Goal: Task Accomplishment & Management: Manage account settings

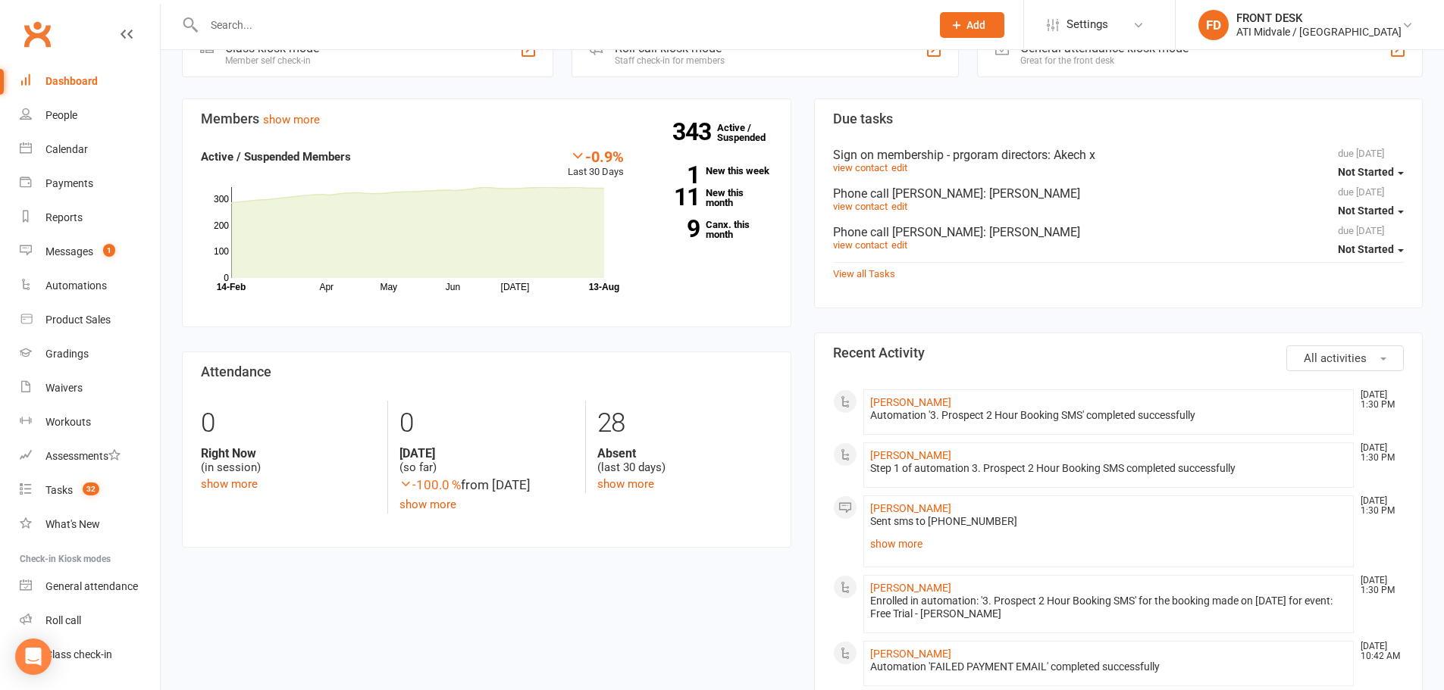
scroll to position [531, 0]
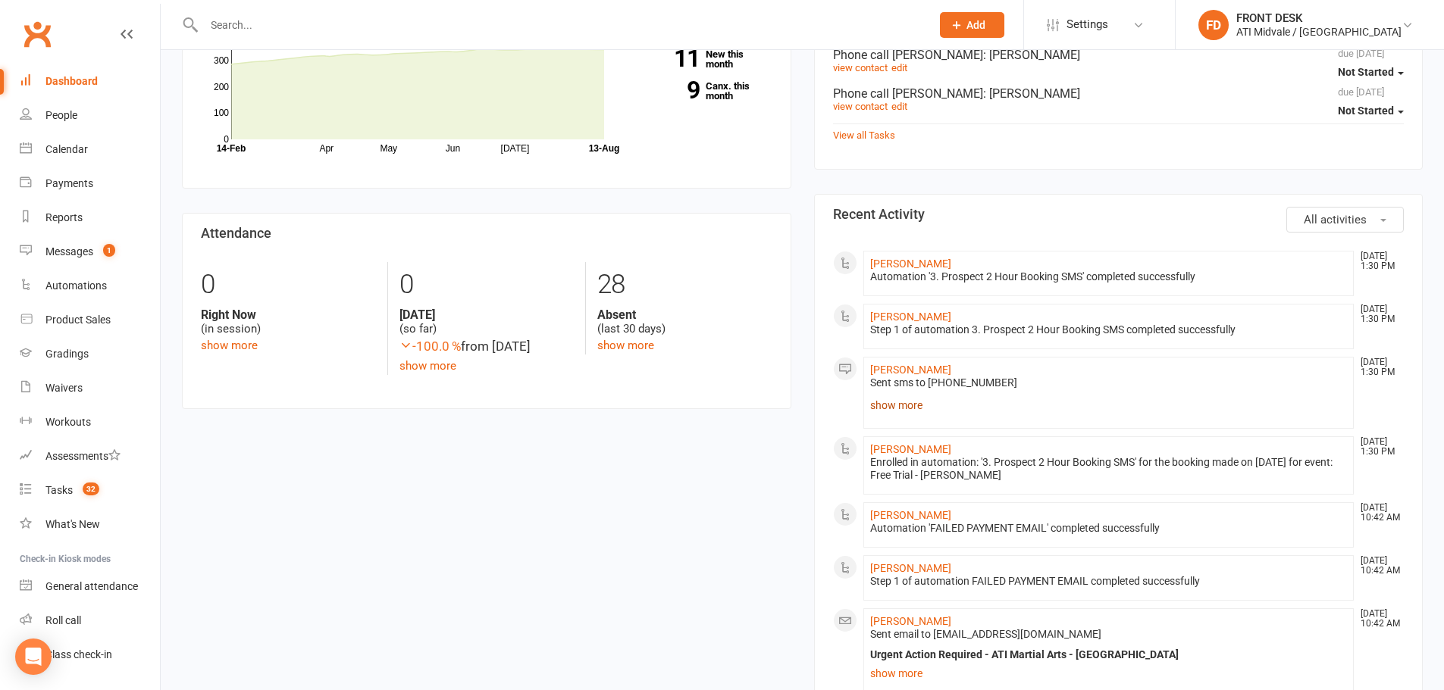
click at [904, 412] on link "show more" at bounding box center [1108, 405] width 477 height 21
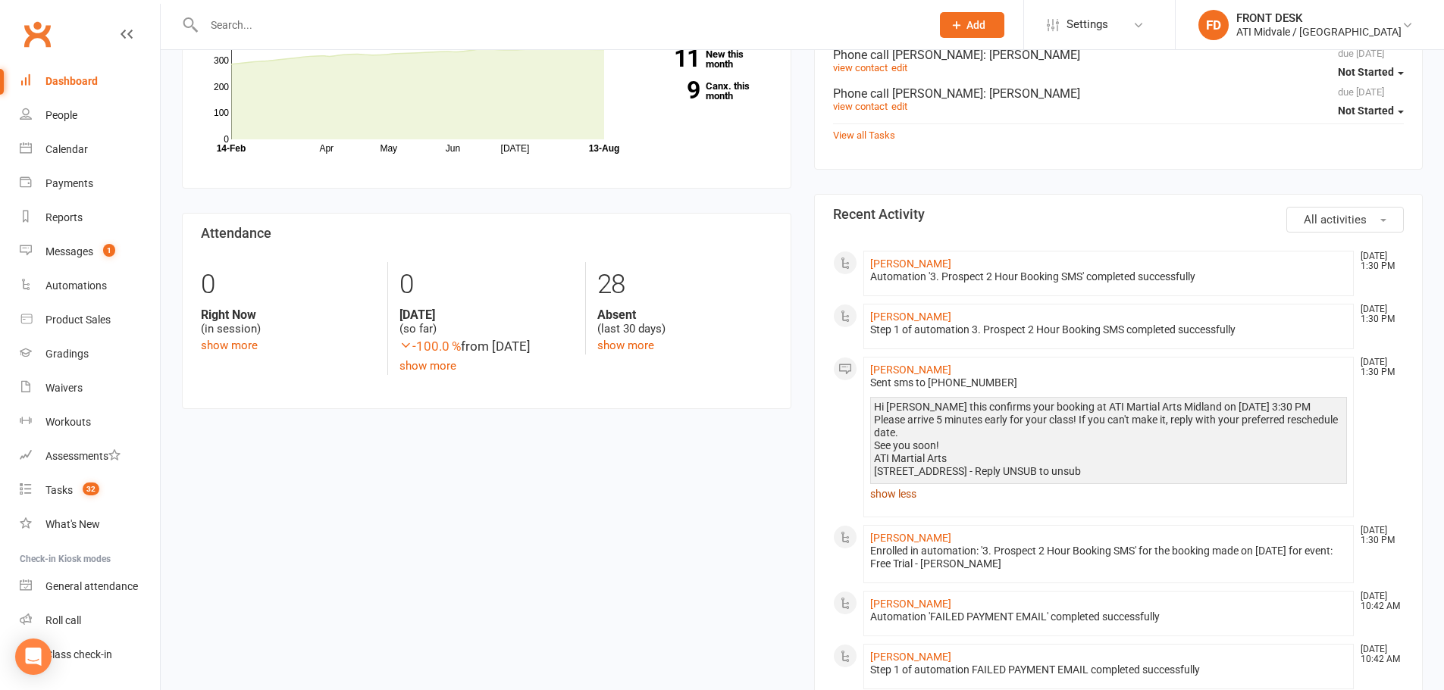
click at [896, 491] on link "show less" at bounding box center [1108, 494] width 477 height 21
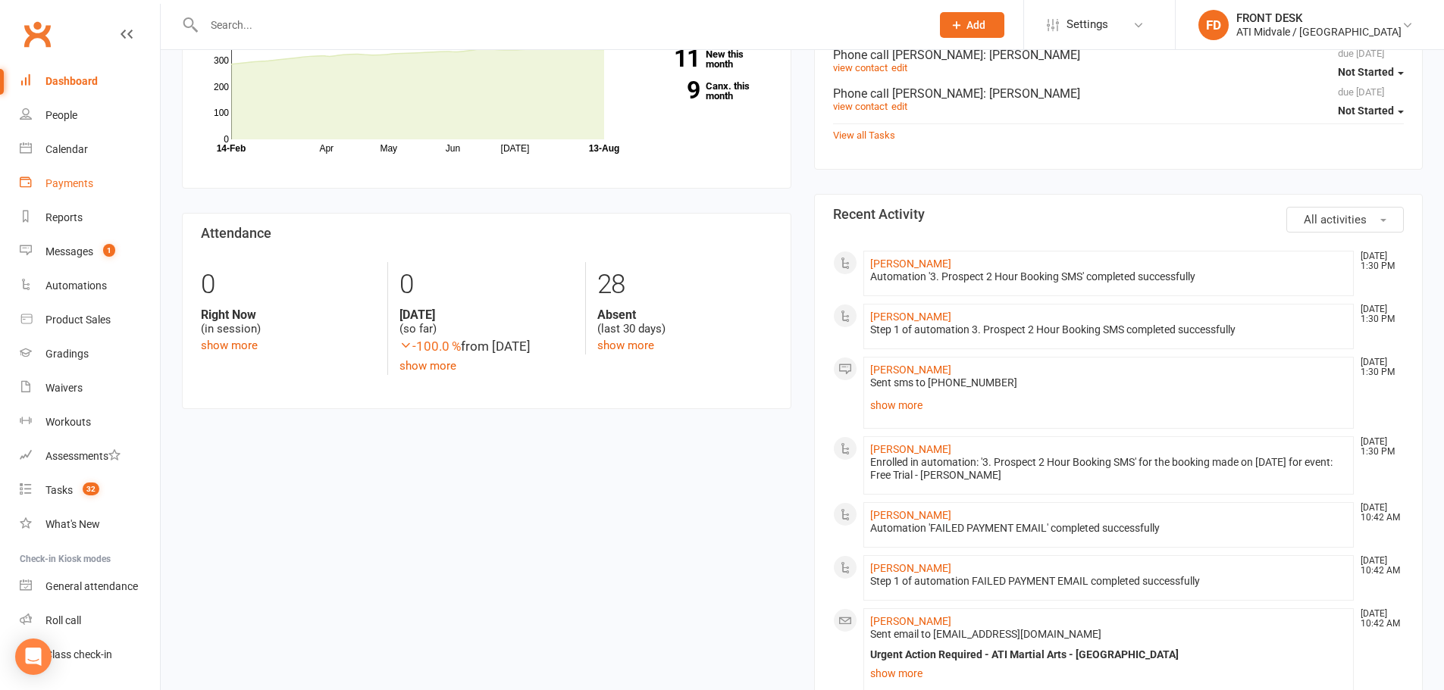
click at [75, 189] on div "Payments" at bounding box center [69, 183] width 48 height 12
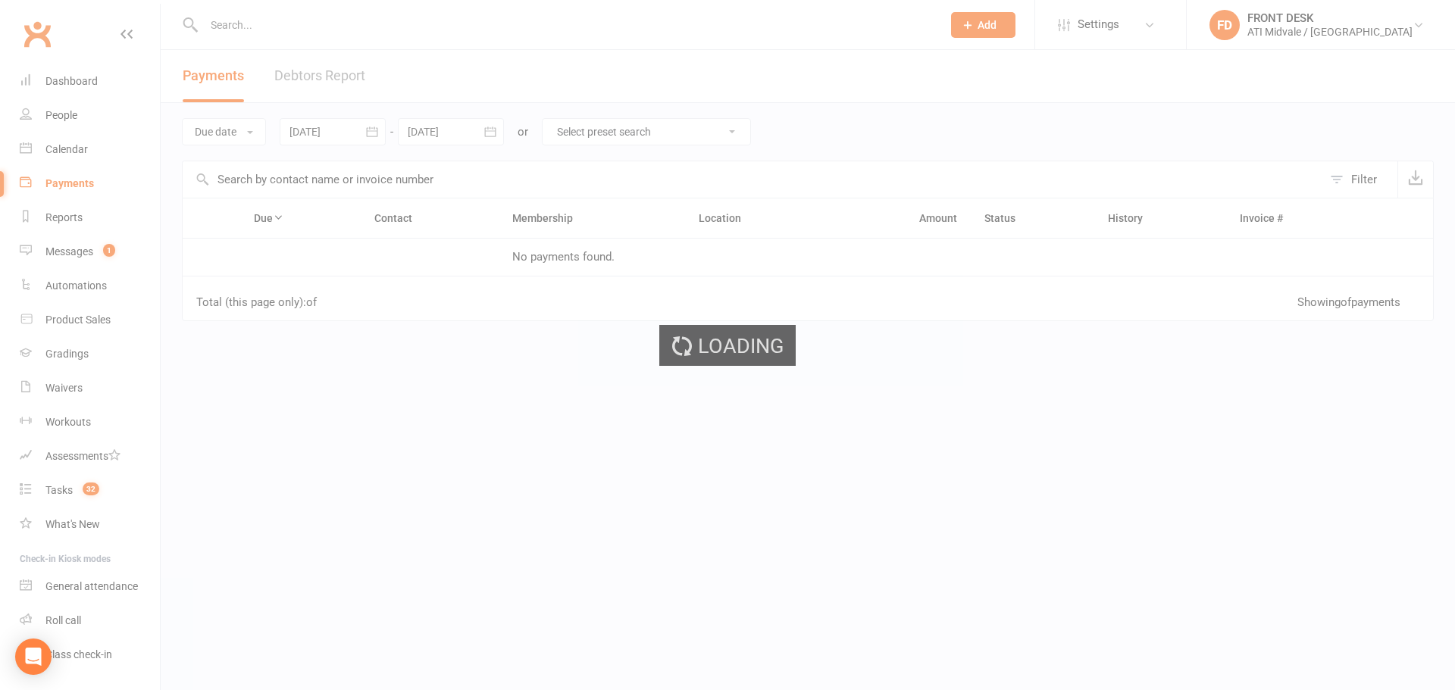
click at [286, 86] on ui-view "Prospect Member Non-attending contact Class / event Appointment Grading event T…" at bounding box center [727, 260] width 1455 height 513
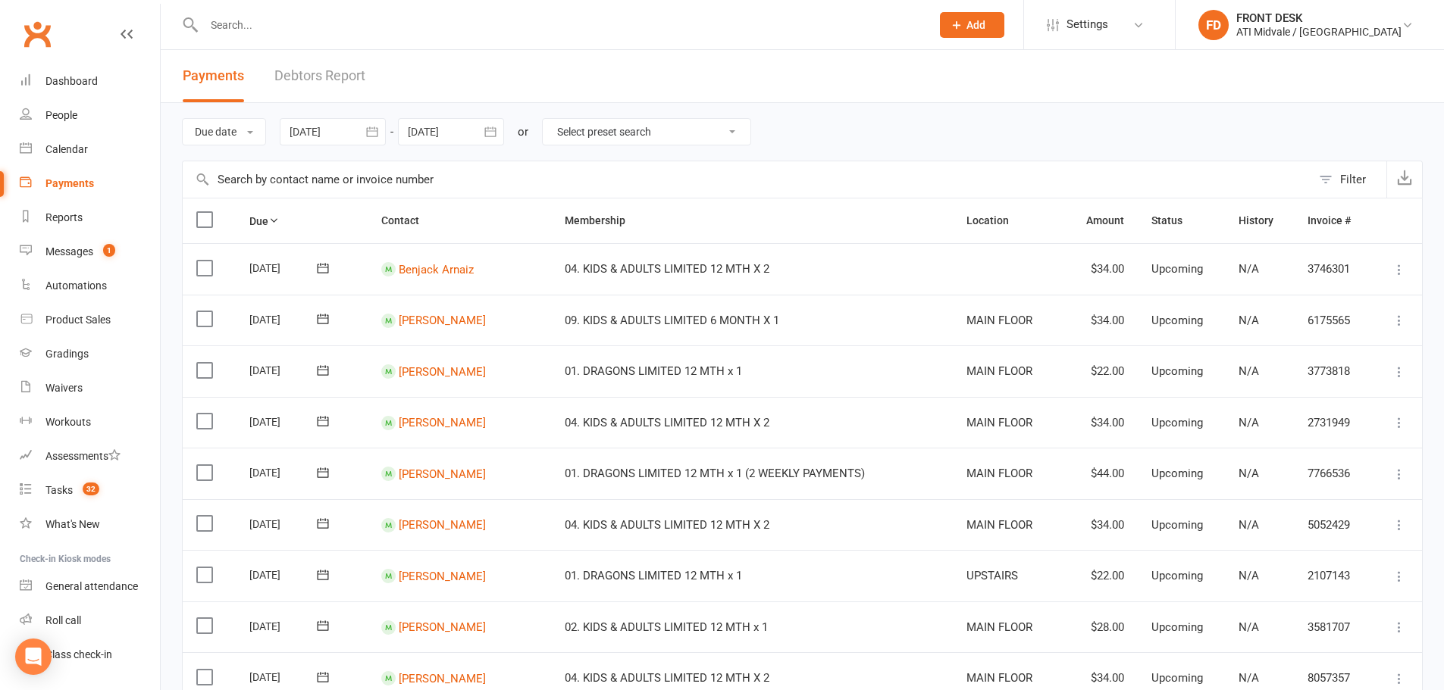
click at [295, 77] on link "Debtors Report" at bounding box center [319, 76] width 91 height 52
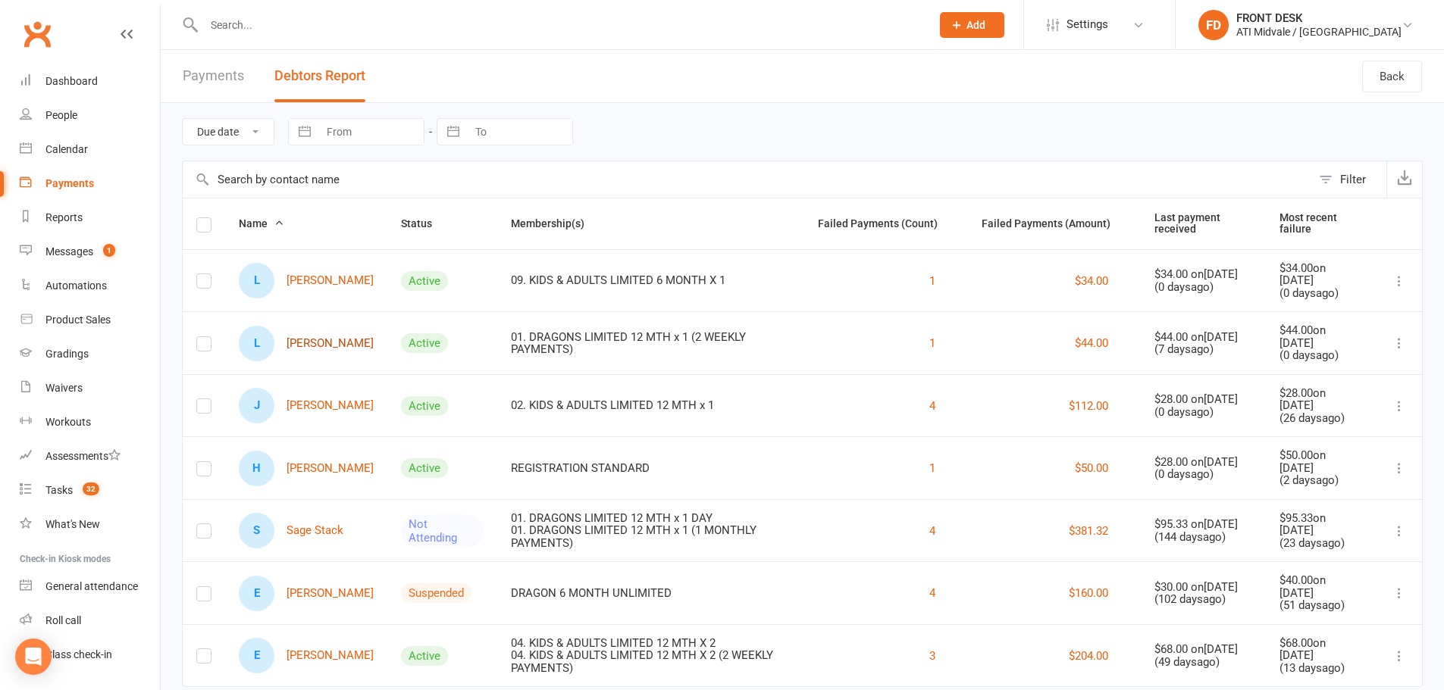
click at [352, 343] on link "L [PERSON_NAME]" at bounding box center [306, 344] width 135 height 36
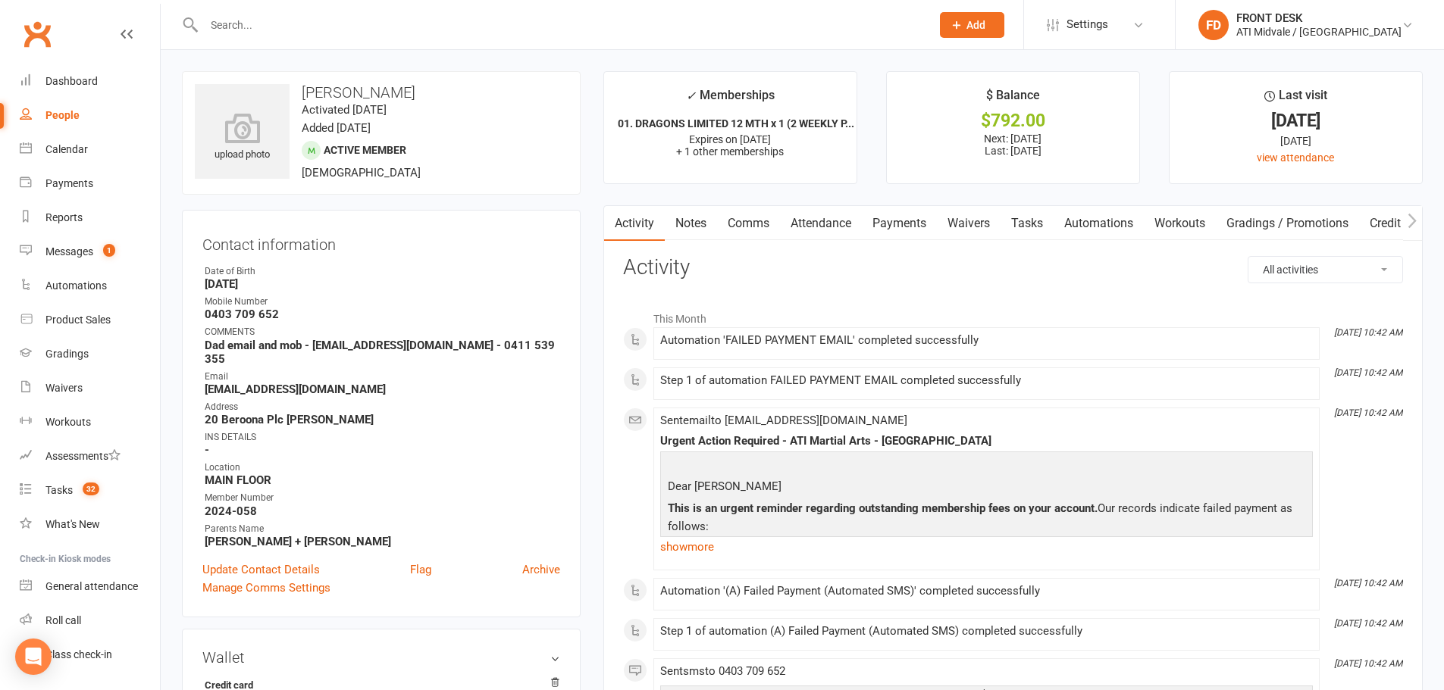
click at [877, 224] on link "Payments" at bounding box center [899, 223] width 75 height 35
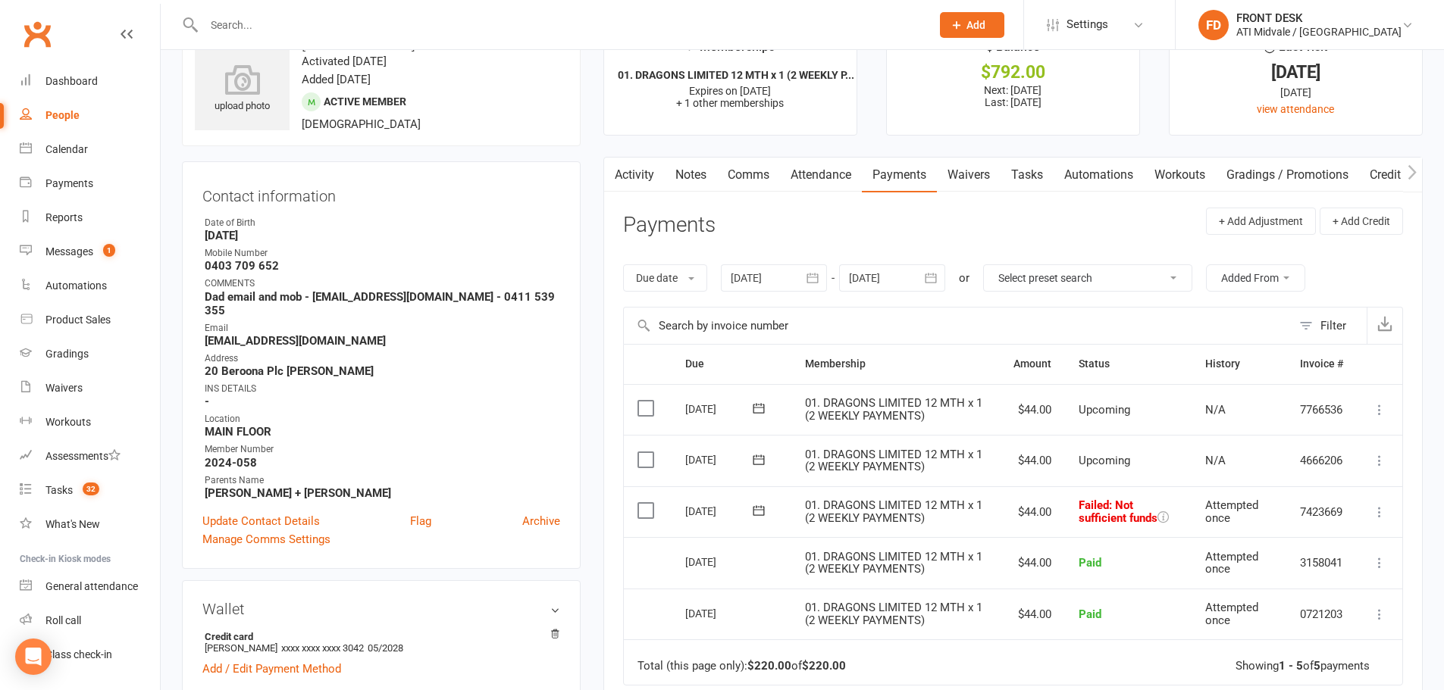
scroll to position [76, 0]
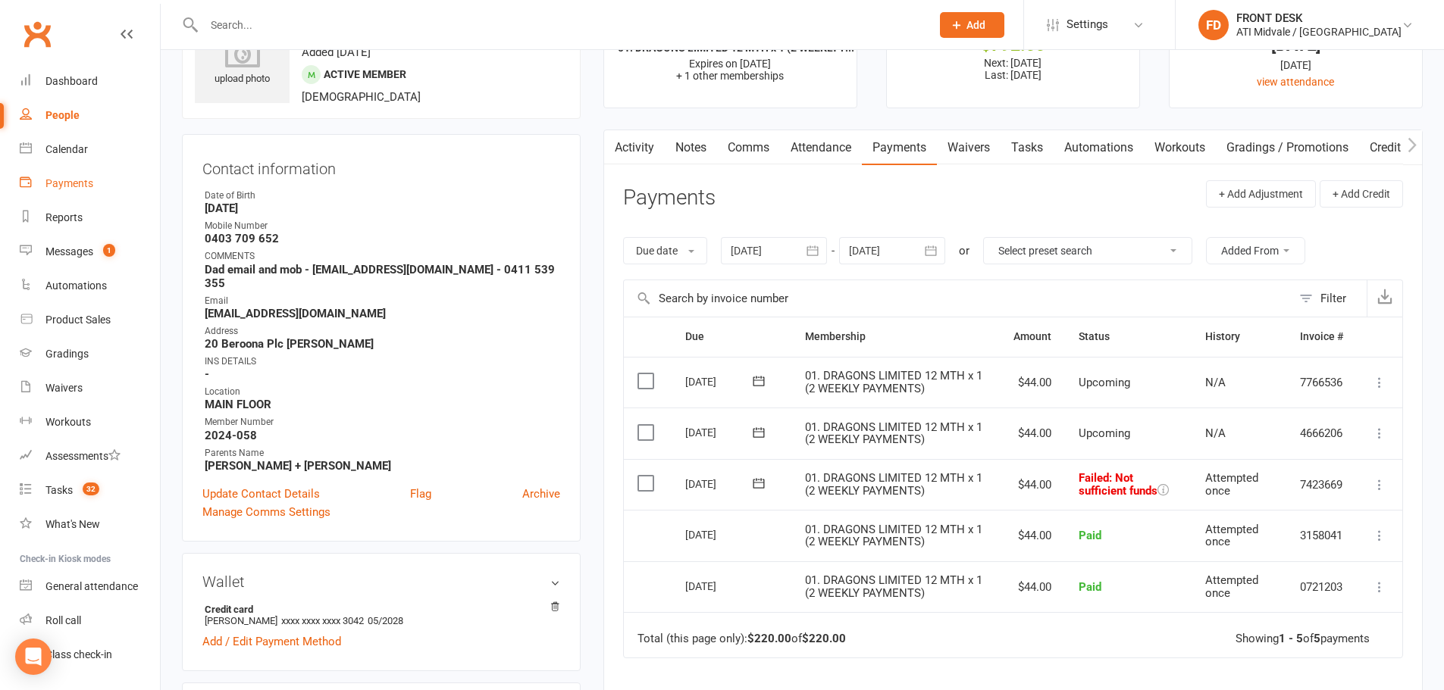
click at [80, 174] on link "Payments" at bounding box center [90, 184] width 140 height 34
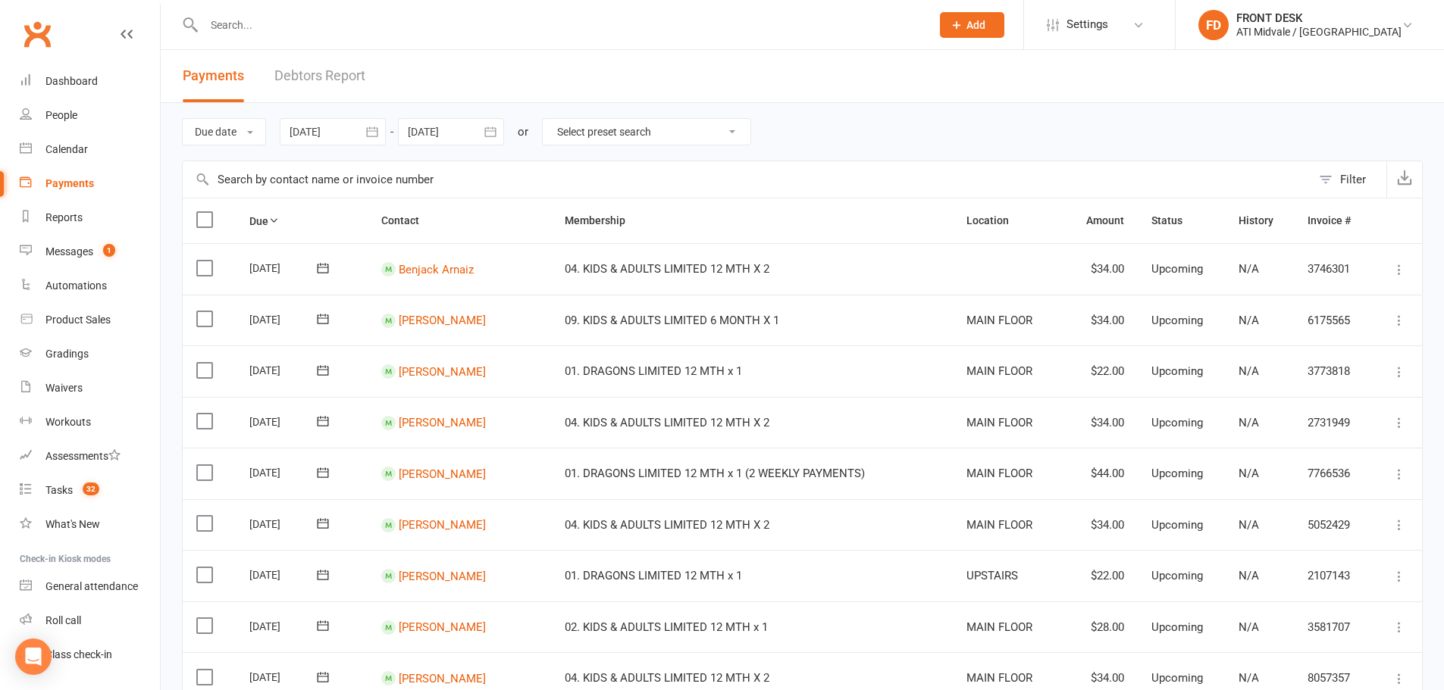
click at [305, 78] on link "Debtors Report" at bounding box center [319, 76] width 91 height 52
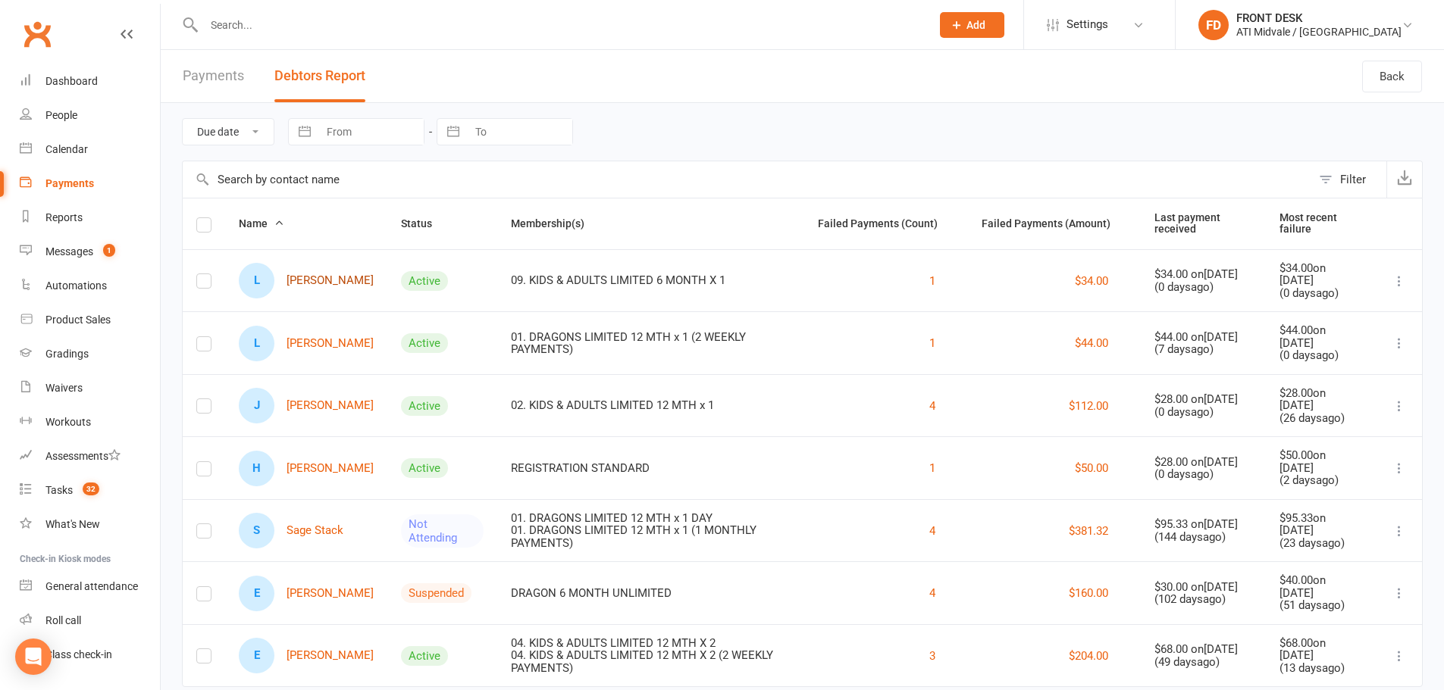
click at [340, 280] on link "L [PERSON_NAME]" at bounding box center [306, 281] width 135 height 36
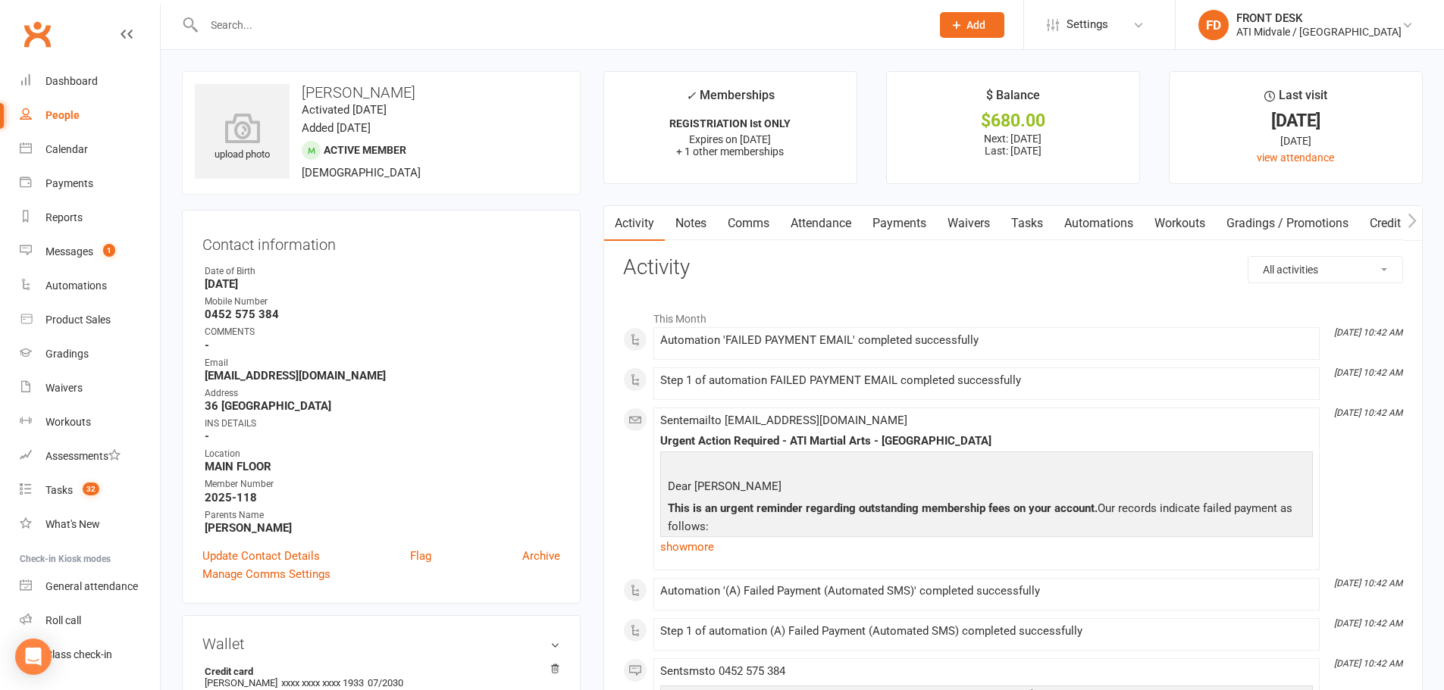
click at [897, 224] on link "Payments" at bounding box center [899, 223] width 75 height 35
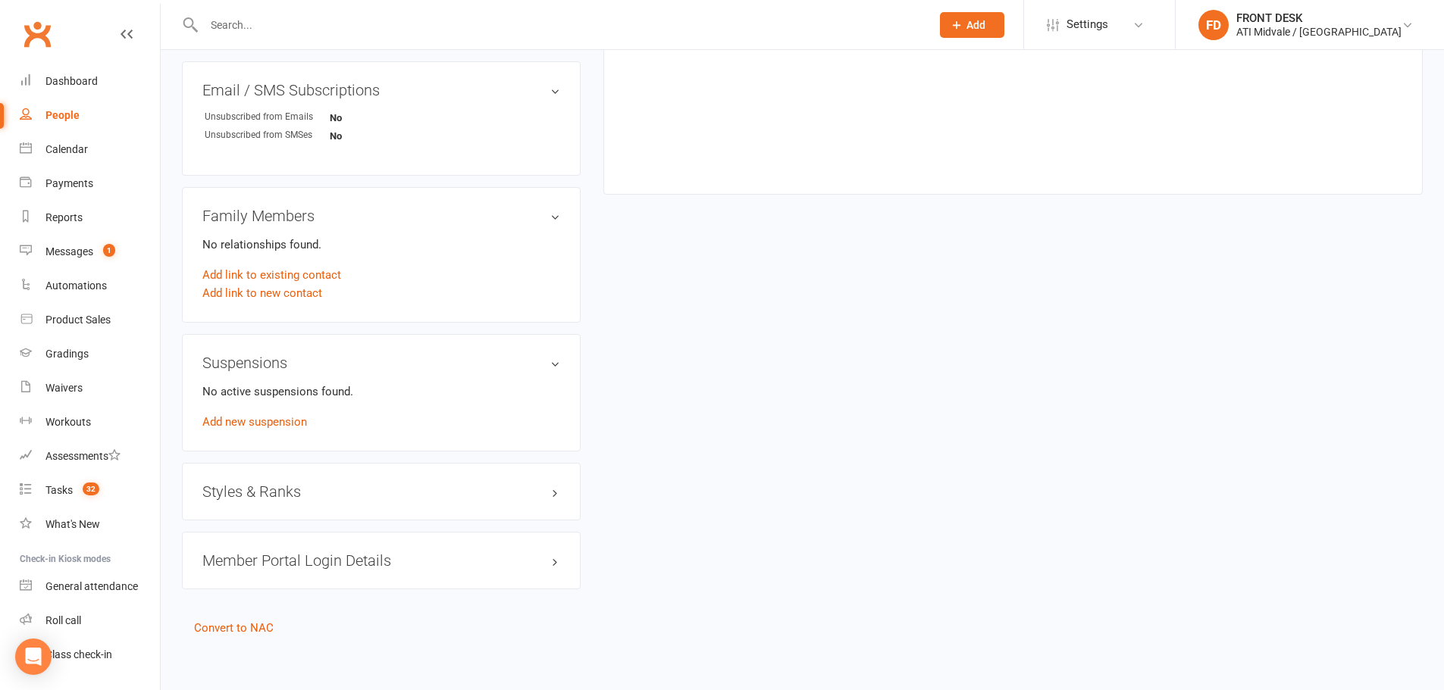
scroll to position [969, 0]
click at [282, 483] on h3 "Styles & Ranks" at bounding box center [381, 486] width 358 height 17
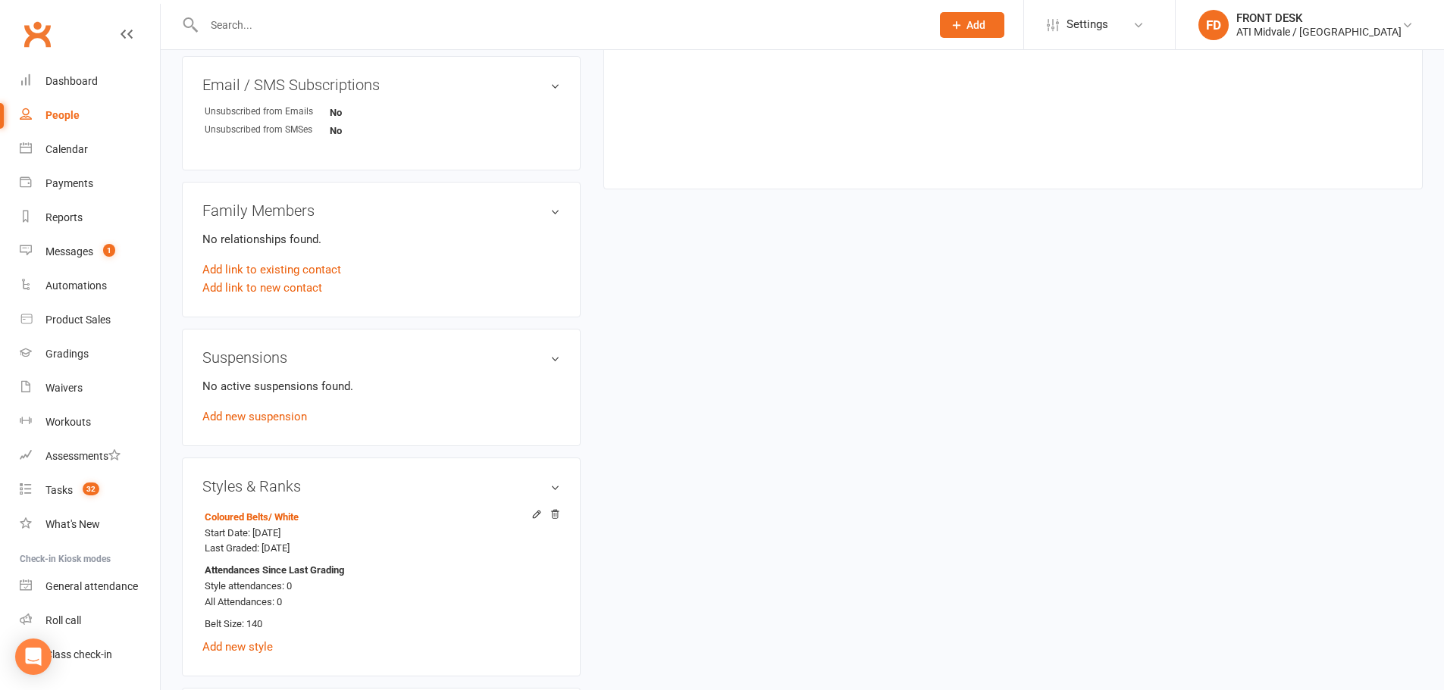
click at [278, 483] on h3 "Styles & Ranks" at bounding box center [381, 486] width 358 height 17
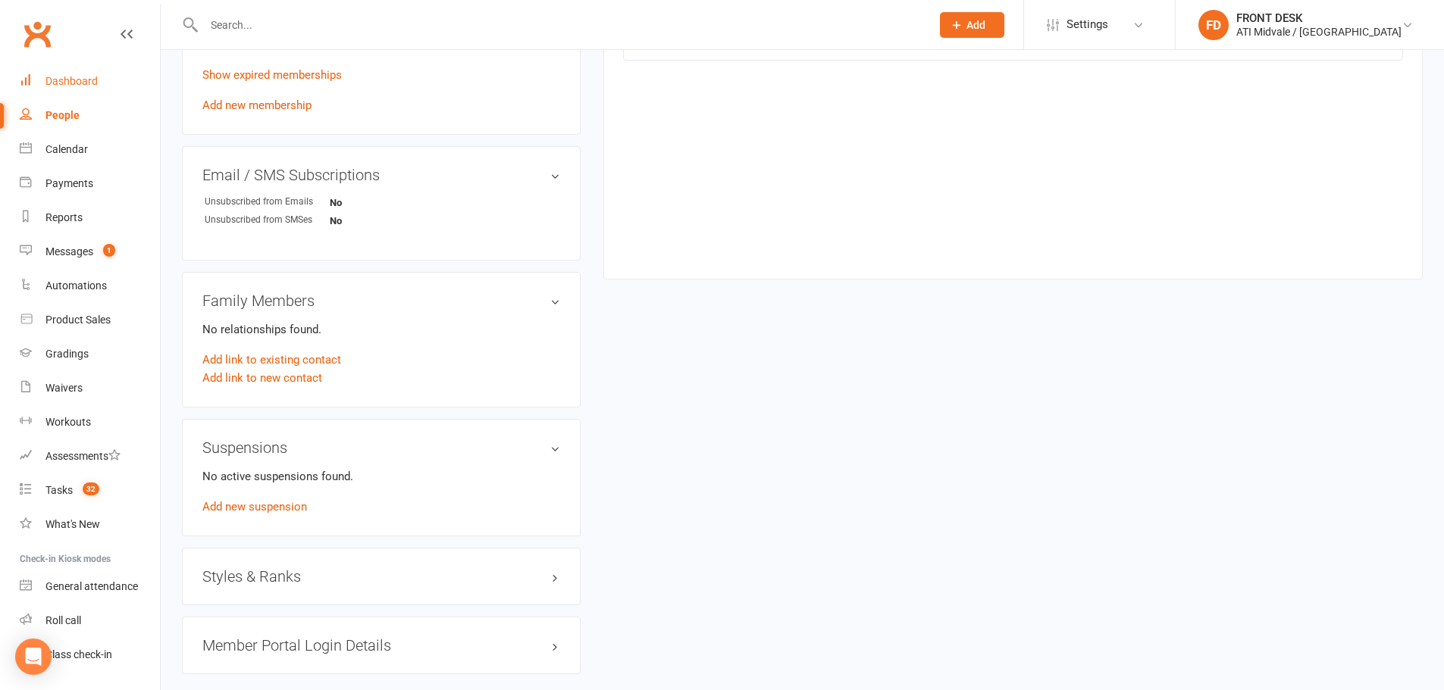
scroll to position [665, 0]
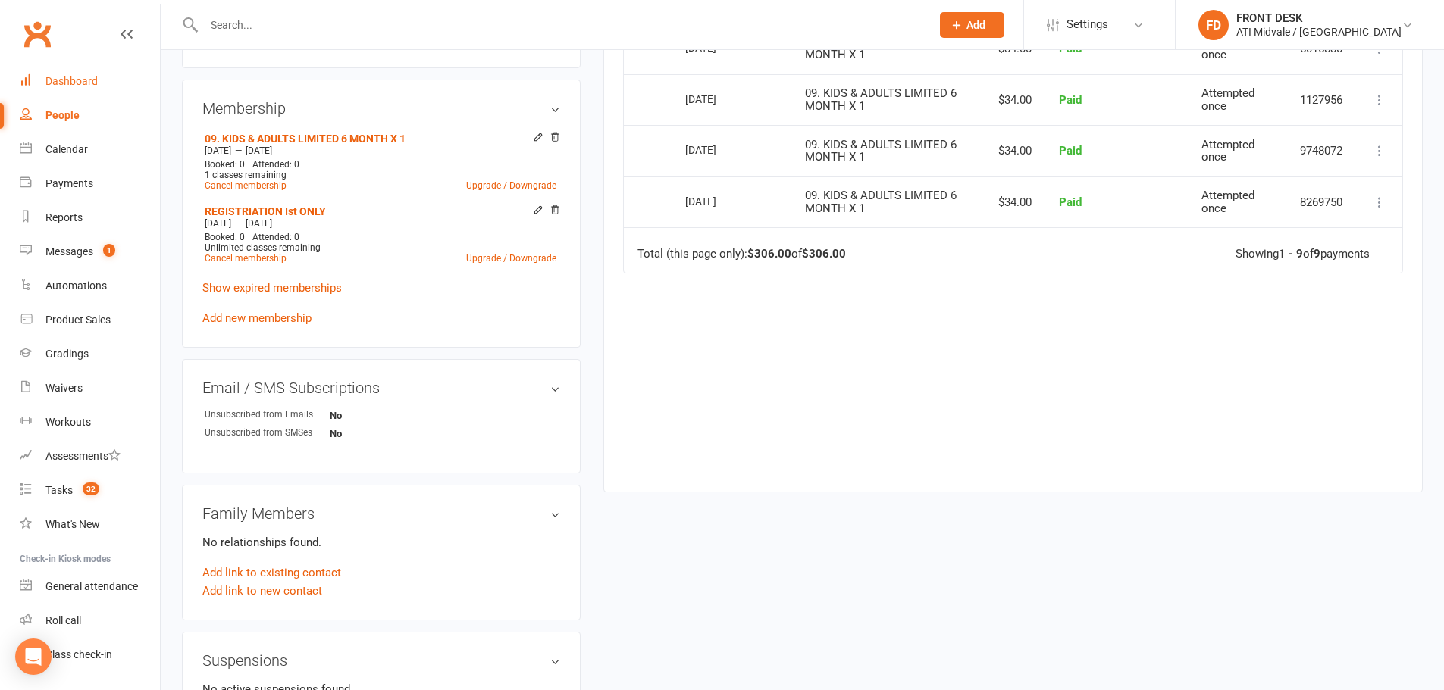
click at [78, 78] on div "Dashboard" at bounding box center [71, 81] width 52 height 12
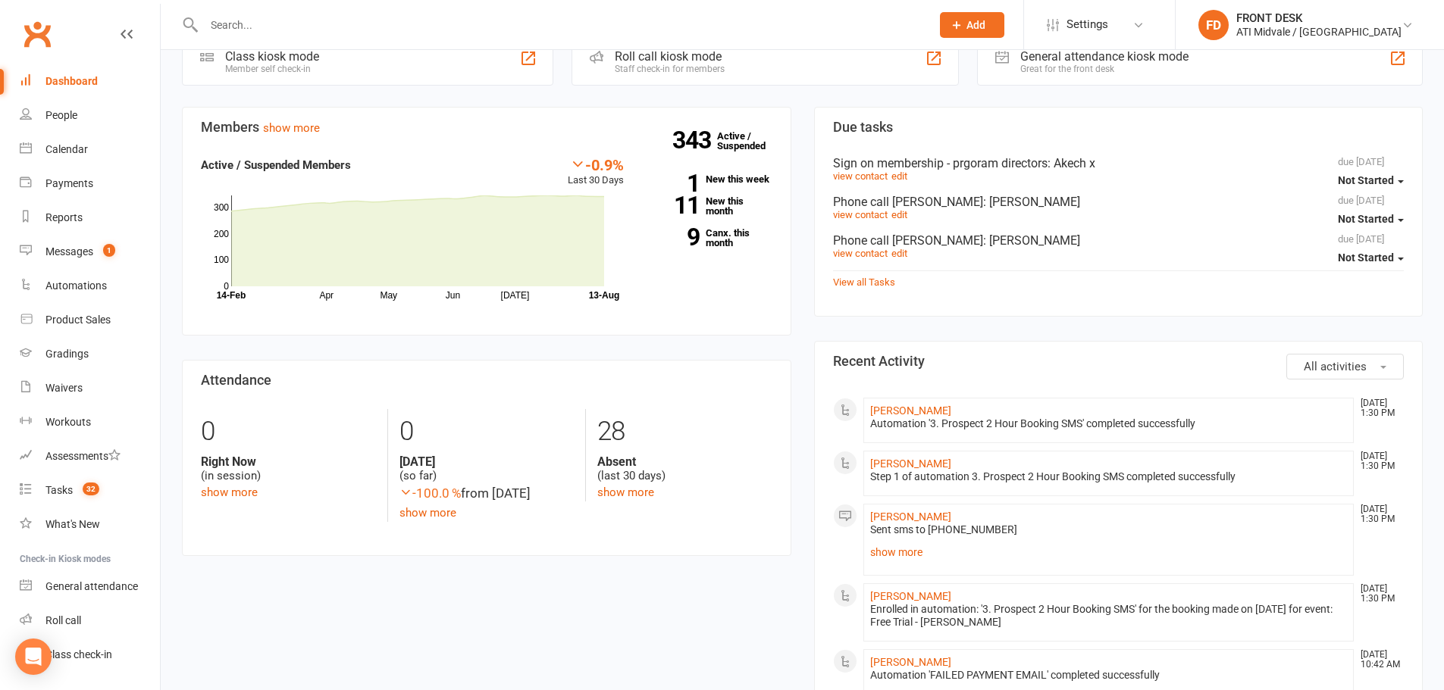
scroll to position [379, 0]
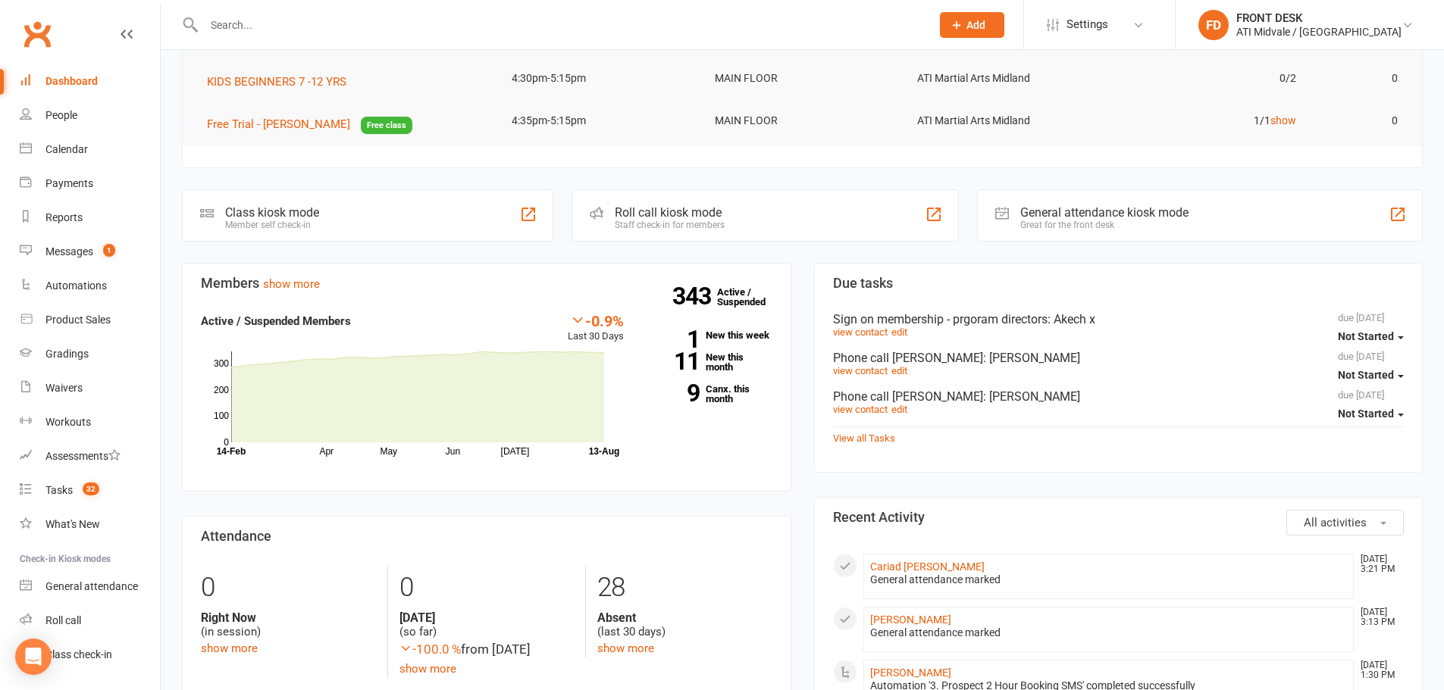
scroll to position [152, 0]
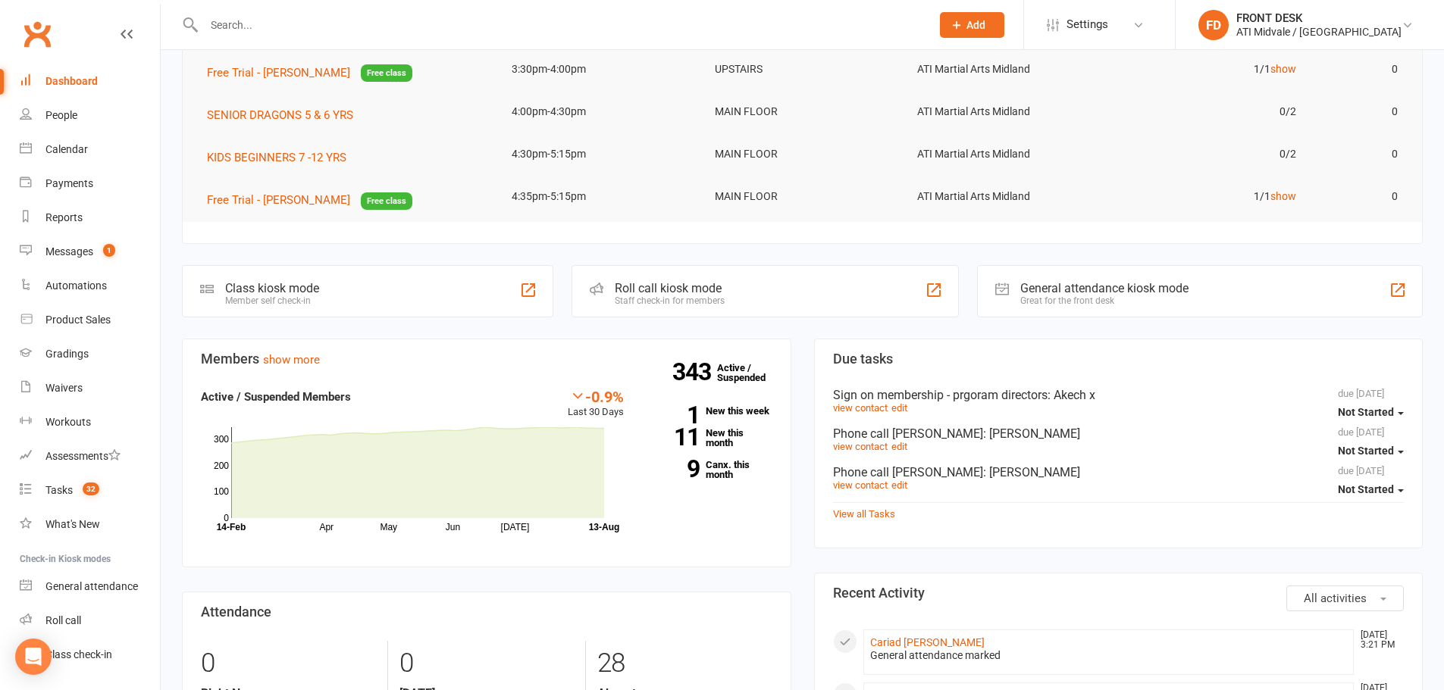
click at [455, 36] on div at bounding box center [551, 24] width 738 height 49
click at [459, 28] on input "text" at bounding box center [559, 24] width 721 height 21
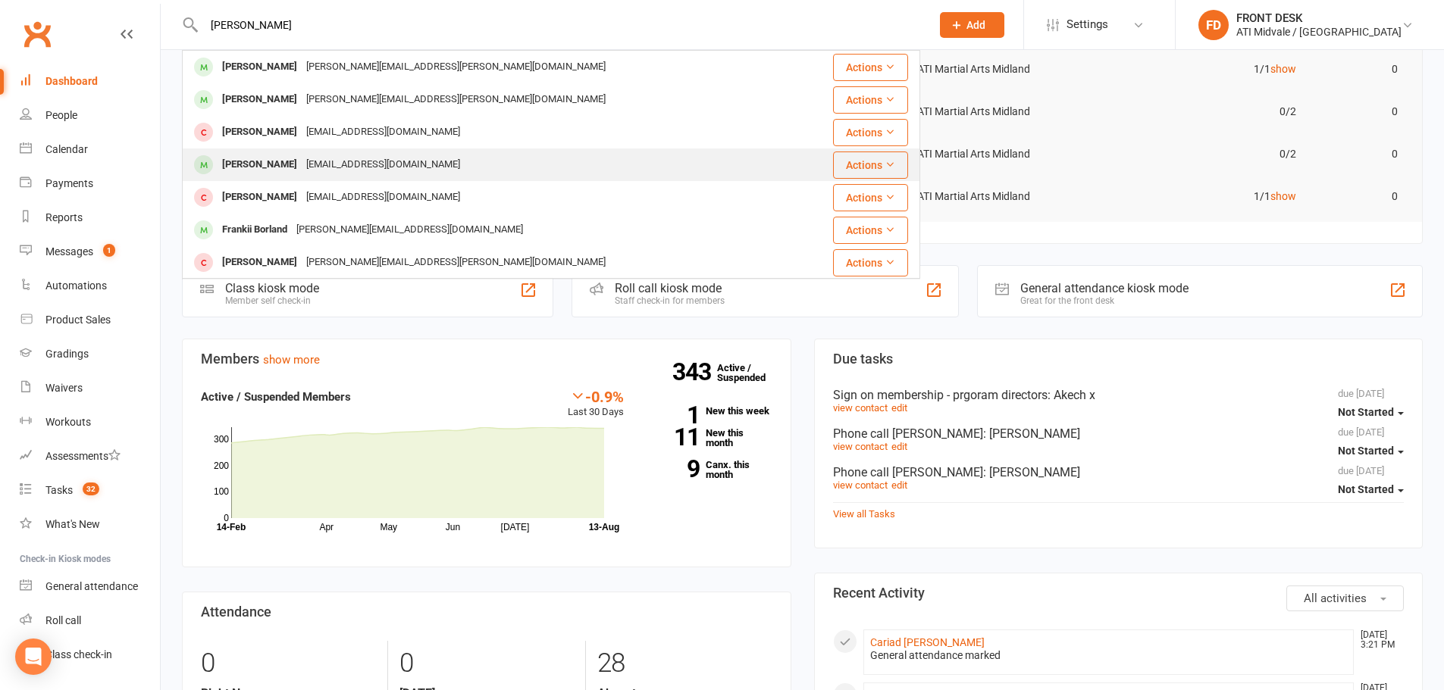
type input "patrick"
click at [378, 171] on div "brandanobrecht@hotmail.com" at bounding box center [383, 165] width 163 height 22
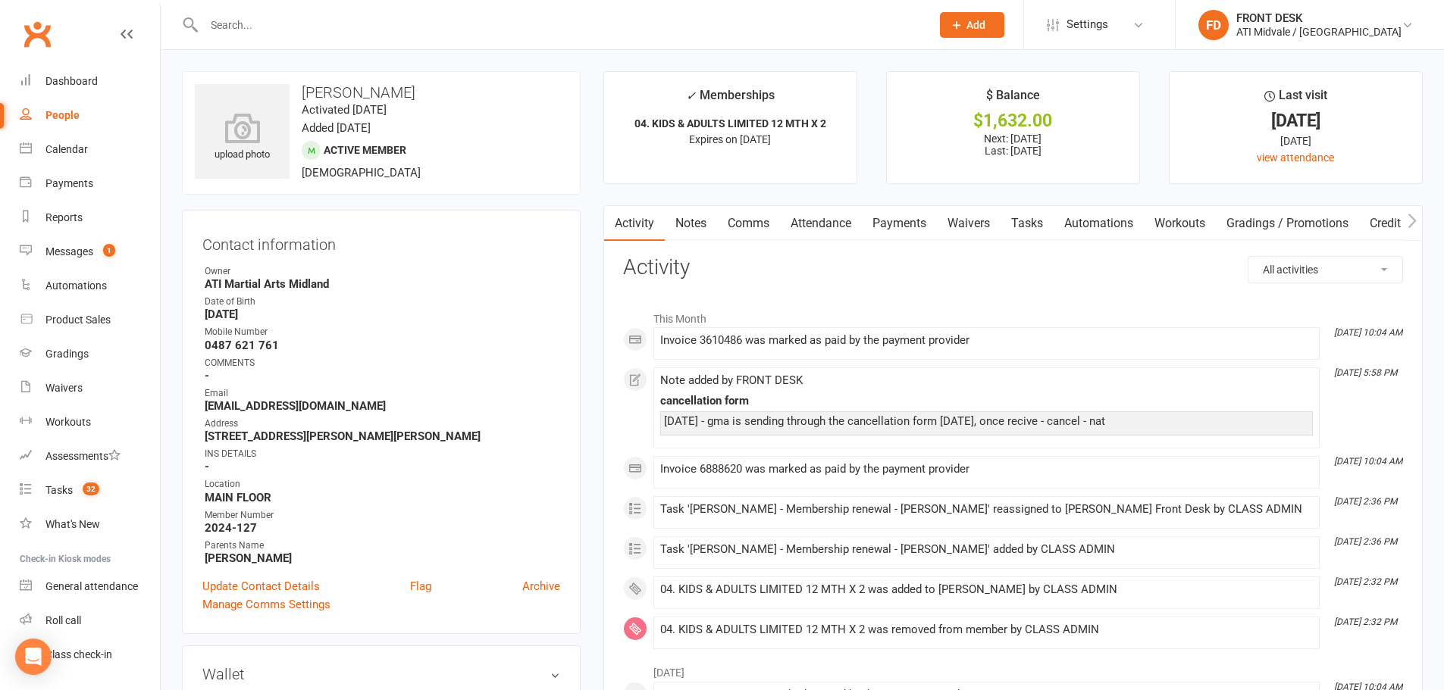
click at [681, 224] on link "Notes" at bounding box center [691, 223] width 52 height 35
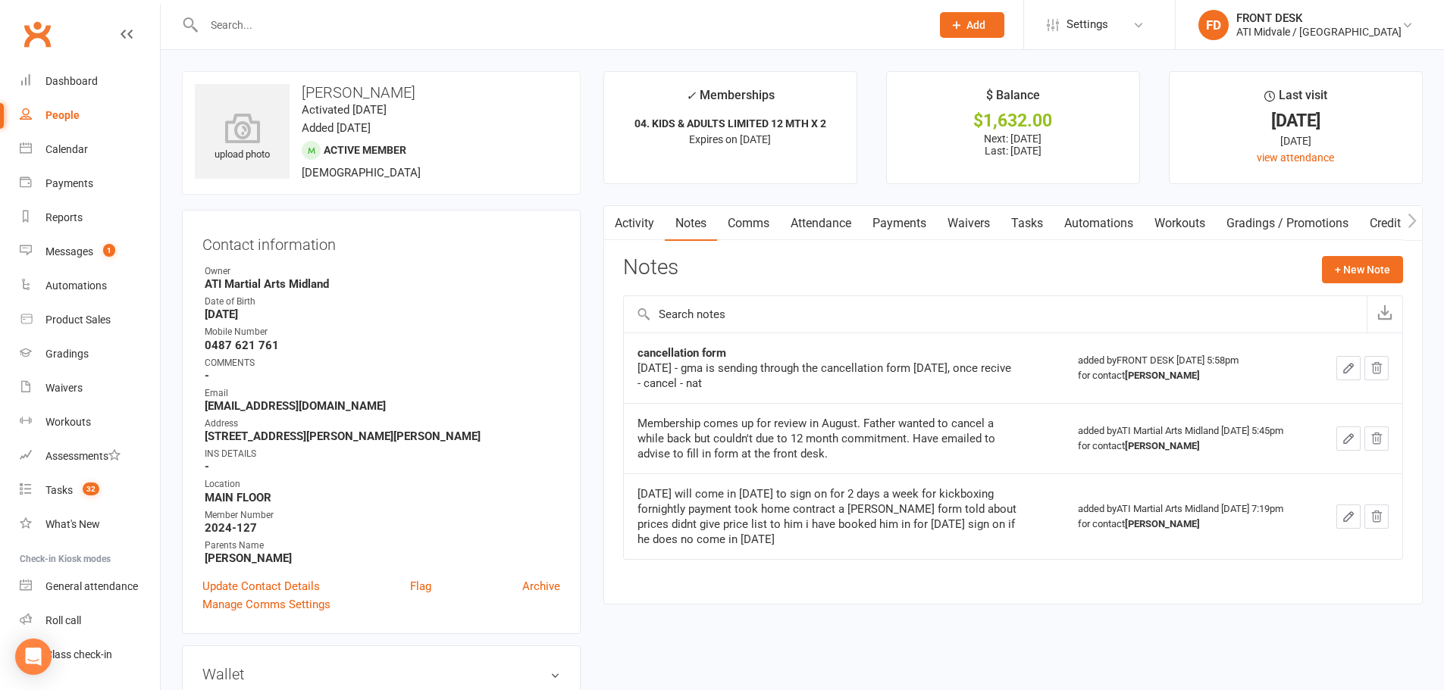
click at [893, 219] on link "Payments" at bounding box center [899, 223] width 75 height 35
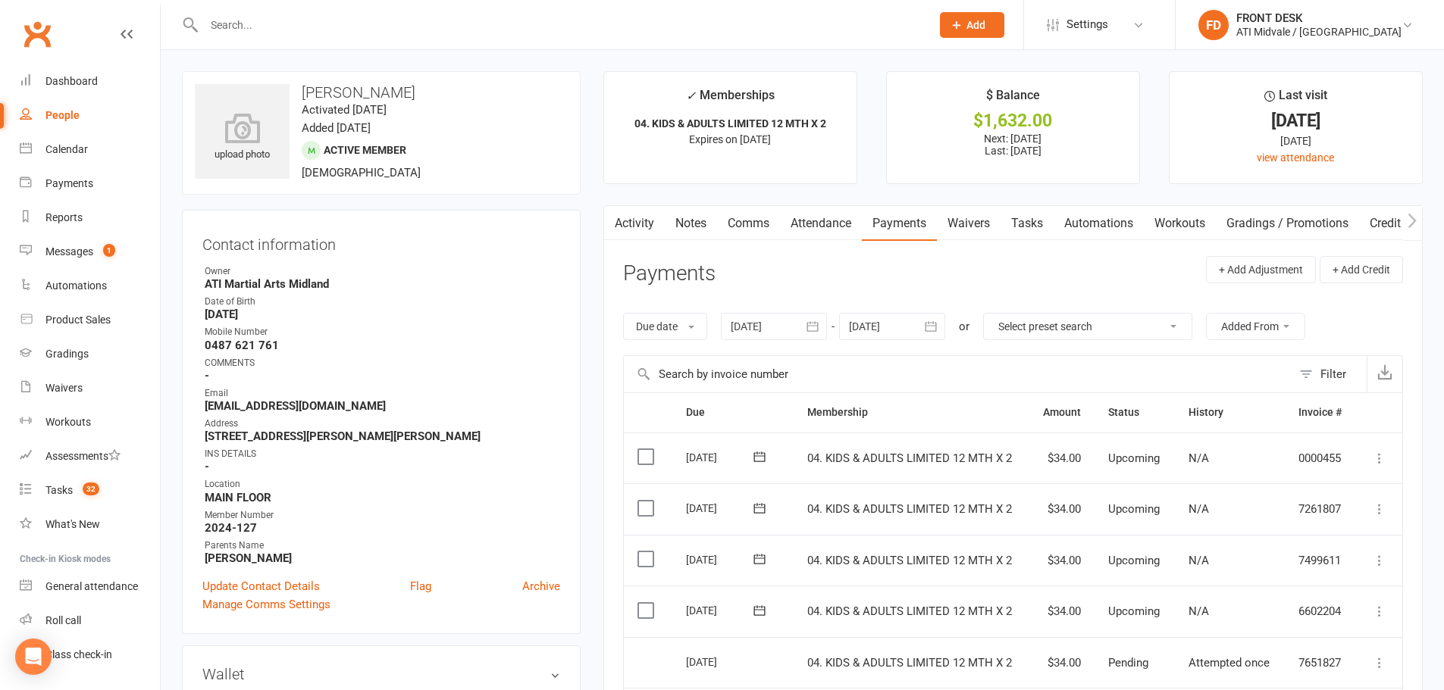
click at [1030, 226] on link "Tasks" at bounding box center [1026, 223] width 53 height 35
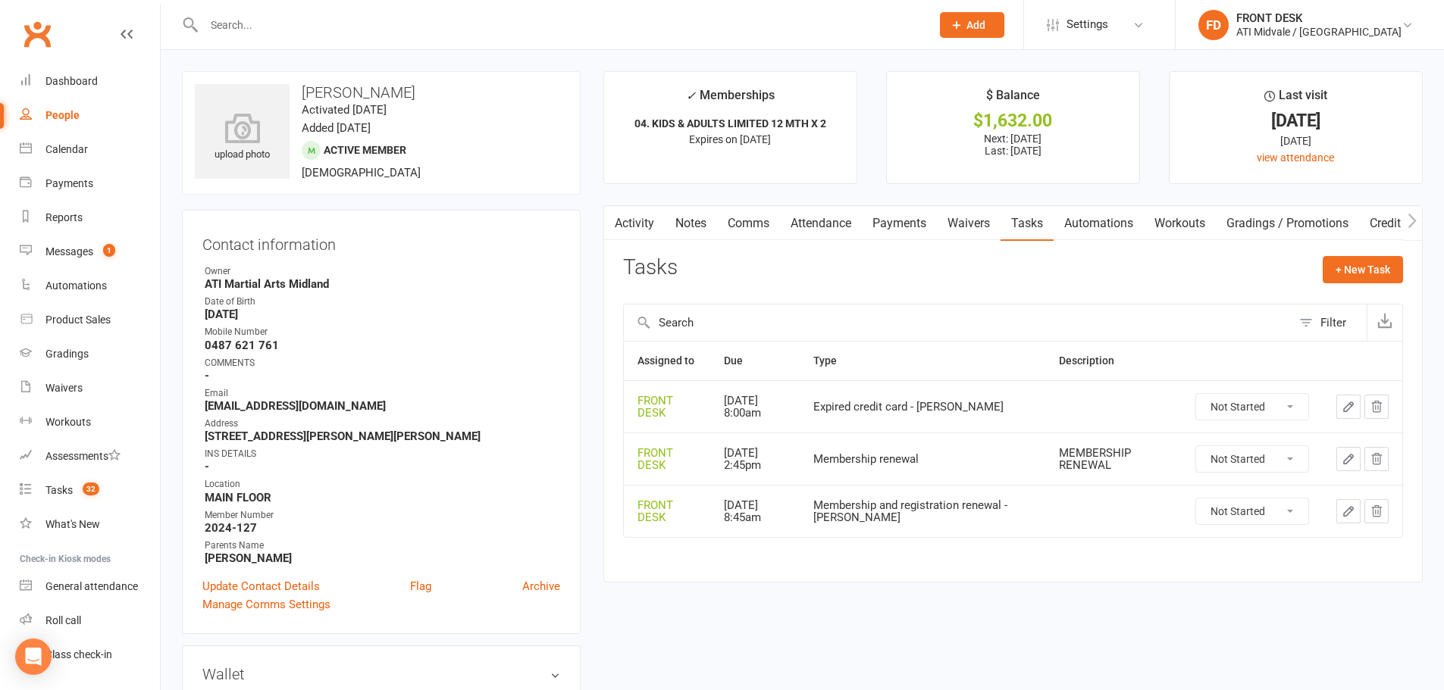
click at [1379, 409] on icon "button" at bounding box center [1377, 407] width 14 height 14
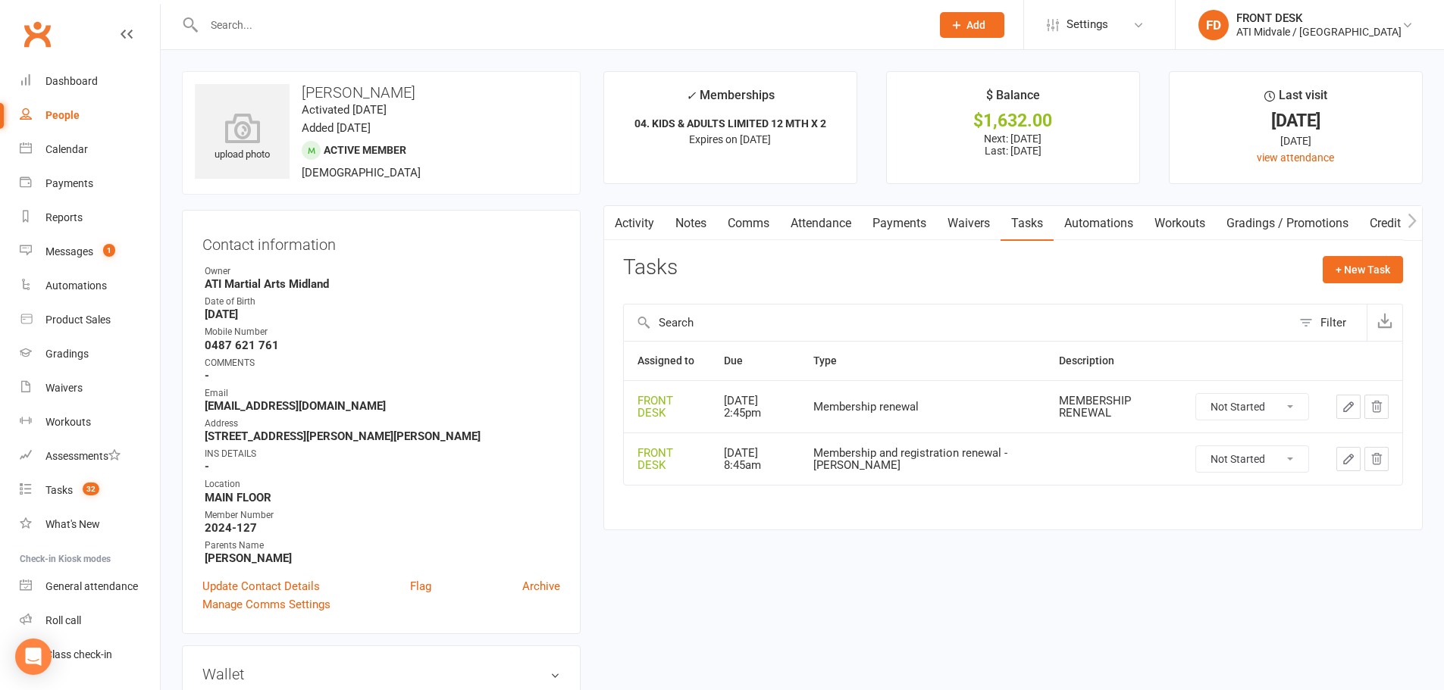
click at [1384, 411] on button "button" at bounding box center [1376, 407] width 24 height 24
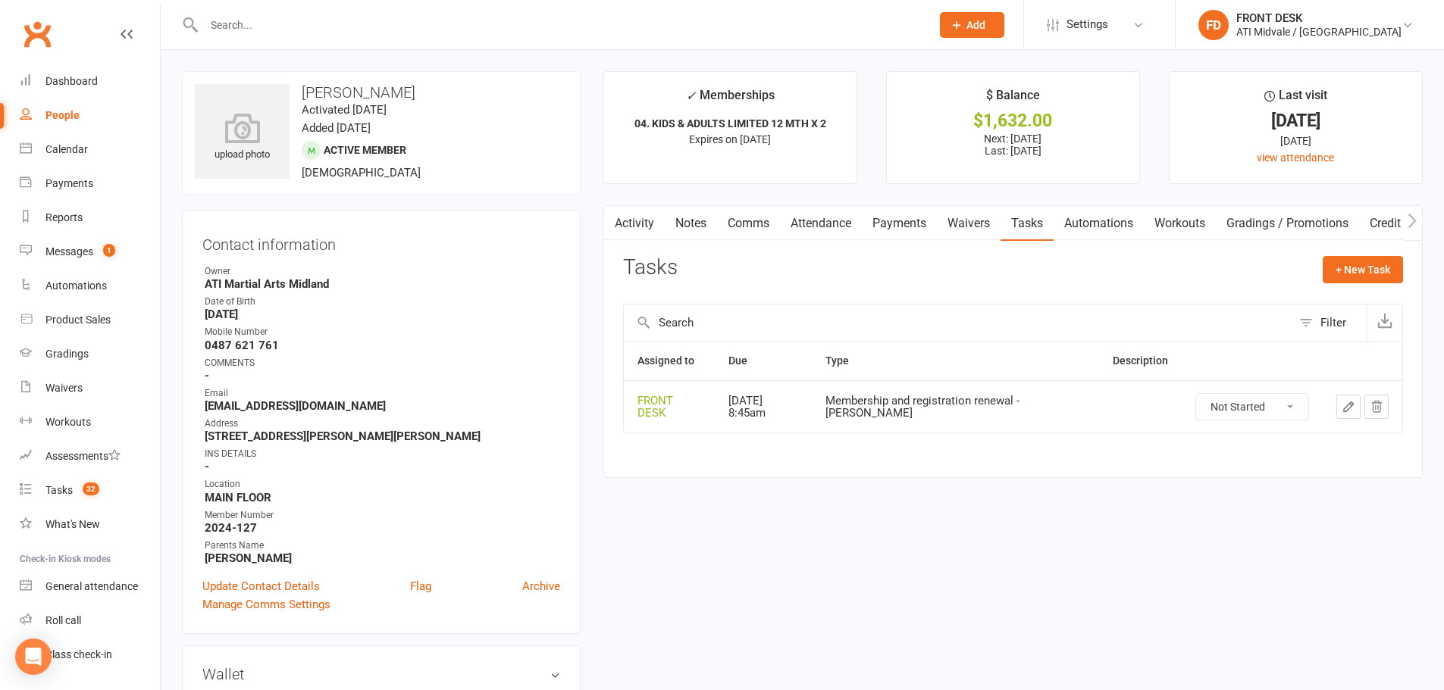
click at [1378, 411] on icon "button" at bounding box center [1377, 407] width 14 height 14
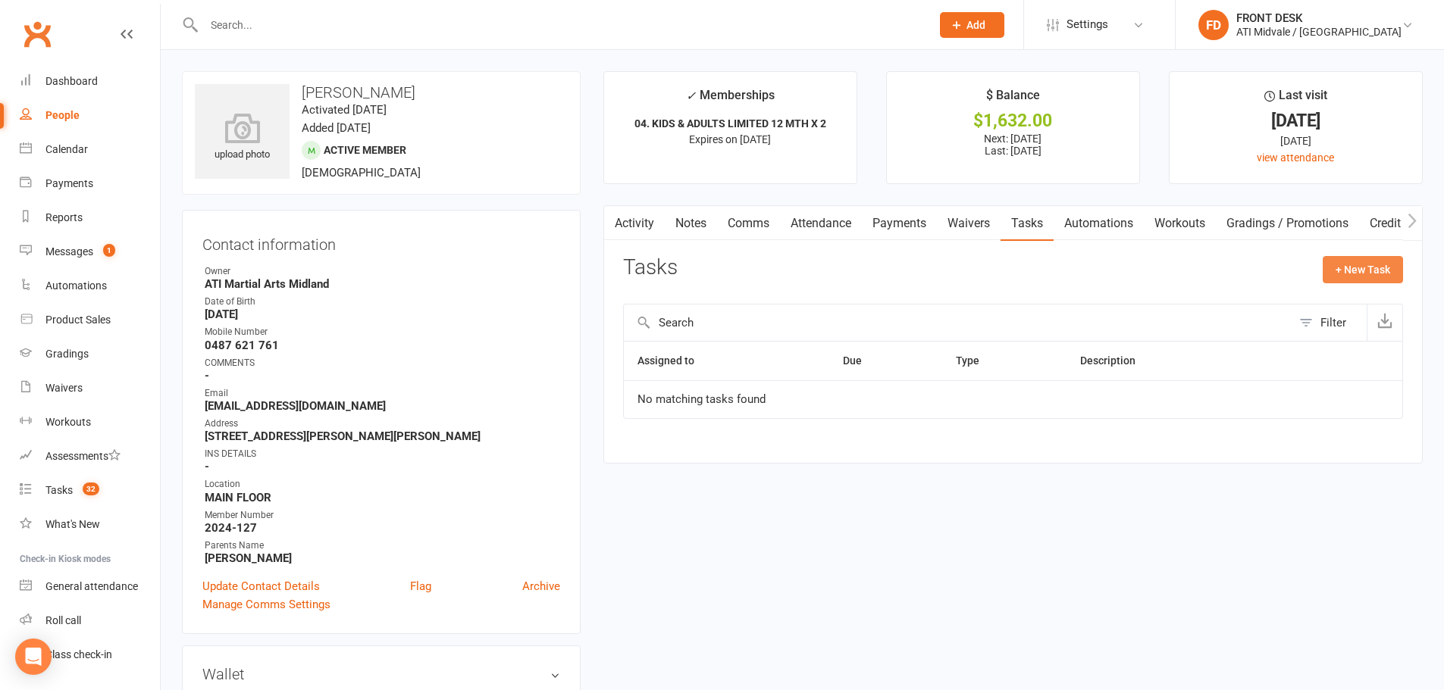
click at [1349, 262] on button "+ New Task" at bounding box center [1363, 269] width 80 height 27
select select "4288"
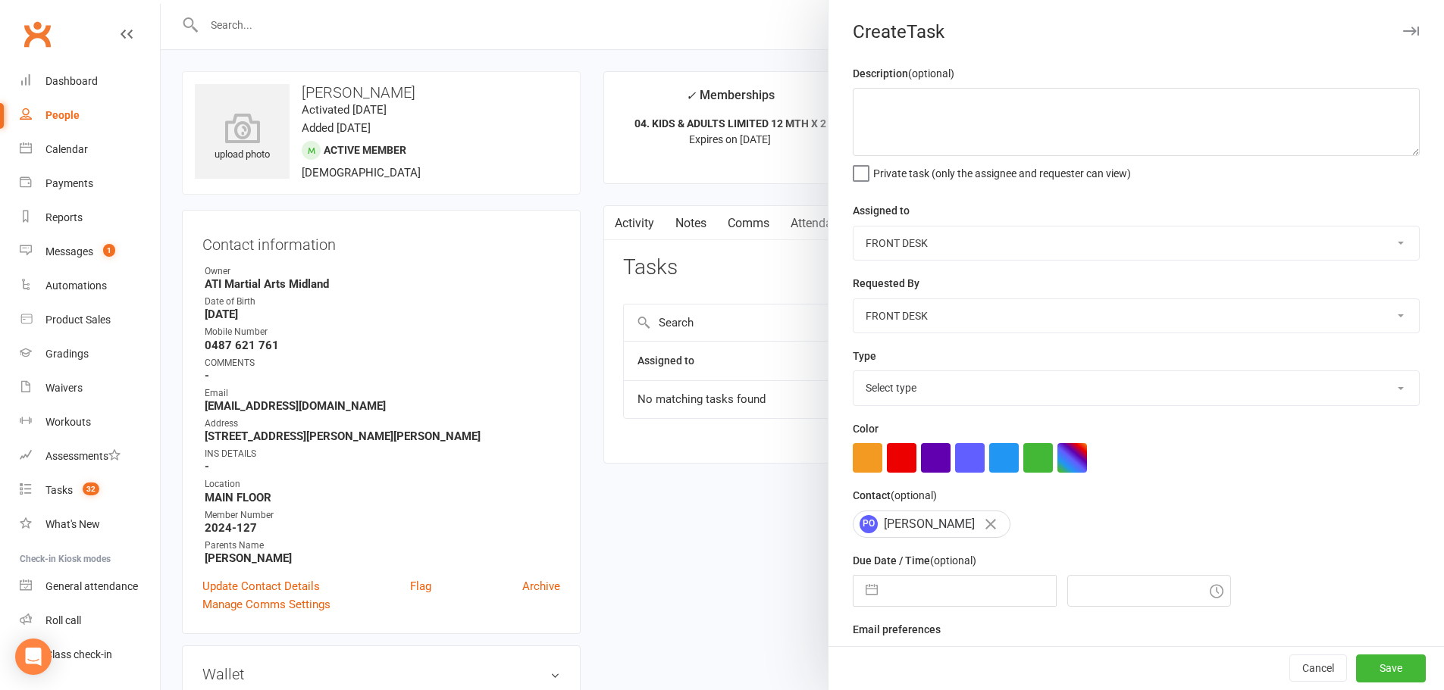
click at [993, 398] on select "Select type Add info to task Automatic renewal checking Booked in for 1st trial…" at bounding box center [1135, 387] width 565 height 33
select select "15859"
click at [853, 374] on select "Select type Add info to task Automatic renewal checking Booked in for 1st trial…" at bounding box center [1135, 387] width 565 height 33
click at [944, 230] on select "Accounts Department ATI Martial Arts Midland CLASS ADMIN FRONT DESK" at bounding box center [1135, 243] width 565 height 33
select select "32859"
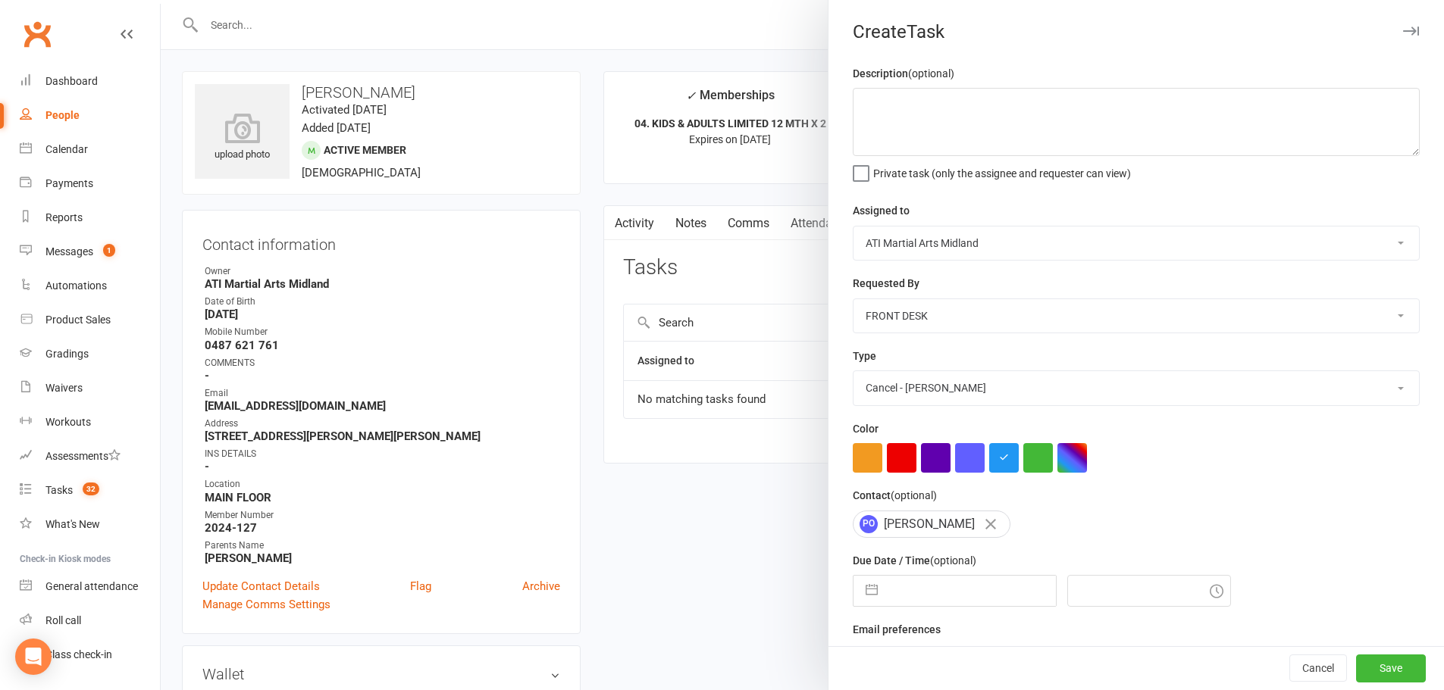
click at [853, 227] on select "Accounts Department ATI Martial Arts Midland CLASS ADMIN FRONT DESK" at bounding box center [1135, 243] width 565 height 33
click at [931, 604] on input "text" at bounding box center [970, 591] width 171 height 30
select select "6"
select select "2025"
select select "7"
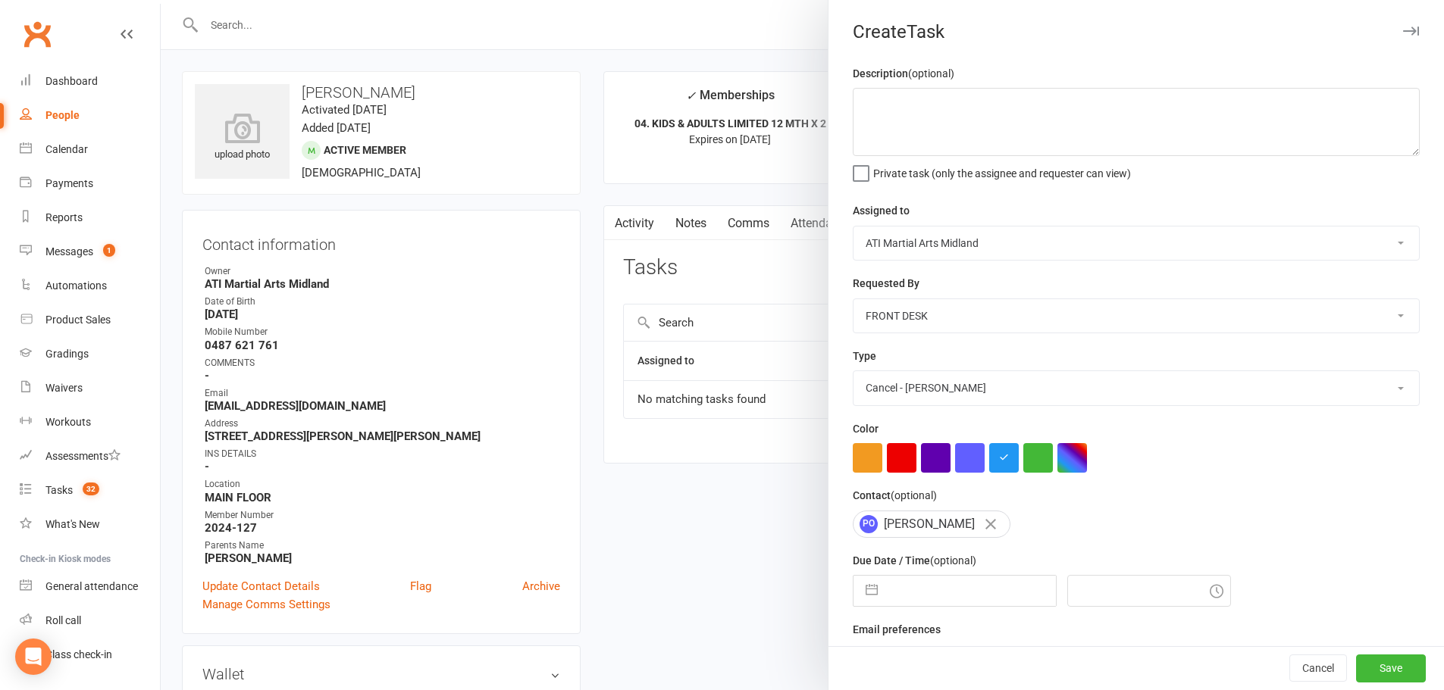
select select "2025"
select select "8"
select select "2025"
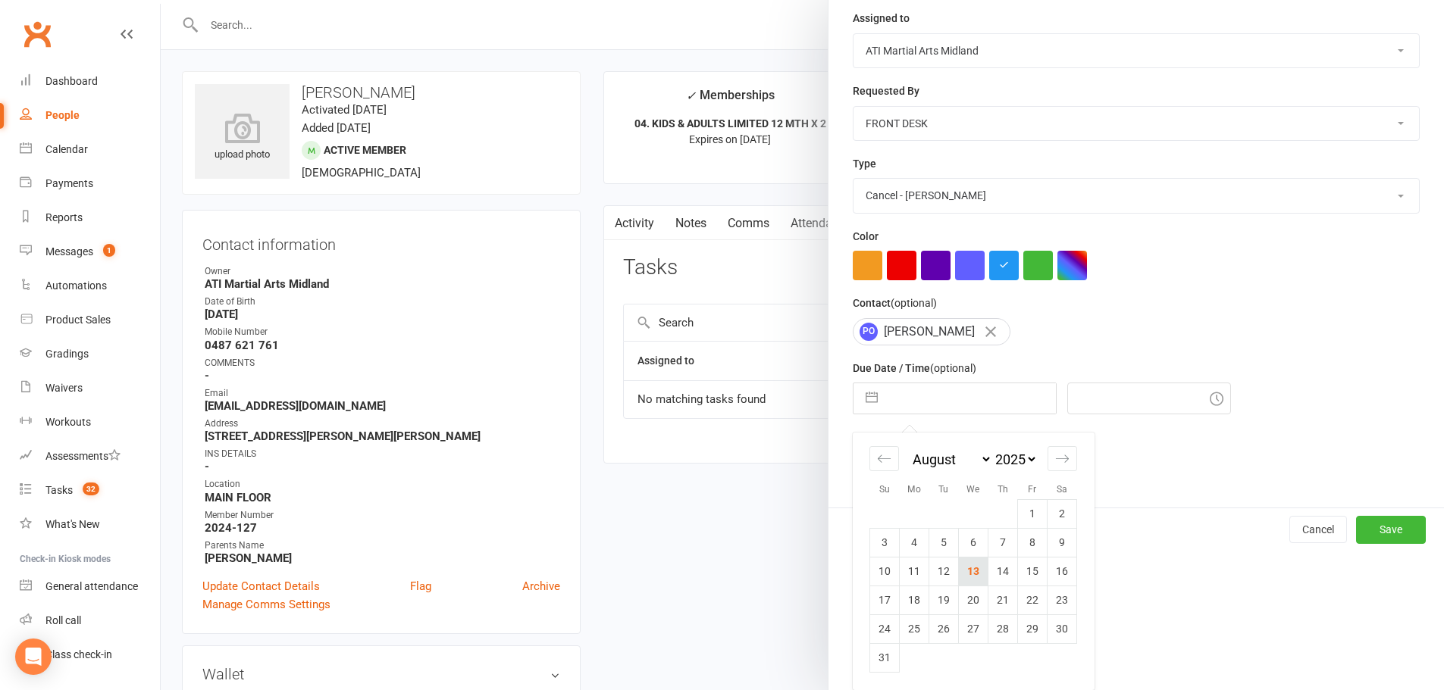
click at [975, 576] on td "13" at bounding box center [974, 571] width 30 height 29
type input "[DATE]"
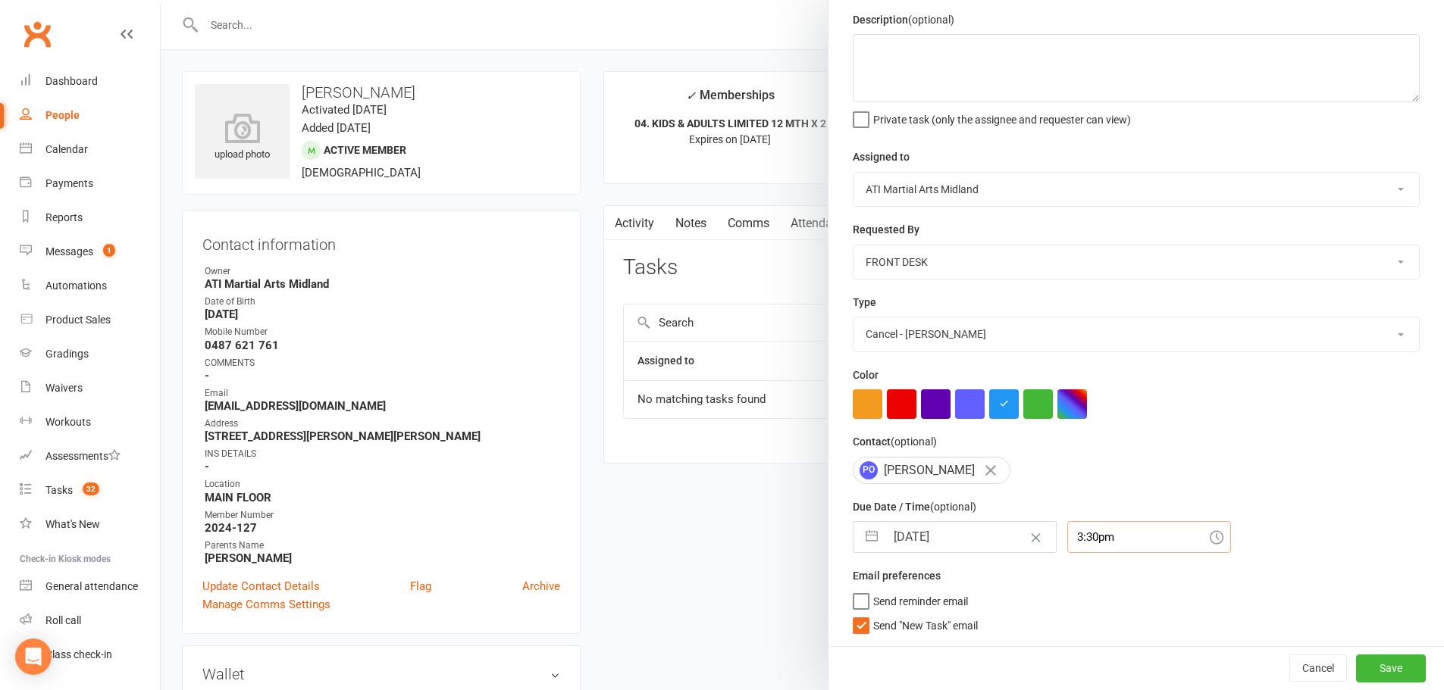
click at [1102, 541] on div "3:30pm" at bounding box center [1149, 537] width 164 height 32
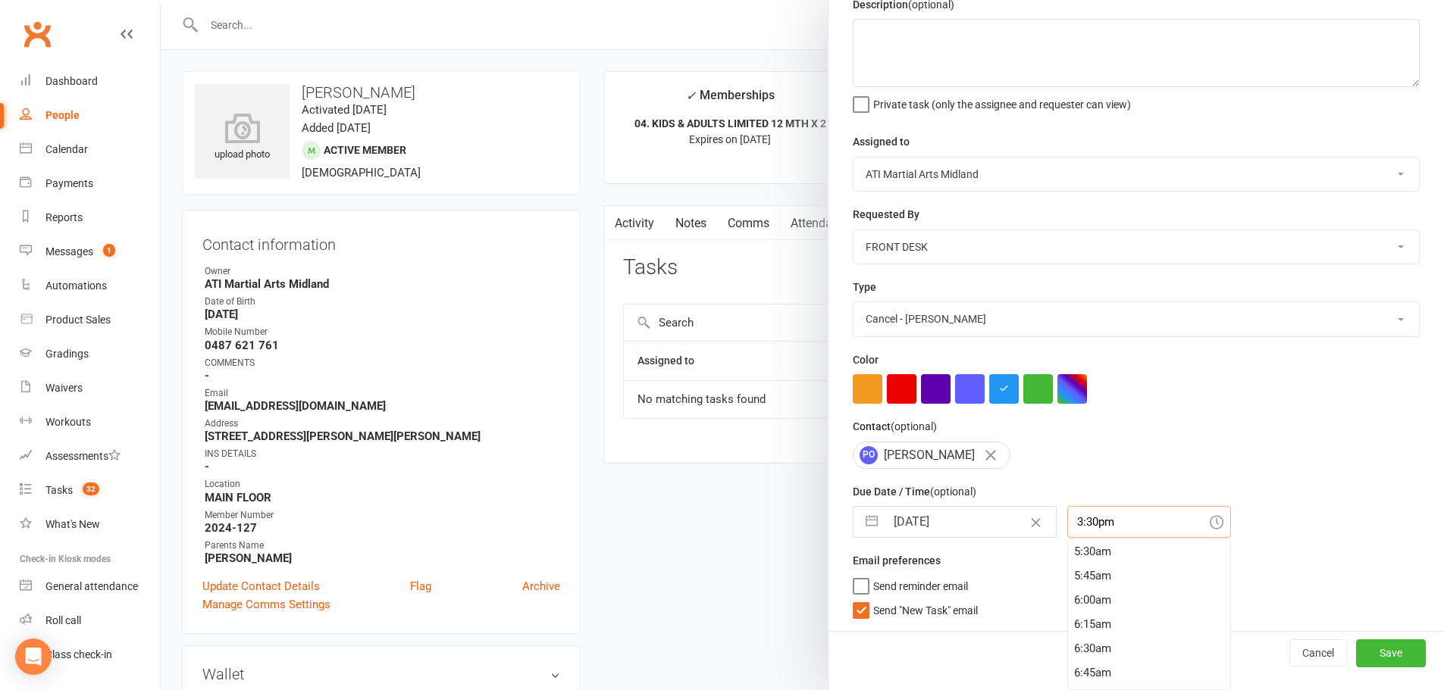
scroll to position [418, 0]
click at [1069, 578] on div "4:30am" at bounding box center [1149, 570] width 162 height 24
type input "4:30am"
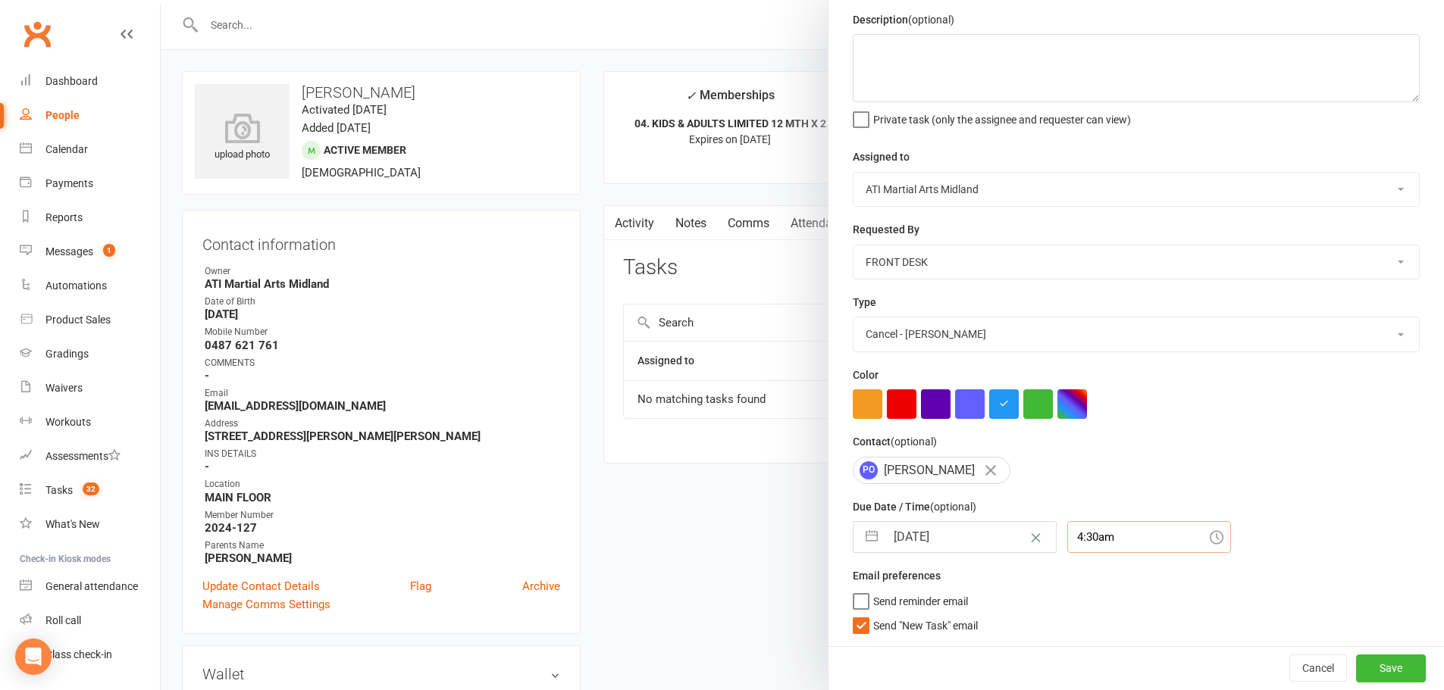
scroll to position [60, 0]
click at [1390, 659] on button "Save" at bounding box center [1391, 668] width 70 height 27
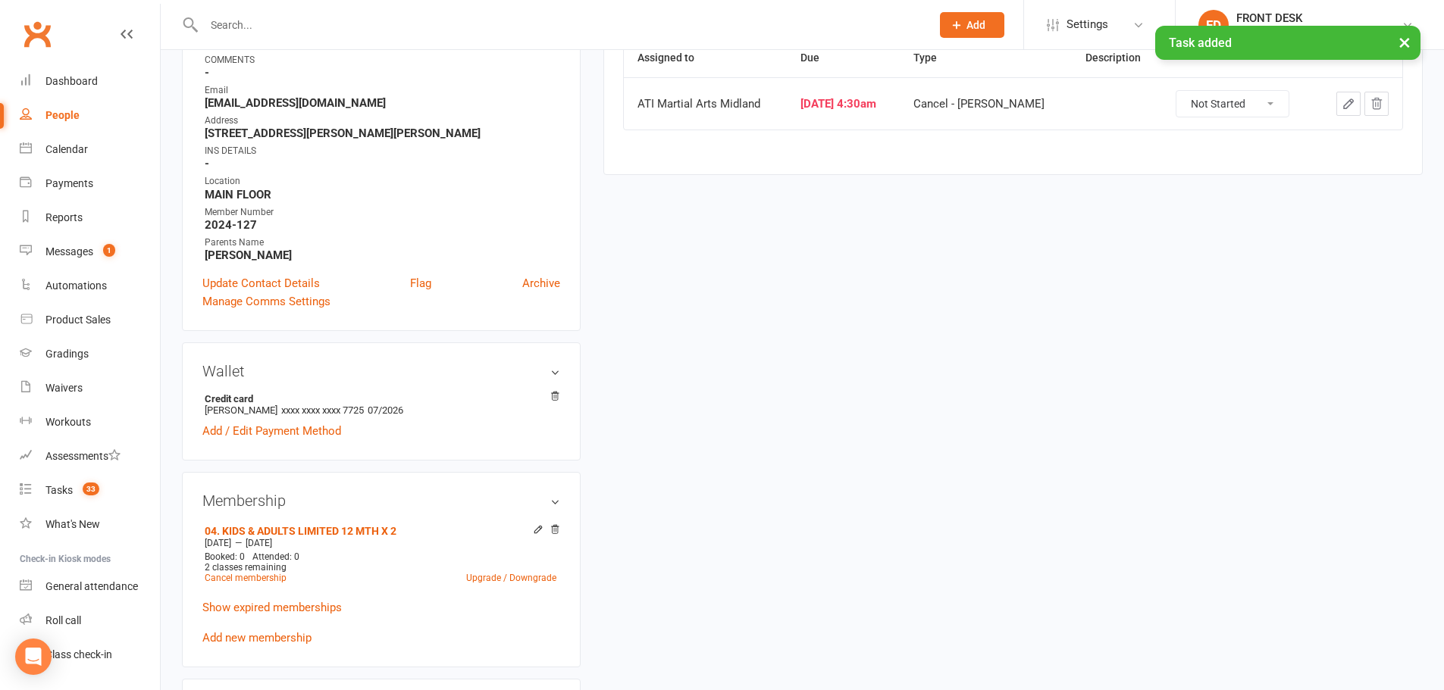
scroll to position [531, 0]
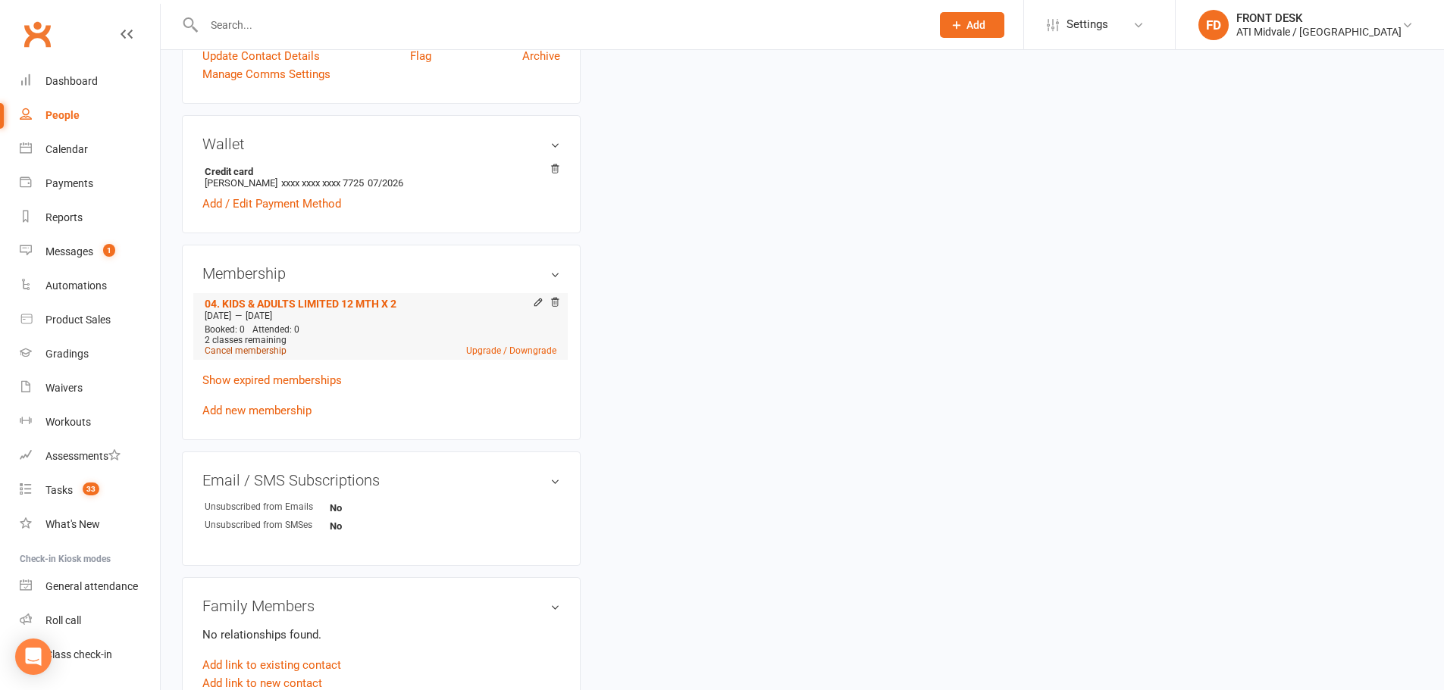
click at [255, 351] on link "Cancel membership" at bounding box center [246, 351] width 82 height 11
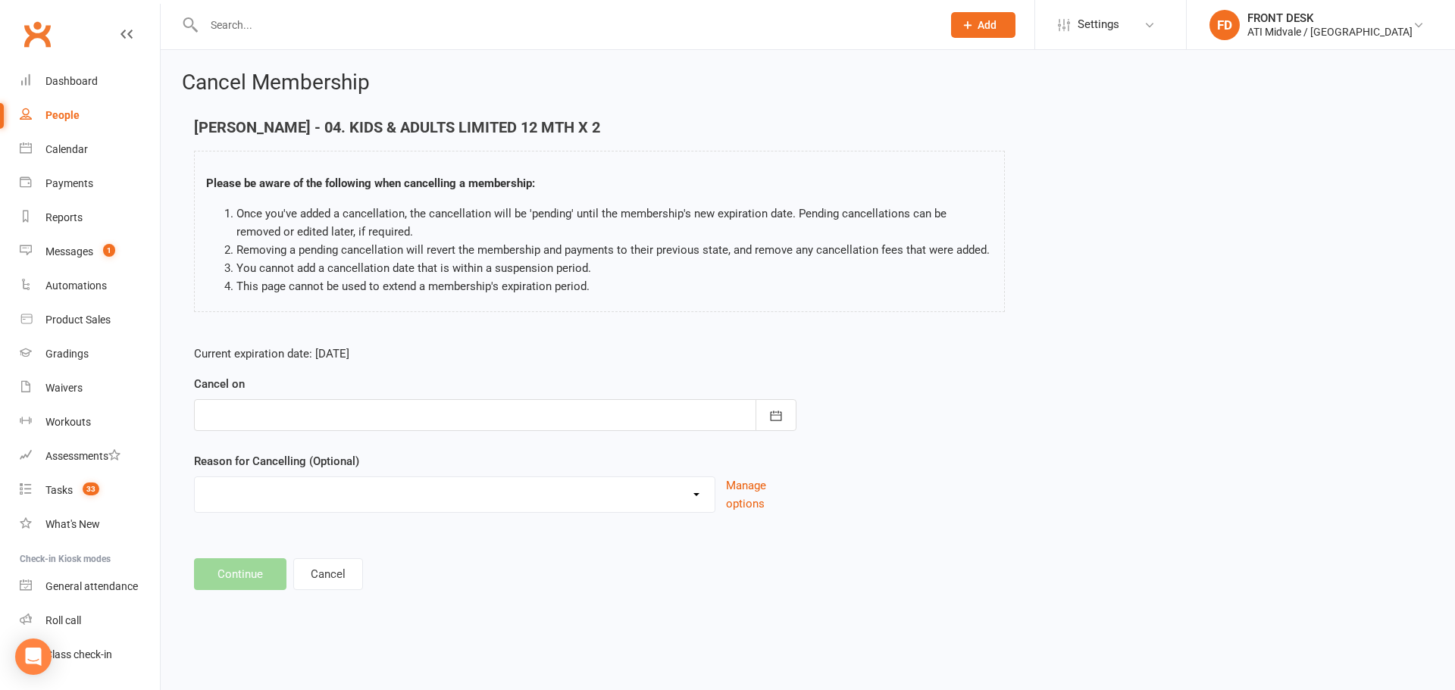
click at [518, 414] on div at bounding box center [495, 415] width 603 height 32
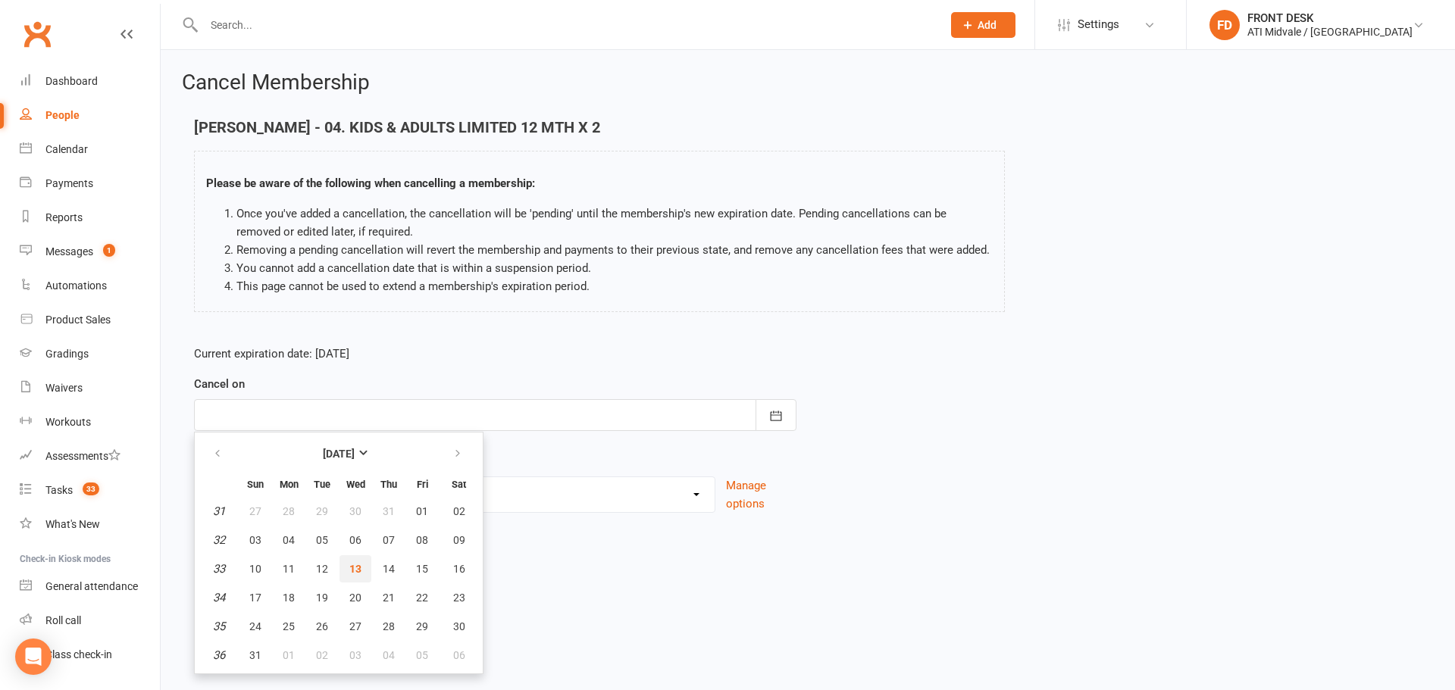
click at [358, 575] on button "13" at bounding box center [356, 569] width 32 height 27
type input "[DATE]"
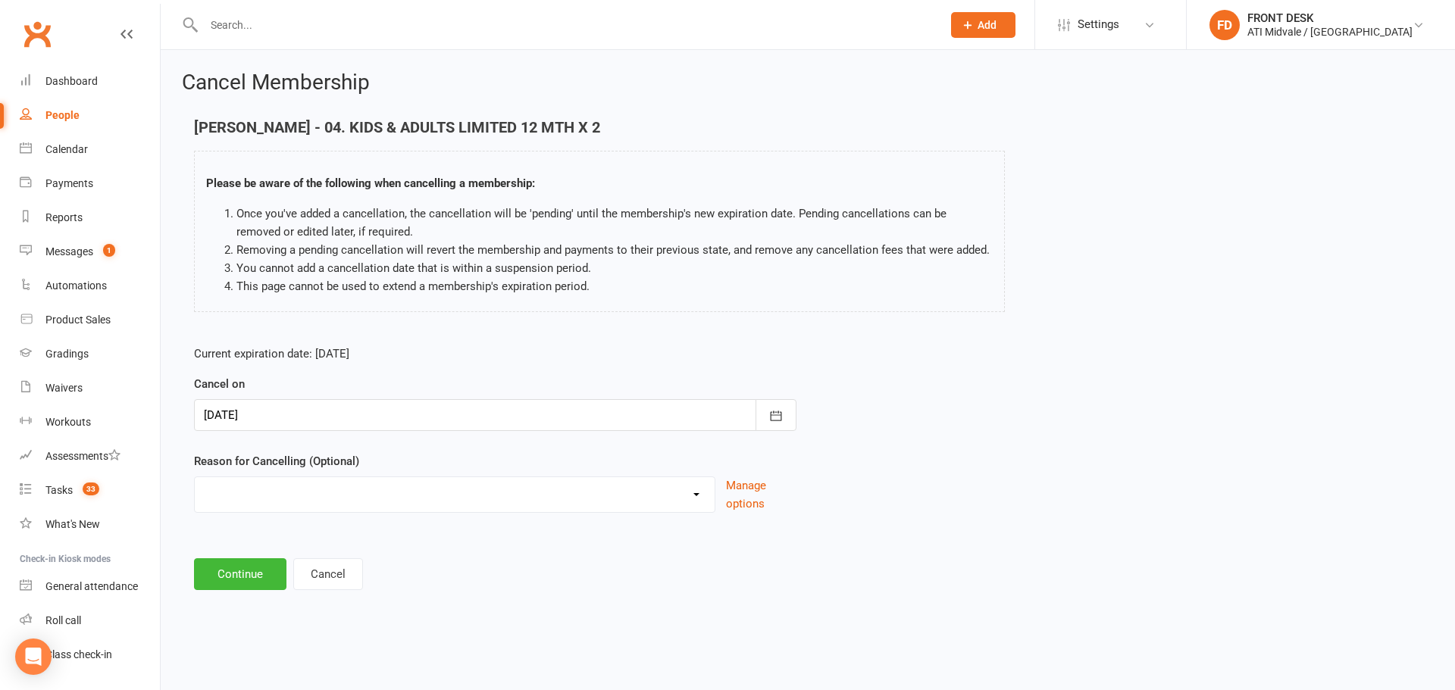
click at [365, 504] on select "Holiday INFLATION SAVER DISCOUNT Injury Other reason" at bounding box center [455, 492] width 520 height 30
click at [815, 553] on main "Patrick Obrecht - 04. KIDS & ADULTS LIMITED 12 MTH X 2 Please be aware of the f…" at bounding box center [808, 354] width 1252 height 471
click at [320, 499] on select "Holiday INFLATION SAVER DISCOUNT Injury Other reason" at bounding box center [455, 492] width 520 height 30
select select "3"
click at [195, 495] on select "Holiday INFLATION SAVER DISCOUNT Injury Other reason" at bounding box center [455, 492] width 520 height 30
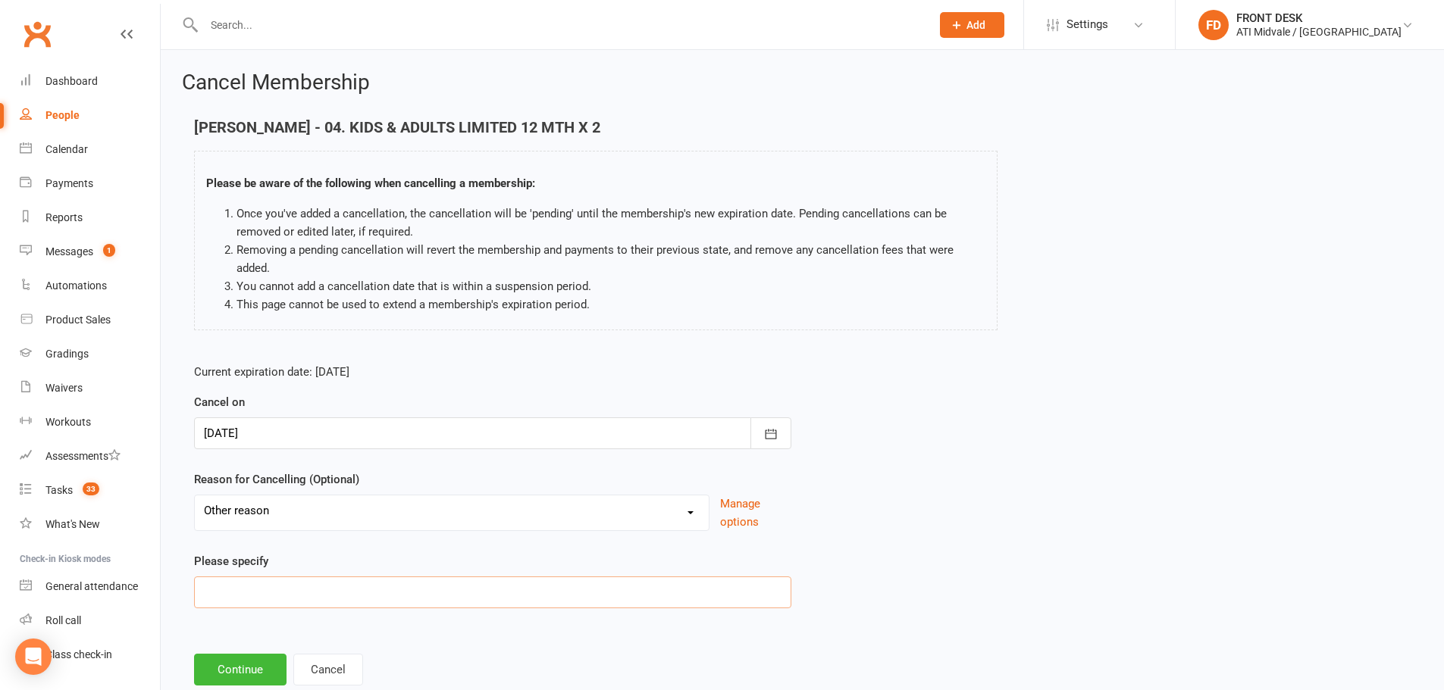
click at [305, 600] on input at bounding box center [492, 593] width 597 height 32
type input "Medical"
click at [253, 659] on button "Continue" at bounding box center [240, 670] width 92 height 32
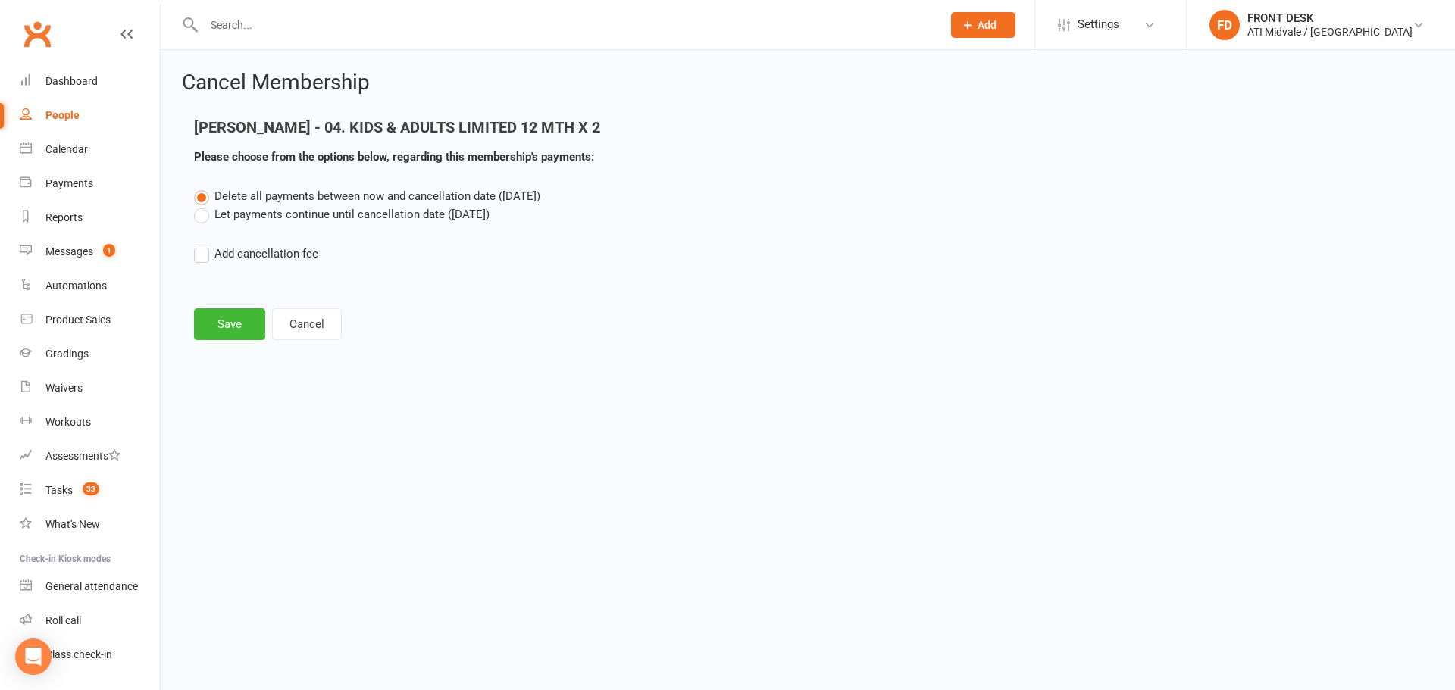
click at [410, 217] on label "Let payments continue until cancellation date (Aug 13, 2025)" at bounding box center [342, 214] width 296 height 18
click at [204, 205] on input "Let payments continue until cancellation date (Aug 13, 2025)" at bounding box center [199, 205] width 10 height 0
click at [230, 322] on button "Save" at bounding box center [229, 324] width 71 height 32
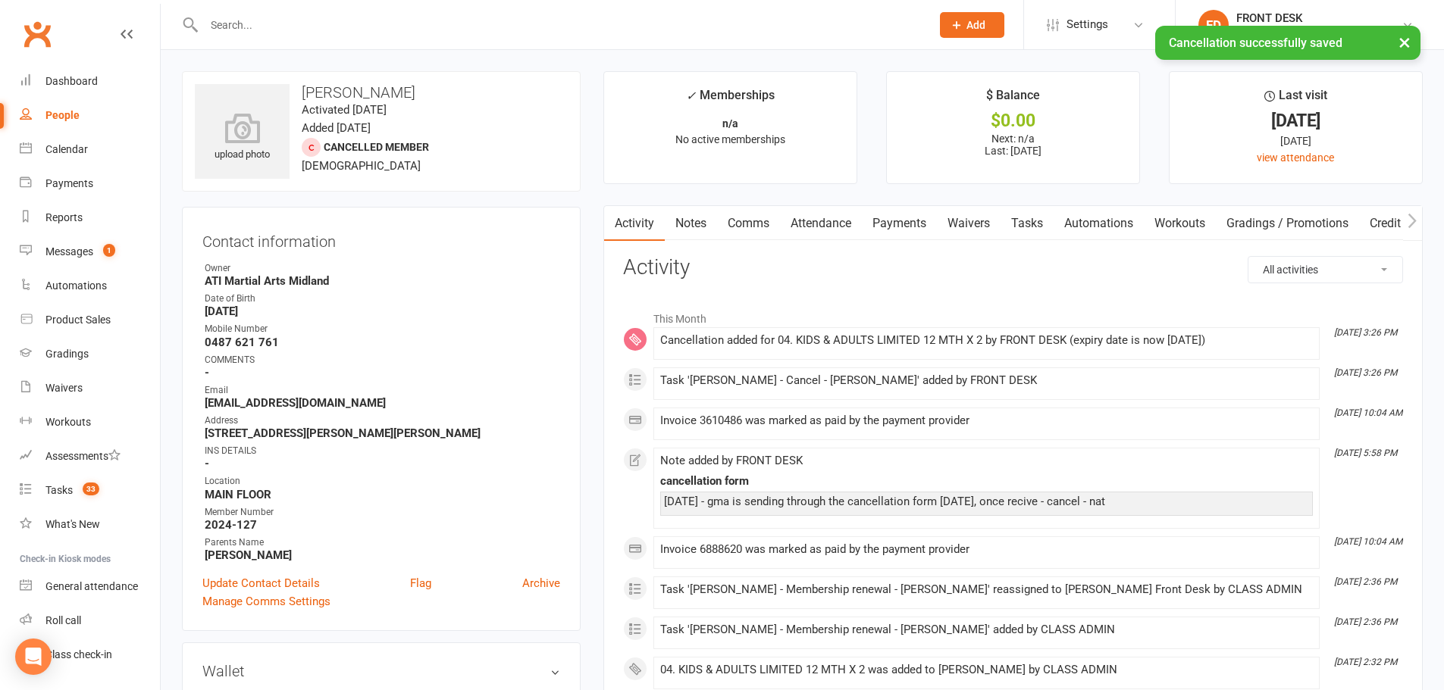
click at [903, 217] on link "Payments" at bounding box center [899, 223] width 75 height 35
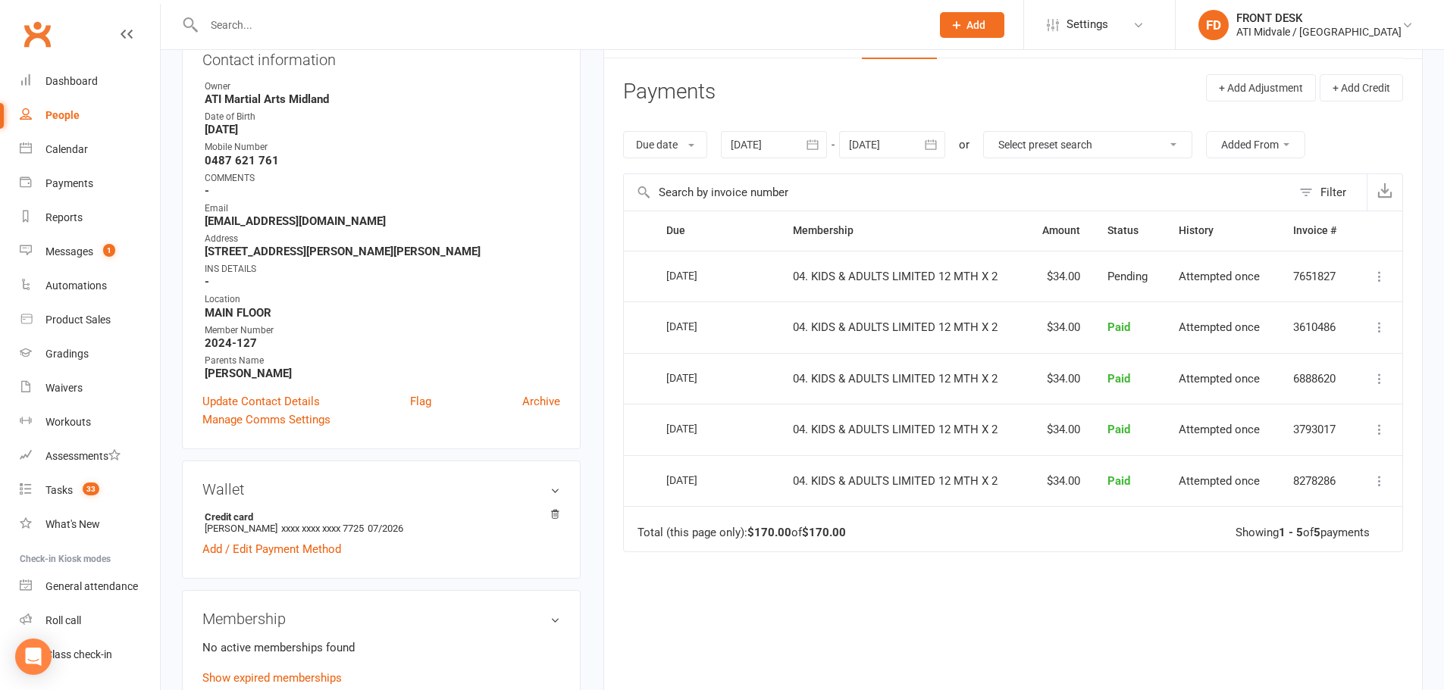
scroll to position [76, 0]
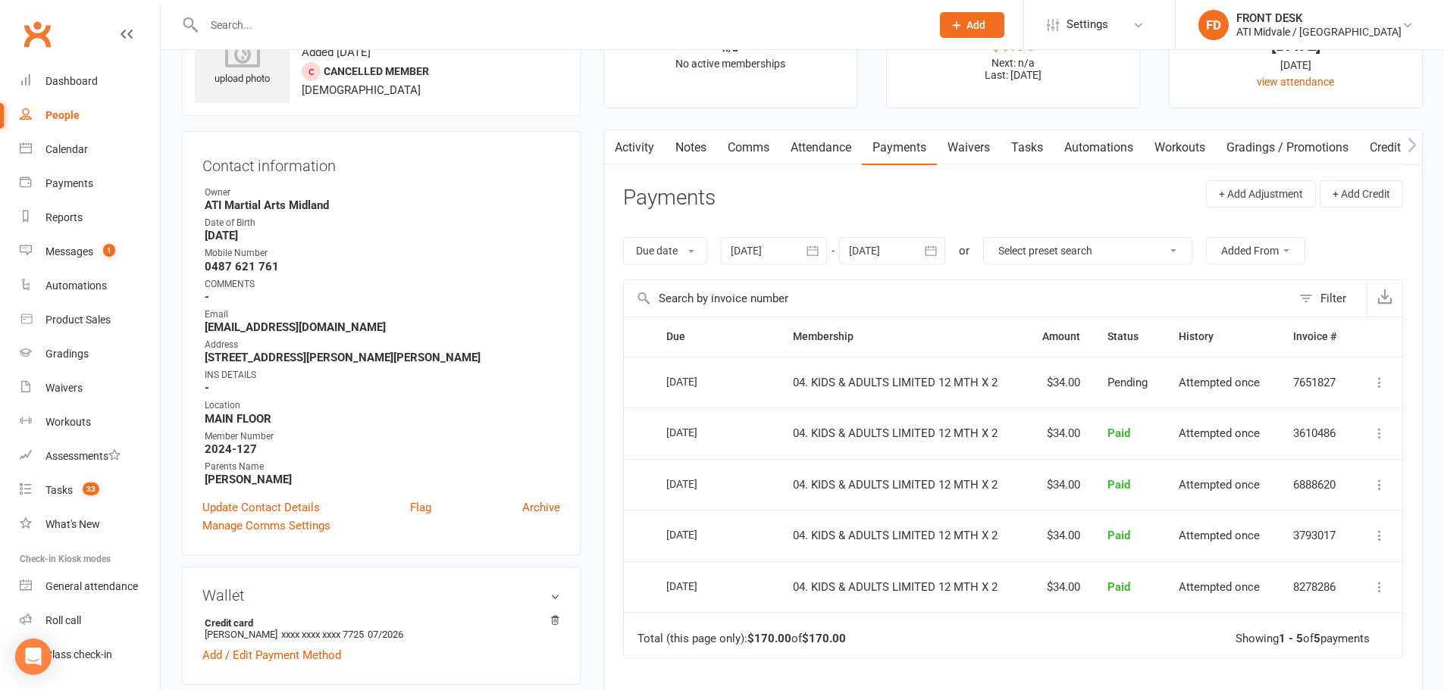
click at [354, 26] on input "text" at bounding box center [559, 24] width 721 height 21
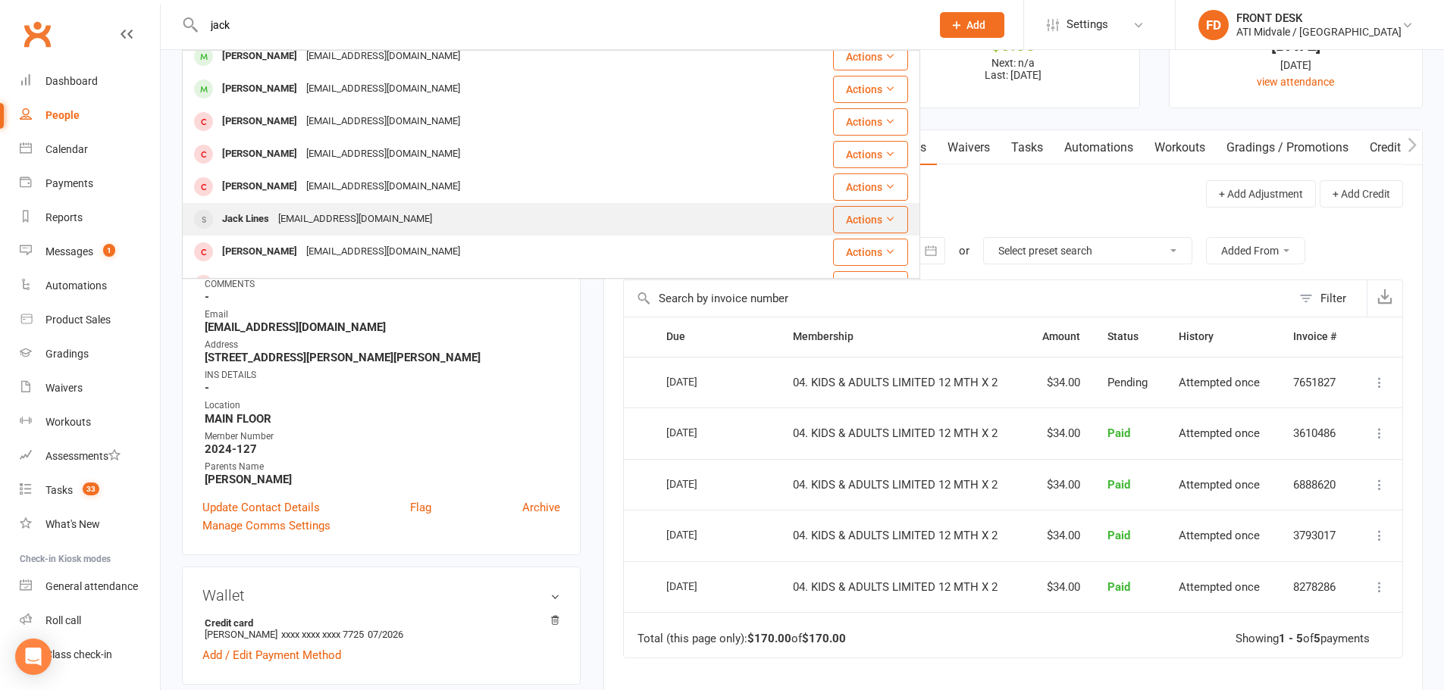
type input "jack"
click at [294, 220] on div "alycemullen@hotmail.com" at bounding box center [355, 219] width 163 height 22
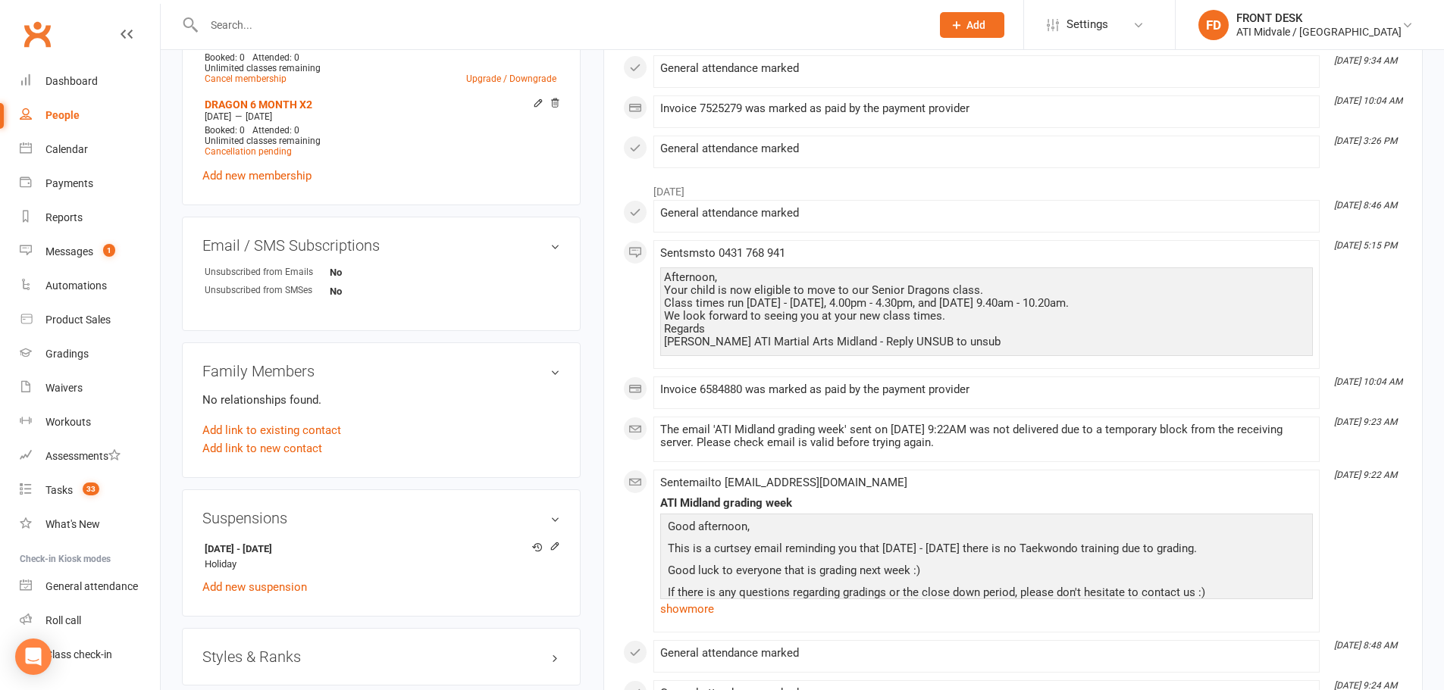
scroll to position [1127, 0]
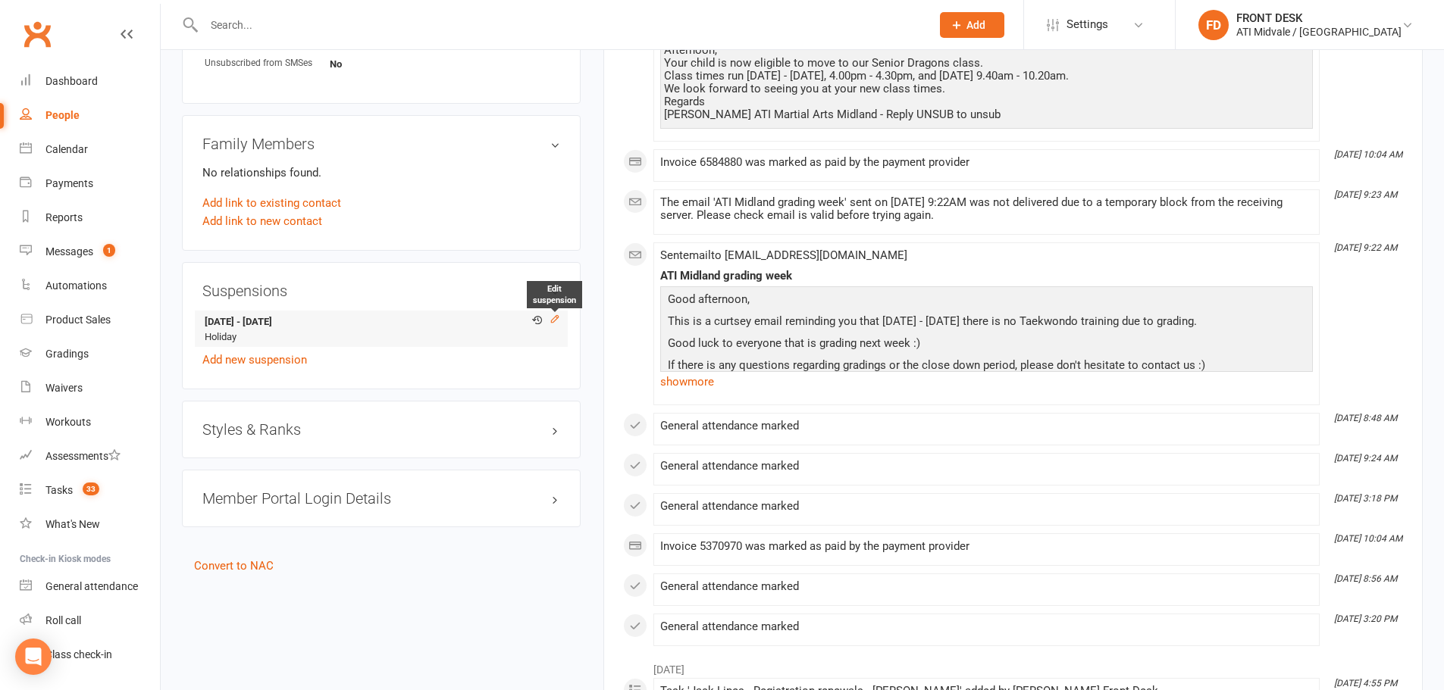
click at [551, 315] on icon at bounding box center [554, 319] width 11 height 11
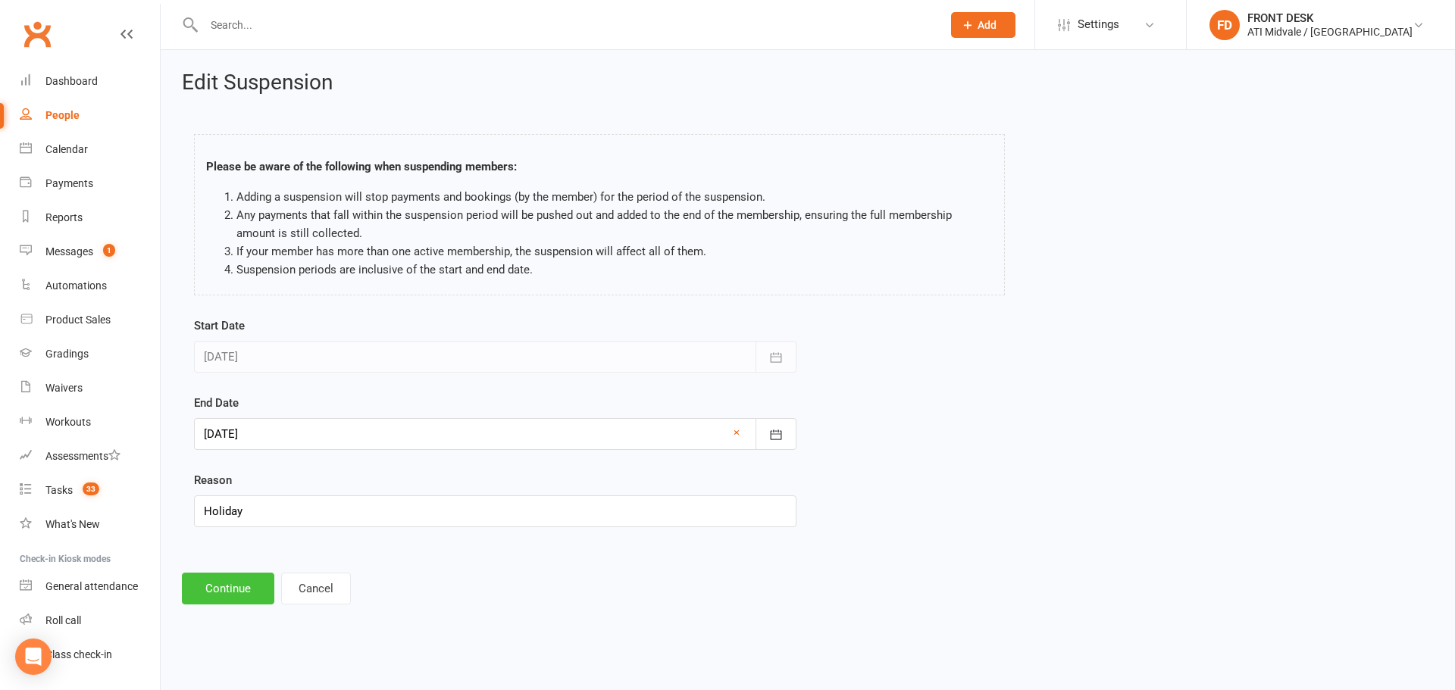
click at [252, 588] on button "Continue" at bounding box center [228, 589] width 92 height 32
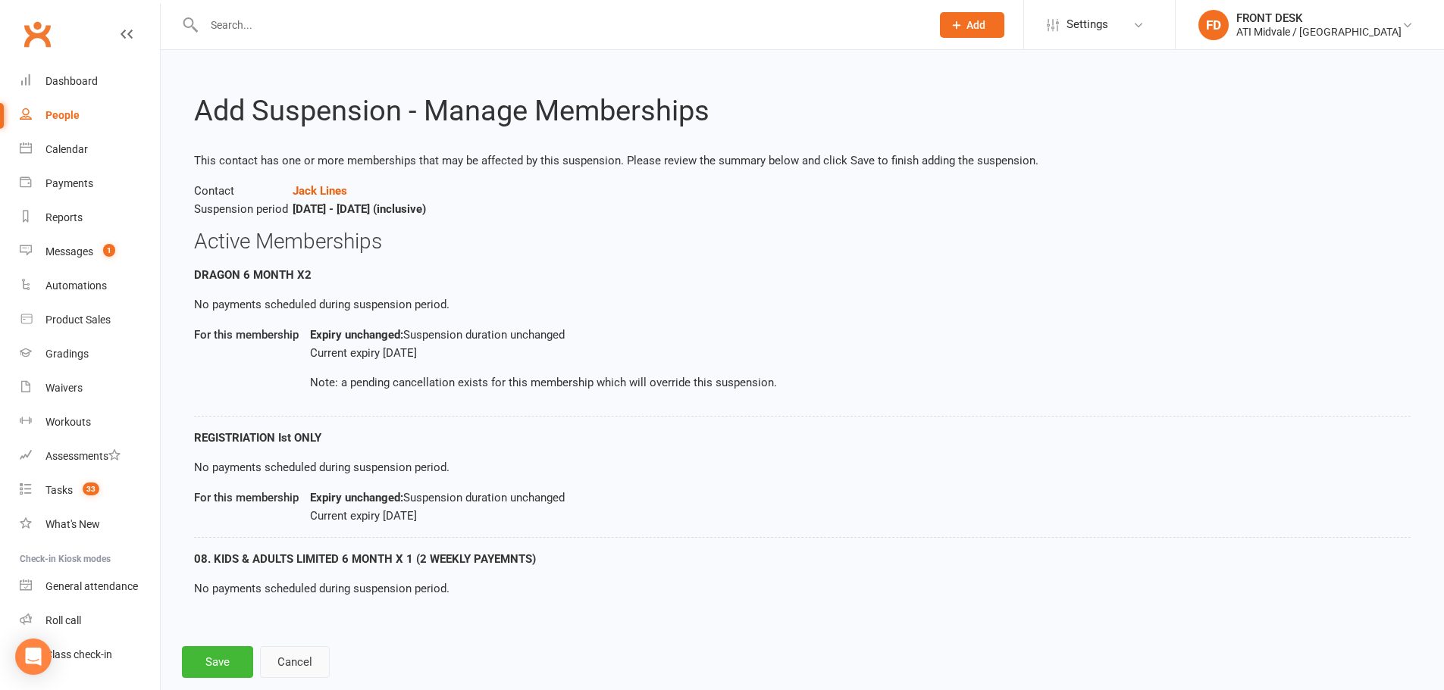
click at [300, 656] on button "Cancel" at bounding box center [295, 662] width 70 height 32
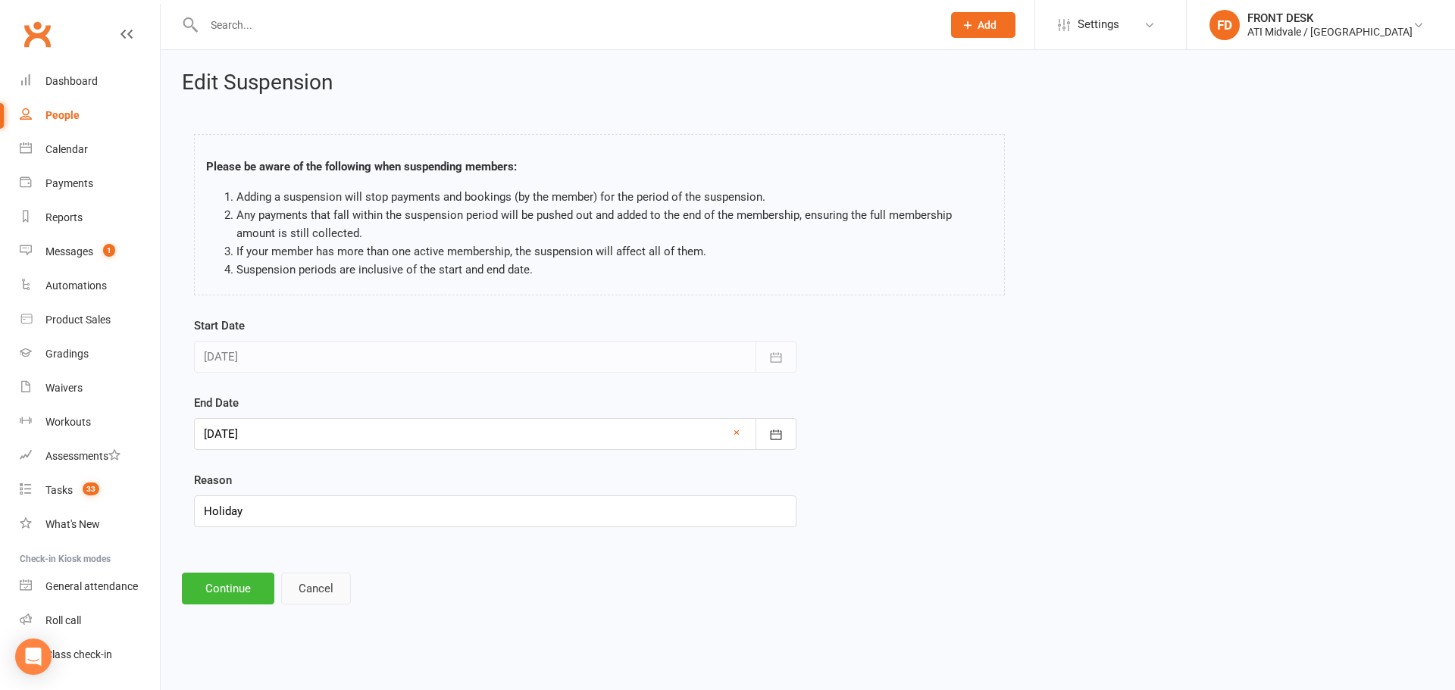
click at [327, 594] on button "Cancel" at bounding box center [316, 589] width 70 height 32
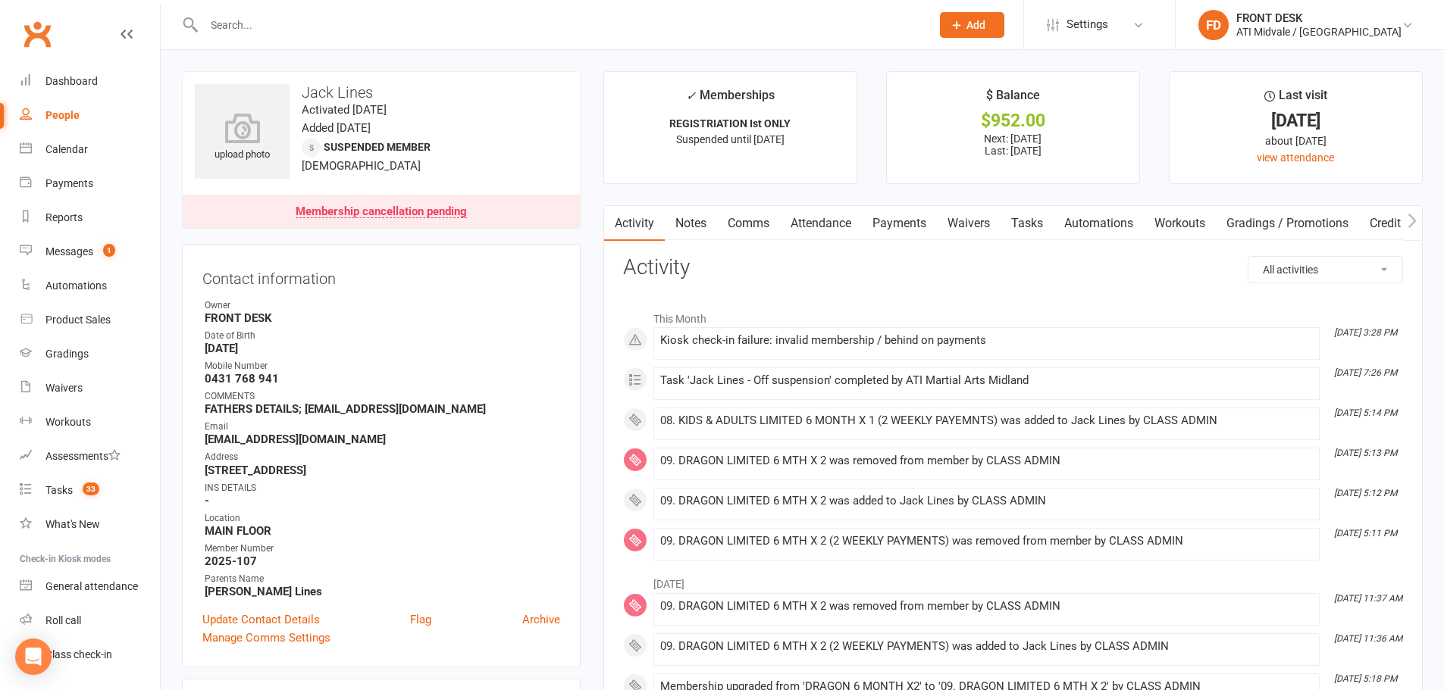
click at [306, 25] on input "text" at bounding box center [559, 24] width 721 height 21
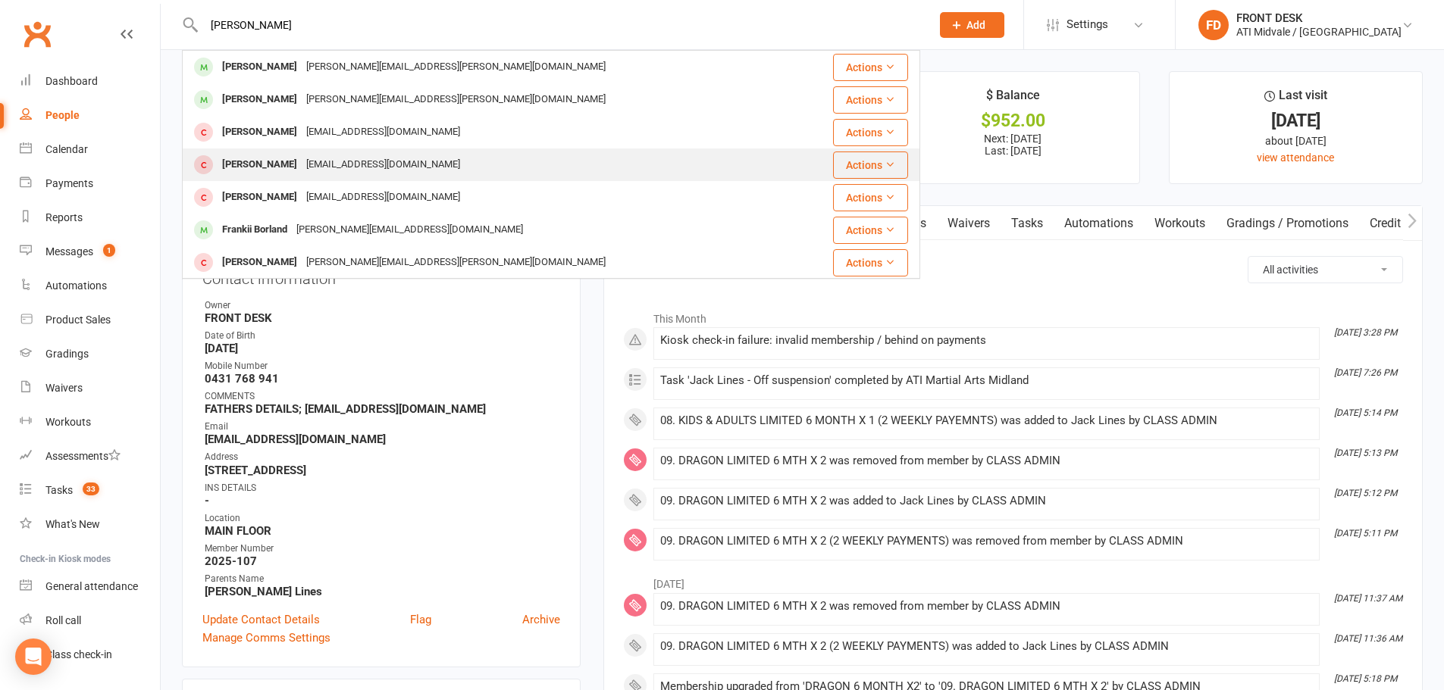
type input "PATRICK"
click at [307, 167] on div "brandanobrecht@hotmail.com" at bounding box center [383, 165] width 163 height 22
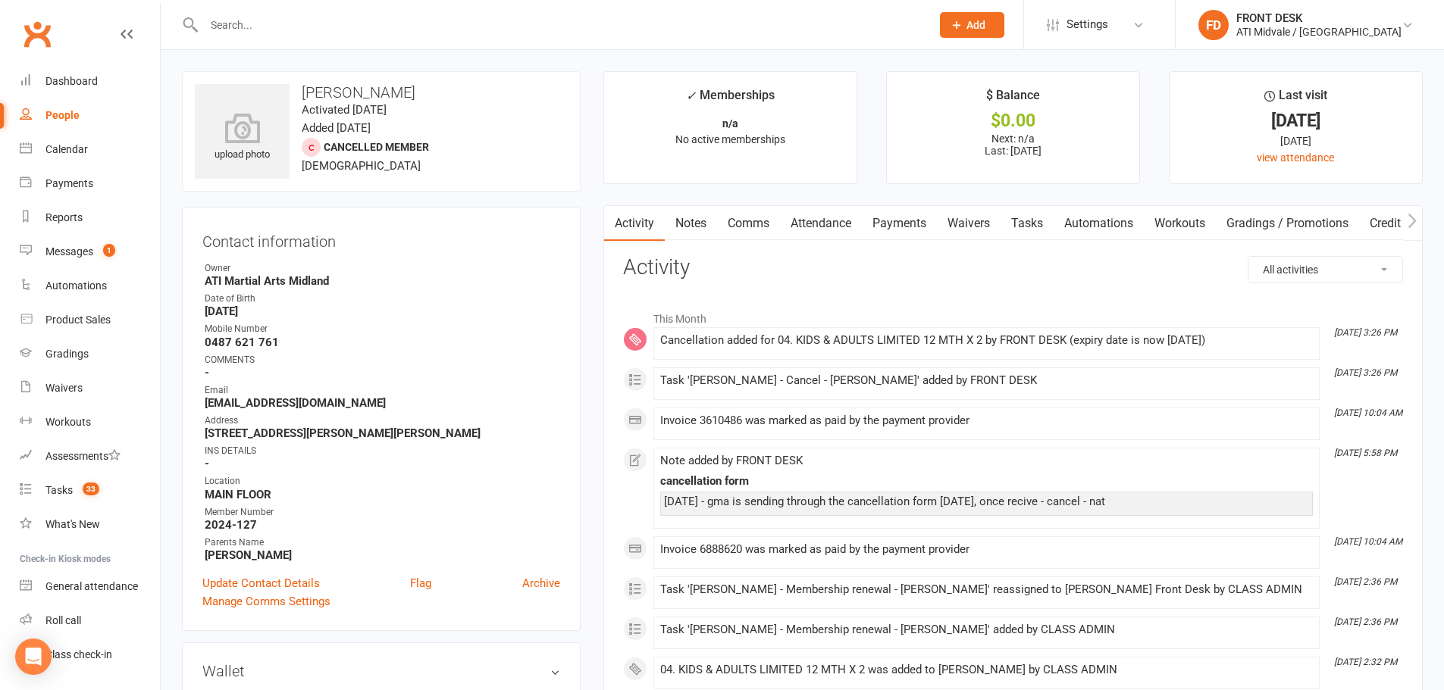
click at [646, 224] on link "Activity" at bounding box center [634, 223] width 61 height 35
click at [86, 73] on link "Dashboard" at bounding box center [90, 81] width 140 height 34
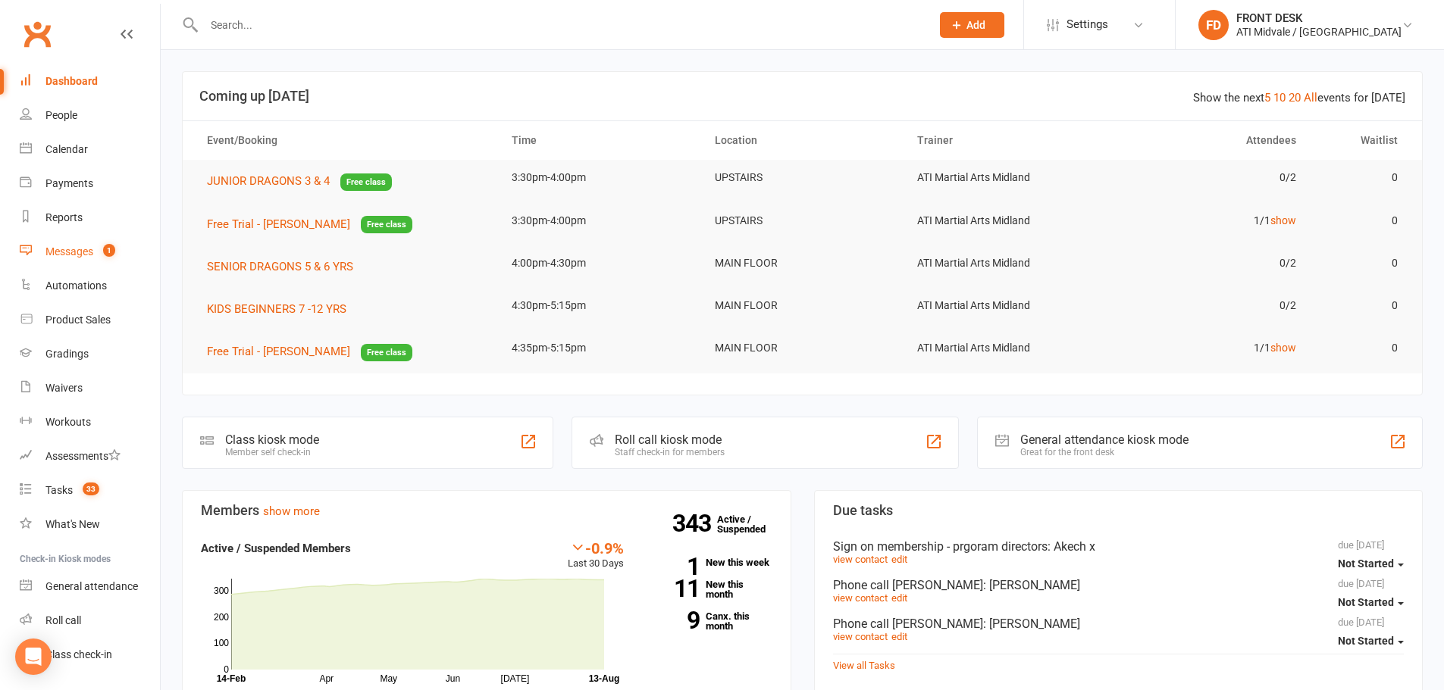
click at [105, 260] on link "Messages 1" at bounding box center [90, 252] width 140 height 34
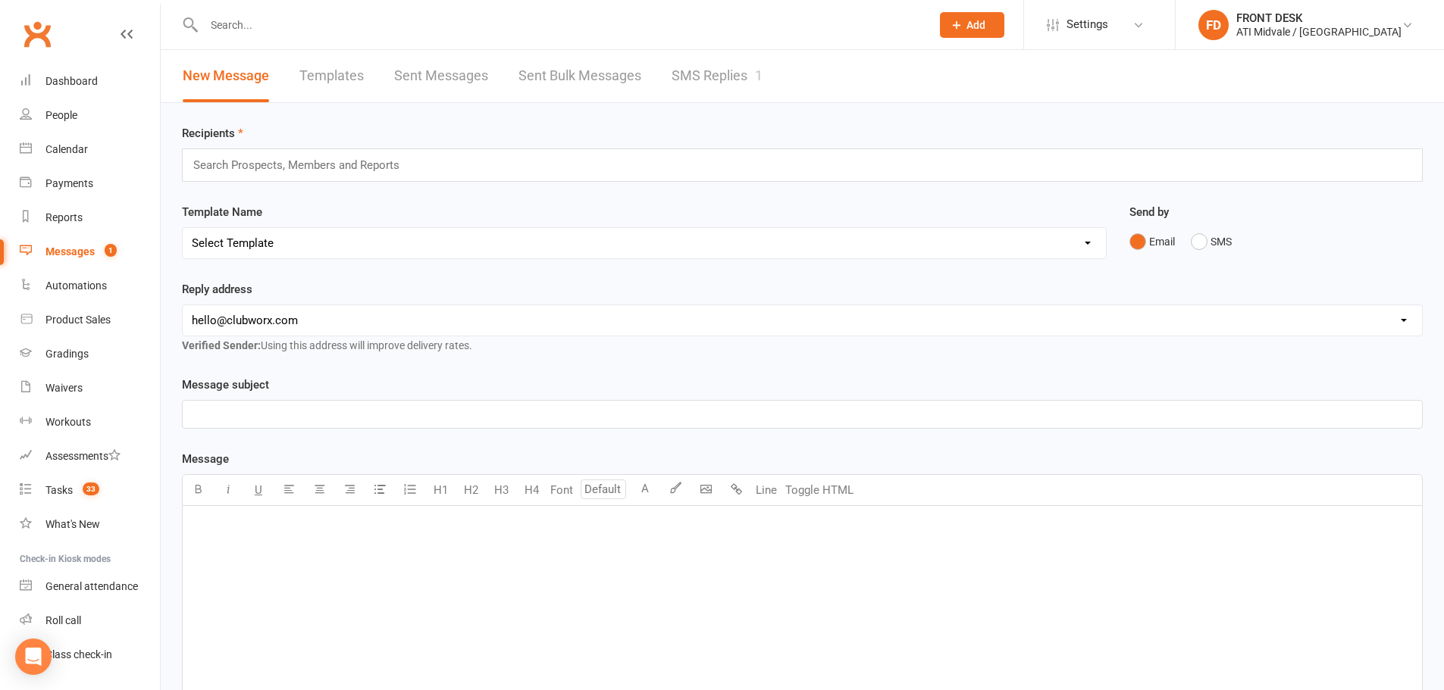
click at [704, 65] on link "SMS Replies 1" at bounding box center [717, 76] width 91 height 52
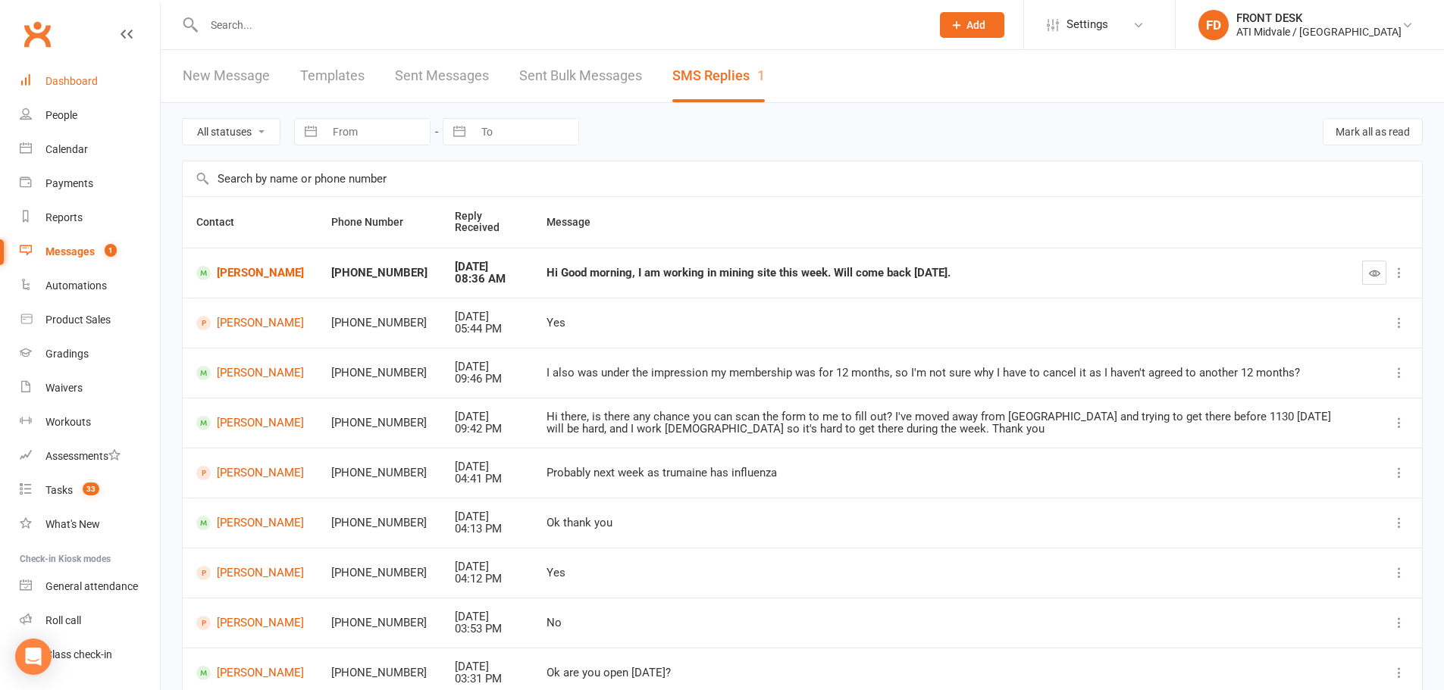
click at [77, 86] on div "Dashboard" at bounding box center [71, 81] width 52 height 12
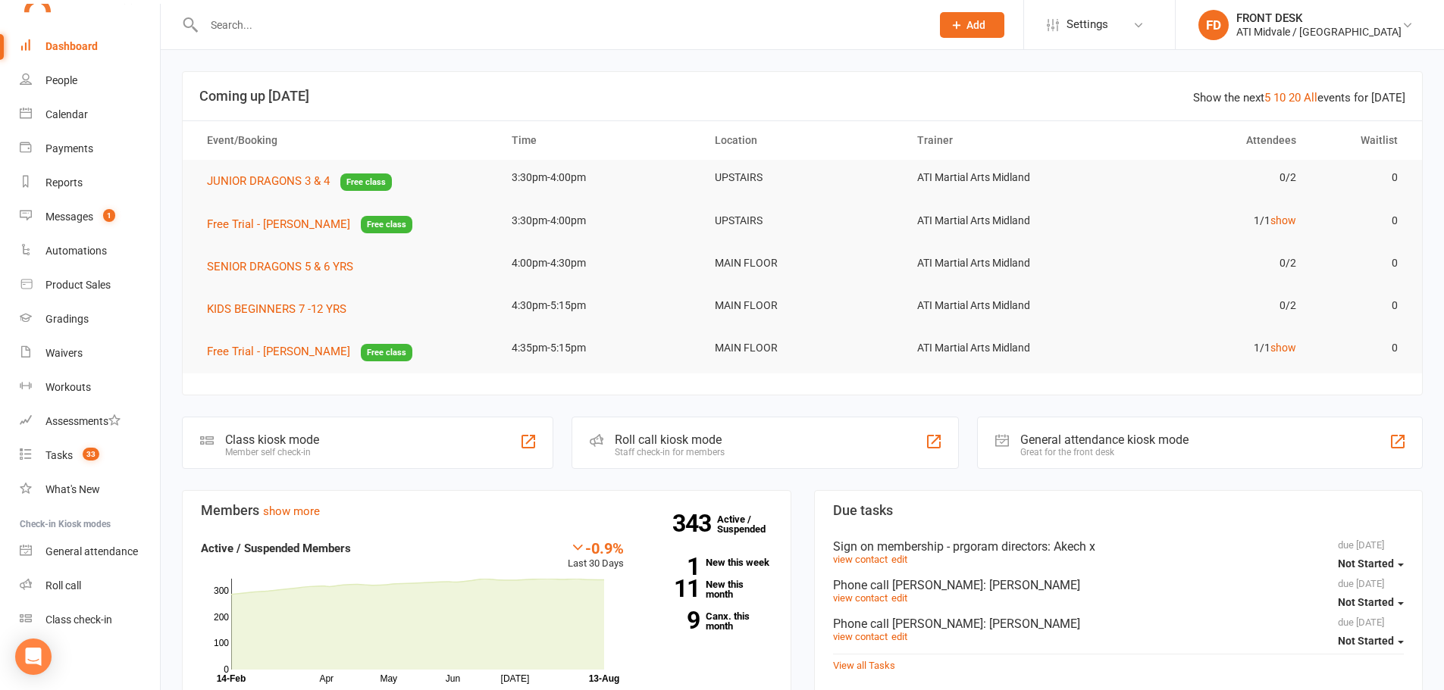
scroll to position [39, 0]
click at [71, 80] on div "People" at bounding box center [61, 76] width 32 height 12
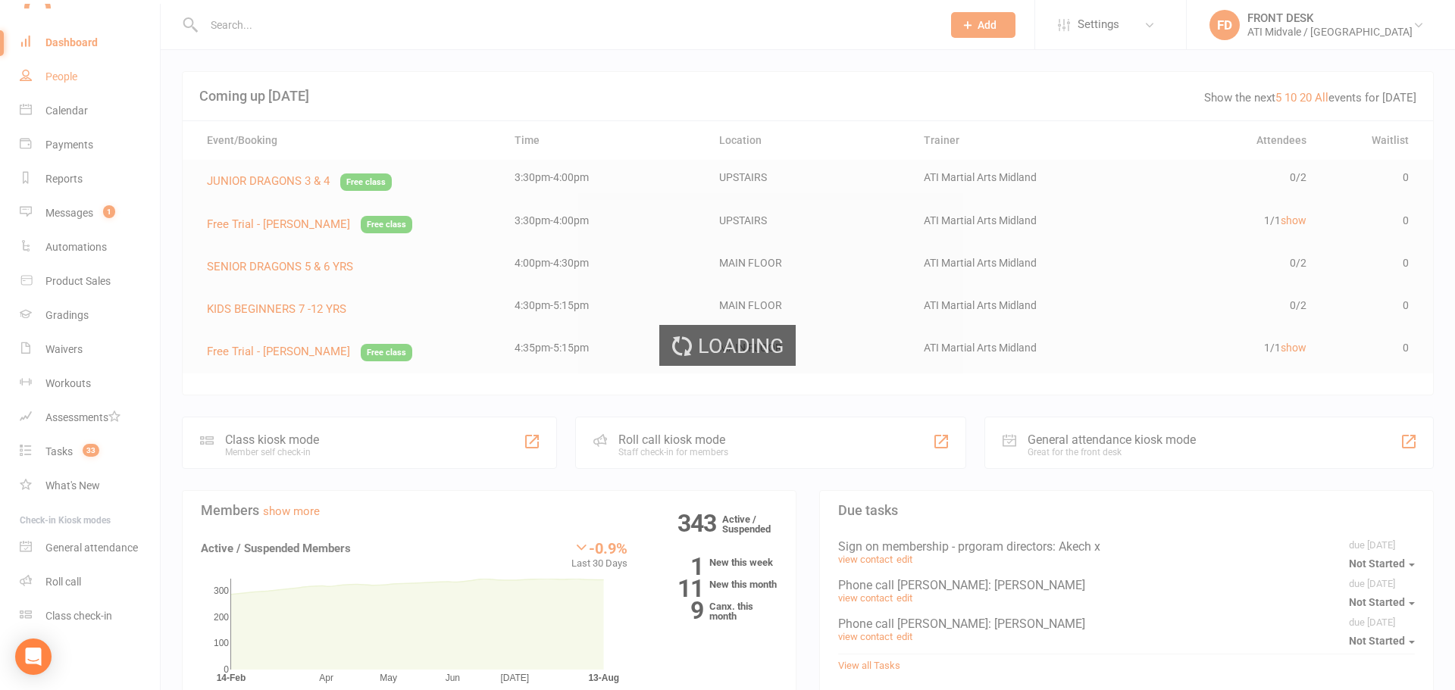
select select "100"
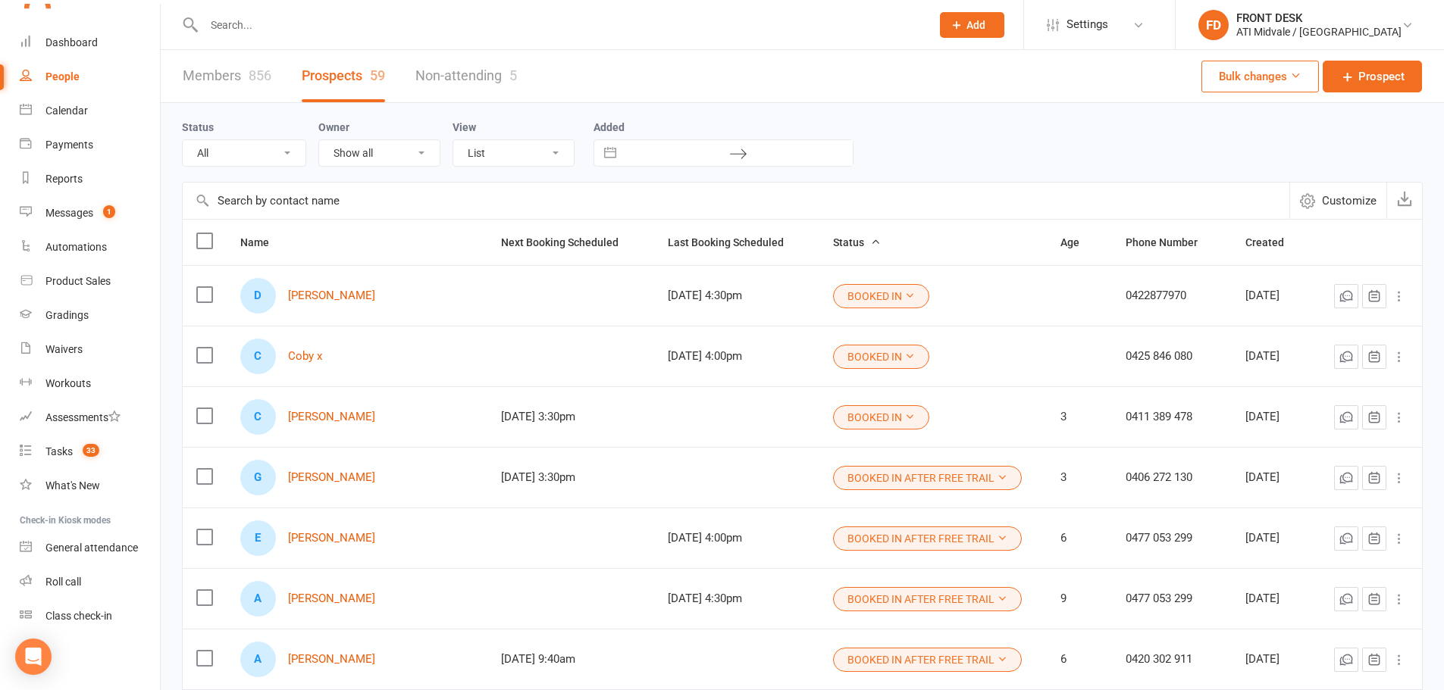
click at [311, 30] on input "text" at bounding box center [559, 24] width 721 height 21
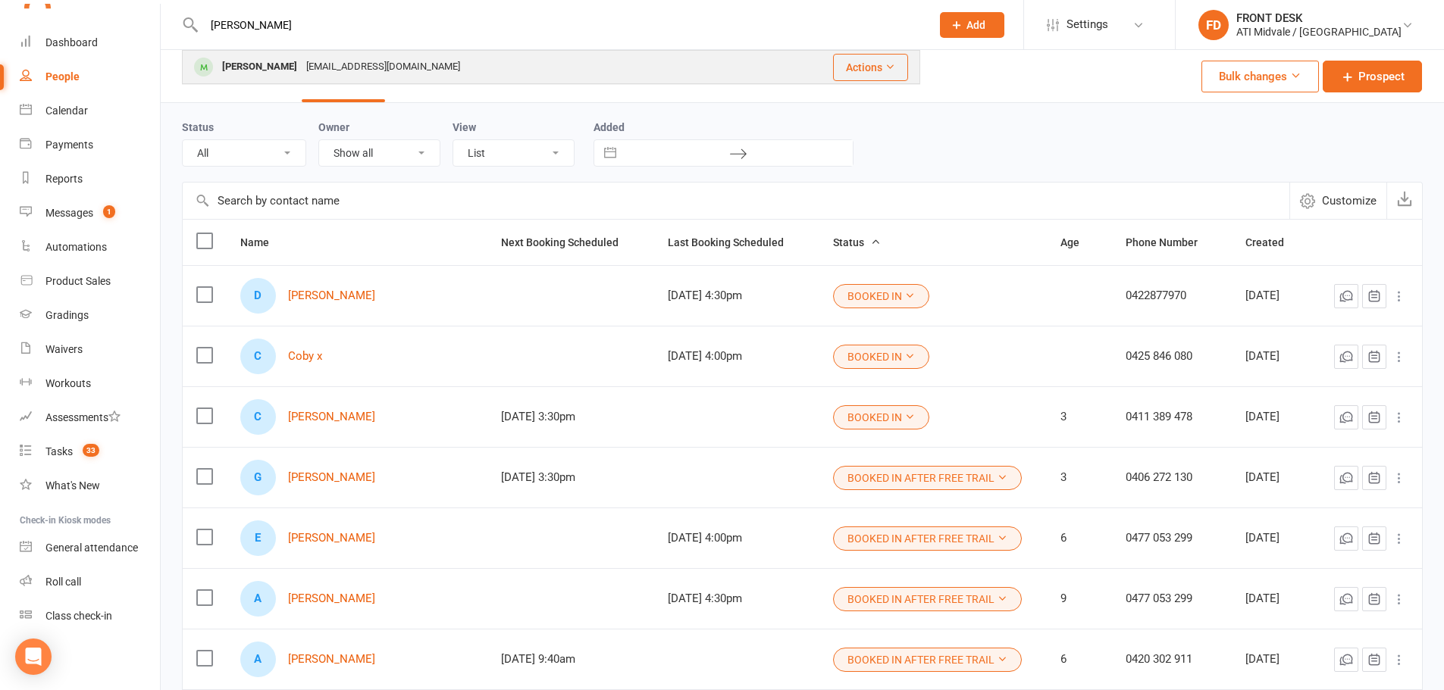
type input "CAMPBELL"
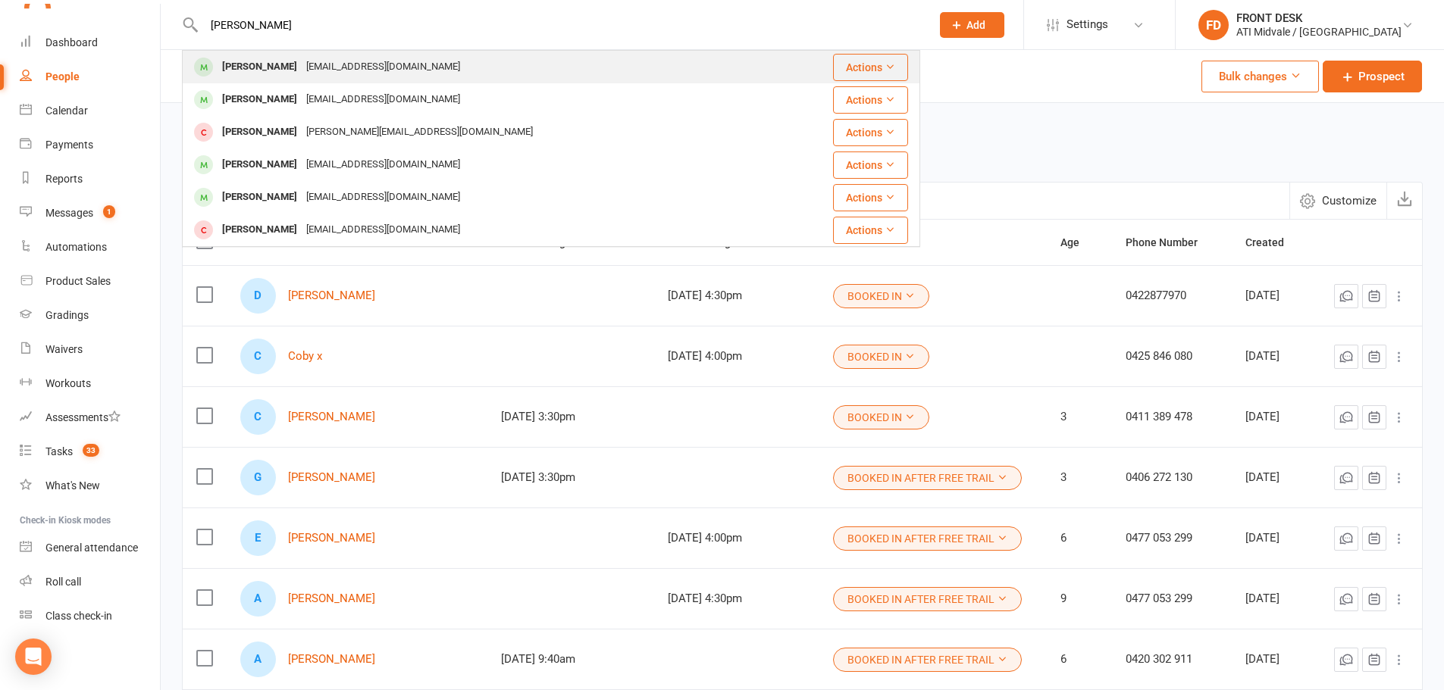
click at [429, 65] on div "alana_thomas1997@hotmail.com" at bounding box center [383, 67] width 163 height 22
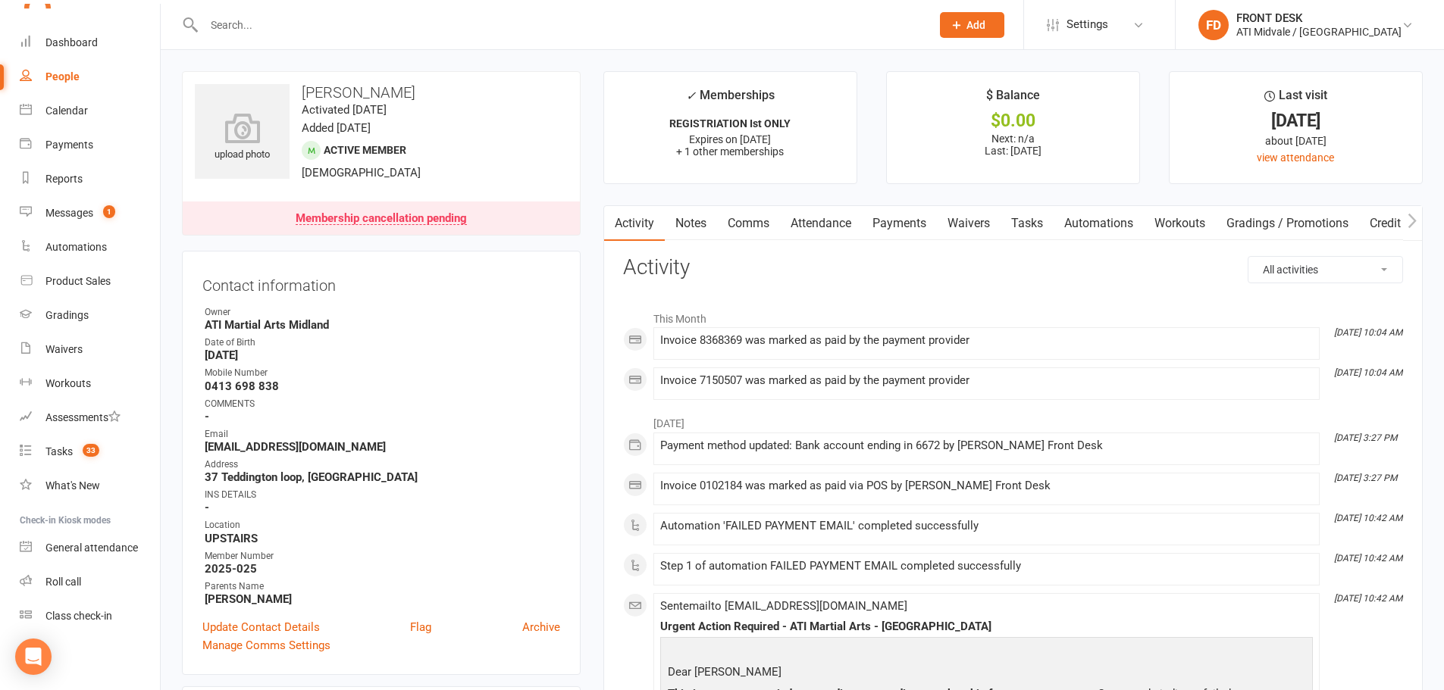
click at [1031, 230] on link "Tasks" at bounding box center [1026, 223] width 53 height 35
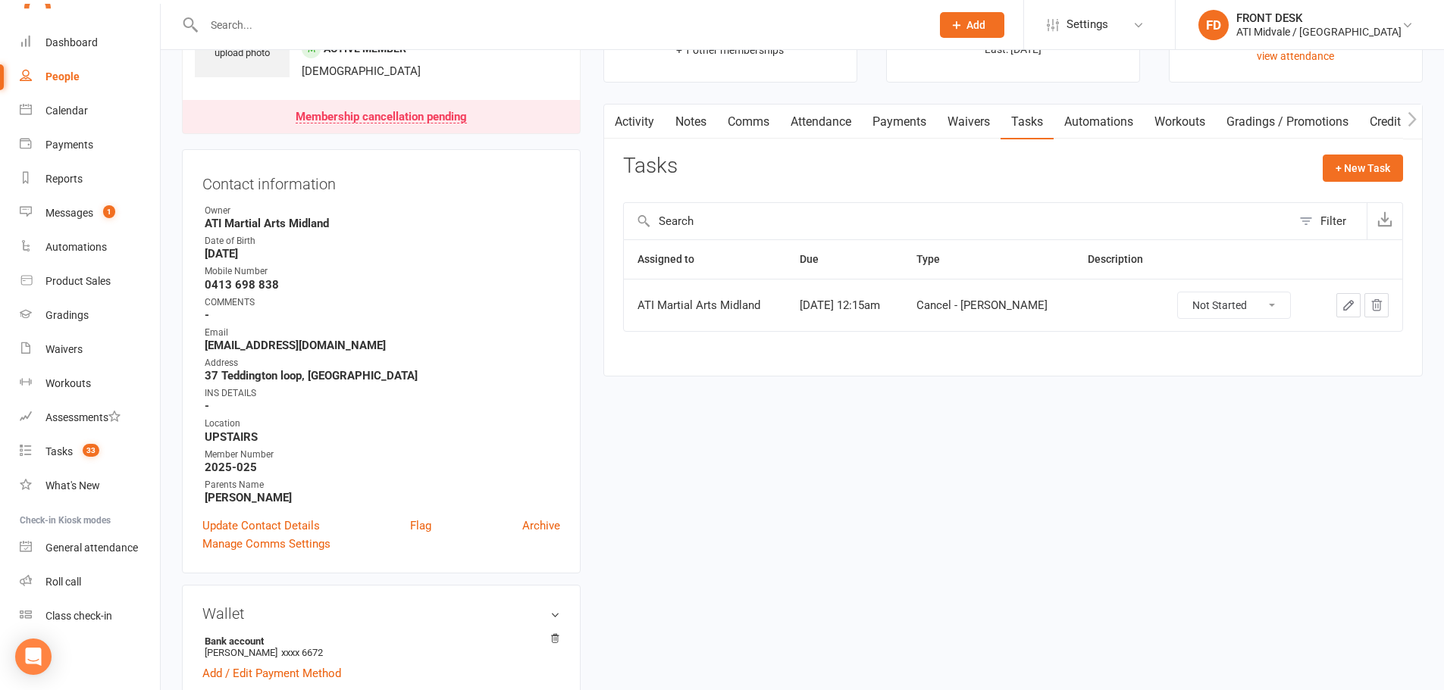
scroll to position [76, 0]
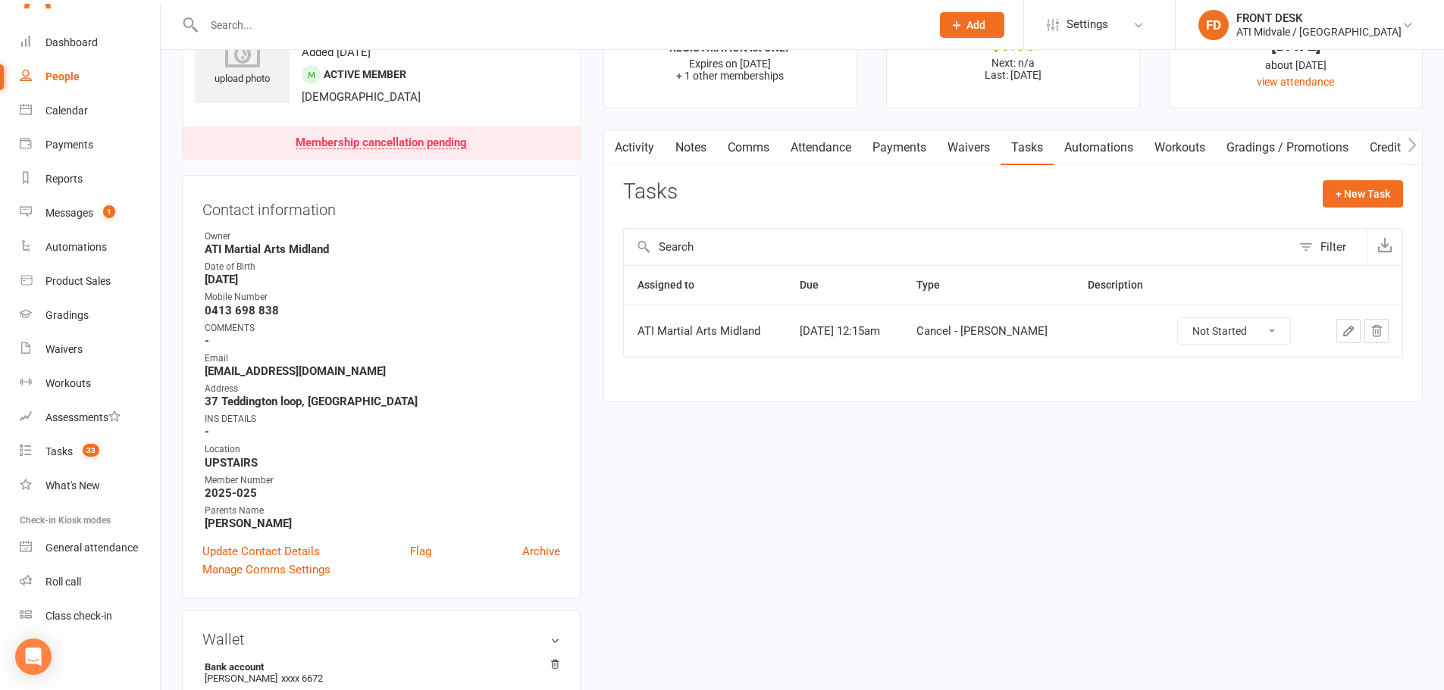
drag, startPoint x: 640, startPoint y: 157, endPoint x: 668, endPoint y: 95, distance: 67.2
click at [641, 156] on link "Activity" at bounding box center [634, 147] width 61 height 35
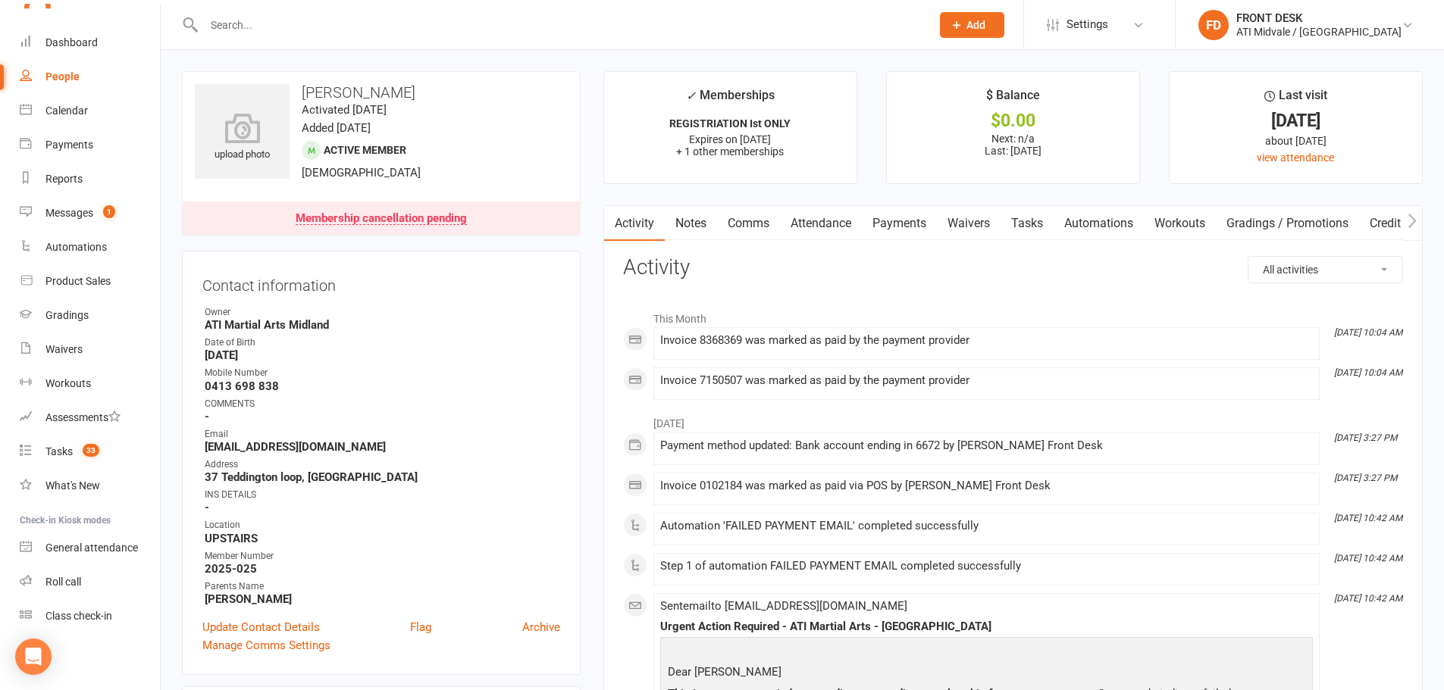
click at [698, 236] on link "Notes" at bounding box center [691, 223] width 52 height 35
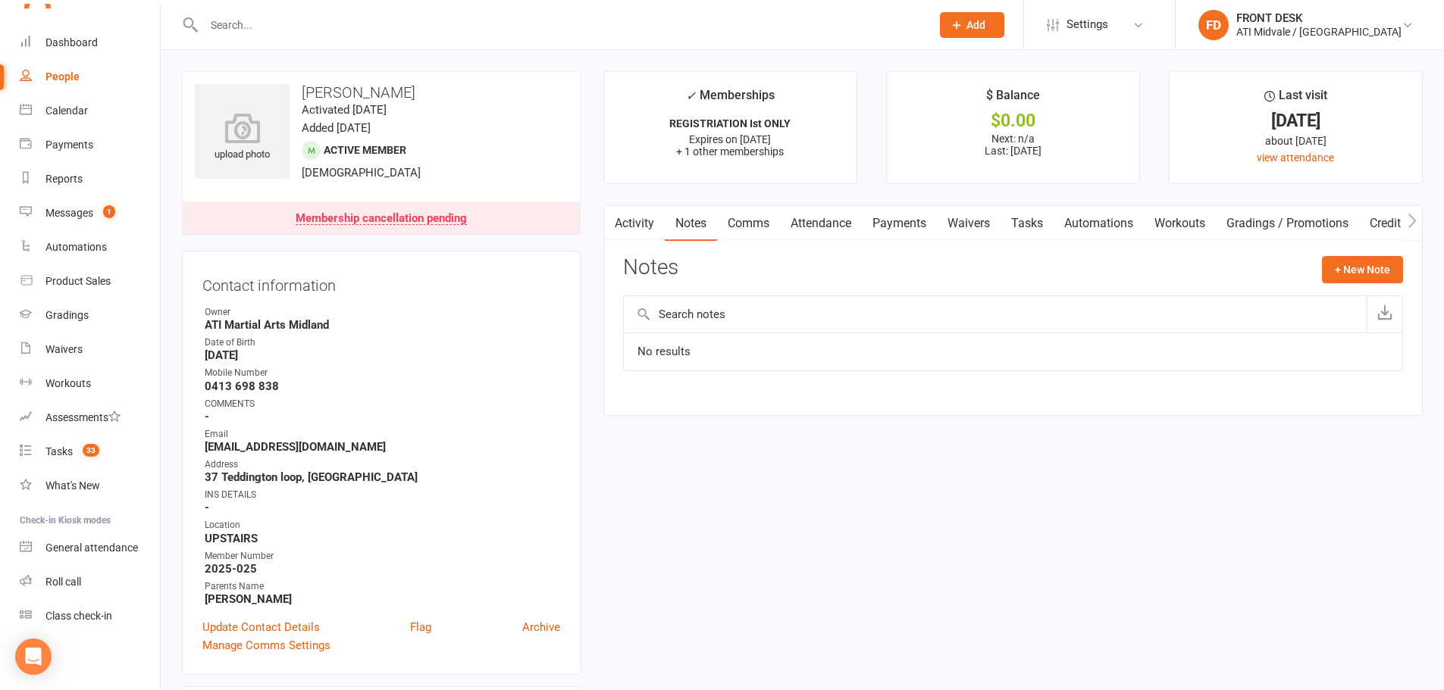
click at [1028, 222] on link "Tasks" at bounding box center [1026, 223] width 53 height 35
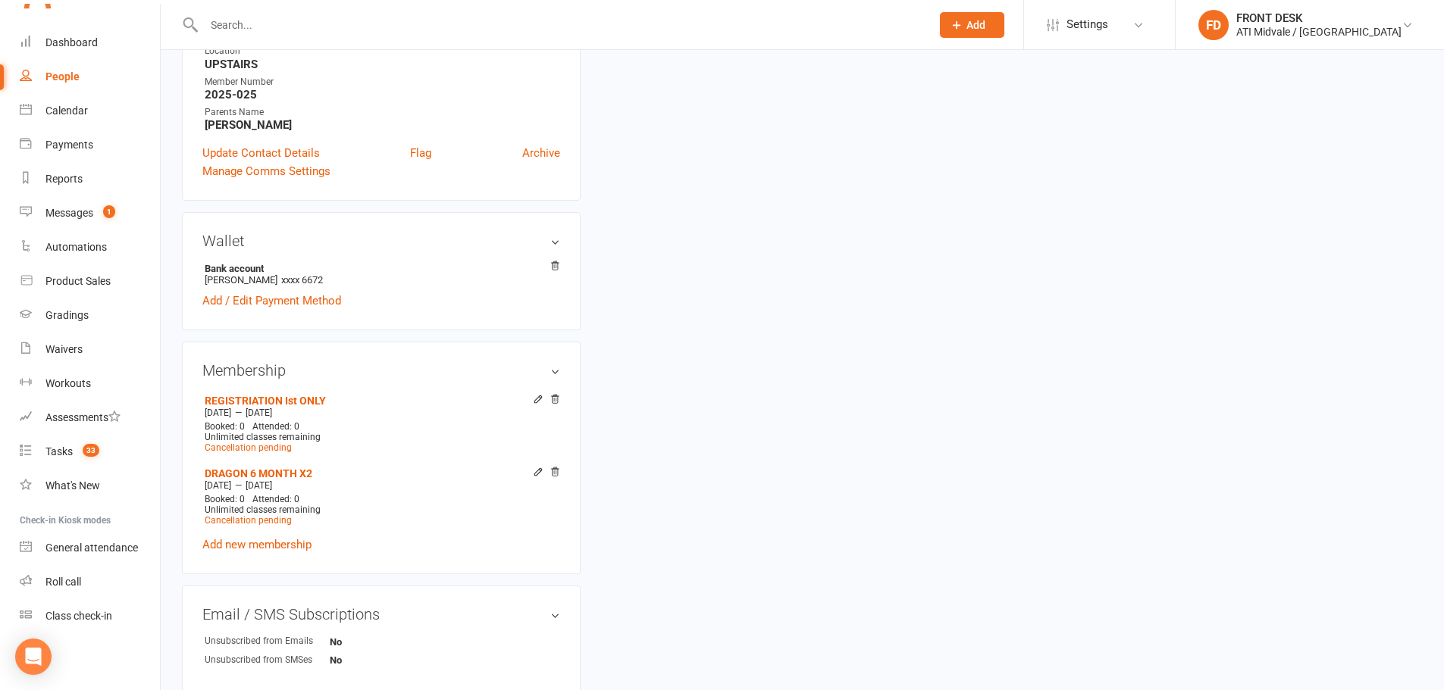
scroll to position [606, 0]
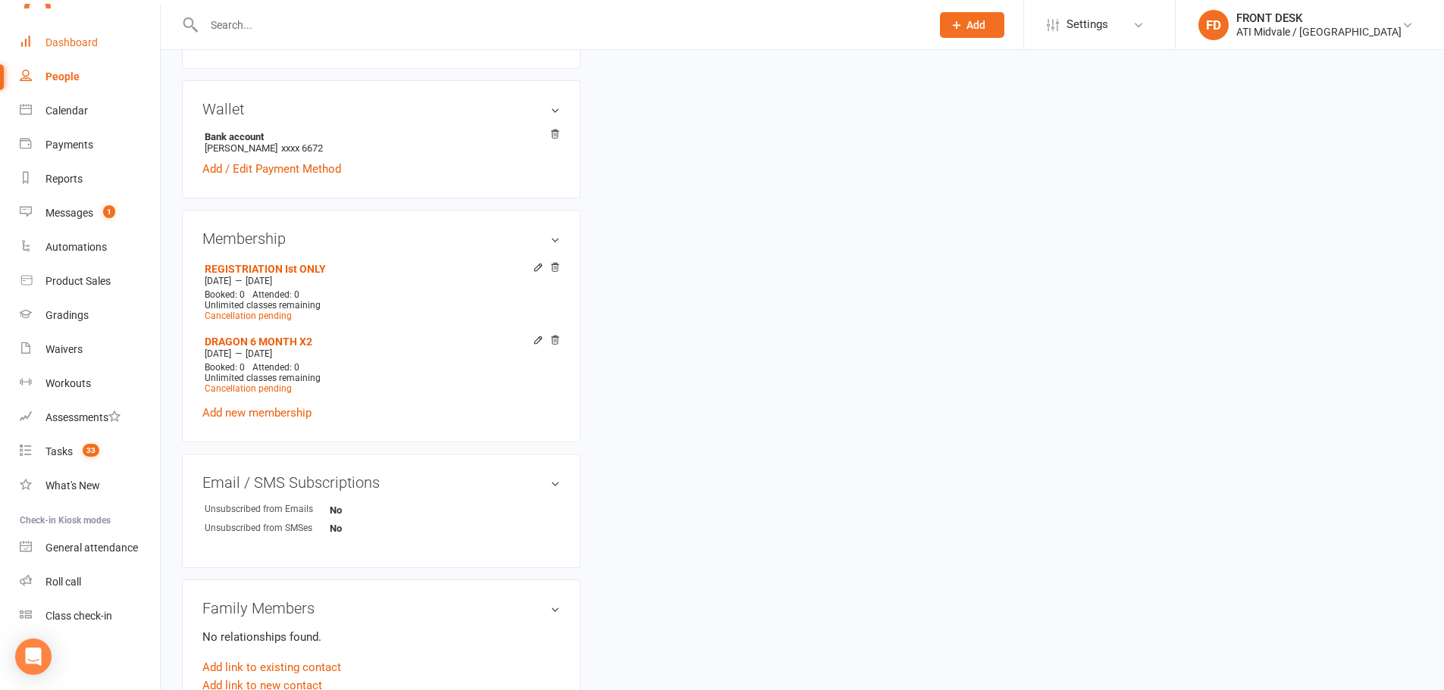
click at [80, 42] on div "Dashboard" at bounding box center [71, 42] width 52 height 12
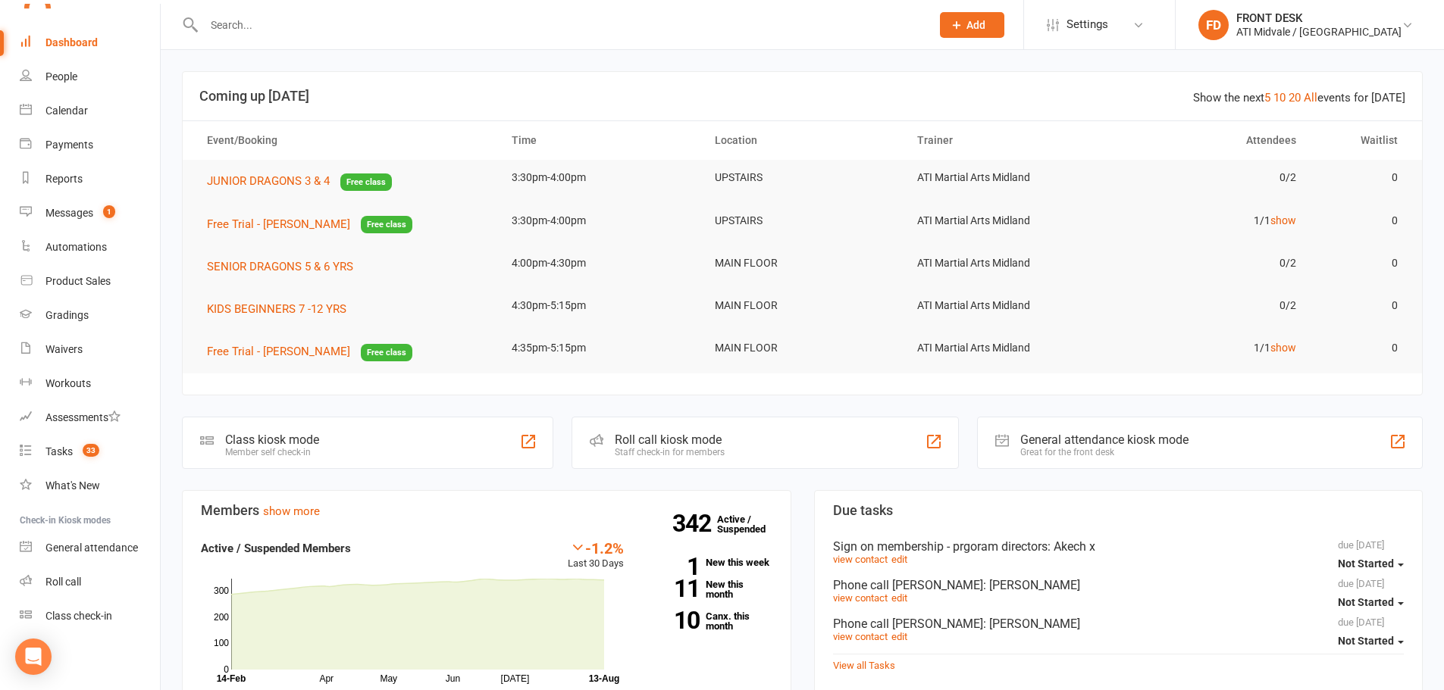
click at [318, 23] on input "text" at bounding box center [559, 24] width 721 height 21
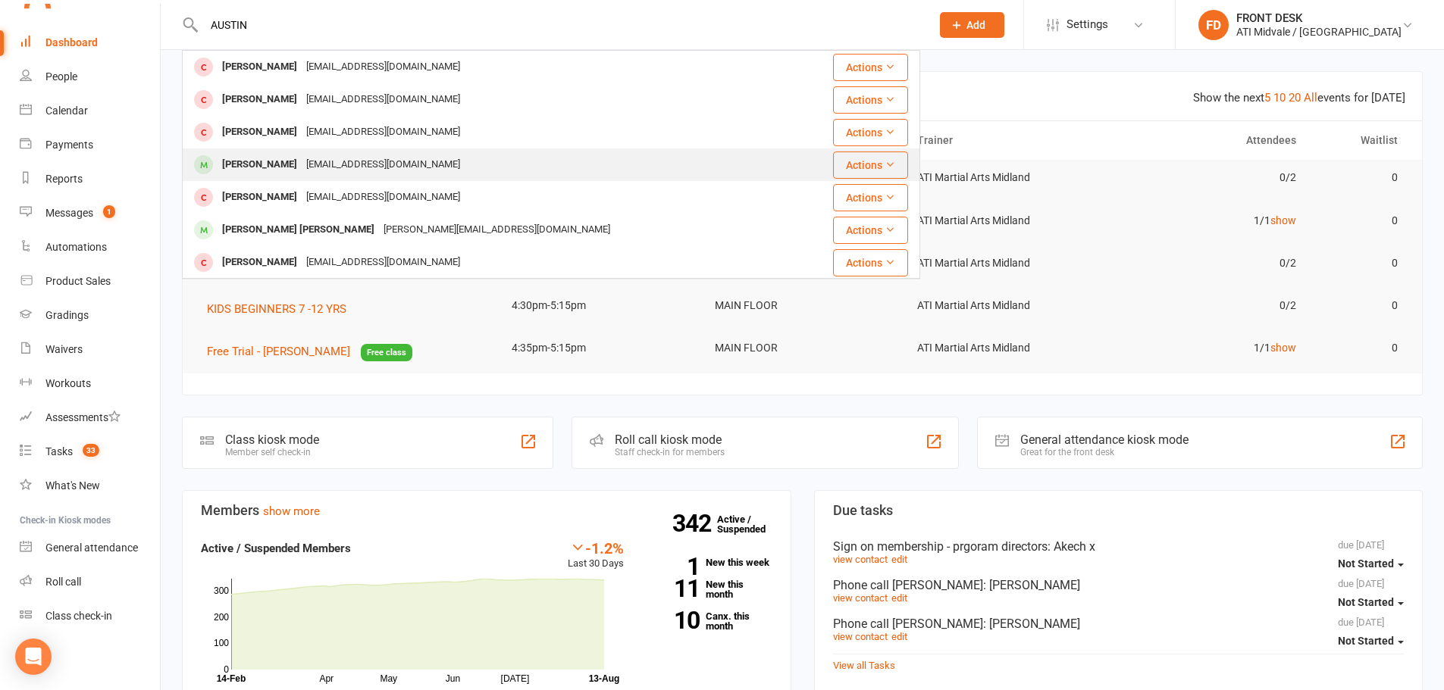
type input "AUSTIN"
click at [306, 169] on div "Kristieforster@hotmail.com" at bounding box center [383, 165] width 163 height 22
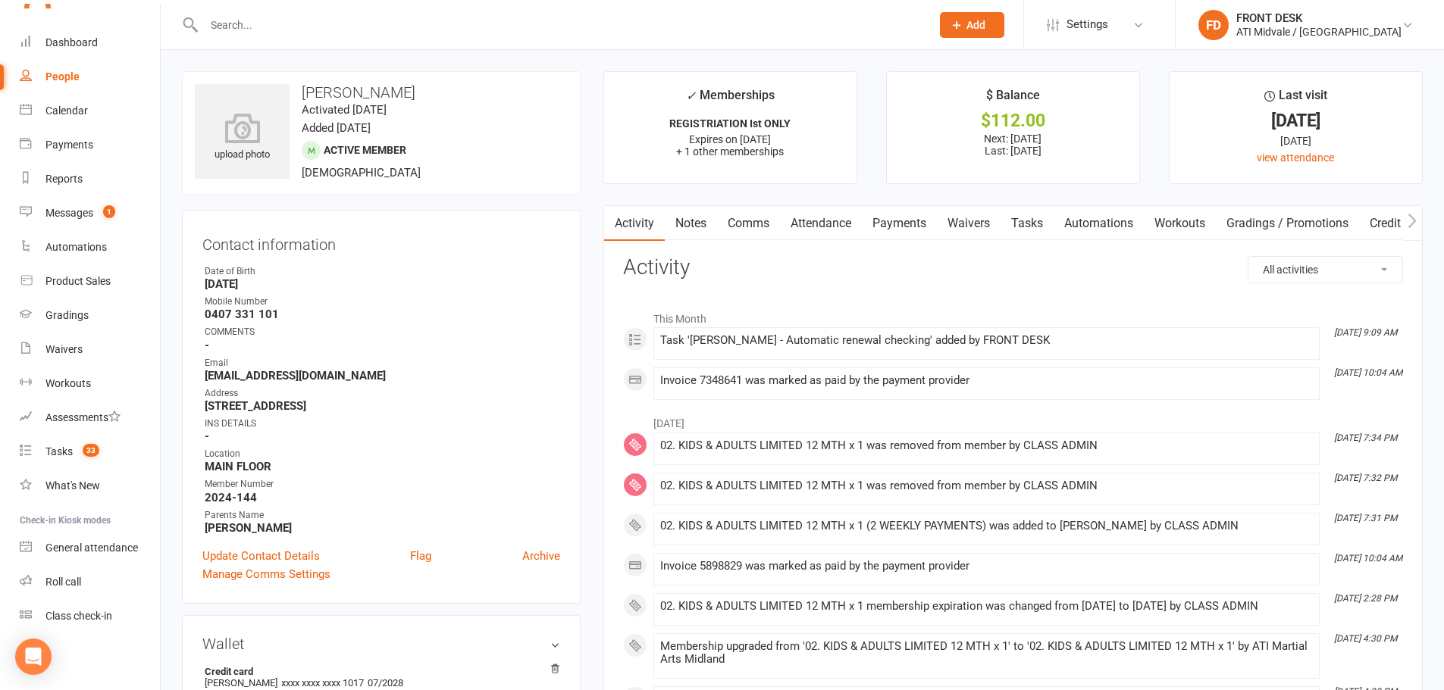
click at [1050, 220] on link "Tasks" at bounding box center [1026, 223] width 53 height 35
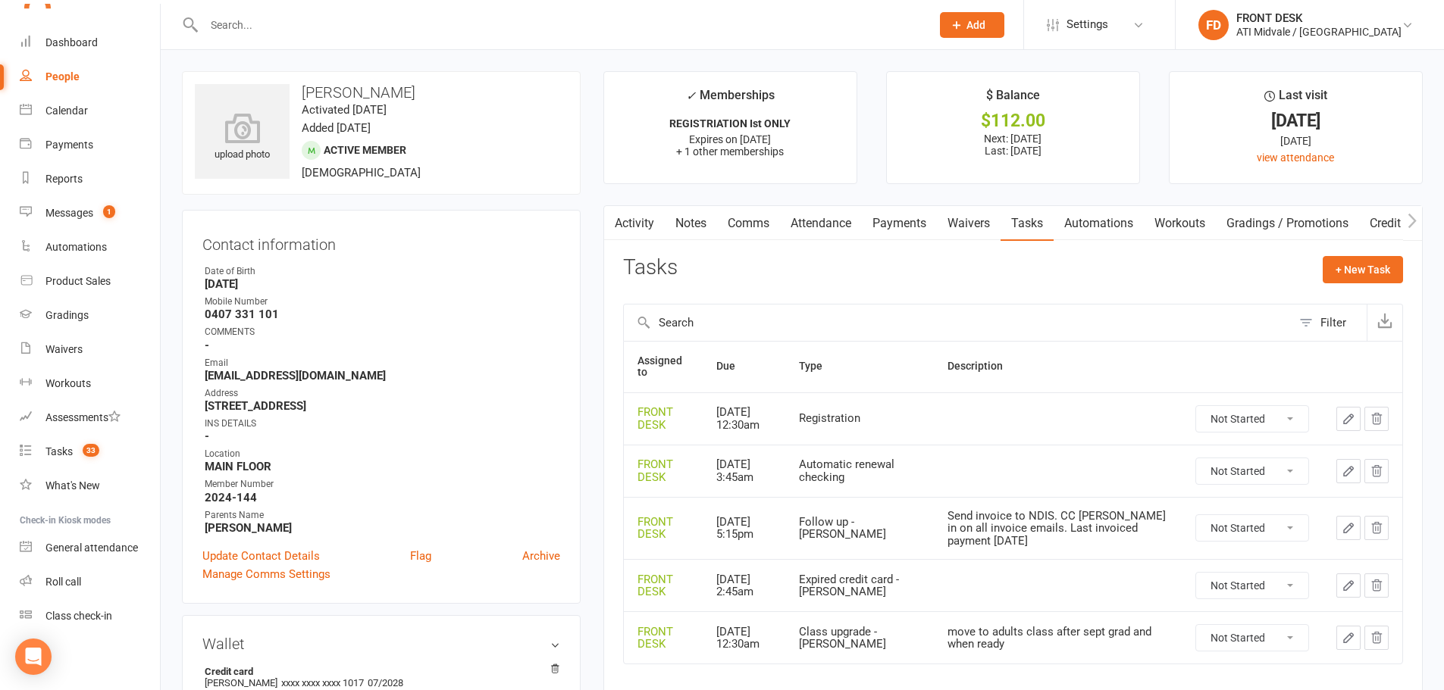
click at [677, 225] on link "Notes" at bounding box center [691, 223] width 52 height 35
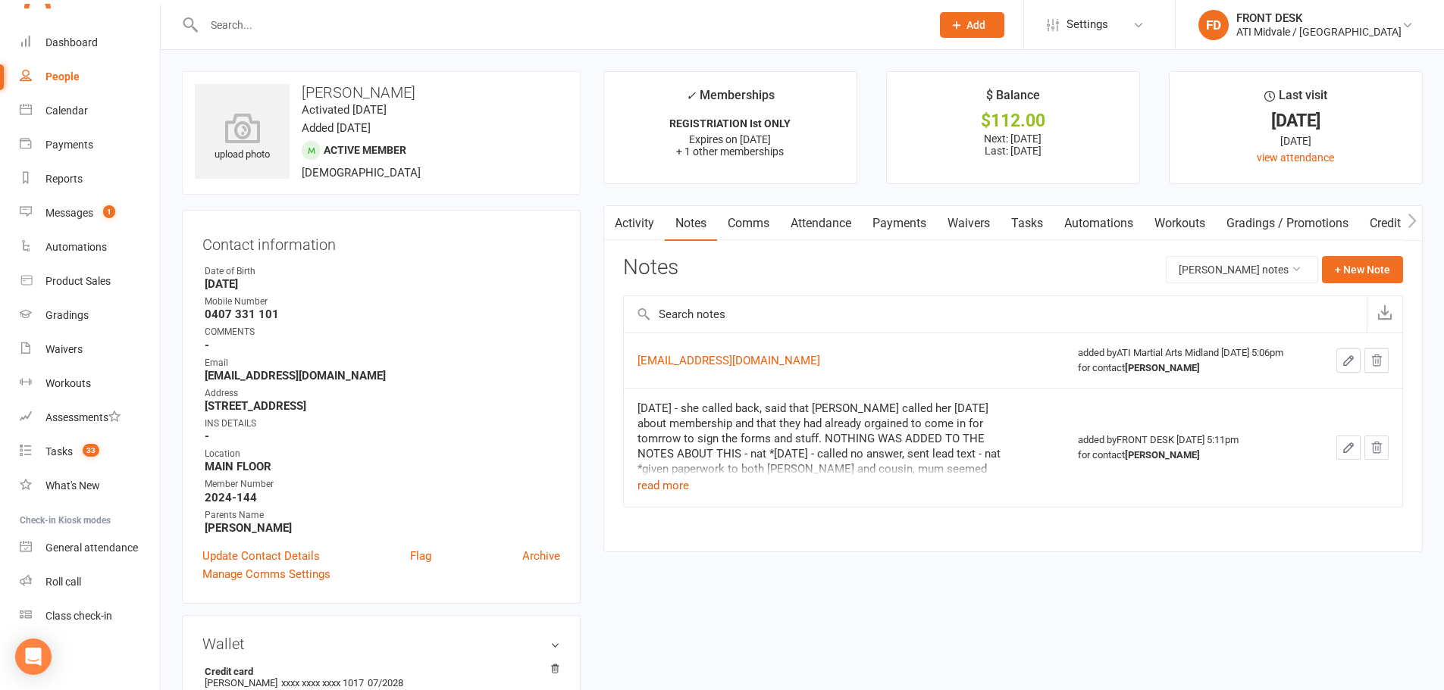
click at [644, 228] on link "Activity" at bounding box center [634, 223] width 61 height 35
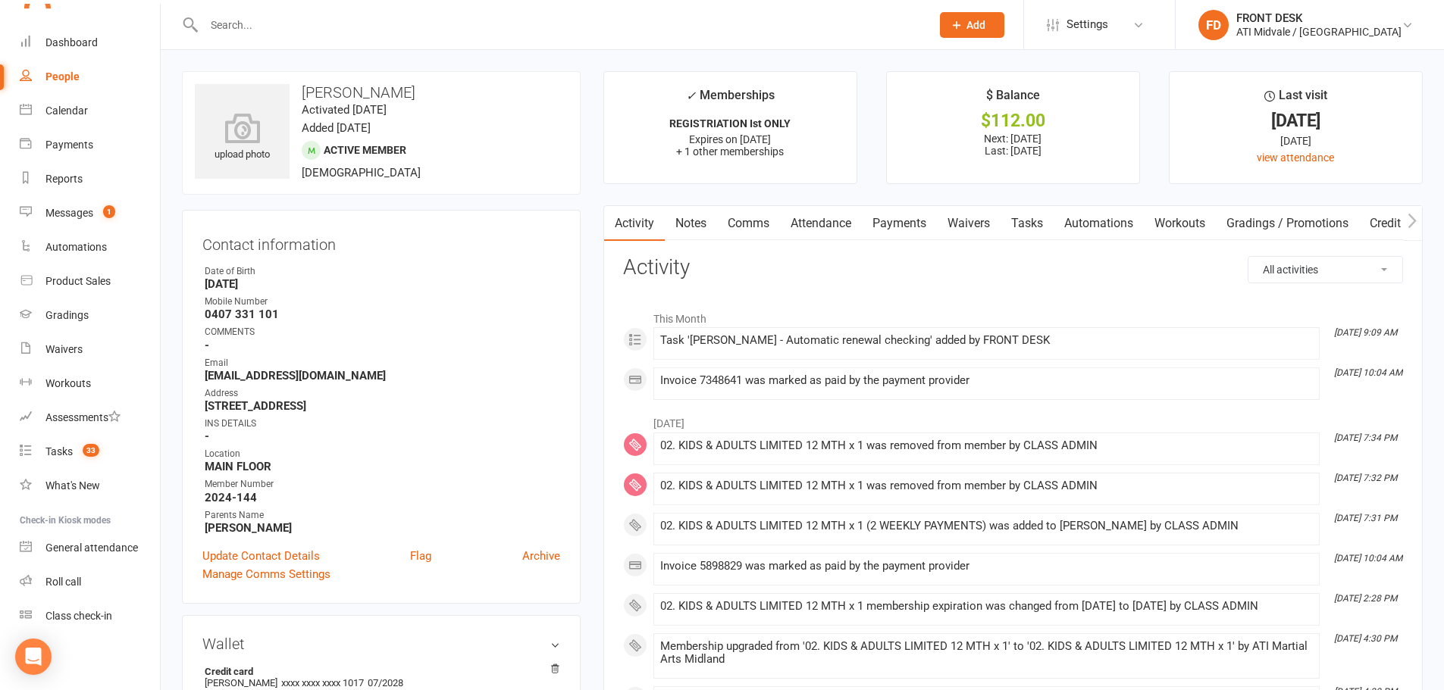
click at [700, 228] on link "Notes" at bounding box center [691, 223] width 52 height 35
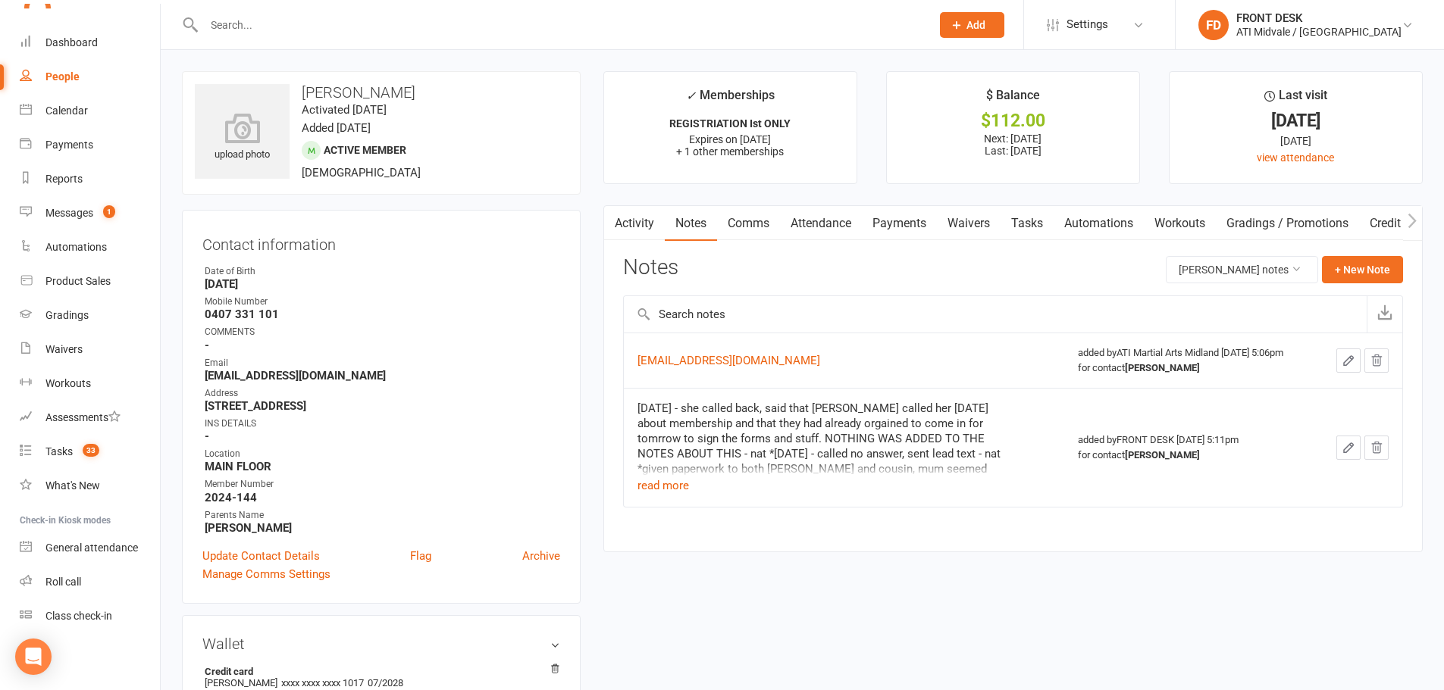
click at [737, 228] on link "Comms" at bounding box center [748, 223] width 63 height 35
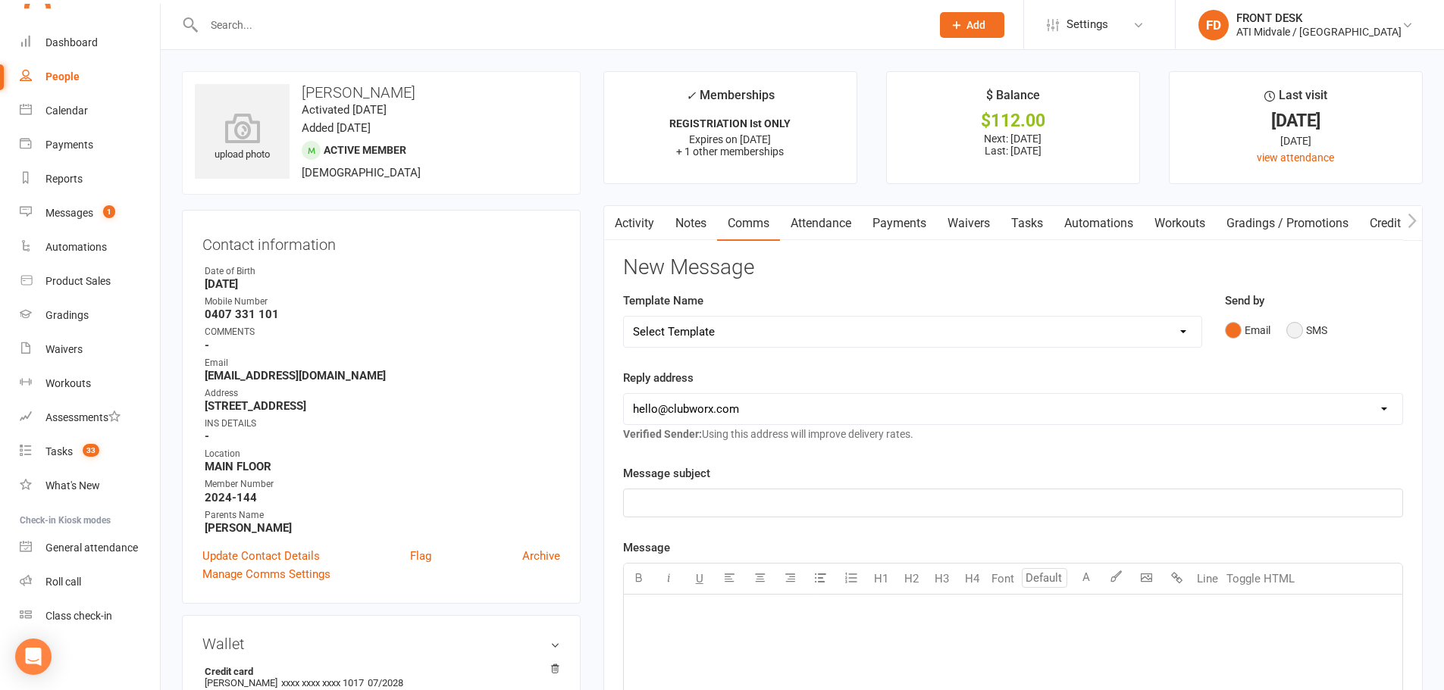
drag, startPoint x: 1298, startPoint y: 327, endPoint x: 1029, endPoint y: 390, distance: 275.6
click at [1298, 327] on button "SMS" at bounding box center [1306, 330] width 41 height 29
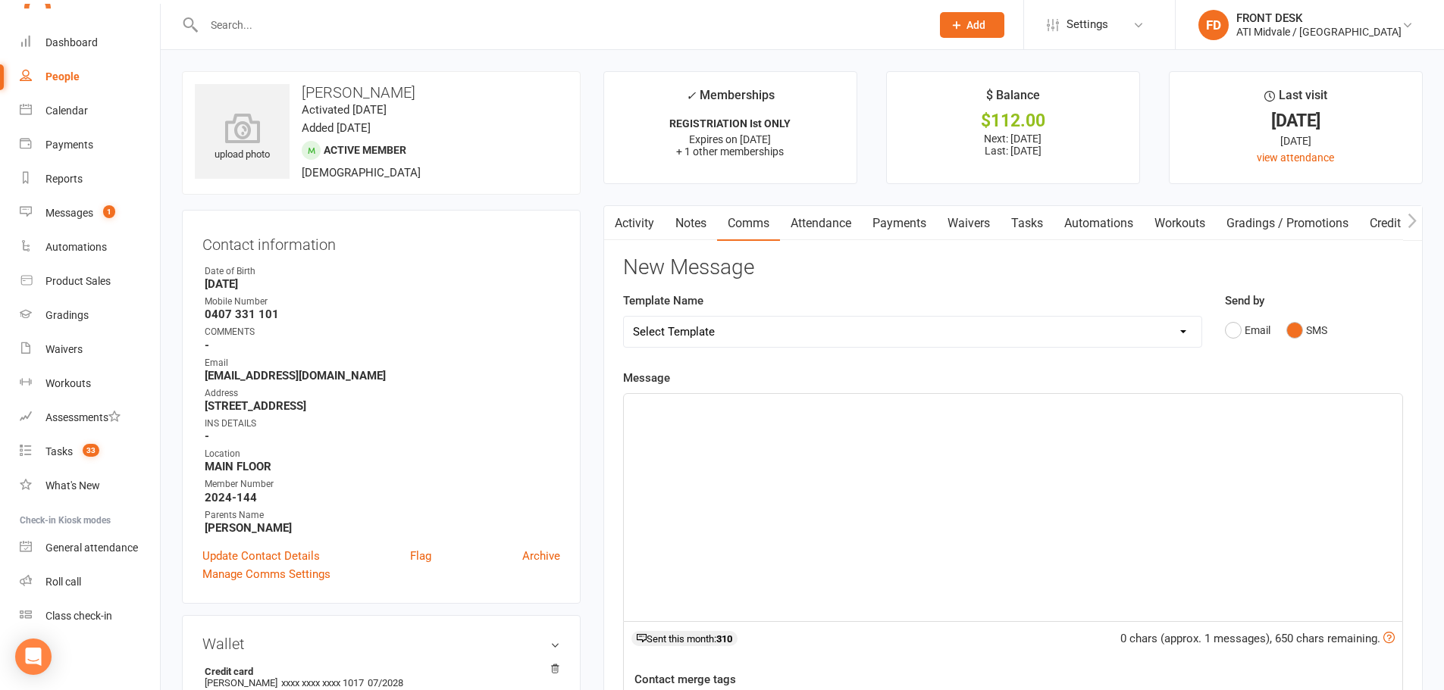
click at [816, 438] on div "﻿" at bounding box center [1013, 507] width 778 height 227
click at [741, 429] on span "just messaging today, to let you know that i sent you a email" at bounding box center [789, 426] width 313 height 14
click at [953, 423] on p "just messaging today to let you know that i sent you a email" at bounding box center [1013, 426] width 760 height 18
drag, startPoint x: 974, startPoint y: 455, endPoint x: 974, endPoint y: 421, distance: 34.9
click at [1149, 422] on p "just messaging today to let you know that i sent you a email last Thursday rega…" at bounding box center [1013, 426] width 760 height 18
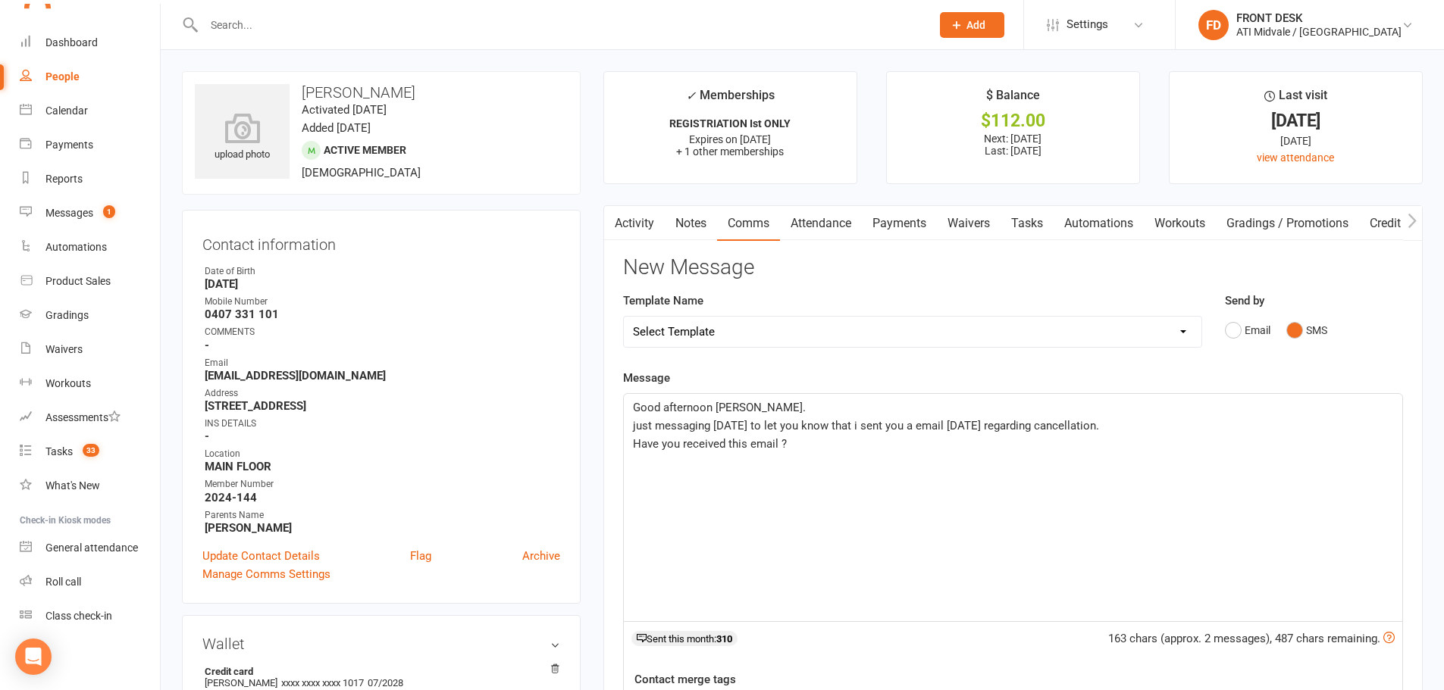
click at [321, 375] on strong "Kristieforster@hotmail.com" at bounding box center [382, 376] width 355 height 14
copy render-form-field "Kristieforster@hotmail.com"
click at [857, 441] on p "Have you received this email ?" at bounding box center [1013, 444] width 760 height 18
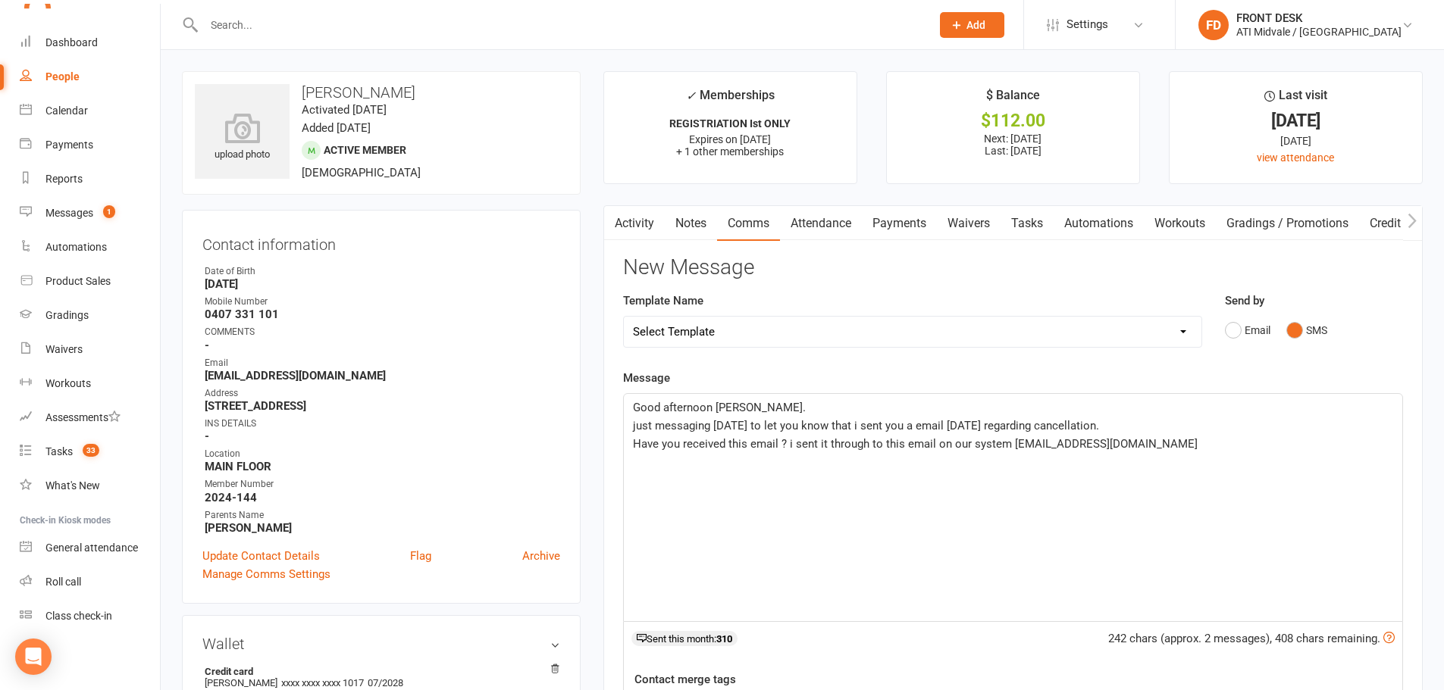
click at [1214, 450] on p "Have you received this email ? i sent it through to this email on our system Kr…" at bounding box center [1013, 444] width 760 height 18
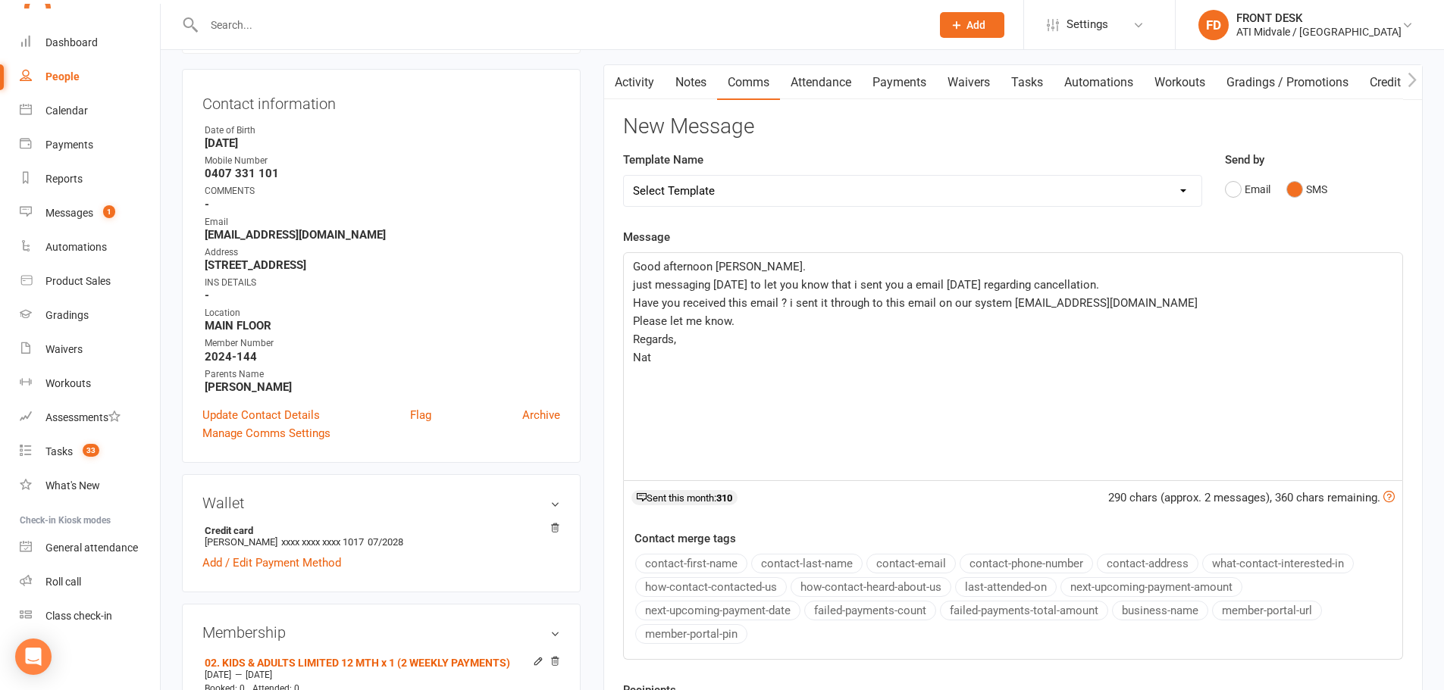
scroll to position [303, 0]
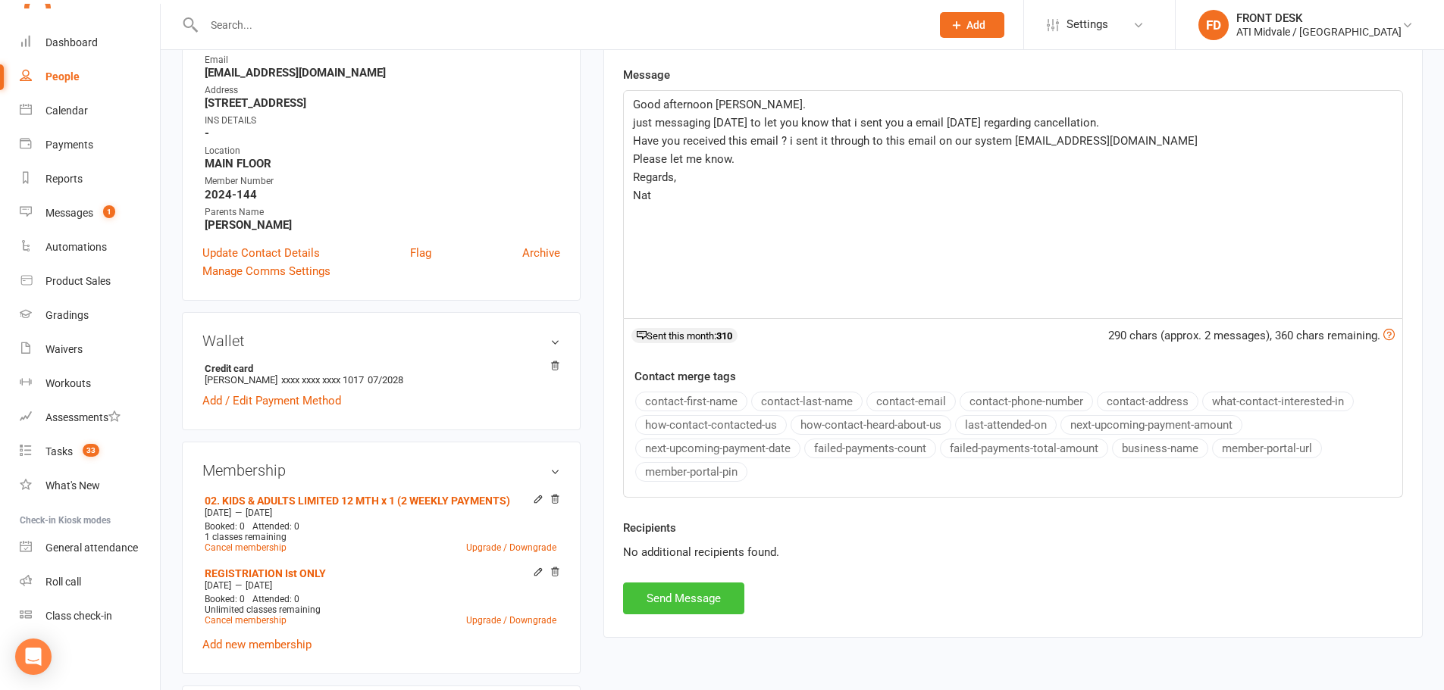
click at [700, 600] on button "Send Message" at bounding box center [683, 599] width 121 height 32
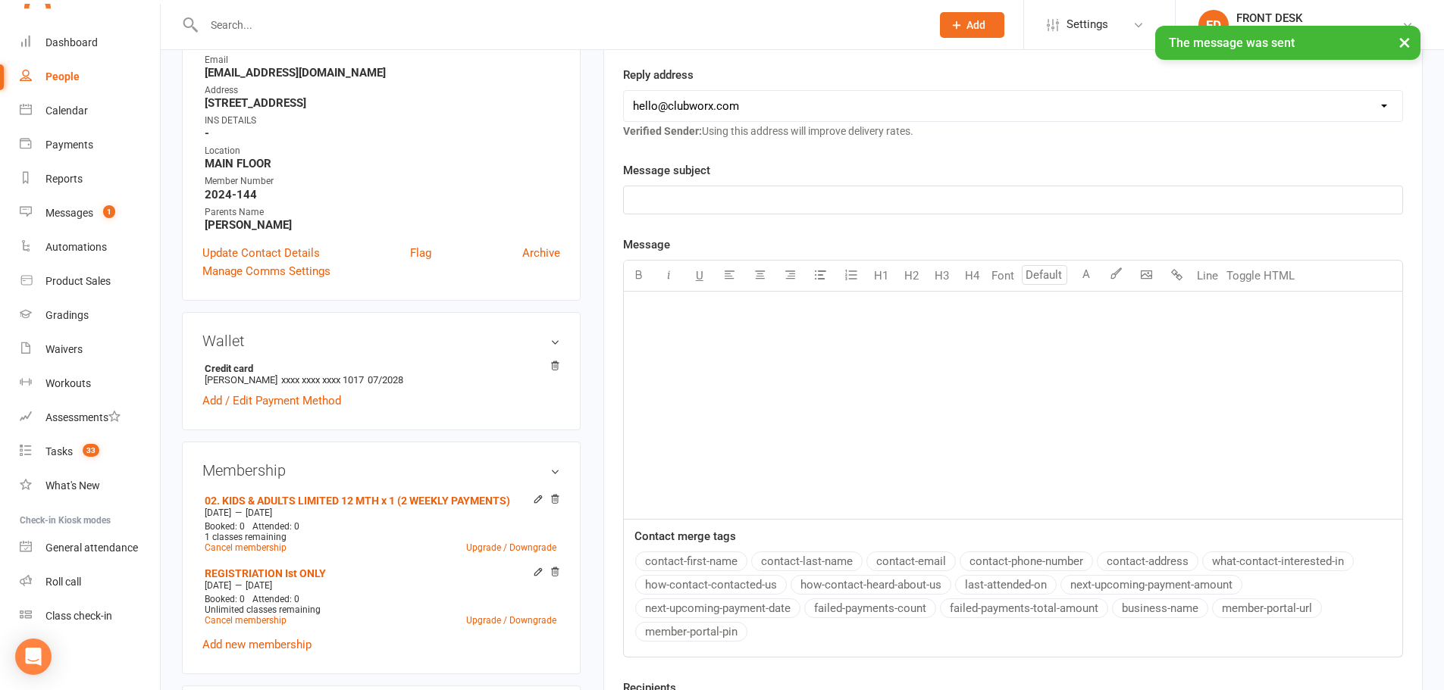
scroll to position [0, 0]
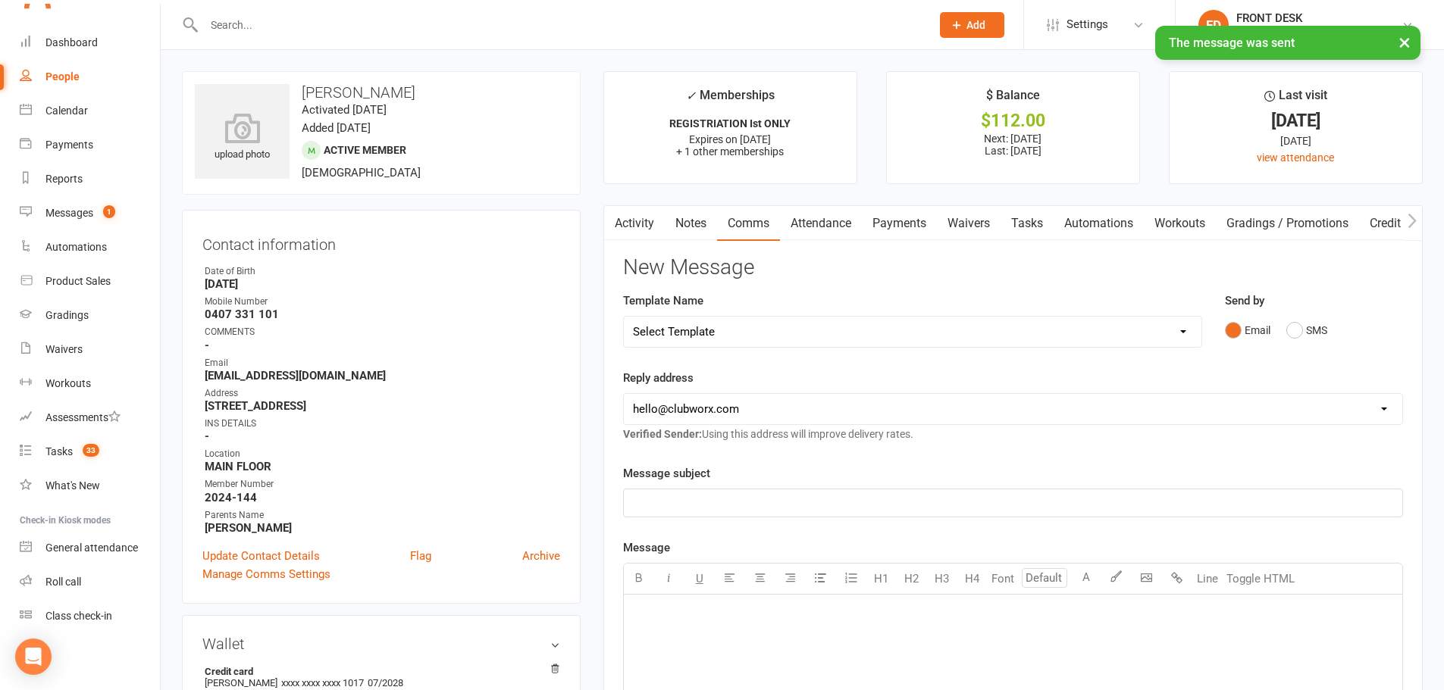
click at [639, 224] on link "Activity" at bounding box center [634, 223] width 61 height 35
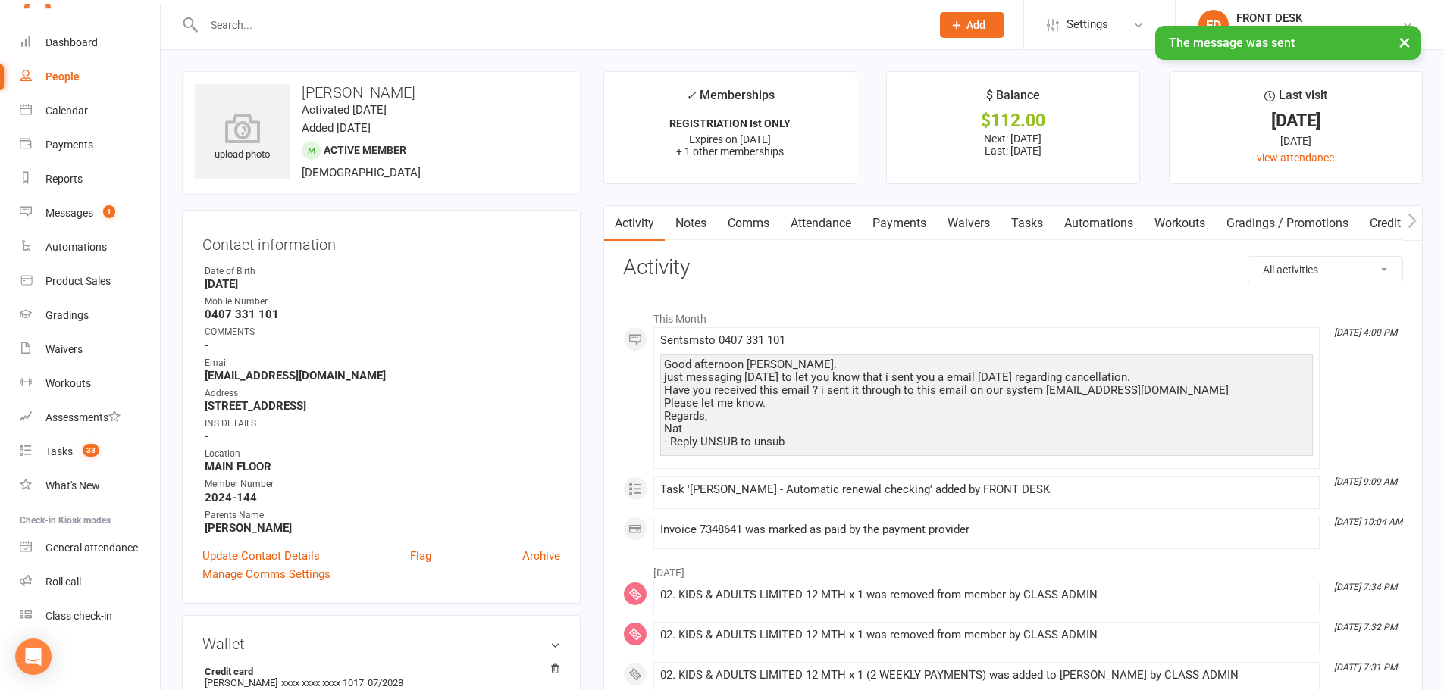
click at [704, 223] on link "Notes" at bounding box center [691, 223] width 52 height 35
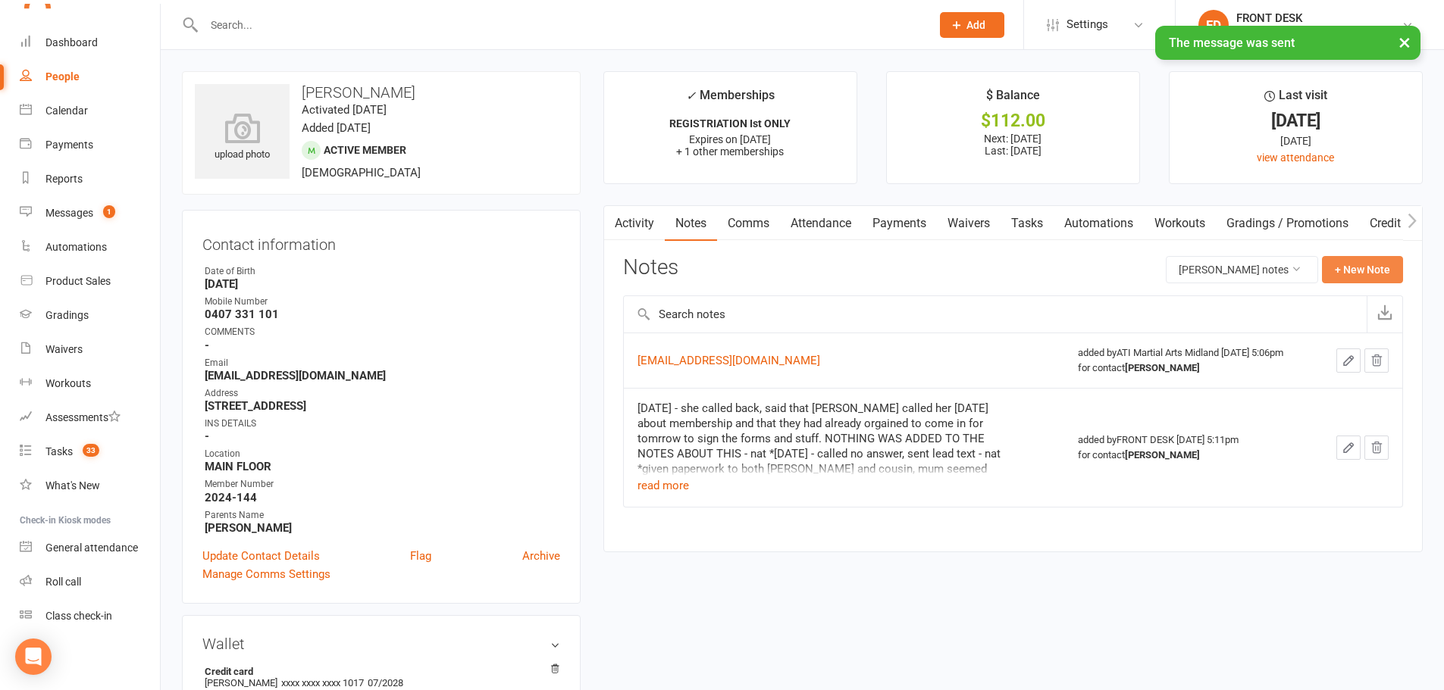
click at [1369, 273] on button "+ New Note" at bounding box center [1362, 269] width 81 height 27
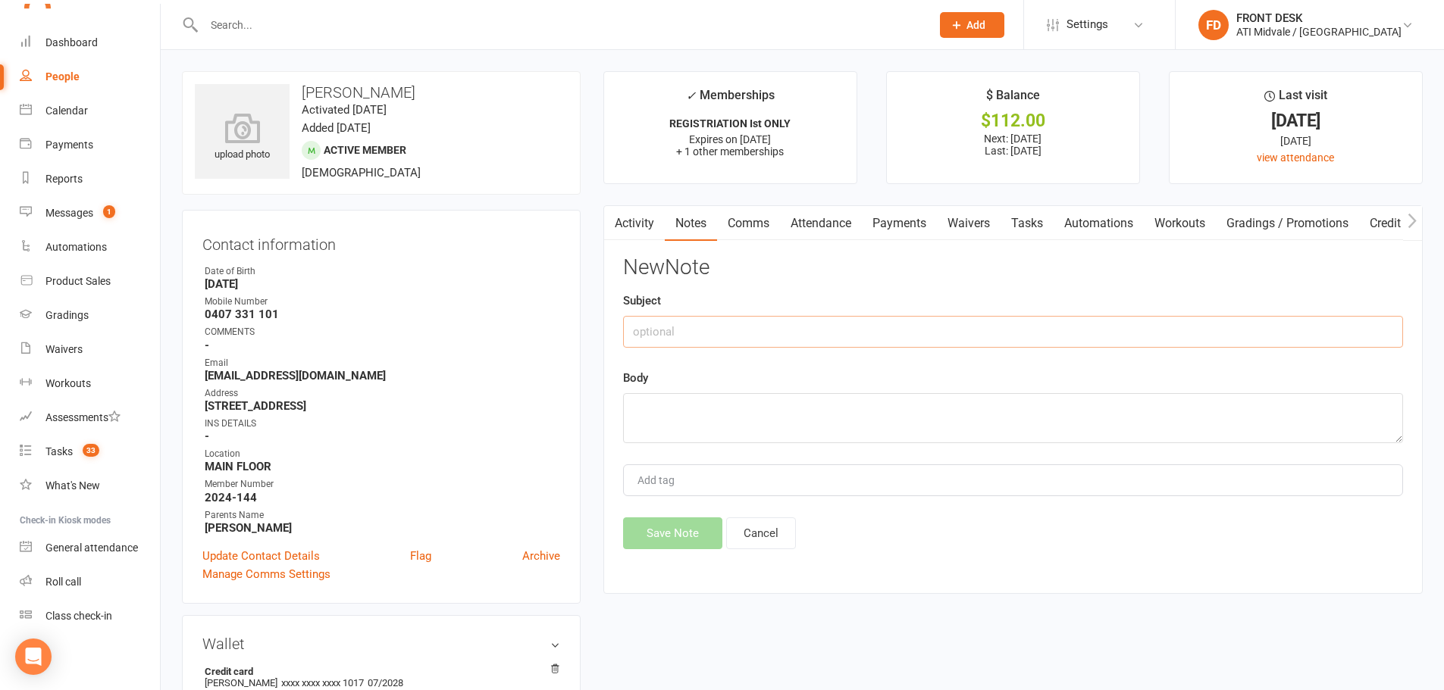
click at [759, 330] on input "text" at bounding box center [1013, 332] width 780 height 32
type input "cancellation"
click at [712, 395] on textarea at bounding box center [1013, 418] width 780 height 50
click at [634, 411] on textarea "they sent us a email last" at bounding box center [1013, 418] width 780 height 50
click at [841, 412] on textarea "13/8/25 - they sent us a email last" at bounding box center [1013, 418] width 780 height 50
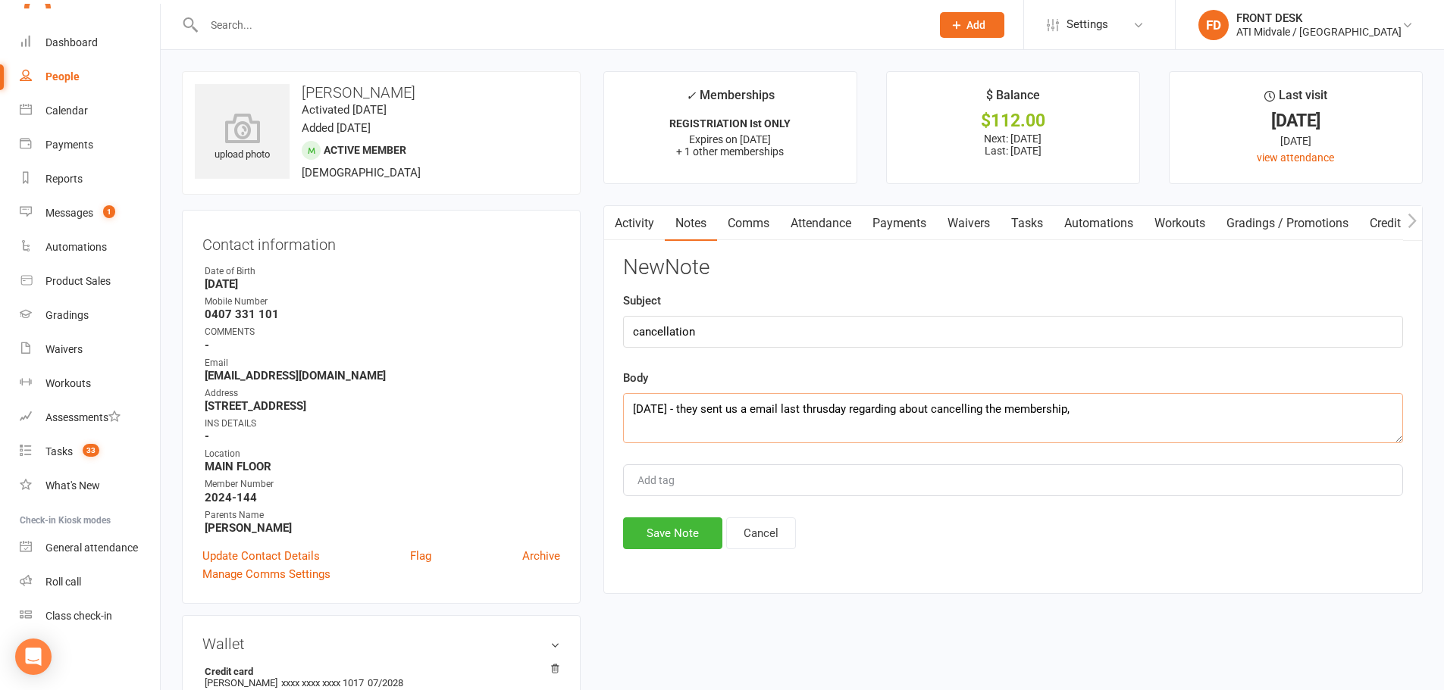
click at [1077, 409] on textarea "13/8/25 - they sent us a email last thrusday regarding about cancelling the mem…" at bounding box center [1013, 418] width 780 height 50
type textarea "13/8/25 - they sent us a email last thrusday regarding about cancelling the mem…"
click at [645, 527] on button "Save Note" at bounding box center [672, 534] width 99 height 32
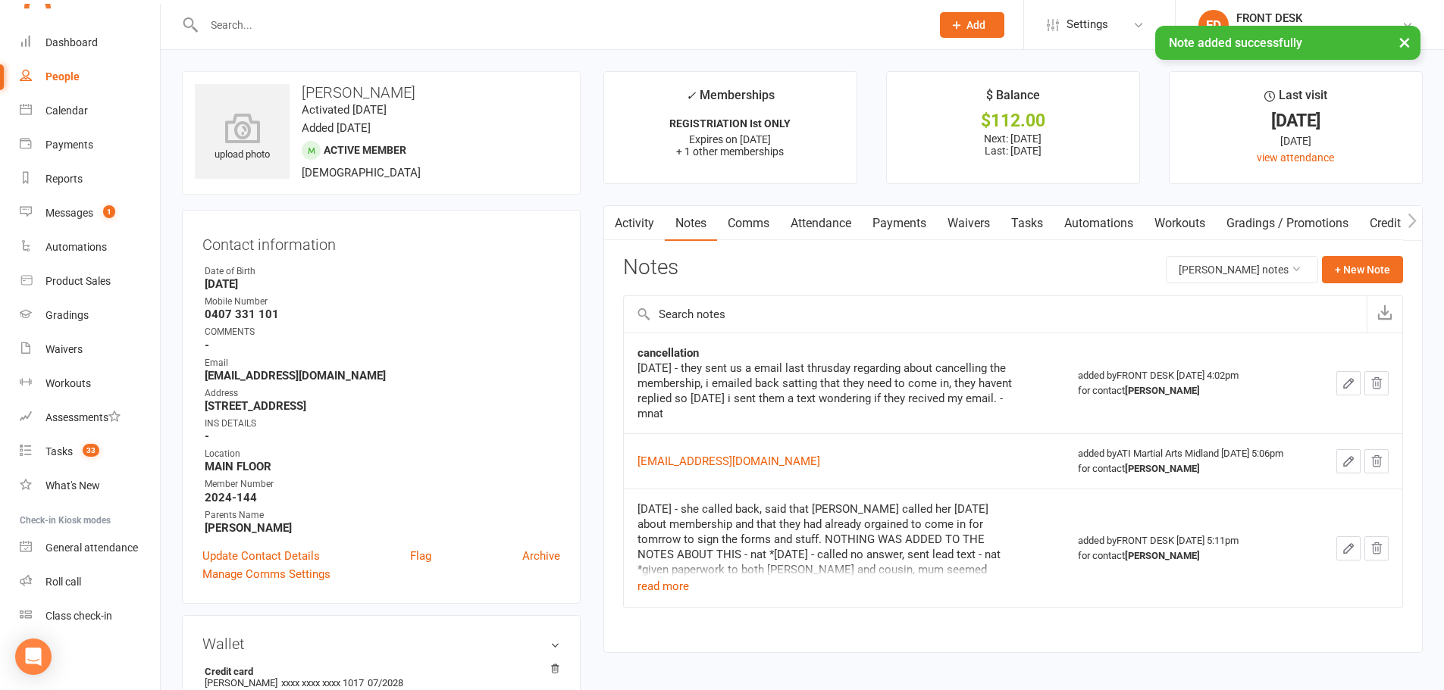
click at [637, 221] on link "Activity" at bounding box center [634, 223] width 61 height 35
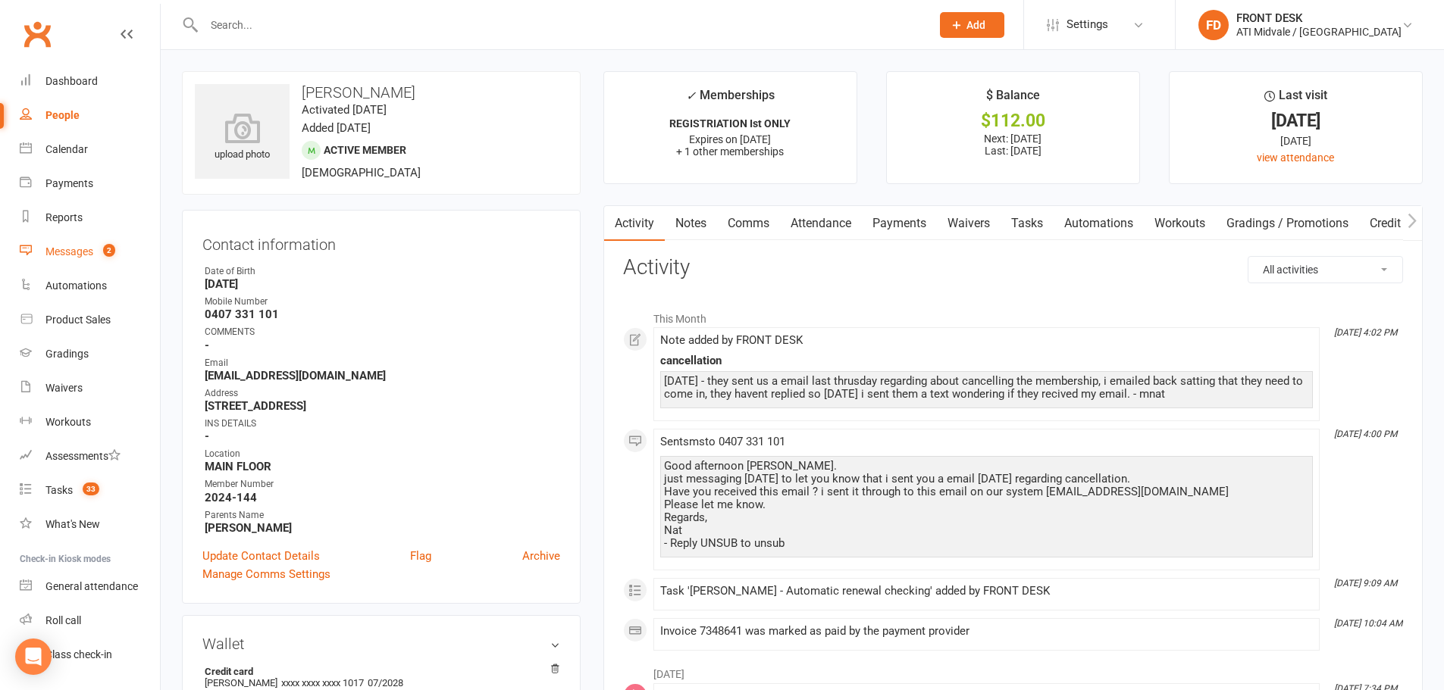
click at [91, 255] on div "Messages" at bounding box center [69, 252] width 48 height 12
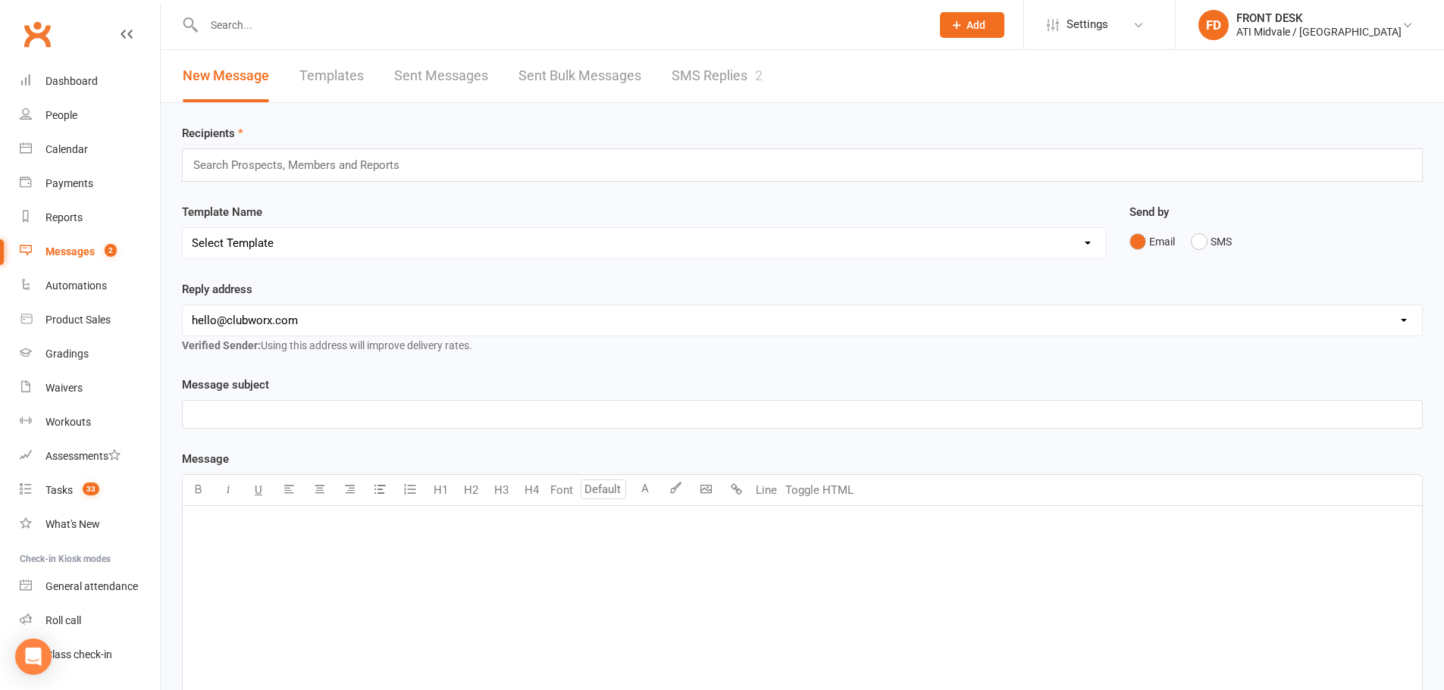
click at [731, 73] on link "SMS Replies 2" at bounding box center [717, 76] width 91 height 52
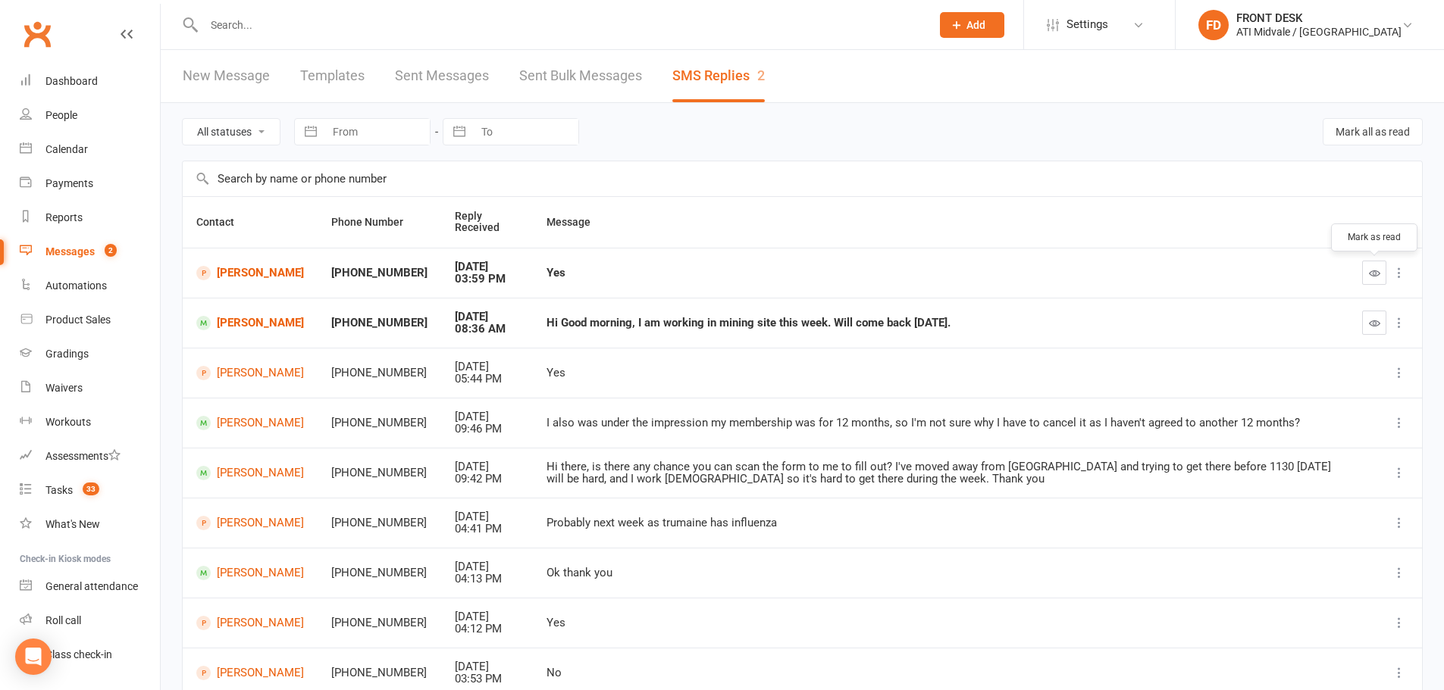
click at [1382, 274] on button "button" at bounding box center [1374, 273] width 24 height 24
click at [1362, 322] on button "button" at bounding box center [1374, 323] width 24 height 24
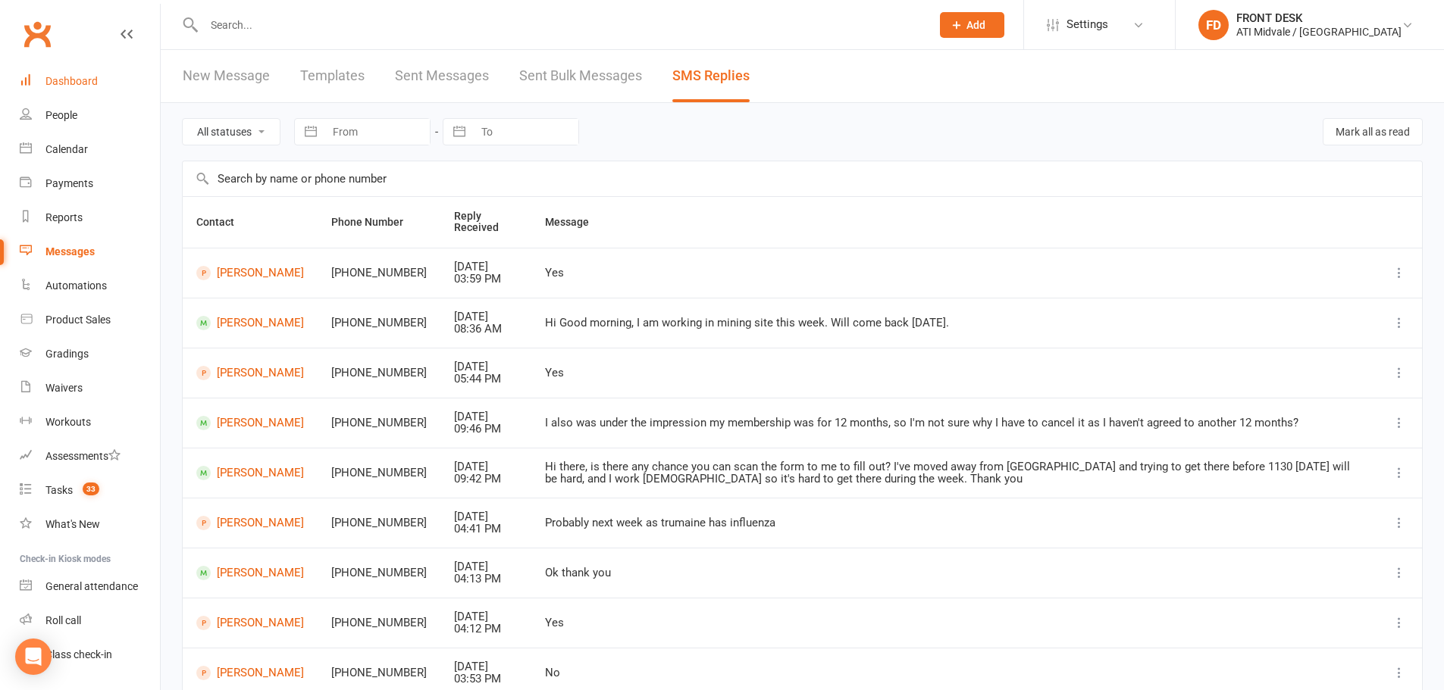
click at [72, 86] on div "Dashboard" at bounding box center [71, 81] width 52 height 12
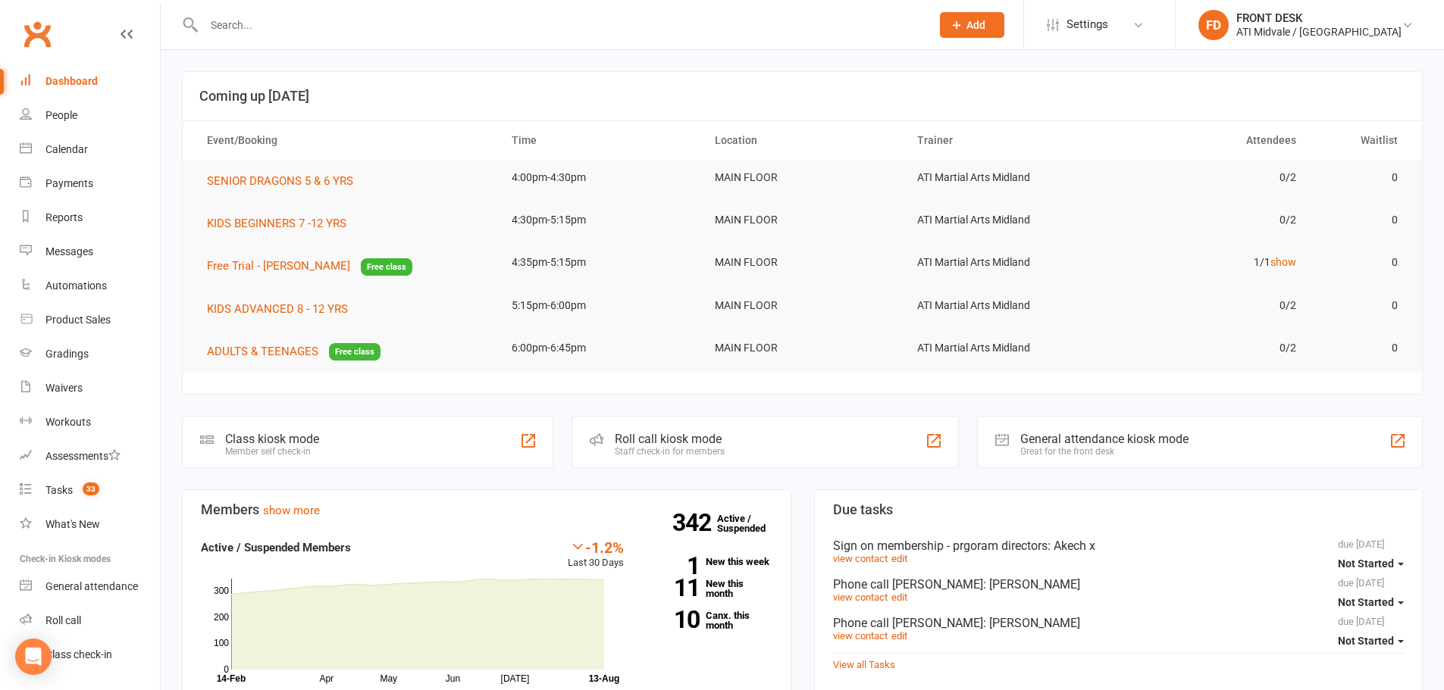
click at [270, 30] on input "text" at bounding box center [559, 24] width 721 height 21
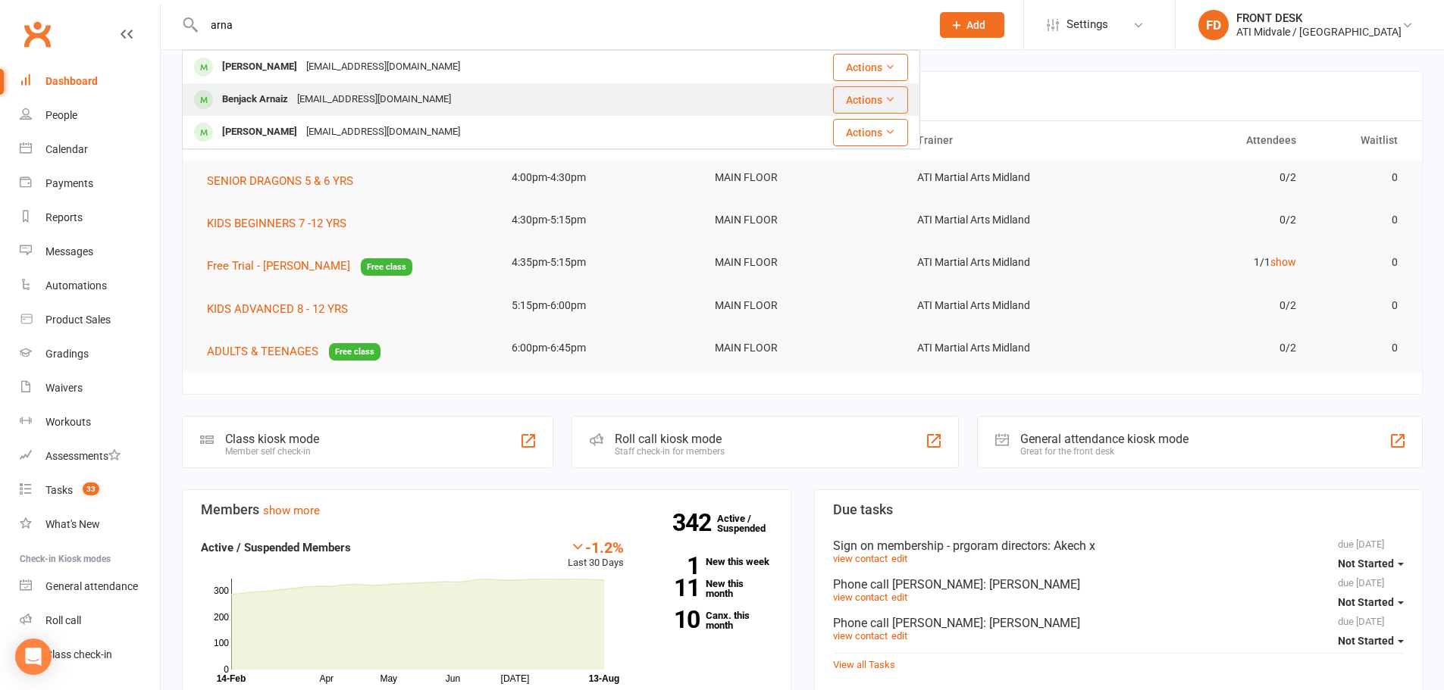
type input "arna"
click at [338, 97] on div "Nyliwzianra@gmail.com" at bounding box center [374, 100] width 163 height 22
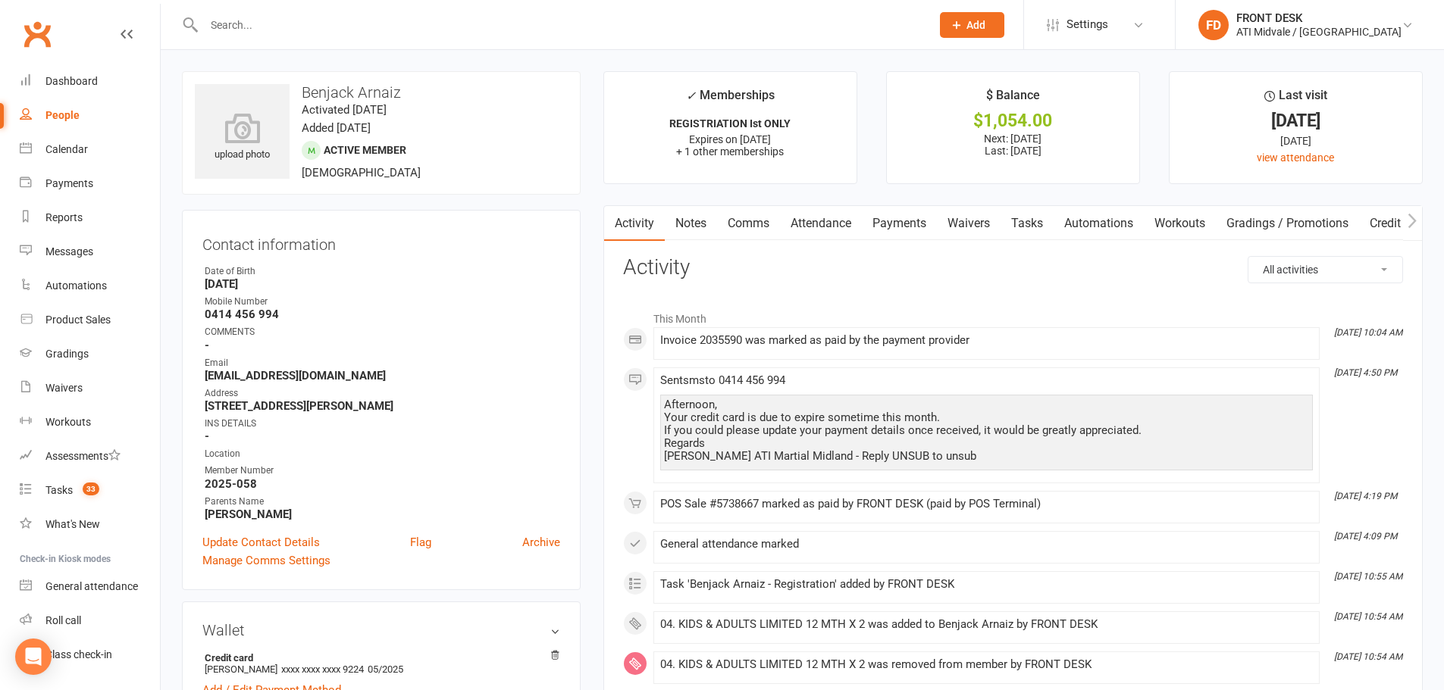
click at [1028, 228] on link "Tasks" at bounding box center [1026, 223] width 53 height 35
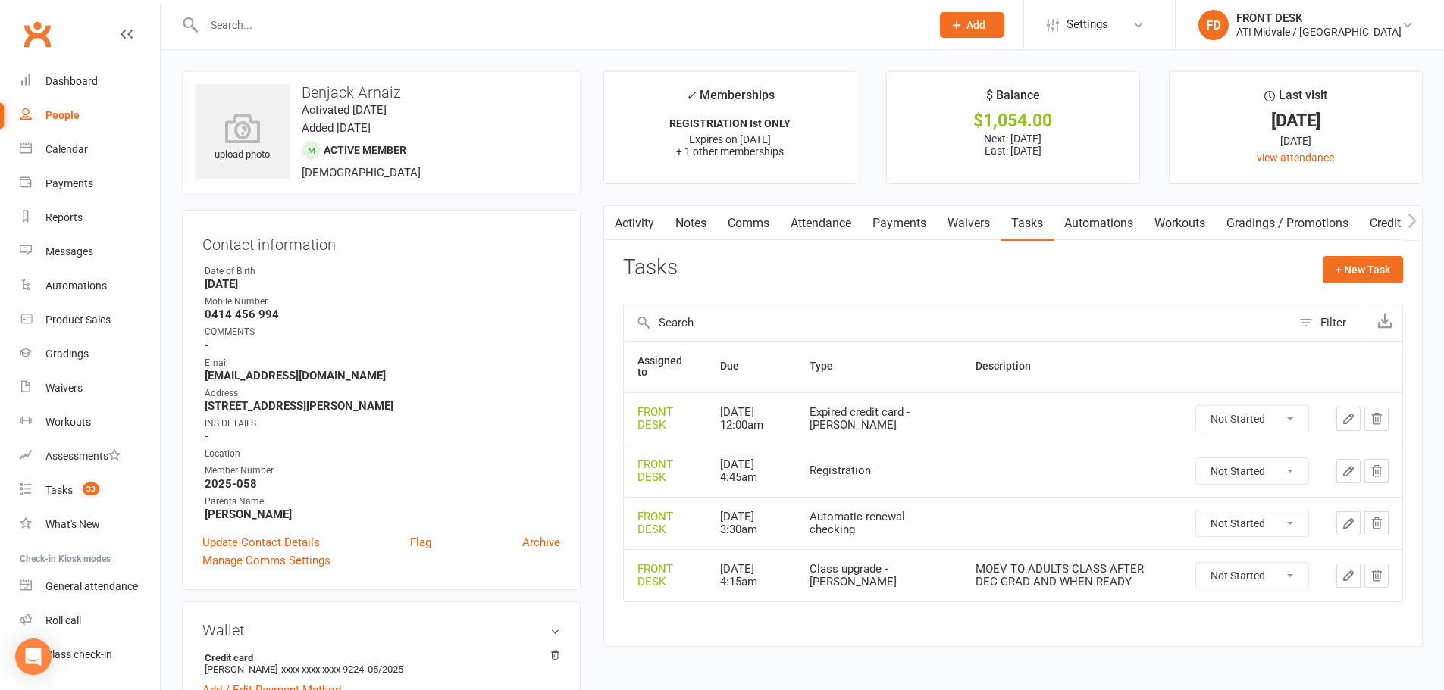
click at [670, 230] on link "Notes" at bounding box center [691, 223] width 52 height 35
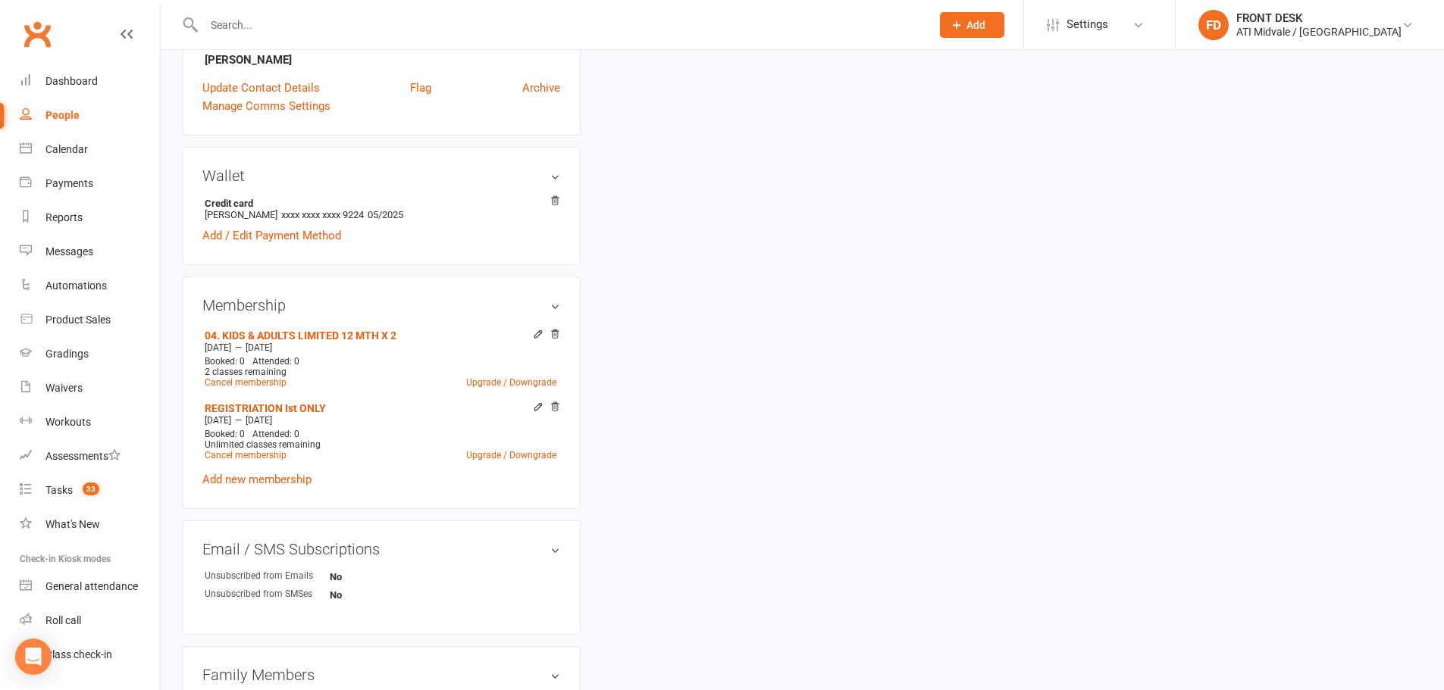
scroll to position [531, 0]
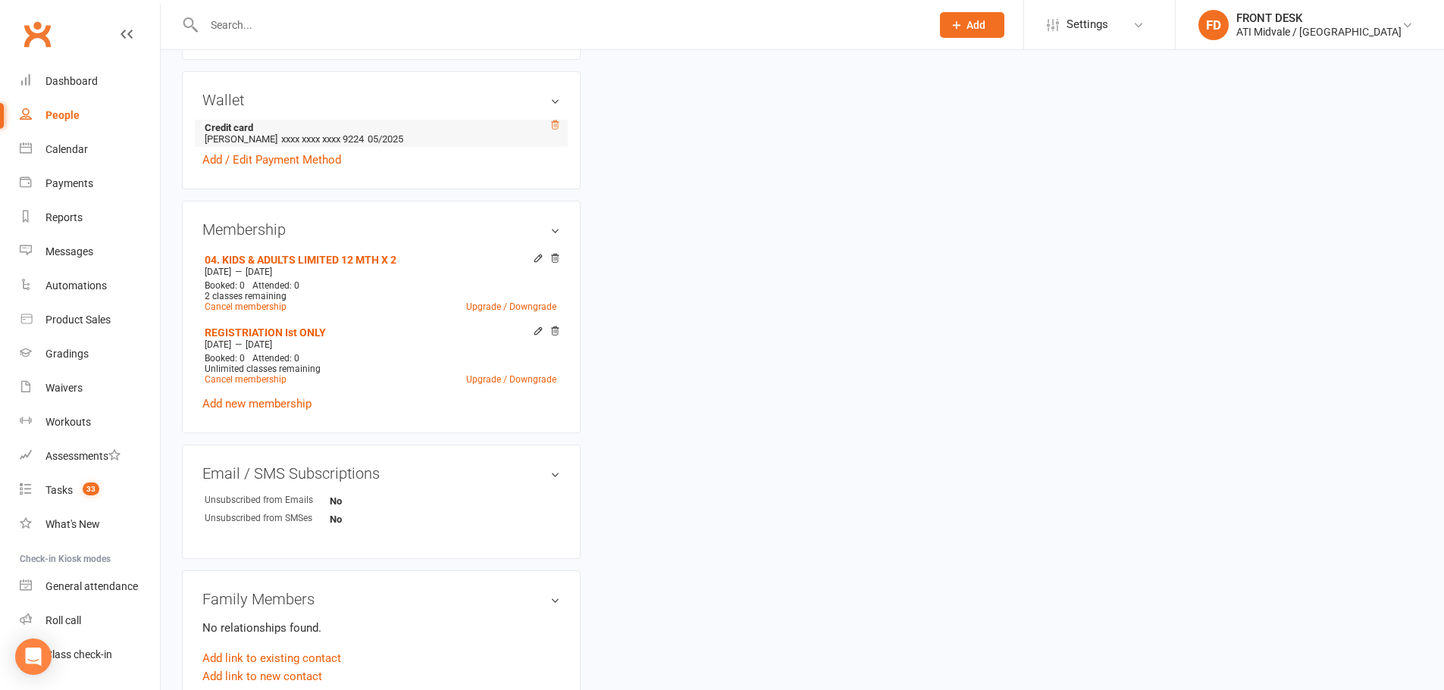
click at [553, 127] on icon at bounding box center [554, 125] width 11 height 11
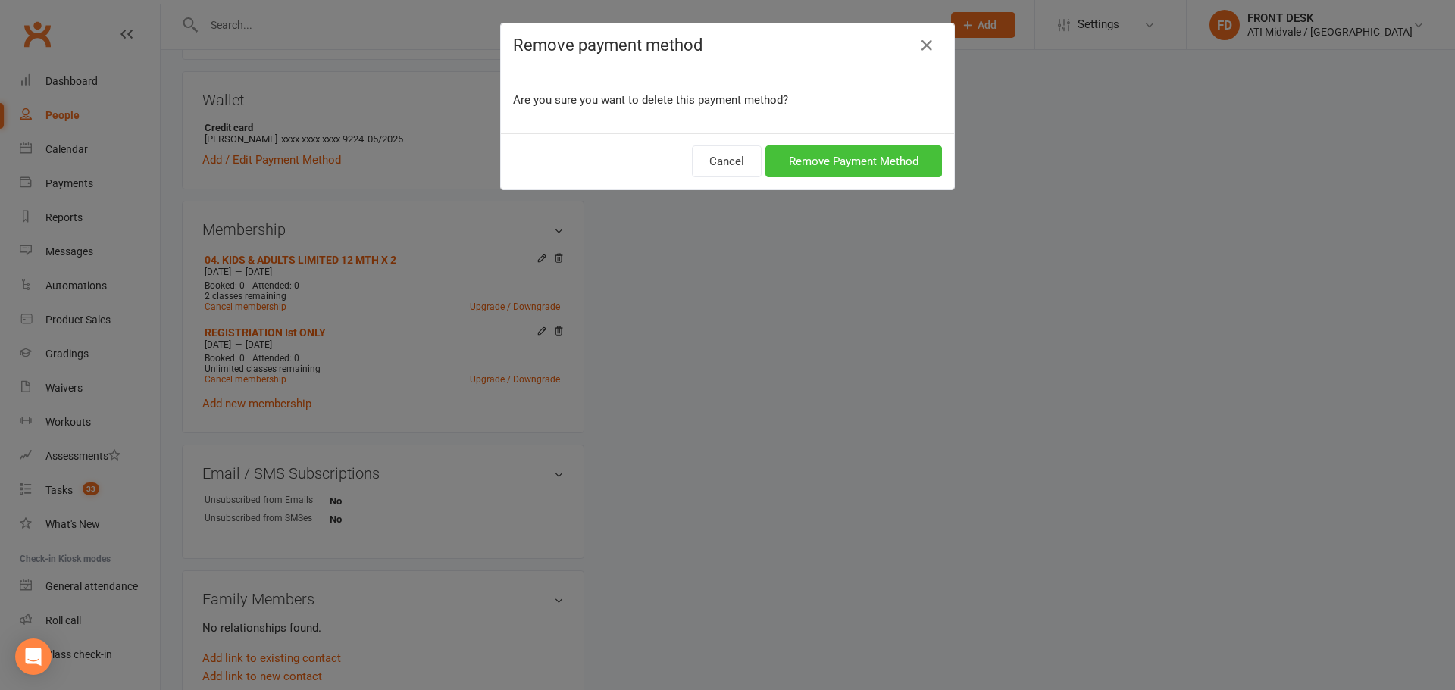
click at [931, 156] on button "Remove Payment Method" at bounding box center [853, 162] width 177 height 32
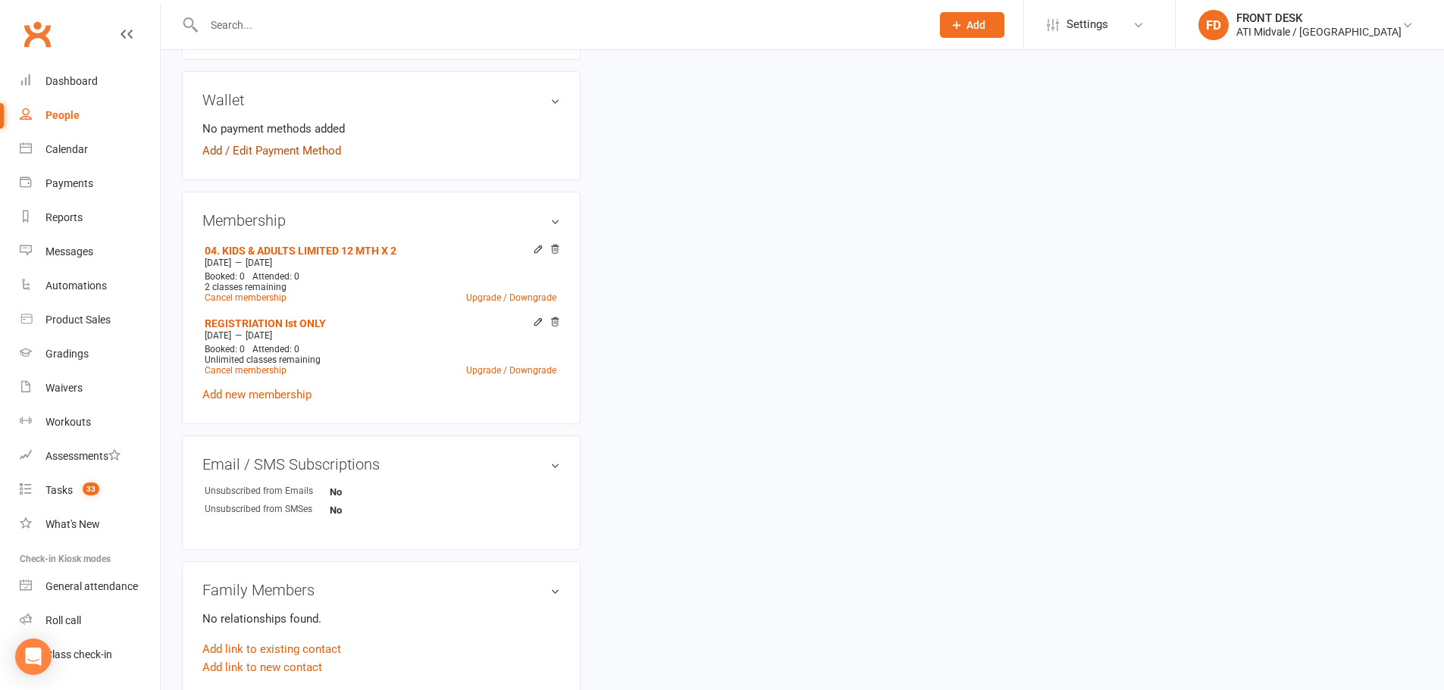
click at [308, 150] on link "Add / Edit Payment Method" at bounding box center [271, 151] width 139 height 18
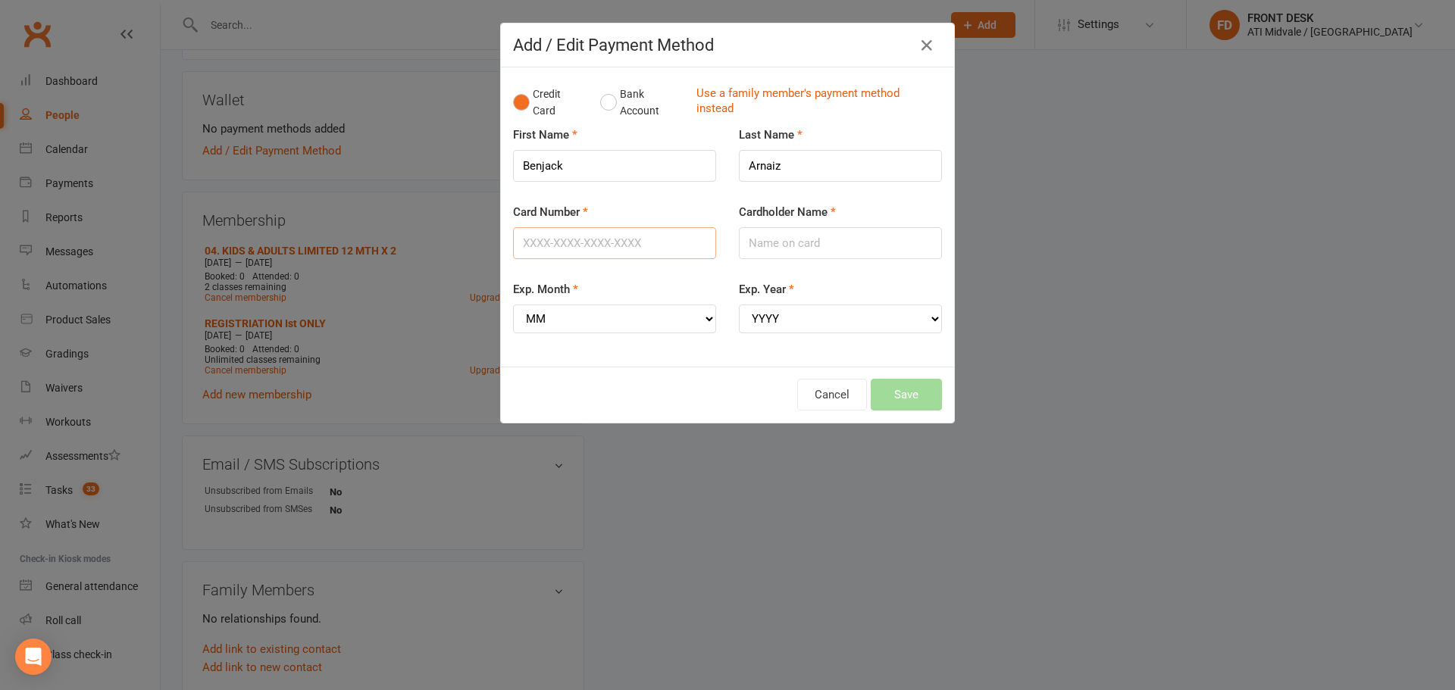
click at [568, 247] on input "Card Number" at bounding box center [614, 243] width 203 height 32
paste input "5217293014389224"
type input "5217293014389224"
click at [790, 243] on input "Cardholder Name" at bounding box center [840, 243] width 203 height 32
type input "Wilyn Arnaiz"
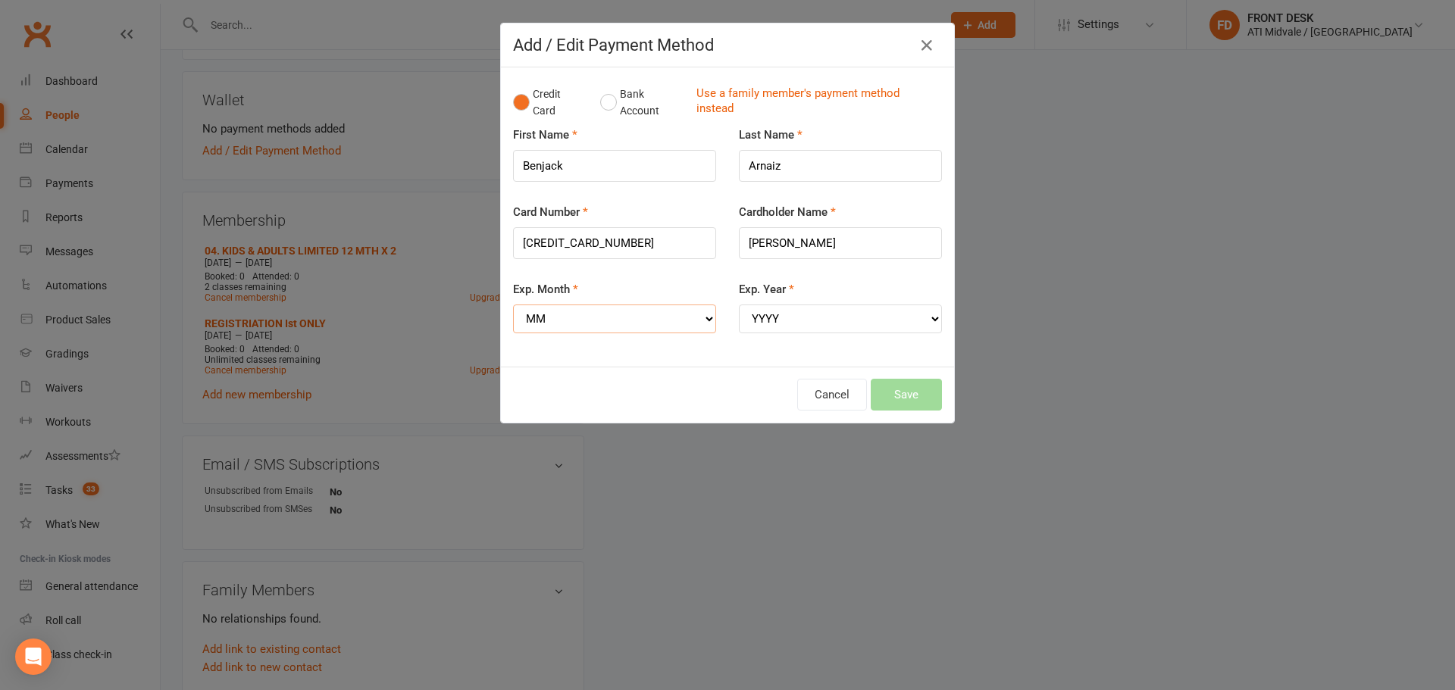
click at [673, 320] on select "MM 01 02 03 04 05 06 07 08 09 10 11 12" at bounding box center [614, 319] width 203 height 29
select select "05"
click at [513, 305] on select "MM 01 02 03 04 05 06 07 08 09 10 11 12" at bounding box center [614, 319] width 203 height 29
click at [759, 320] on select "YYYY 2025 2026 2027 2028 2029 2030 2031 2032 2033 2034" at bounding box center [840, 319] width 203 height 29
select select "2028"
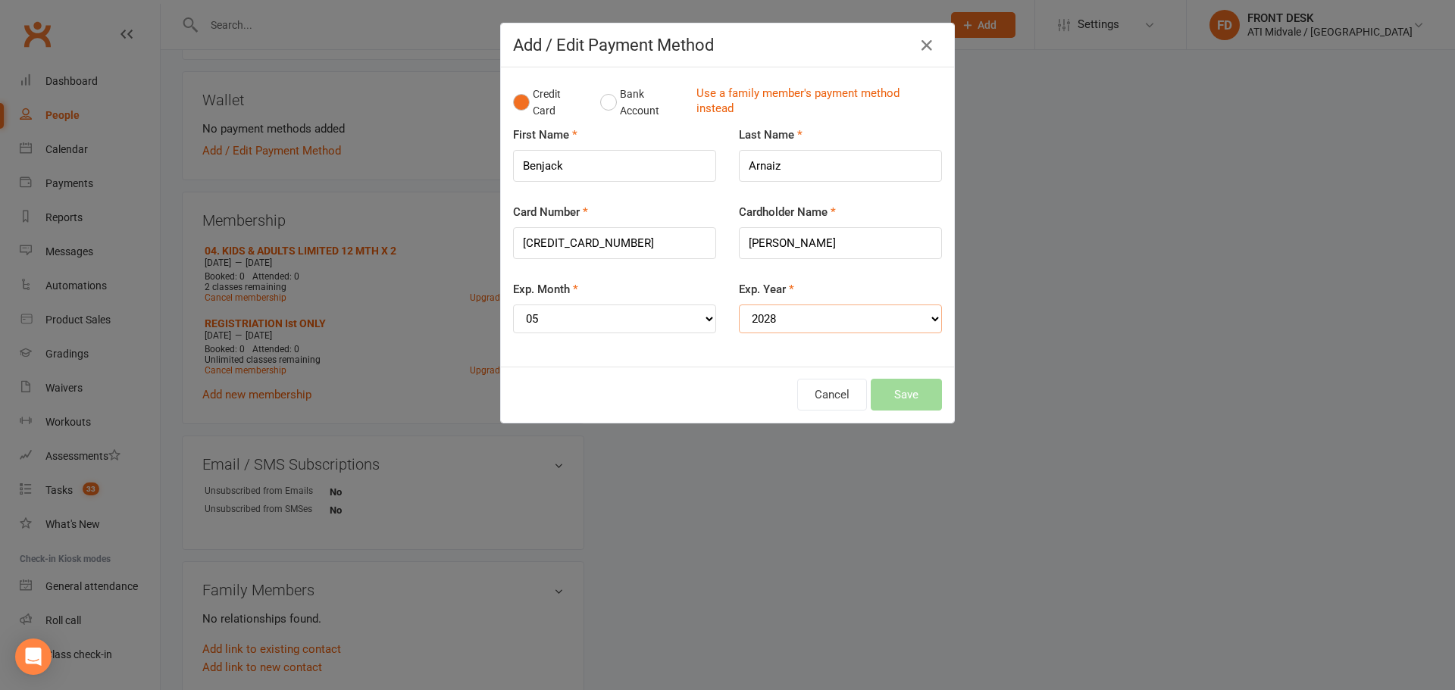
click at [739, 305] on select "YYYY 2025 2026 2027 2028 2029 2030 2031 2032 2033 2034" at bounding box center [840, 319] width 203 height 29
click at [909, 398] on button "Save" at bounding box center [906, 395] width 71 height 32
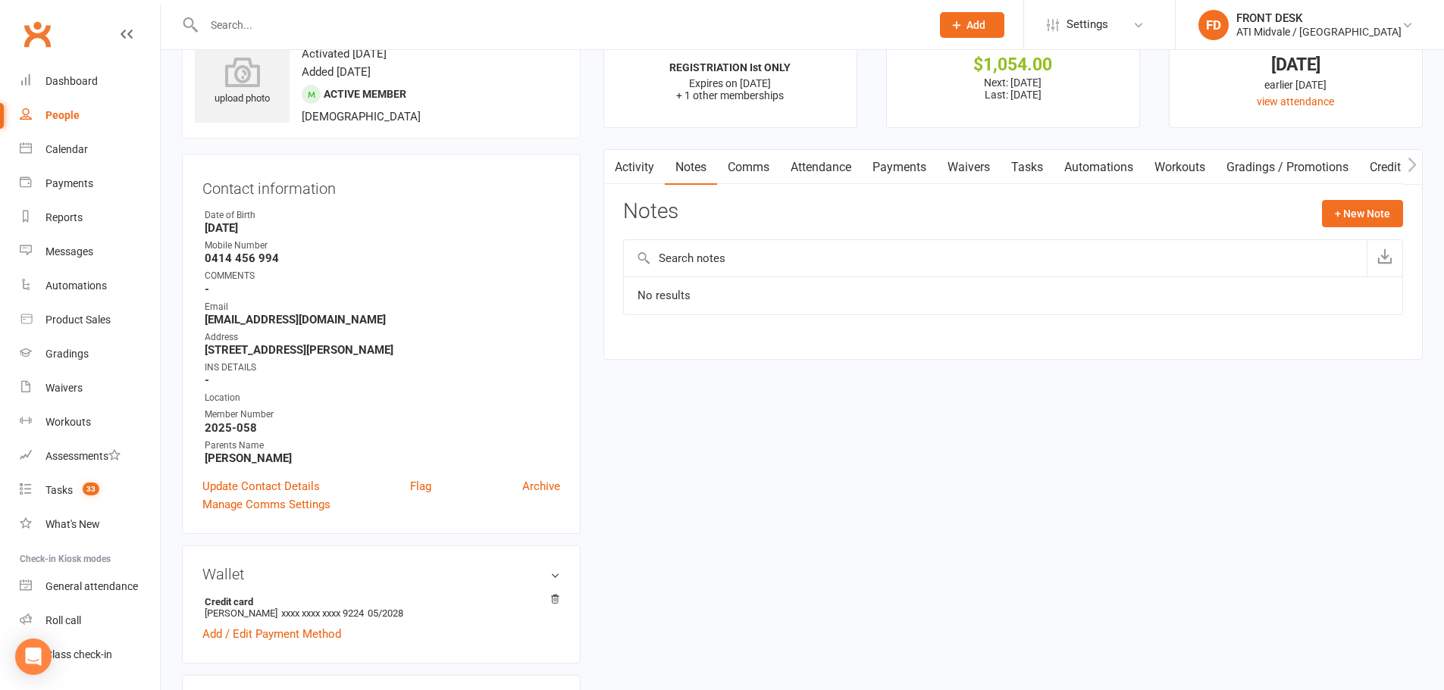
scroll to position [0, 0]
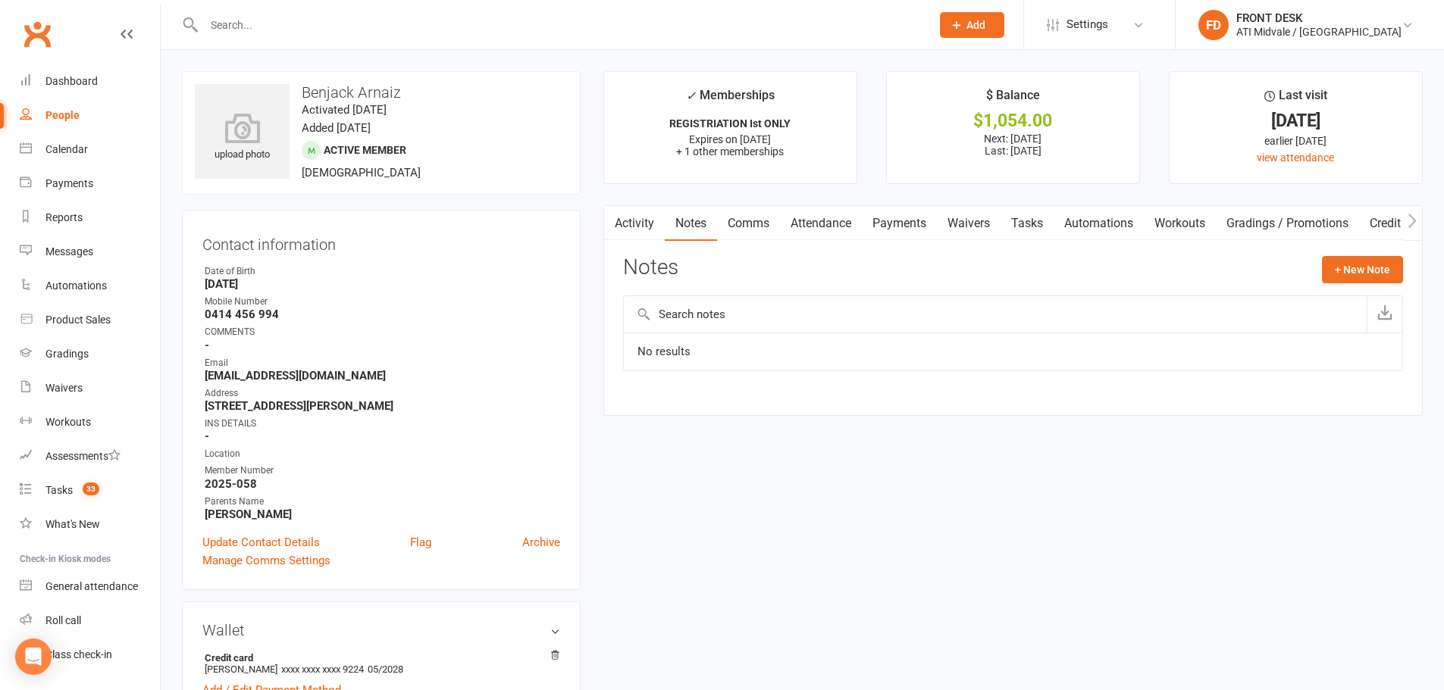
click at [1022, 213] on link "Tasks" at bounding box center [1026, 223] width 53 height 35
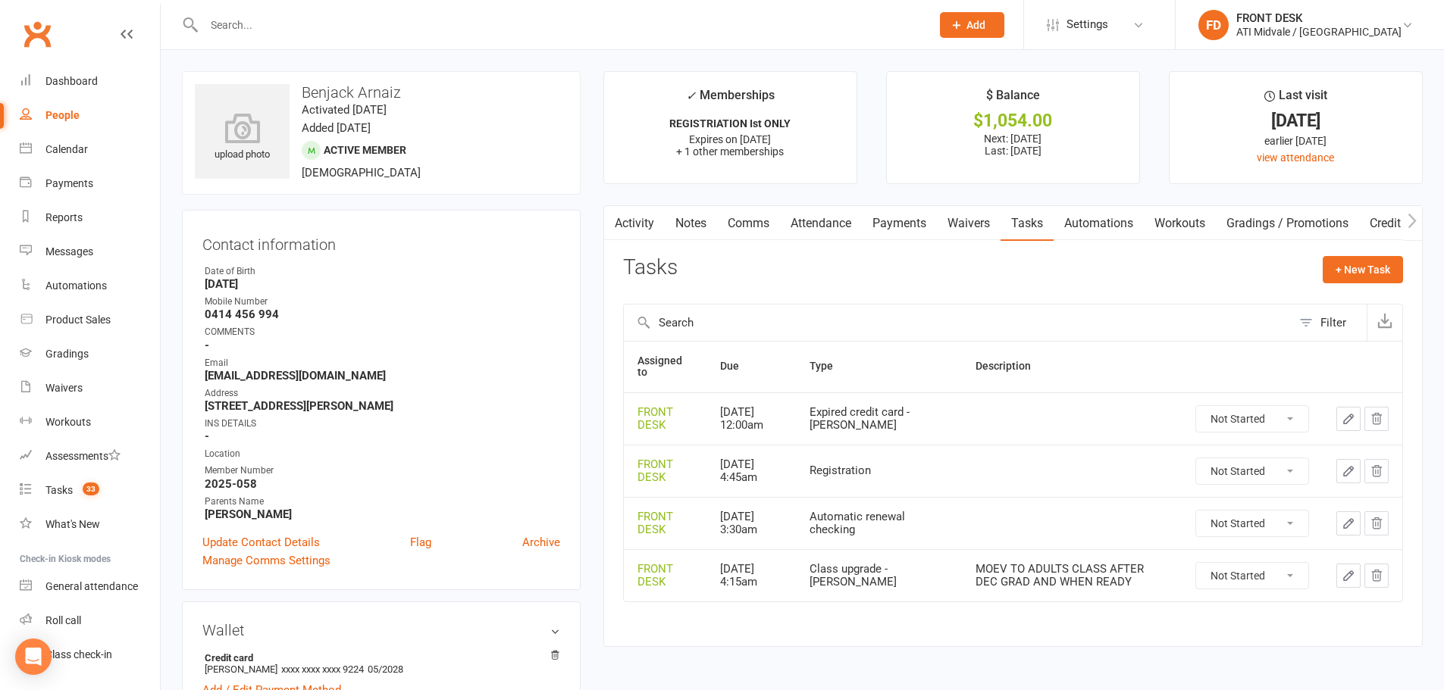
click at [1341, 407] on button "button" at bounding box center [1348, 419] width 24 height 24
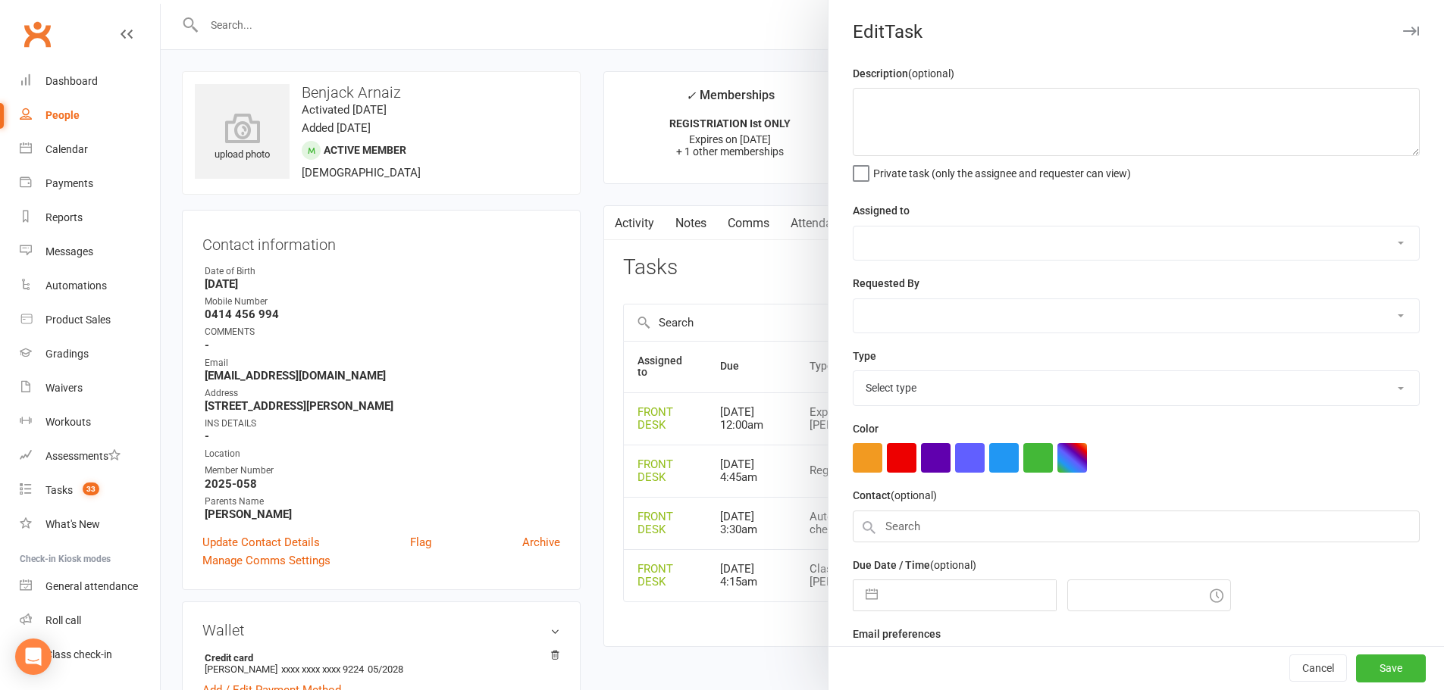
select select "4288"
type input "29 Aug 2025"
type input "12:00am"
select select "22035"
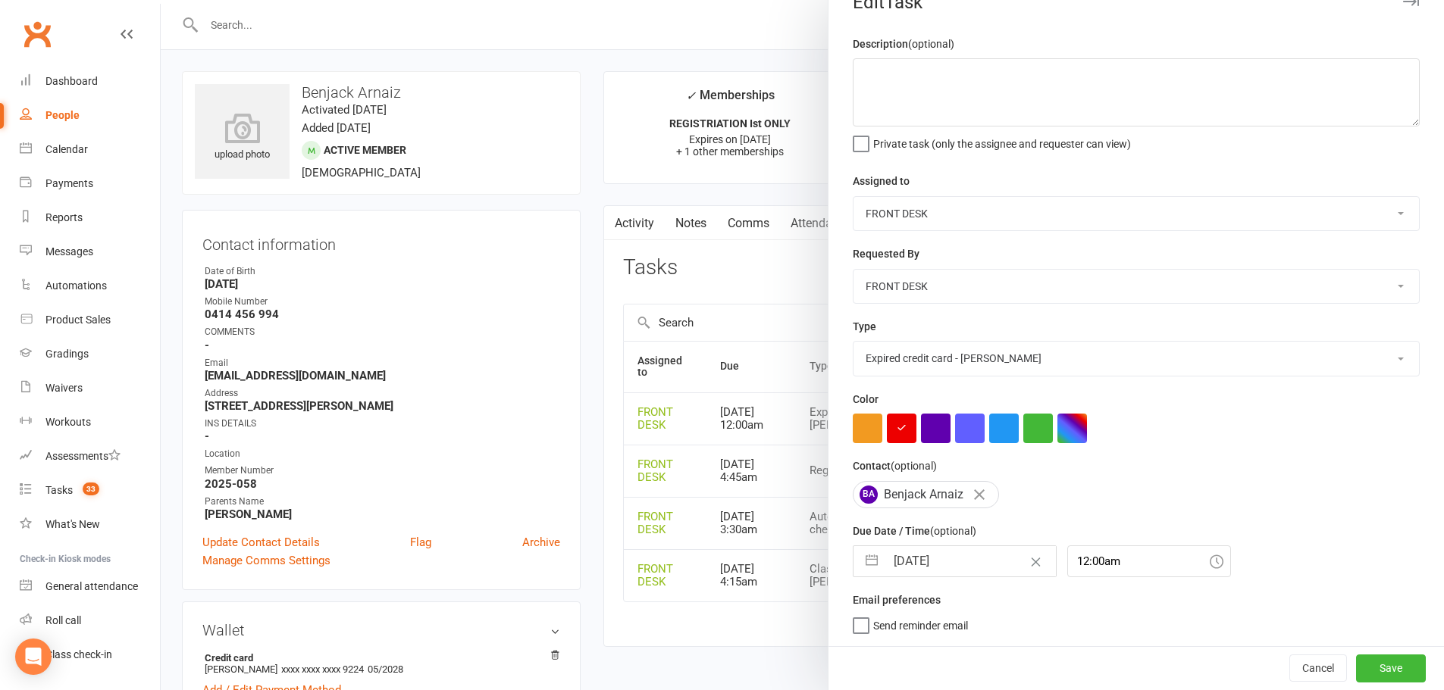
click at [969, 565] on input "29 Aug 2025" at bounding box center [970, 561] width 171 height 30
select select "6"
select select "2025"
select select "7"
select select "2025"
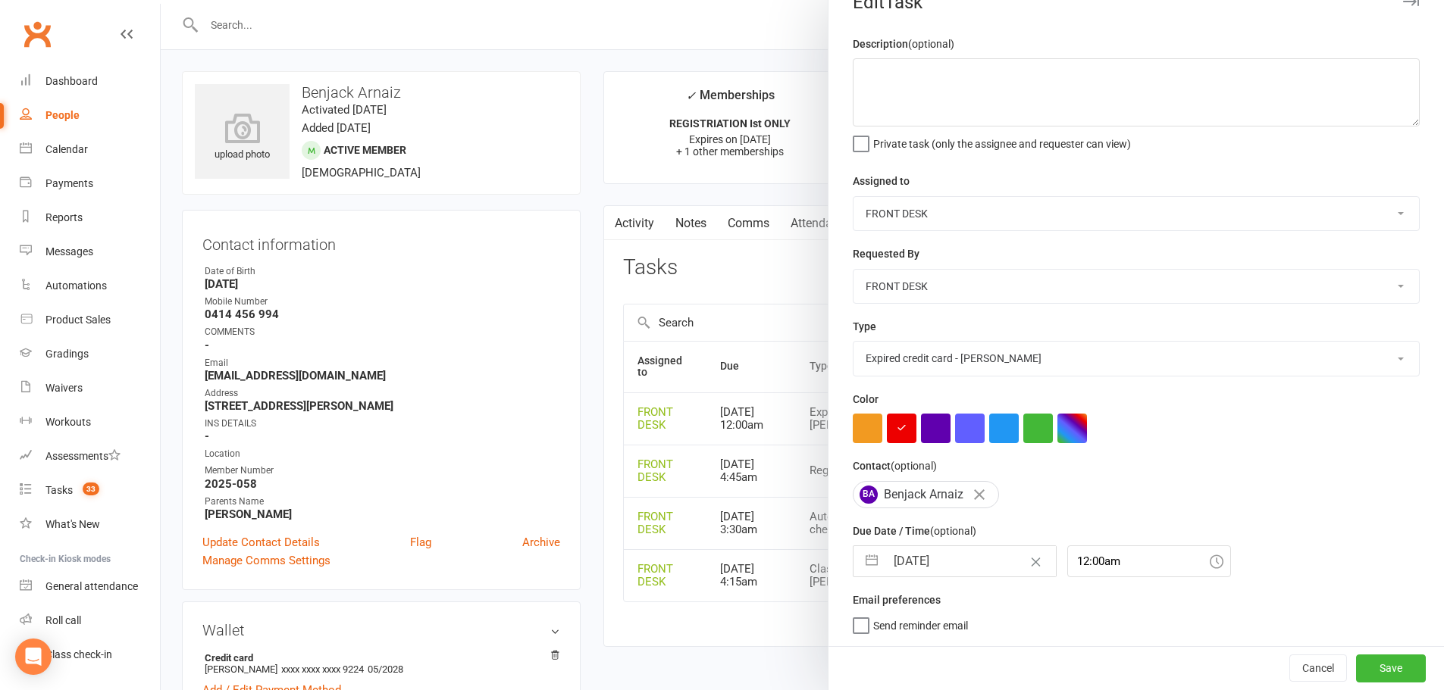
select select "8"
select select "2025"
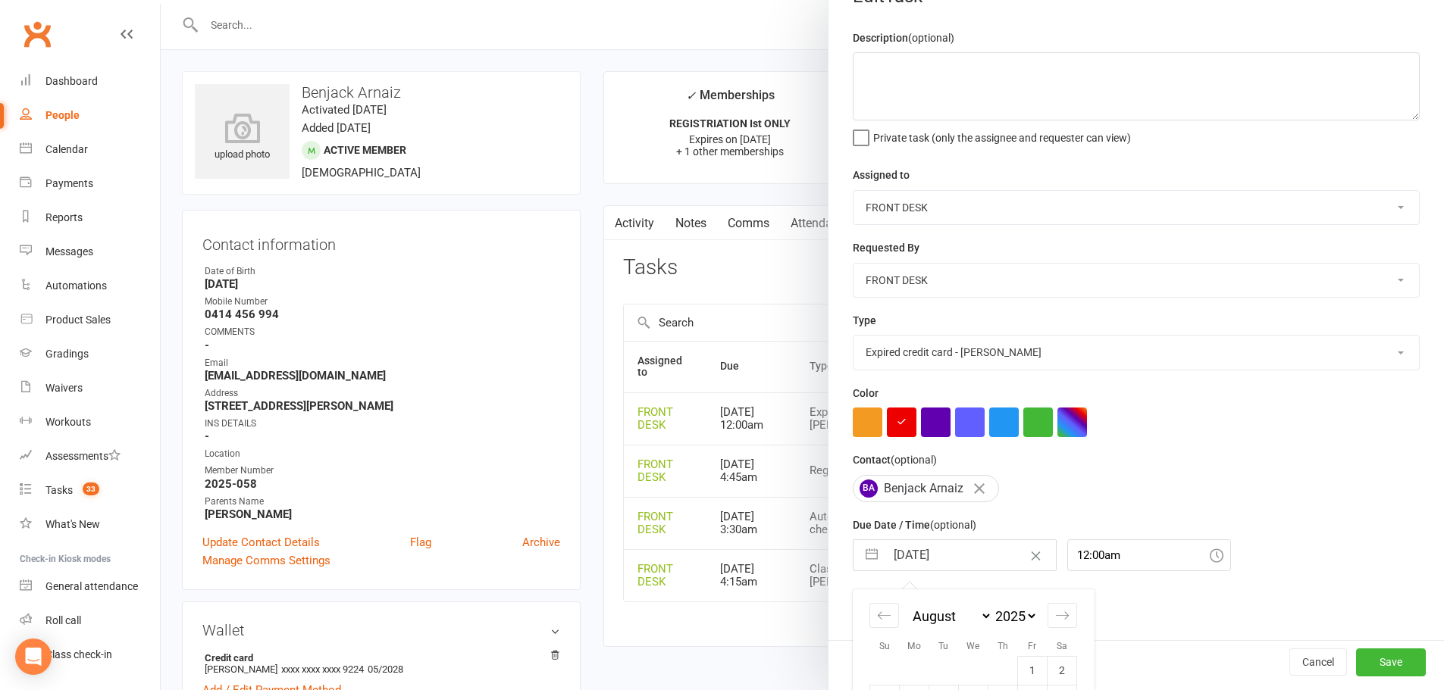
scroll to position [198, 0]
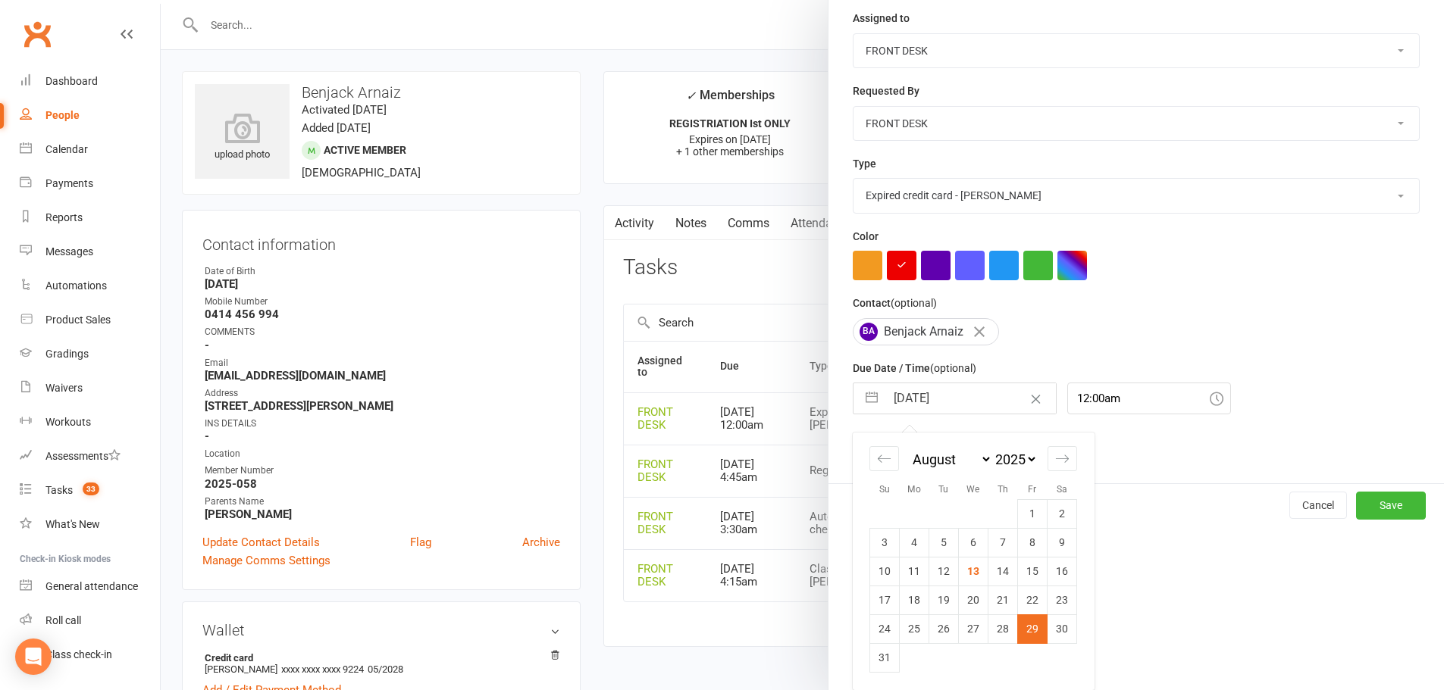
click at [1019, 459] on select "2035 2034 2033 2032 2031 2030 2029 2028 2027 2026 2025 2024 2023 2022 2021 2020…" at bounding box center [1014, 459] width 45 height 17
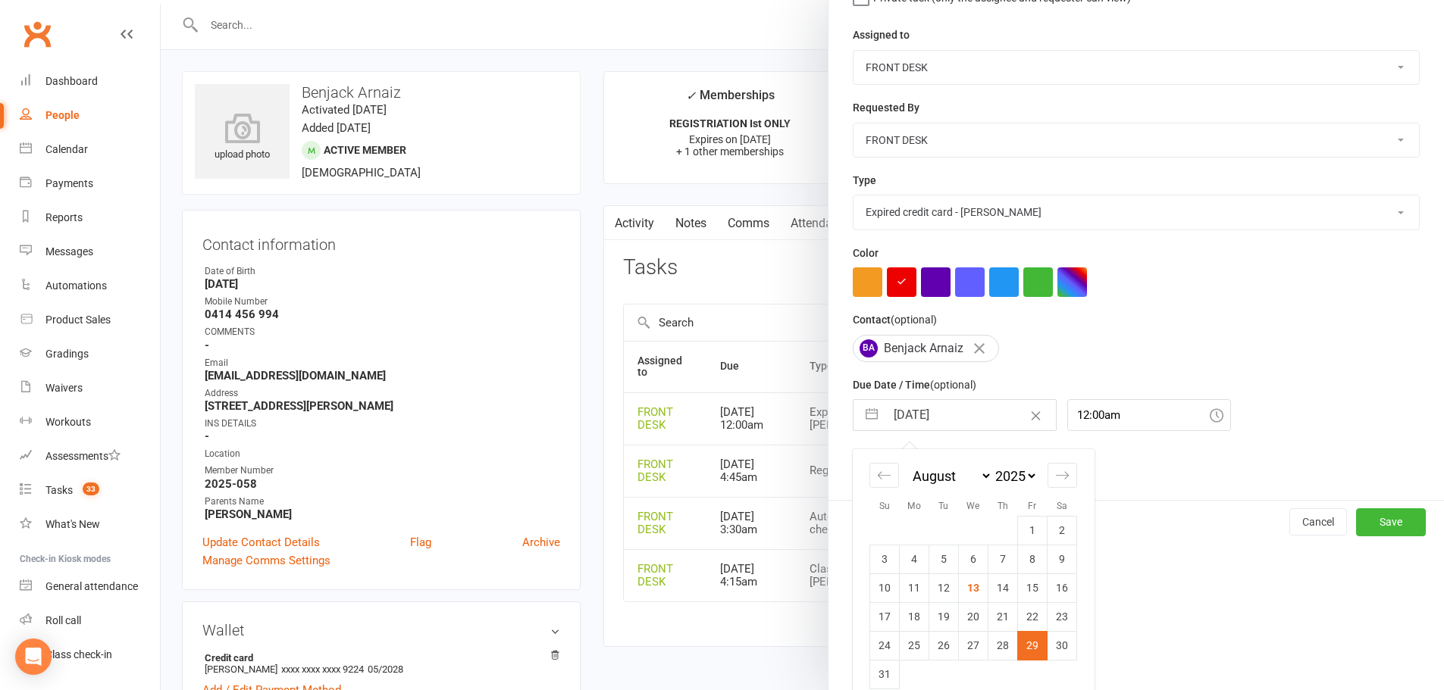
select select "6"
select select "2028"
select select "7"
select select "2028"
select select "8"
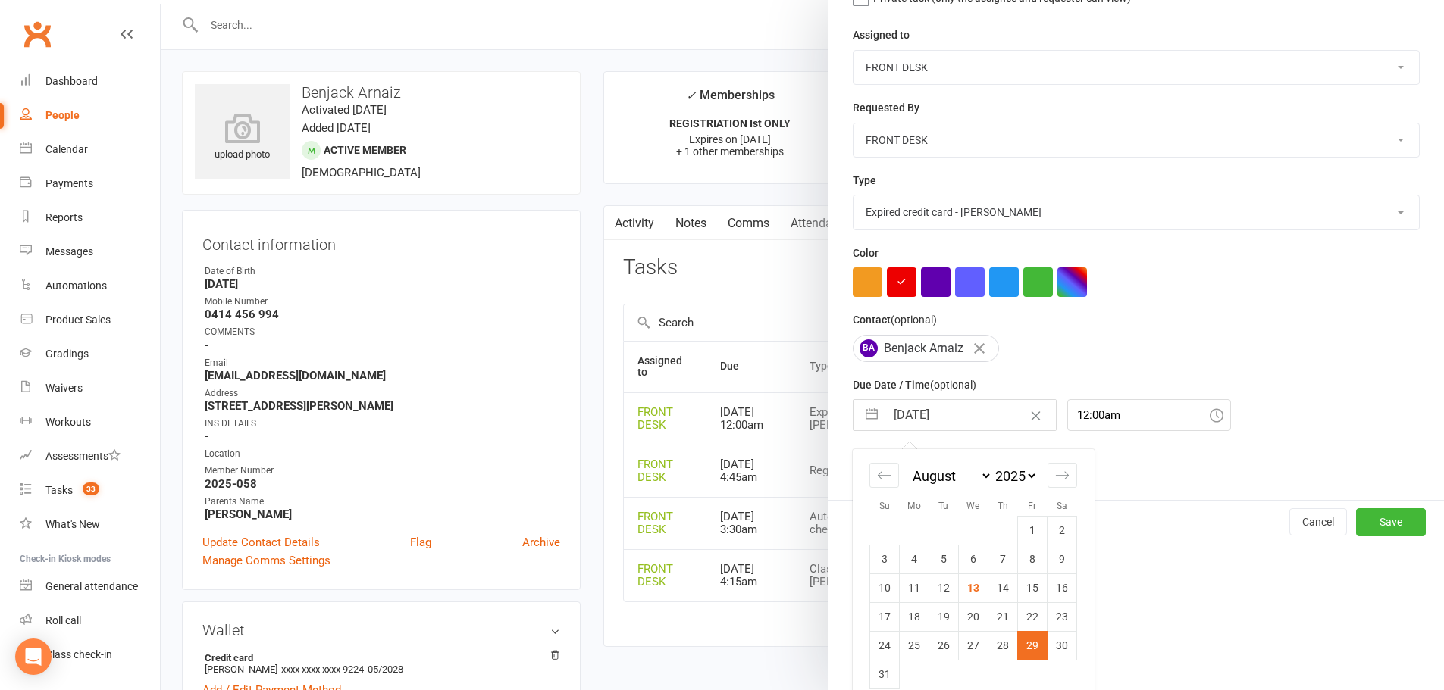
select select "2028"
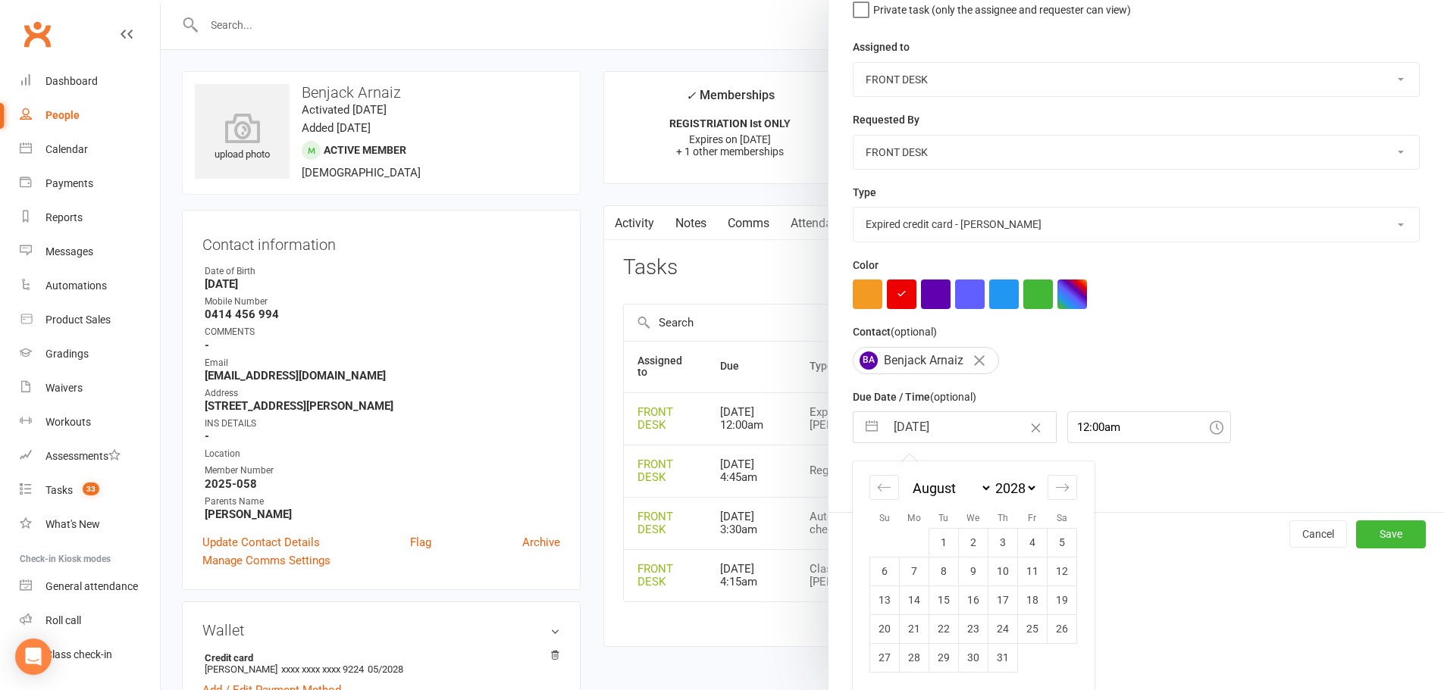
scroll to position [169, 0]
click at [941, 487] on select "January February March April May June July August September October November De…" at bounding box center [950, 488] width 83 height 17
select select "3"
select select "2028"
select select "4"
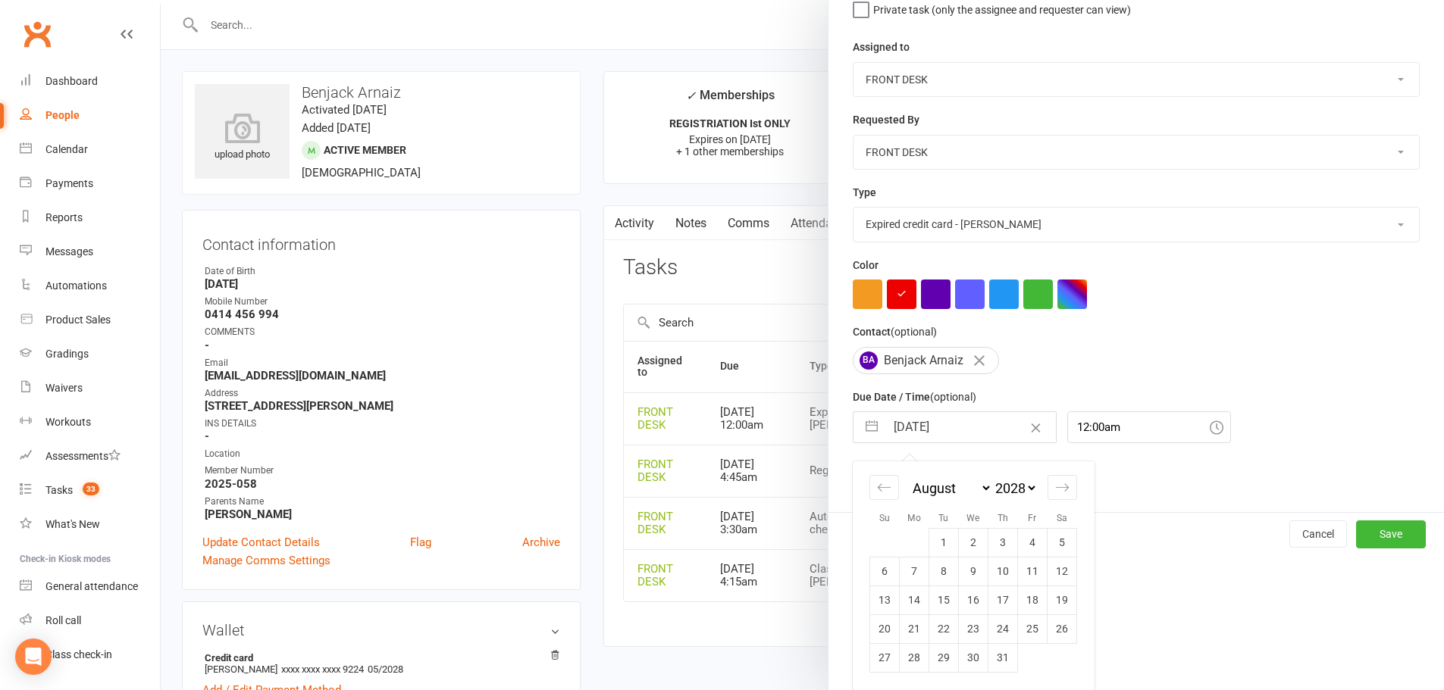
select select "2028"
select select "5"
select select "2028"
click at [915, 549] on td "1" at bounding box center [915, 542] width 30 height 29
type input "01 May 2028"
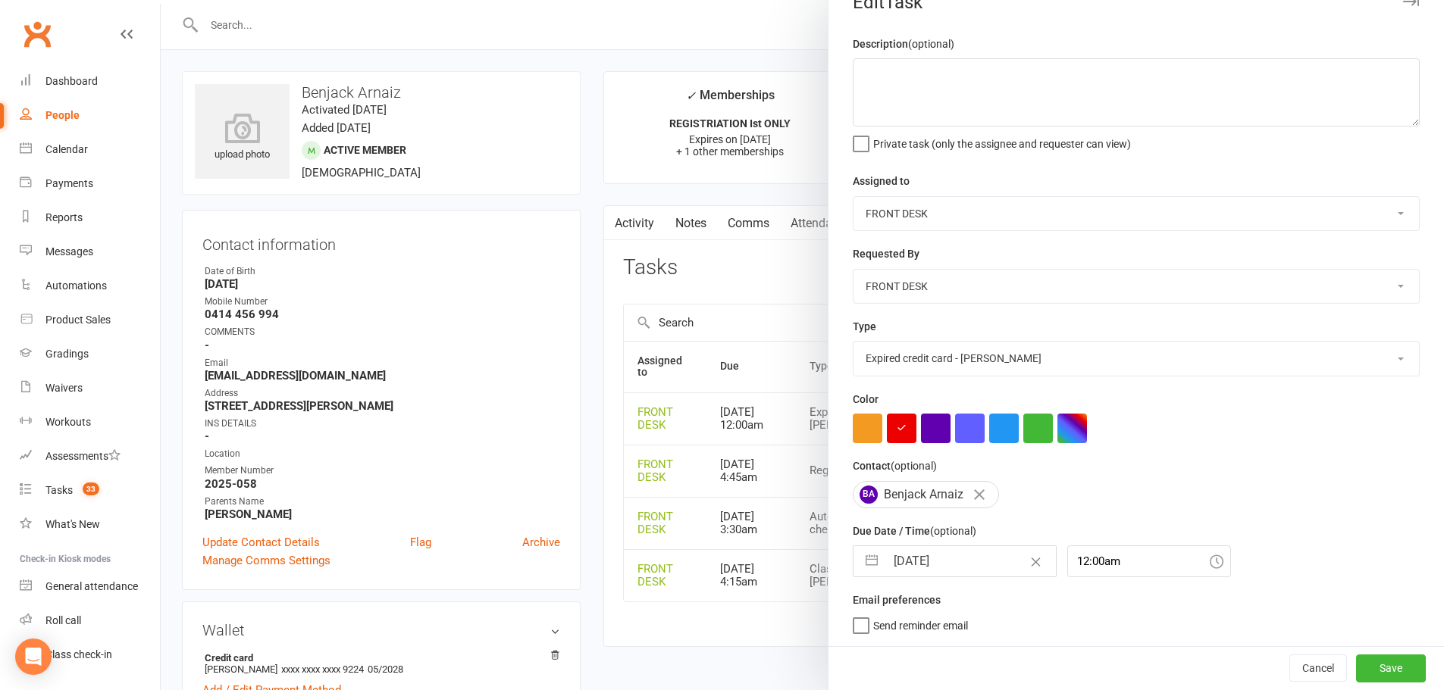
scroll to position [36, 0]
click at [1378, 671] on button "Save" at bounding box center [1391, 668] width 70 height 27
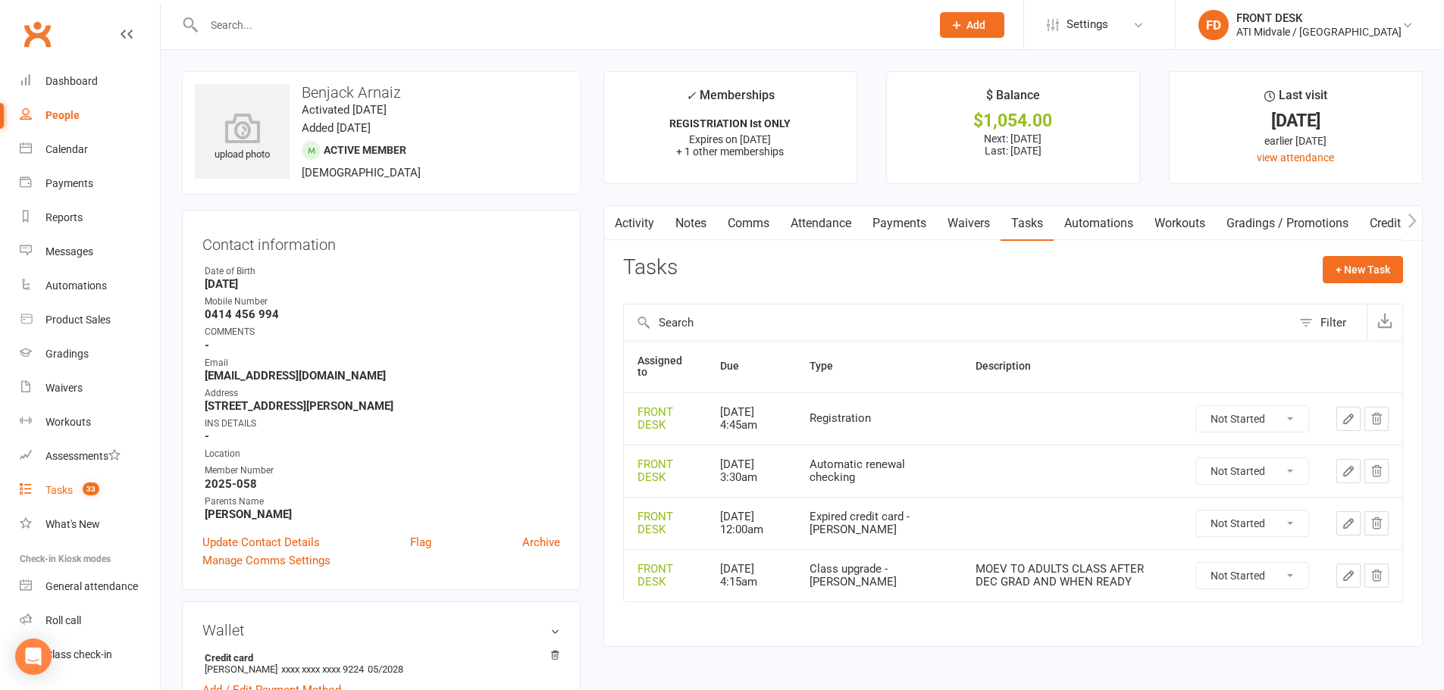
click at [63, 491] on div "Tasks" at bounding box center [58, 490] width 27 height 12
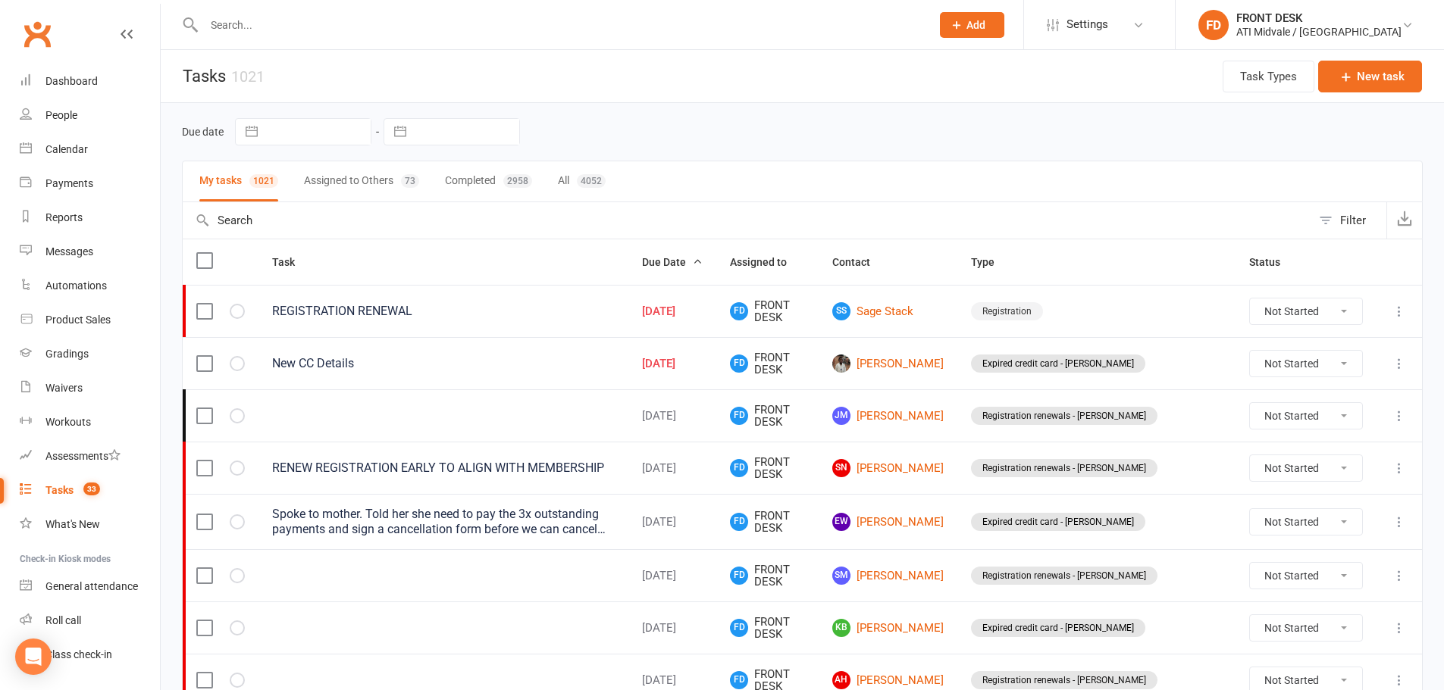
click at [1394, 358] on icon at bounding box center [1399, 363] width 15 height 15
click at [1279, 423] on link "Edit" at bounding box center [1321, 423] width 150 height 30
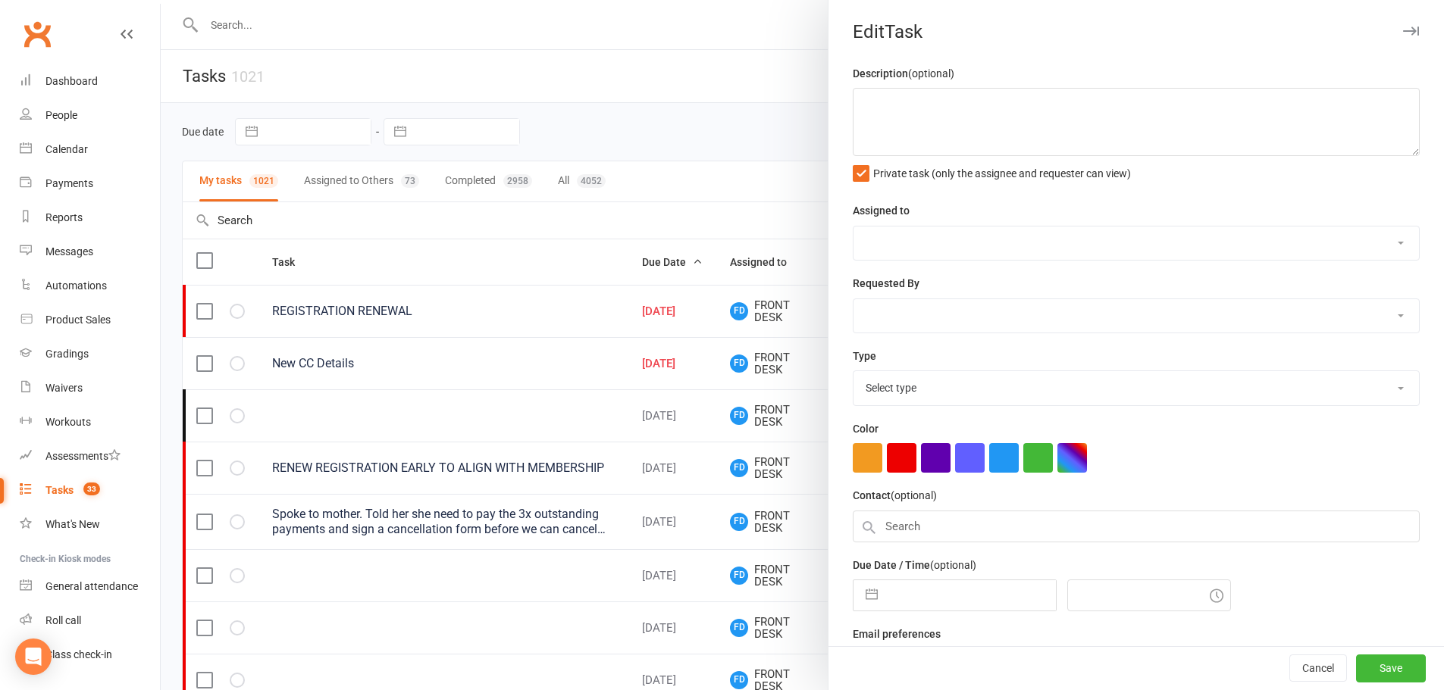
type textarea "New CC Details"
select select "4288"
type input "31 Jul 2025"
type input "4:30pm"
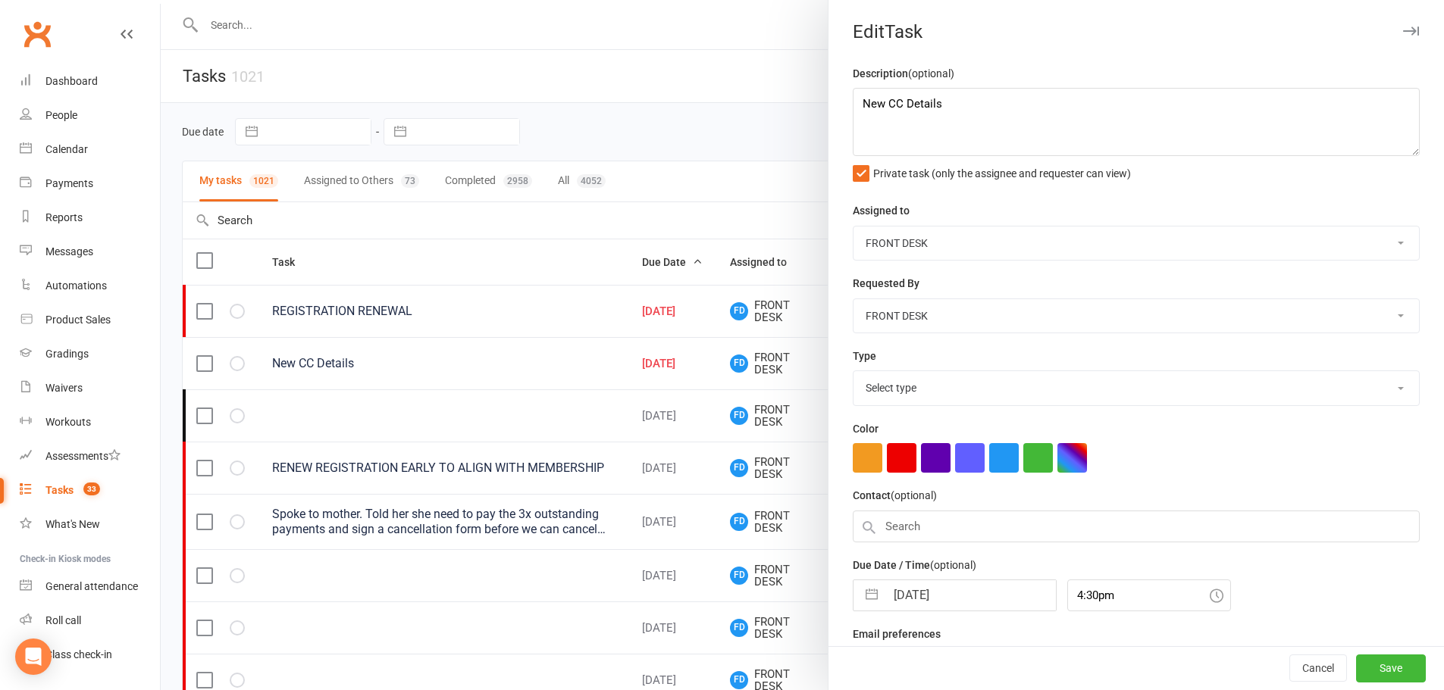
select select "22035"
click at [900, 591] on input "31 Jul 2025" at bounding box center [970, 592] width 171 height 30
select select "5"
select select "2025"
select select "6"
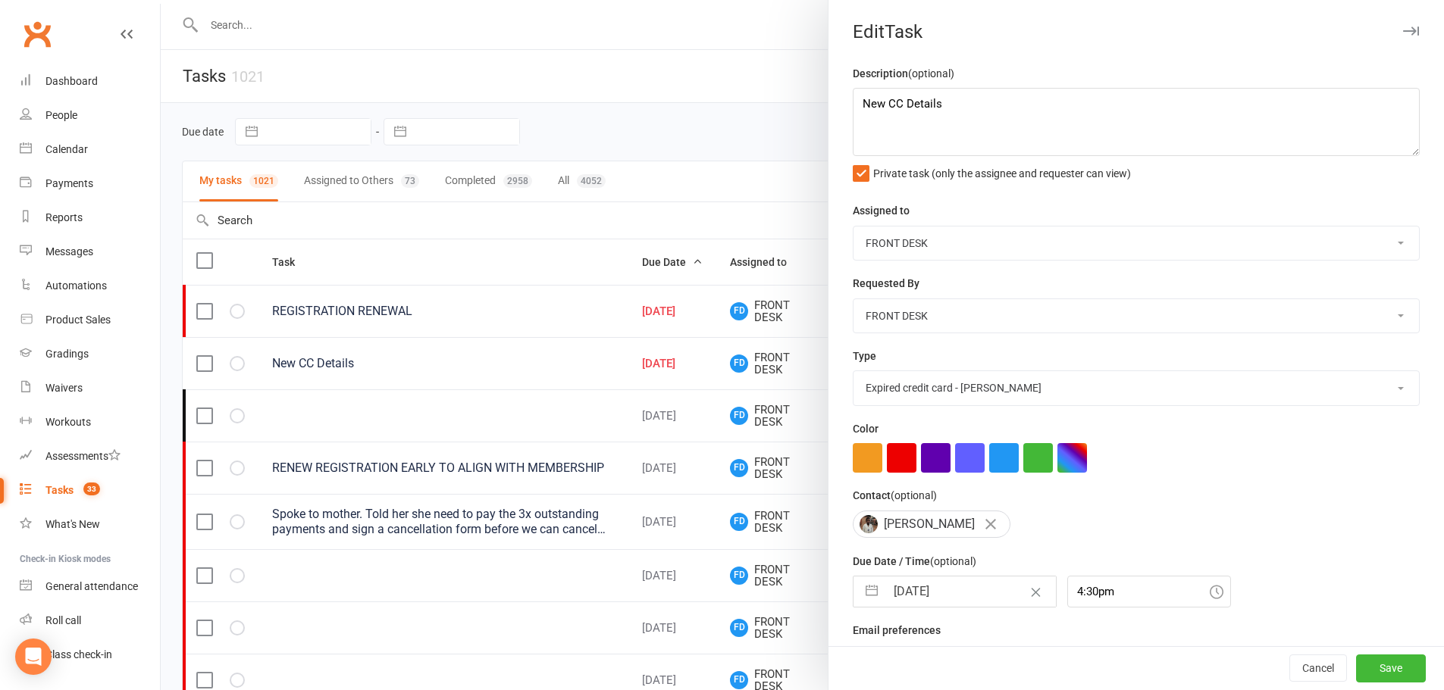
select select "2025"
select select "7"
select select "2025"
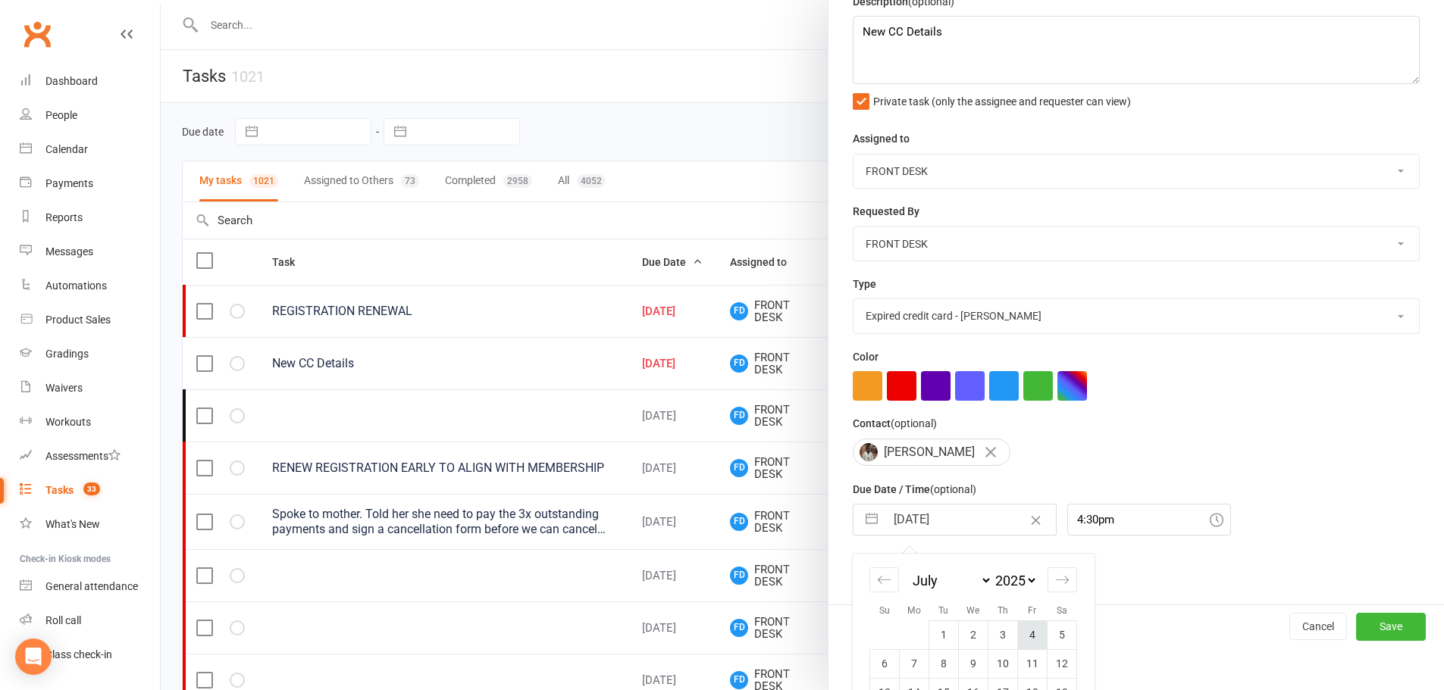
scroll to position [170, 0]
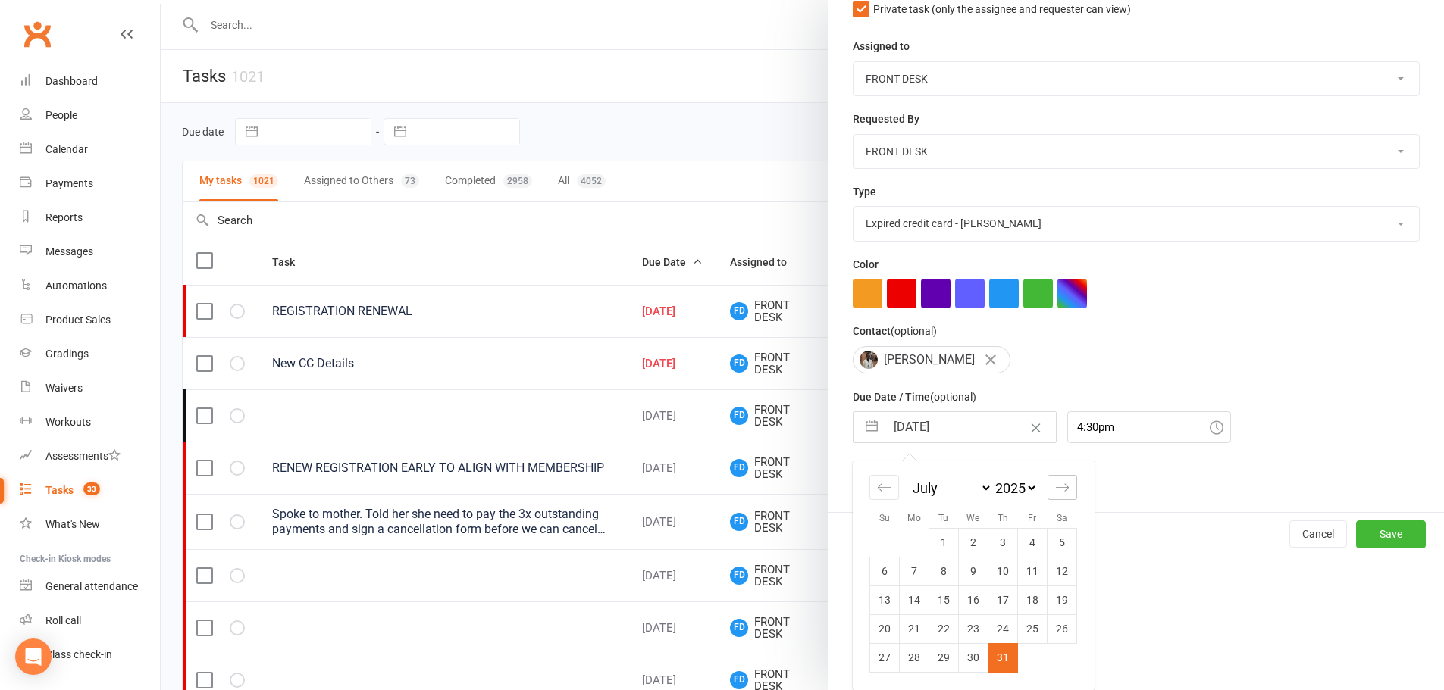
click at [1058, 484] on icon "Move forward to switch to the next month." at bounding box center [1062, 488] width 14 height 14
select select "8"
select select "2025"
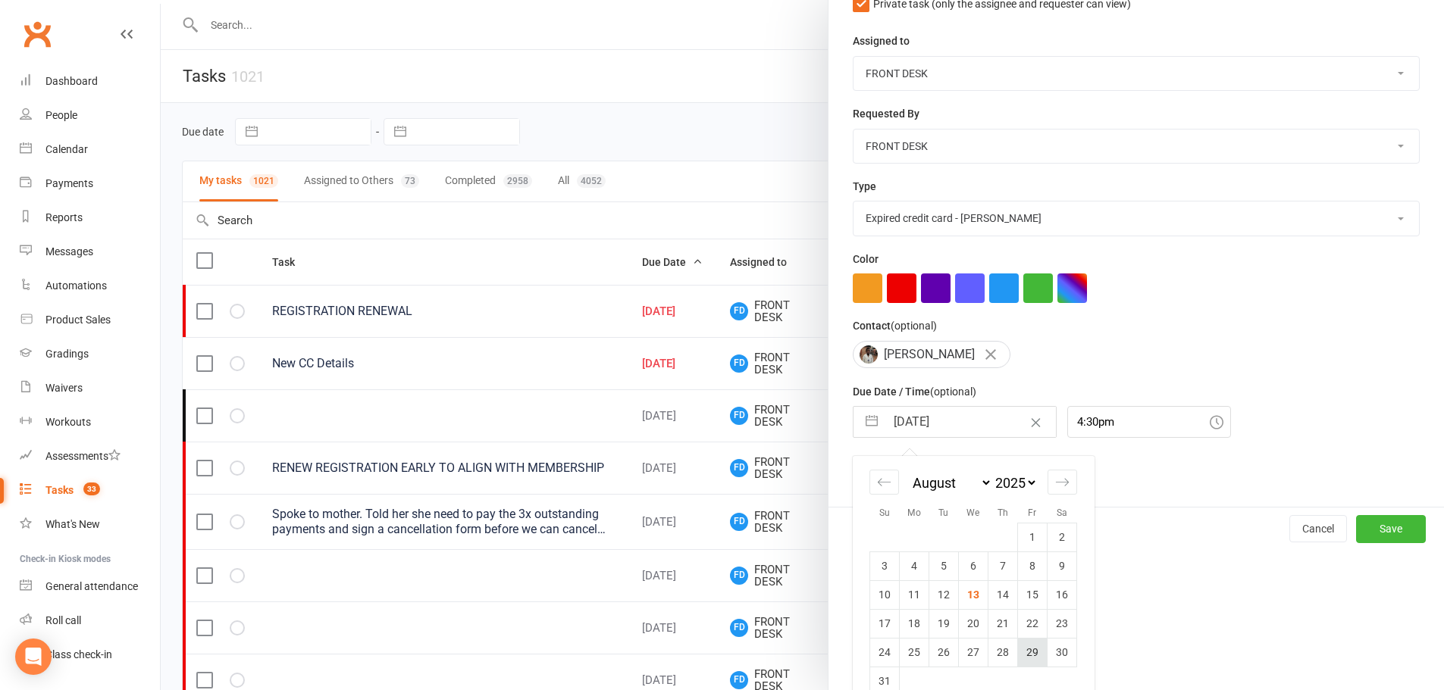
click at [1022, 658] on td "29" at bounding box center [1033, 652] width 30 height 29
type input "29 Aug 2025"
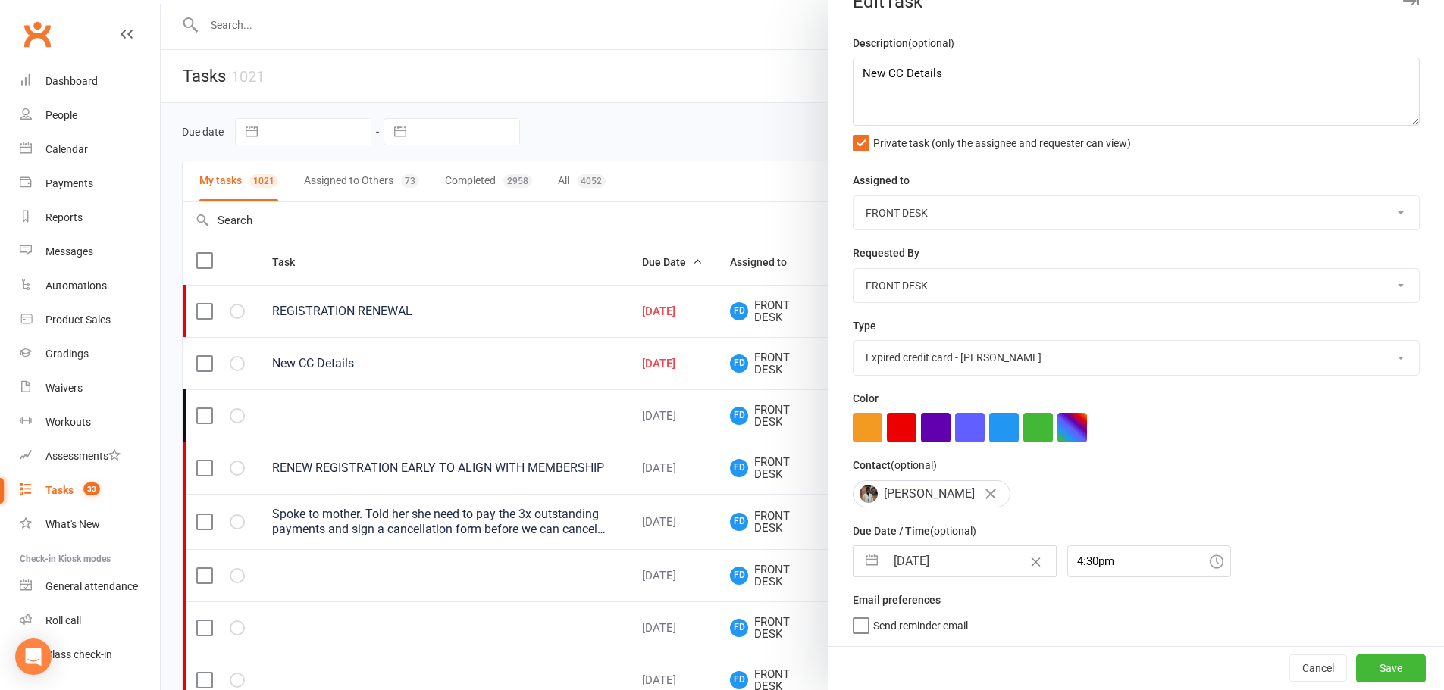
scroll to position [36, 0]
click at [1366, 670] on button "Save" at bounding box center [1391, 668] width 70 height 27
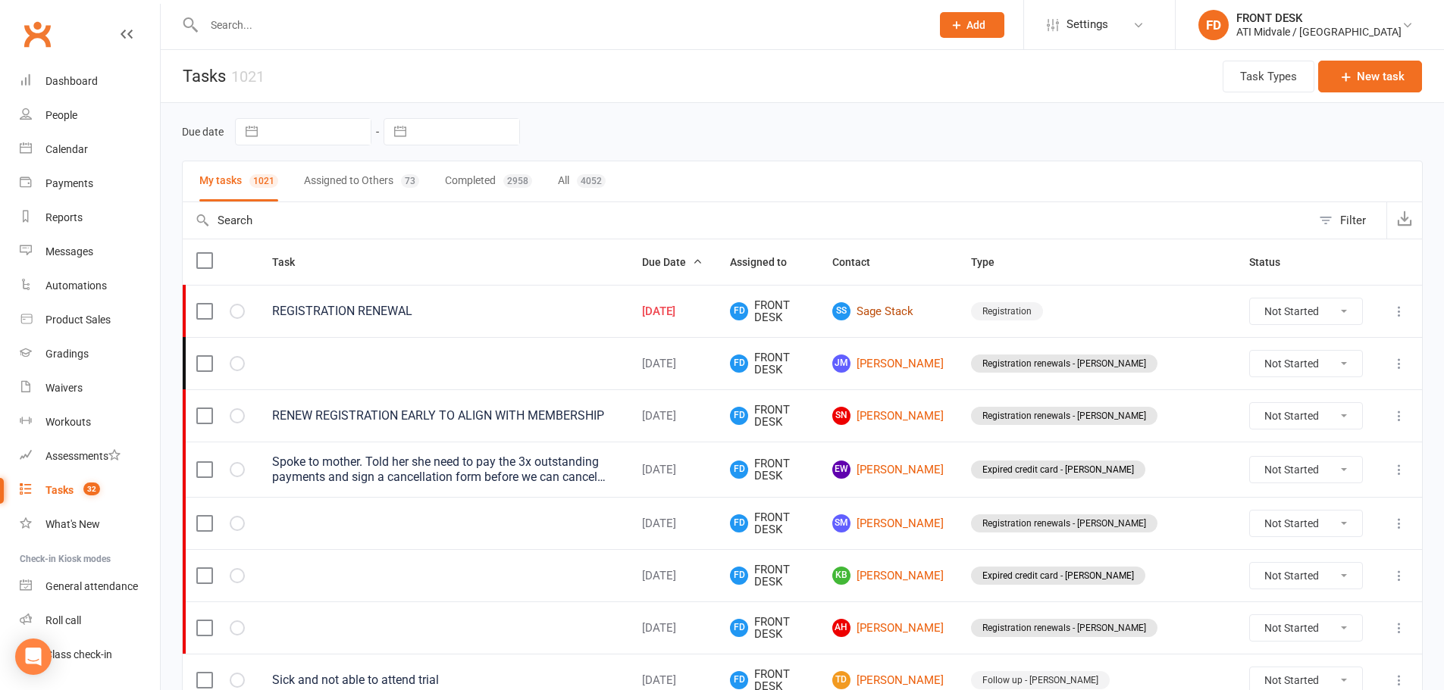
click at [942, 306] on link "SS Sage Stack" at bounding box center [887, 311] width 111 height 18
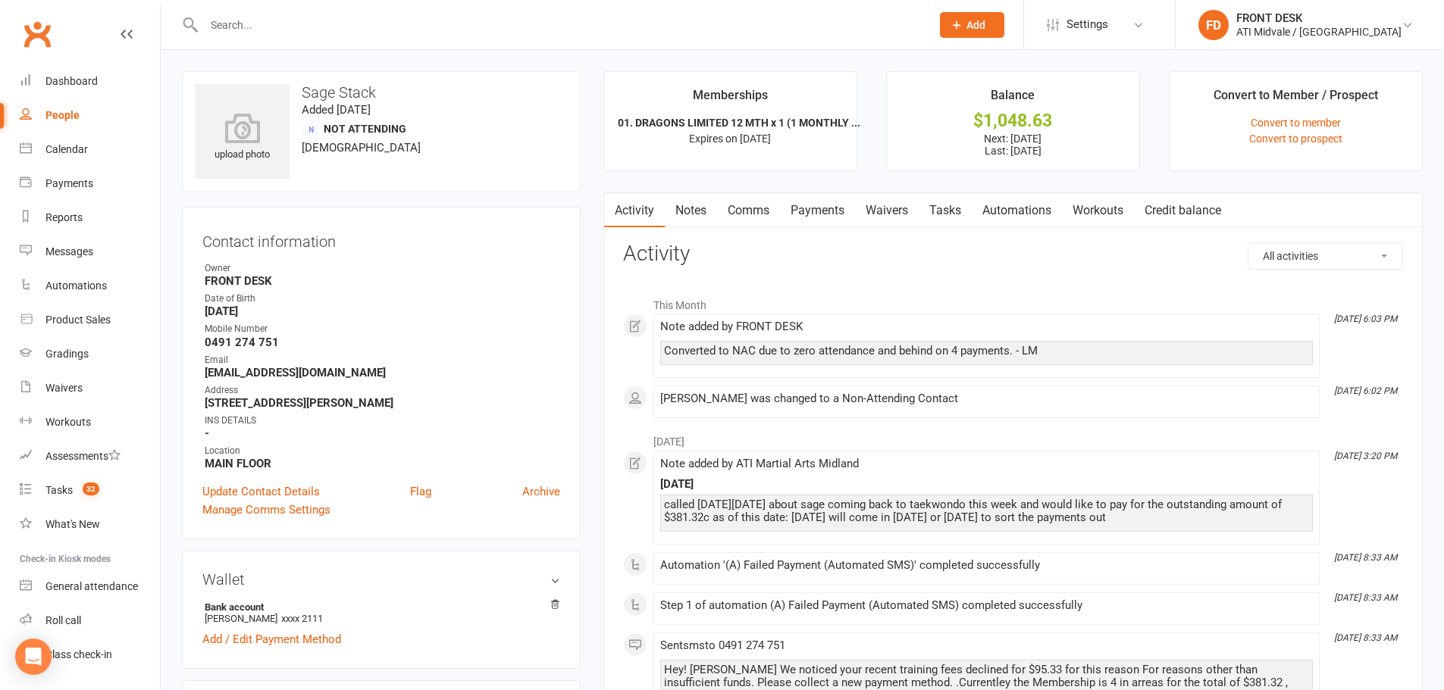
click at [679, 29] on input "text" at bounding box center [559, 24] width 721 height 21
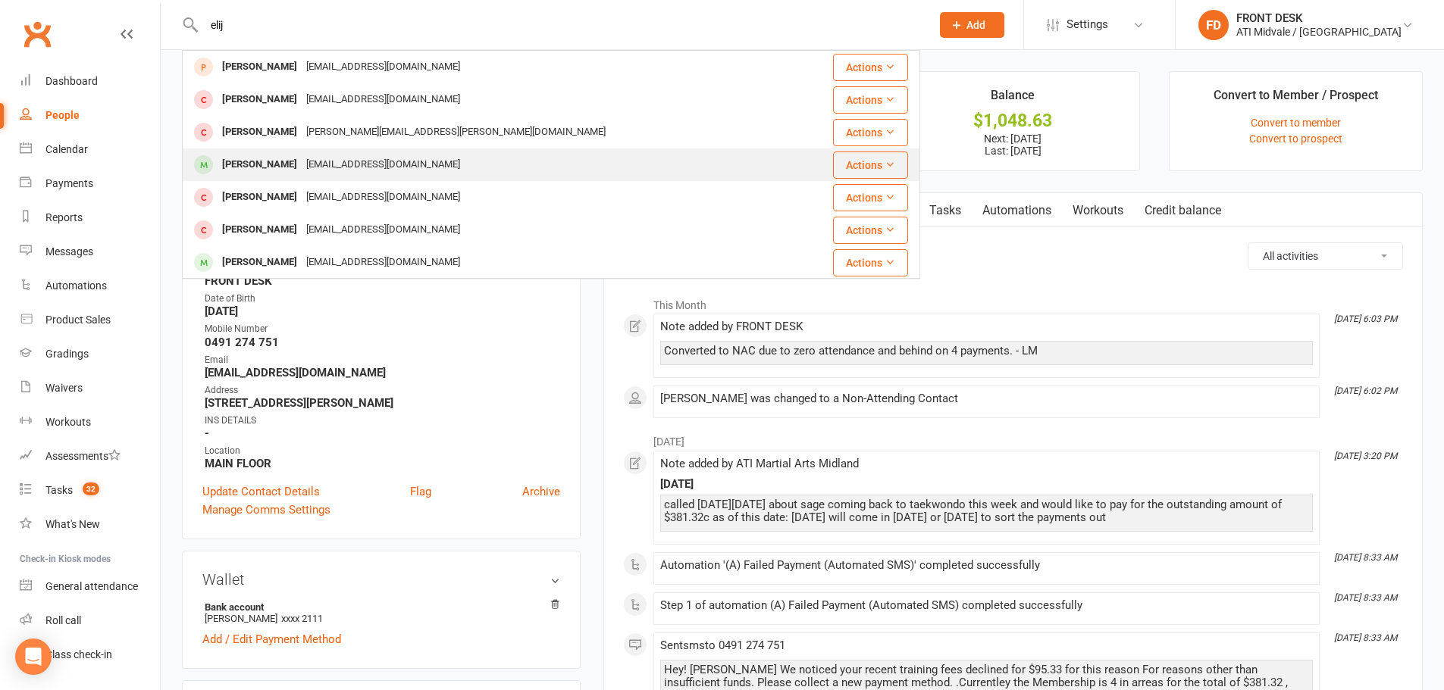
type input "elij"
click at [262, 170] on div "[PERSON_NAME]" at bounding box center [260, 165] width 84 height 22
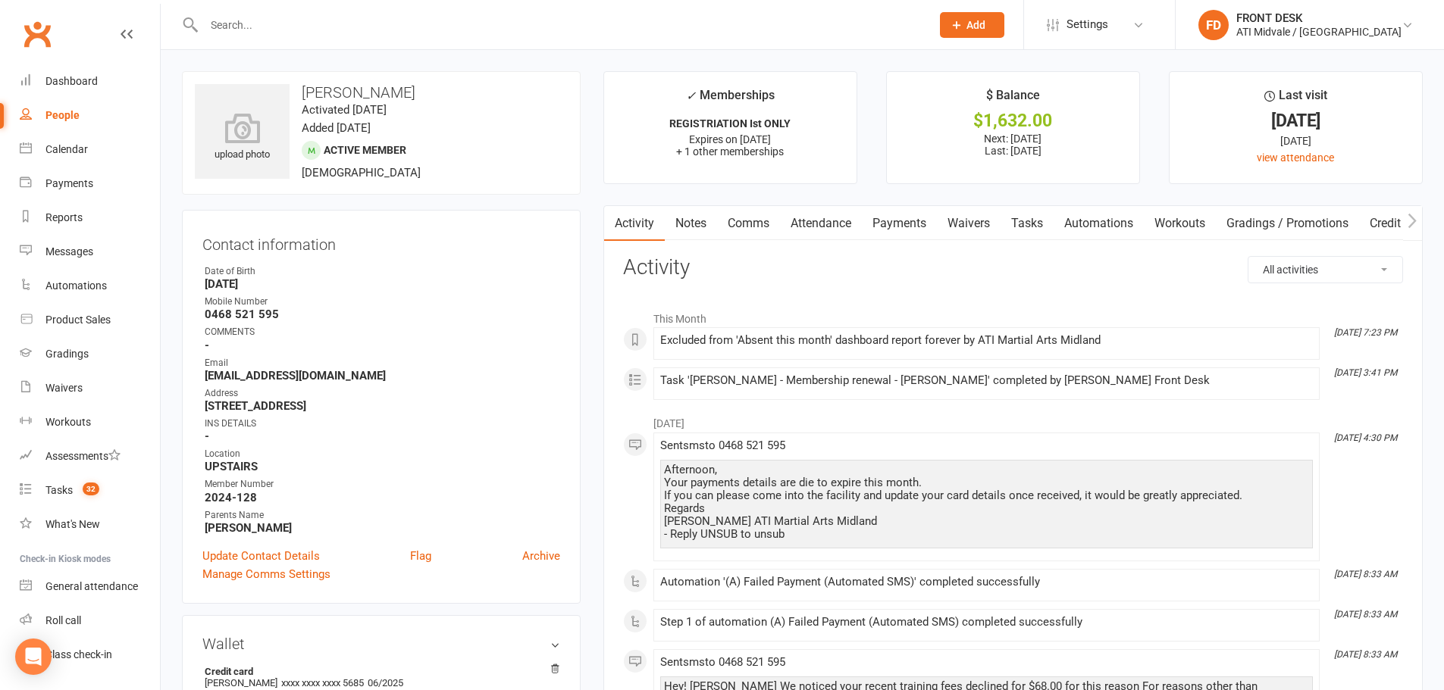
click at [908, 224] on link "Payments" at bounding box center [899, 223] width 75 height 35
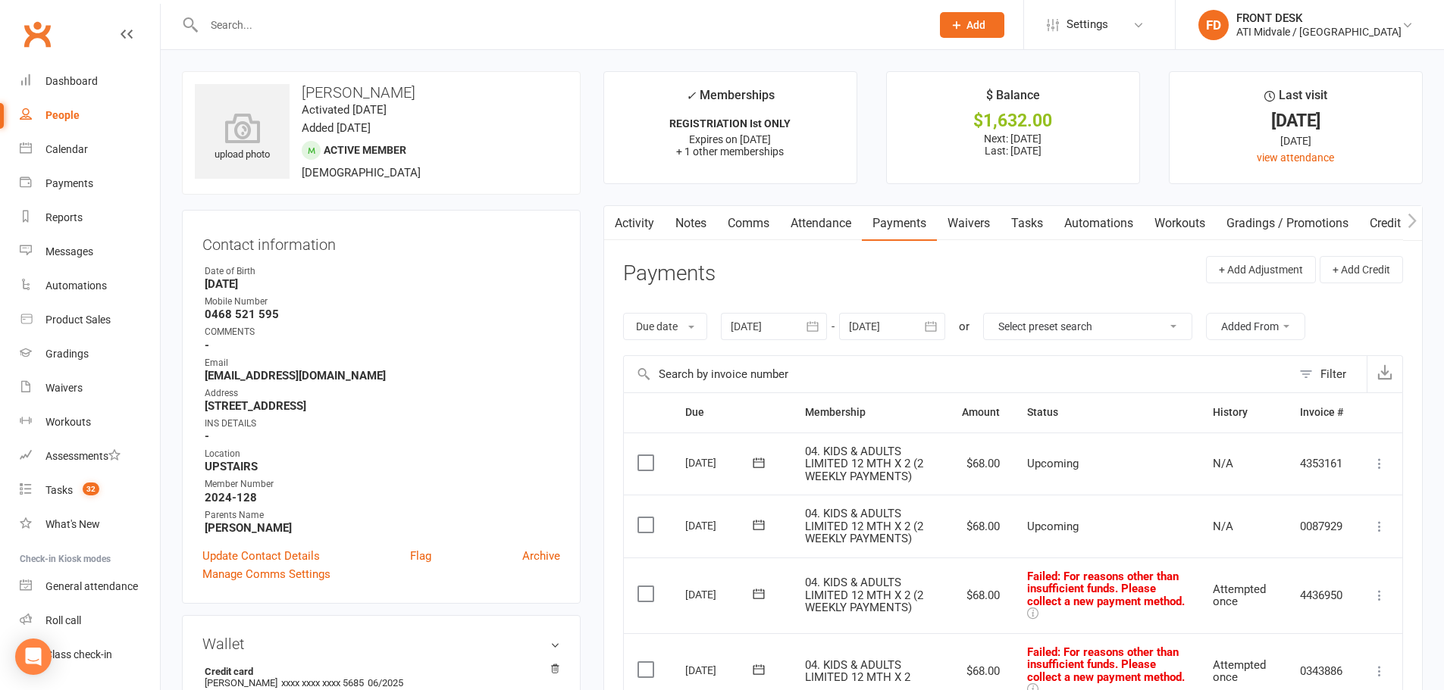
click at [1378, 531] on icon at bounding box center [1379, 526] width 15 height 15
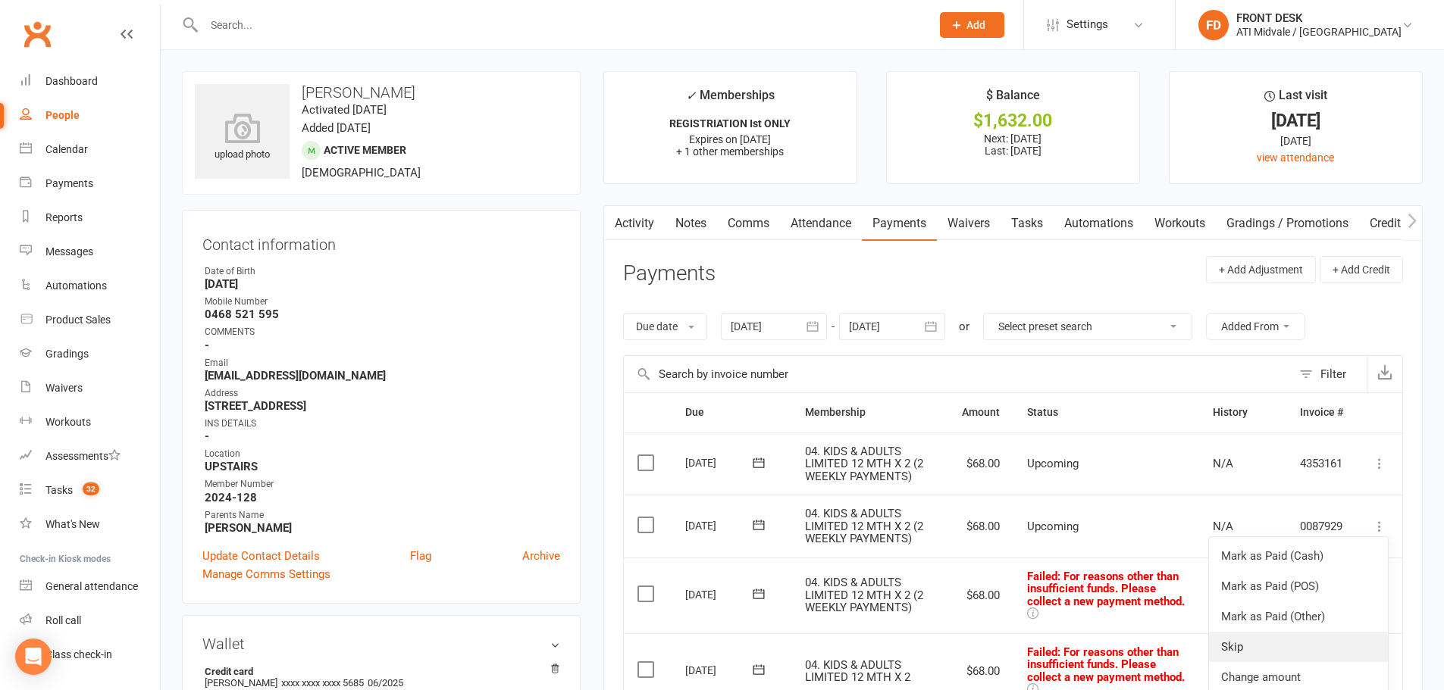
click at [1224, 643] on link "Skip" at bounding box center [1298, 647] width 179 height 30
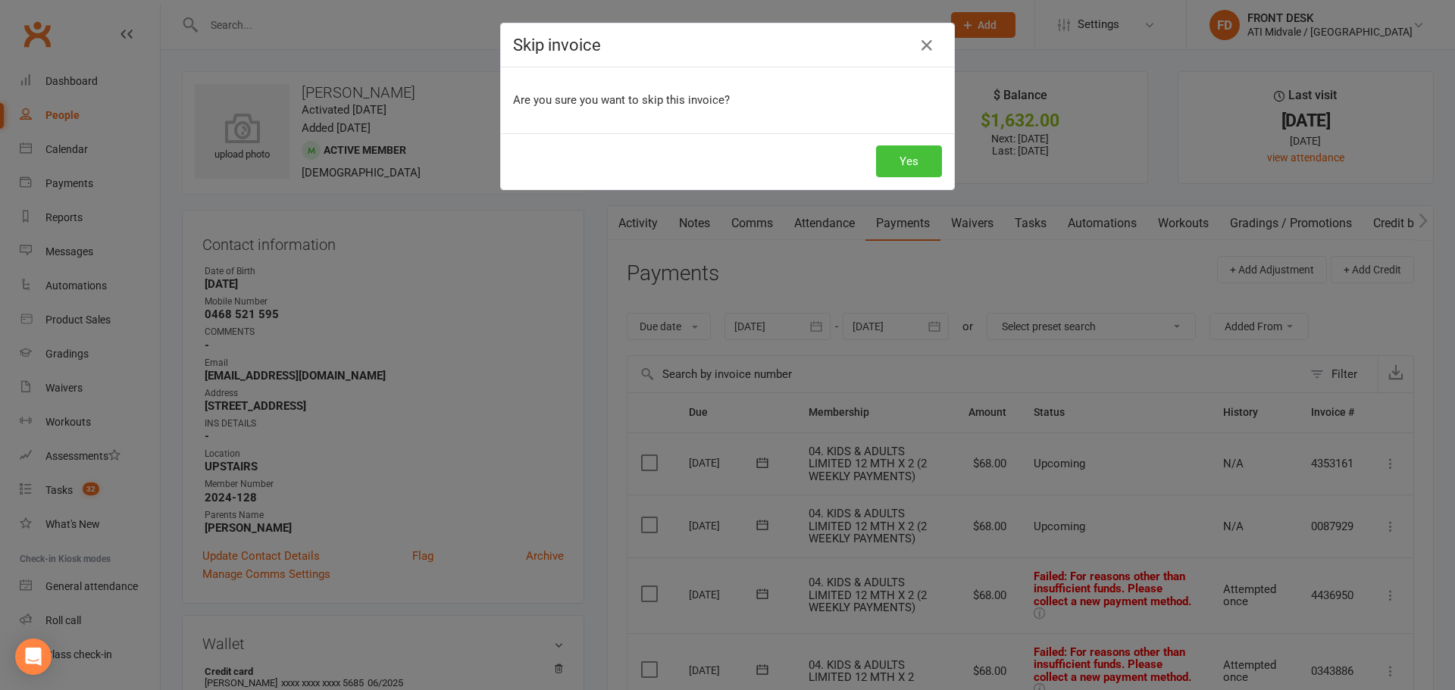
click at [916, 152] on button "Yes" at bounding box center [909, 162] width 66 height 32
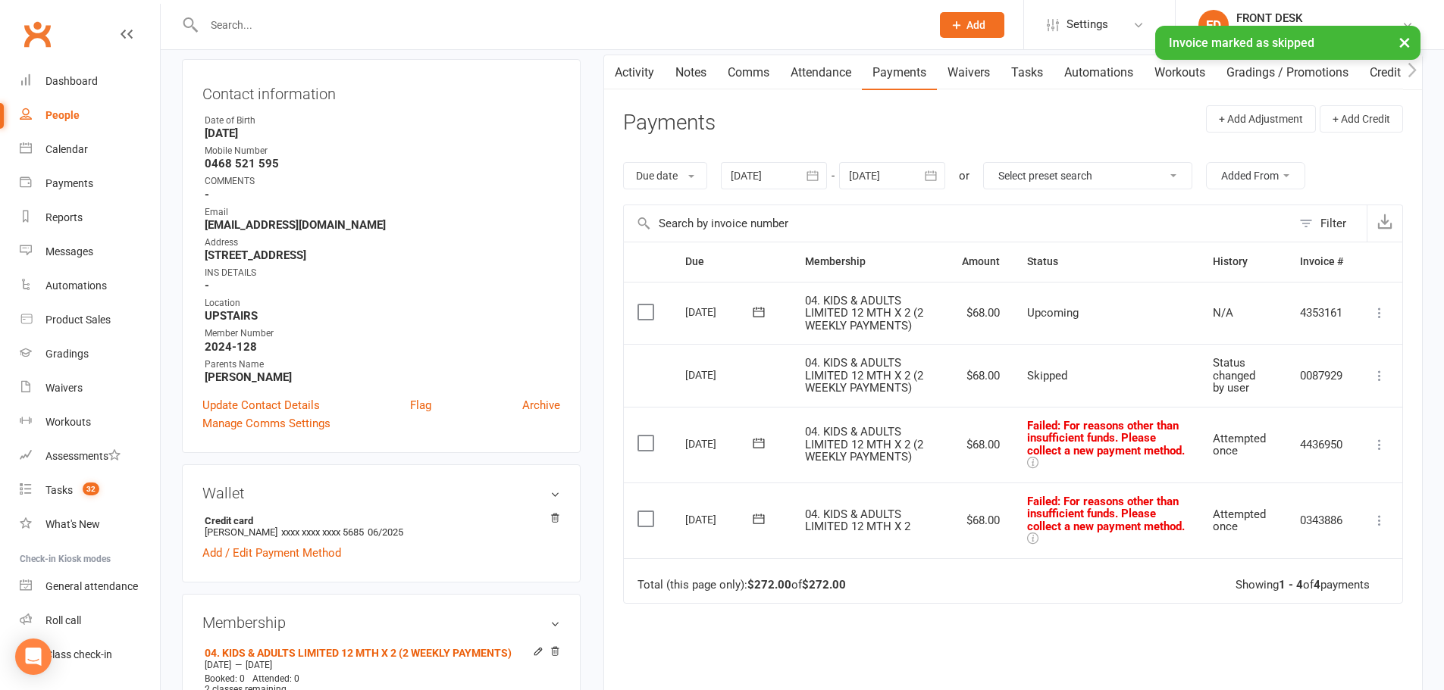
scroll to position [152, 0]
click at [753, 177] on div at bounding box center [774, 174] width 106 height 27
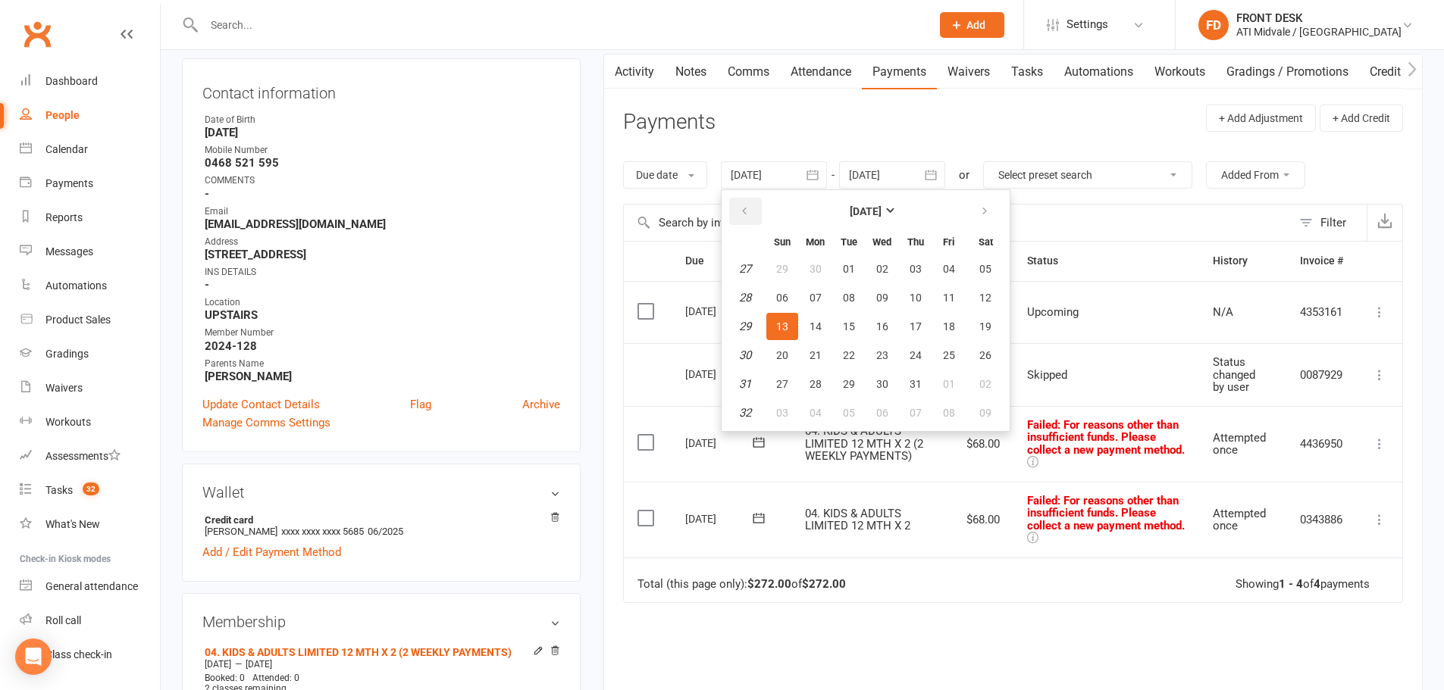
click at [744, 205] on icon "button" at bounding box center [744, 211] width 11 height 12
click at [919, 272] on span "01" at bounding box center [915, 269] width 12 height 12
type input "01 May 2025"
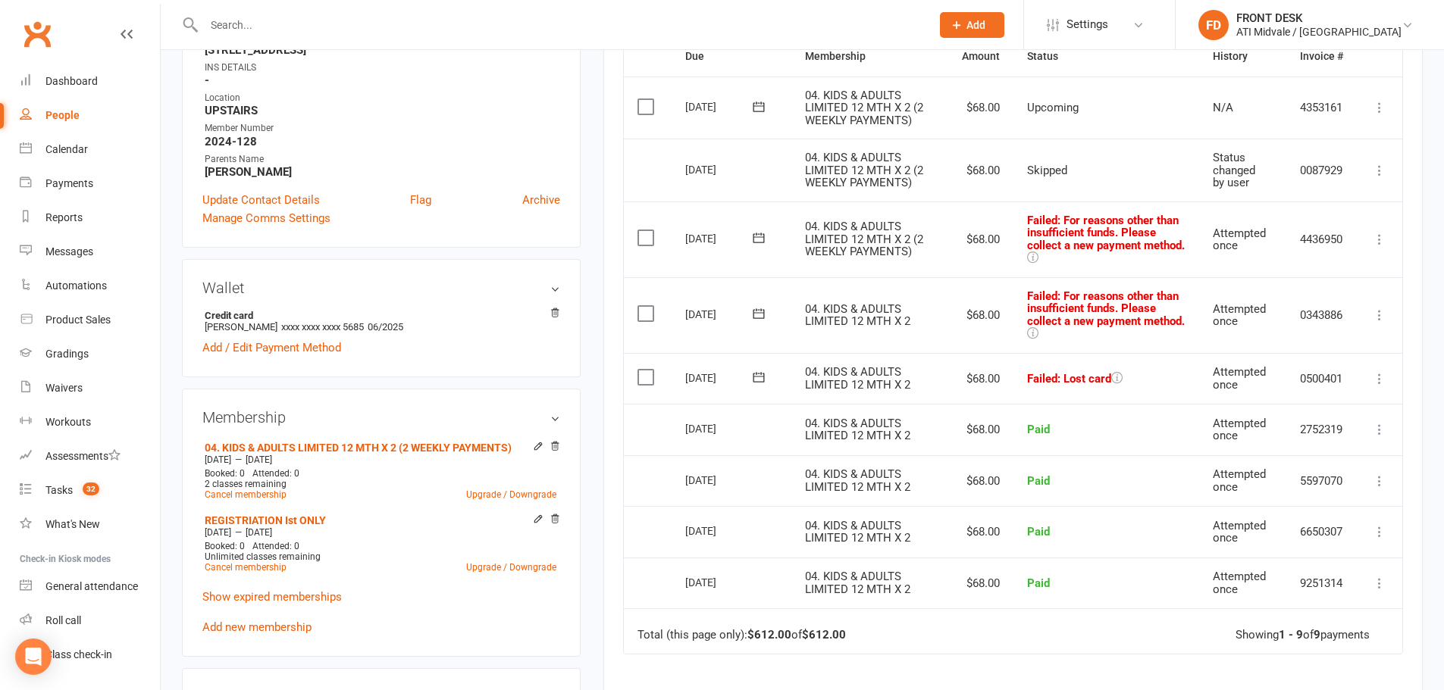
scroll to position [379, 0]
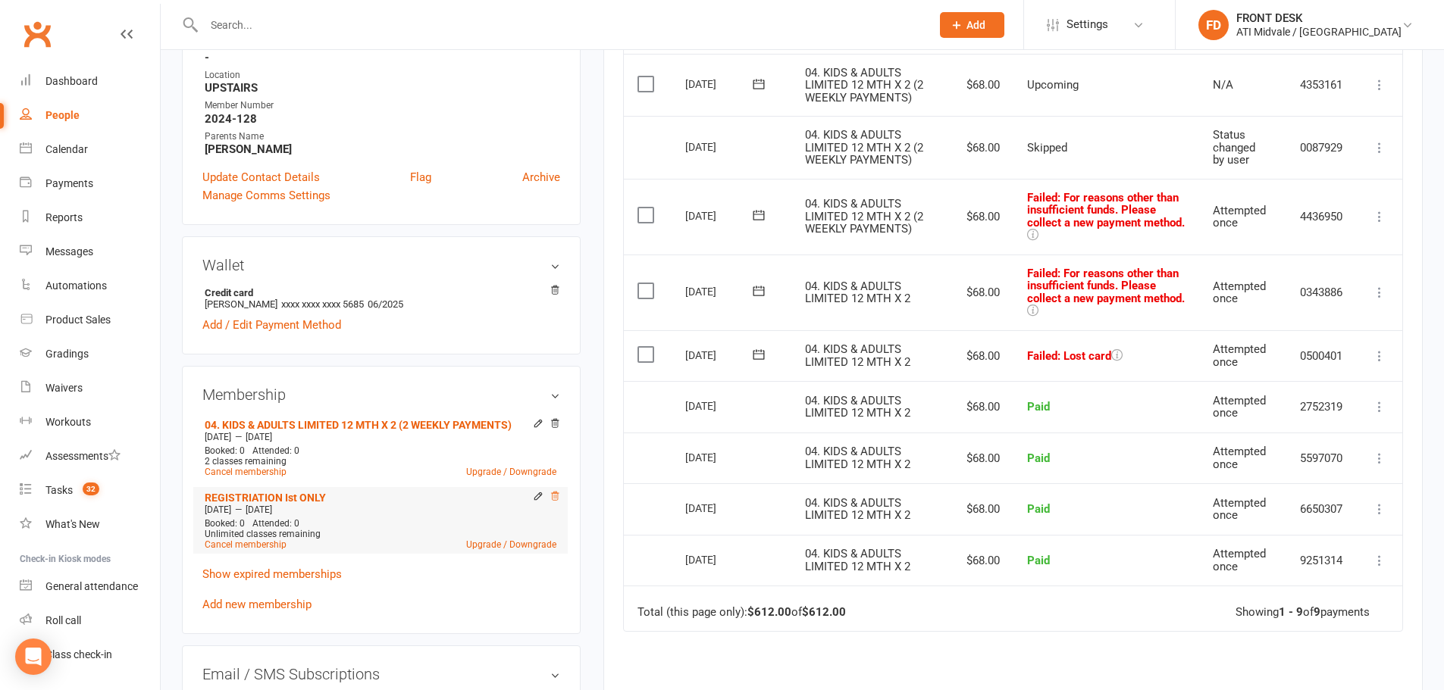
click at [556, 496] on icon at bounding box center [555, 496] width 8 height 8
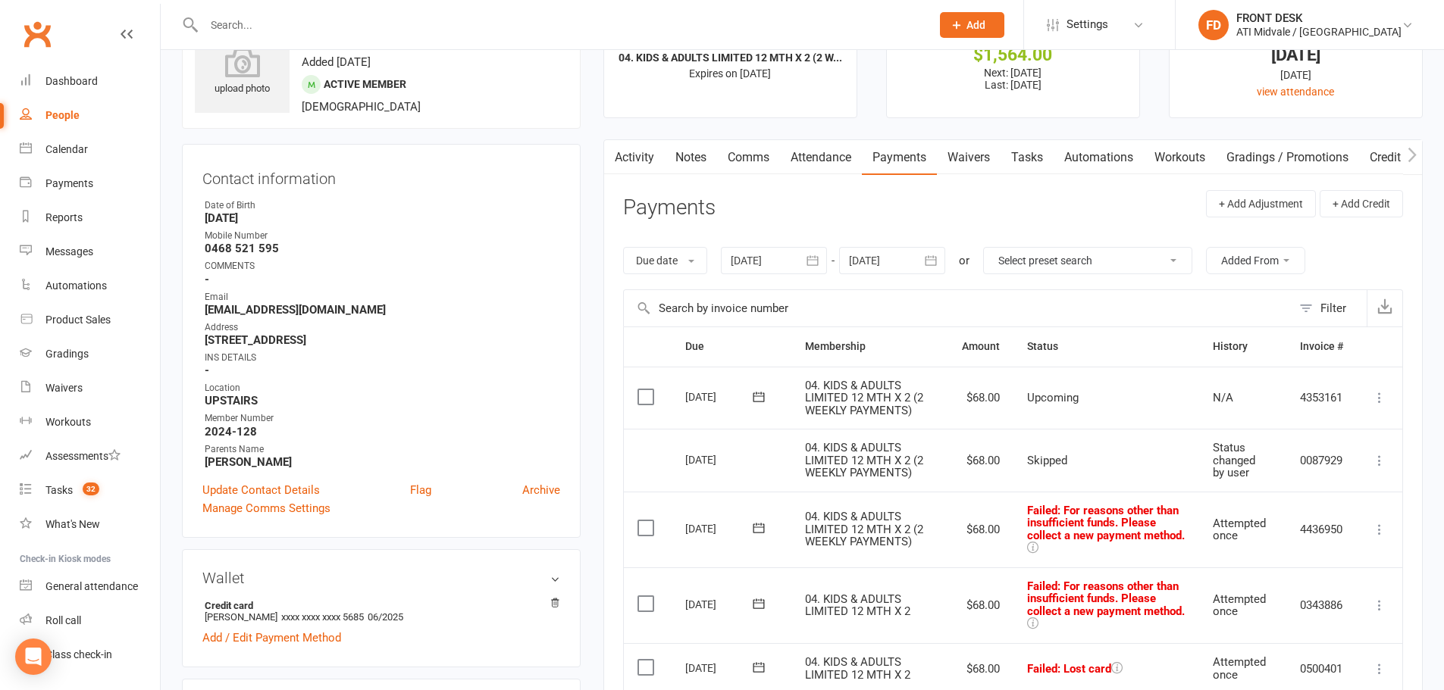
scroll to position [0, 0]
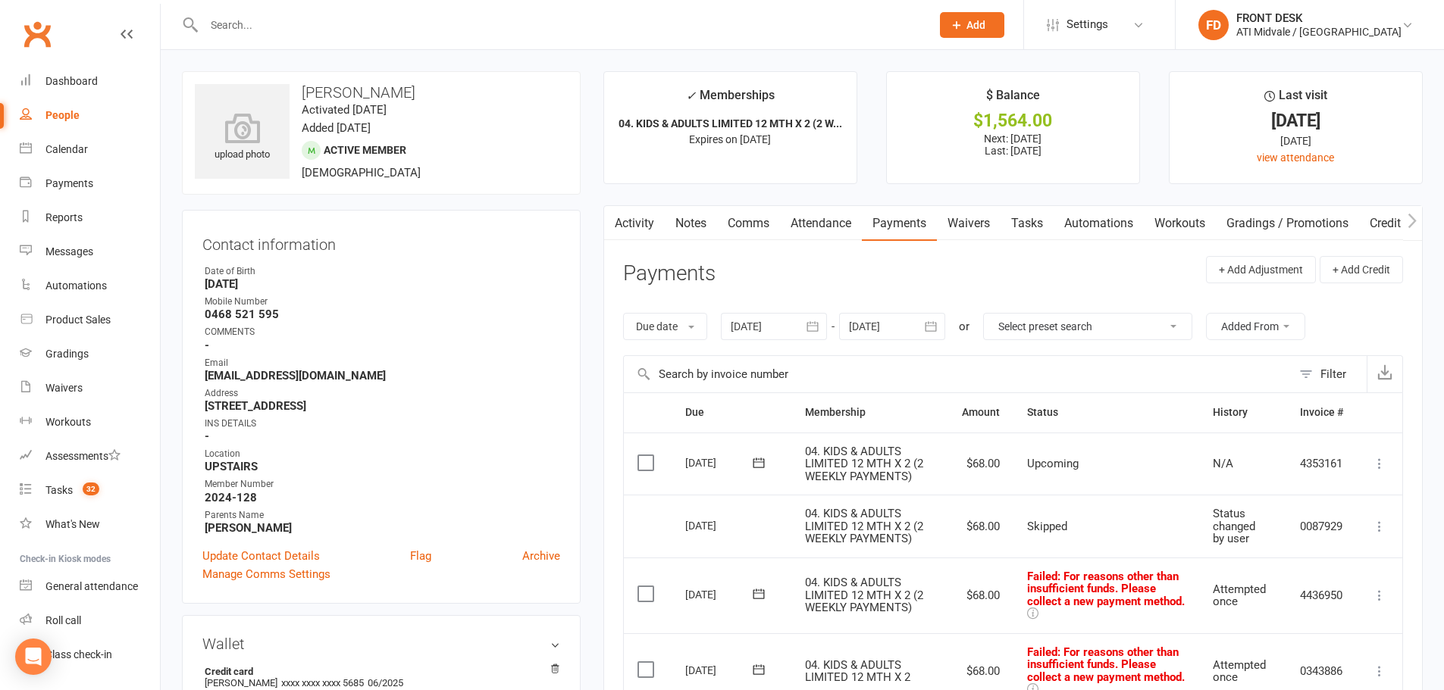
click at [700, 221] on link "Notes" at bounding box center [691, 223] width 52 height 35
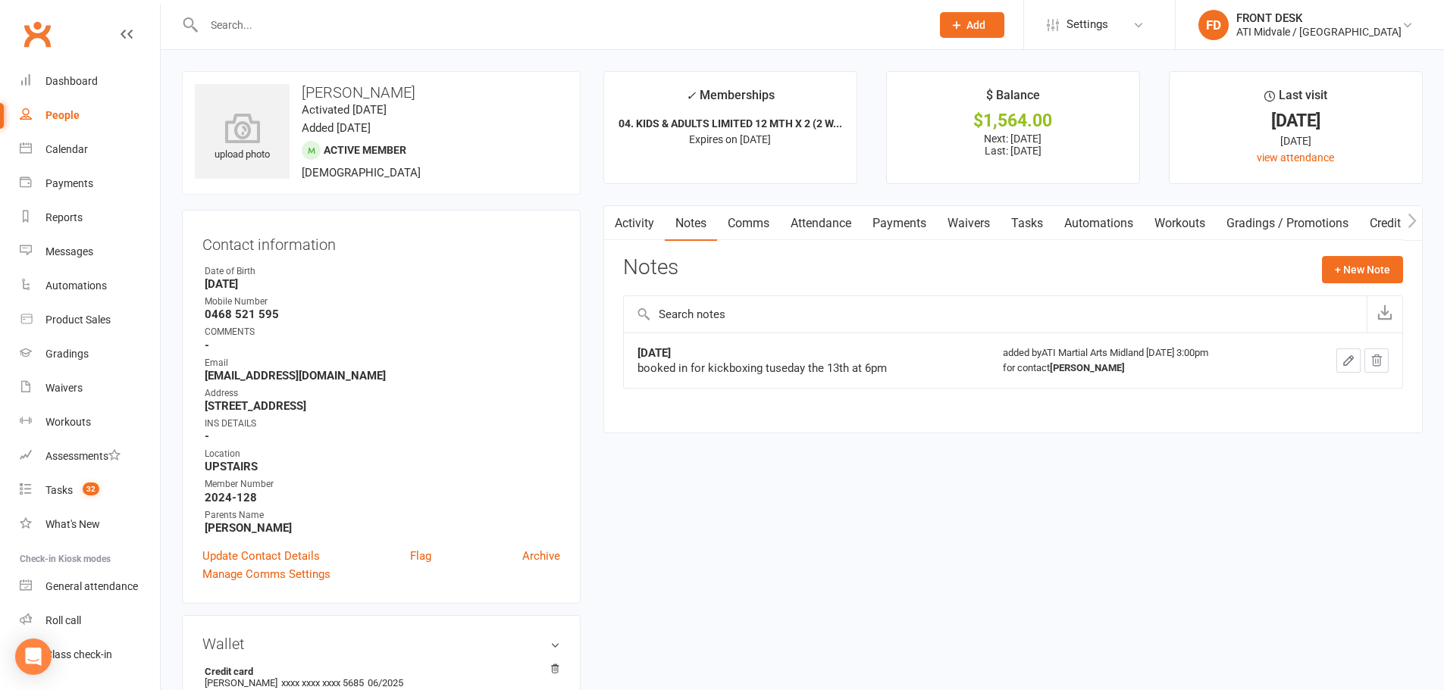
click at [642, 221] on link "Activity" at bounding box center [634, 223] width 61 height 35
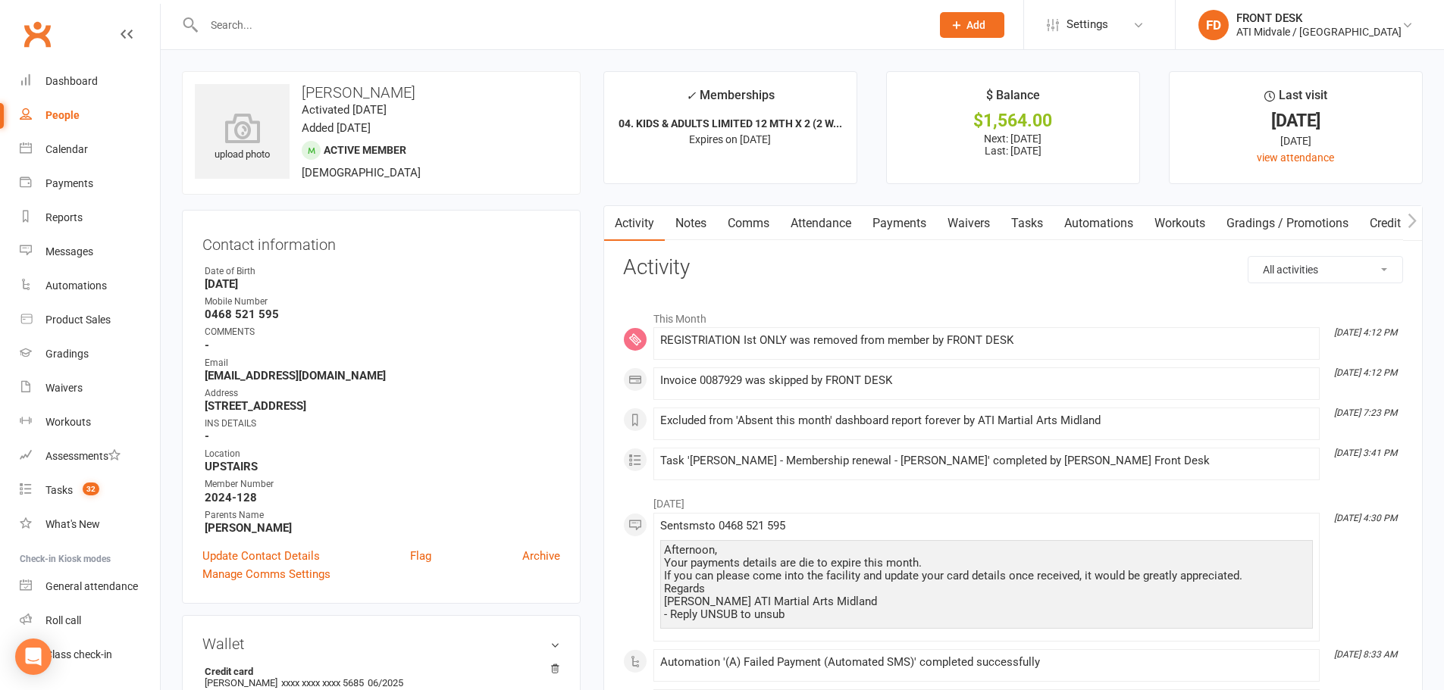
click at [1019, 220] on link "Tasks" at bounding box center [1026, 223] width 53 height 35
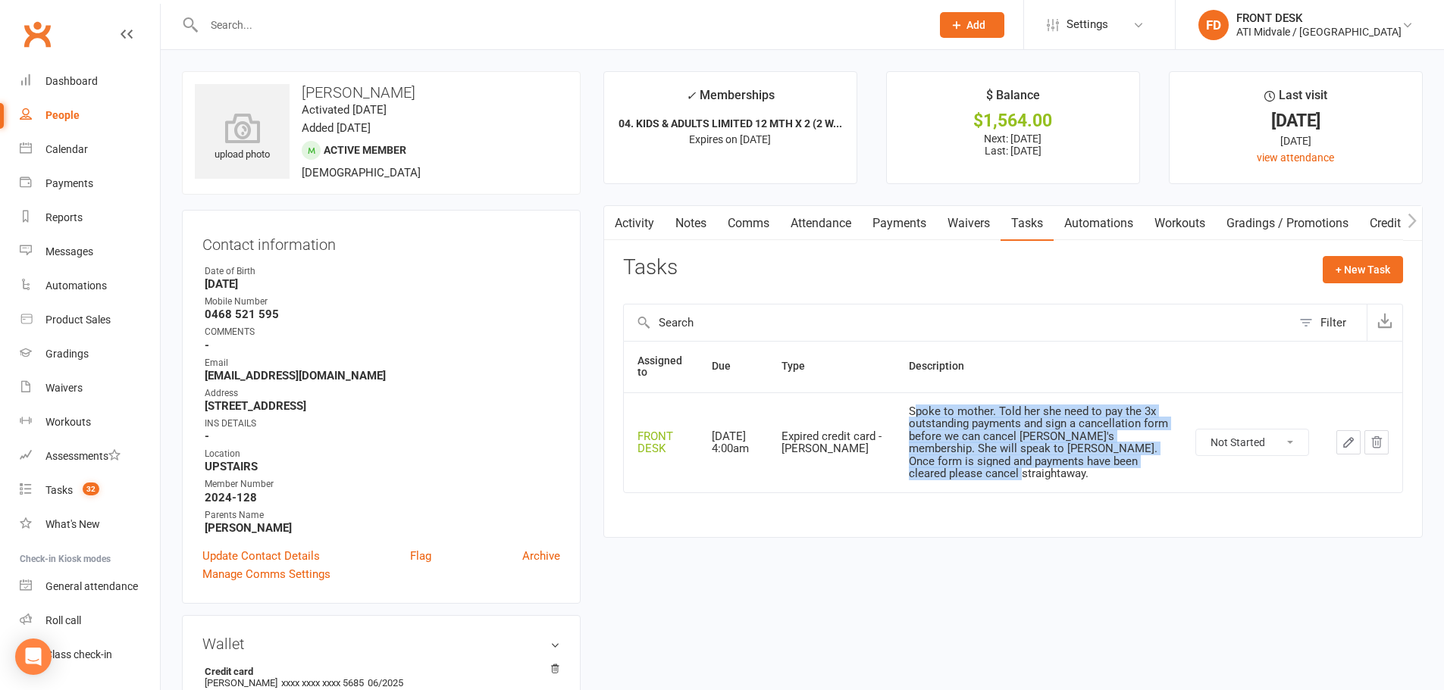
drag, startPoint x: 877, startPoint y: 409, endPoint x: 1147, endPoint y: 461, distance: 274.7
click at [1147, 461] on div "Spoke to mother. Told her she need to pay the 3x outstanding payments and sign …" at bounding box center [1038, 442] width 259 height 75
copy div "poke to mother. Told her she need to pay the 3x outstanding payments and sign a…"
click at [691, 221] on link "Notes" at bounding box center [691, 223] width 52 height 35
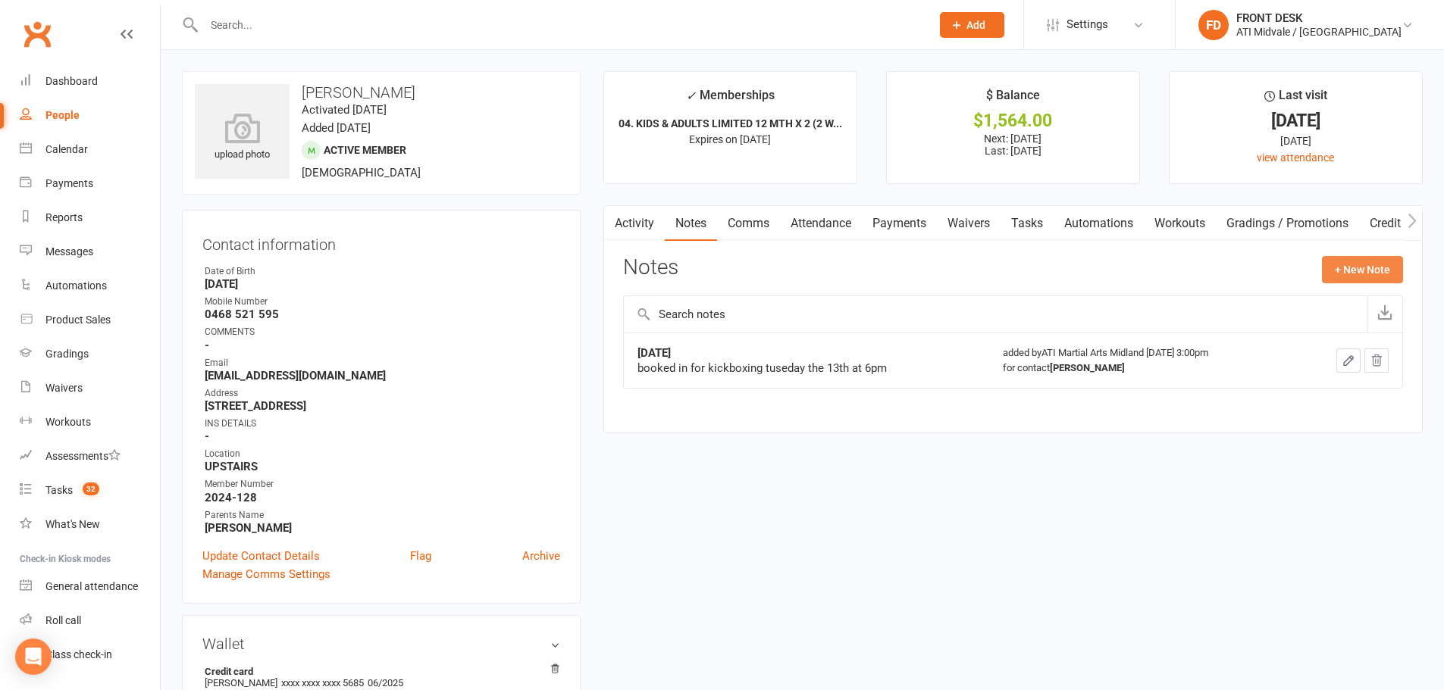
click at [1367, 266] on button "+ New Note" at bounding box center [1362, 269] width 81 height 27
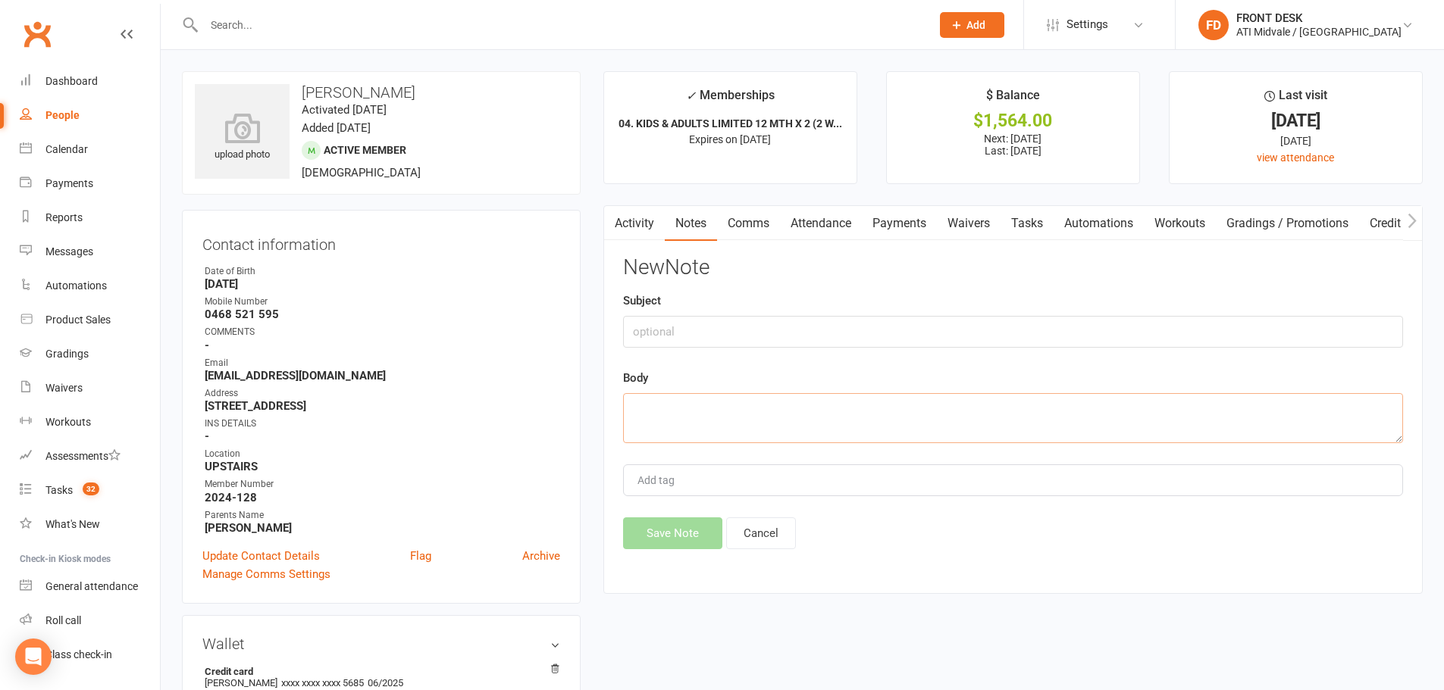
paste textarea "poke to mother. Told her she need to pay the 3x outstanding payments and sign a…"
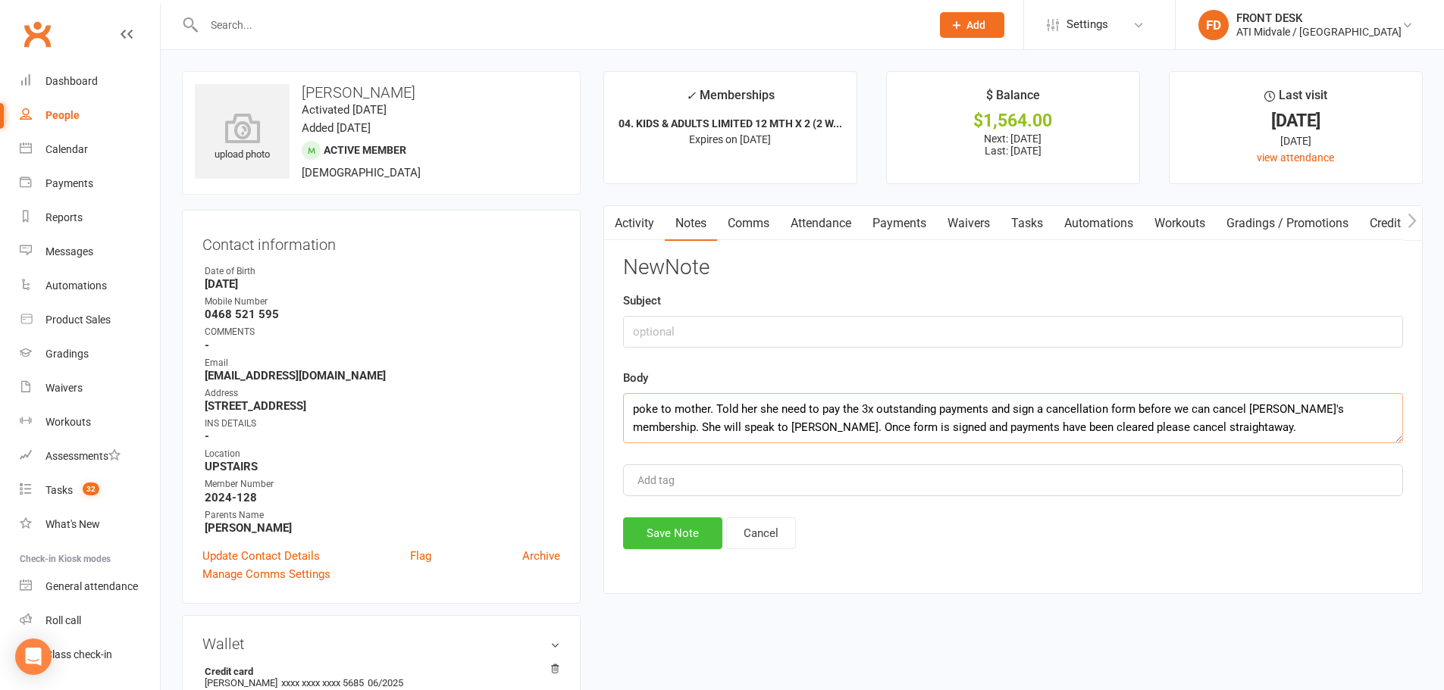
type textarea "poke to mother. Told her she need to pay the 3x outstanding payments and sign a…"
click at [677, 542] on button "Save Note" at bounding box center [672, 534] width 99 height 32
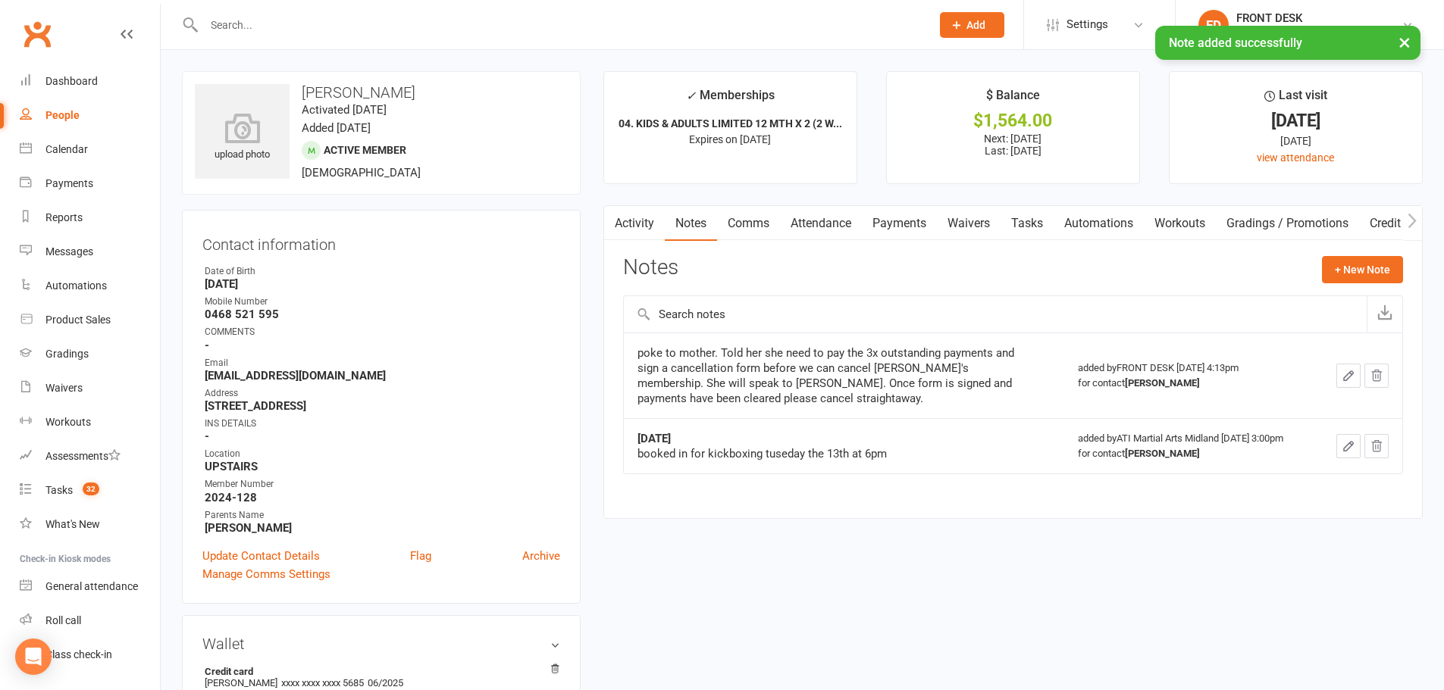
click at [1353, 377] on icon "button" at bounding box center [1348, 376] width 14 height 14
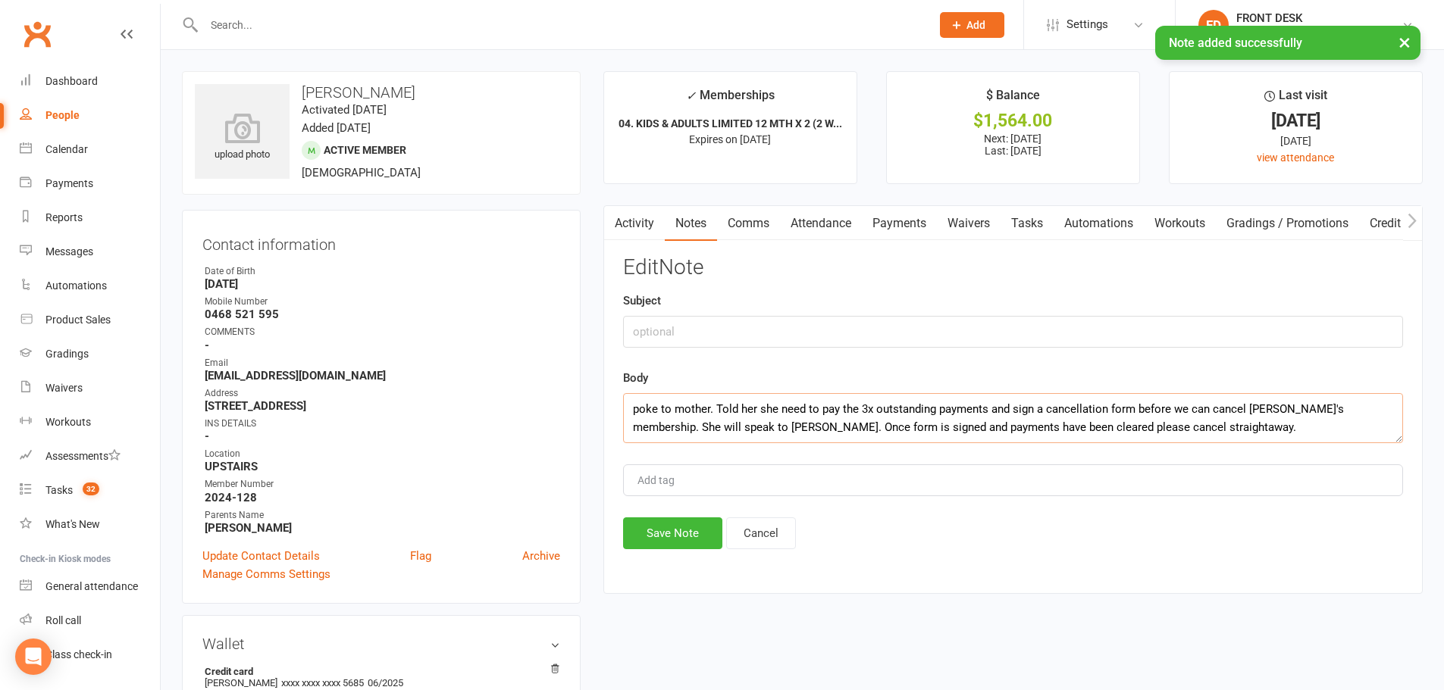
click at [629, 412] on textarea "poke to mother. Told her she need to pay the 3x outstanding payments and sign a…" at bounding box center [1013, 418] width 780 height 50
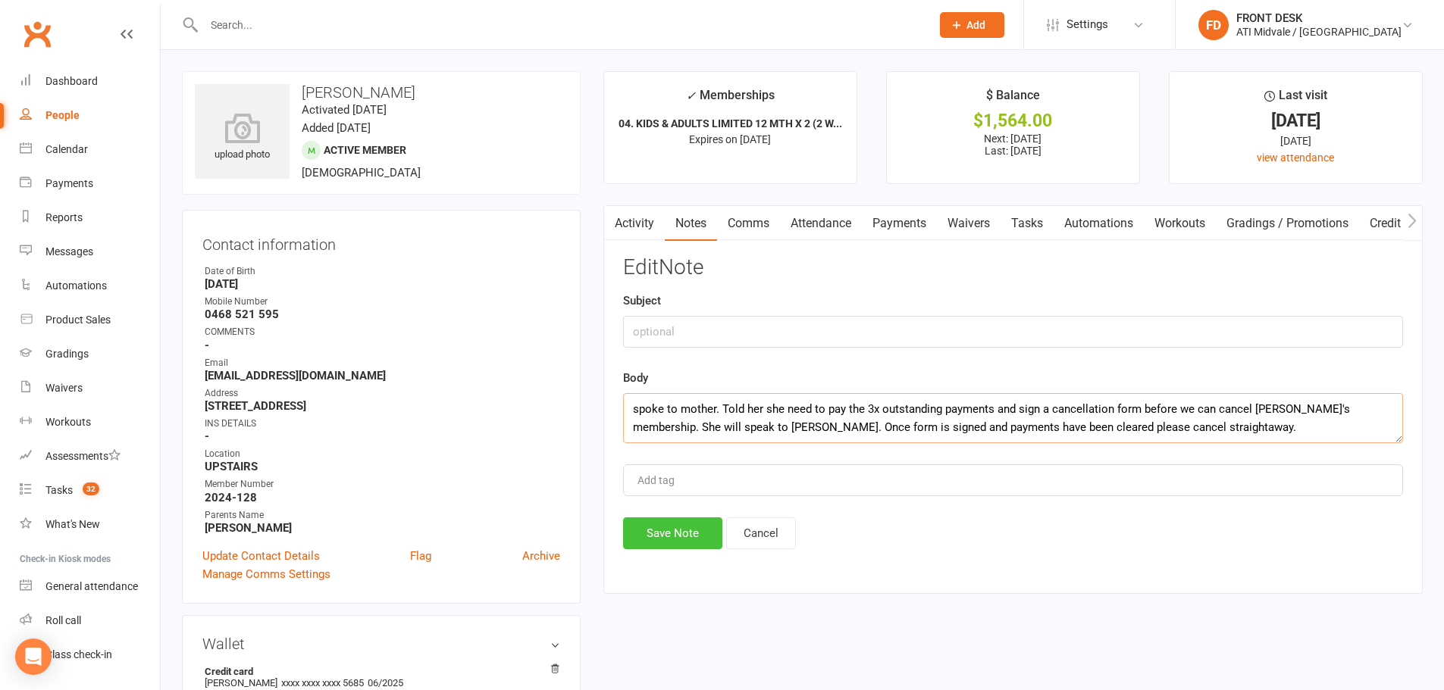
type textarea "spoke to mother. Told her she need to pay the 3x outstanding payments and sign …"
click at [690, 538] on button "Save Note" at bounding box center [672, 534] width 99 height 32
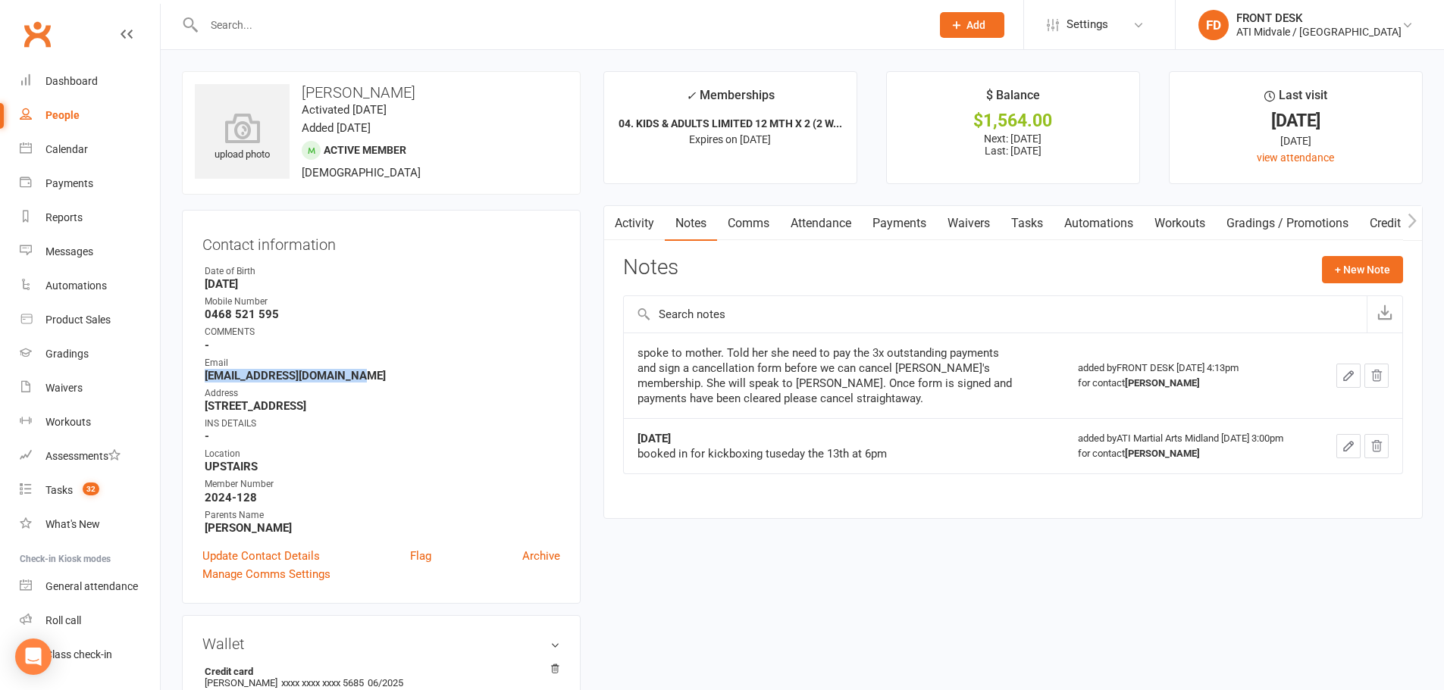
drag, startPoint x: 205, startPoint y: 374, endPoint x: 412, endPoint y: 378, distance: 206.2
click at [412, 378] on strong "Matthewwoodyer@icloud.com" at bounding box center [382, 376] width 355 height 14
drag, startPoint x: 276, startPoint y: 374, endPoint x: 625, endPoint y: 577, distance: 403.8
click at [909, 225] on link "Payments" at bounding box center [899, 223] width 75 height 35
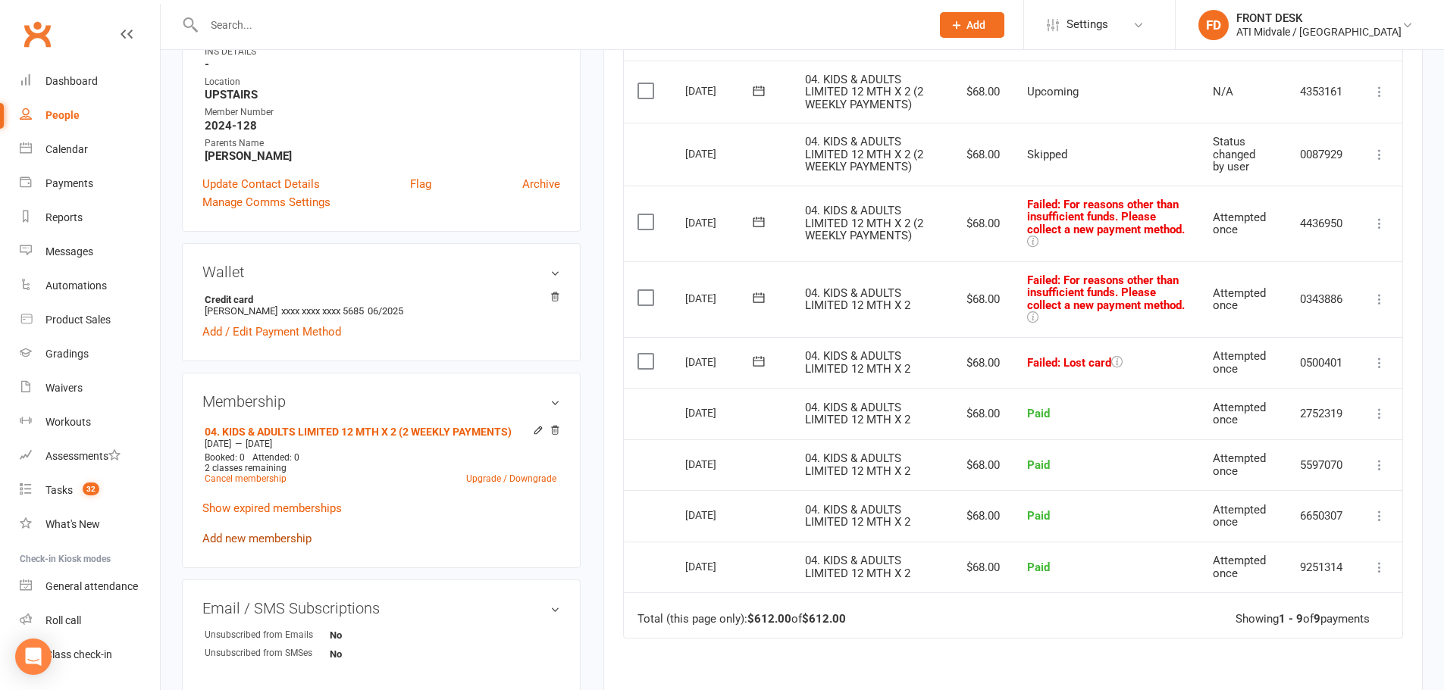
scroll to position [379, 0]
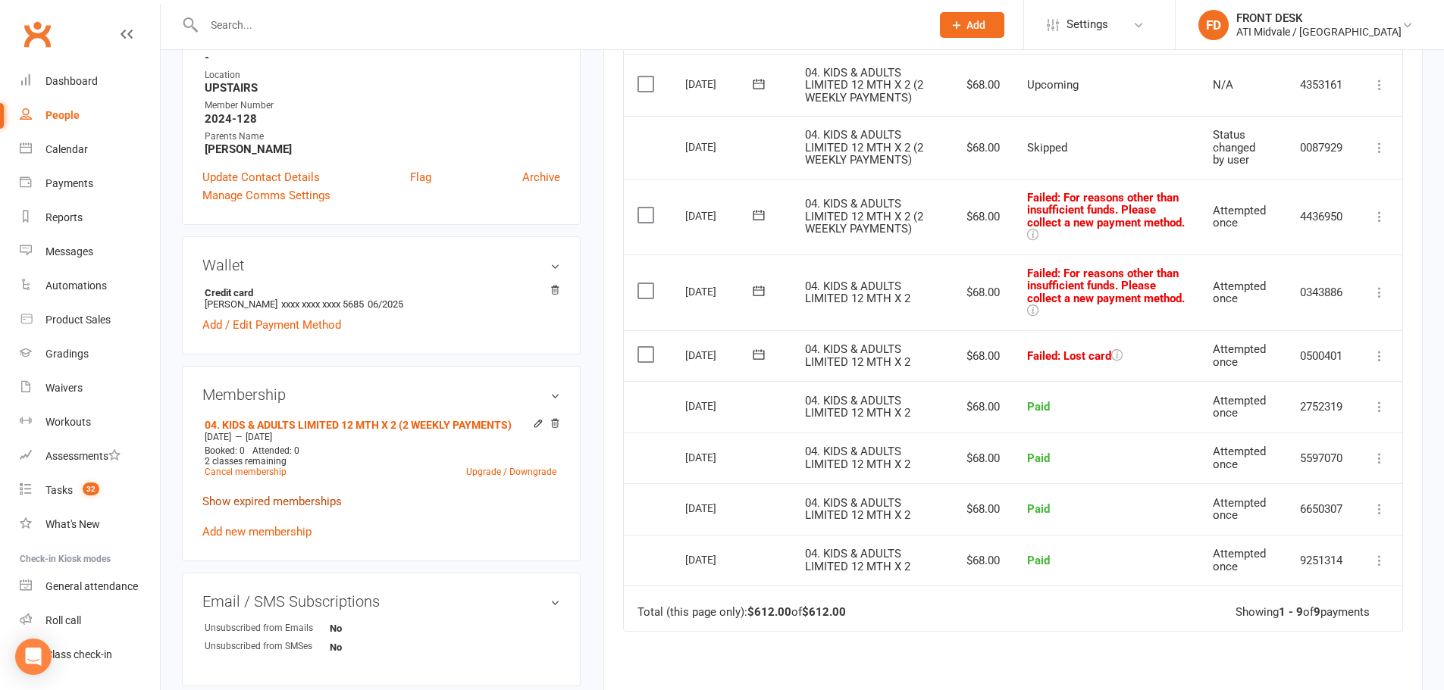
click at [237, 502] on link "Show expired memberships" at bounding box center [271, 502] width 139 height 14
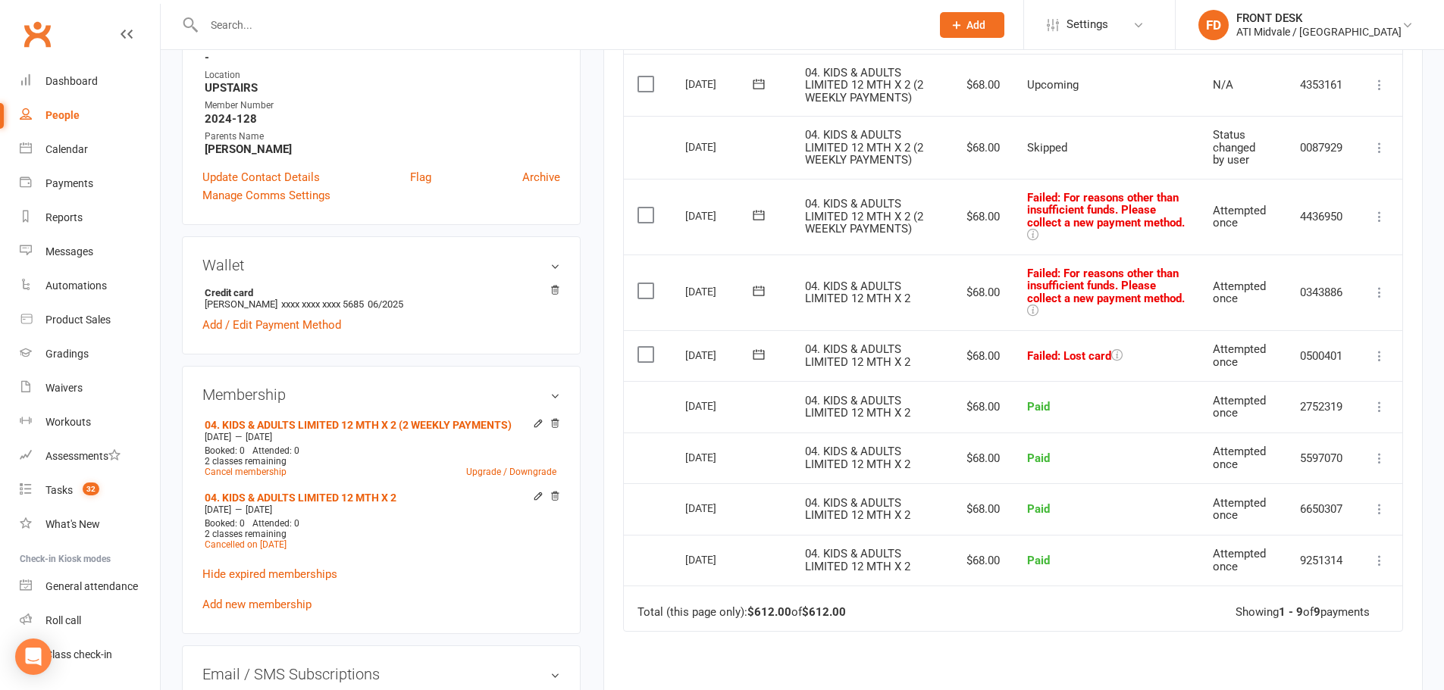
scroll to position [76, 0]
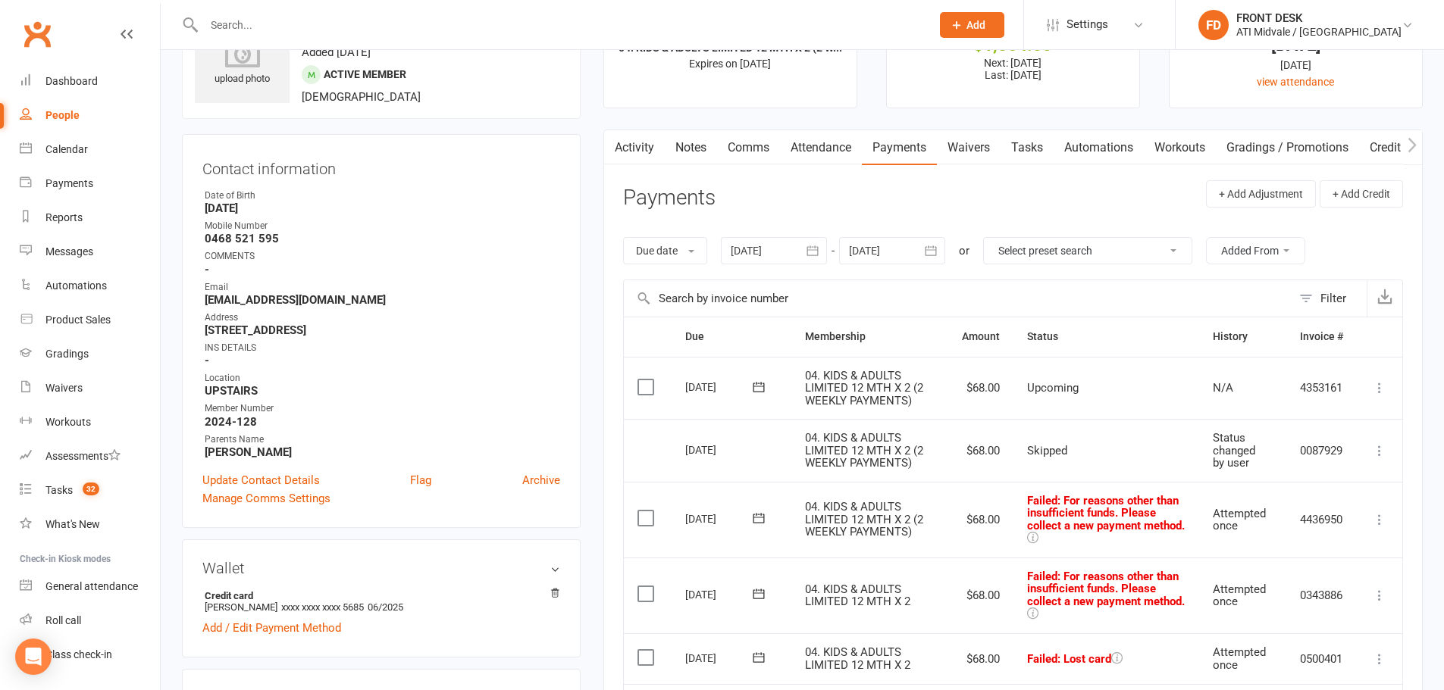
click at [749, 254] on div at bounding box center [774, 250] width 106 height 27
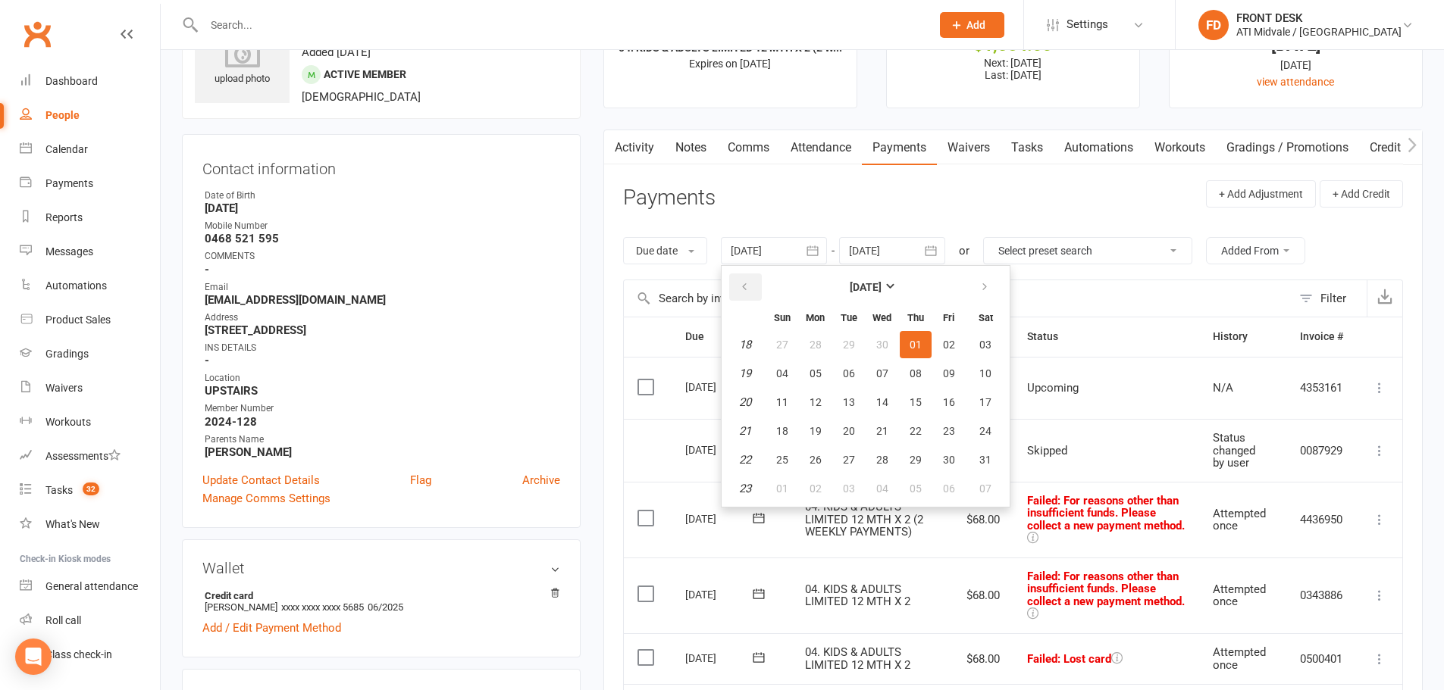
click at [753, 290] on button "button" at bounding box center [745, 287] width 33 height 27
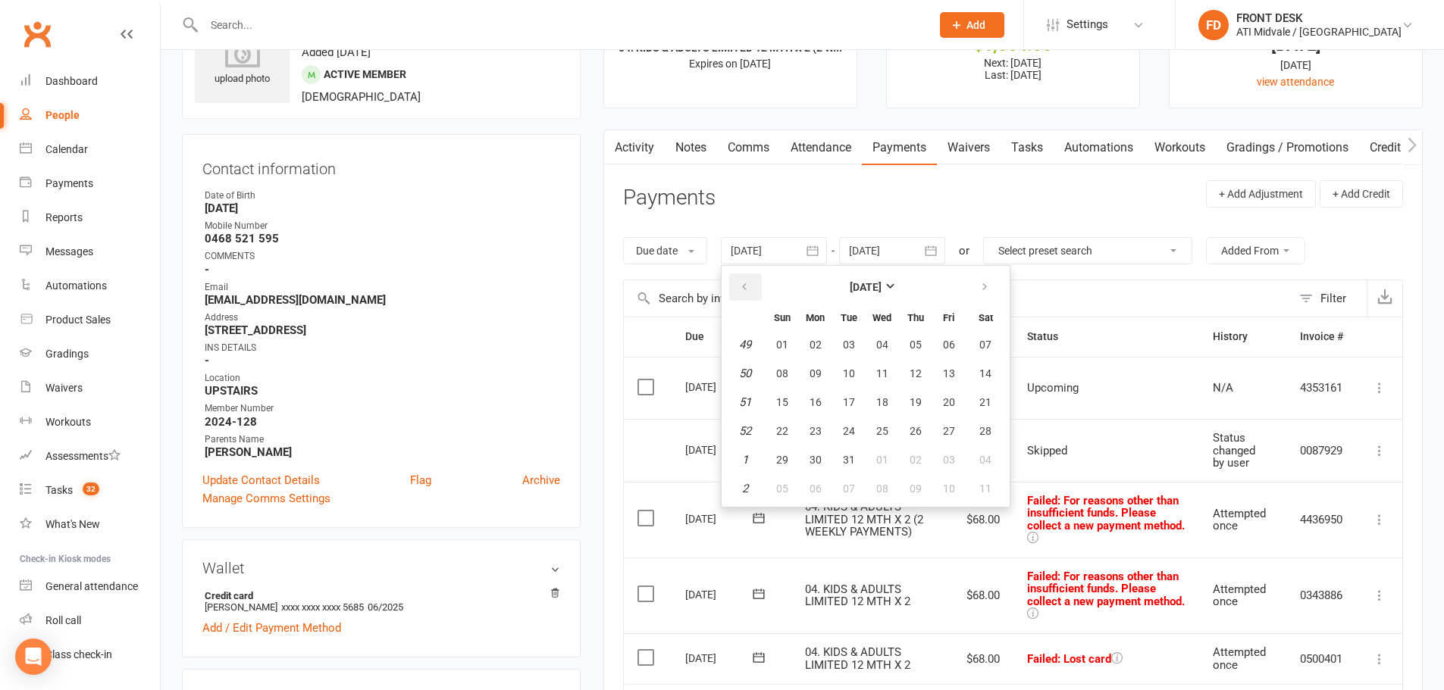
click at [753, 290] on button "button" at bounding box center [745, 287] width 33 height 27
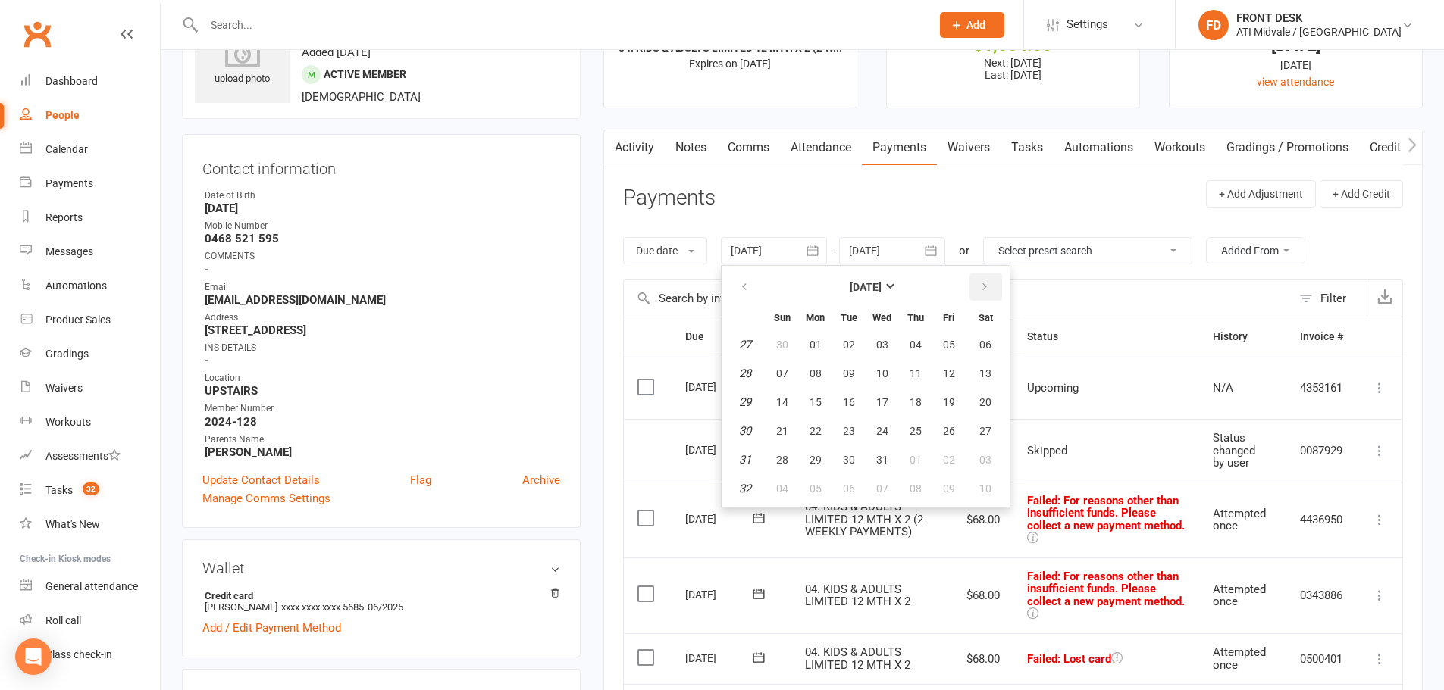
click at [985, 280] on button "button" at bounding box center [985, 287] width 33 height 27
click at [925, 340] on button "01" at bounding box center [916, 344] width 32 height 27
type input "01 Aug 2024"
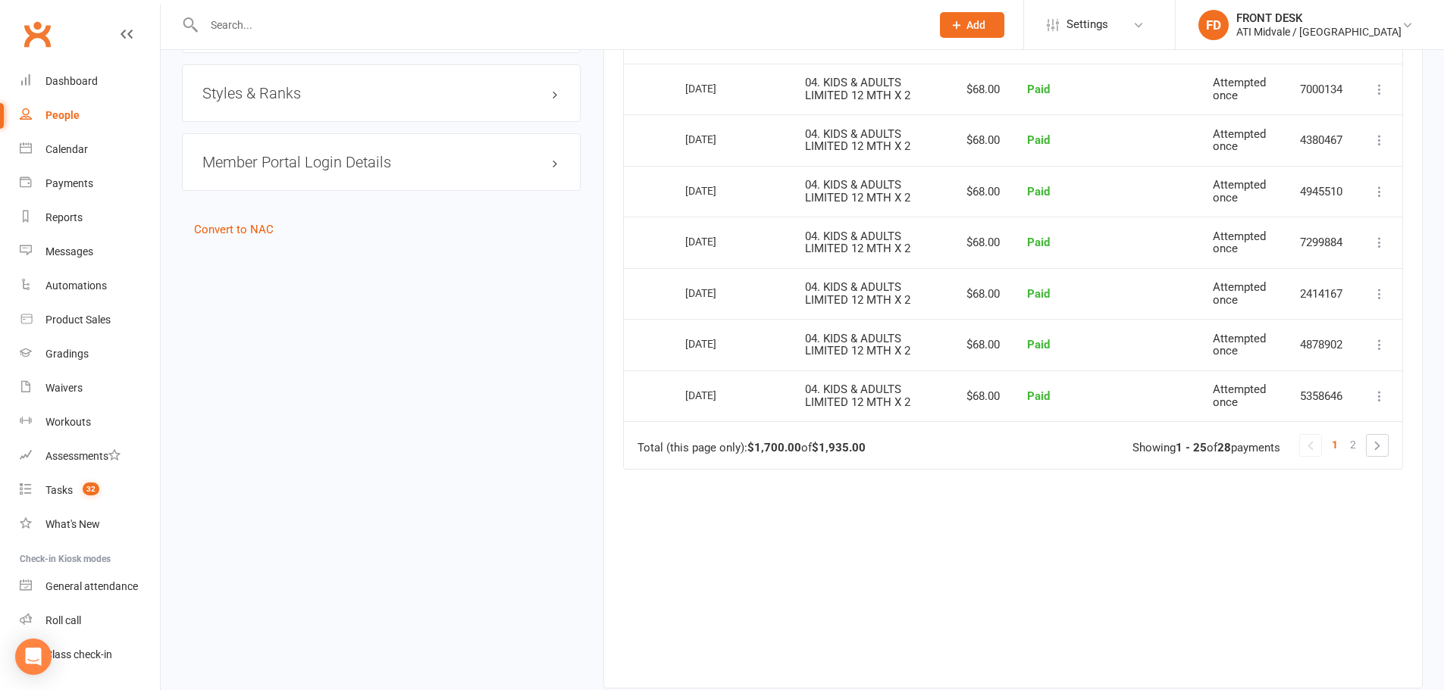
scroll to position [1364, 0]
click at [1348, 447] on link "2" at bounding box center [1353, 442] width 18 height 21
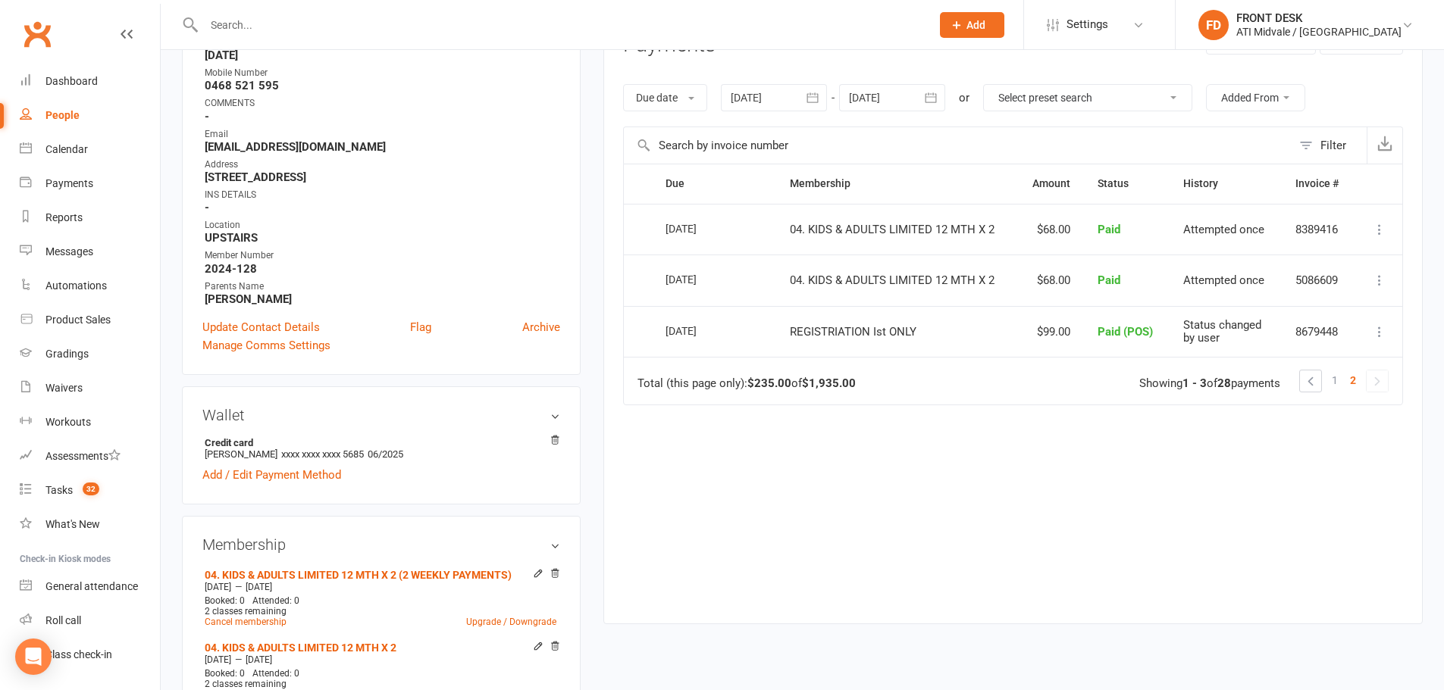
scroll to position [227, 0]
click at [1329, 376] on link "1" at bounding box center [1335, 381] width 18 height 21
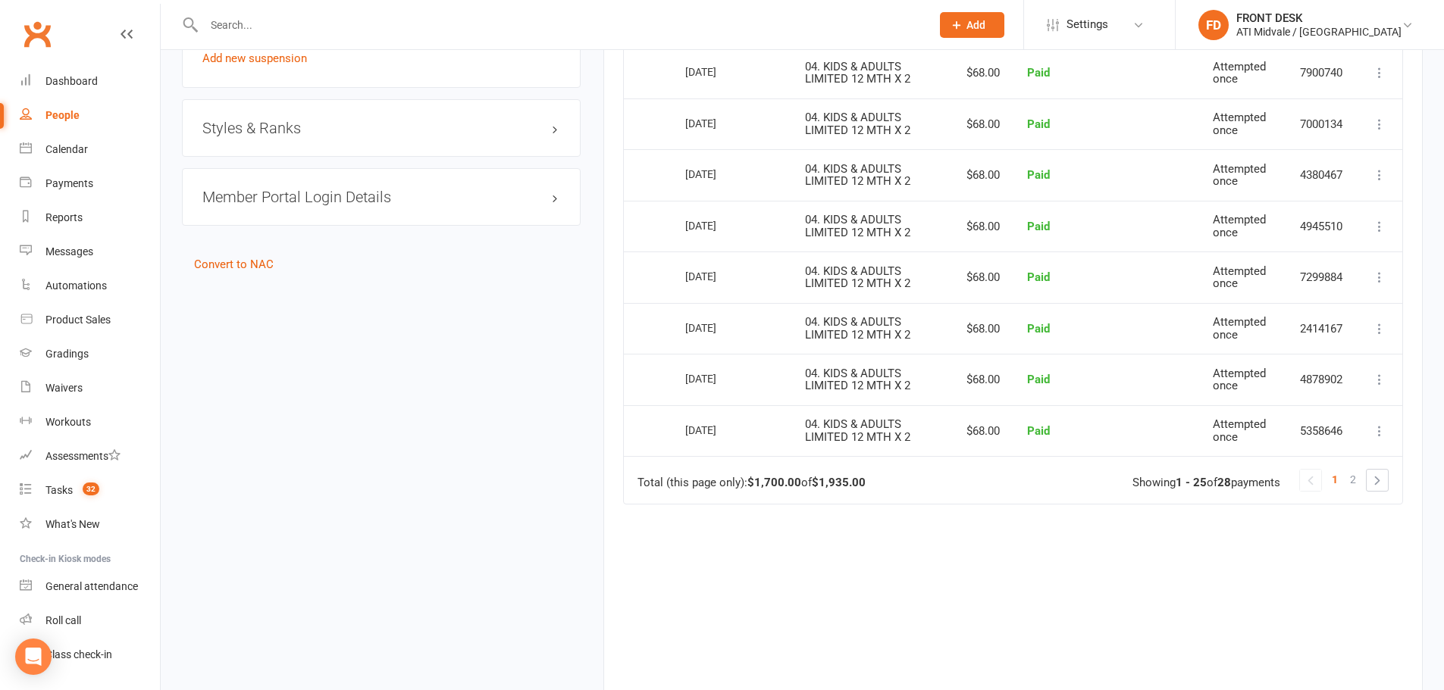
scroll to position [1457, 0]
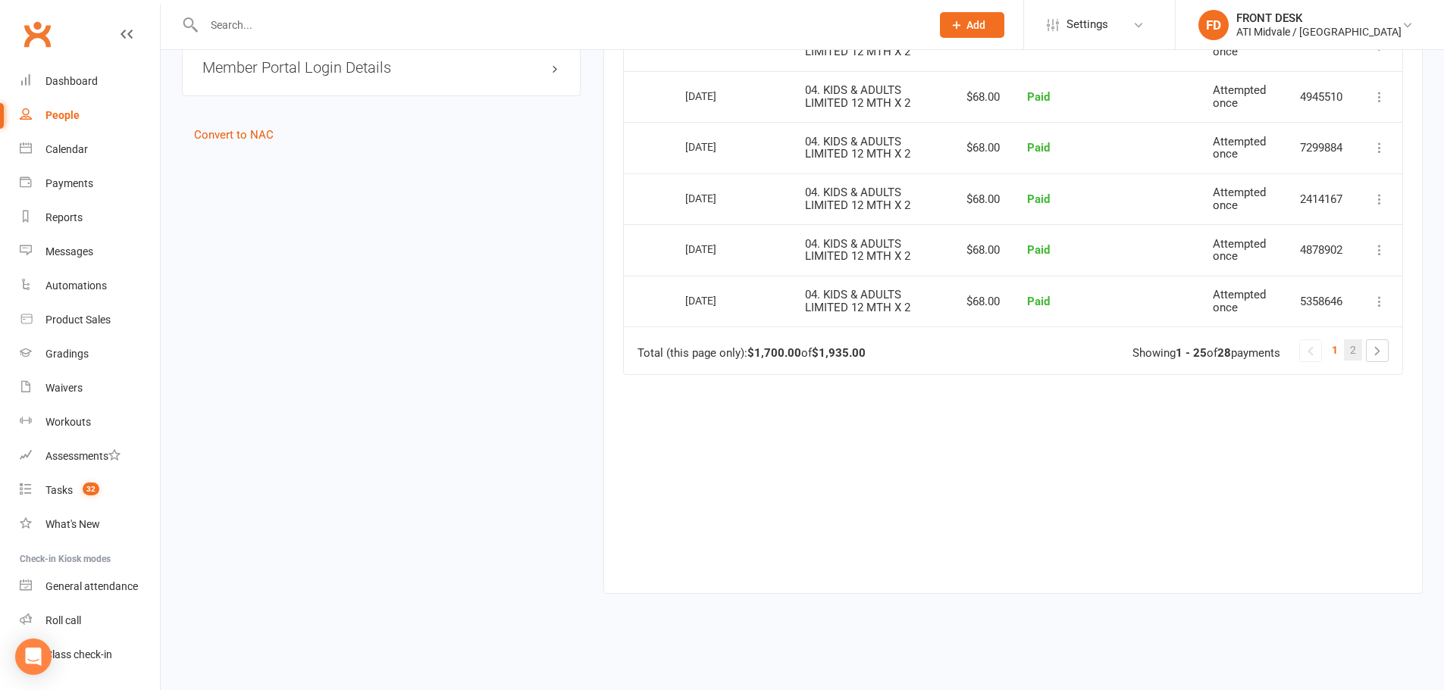
click at [1354, 355] on span "2" at bounding box center [1353, 350] width 6 height 21
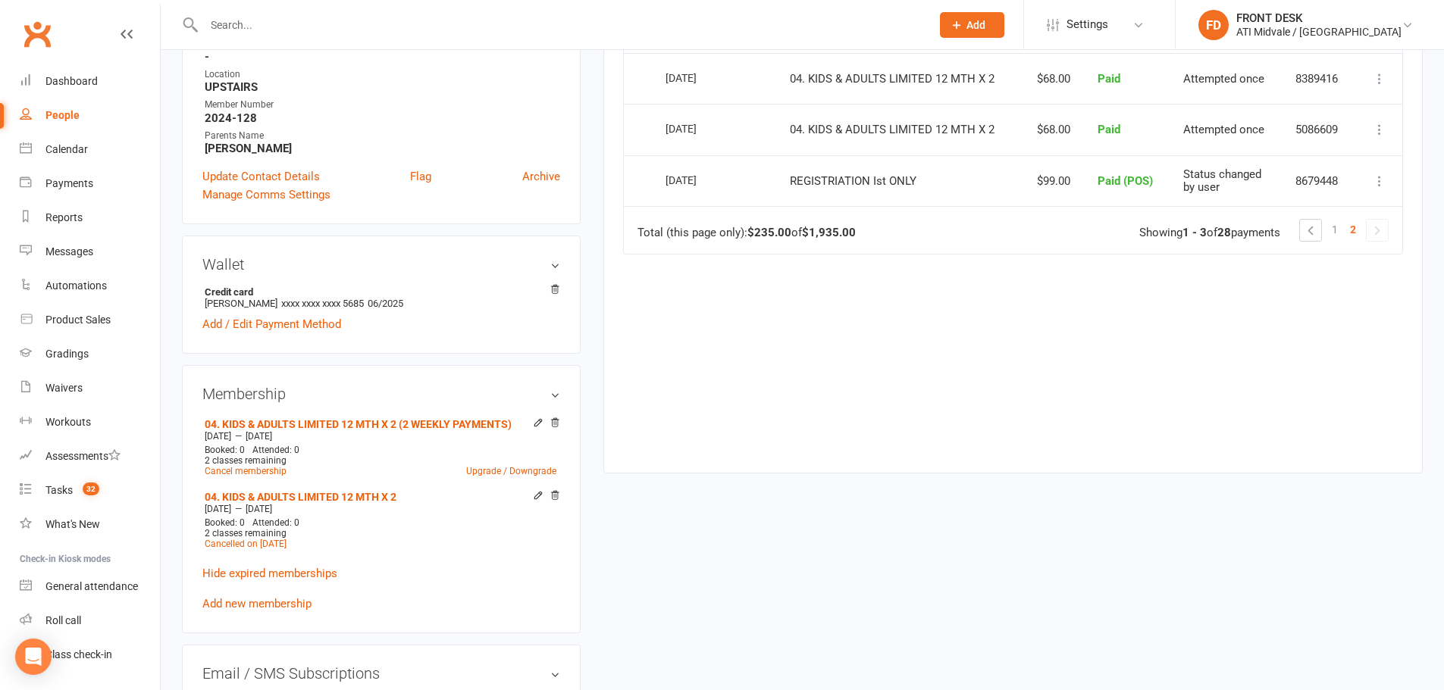
scroll to position [211, 0]
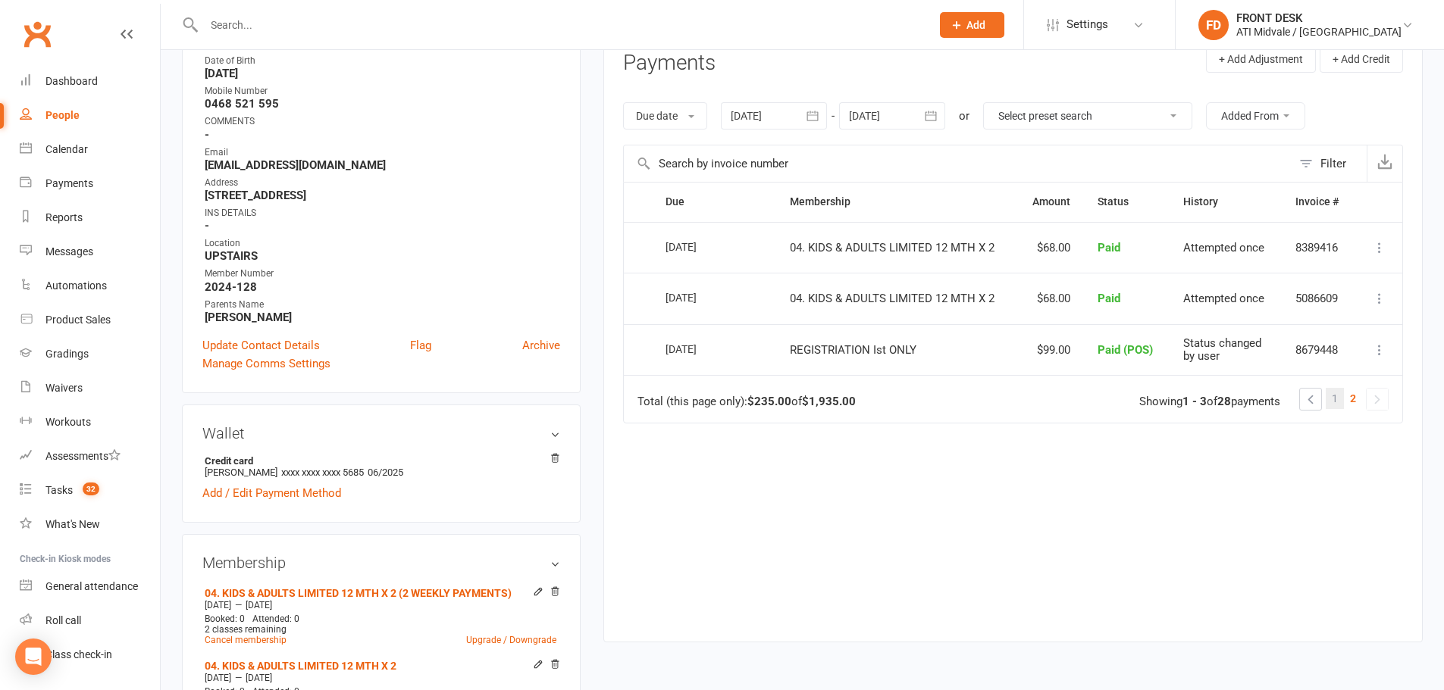
click at [1338, 399] on link "1" at bounding box center [1335, 398] width 18 height 21
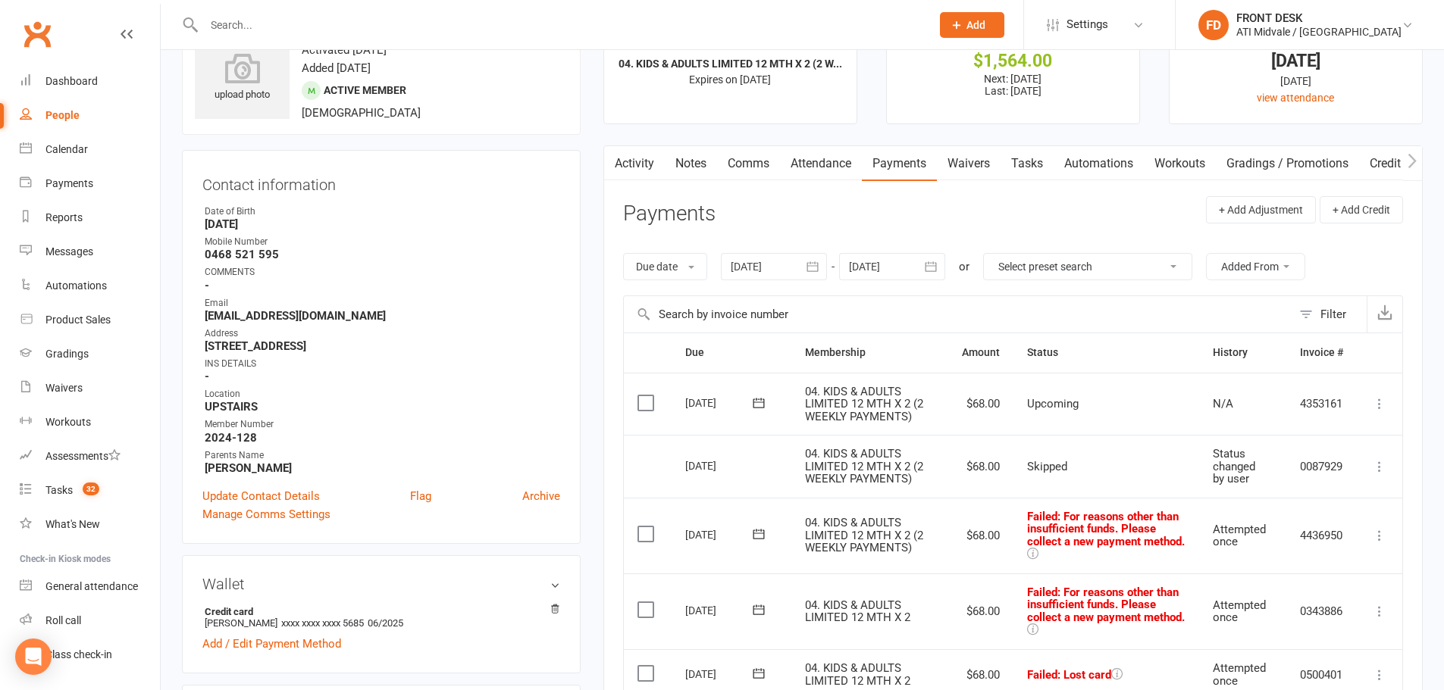
scroll to position [0, 0]
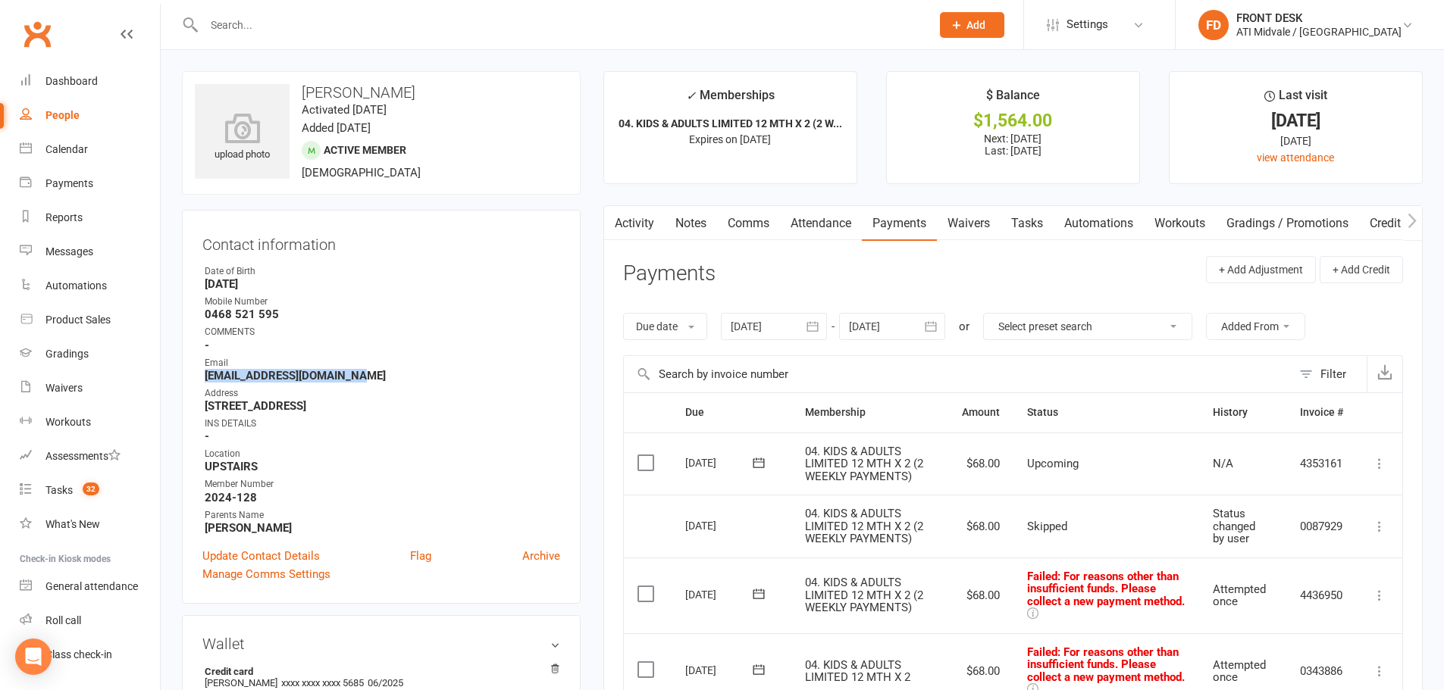
drag, startPoint x: 205, startPoint y: 374, endPoint x: 390, endPoint y: 378, distance: 185.0
click at [390, 378] on strong "Matthewwoodyer@icloud.com" at bounding box center [382, 376] width 355 height 14
copy strong "Matthewwoodyer@icloud.com"
click at [255, 30] on input "text" at bounding box center [559, 24] width 721 height 21
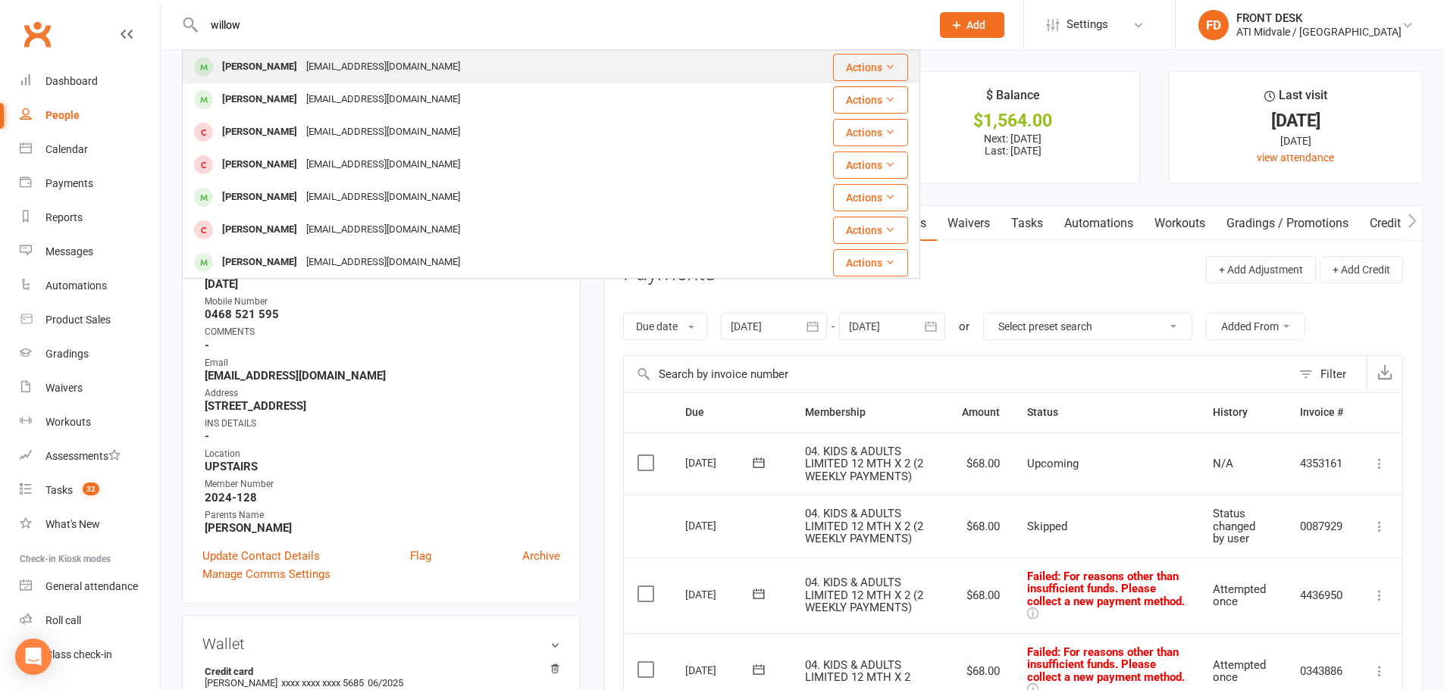
type input "willow"
click at [266, 64] on div "Willow Hitchcock" at bounding box center [260, 67] width 84 height 22
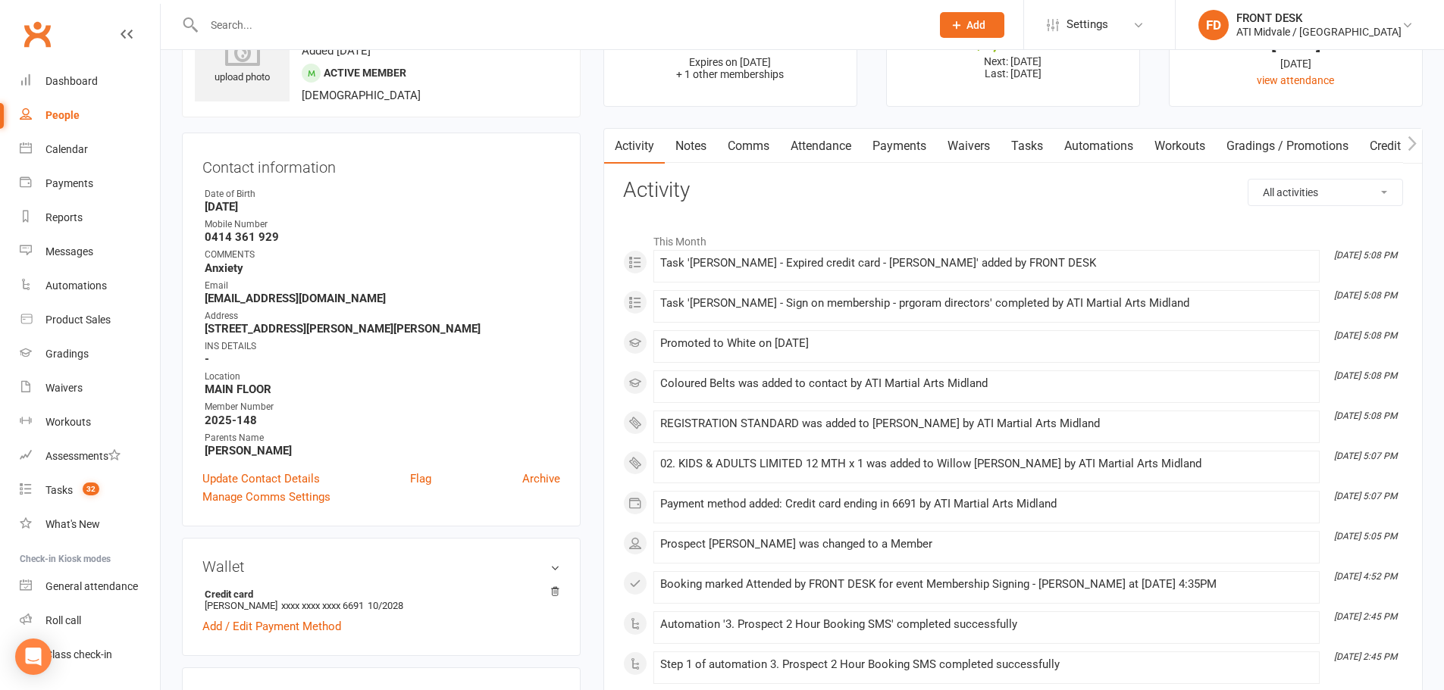
scroll to position [152, 0]
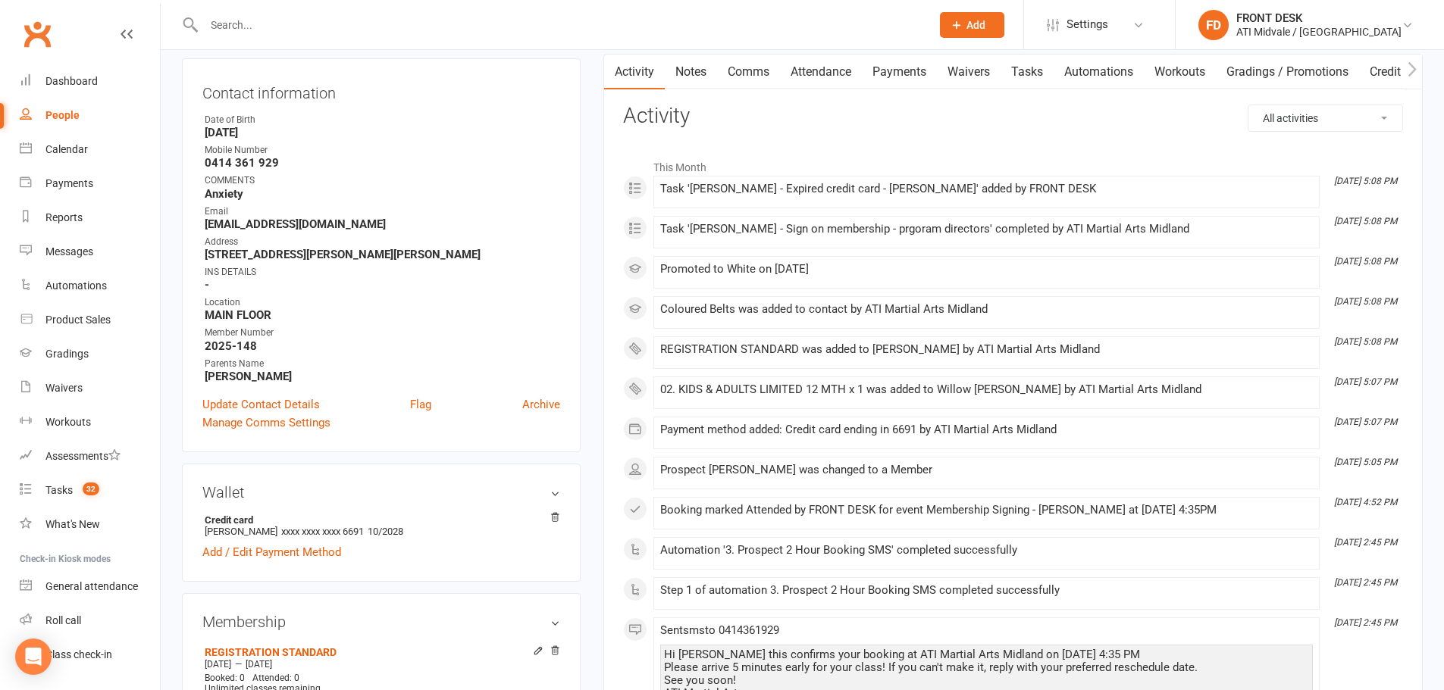
click at [919, 64] on link "Payments" at bounding box center [899, 72] width 75 height 35
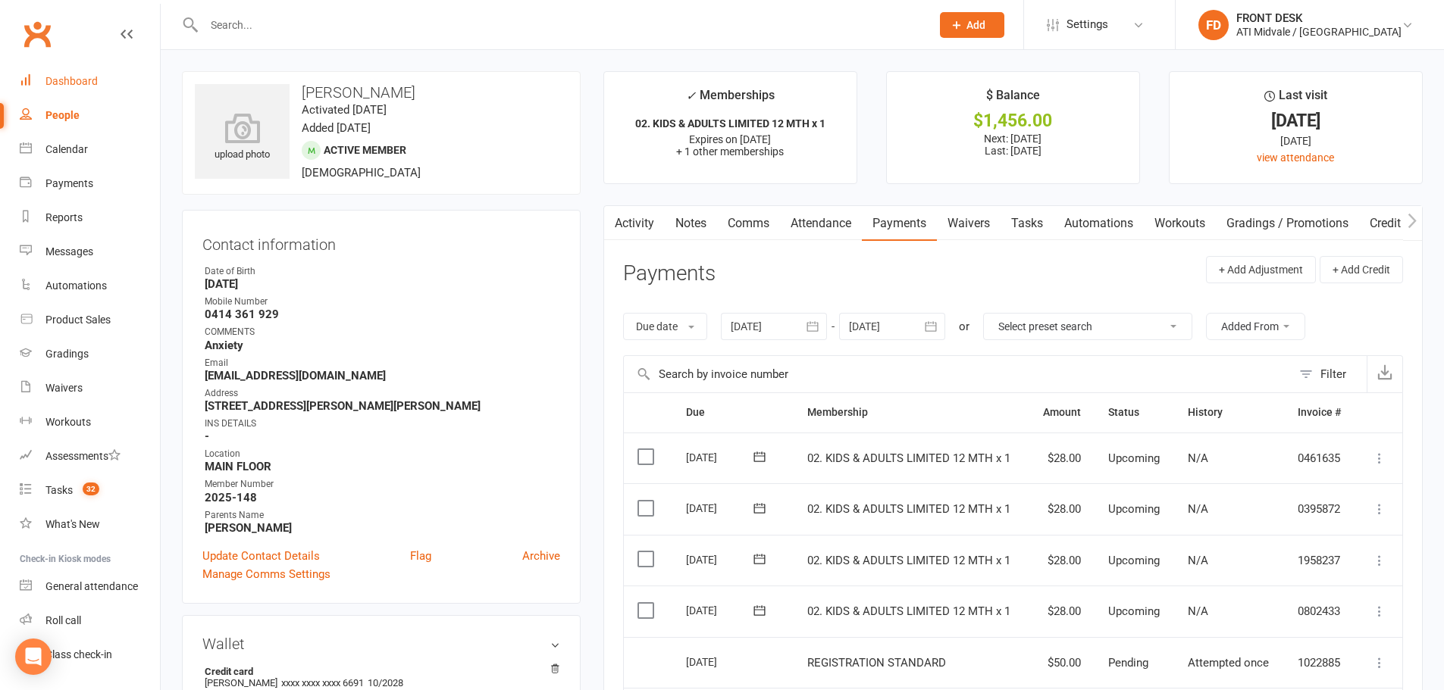
click at [70, 73] on link "Dashboard" at bounding box center [90, 81] width 140 height 34
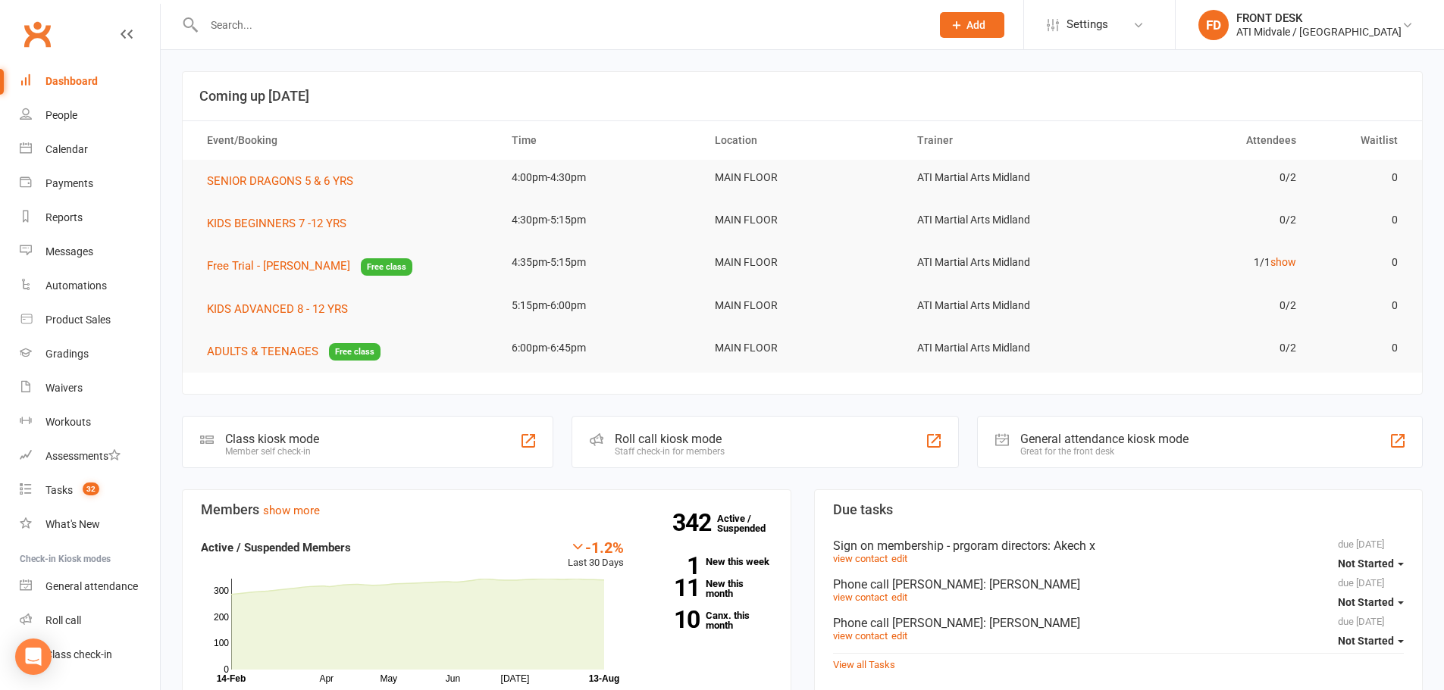
click at [275, 19] on input "text" at bounding box center [559, 24] width 721 height 21
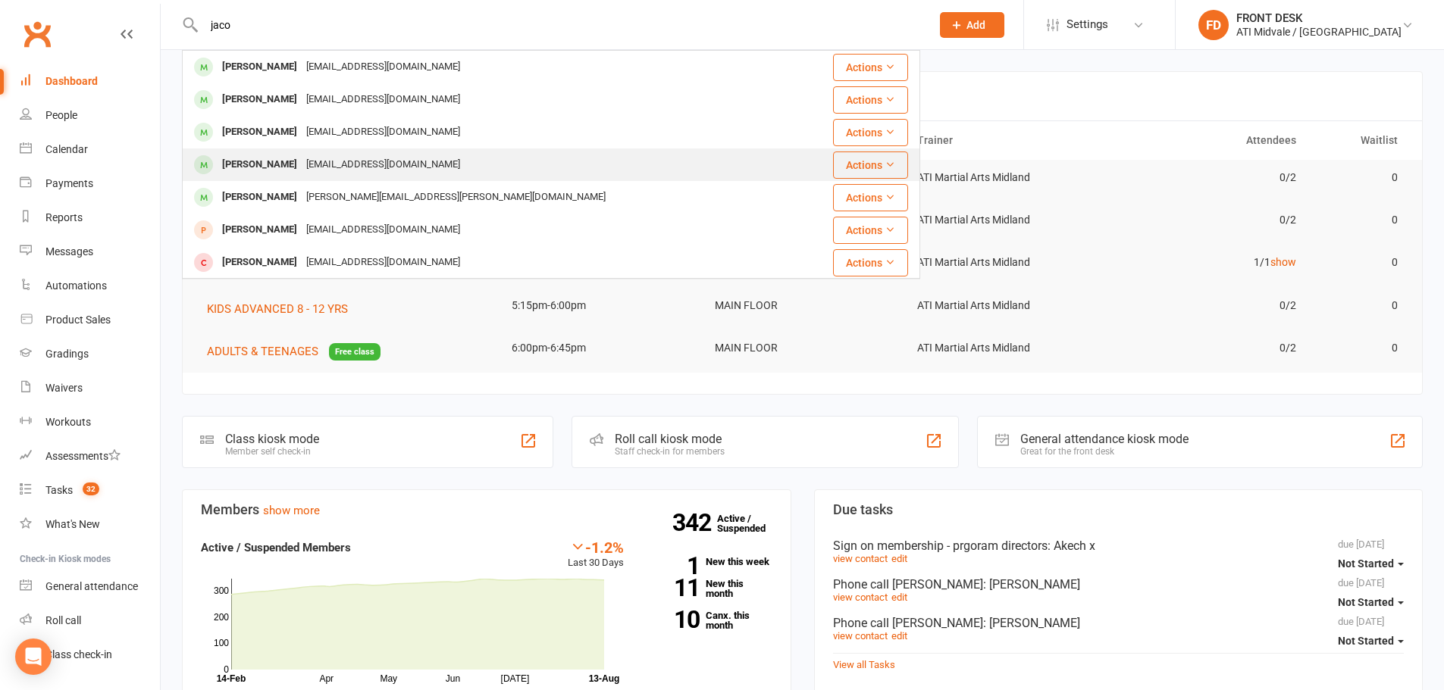
type input "jaco"
click at [278, 155] on div "Jacob Balce" at bounding box center [260, 165] width 84 height 22
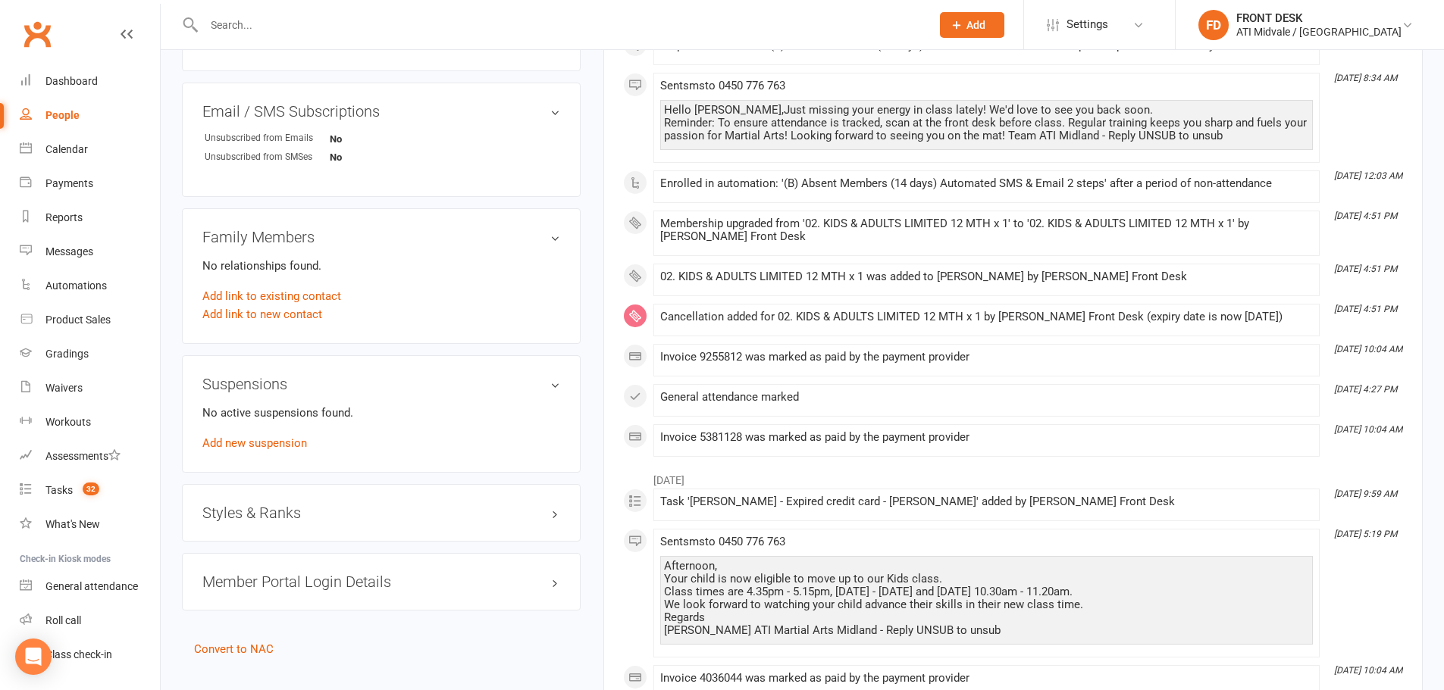
scroll to position [1213, 0]
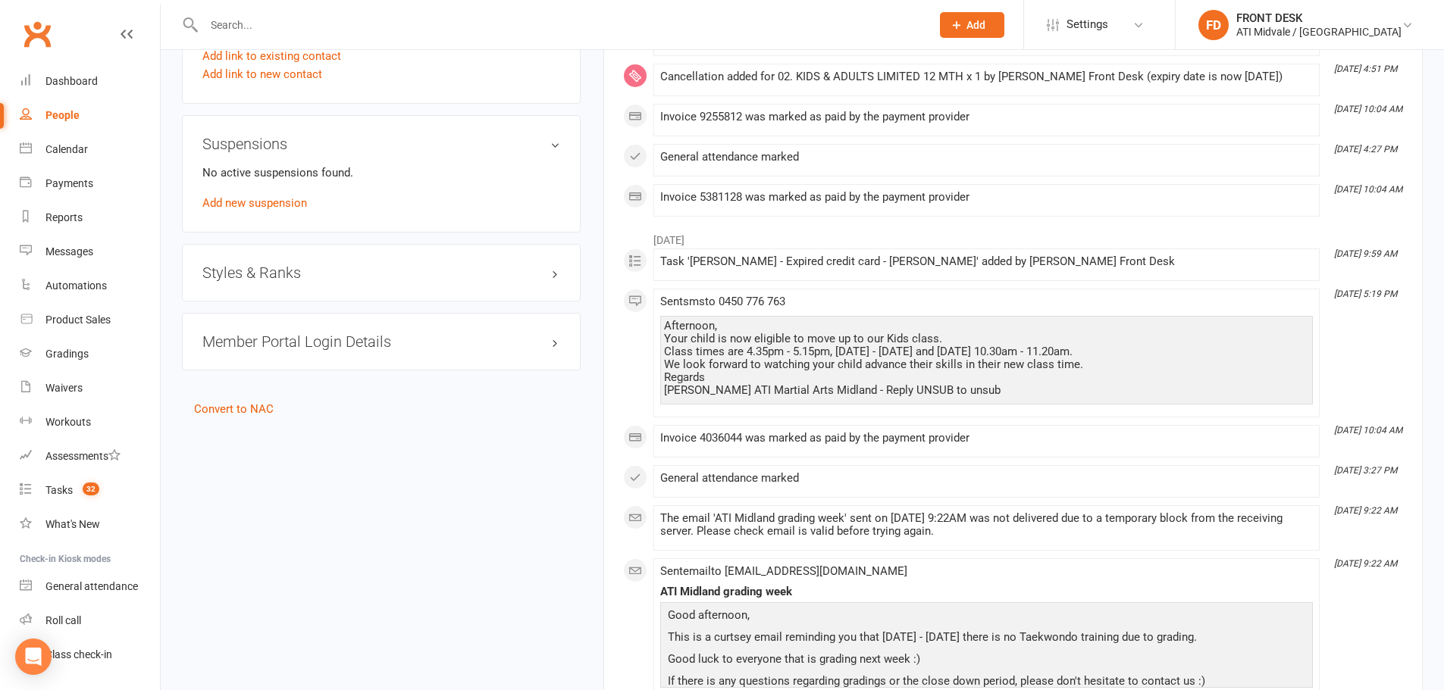
click at [251, 272] on h3 "Styles & Ranks" at bounding box center [381, 273] width 358 height 17
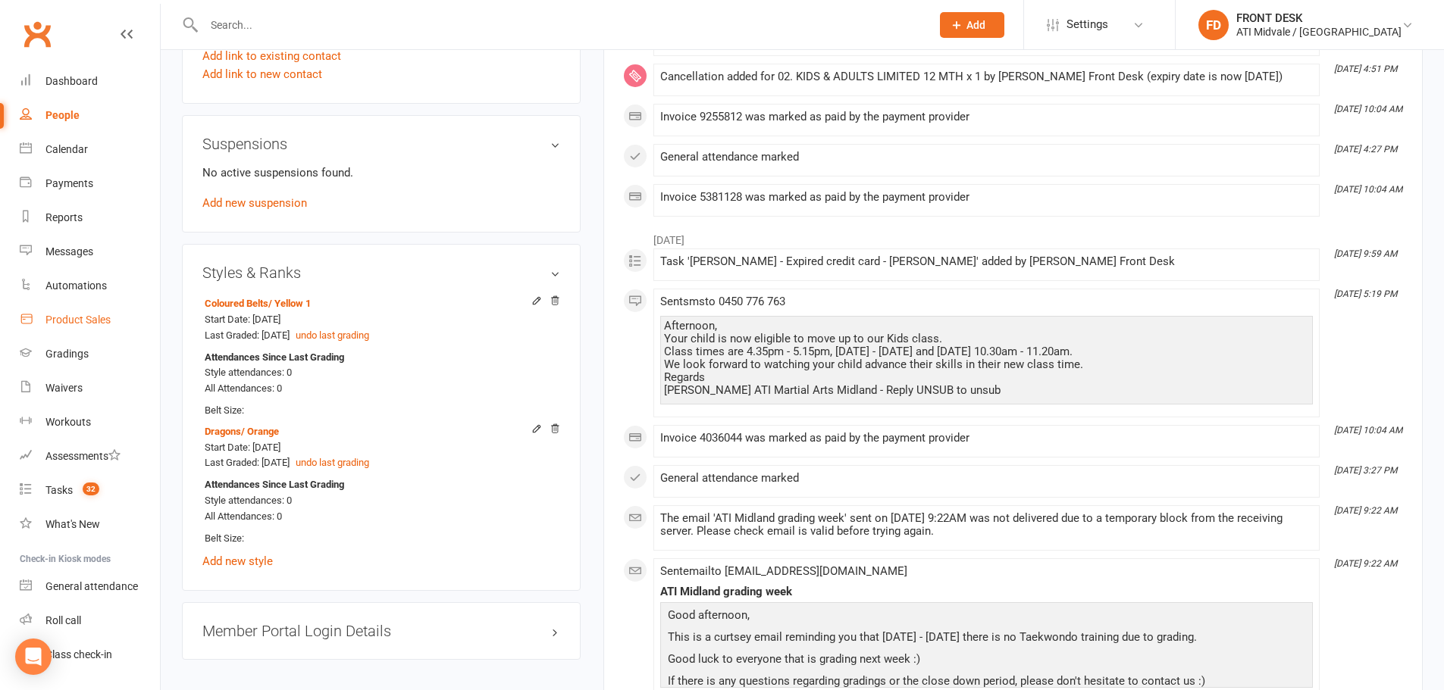
click at [89, 322] on div "Product Sales" at bounding box center [77, 320] width 65 height 12
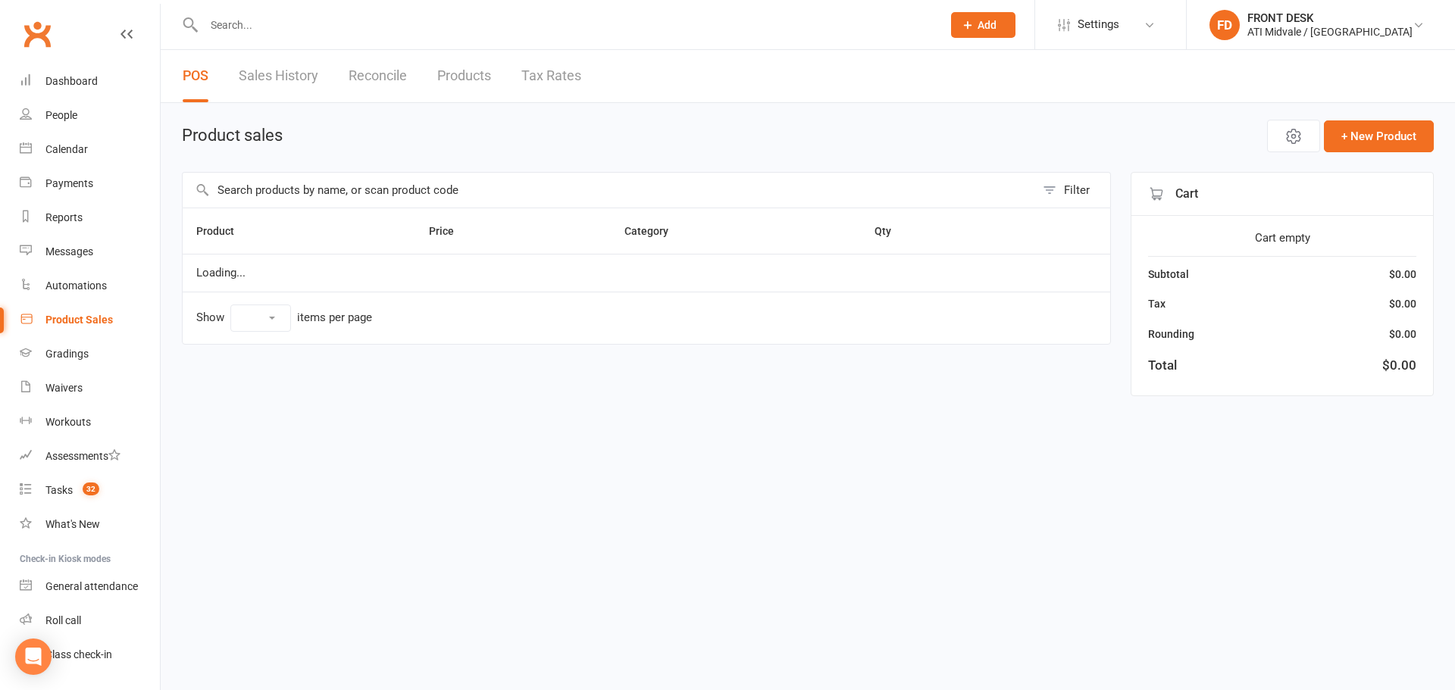
select select "100"
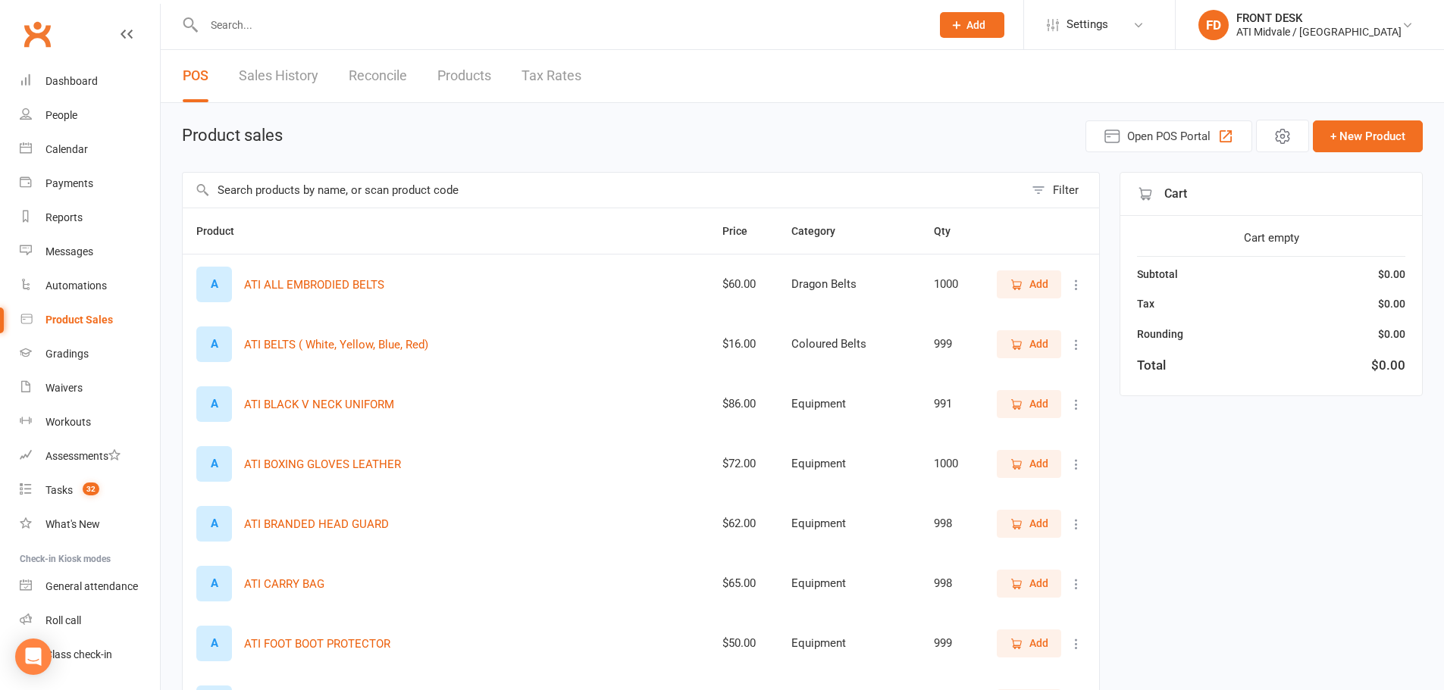
click at [352, 186] on input "text" at bounding box center [603, 190] width 841 height 35
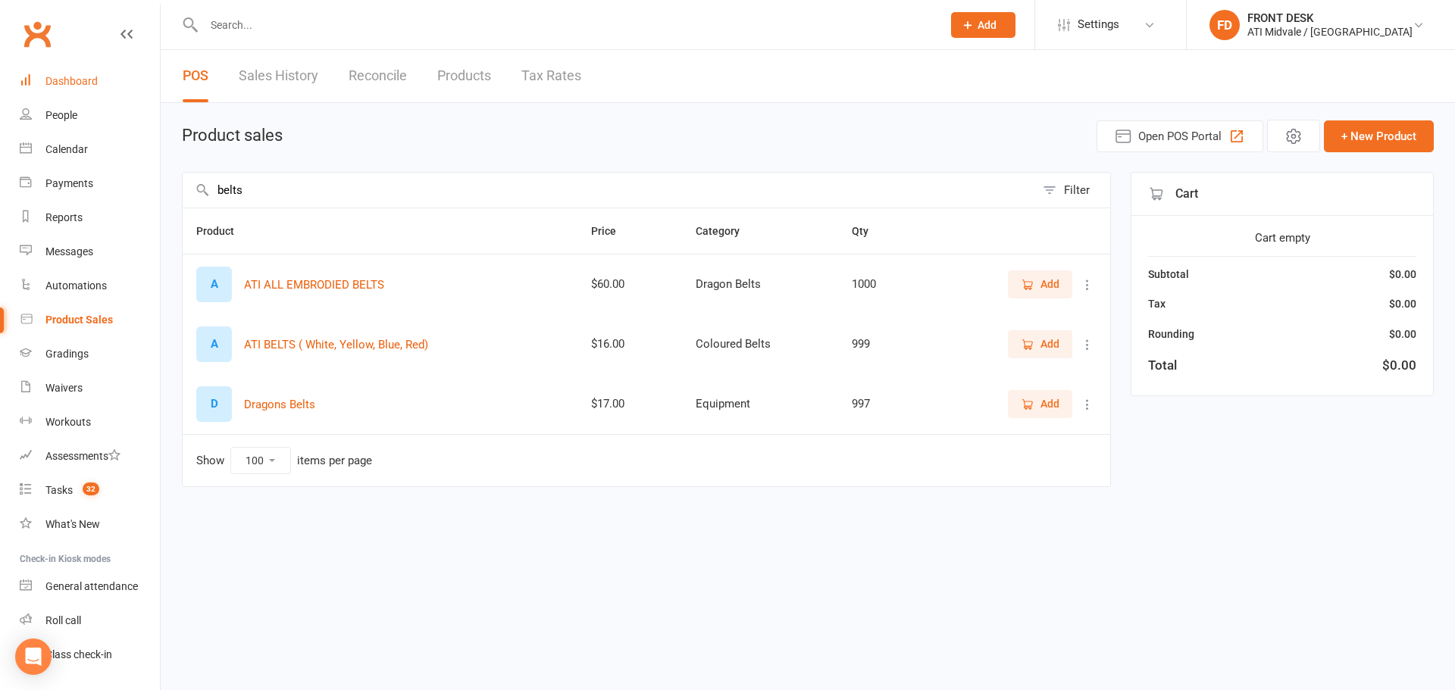
type input "belts"
click at [69, 83] on div "Dashboard" at bounding box center [71, 81] width 52 height 12
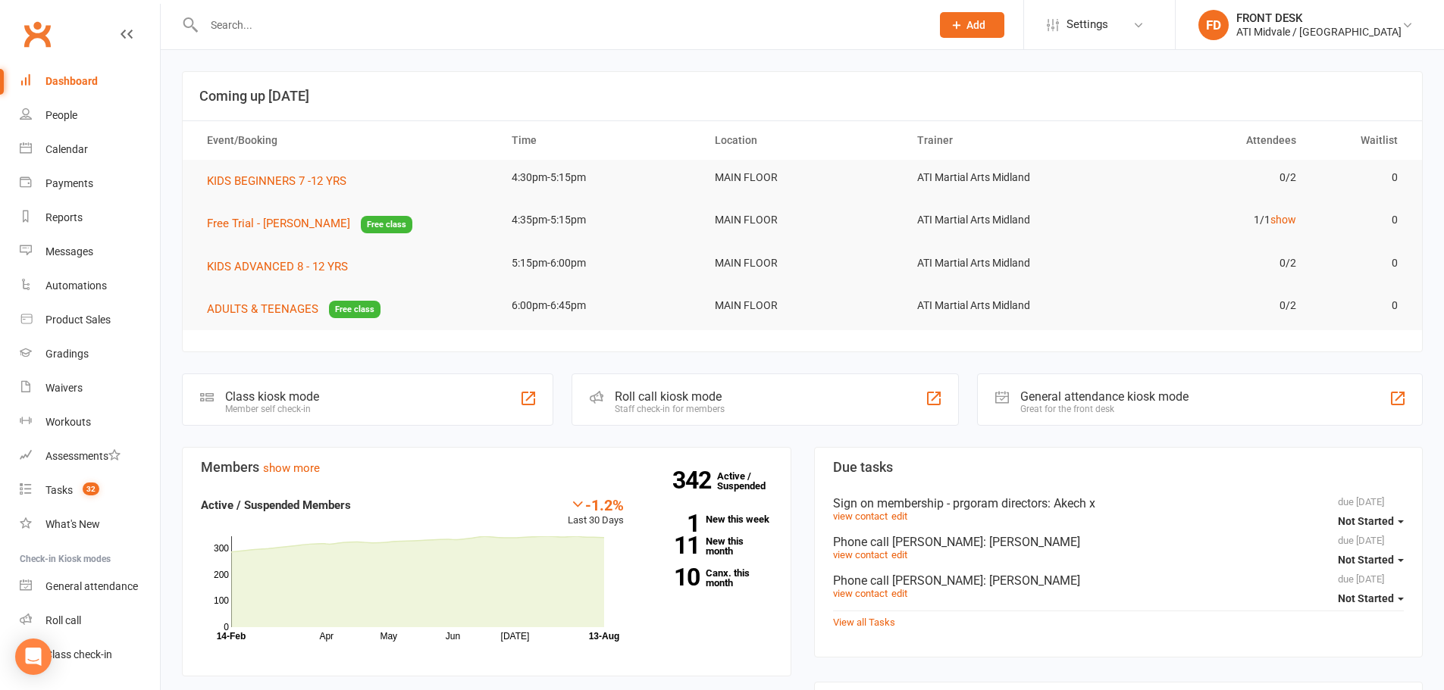
click at [374, 14] on input "text" at bounding box center [559, 24] width 721 height 21
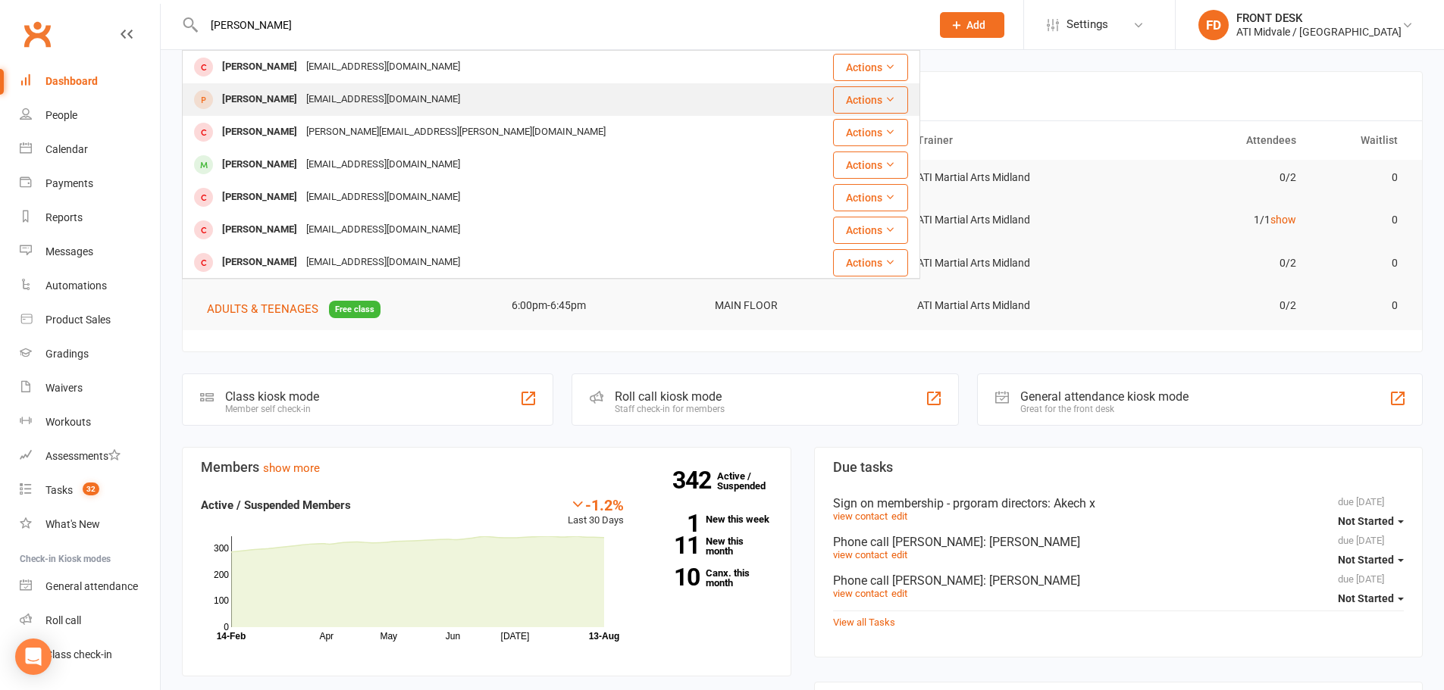
type input "isabella"
click at [372, 96] on div "shep12377perth@gmail.com" at bounding box center [383, 100] width 163 height 22
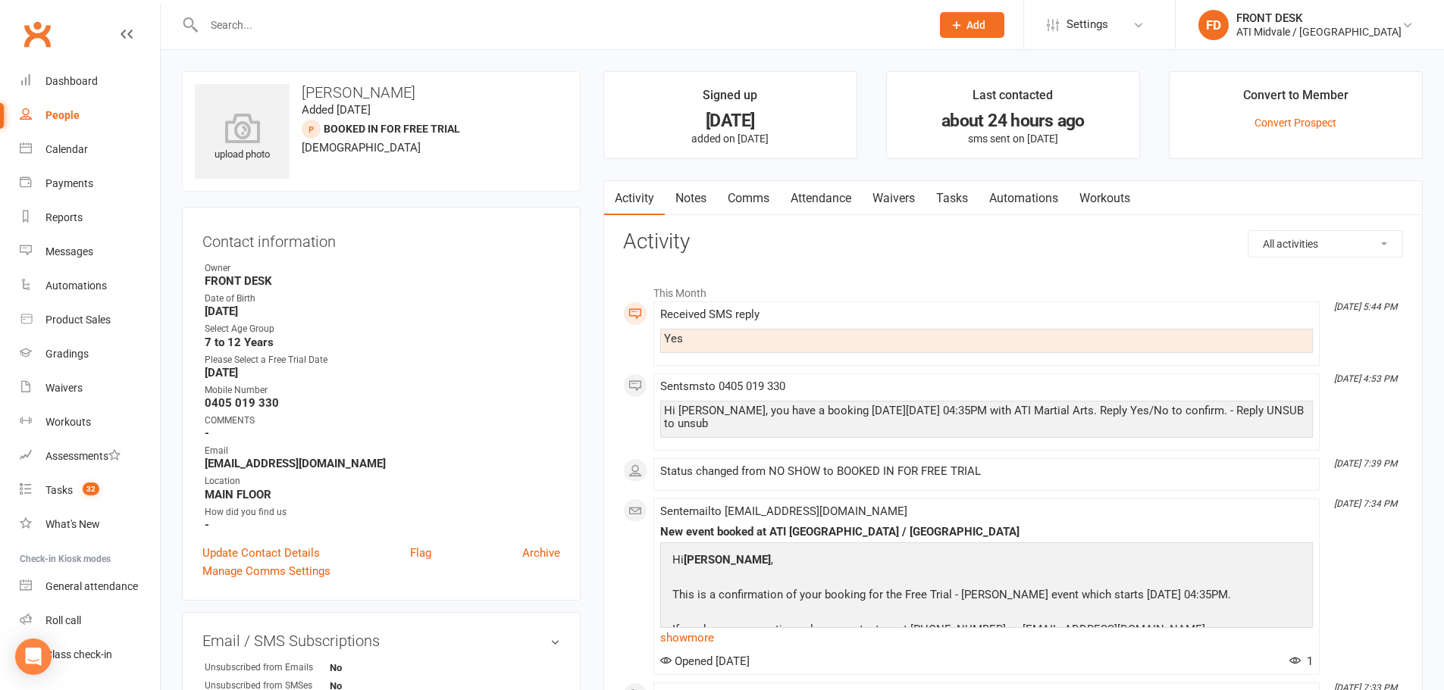
click at [960, 191] on link "Tasks" at bounding box center [951, 198] width 53 height 35
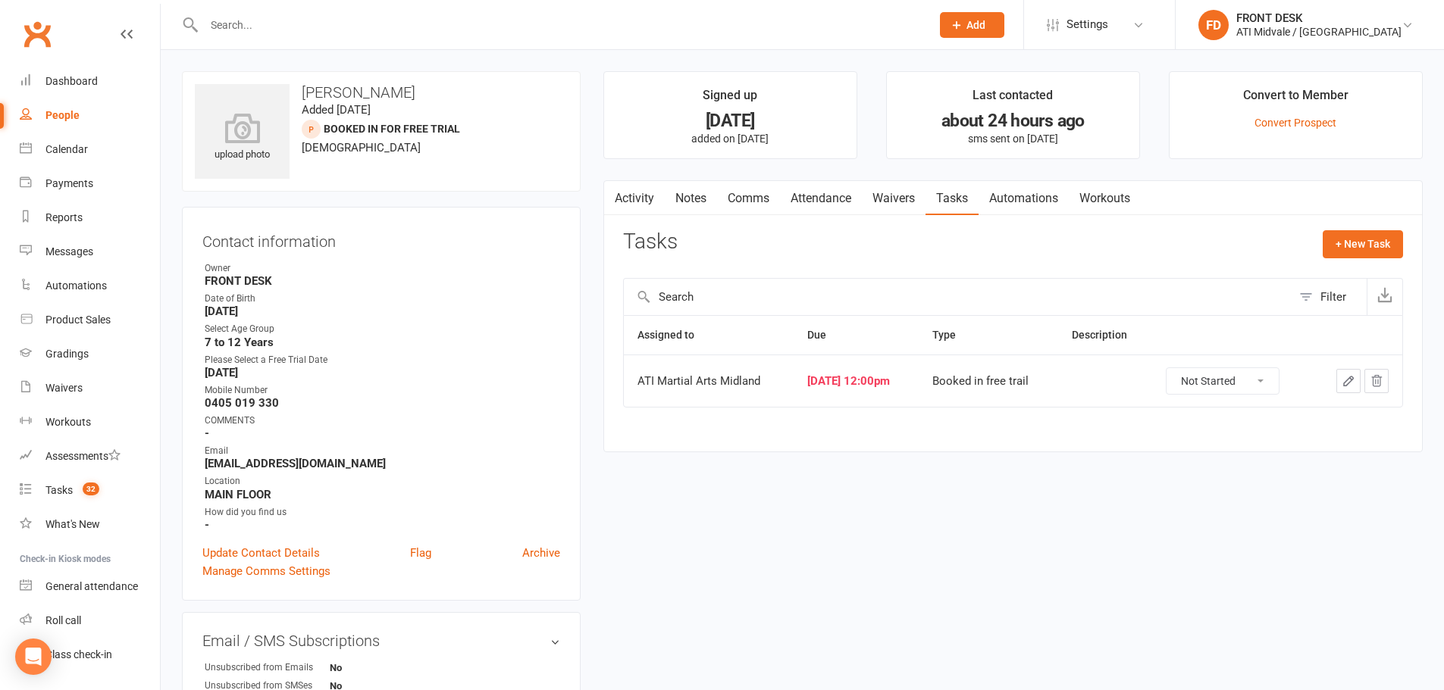
click at [1207, 368] on div "Not Started In Progress Waiting Complete" at bounding box center [1223, 381] width 114 height 27
click at [1219, 383] on select "Not Started In Progress Waiting Complete" at bounding box center [1222, 381] width 112 height 26
click at [1177, 368] on select "Not Started In Progress Waiting Complete" at bounding box center [1222, 381] width 112 height 26
select select "unstarted"
click at [246, 34] on input "text" at bounding box center [559, 24] width 721 height 21
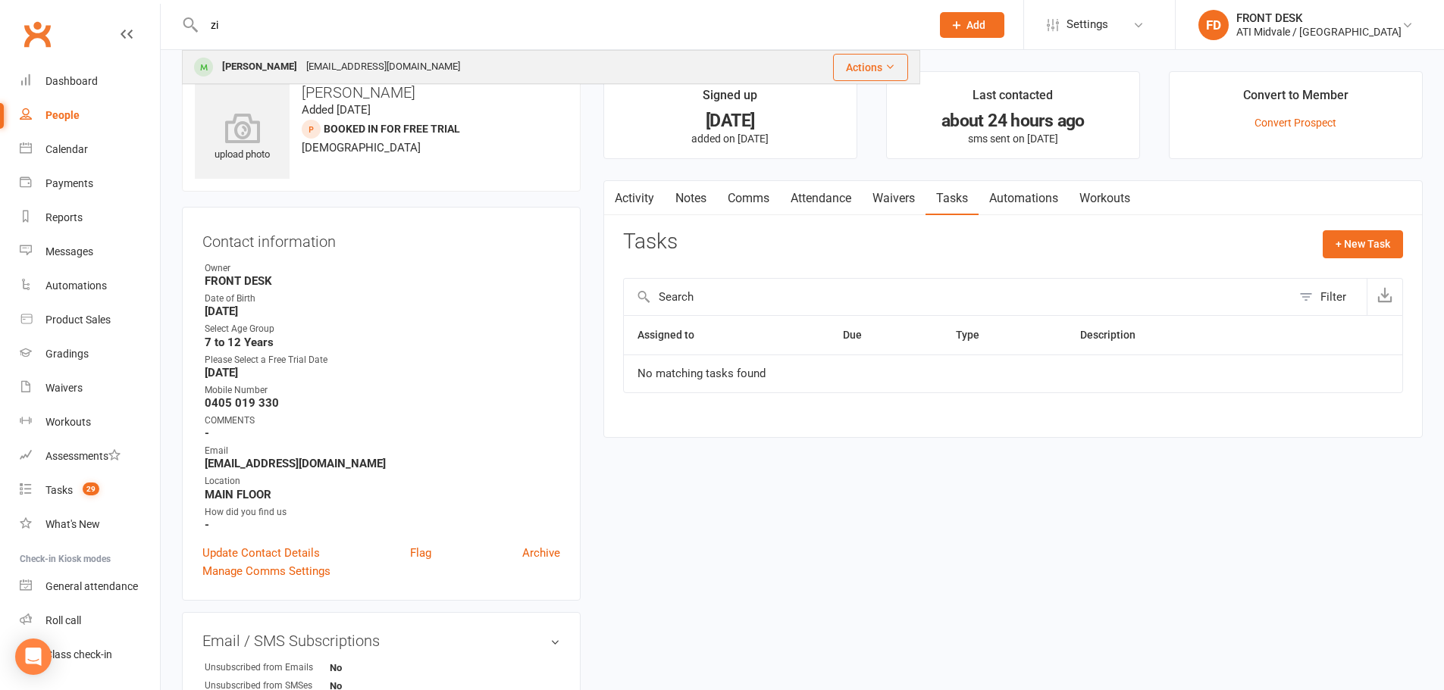
type input "z"
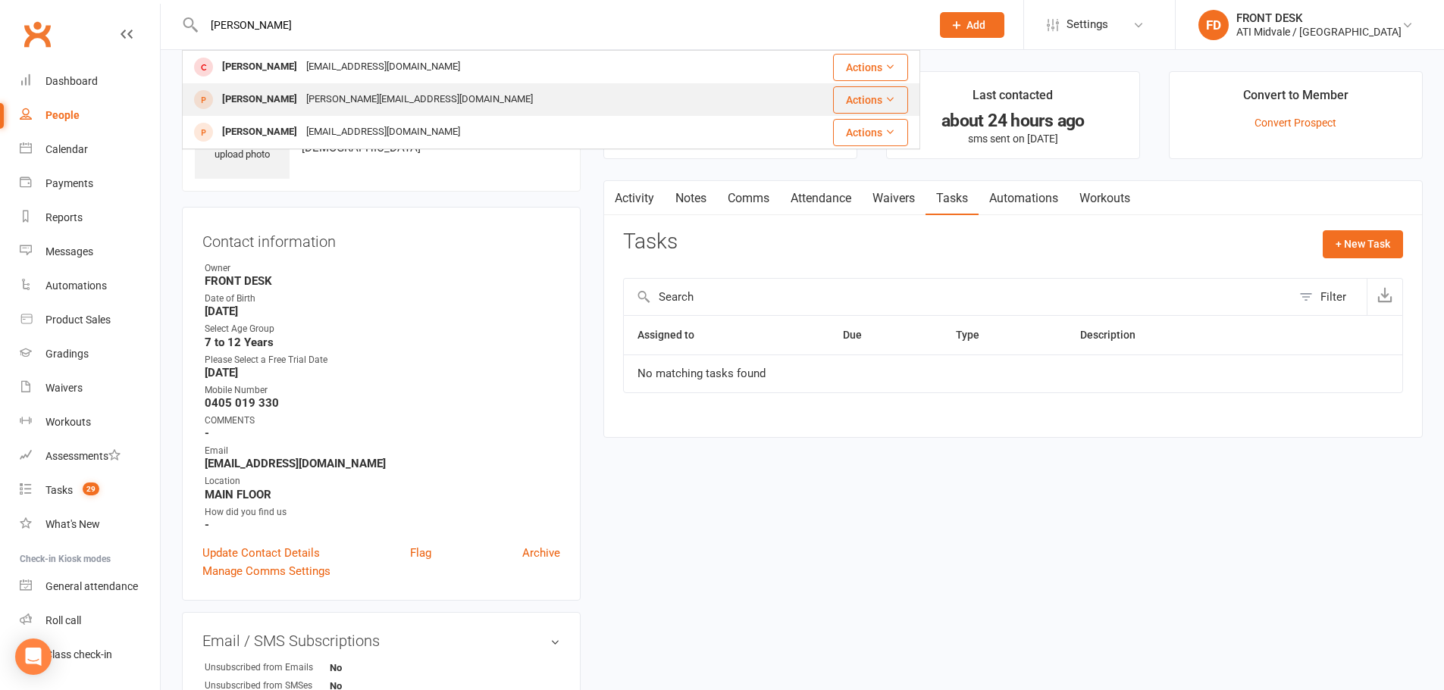
type input "elliot"
click at [303, 97] on div "Katherine.Clays@hotmail.com" at bounding box center [420, 100] width 236 height 22
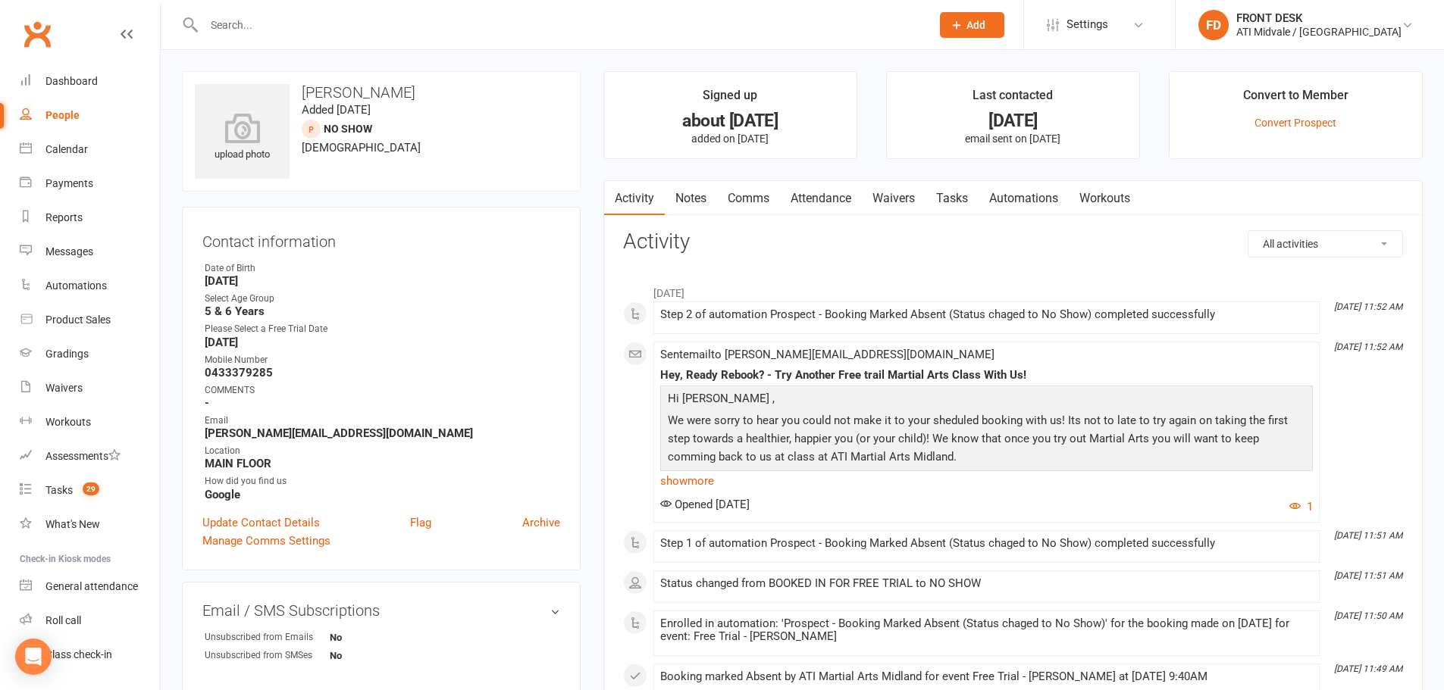
click at [689, 197] on link "Notes" at bounding box center [691, 198] width 52 height 35
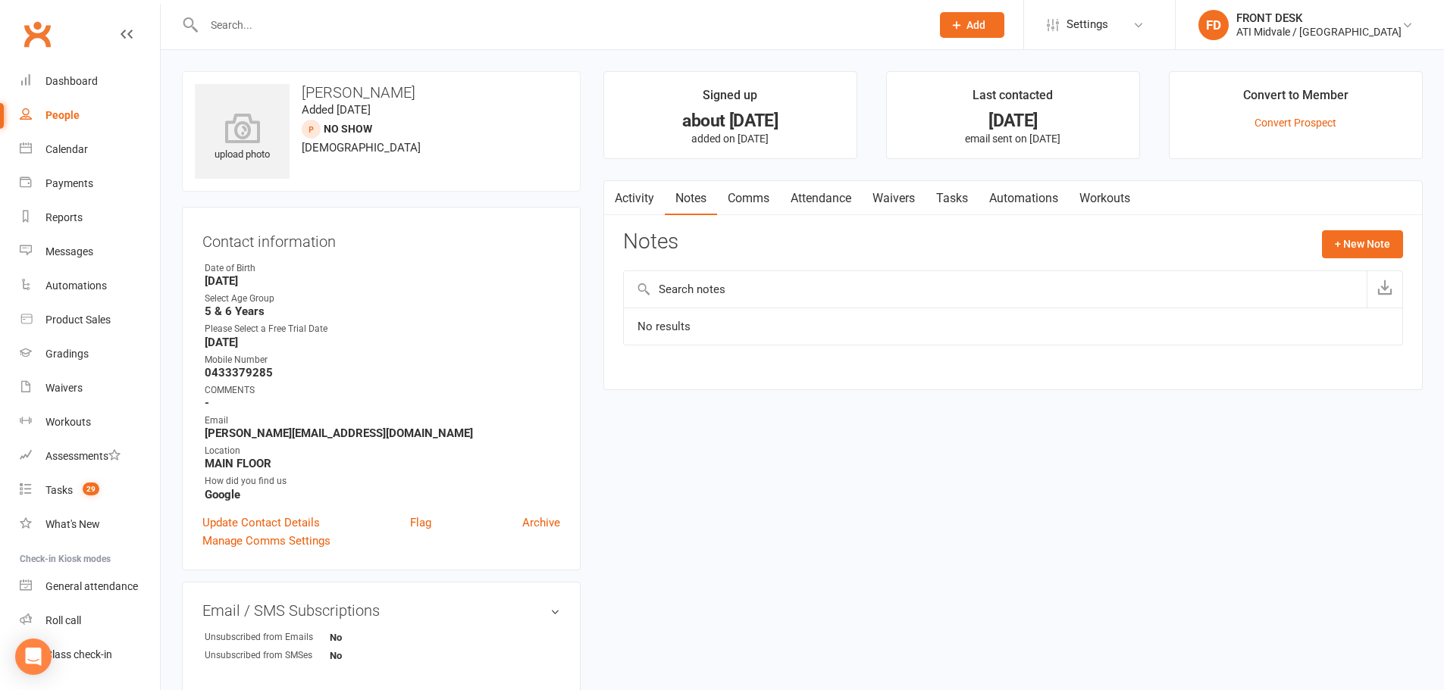
click at [950, 196] on link "Tasks" at bounding box center [951, 198] width 53 height 35
click at [679, 195] on link "Notes" at bounding box center [691, 198] width 52 height 35
click at [628, 196] on link "Activity" at bounding box center [634, 198] width 61 height 35
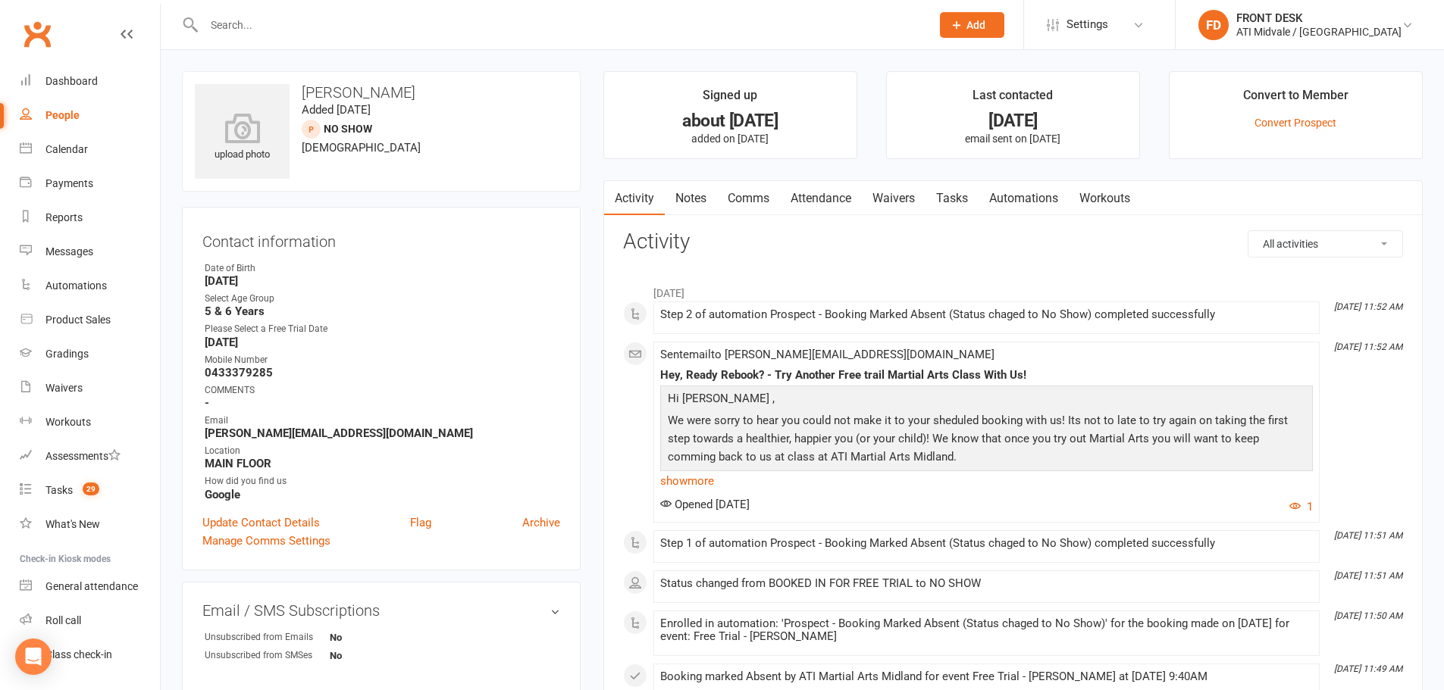
click at [958, 202] on link "Tasks" at bounding box center [951, 198] width 53 height 35
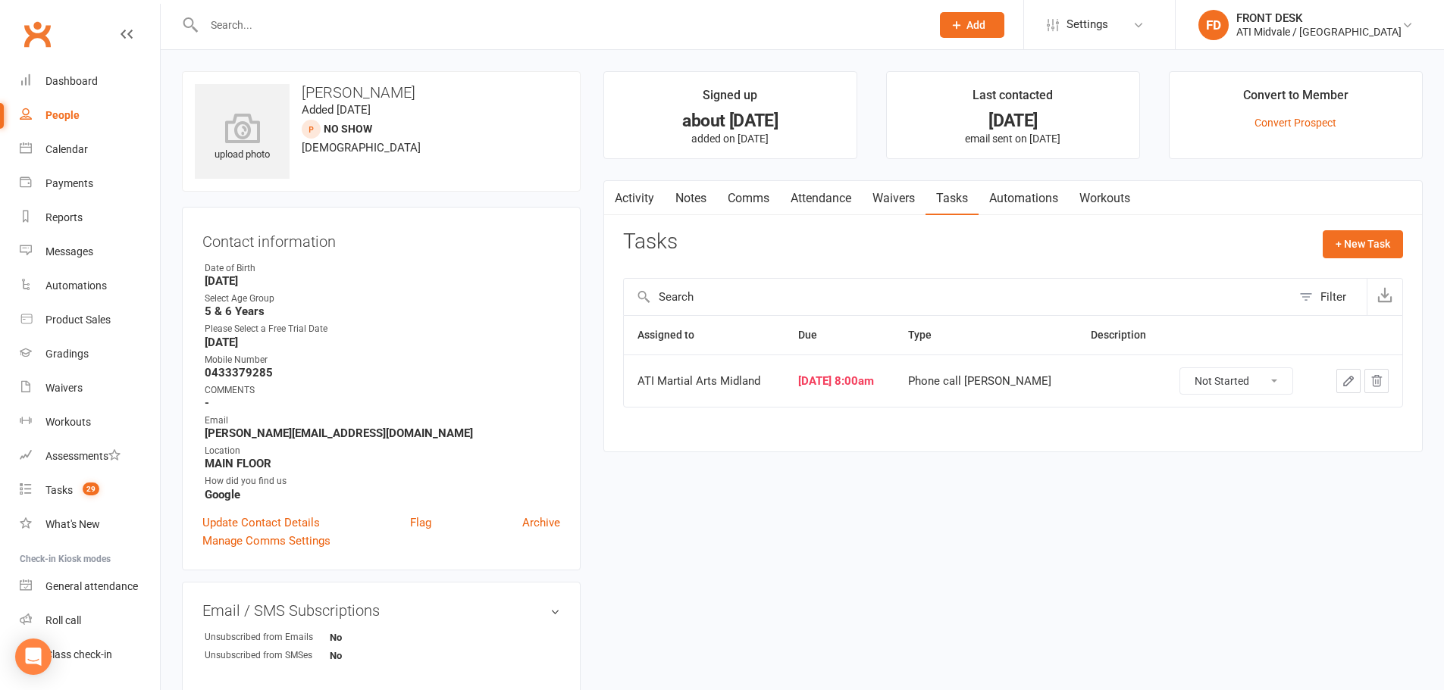
click at [1346, 383] on icon "button" at bounding box center [1348, 381] width 14 height 14
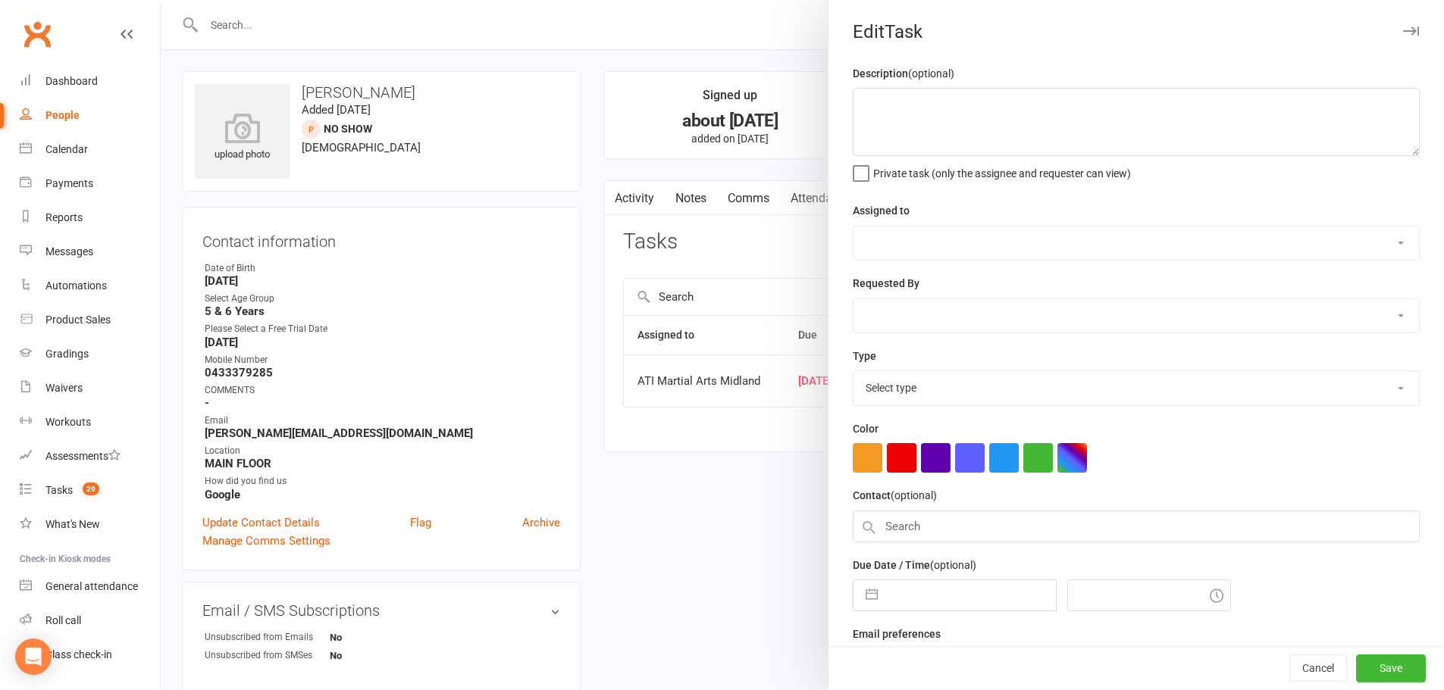
select select "32859"
select select "4288"
type input "29 Jul 2025"
type input "8:00am"
select select "28178"
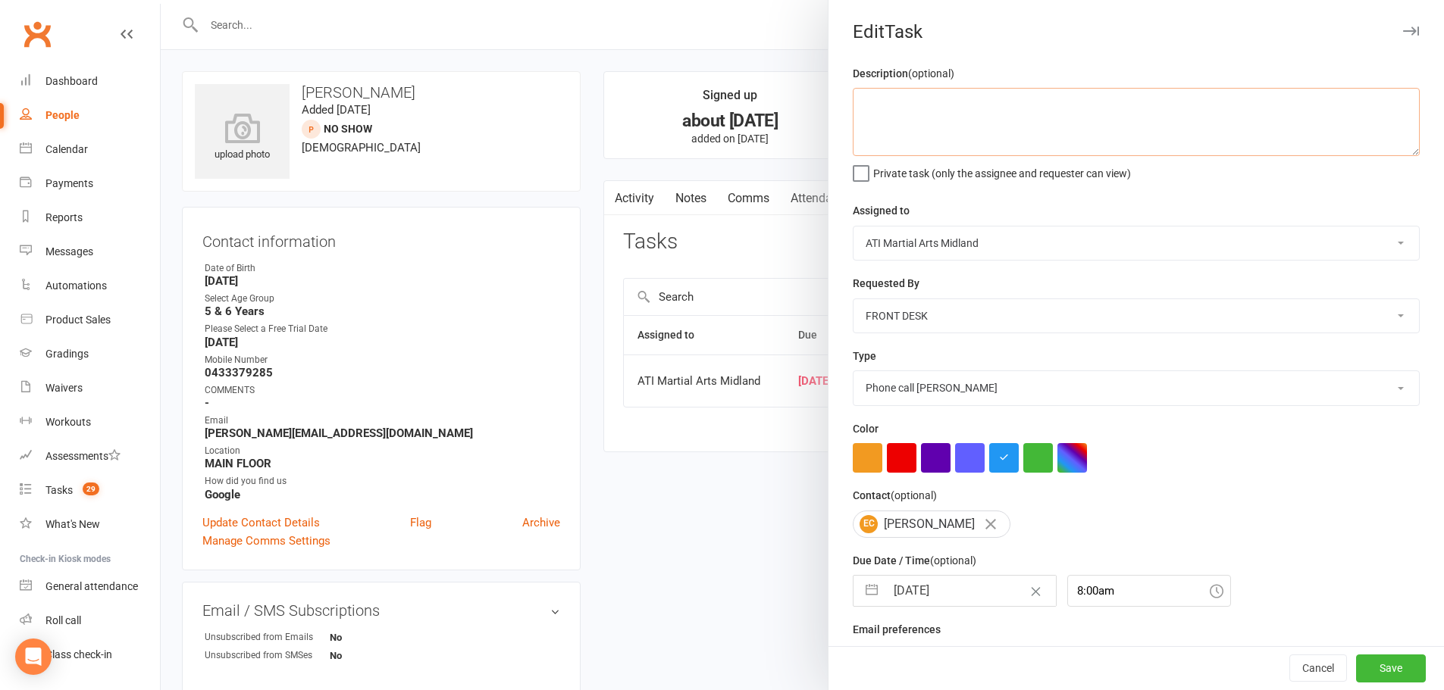
click at [871, 105] on textarea at bounding box center [1136, 122] width 567 height 68
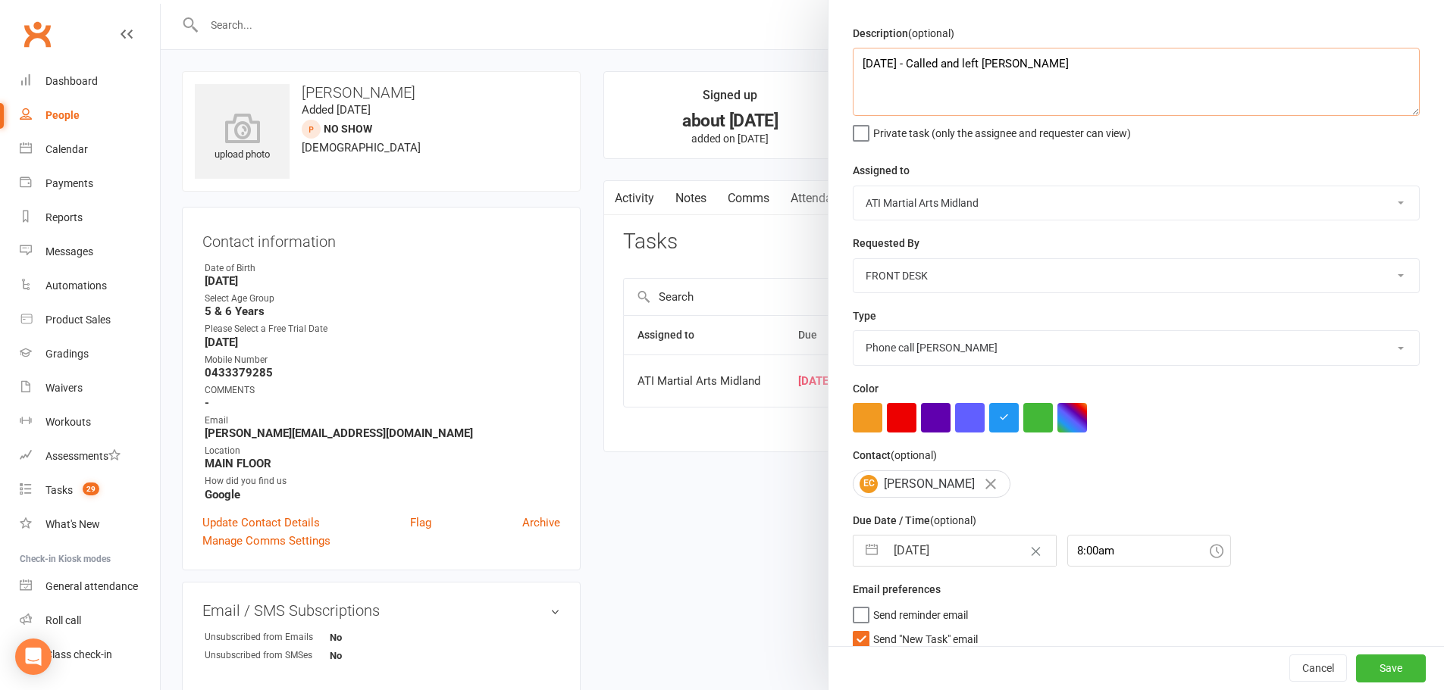
scroll to position [60, 0]
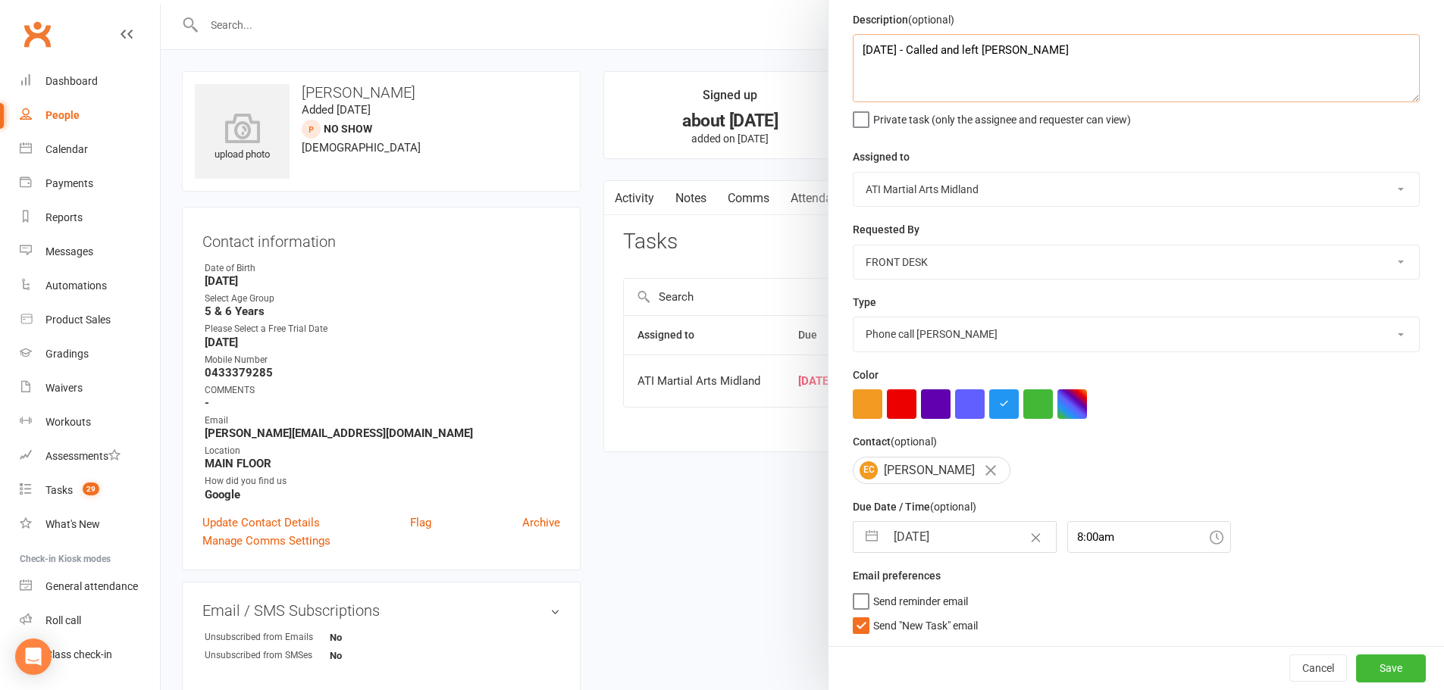
type textarea "13/08/2025 - Called and left VM - LM"
select select "5"
select select "2025"
select select "6"
select select "2025"
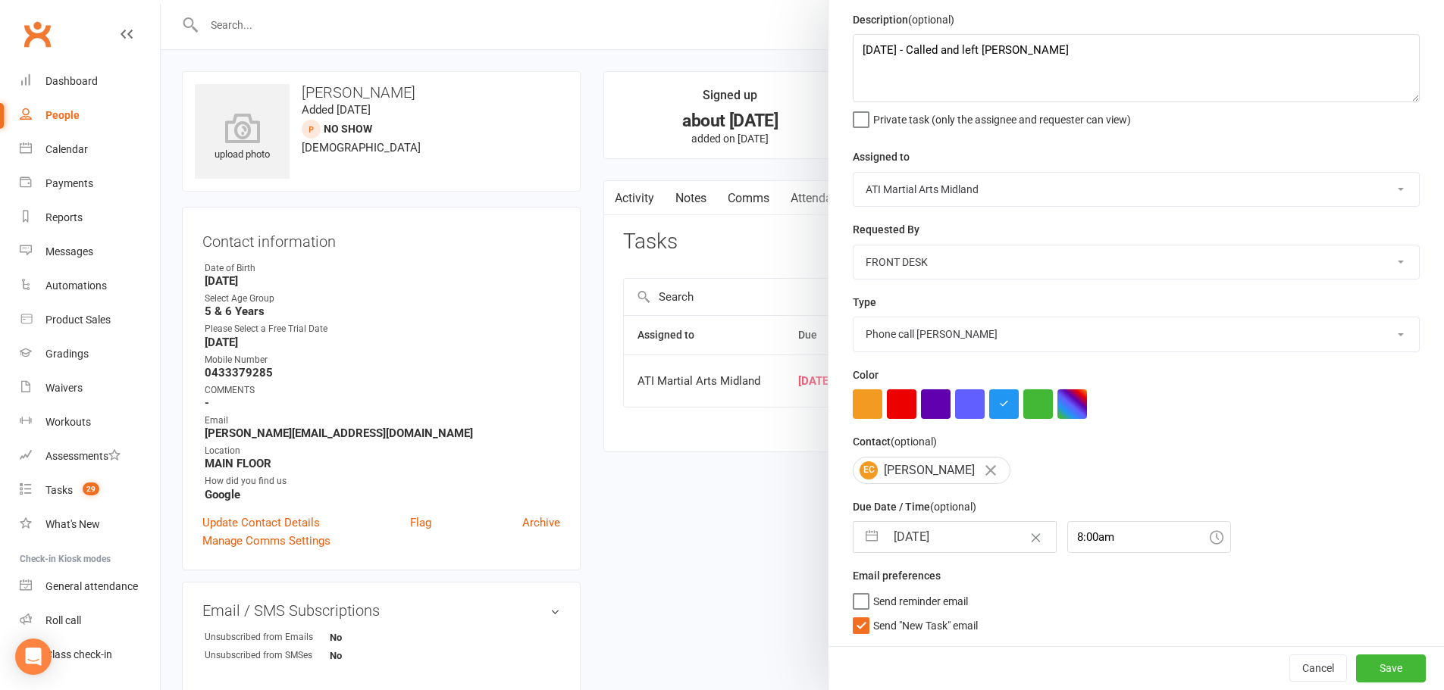
select select "7"
select select "2025"
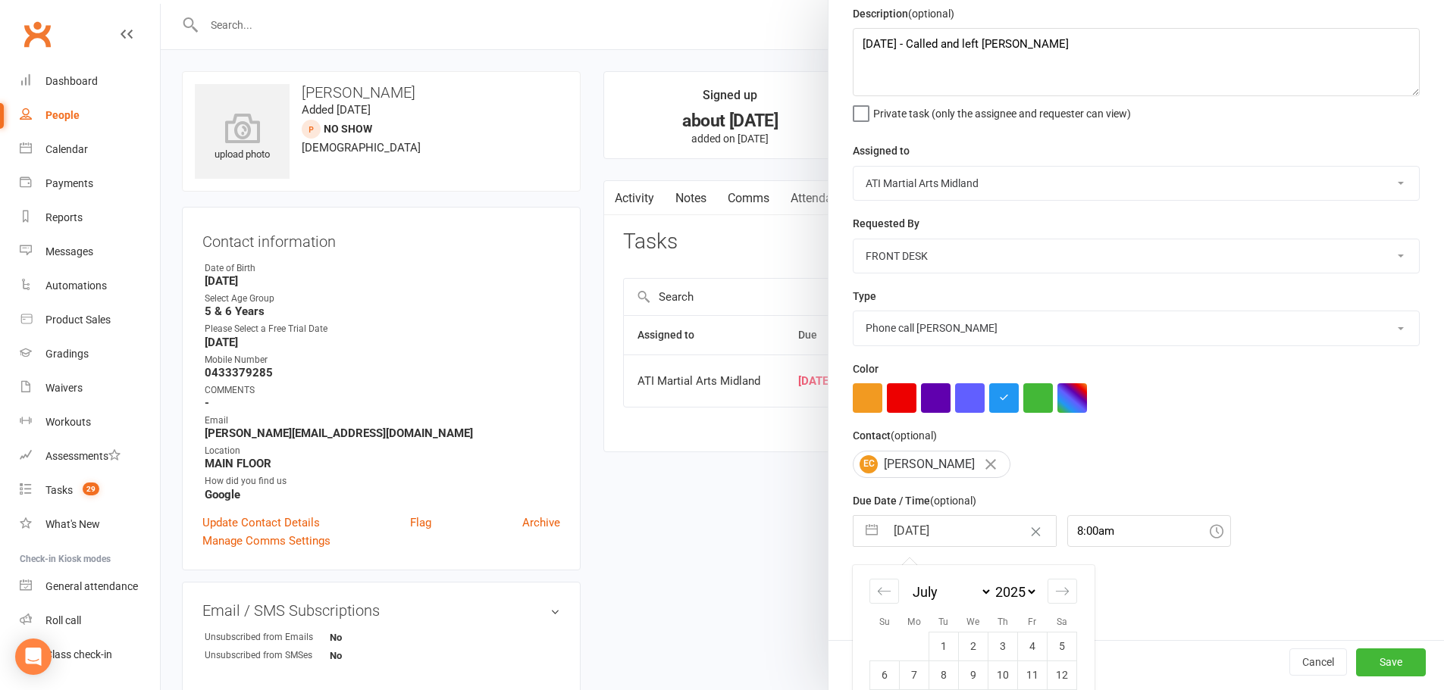
click at [972, 535] on input "29 Jul 2025" at bounding box center [970, 531] width 171 height 30
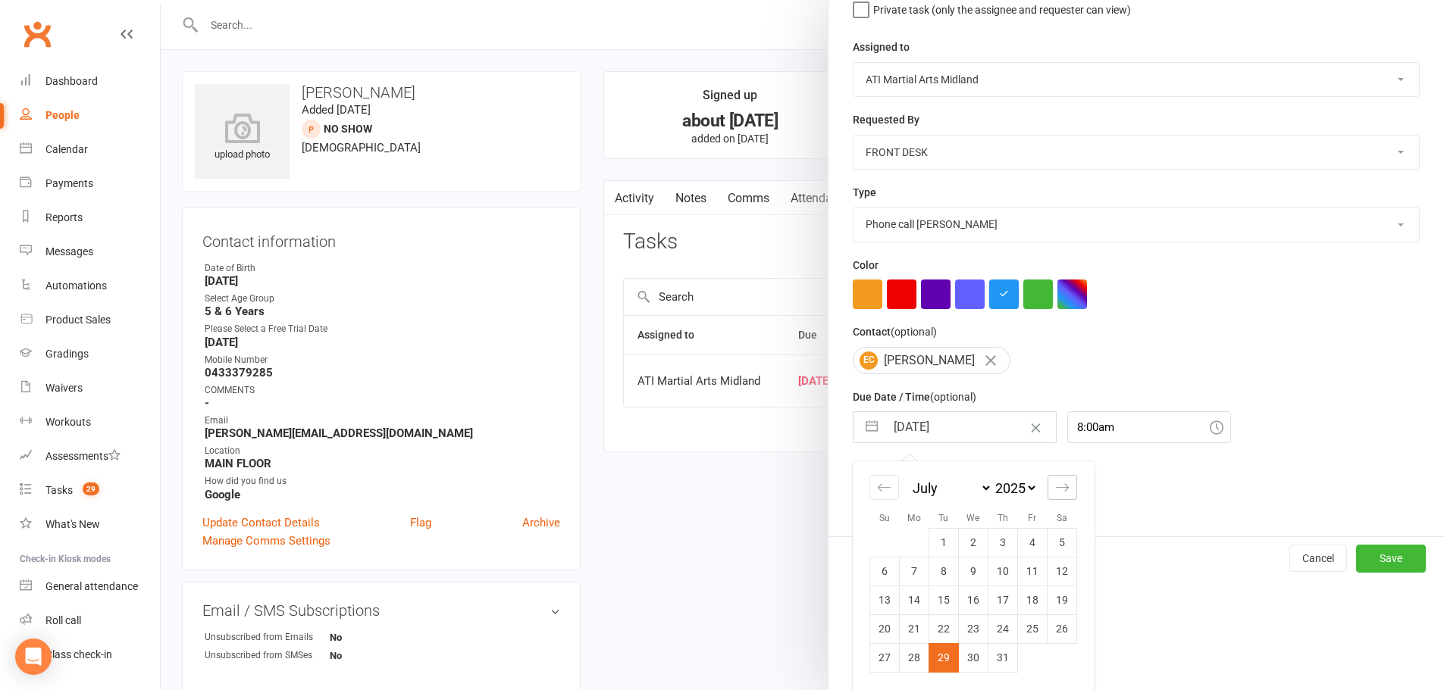
click at [1055, 487] on icon "Move forward to switch to the next month." at bounding box center [1062, 488] width 14 height 14
select select "8"
select select "2025"
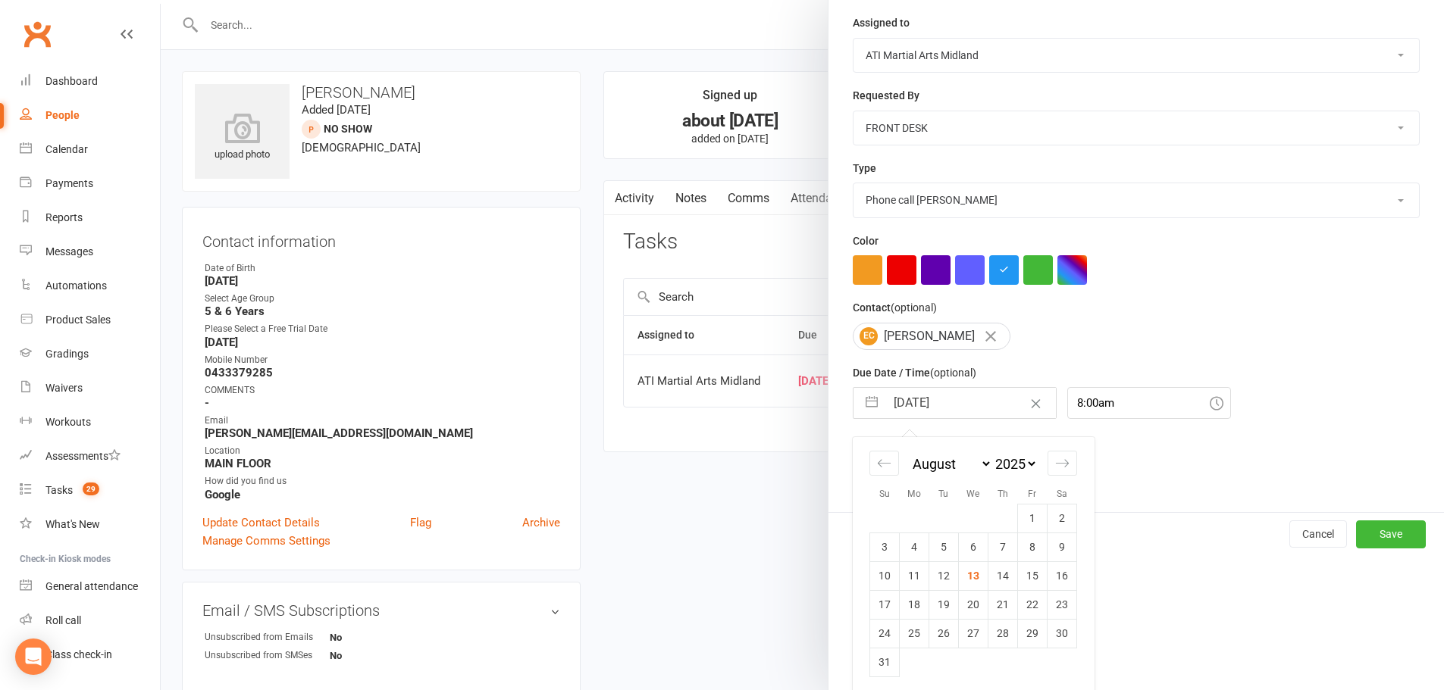
scroll to position [198, 0]
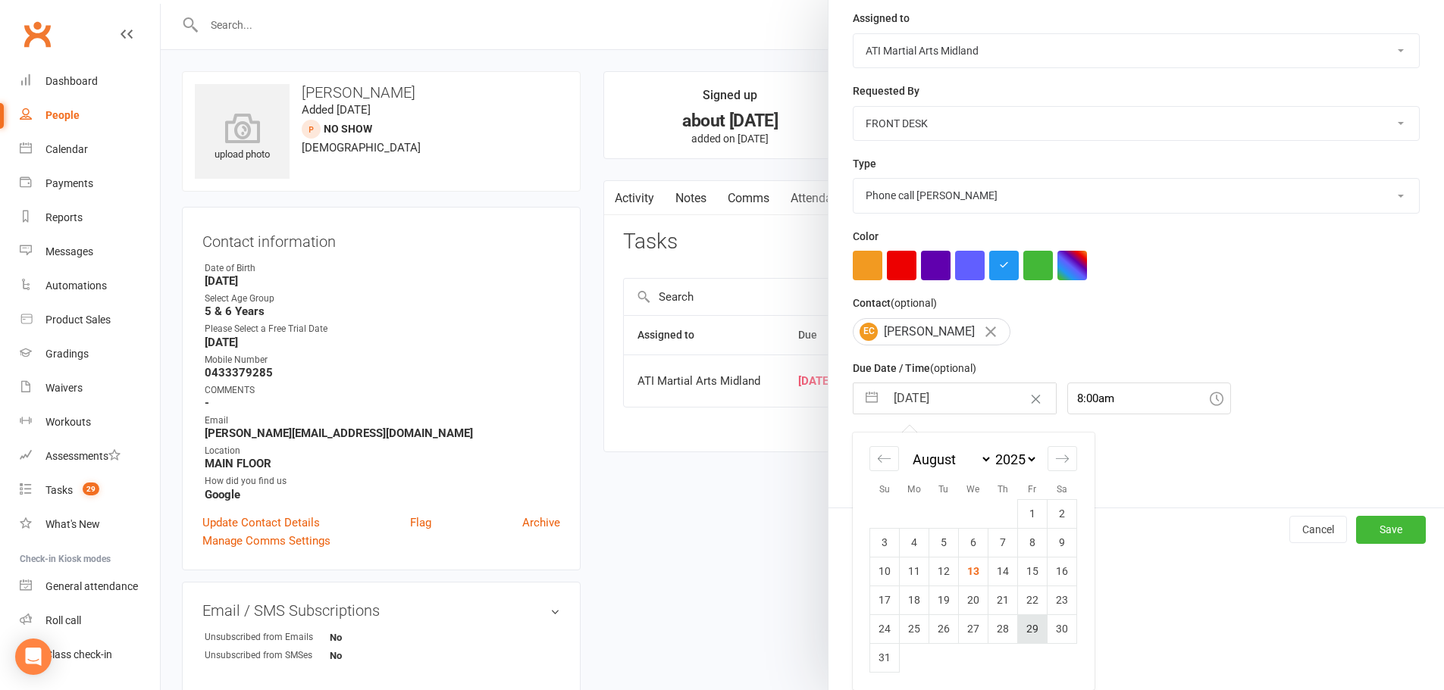
click at [1028, 628] on td "29" at bounding box center [1033, 629] width 30 height 29
type input "29 Aug 2025"
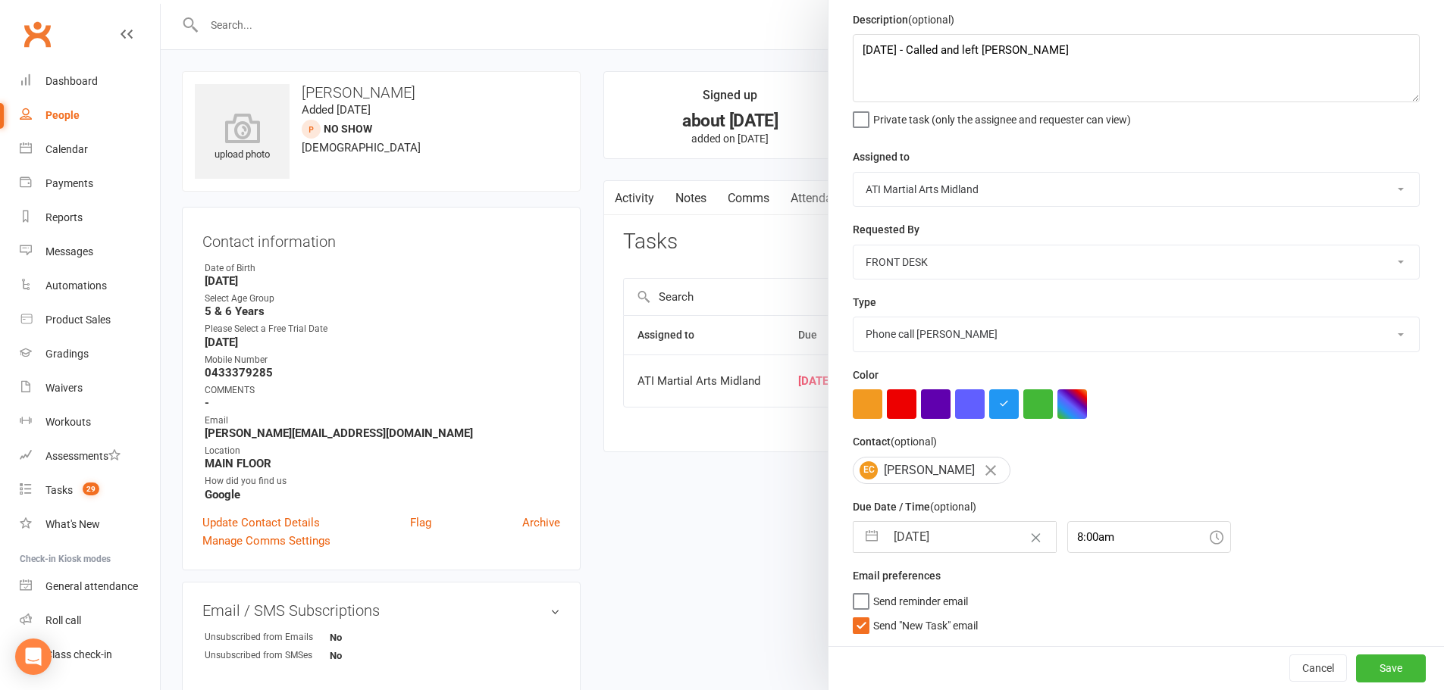
scroll to position [60, 0]
select select "6"
select select "2025"
select select "7"
select select "2025"
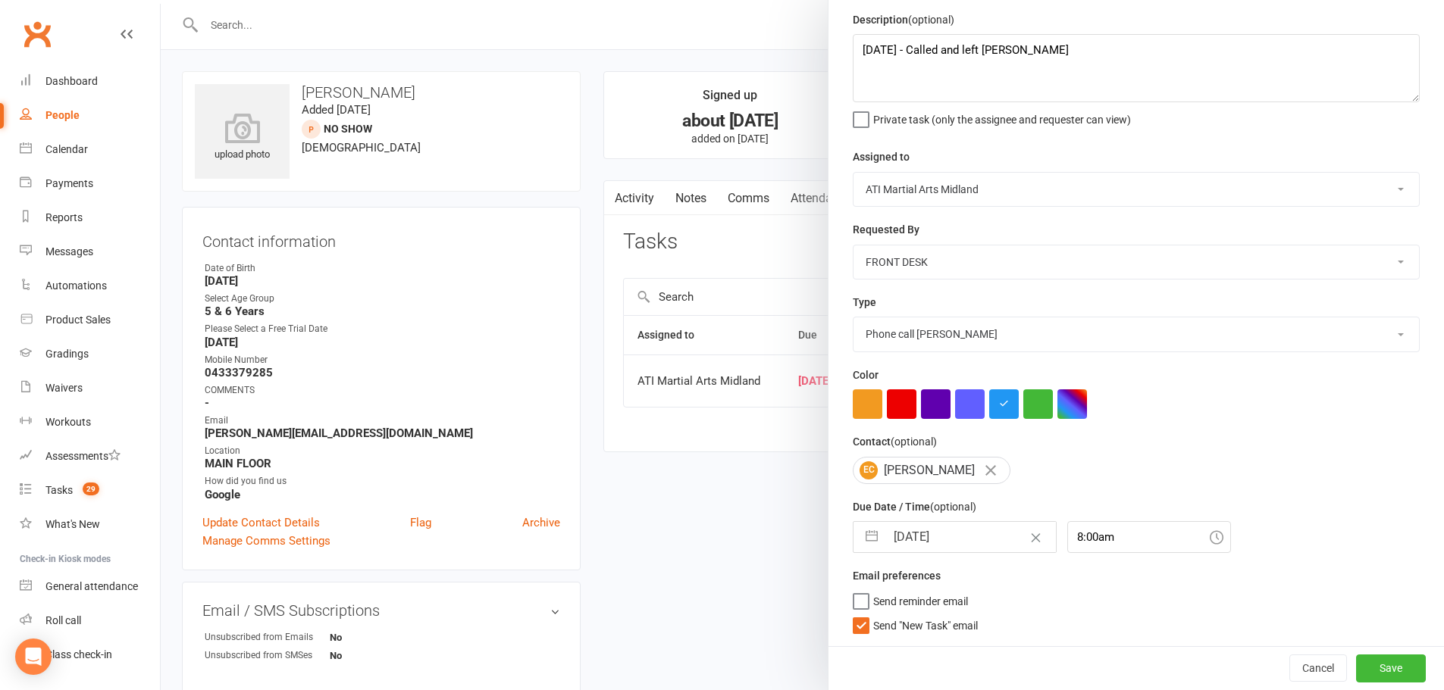
select select "8"
select select "2025"
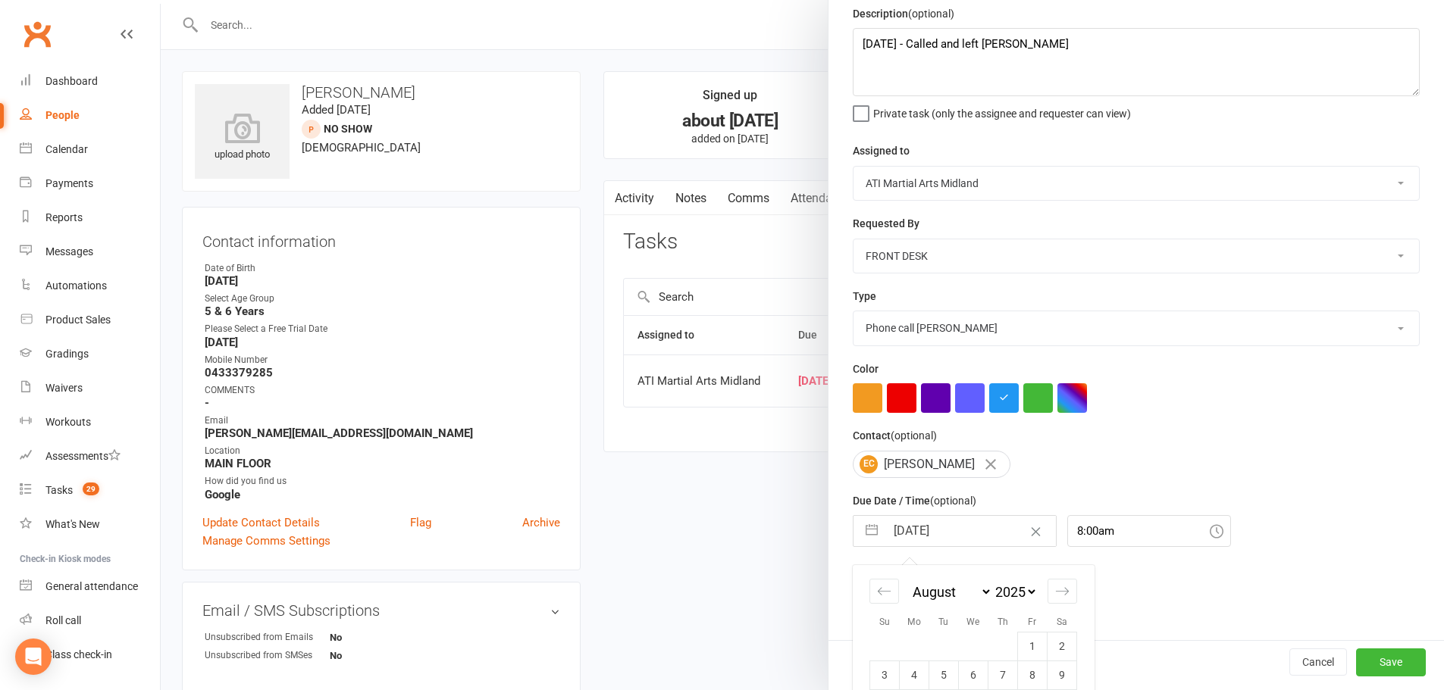
click at [973, 533] on input "29 Aug 2025" at bounding box center [970, 531] width 171 height 30
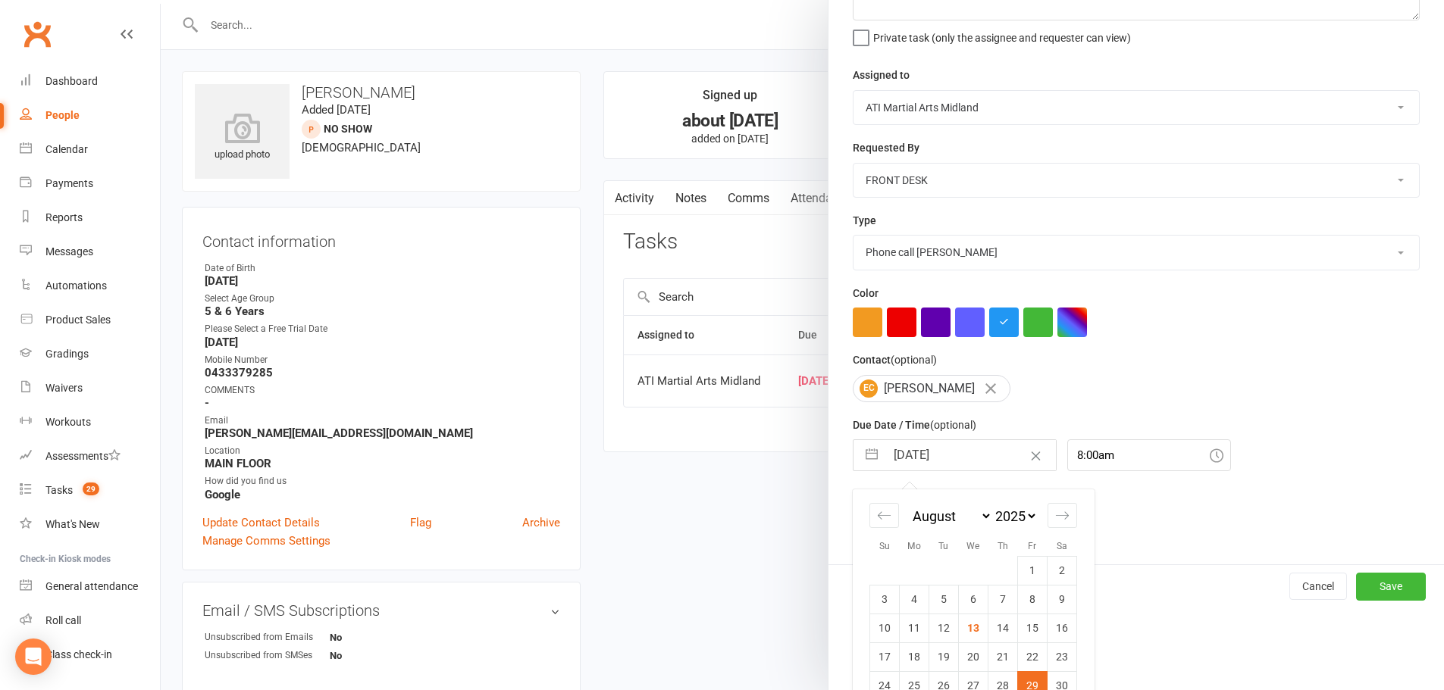
scroll to position [198, 0]
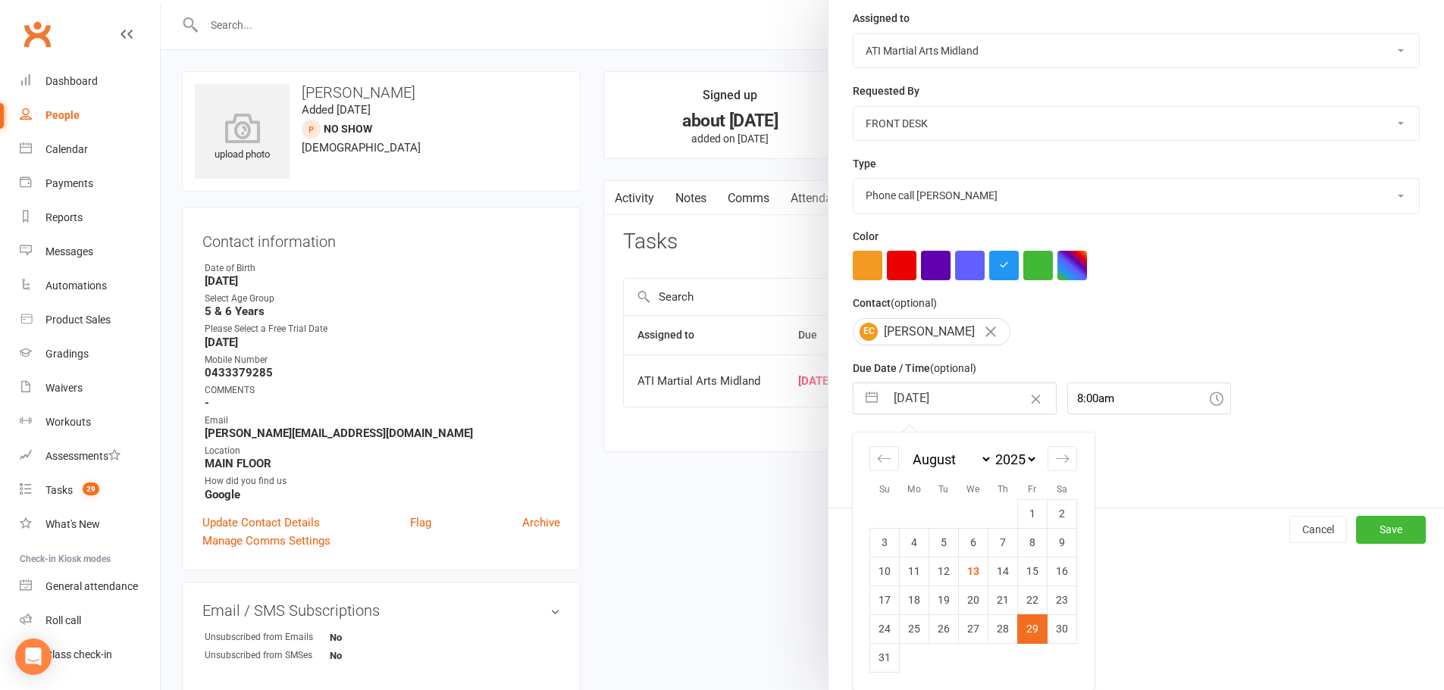
drag, startPoint x: 964, startPoint y: 598, endPoint x: 991, endPoint y: 576, distance: 34.4
click at [966, 598] on td "20" at bounding box center [974, 600] width 30 height 29
type input "[DATE]"
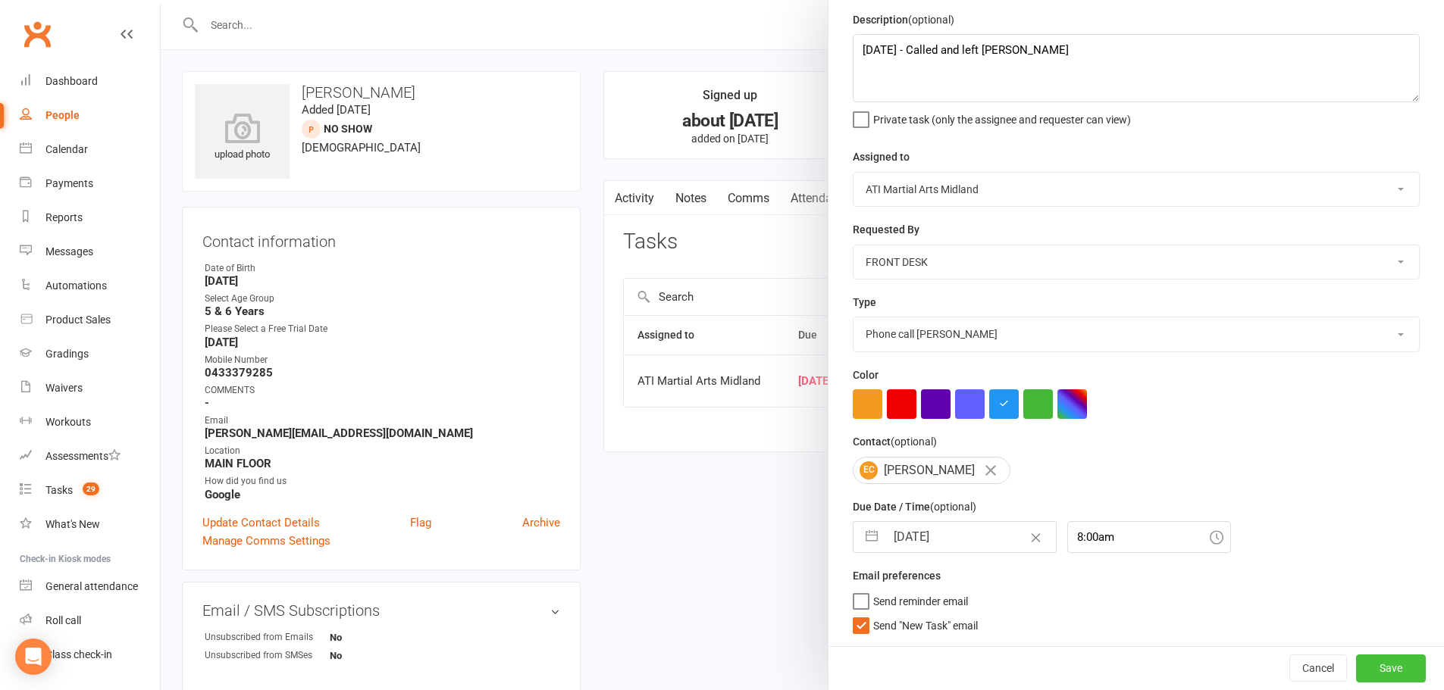
click at [1370, 671] on button "Save" at bounding box center [1391, 668] width 70 height 27
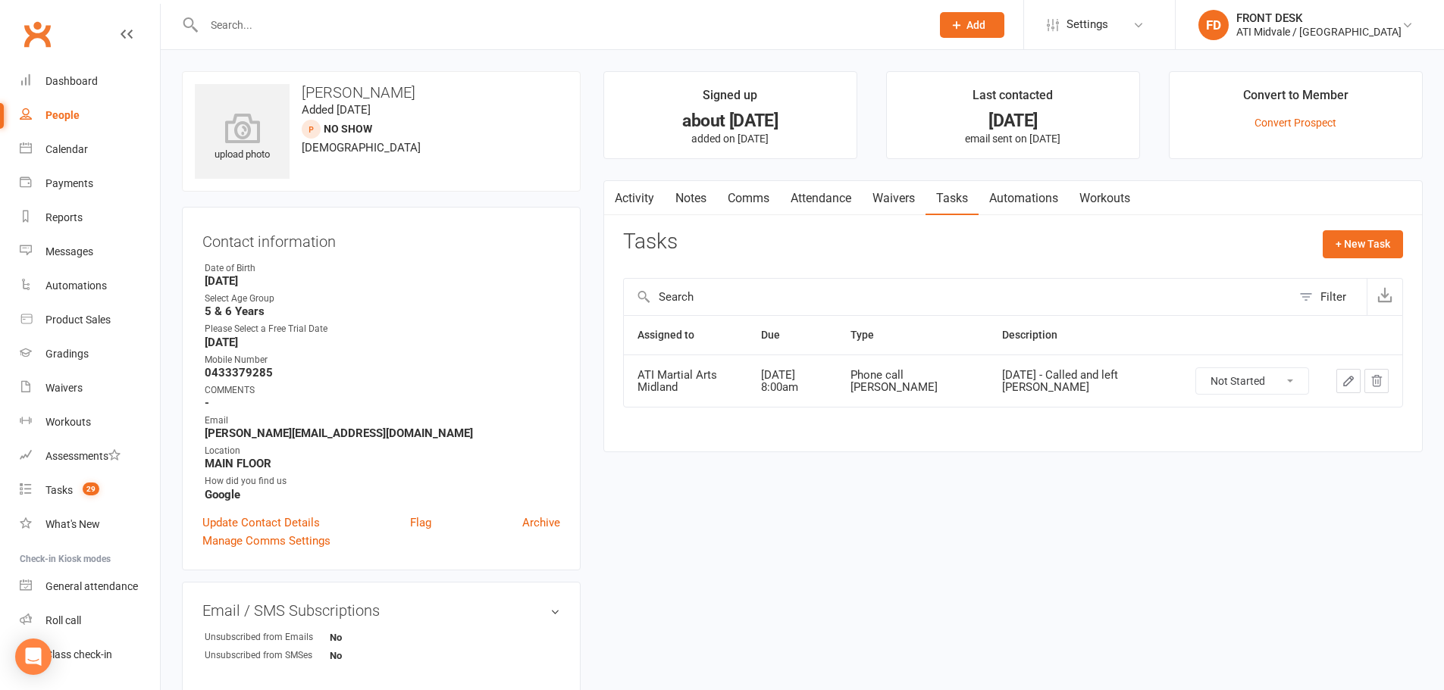
click at [1038, 193] on link "Automations" at bounding box center [1023, 198] width 90 height 35
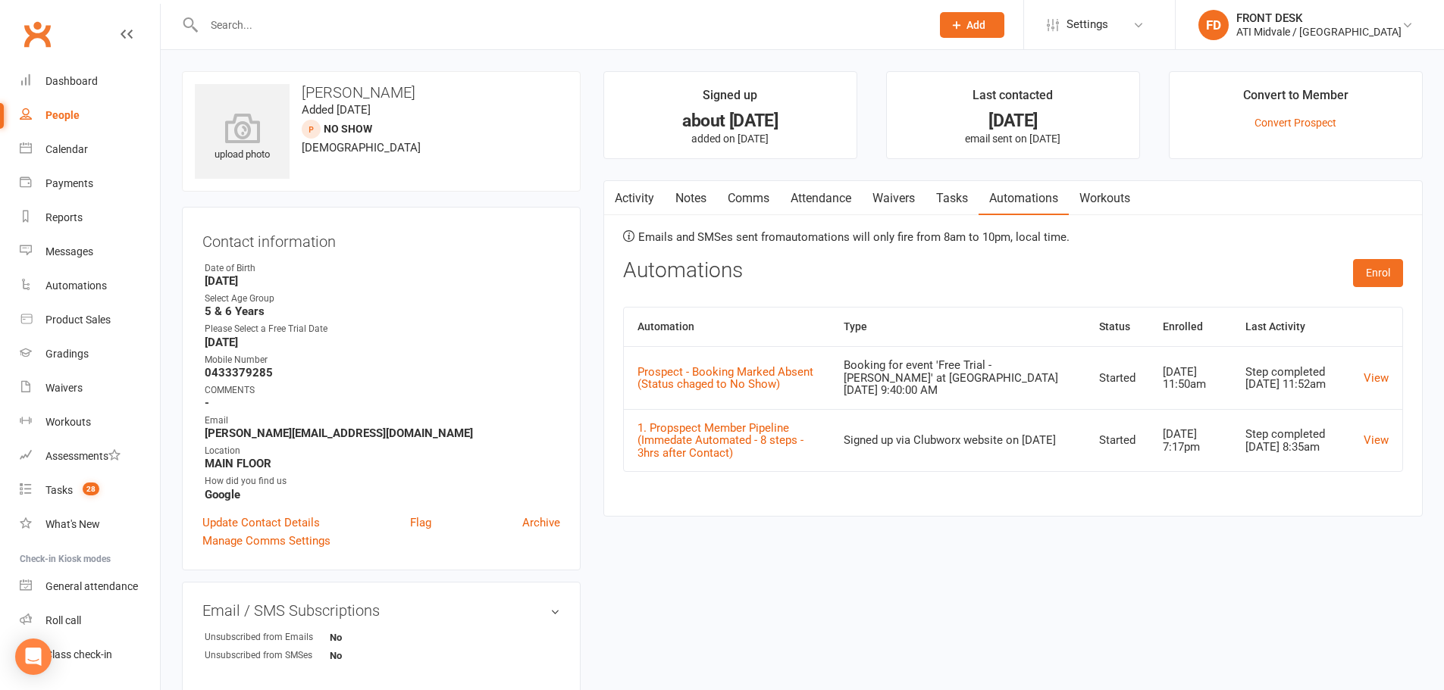
click at [757, 197] on link "Comms" at bounding box center [748, 198] width 63 height 35
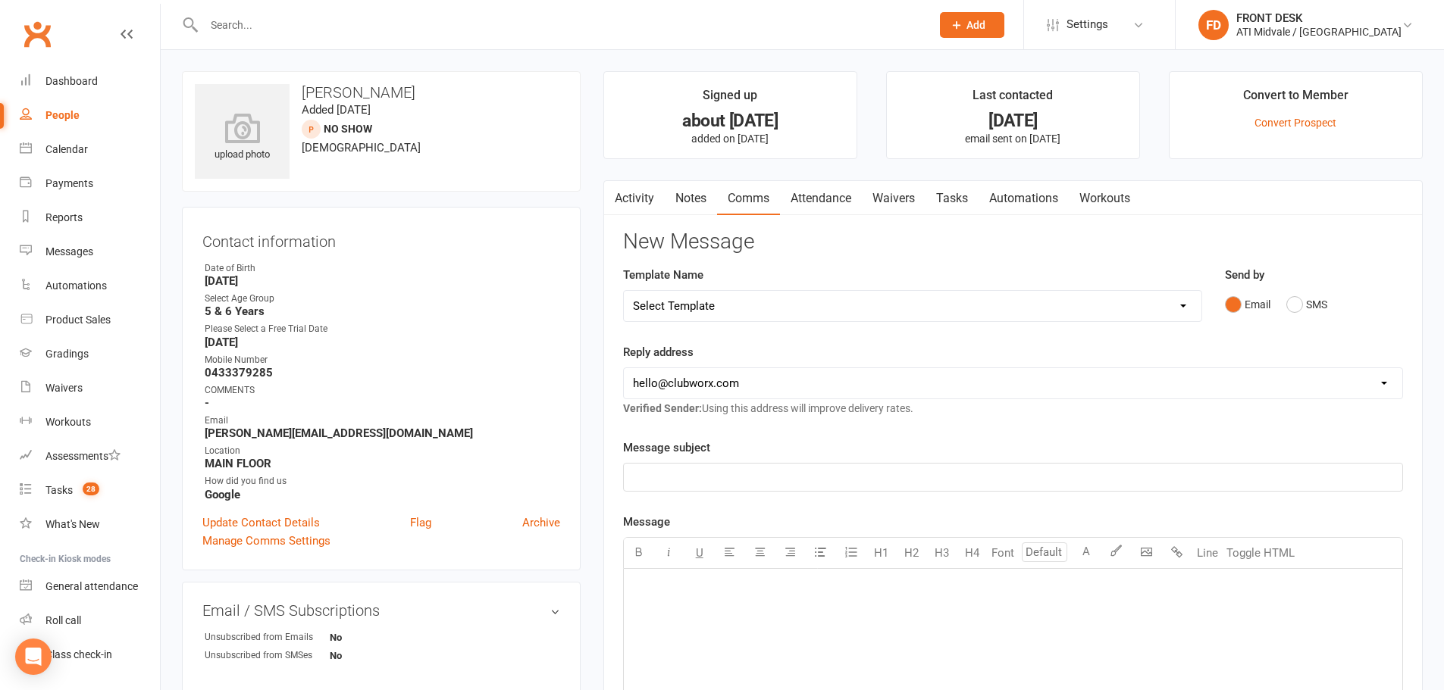
click at [1185, 301] on select "Select Template [Email] (B) Absent members (Automated 14 Days Email) [Email] EA…" at bounding box center [913, 306] width 578 height 30
select select "31"
click at [624, 291] on select "Select Template [Email] (B) Absent members (Automated 14 Days Email) [Email] EA…" at bounding box center [913, 306] width 578 height 30
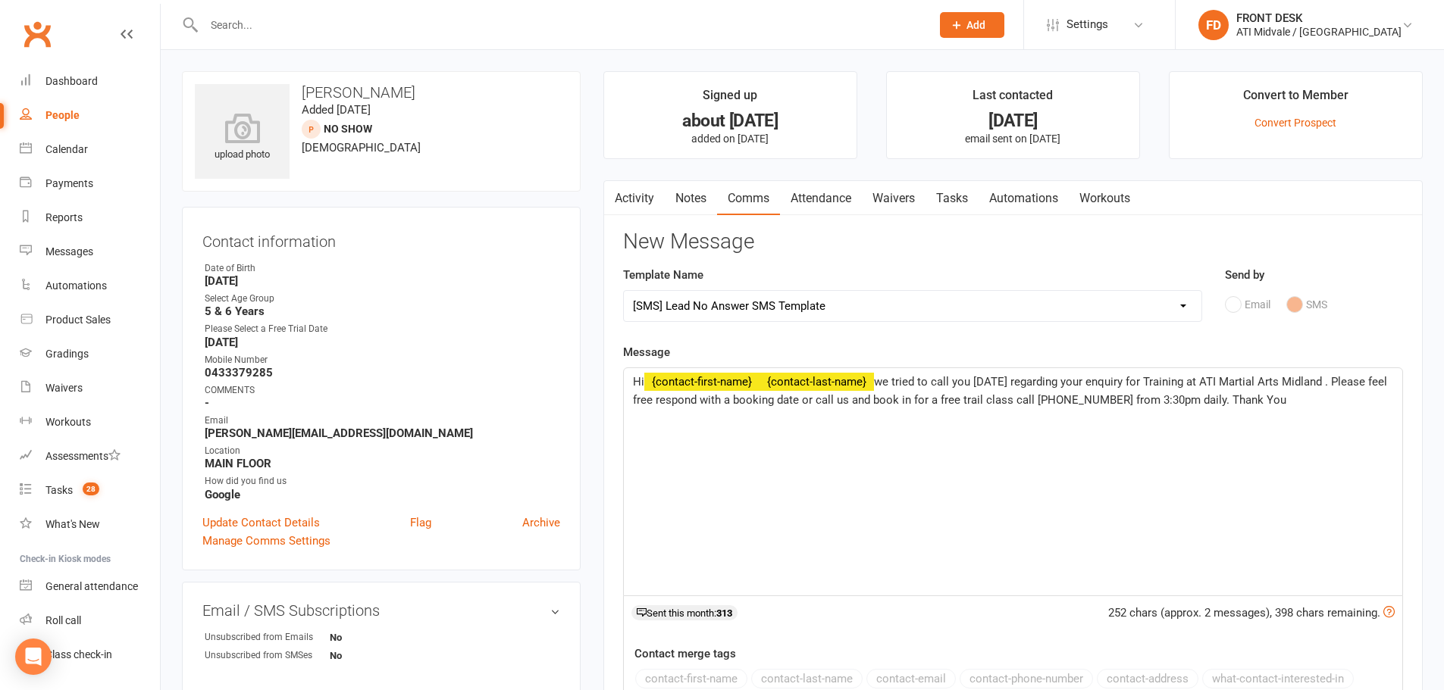
click at [746, 379] on span "﻿ {contact-first-name}" at bounding box center [701, 382] width 115 height 14
click at [723, 383] on span "﻿ {contact-first-name}" at bounding box center [701, 382] width 115 height 14
drag, startPoint x: 724, startPoint y: 383, endPoint x: 747, endPoint y: 469, distance: 89.3
click at [754, 480] on div "Hi ﻿ {contact-first-name} ﻿ {contact-last-name} we tried to call you today rega…" at bounding box center [1013, 481] width 778 height 227
drag, startPoint x: 204, startPoint y: 434, endPoint x: 285, endPoint y: 434, distance: 81.1
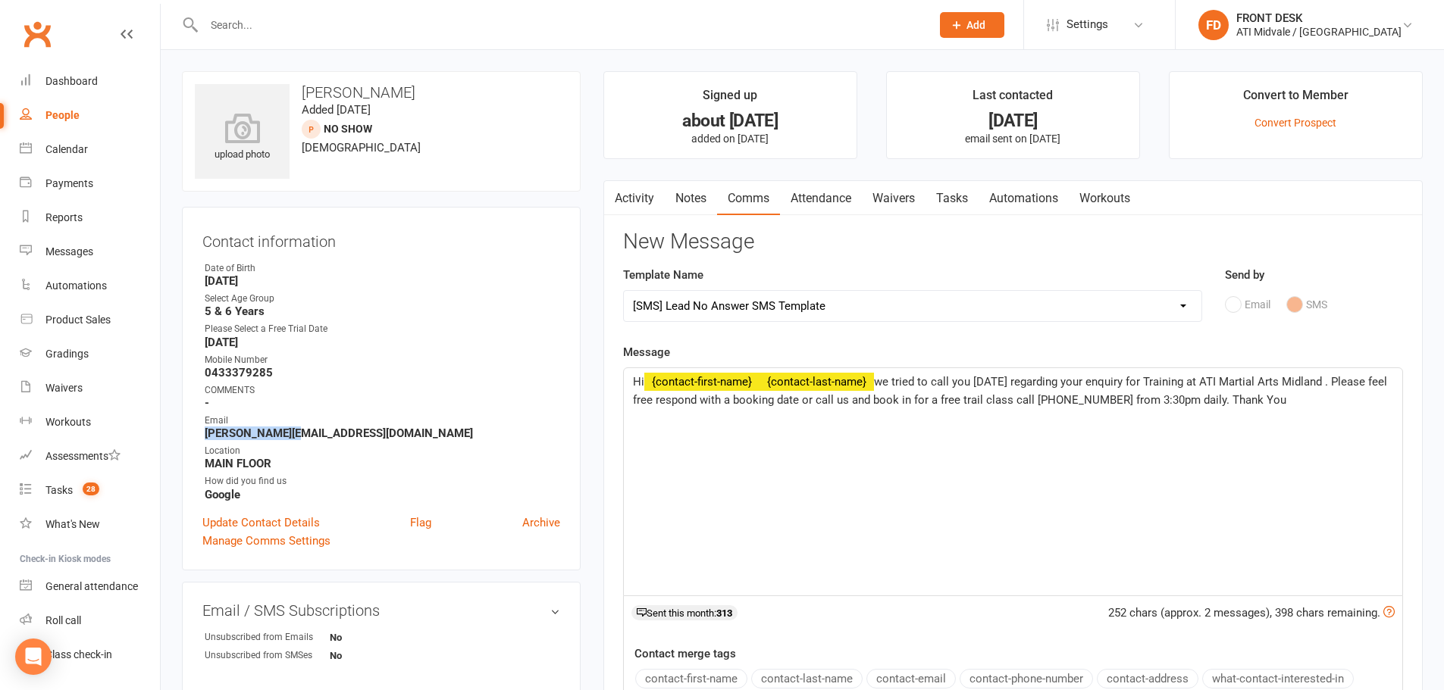
click at [285, 434] on li "Email Katherine.Clays@hotmail.com" at bounding box center [381, 427] width 358 height 27
copy strong "Katherine.Clays"
drag, startPoint x: 693, startPoint y: 377, endPoint x: 734, endPoint y: 493, distance: 122.3
click at [734, 494] on div "Hi ﻿ {contact-first-name} ﻿ {contact-last-name} we tried to call you today rega…" at bounding box center [1013, 481] width 778 height 227
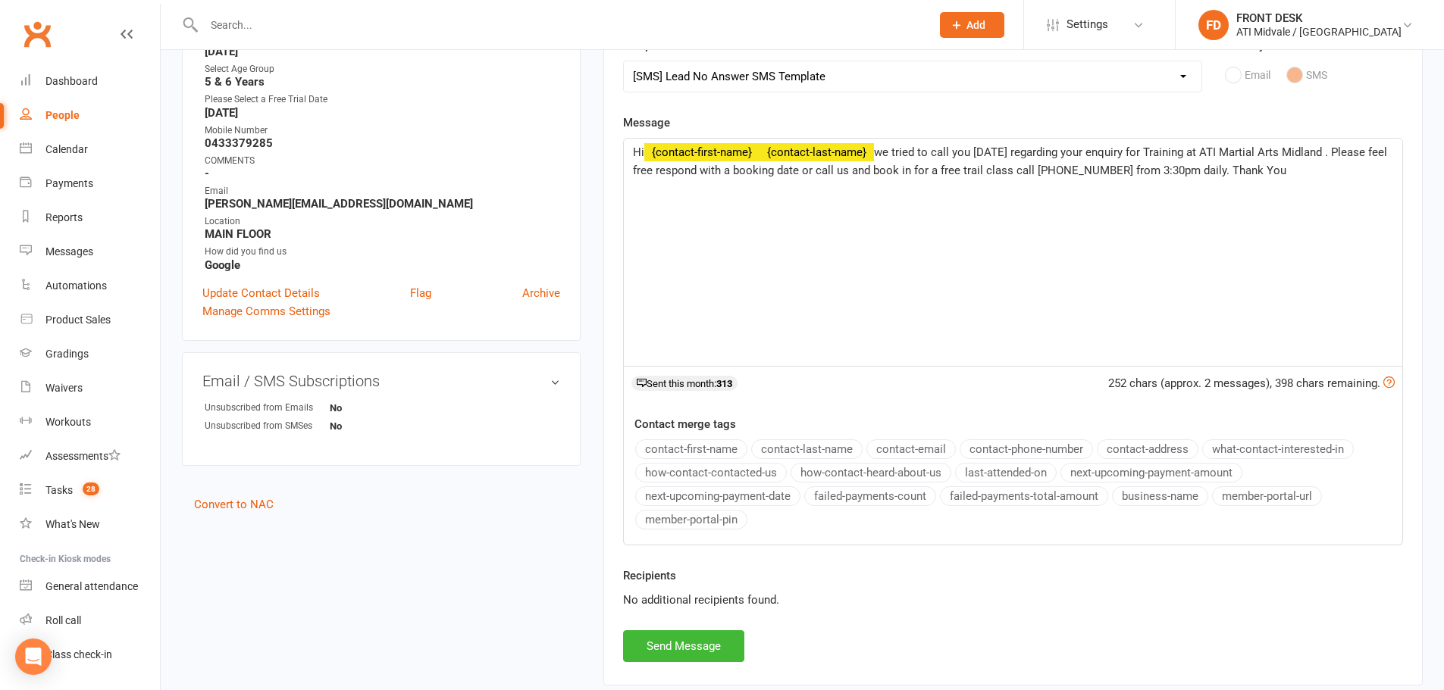
scroll to position [76, 0]
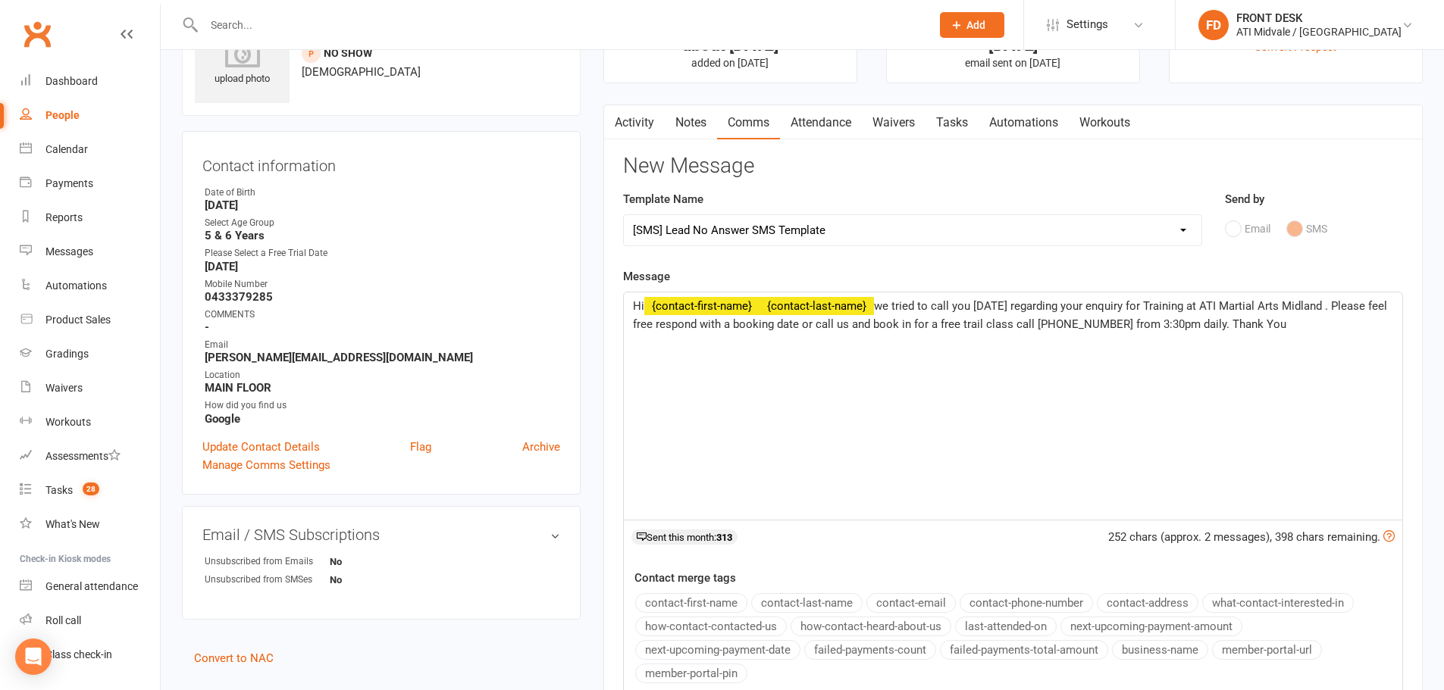
click at [879, 304] on span "we tried to call you today regarding your enquiry for Training at ATI Martial A…" at bounding box center [1011, 315] width 757 height 32
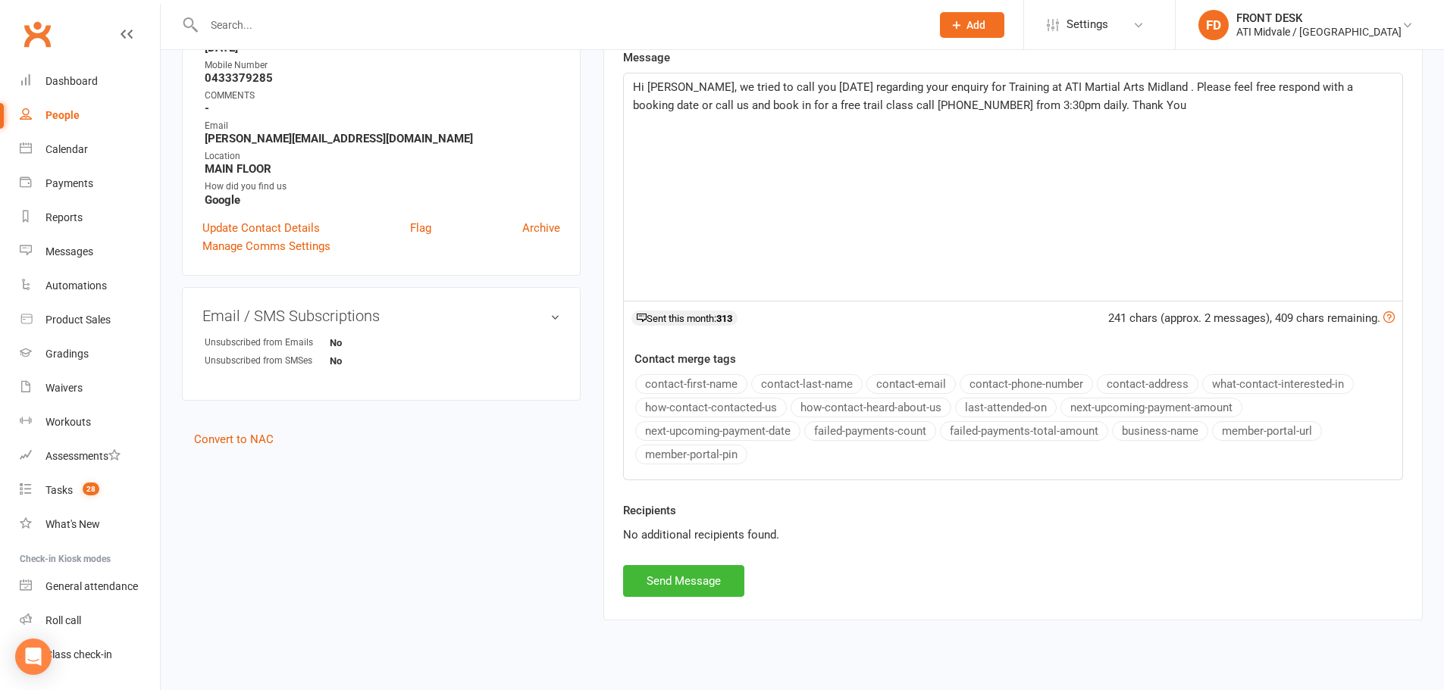
scroll to position [303, 0]
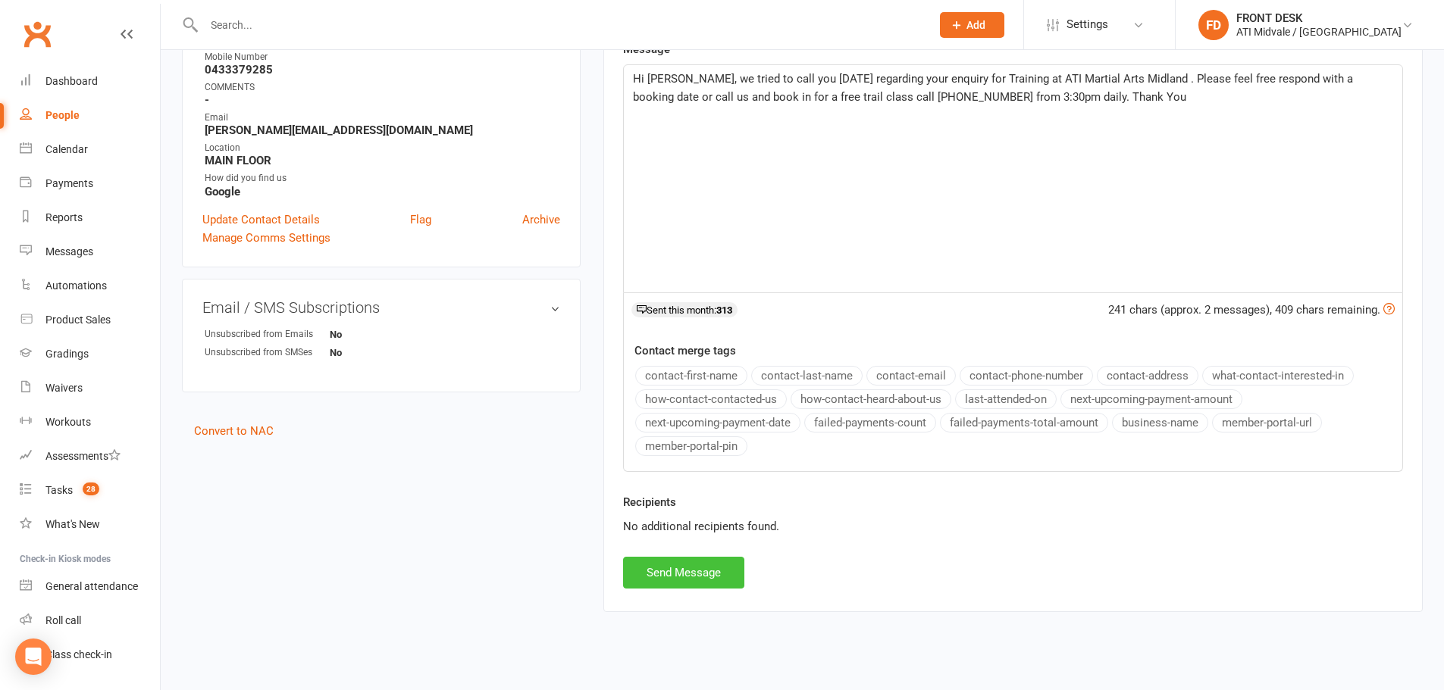
click at [707, 570] on button "Send Message" at bounding box center [683, 573] width 121 height 32
select select
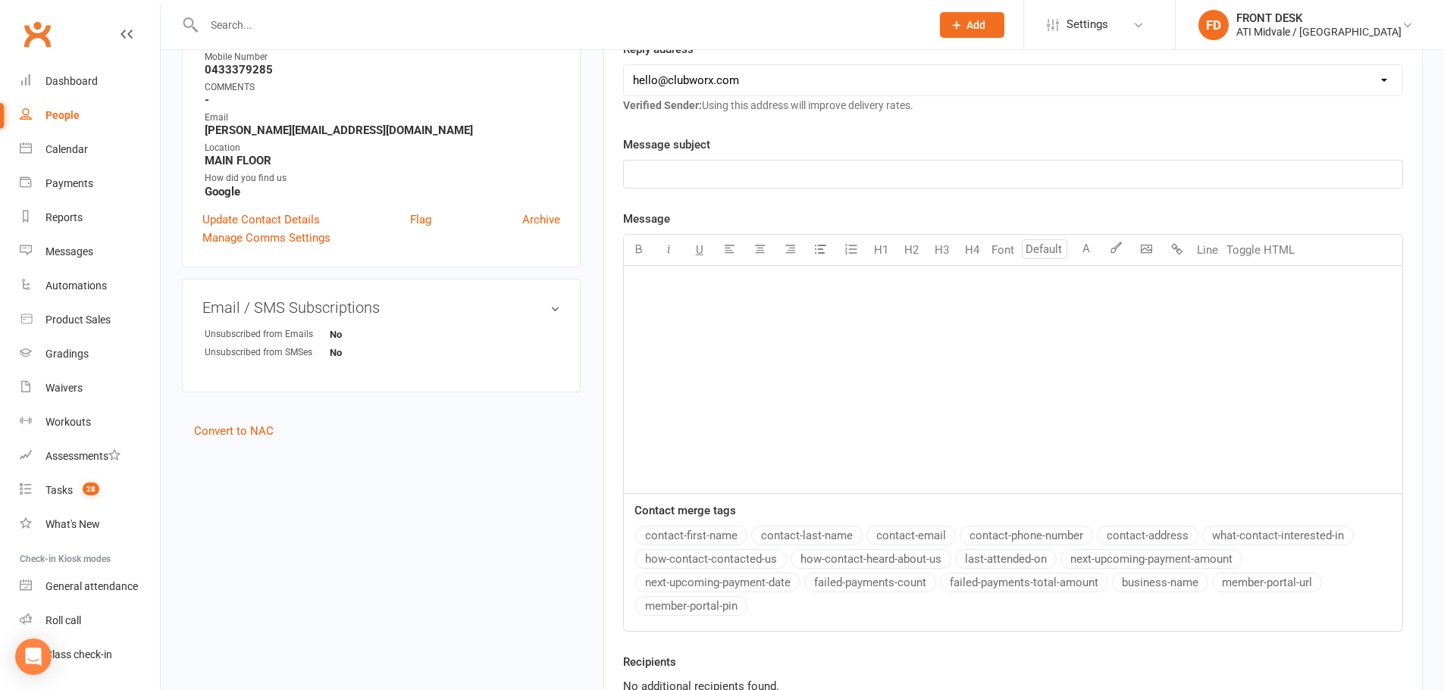
click at [380, 14] on input "text" at bounding box center [559, 24] width 721 height 21
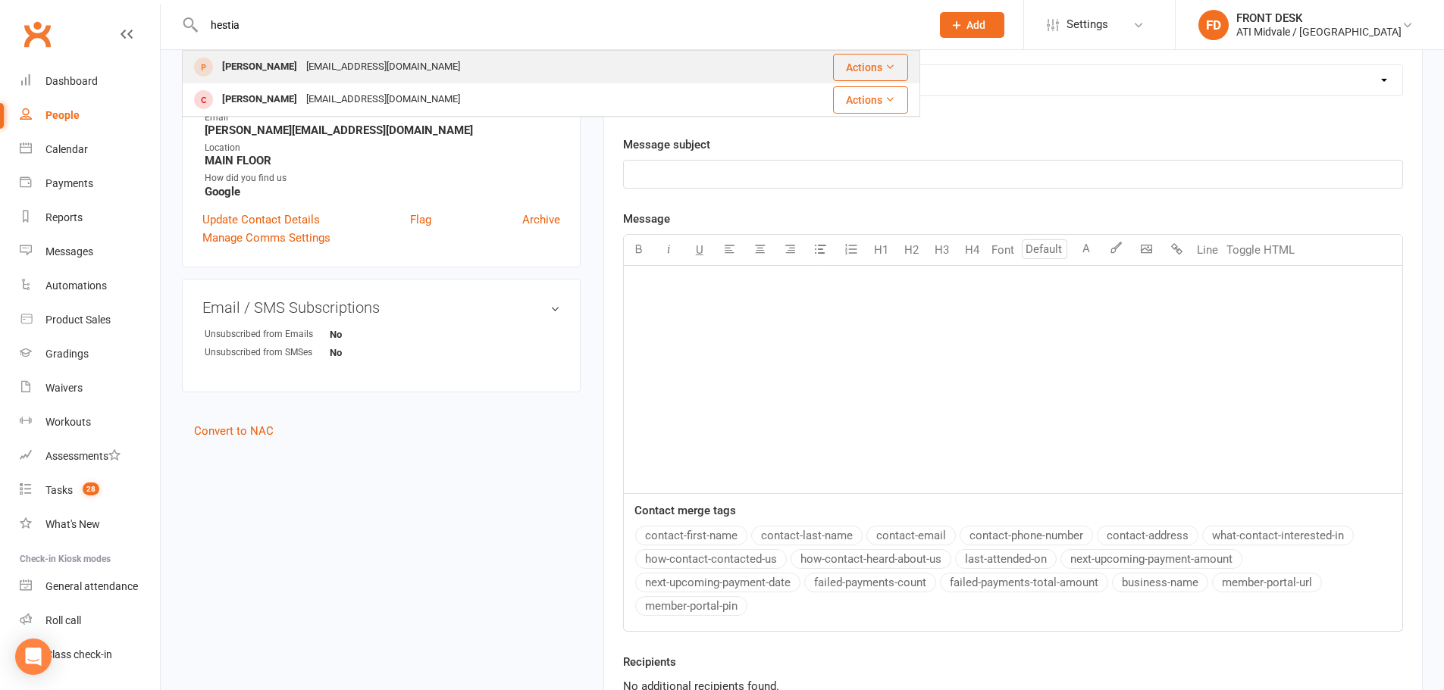
type input "hestia"
click at [321, 70] on div "chansum629@gmail.com" at bounding box center [383, 67] width 163 height 22
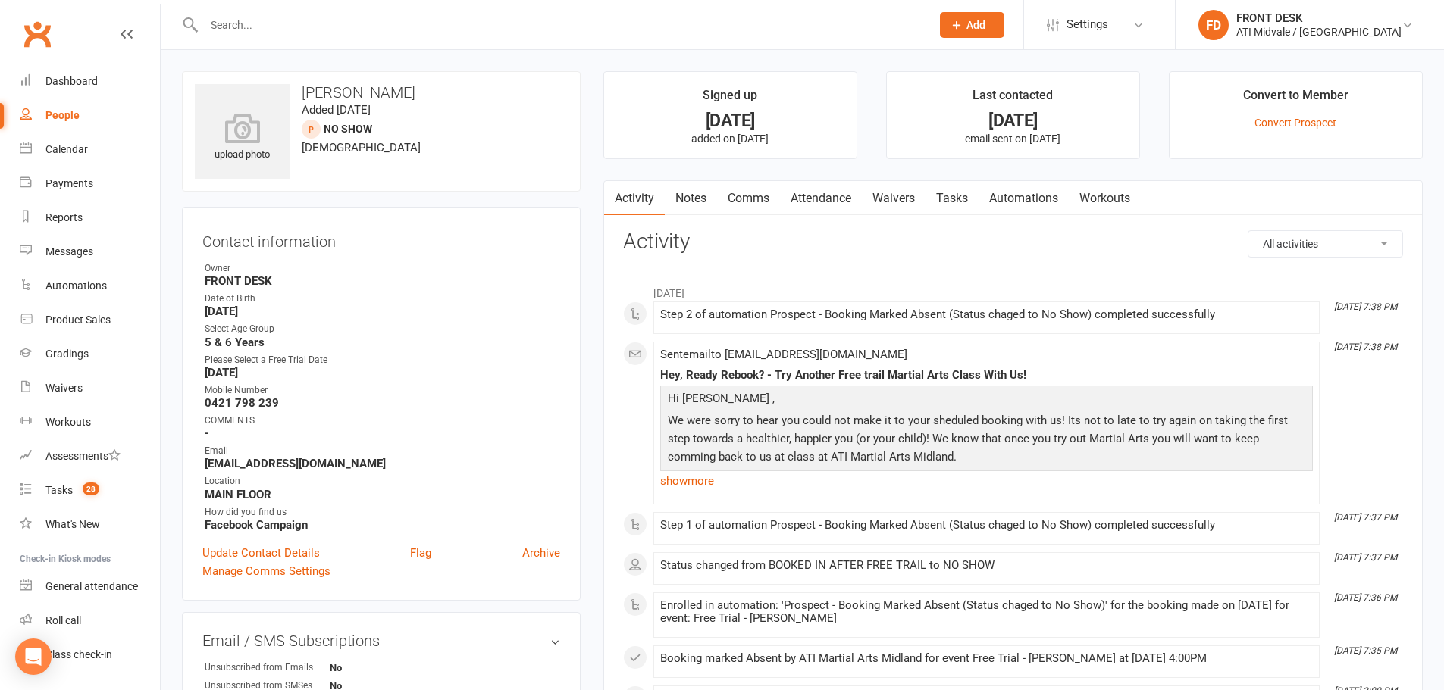
click at [947, 196] on link "Tasks" at bounding box center [951, 198] width 53 height 35
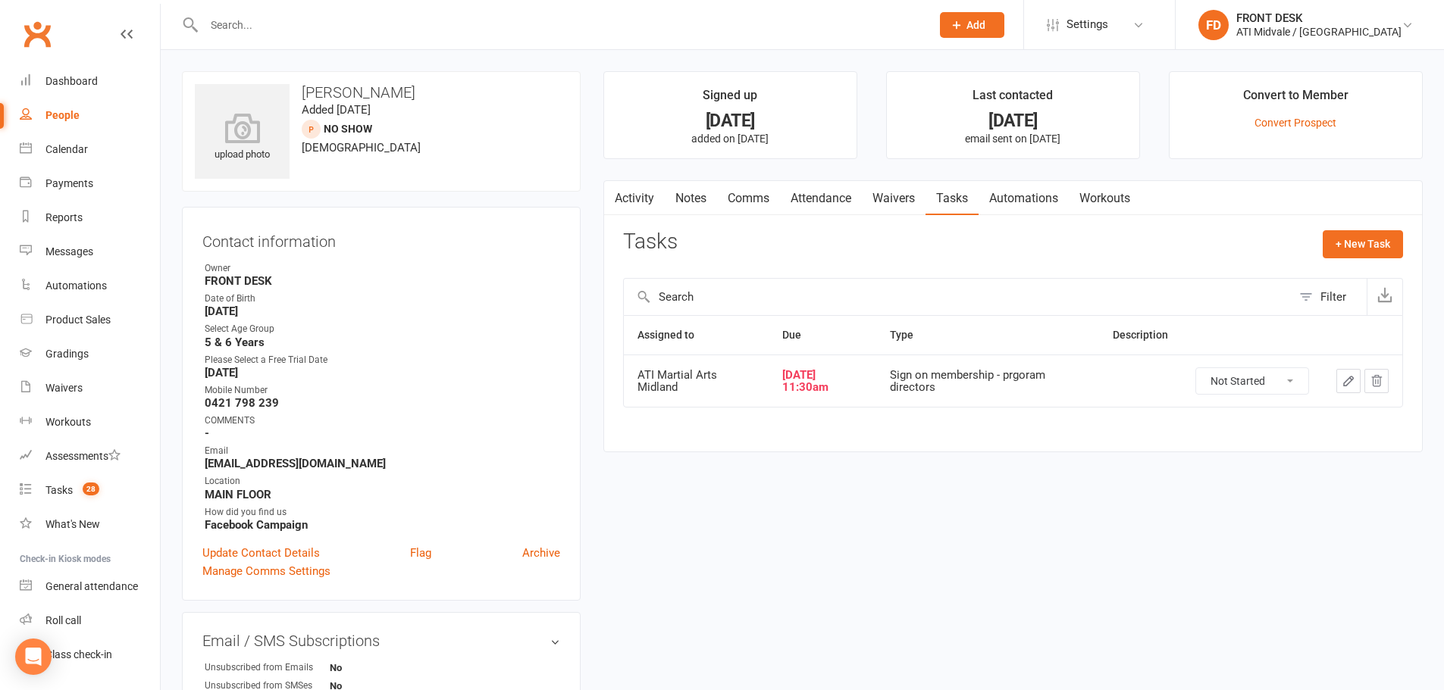
click at [682, 205] on link "Notes" at bounding box center [691, 198] width 52 height 35
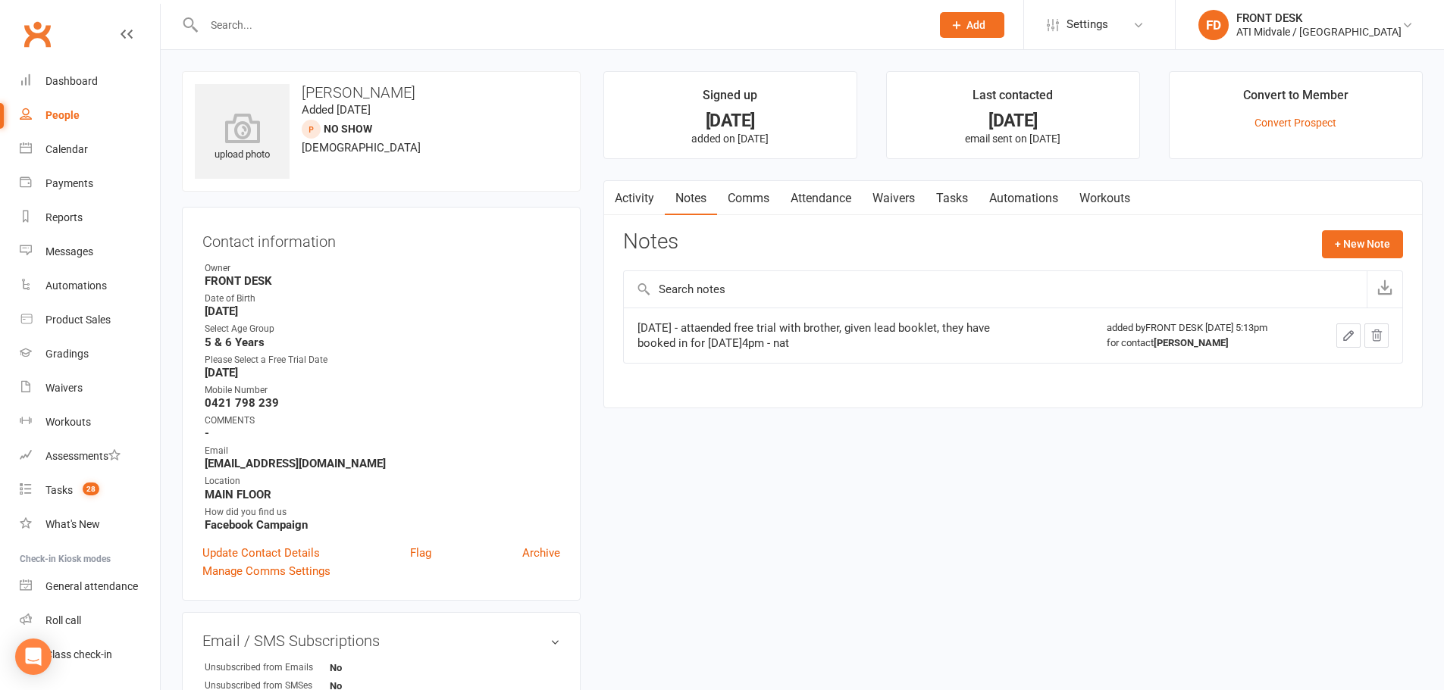
click at [753, 193] on link "Comms" at bounding box center [748, 198] width 63 height 35
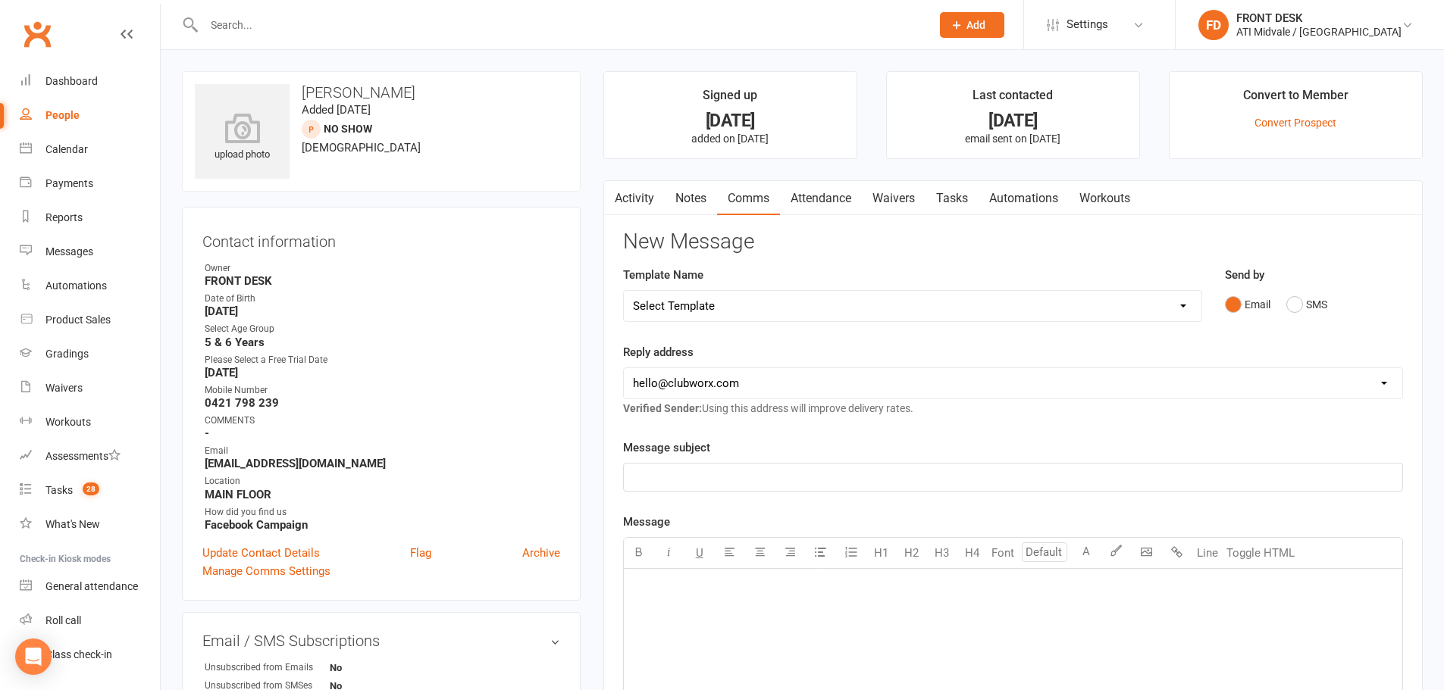
click at [1176, 308] on select "Select Template [Email] (B) Absent members (Automated 14 Days Email) [Email] EA…" at bounding box center [913, 306] width 578 height 30
select select "31"
click at [624, 291] on select "Select Template [Email] (B) Absent members (Automated 14 Days Email) [Email] EA…" at bounding box center [913, 306] width 578 height 30
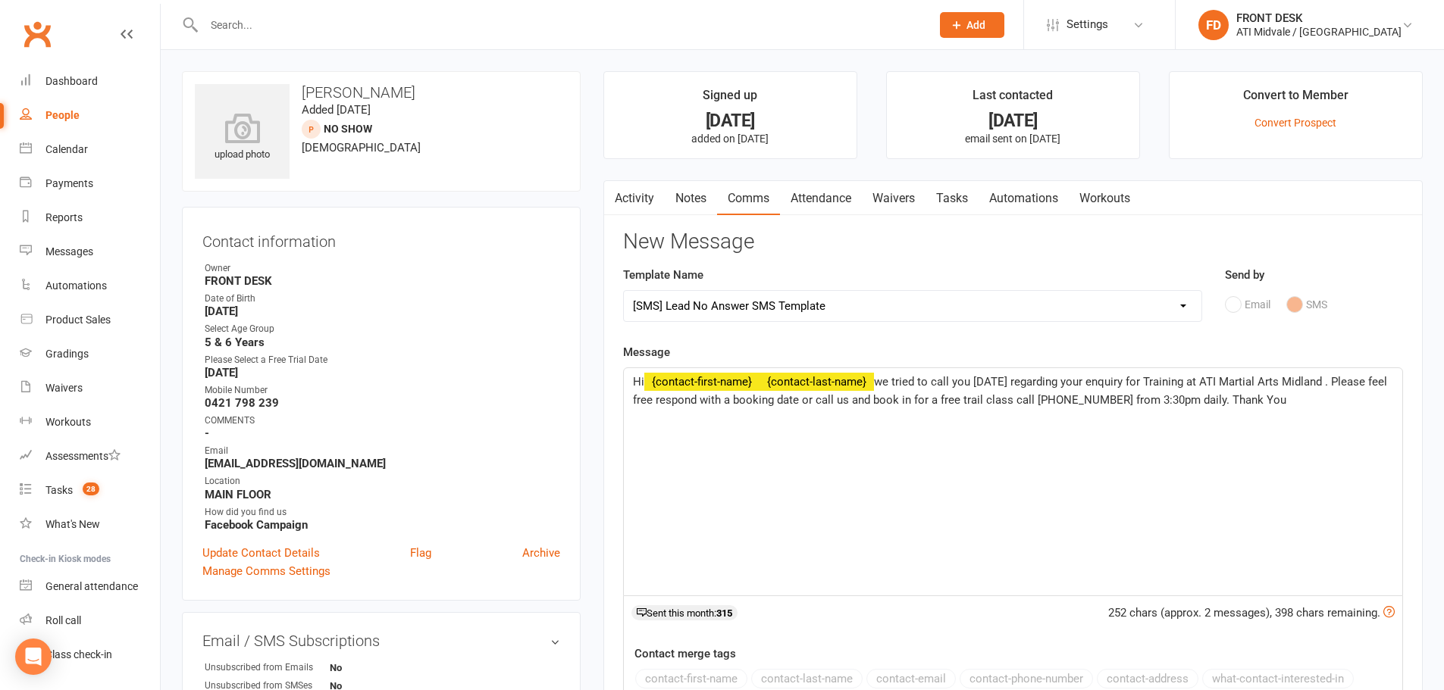
click at [878, 380] on span "we tried to call you today regarding your enquiry for Training at ATI Martial A…" at bounding box center [1011, 391] width 757 height 32
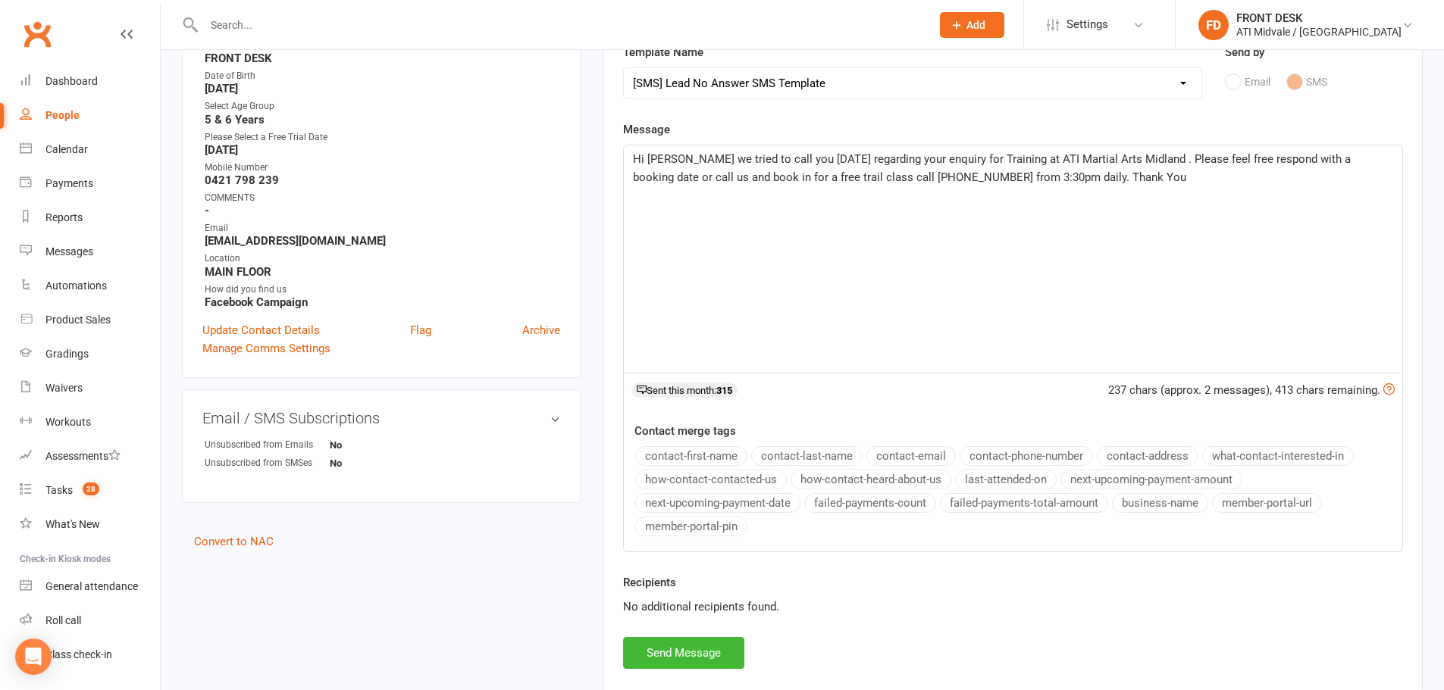
scroll to position [227, 0]
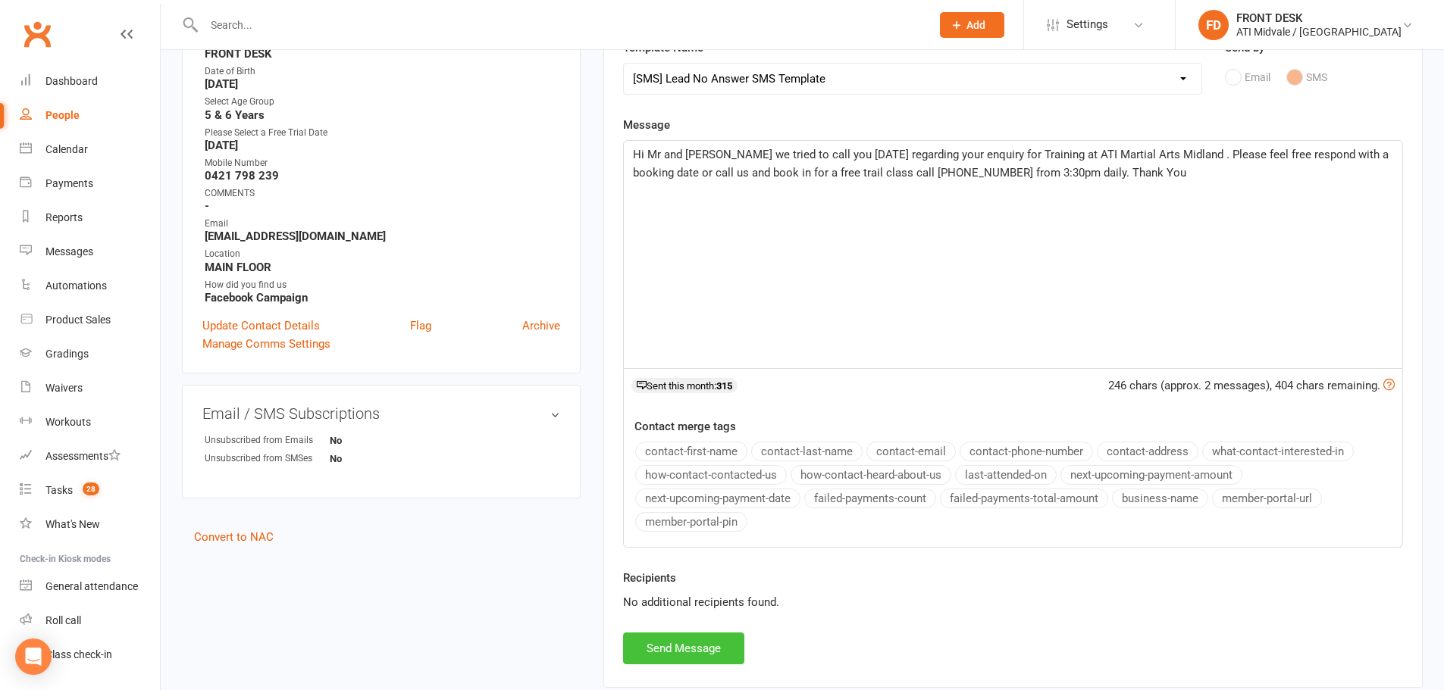
click at [678, 649] on button "Send Message" at bounding box center [683, 649] width 121 height 32
select select
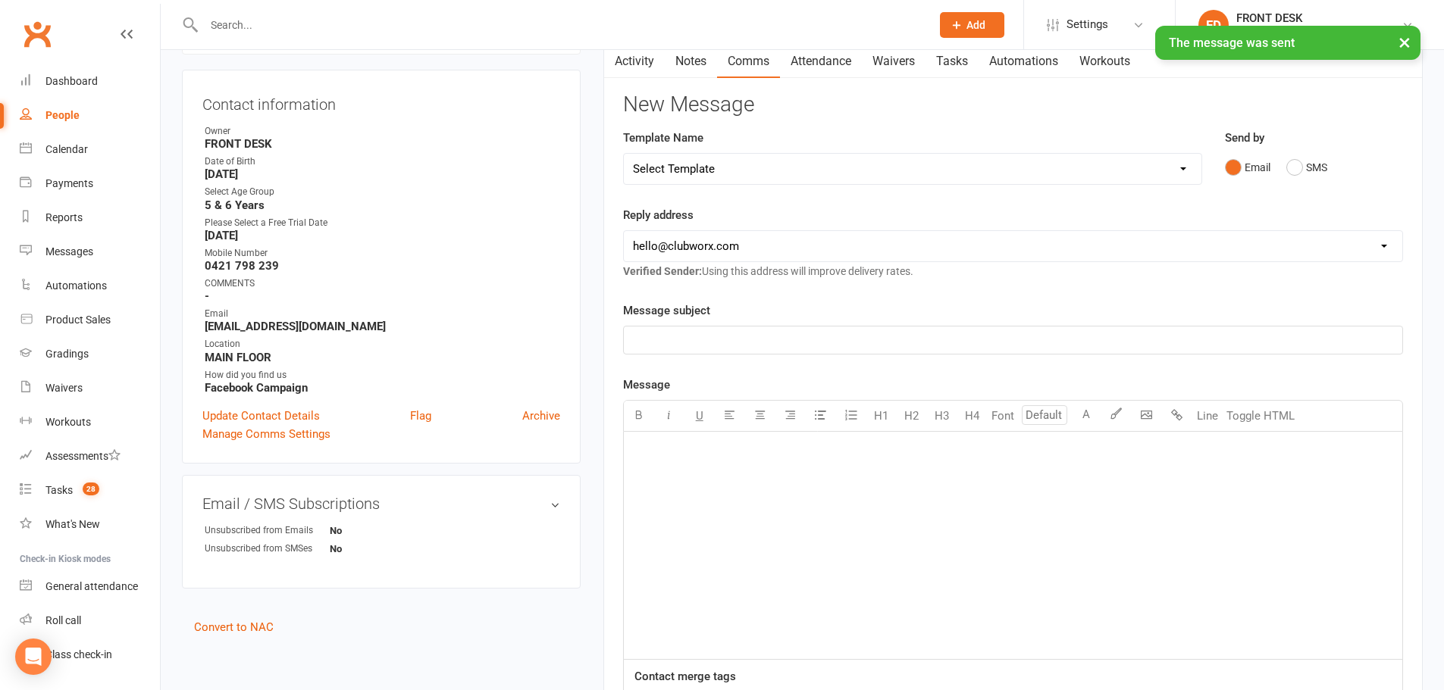
scroll to position [0, 0]
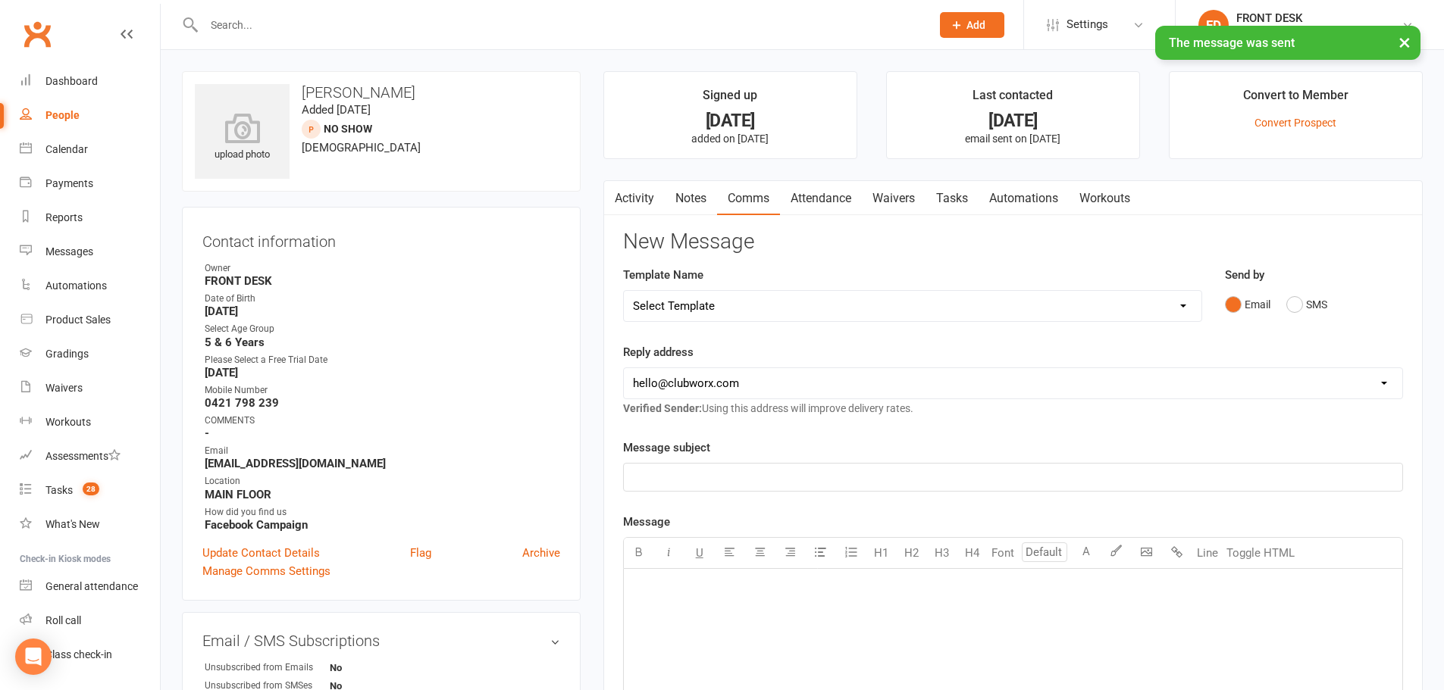
click at [945, 197] on link "Tasks" at bounding box center [951, 198] width 53 height 35
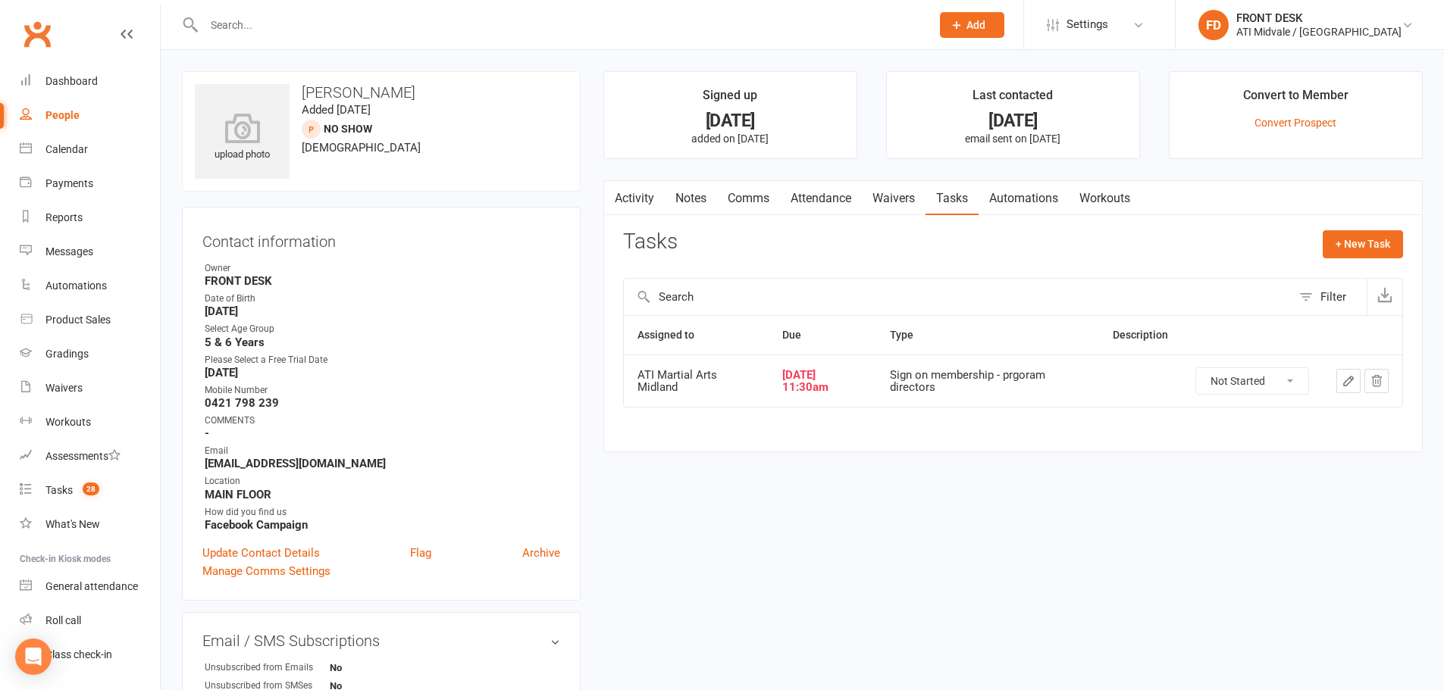
click at [1346, 382] on icon "button" at bounding box center [1348, 381] width 9 height 9
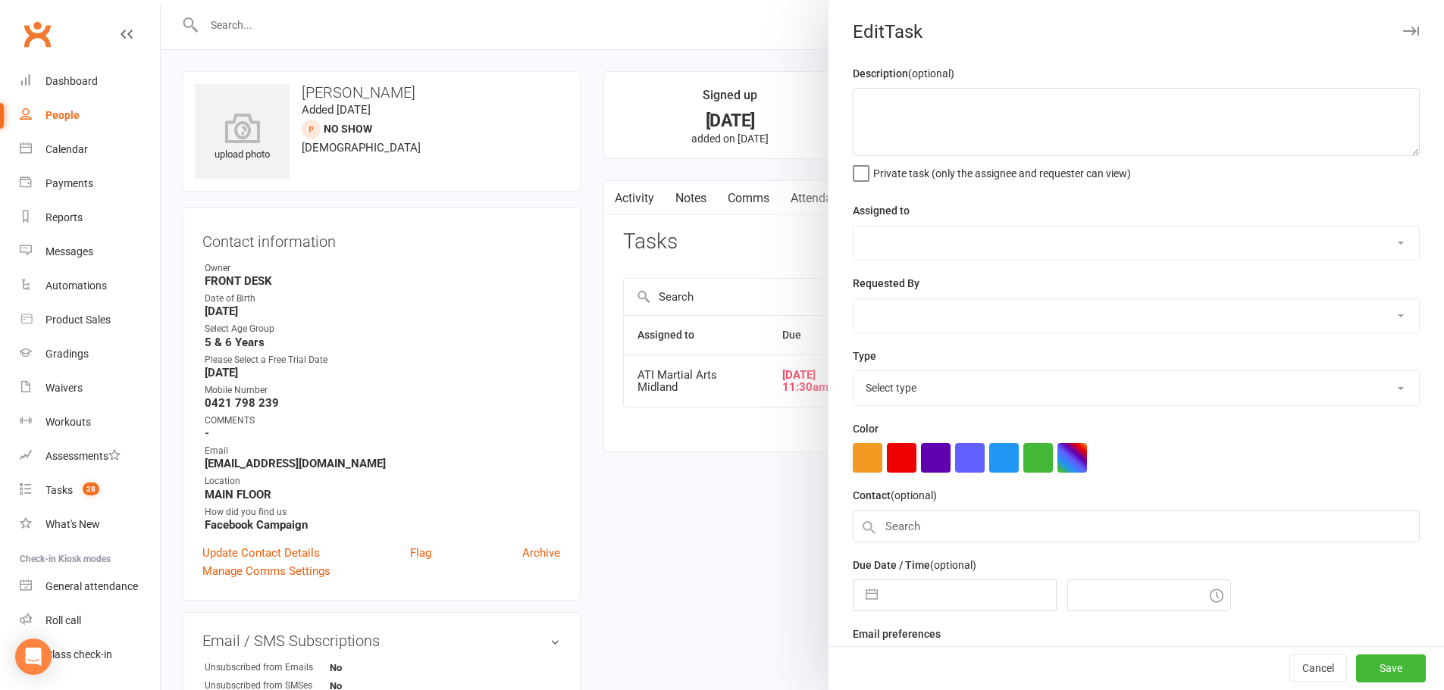
select select "32859"
type input "24 Jul 2025"
type input "11:30am"
select select "22453"
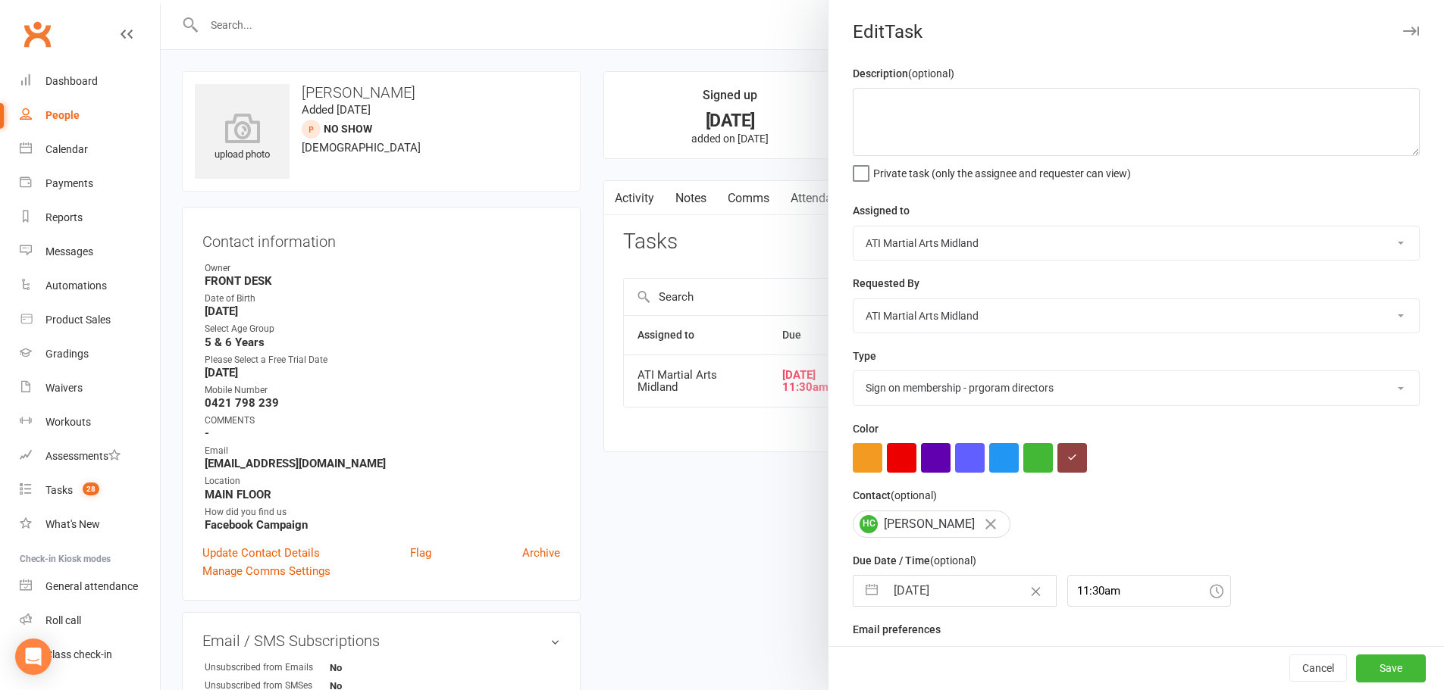
select select "5"
select select "2025"
select select "6"
select select "2025"
select select "7"
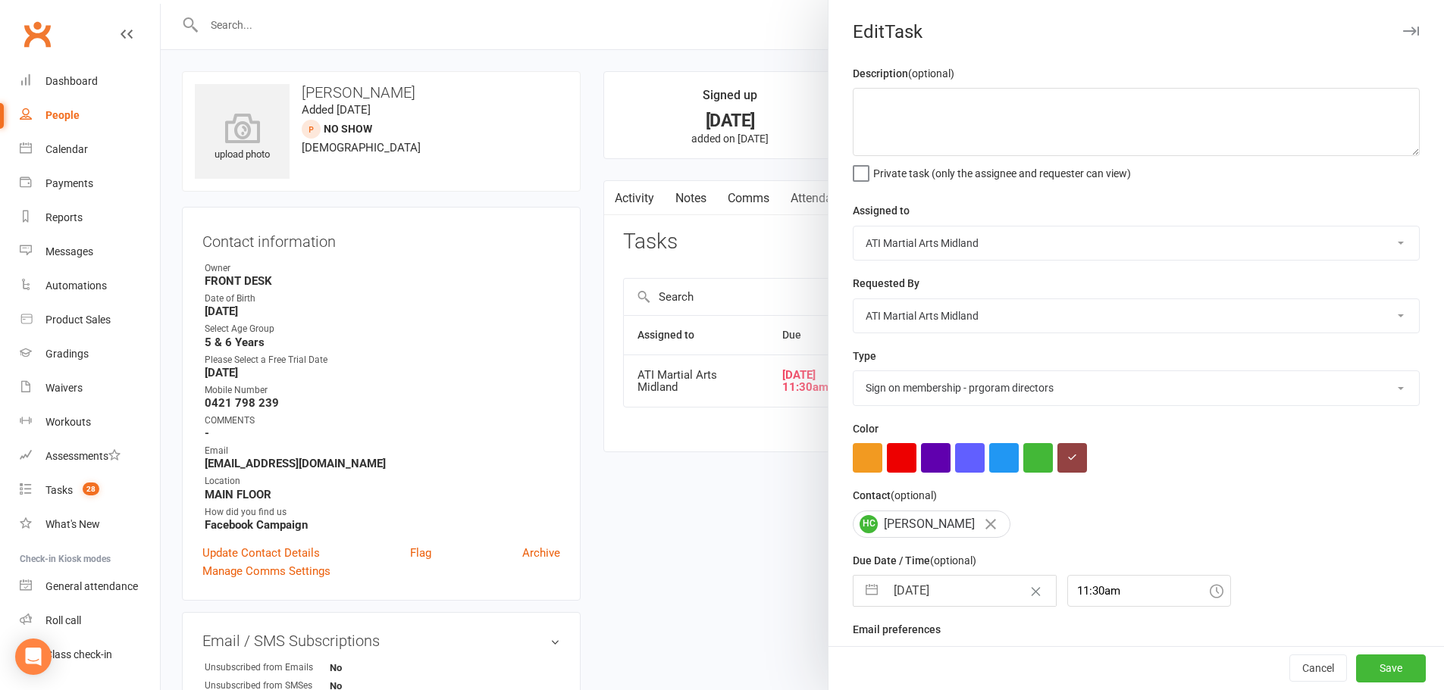
select select "2025"
click at [953, 597] on input "24 Jul 2025" at bounding box center [970, 591] width 171 height 30
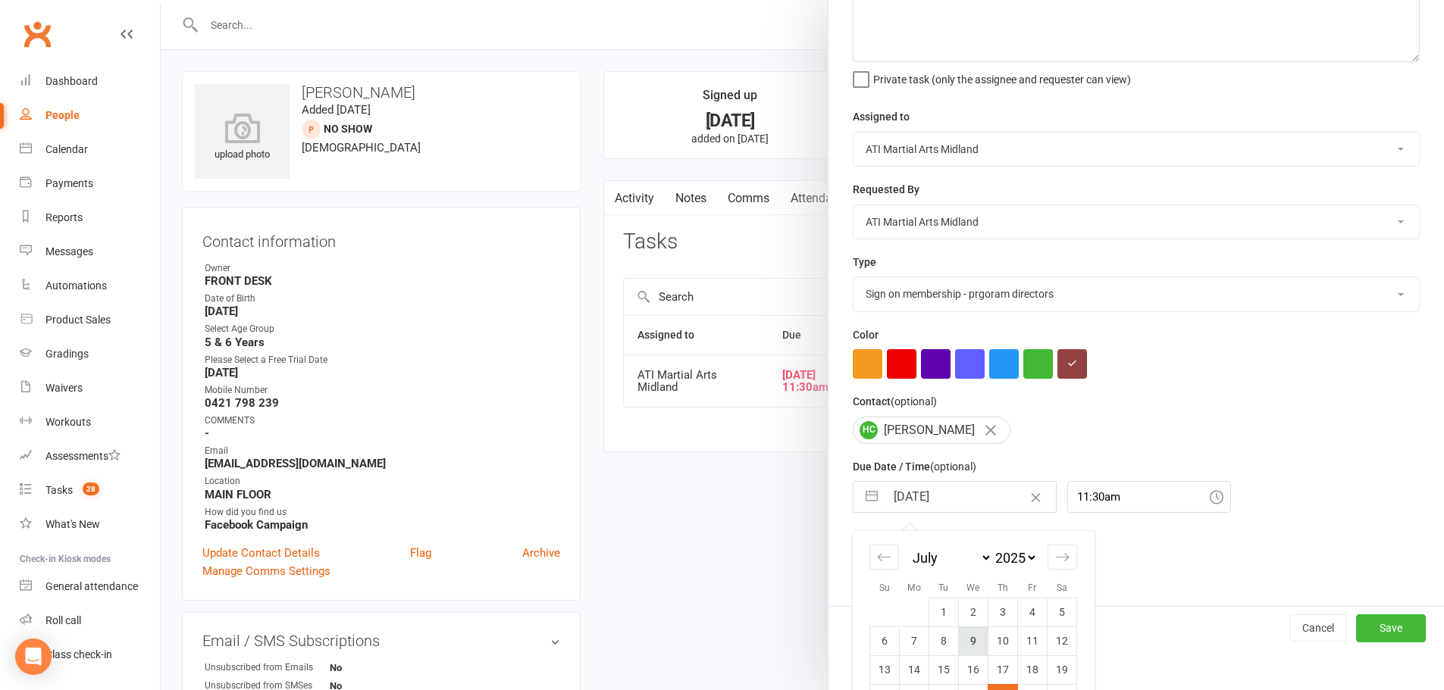
scroll to position [169, 0]
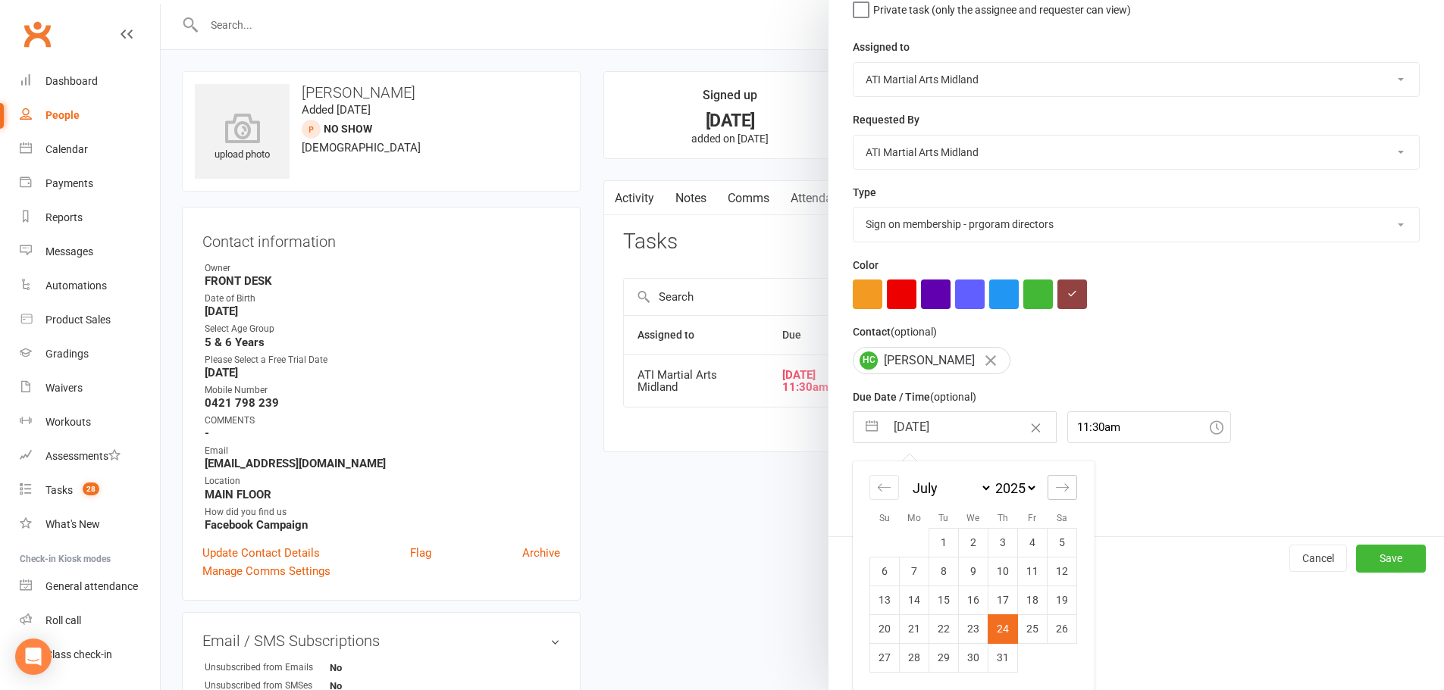
click at [1048, 484] on div "Move forward to switch to the next month." at bounding box center [1062, 487] width 30 height 25
select select "8"
select select "2025"
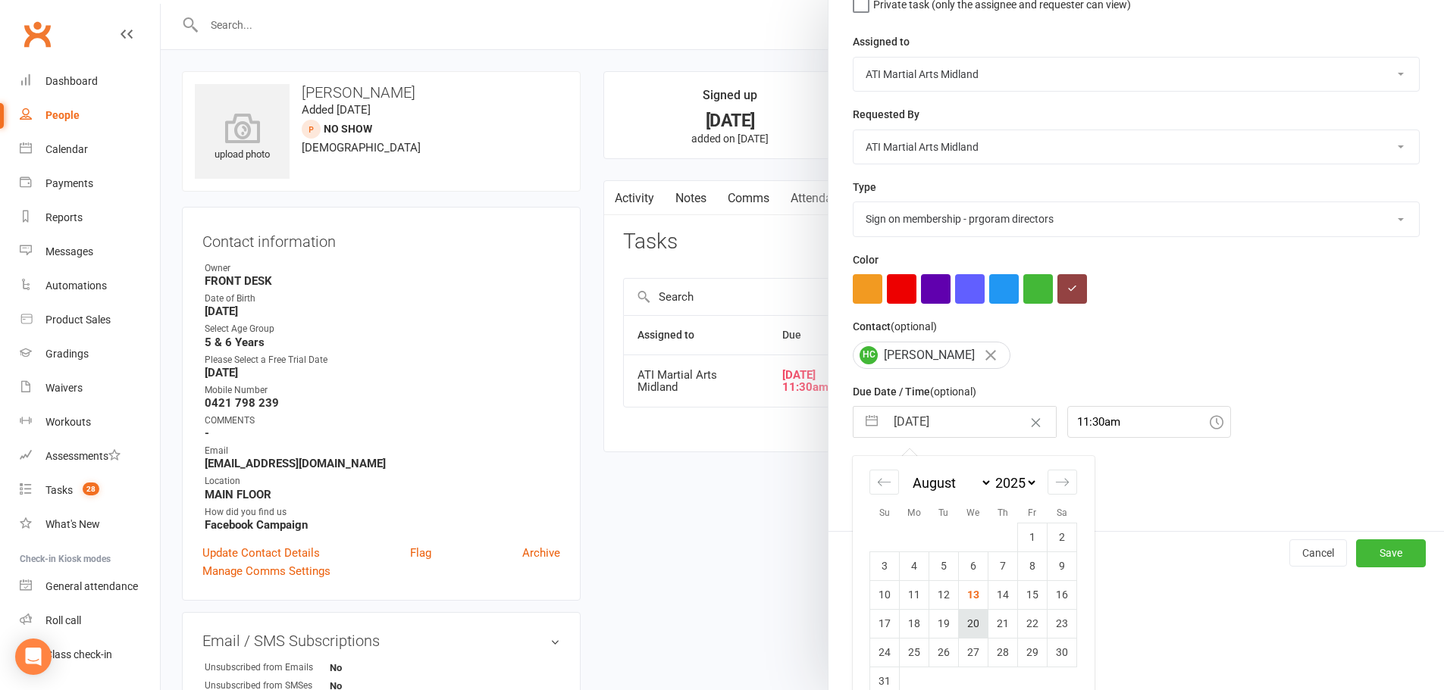
click at [972, 631] on td "20" at bounding box center [974, 623] width 30 height 29
type input "[DATE]"
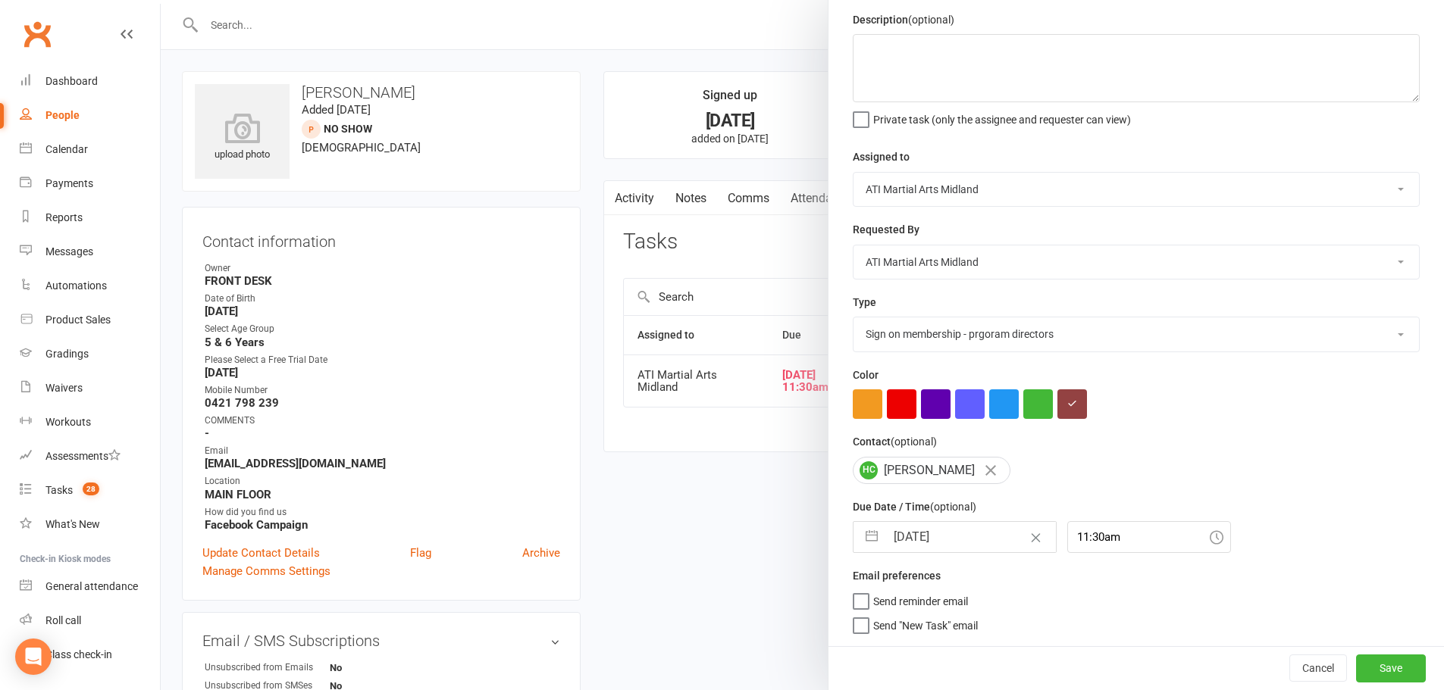
scroll to position [60, 0]
click at [876, 45] on textarea at bounding box center [1136, 68] width 567 height 68
type textarea "13/08/2025 - Called and left VM - LM"
click at [1369, 671] on button "Save" at bounding box center [1391, 668] width 70 height 27
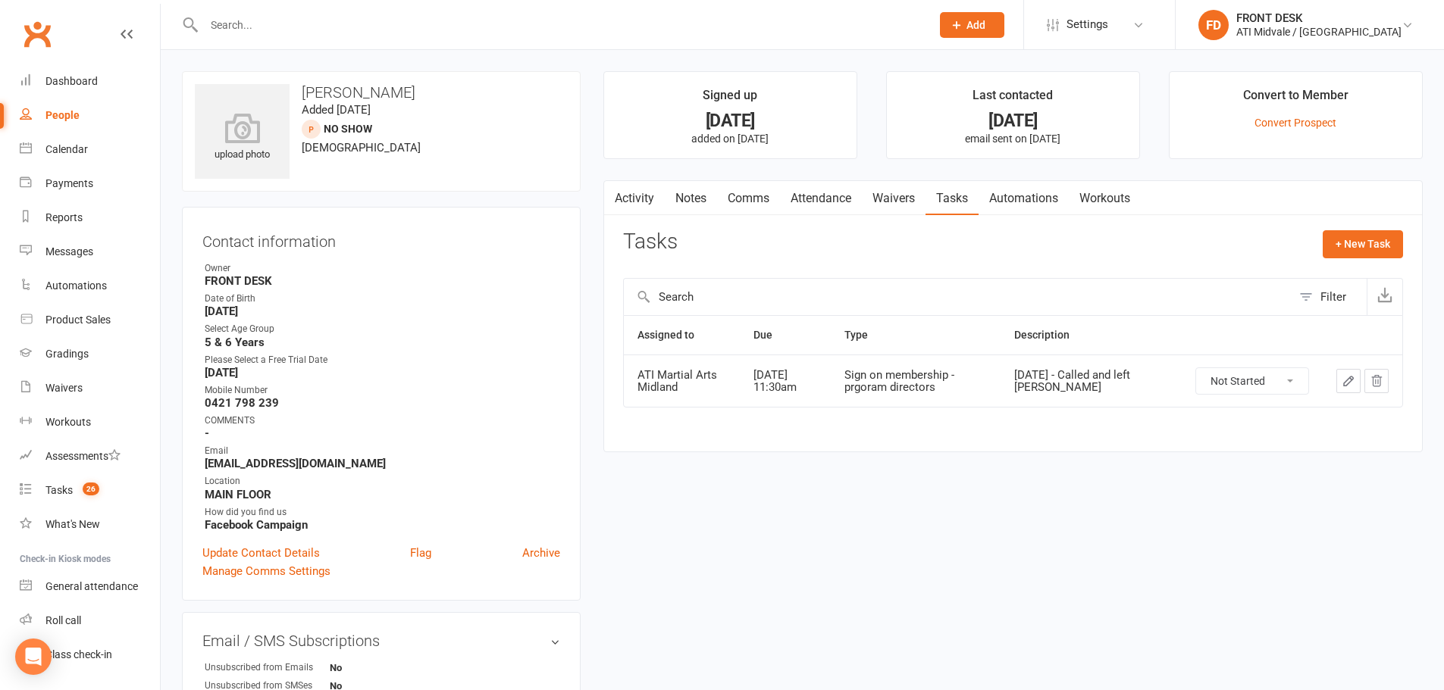
click at [308, 20] on input "text" at bounding box center [559, 24] width 721 height 21
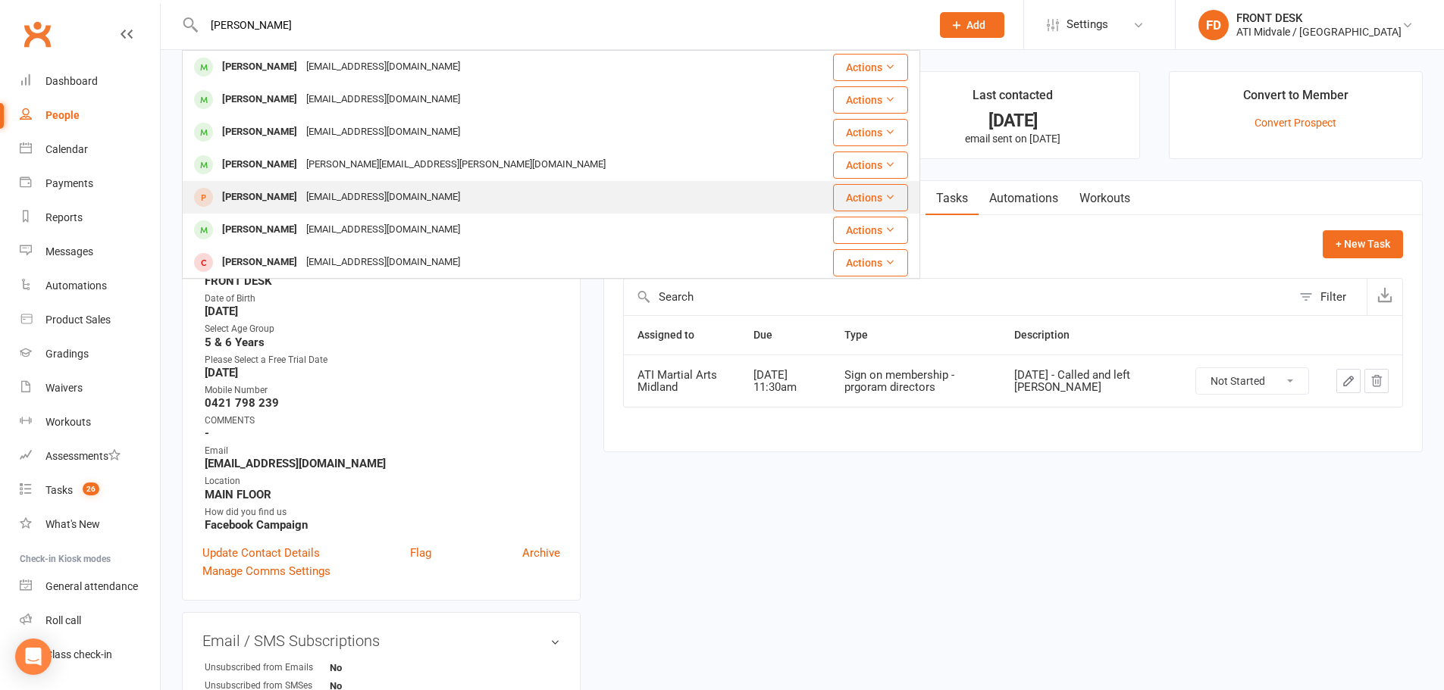
type input "jacob"
click at [349, 189] on div "27jesstreasure1997@gmail.com" at bounding box center [383, 197] width 163 height 22
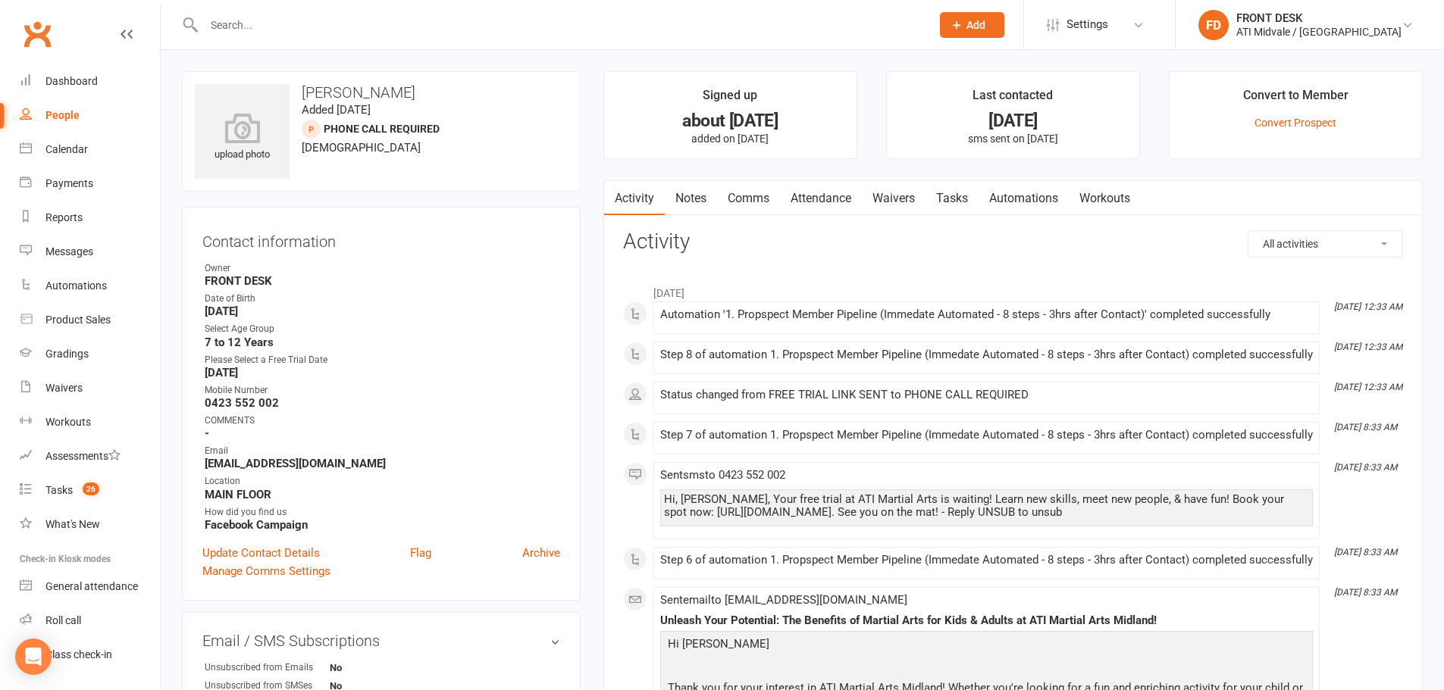
click at [964, 199] on link "Tasks" at bounding box center [951, 198] width 53 height 35
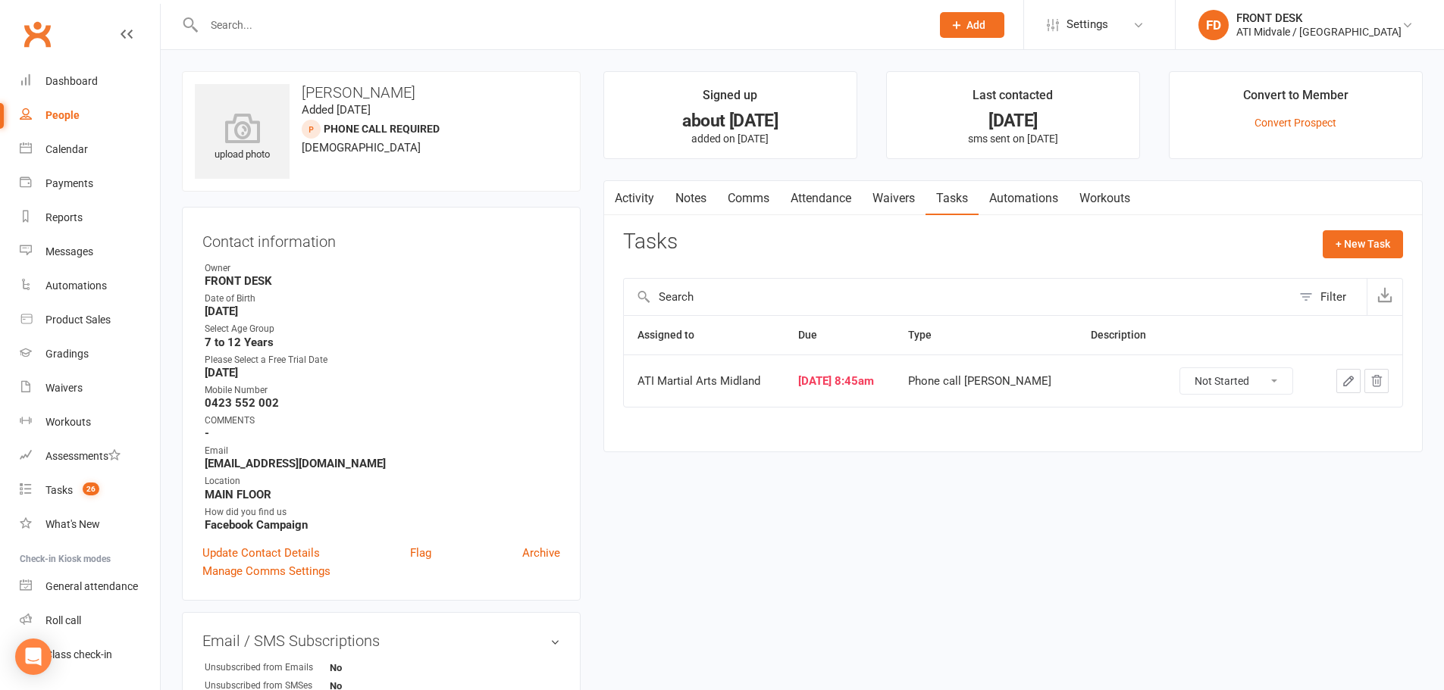
click at [688, 198] on link "Notes" at bounding box center [691, 198] width 52 height 35
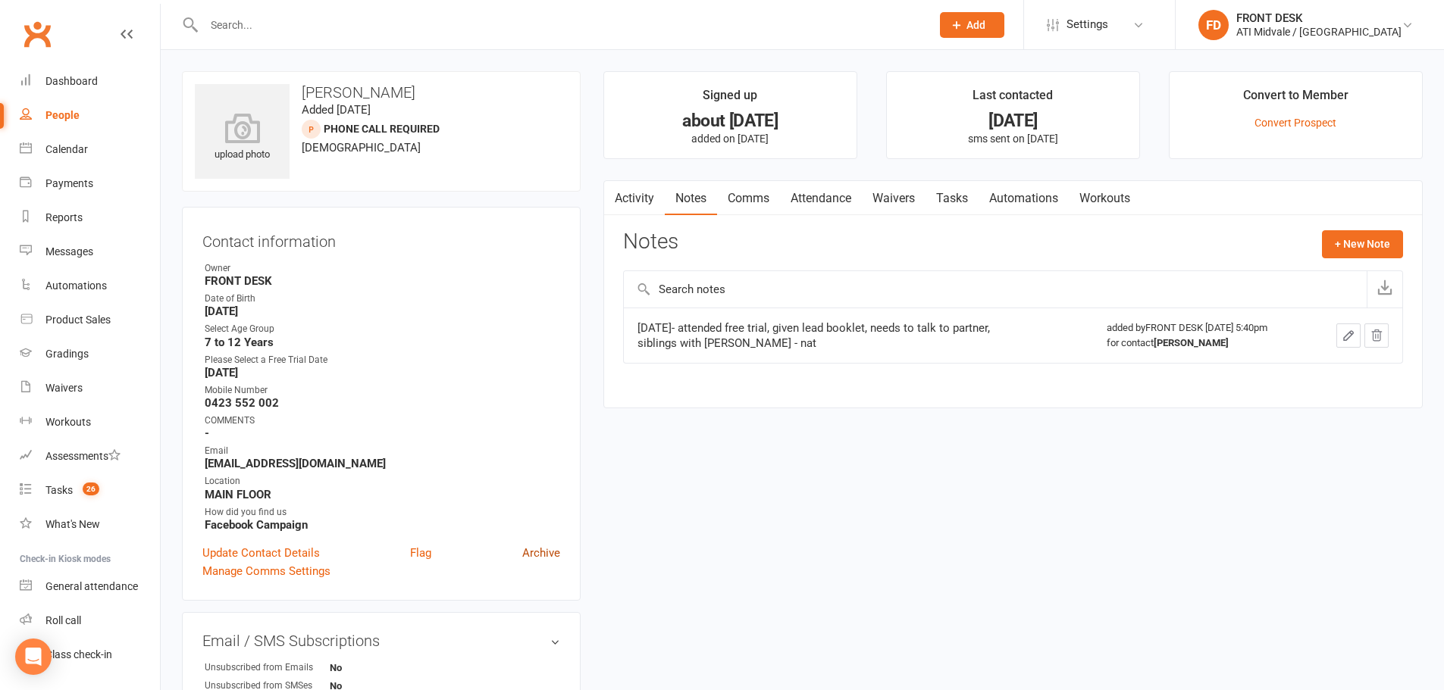
click at [550, 553] on link "Archive" at bounding box center [541, 553] width 38 height 18
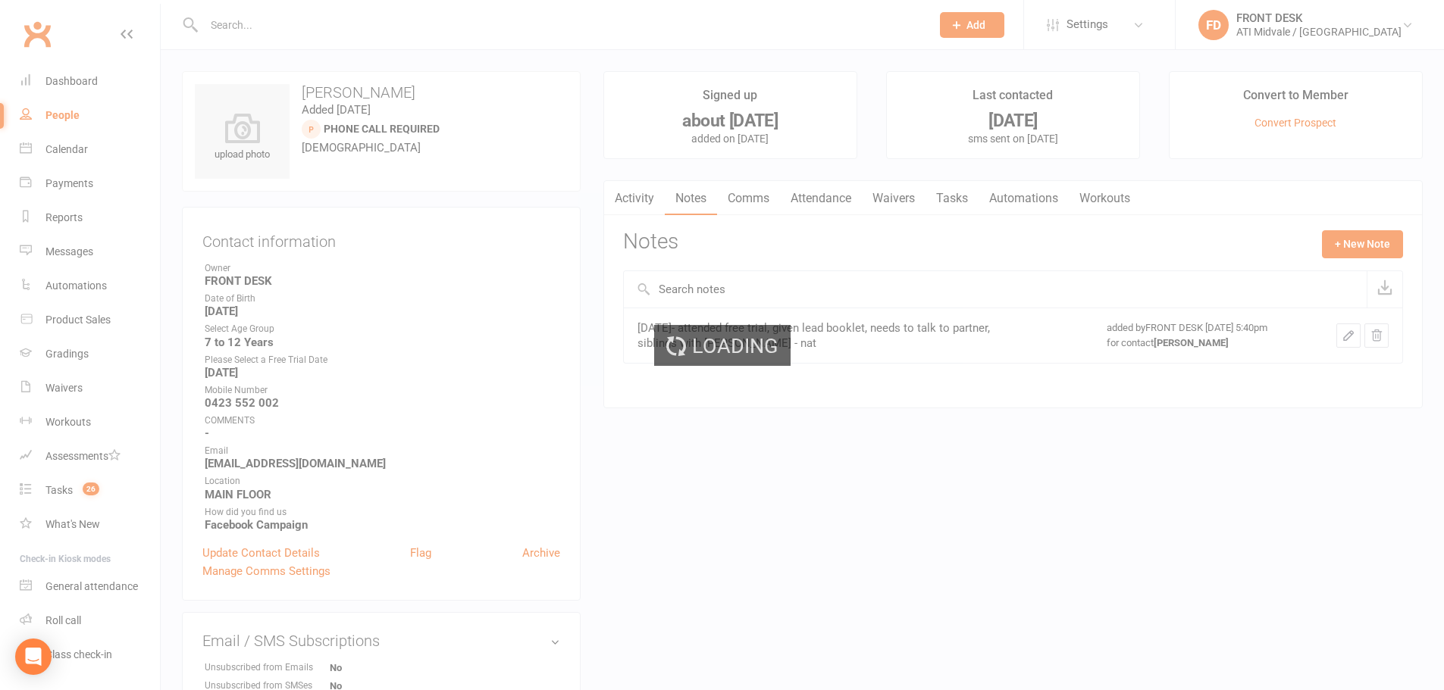
select select "100"
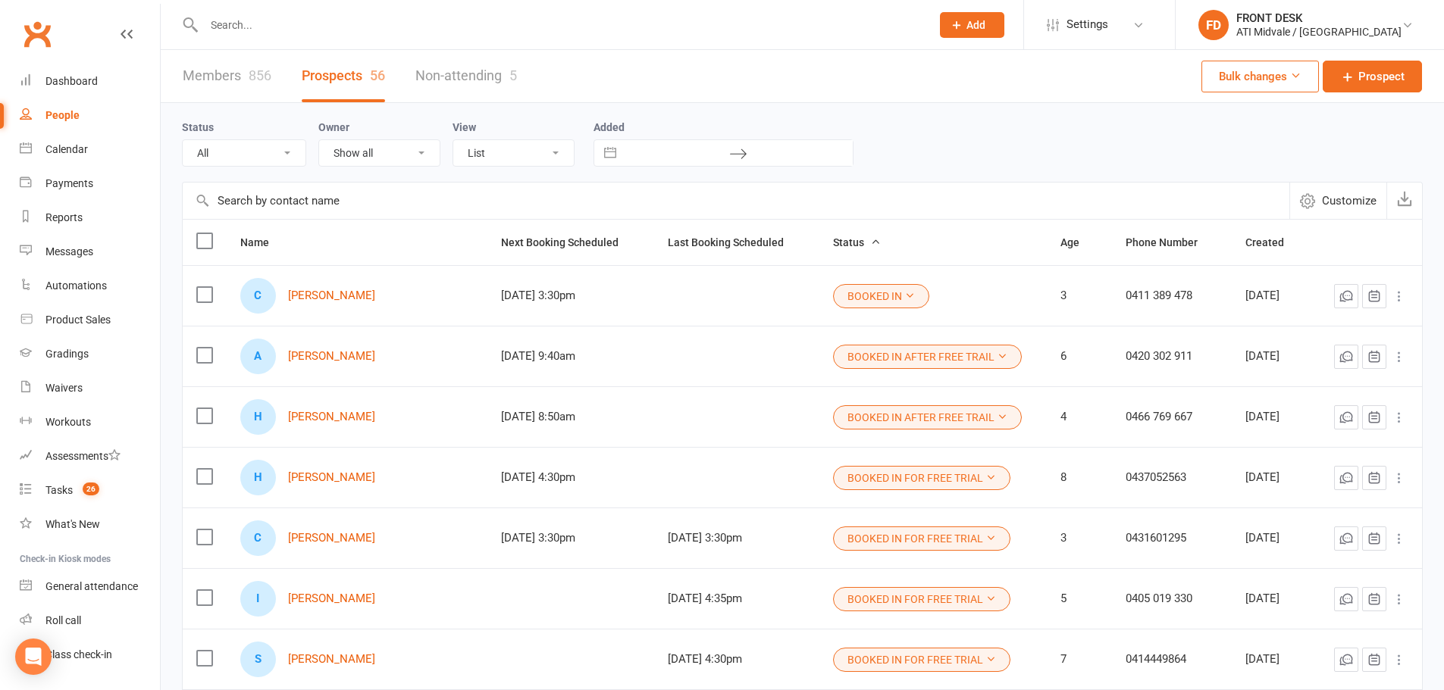
click at [310, 17] on input "text" at bounding box center [559, 24] width 721 height 21
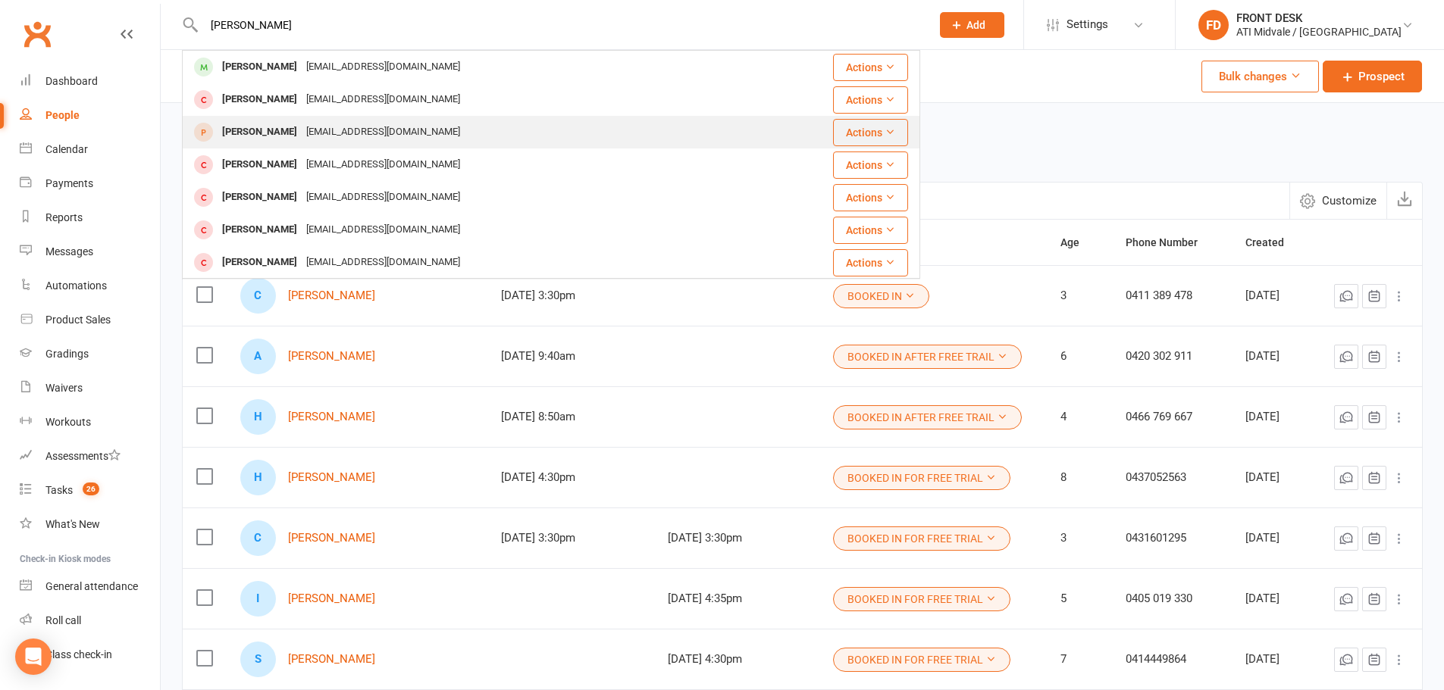
type input "amelia"
click at [302, 124] on div "27jesstreasure1997@gmail.com" at bounding box center [383, 132] width 163 height 22
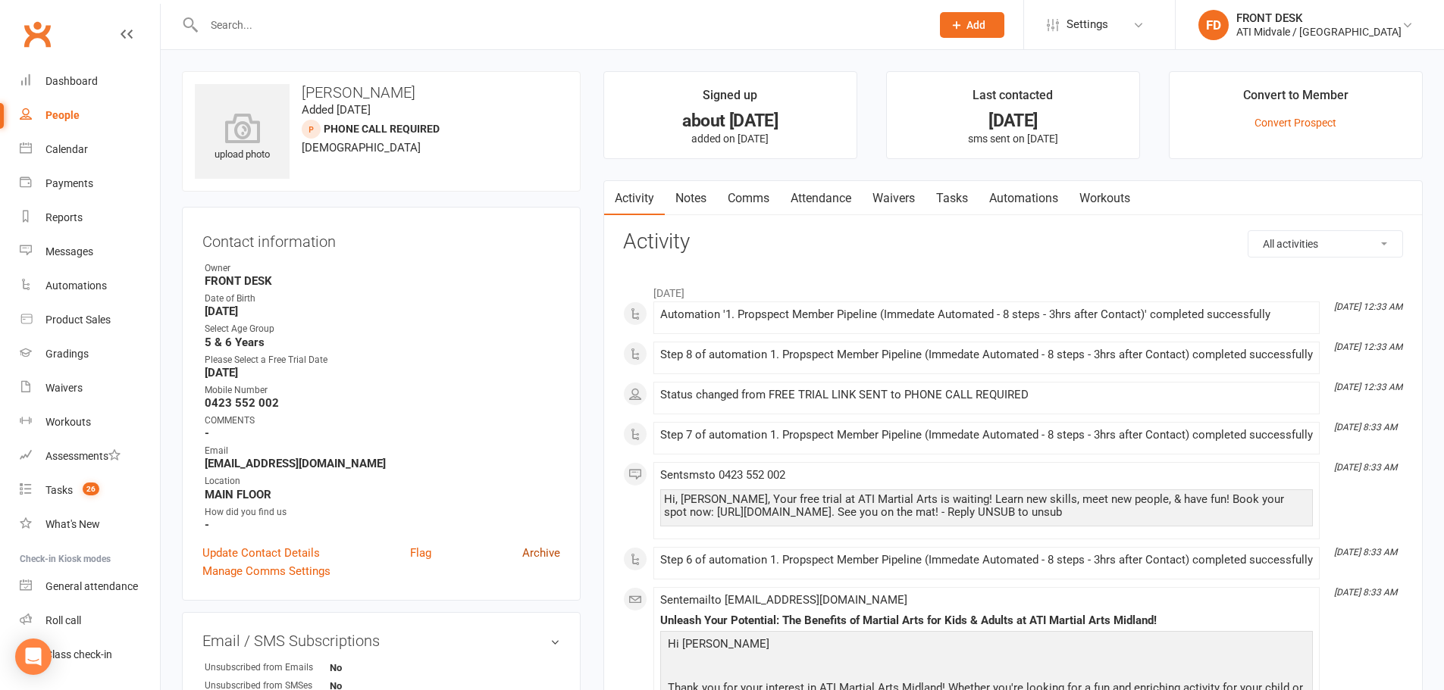
click at [540, 553] on link "Archive" at bounding box center [541, 553] width 38 height 18
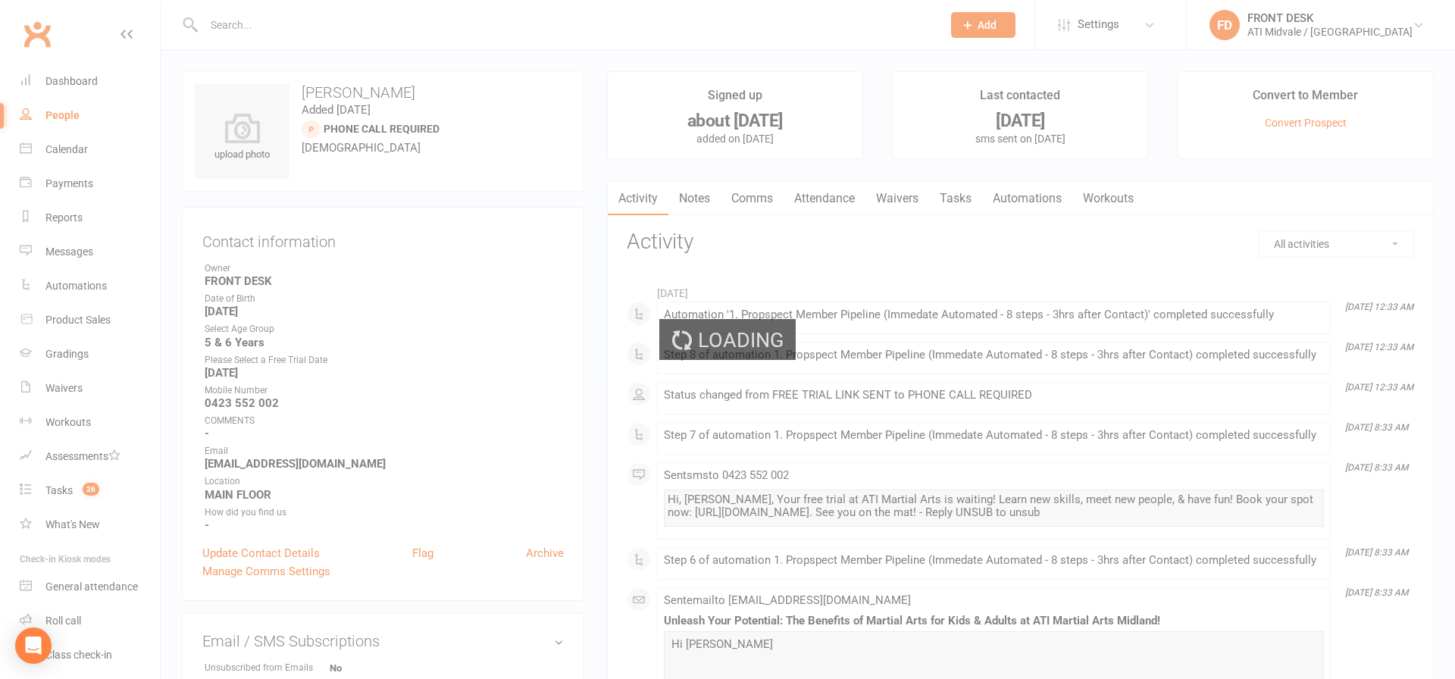
select select "100"
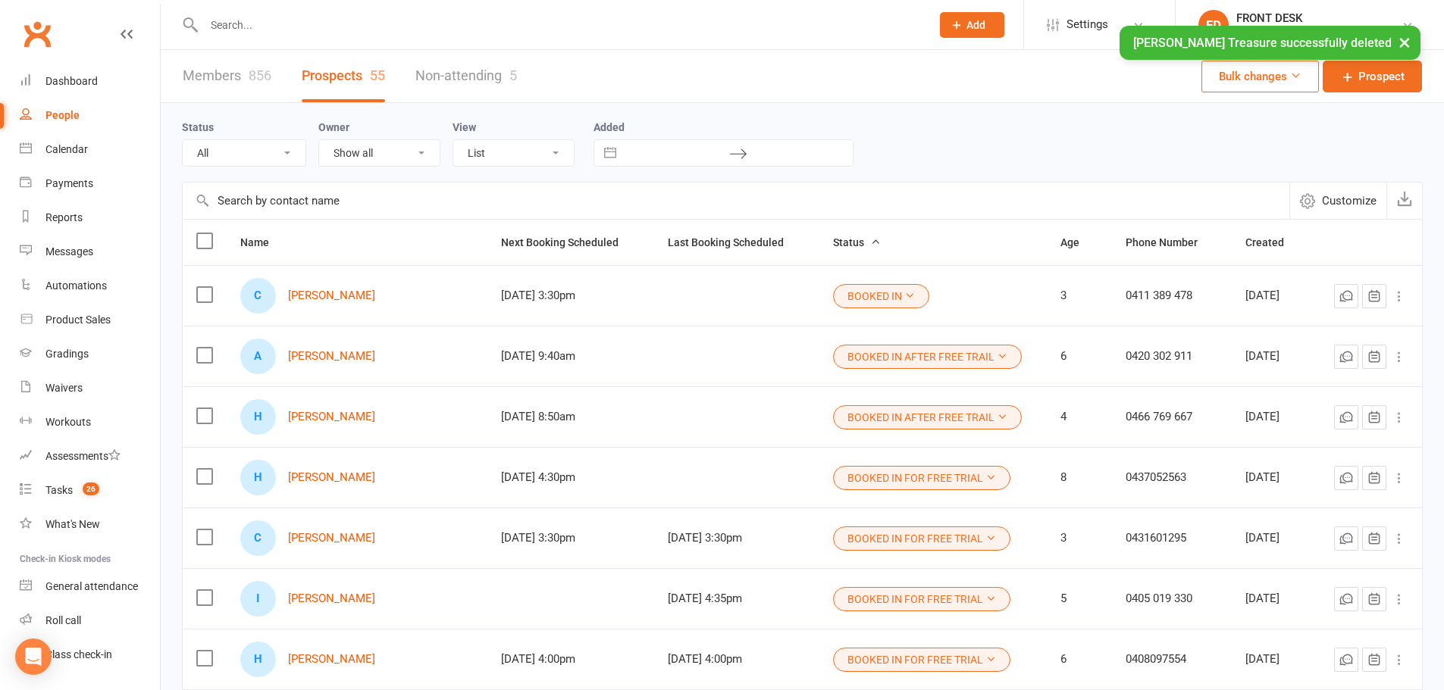
click at [528, 26] on div "× Amelia Treasure successfully deleted" at bounding box center [712, 26] width 1424 height 0
click at [303, 26] on div "× Amelia Treasure successfully deleted" at bounding box center [712, 26] width 1424 height 0
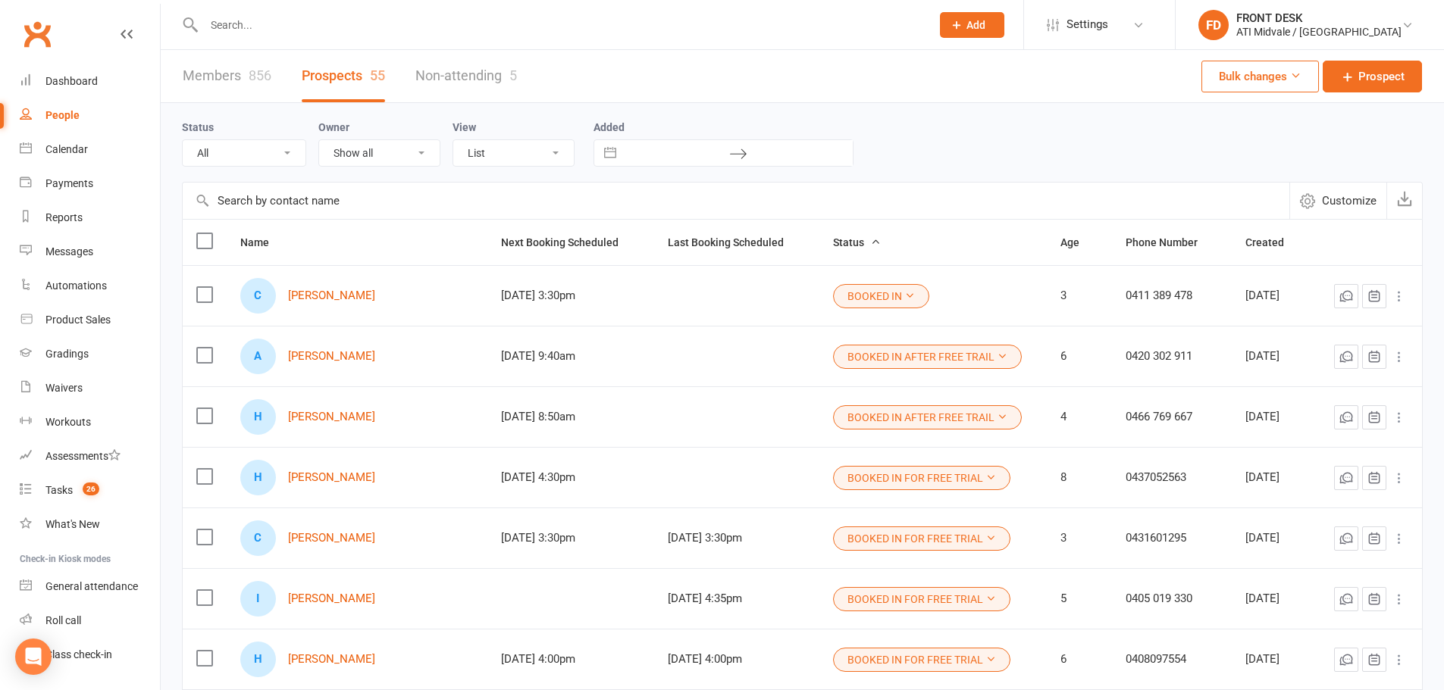
click at [261, 30] on input "text" at bounding box center [559, 24] width 721 height 21
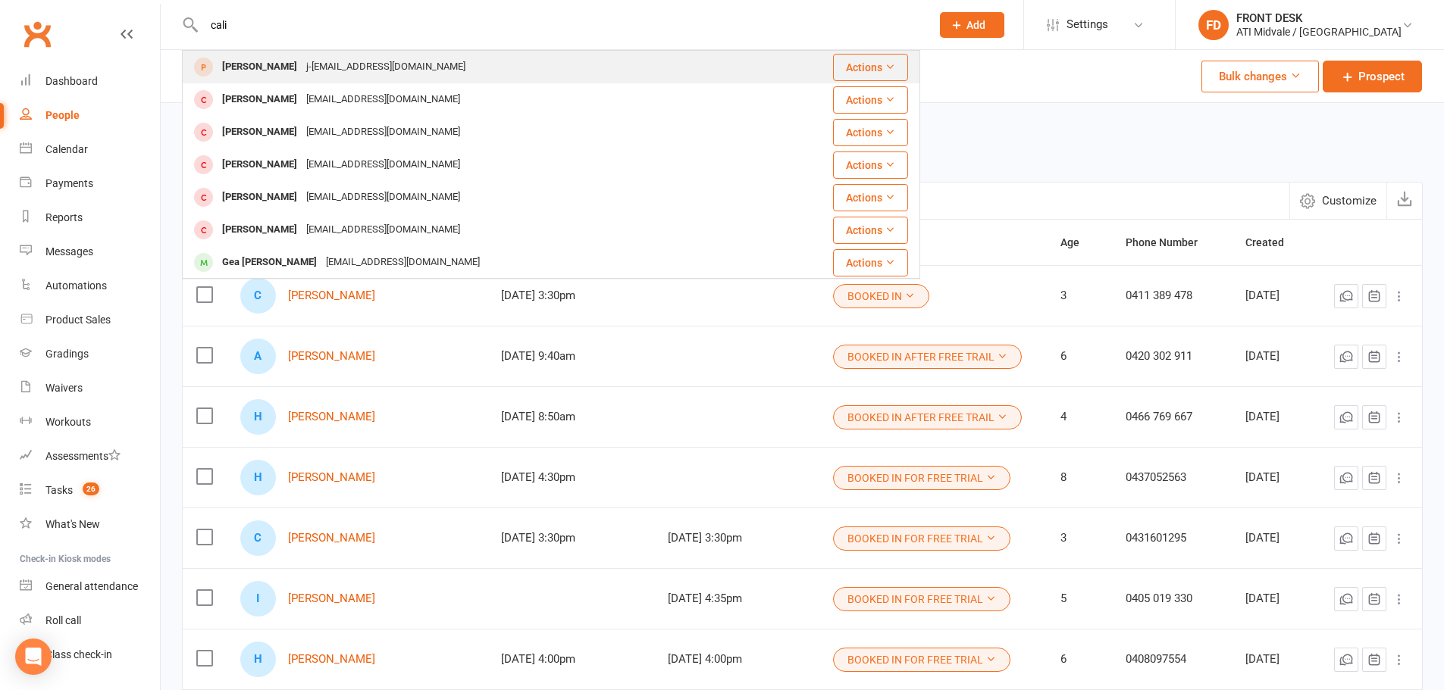
type input "cali"
click at [307, 70] on div "j-parra09@yahoo.com" at bounding box center [386, 67] width 168 height 22
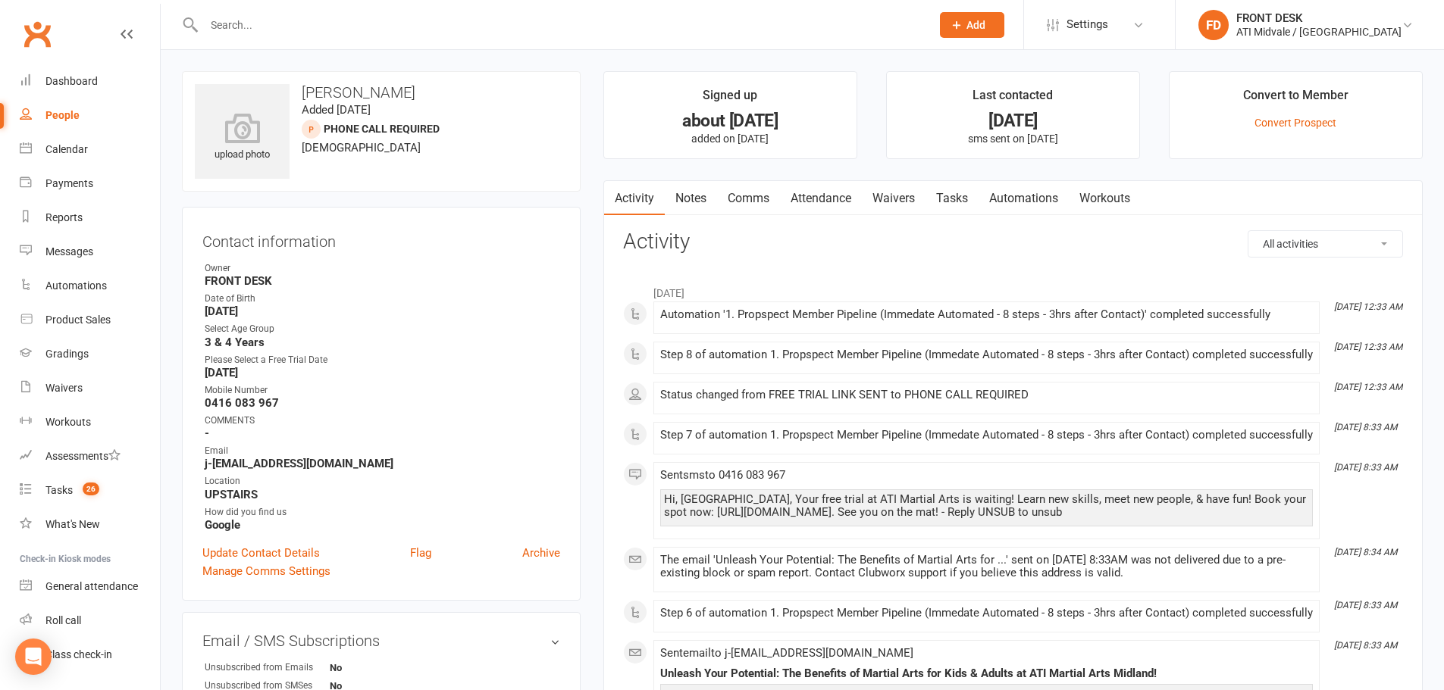
click at [690, 193] on link "Notes" at bounding box center [691, 198] width 52 height 35
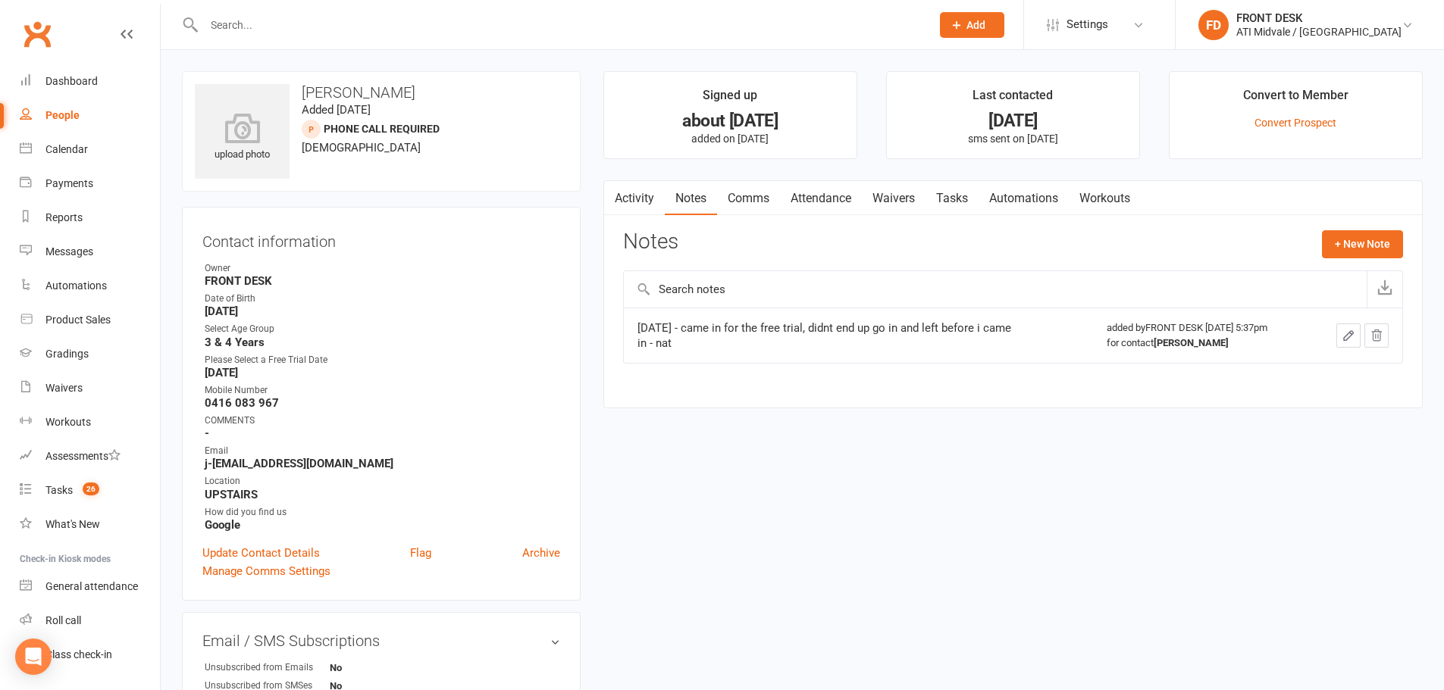
click at [643, 202] on link "Activity" at bounding box center [634, 198] width 61 height 35
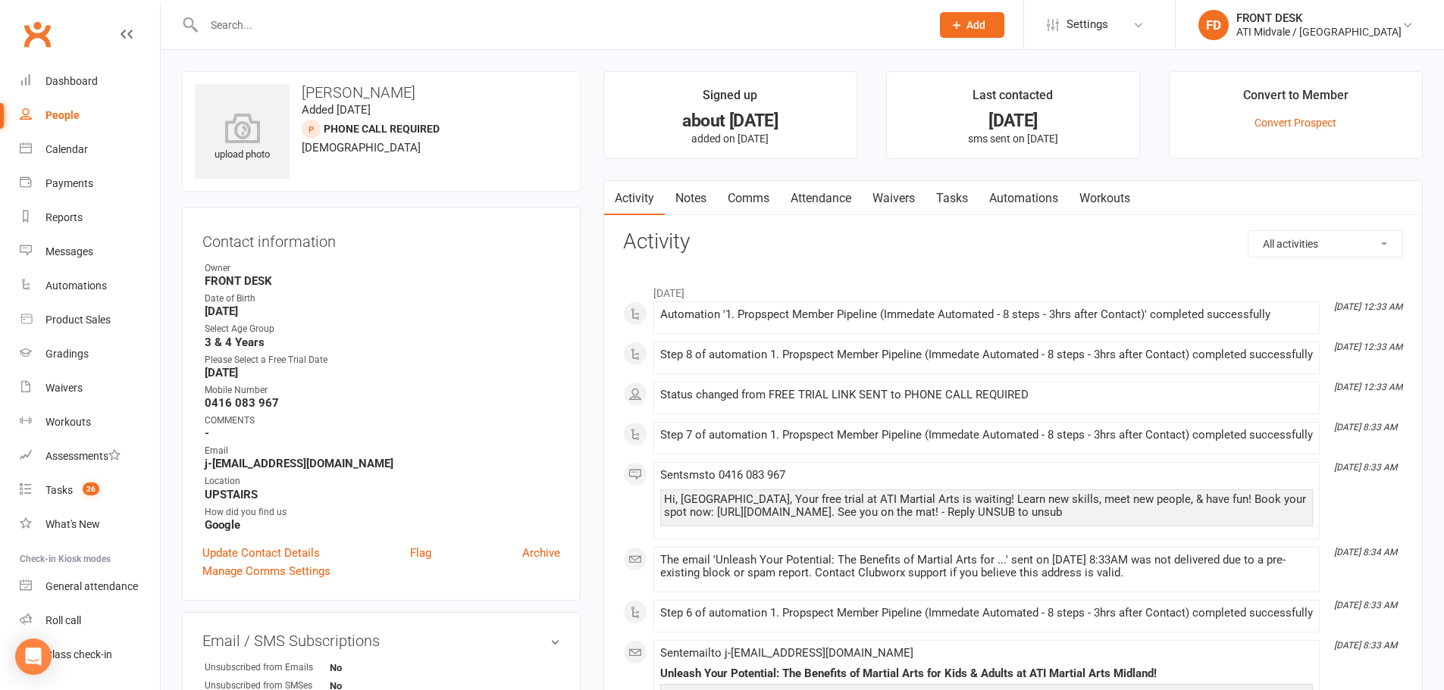
click at [953, 196] on link "Tasks" at bounding box center [951, 198] width 53 height 35
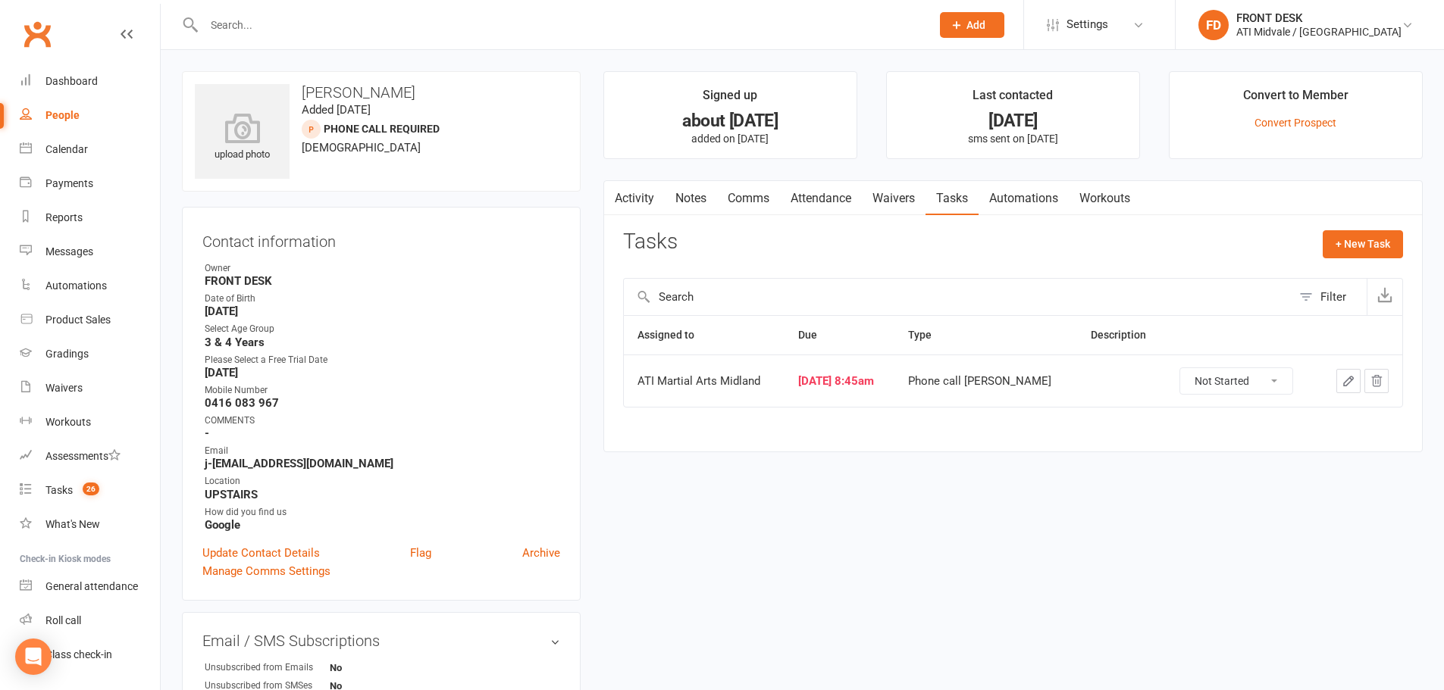
click at [703, 192] on link "Notes" at bounding box center [691, 198] width 52 height 35
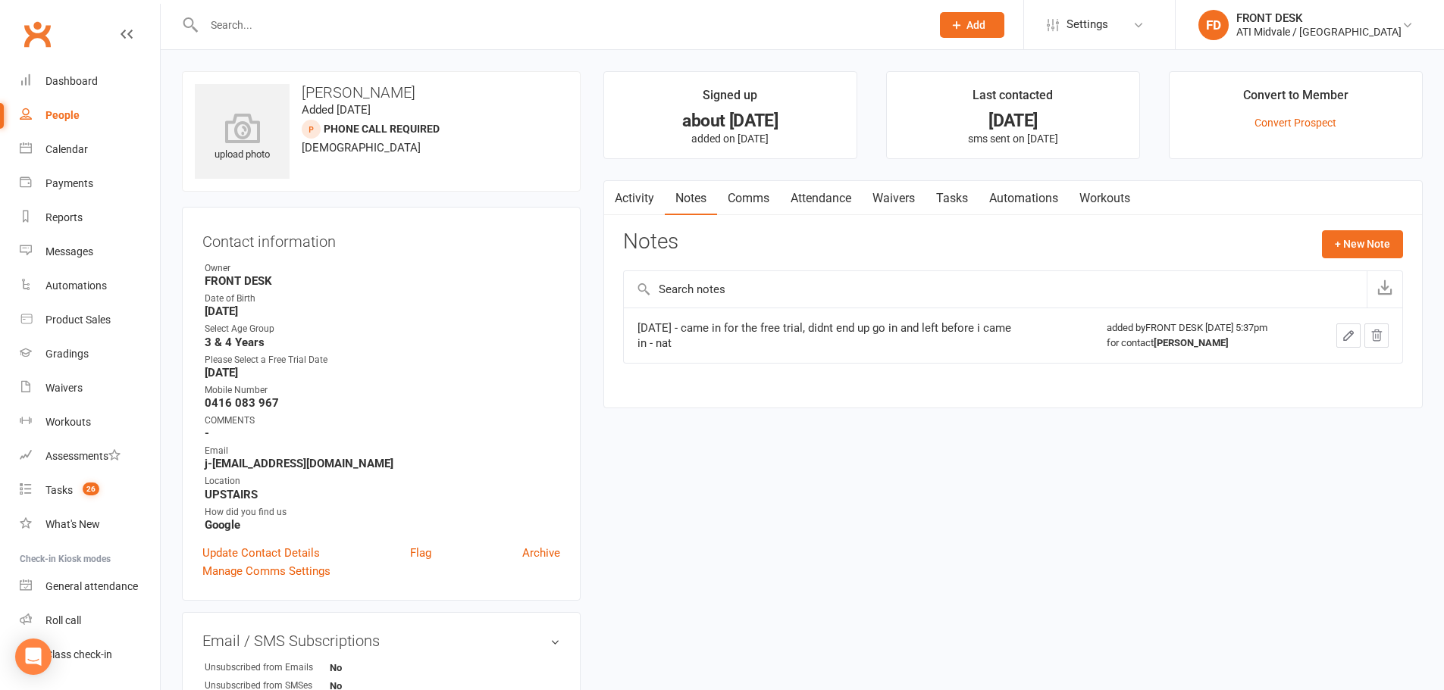
click at [959, 196] on link "Tasks" at bounding box center [951, 198] width 53 height 35
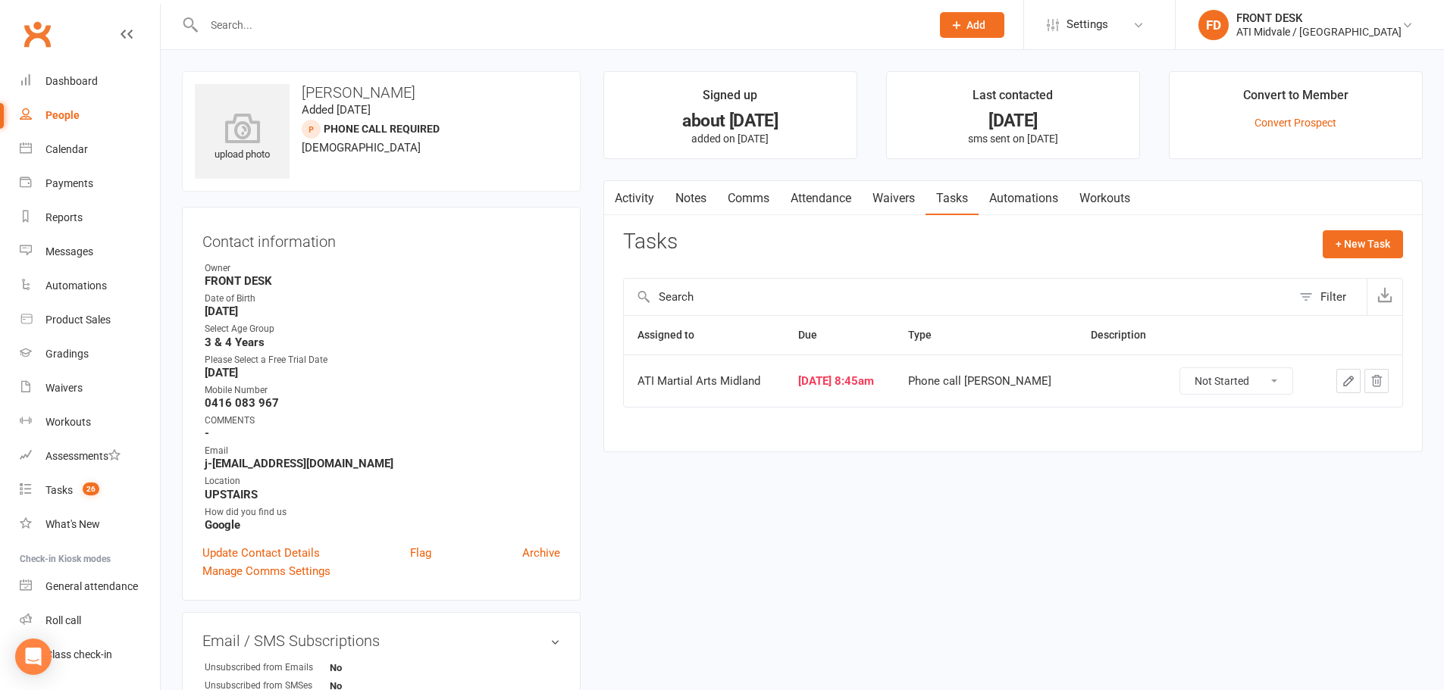
click at [1222, 380] on select "Not Started In Progress Waiting Complete" at bounding box center [1236, 381] width 112 height 26
click at [1300, 437] on div "Activity Notes Comms Attendance Waivers Tasks Automations Workouts Tasks + New …" at bounding box center [1012, 316] width 819 height 273
click at [1349, 384] on icon "button" at bounding box center [1348, 381] width 14 height 14
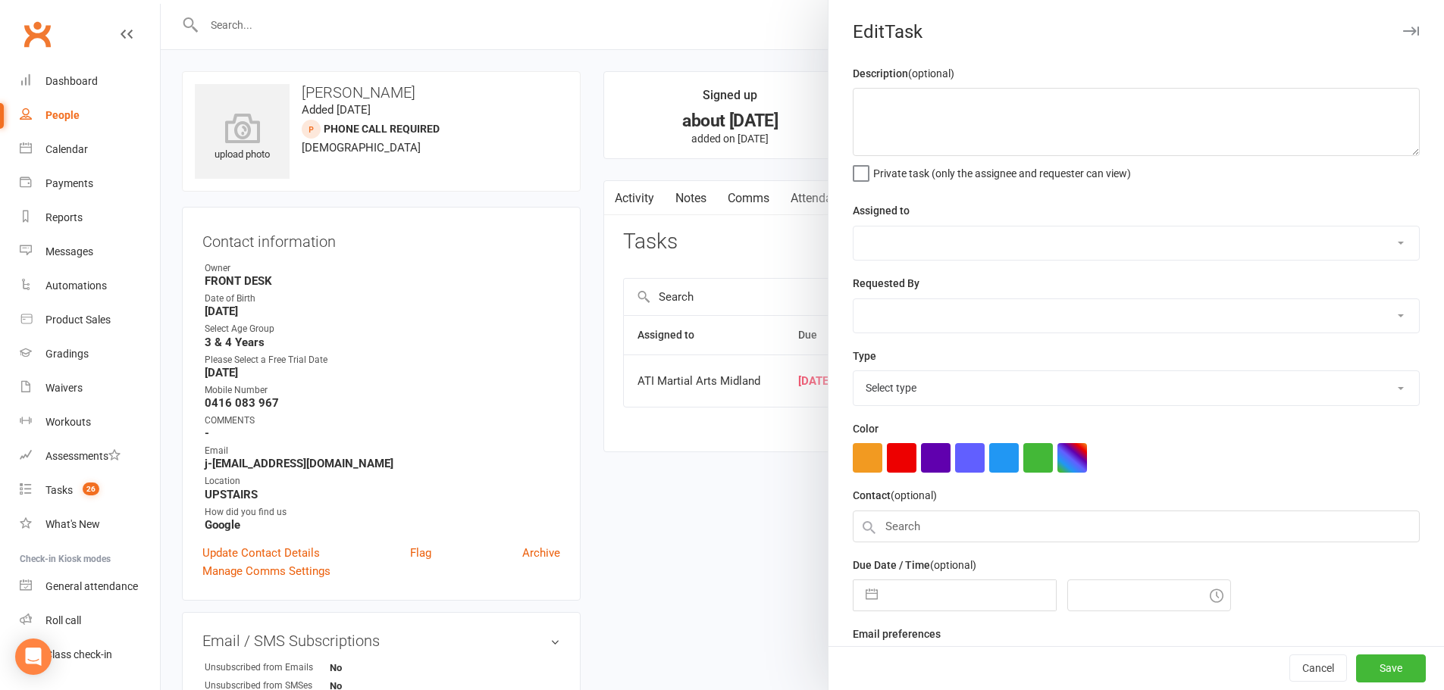
select select "32859"
select select "4288"
type input "05 Jul 2025"
type input "8:45am"
select select "28178"
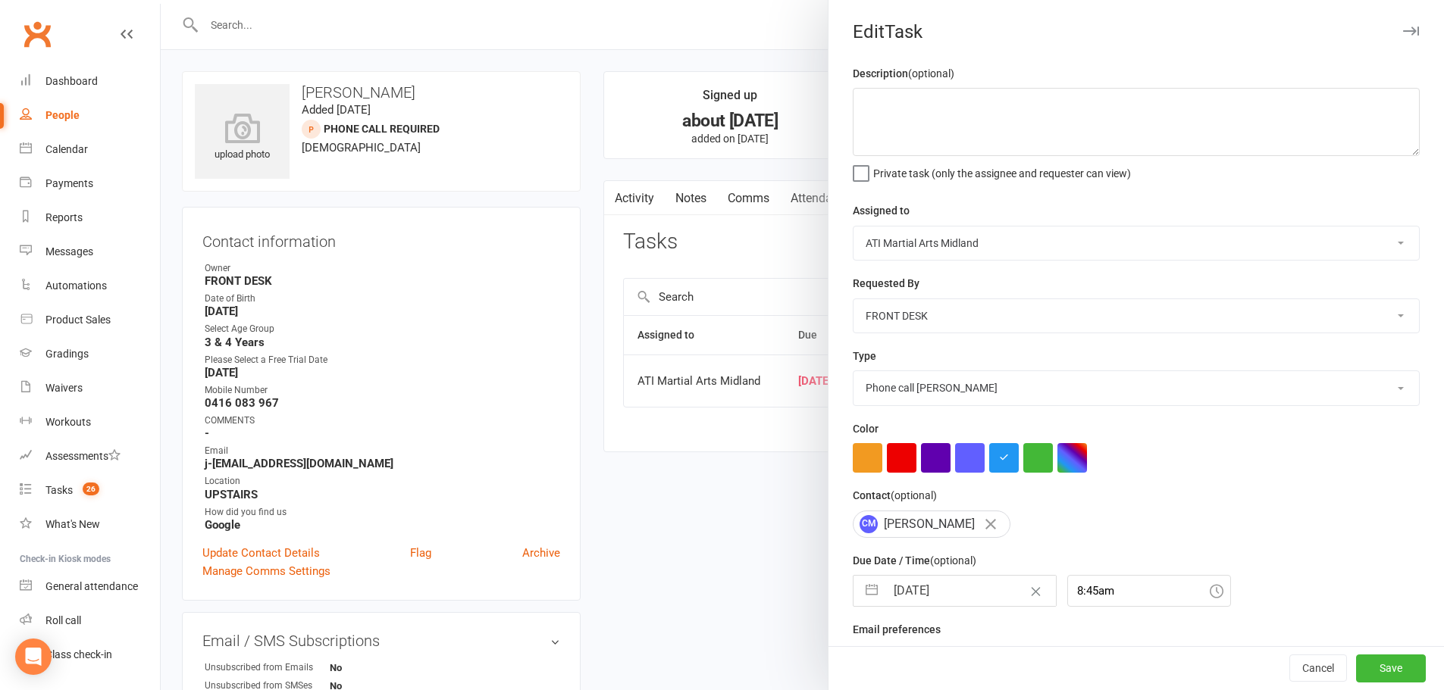
click at [984, 599] on input "05 Jul 2025" at bounding box center [970, 591] width 171 height 30
select select "5"
select select "2025"
select select "6"
select select "2025"
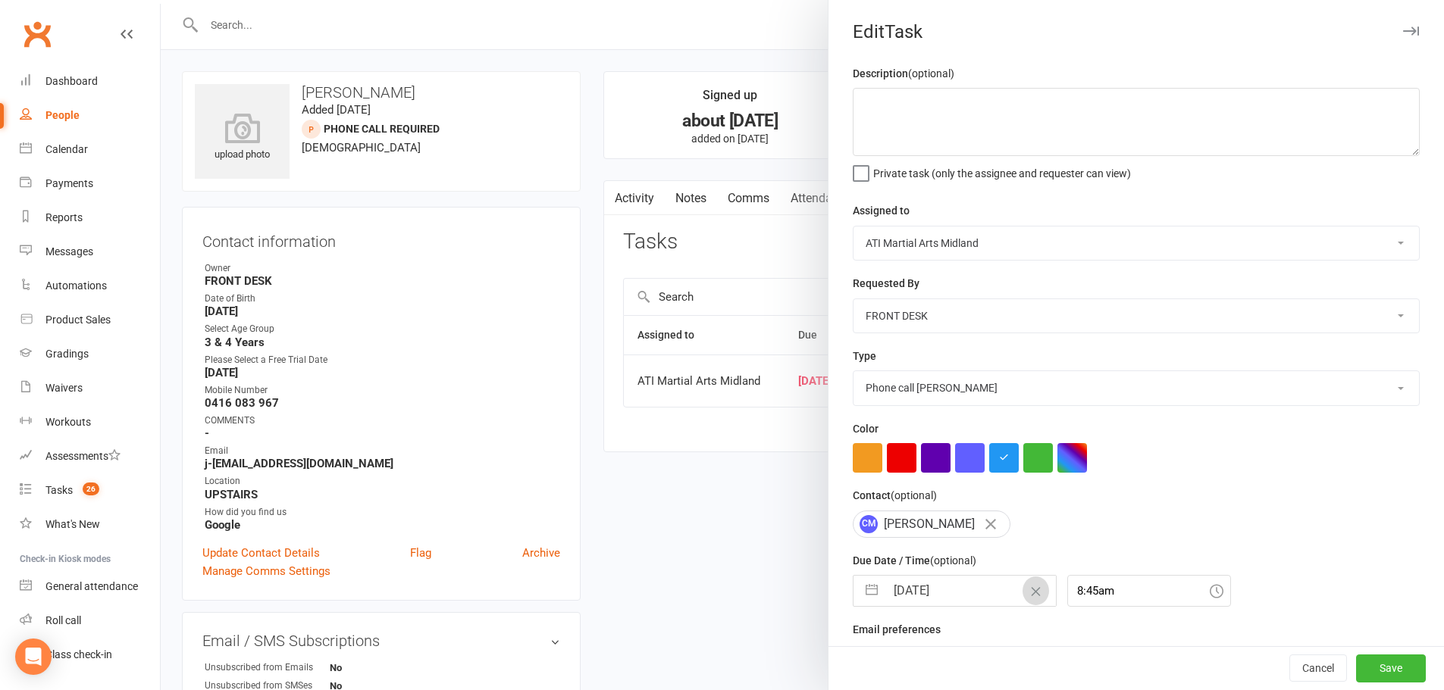
select select "7"
select select "2025"
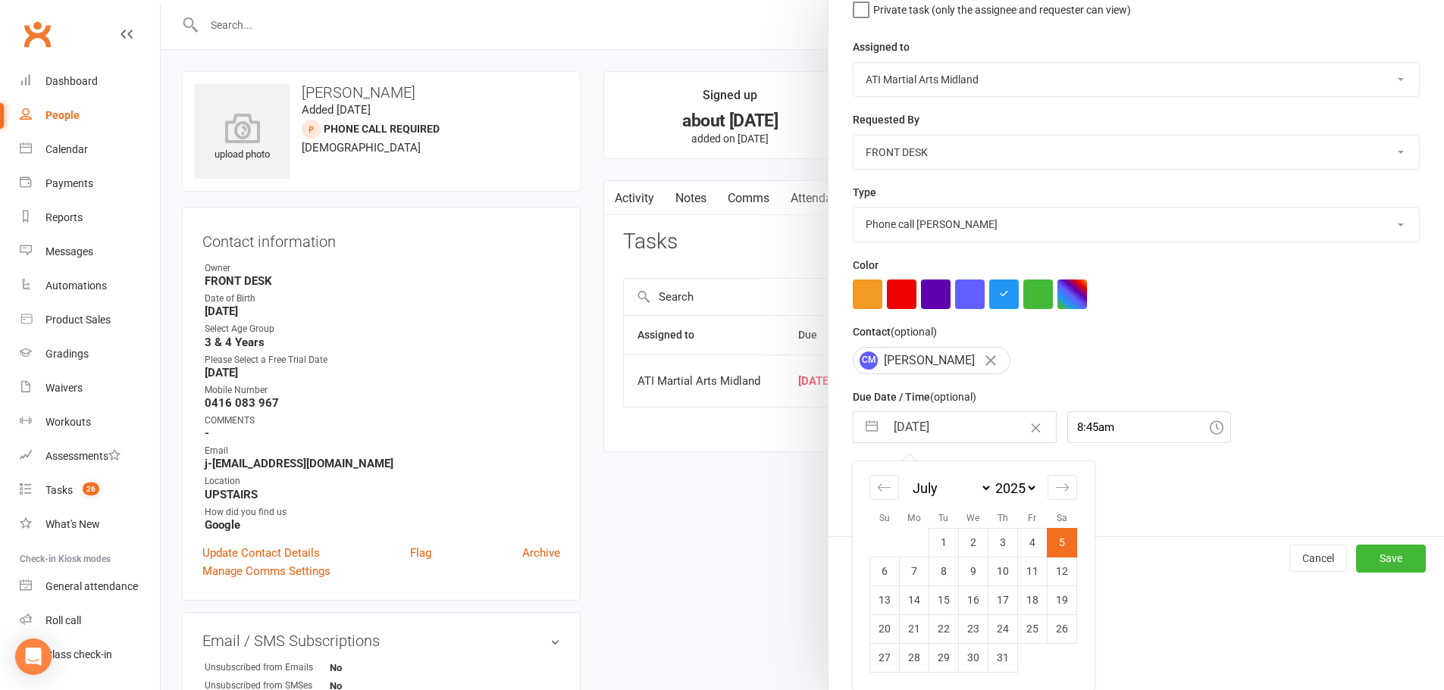
scroll to position [169, 0]
click at [1057, 494] on icon "Move forward to switch to the next month." at bounding box center [1062, 488] width 14 height 14
select select "8"
select select "2025"
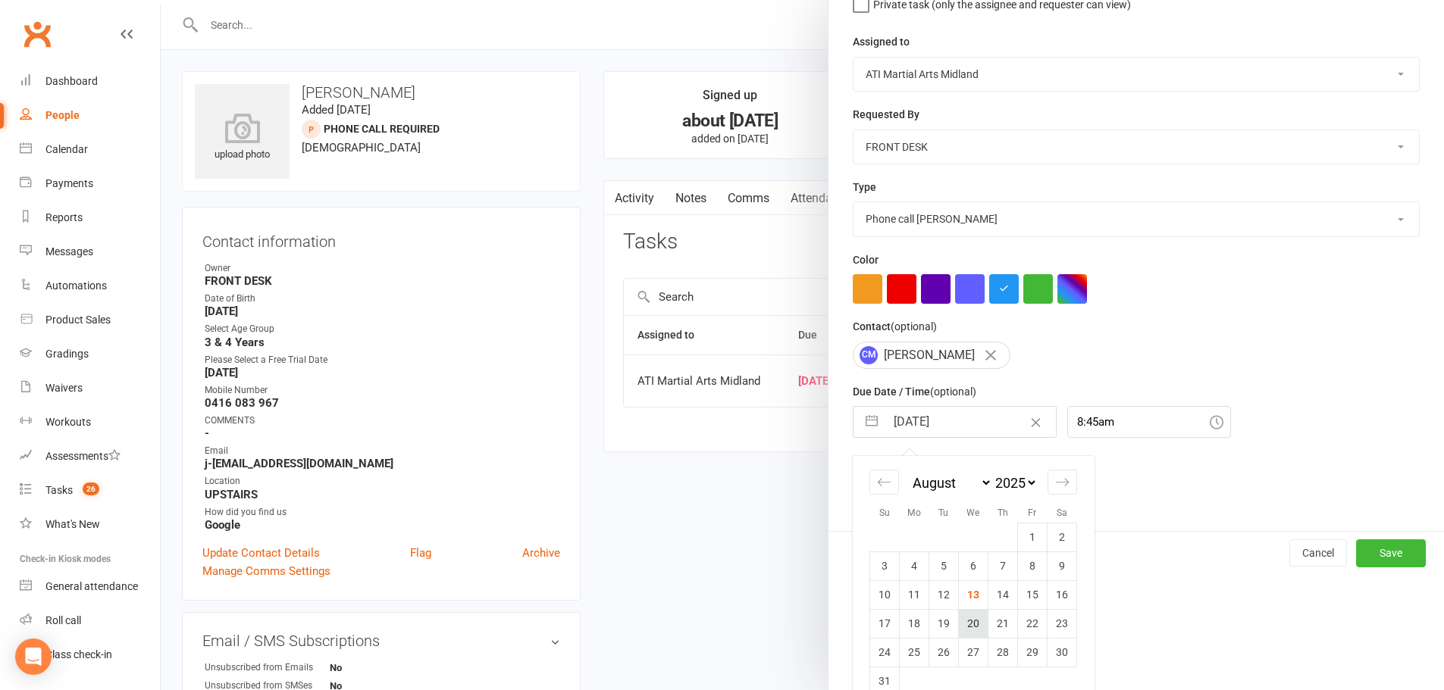
click at [965, 631] on td "20" at bounding box center [974, 623] width 30 height 29
type input "[DATE]"
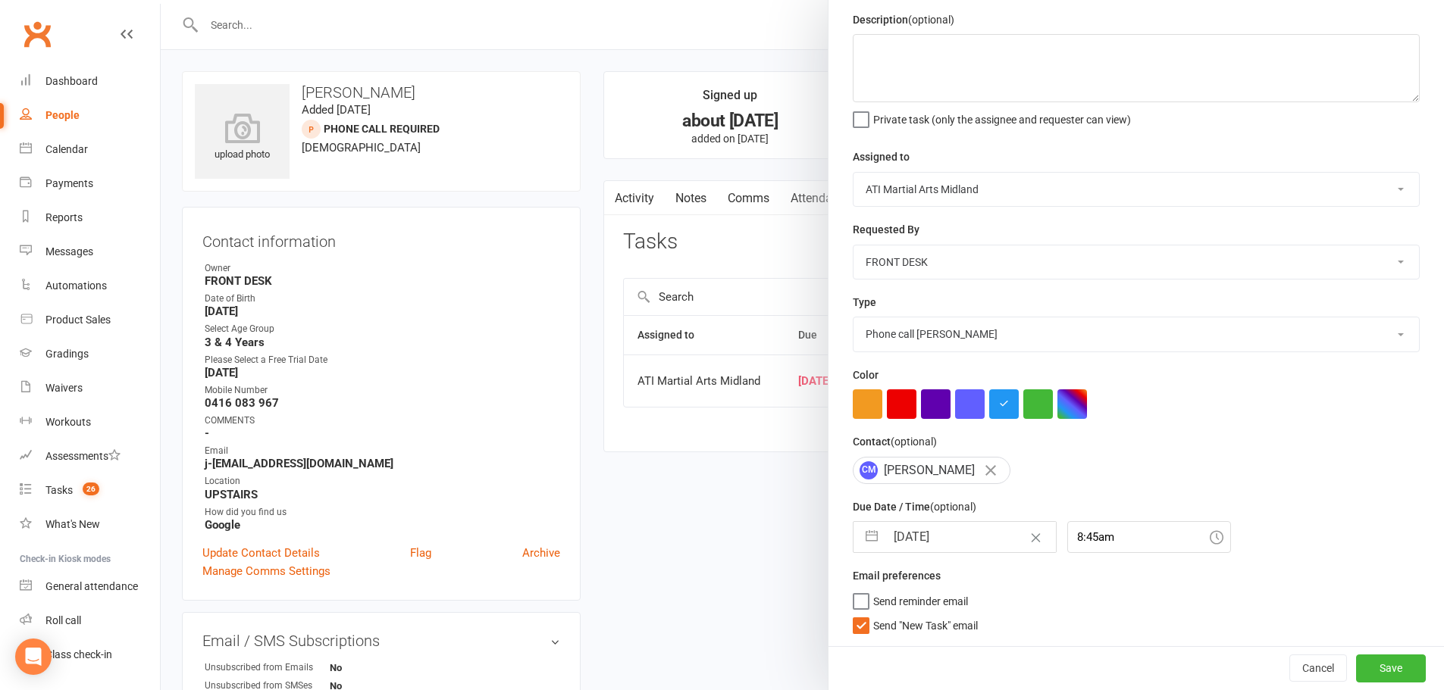
scroll to position [60, 0]
click at [590, 77] on div at bounding box center [802, 345] width 1283 height 690
click at [278, 23] on div at bounding box center [802, 345] width 1283 height 690
click at [869, 36] on textarea at bounding box center [1136, 68] width 567 height 68
type textarea "13/08/25025 - Called left VM - LM"
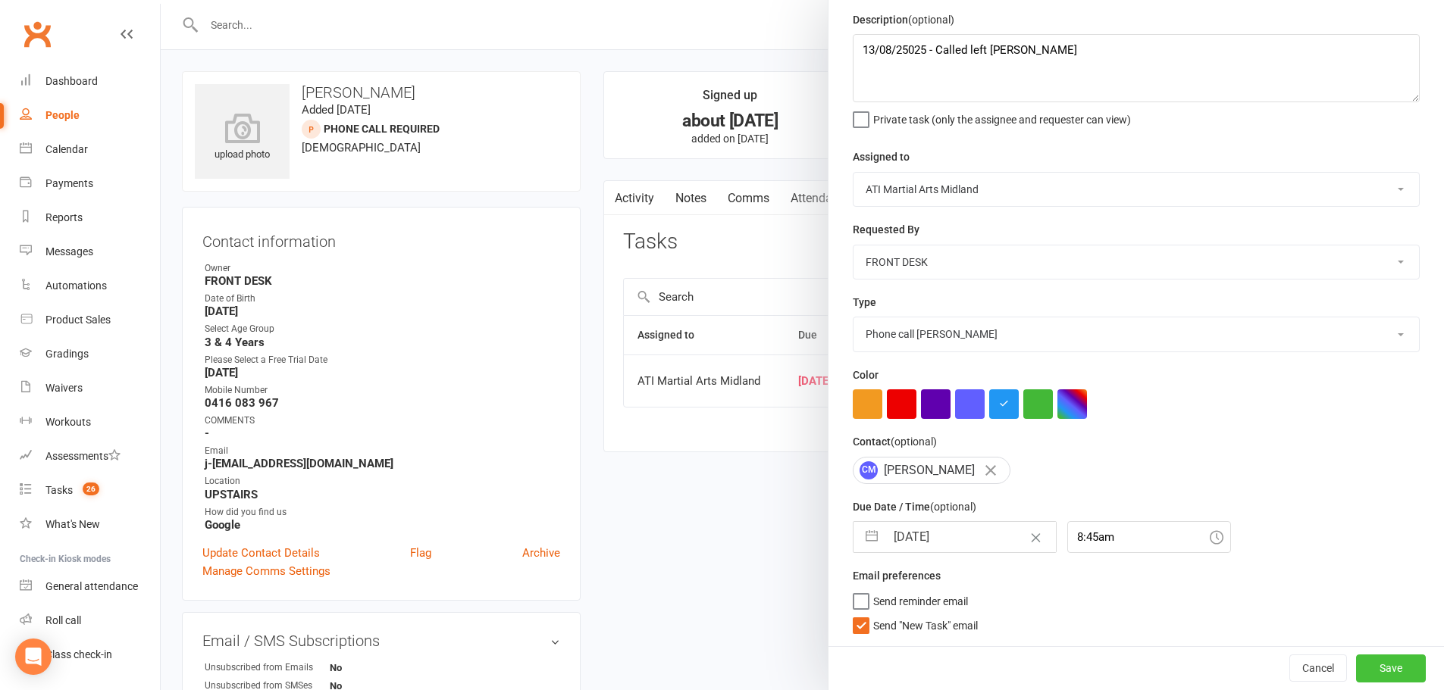
click at [1386, 669] on button "Save" at bounding box center [1391, 668] width 70 height 27
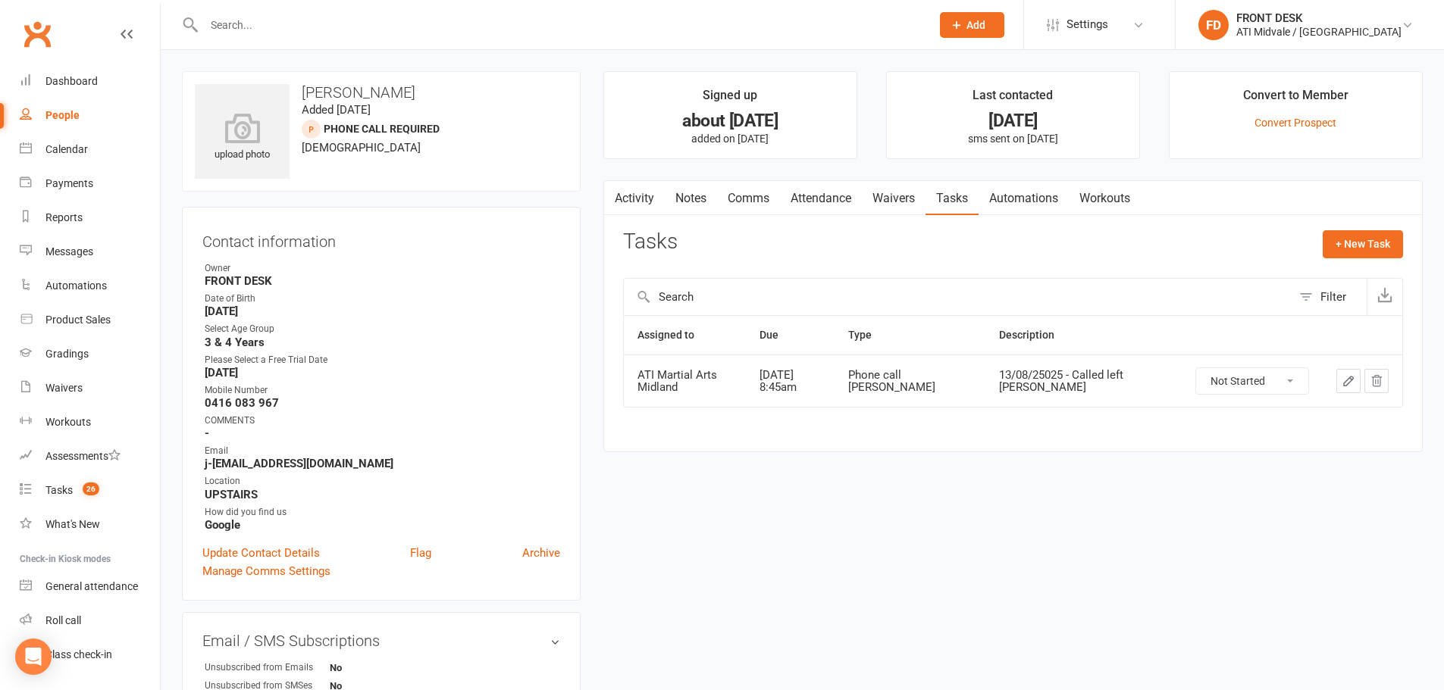
click at [751, 202] on link "Comms" at bounding box center [748, 198] width 63 height 35
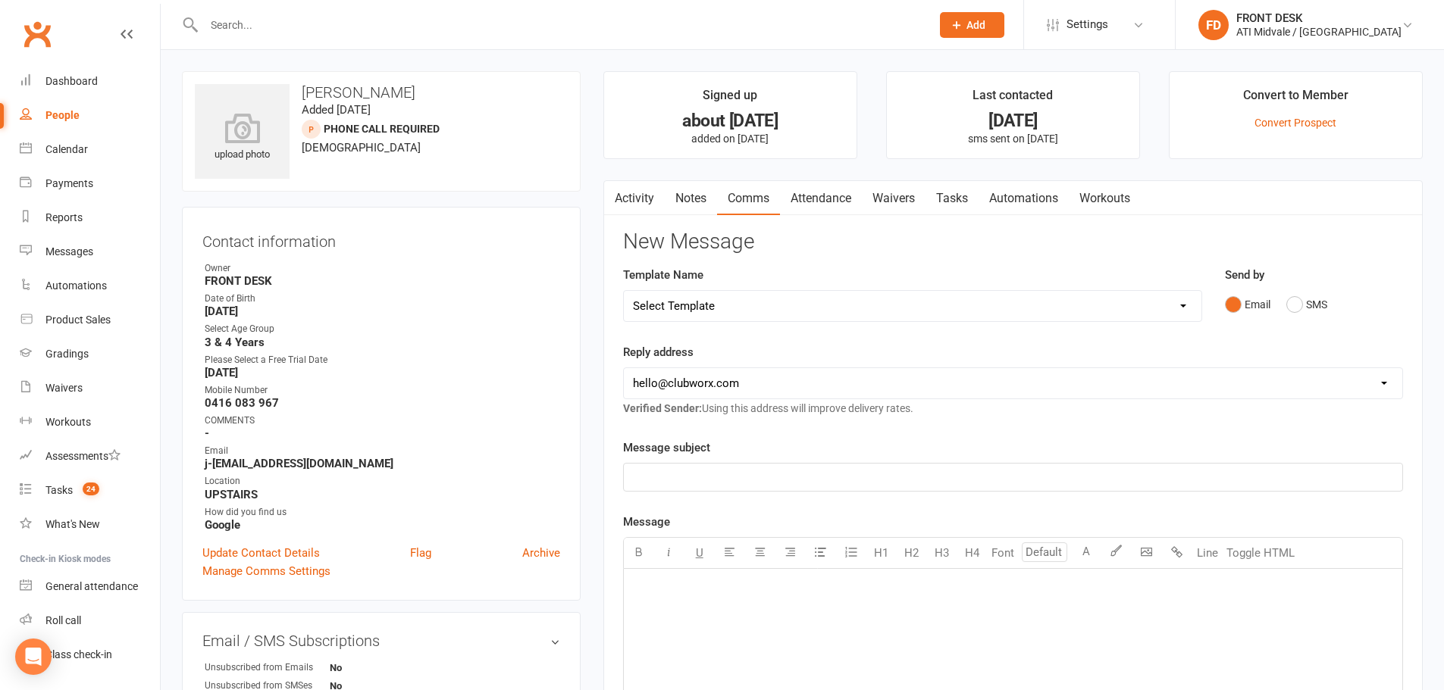
click at [1179, 307] on select "Select Template [Email] (B) Absent members (Automated 14 Days Email) [Email] EA…" at bounding box center [913, 306] width 578 height 30
select select "31"
click at [624, 291] on select "Select Template [Email] (B) Absent members (Automated 14 Days Email) [Email] EA…" at bounding box center [913, 306] width 578 height 30
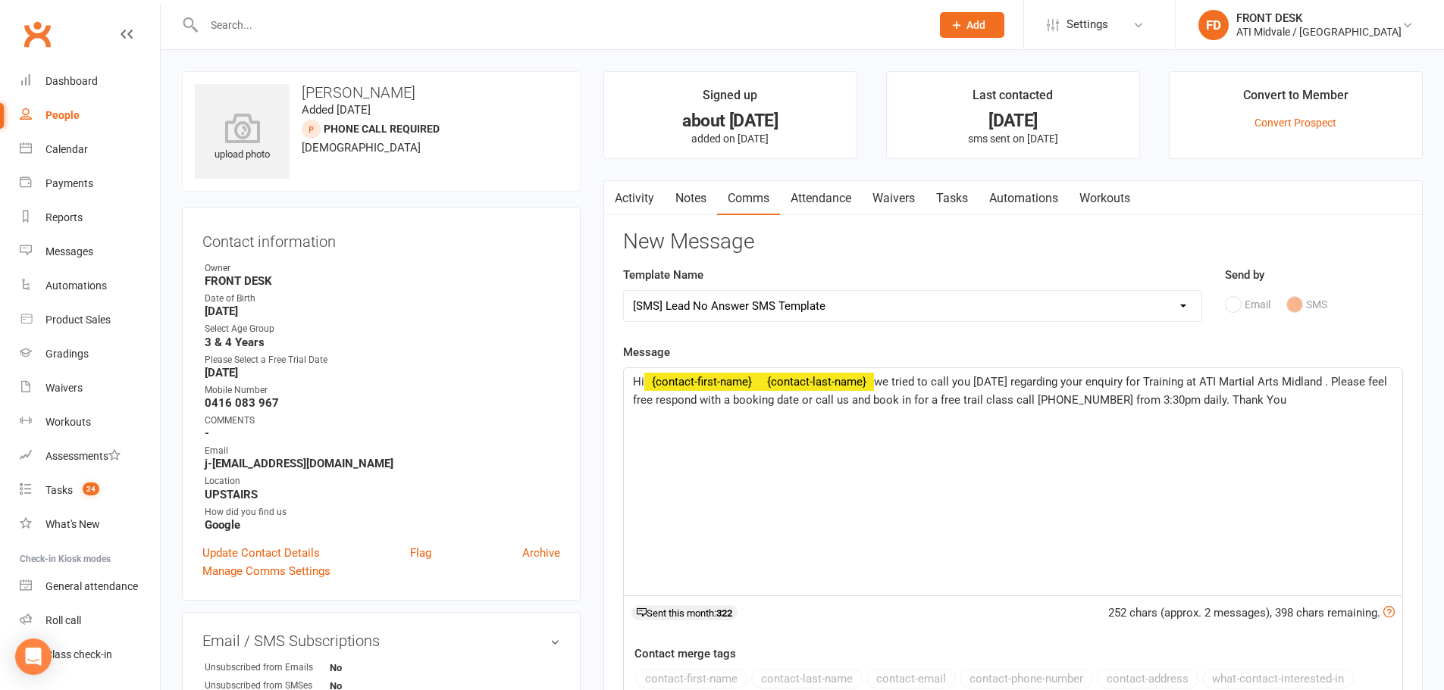
click at [879, 383] on span "we tried to call you today regarding your enquiry for Training at ATI Martial A…" at bounding box center [1011, 391] width 757 height 32
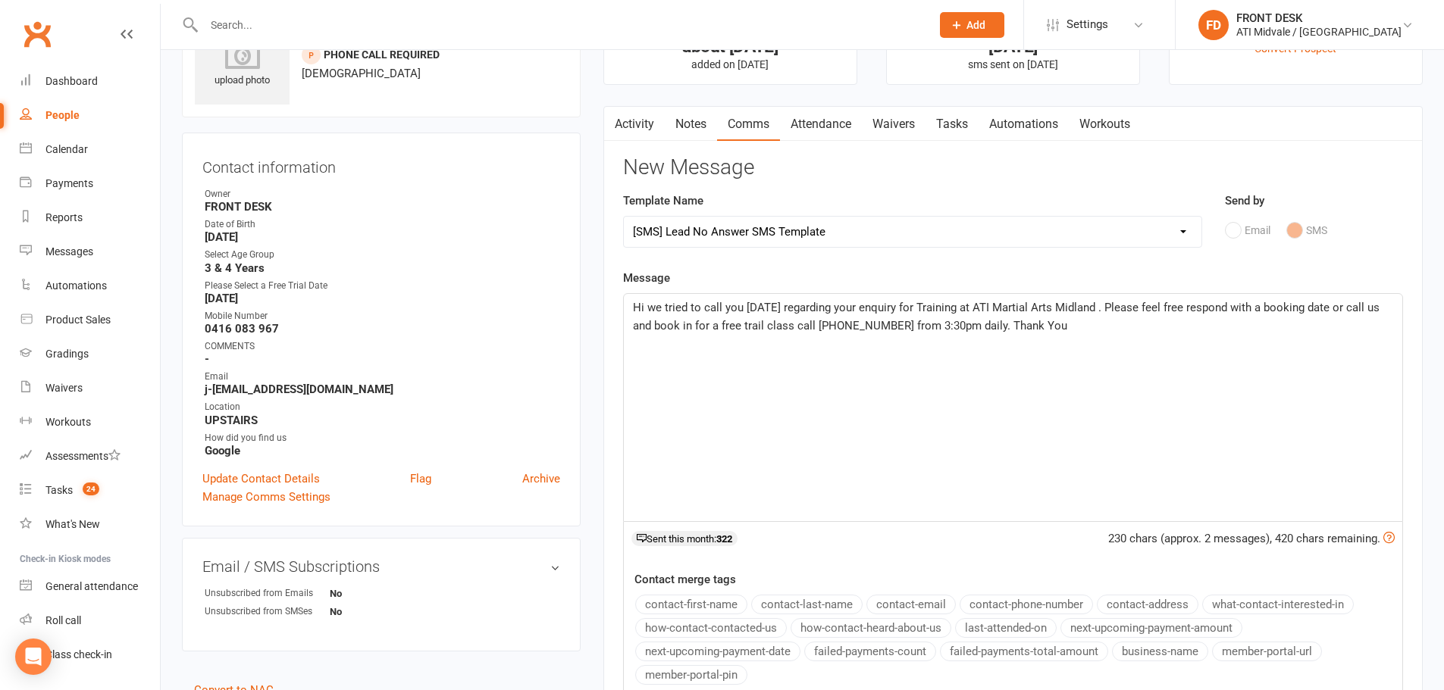
scroll to position [227, 0]
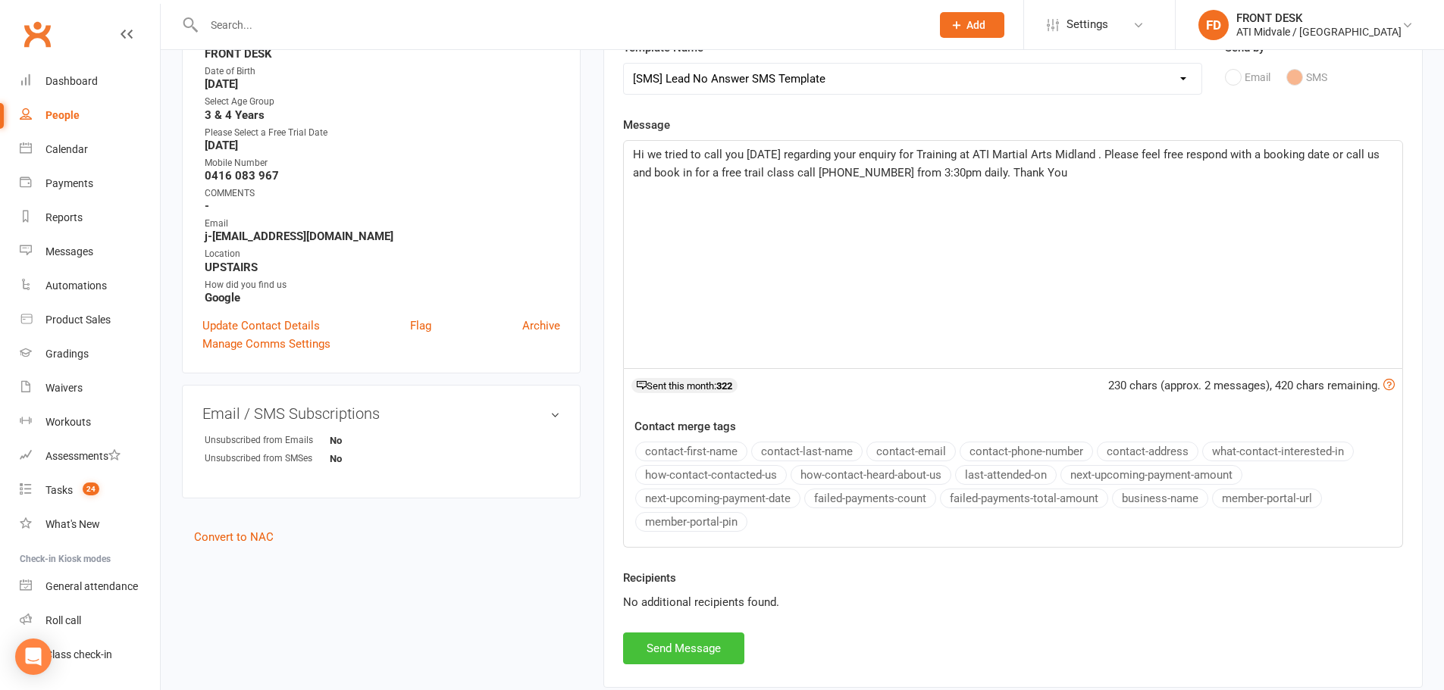
click at [657, 650] on button "Send Message" at bounding box center [683, 649] width 121 height 32
select select
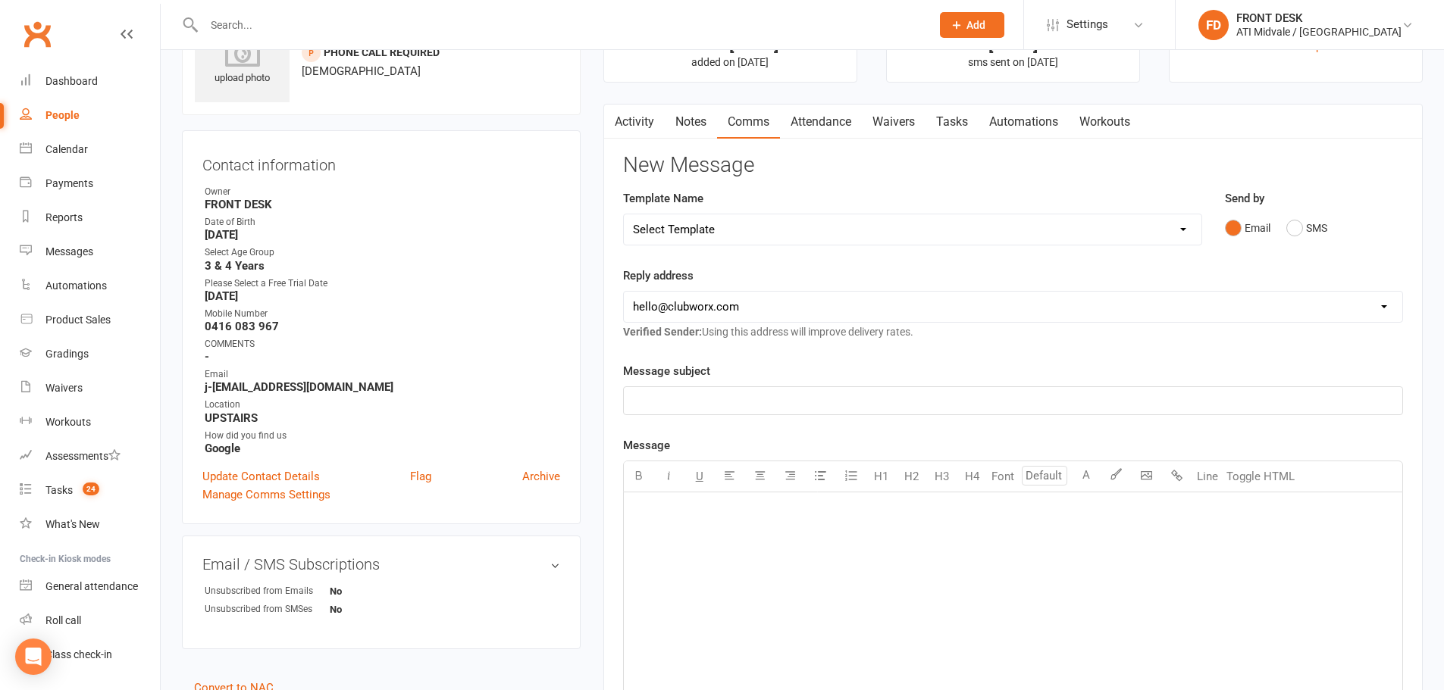
scroll to position [76, 0]
click at [422, 22] on input "text" at bounding box center [559, 24] width 721 height 21
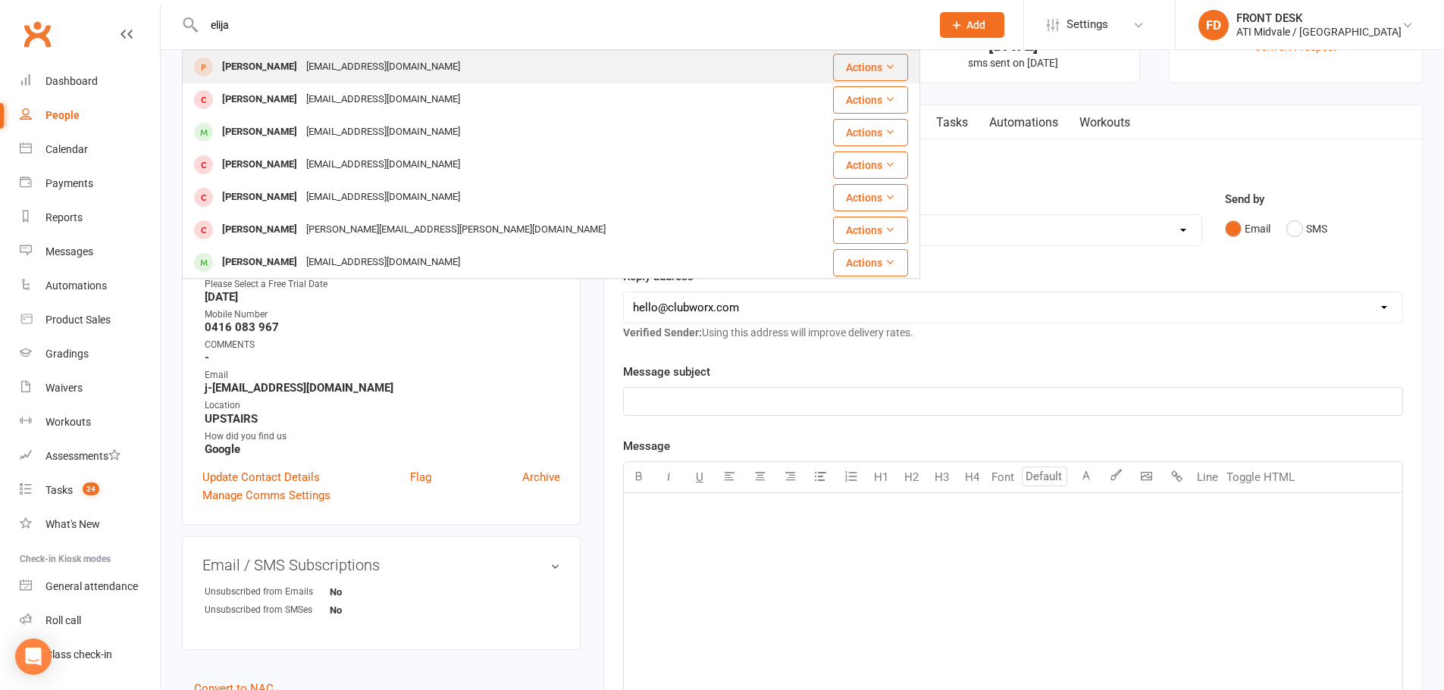
type input "elija"
click at [325, 65] on div "Elijah X Ati@ati.com" at bounding box center [489, 67] width 612 height 31
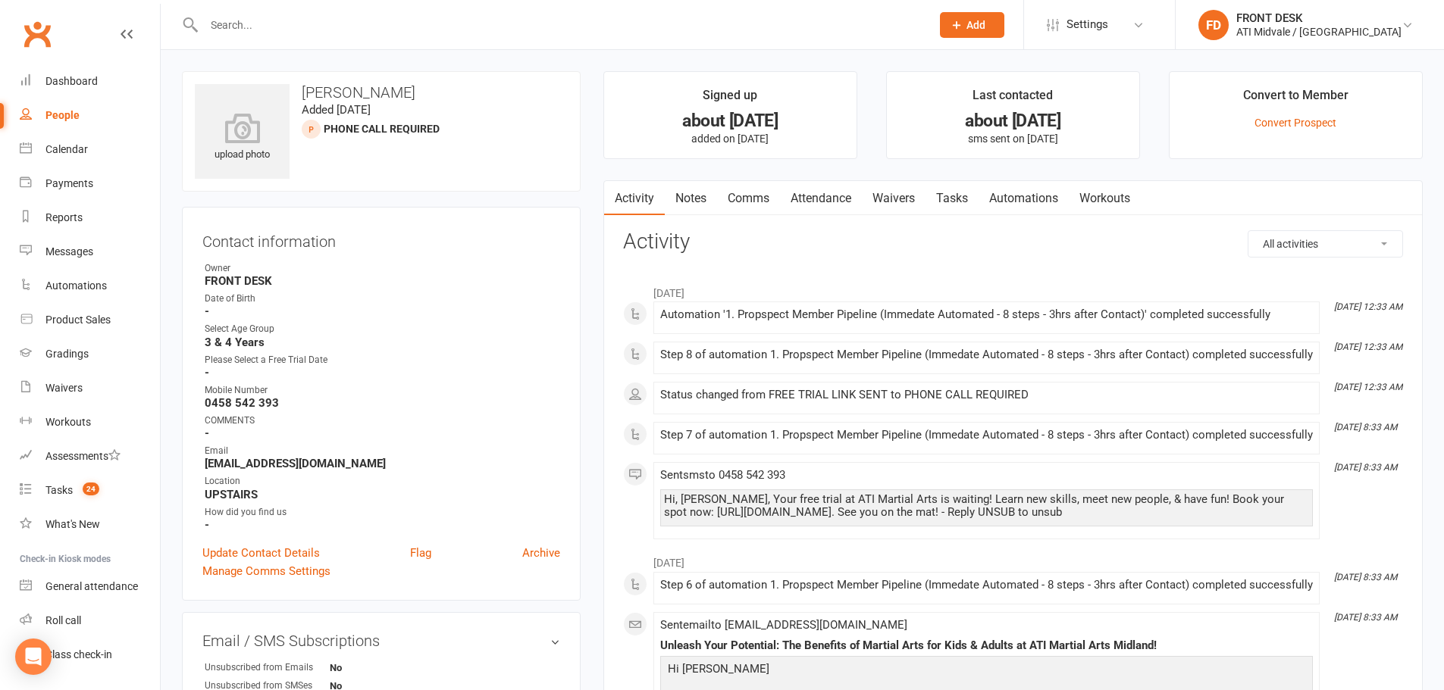
click at [703, 198] on link "Notes" at bounding box center [691, 198] width 52 height 35
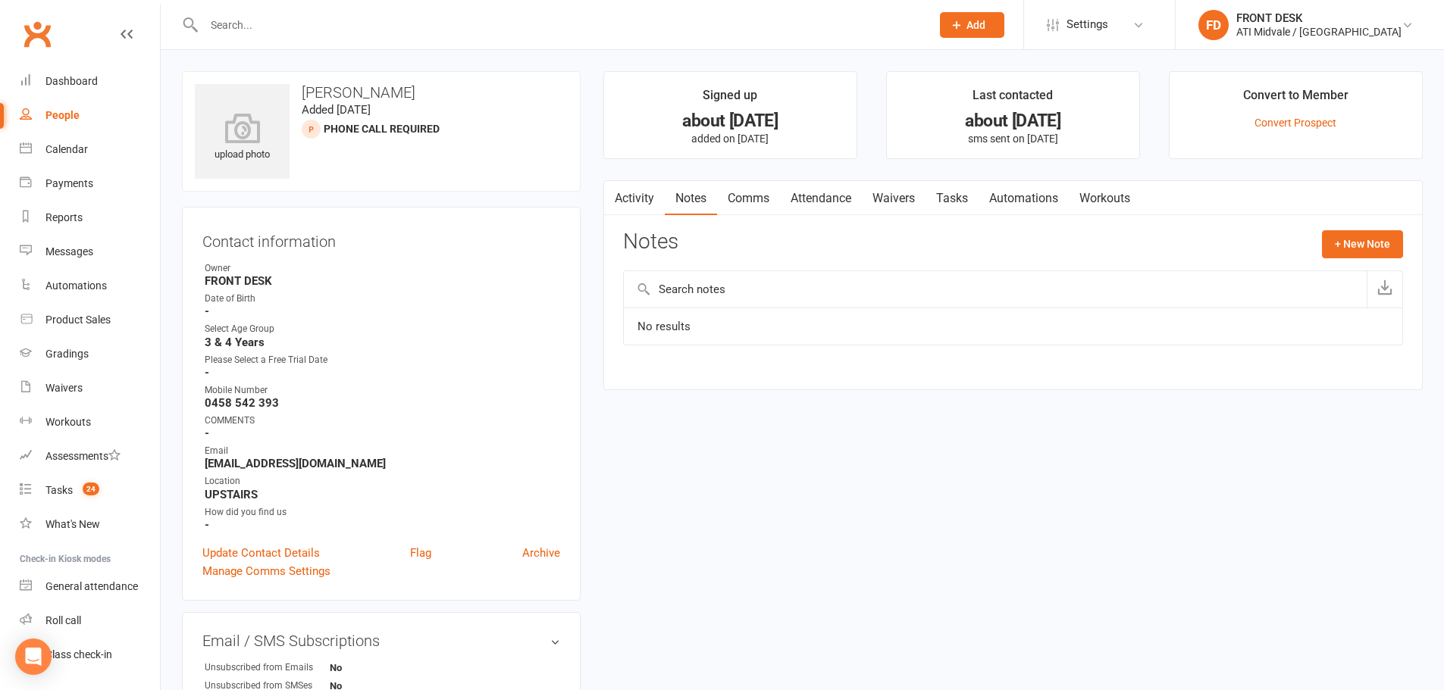
click at [636, 200] on link "Activity" at bounding box center [634, 198] width 61 height 35
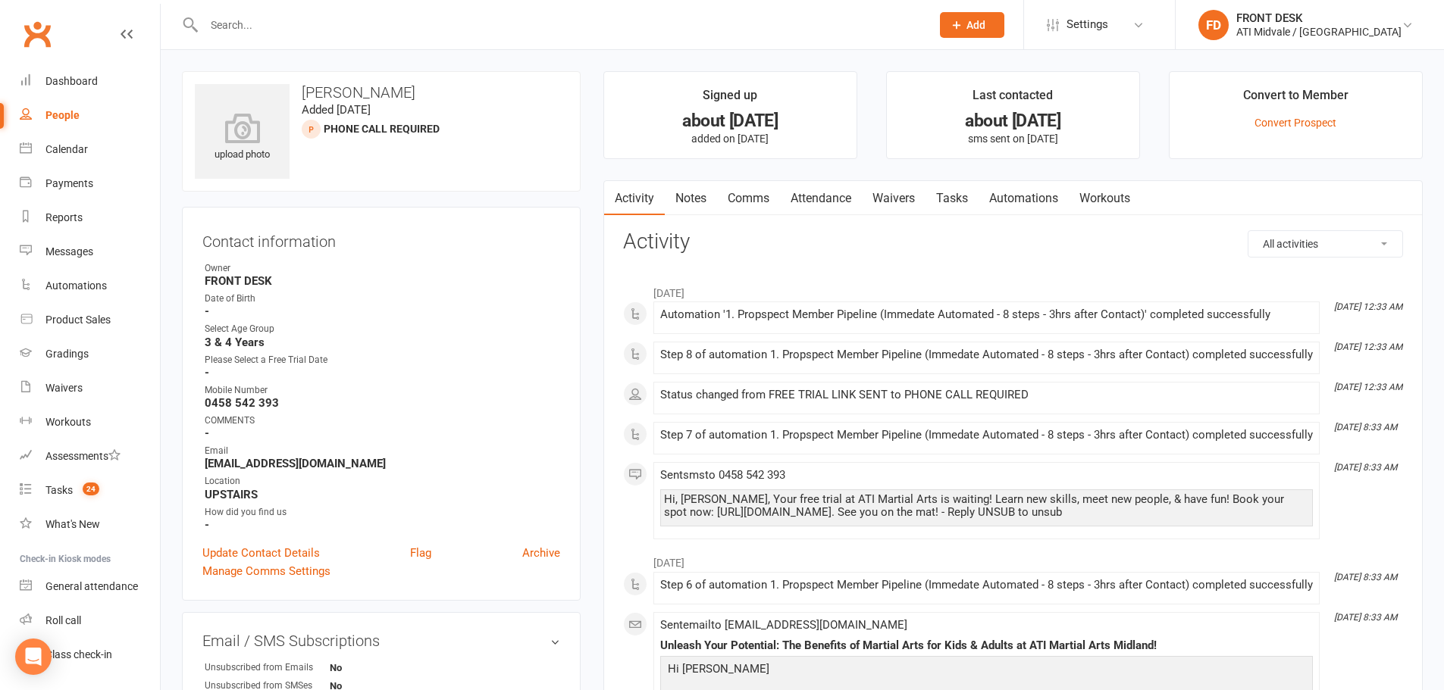
click at [744, 195] on link "Comms" at bounding box center [748, 198] width 63 height 35
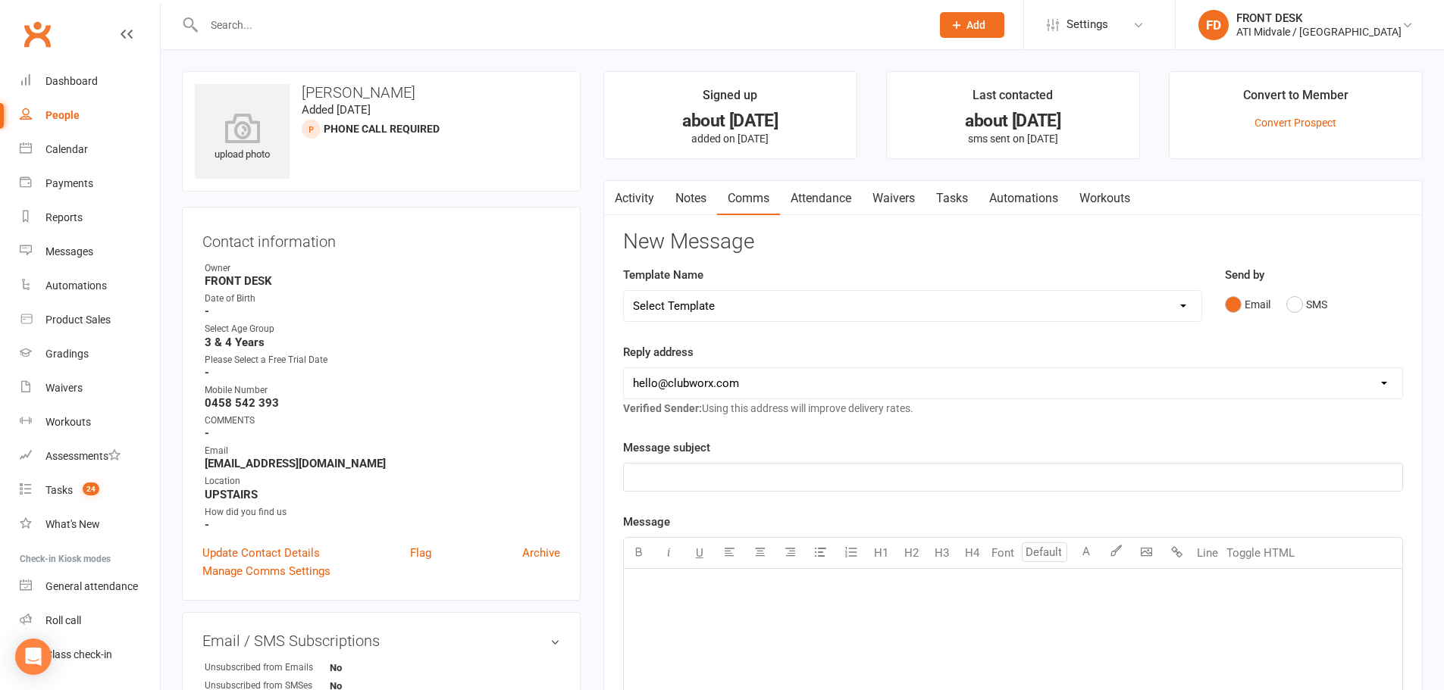
click at [704, 308] on select "Select Template [Email] (B) Absent members (Automated 14 Days Email) [Email] EA…" at bounding box center [913, 306] width 578 height 30
select select "31"
click at [624, 291] on select "Select Template [Email] (B) Absent members (Automated 14 Days Email) [Email] EA…" at bounding box center [913, 306] width 578 height 30
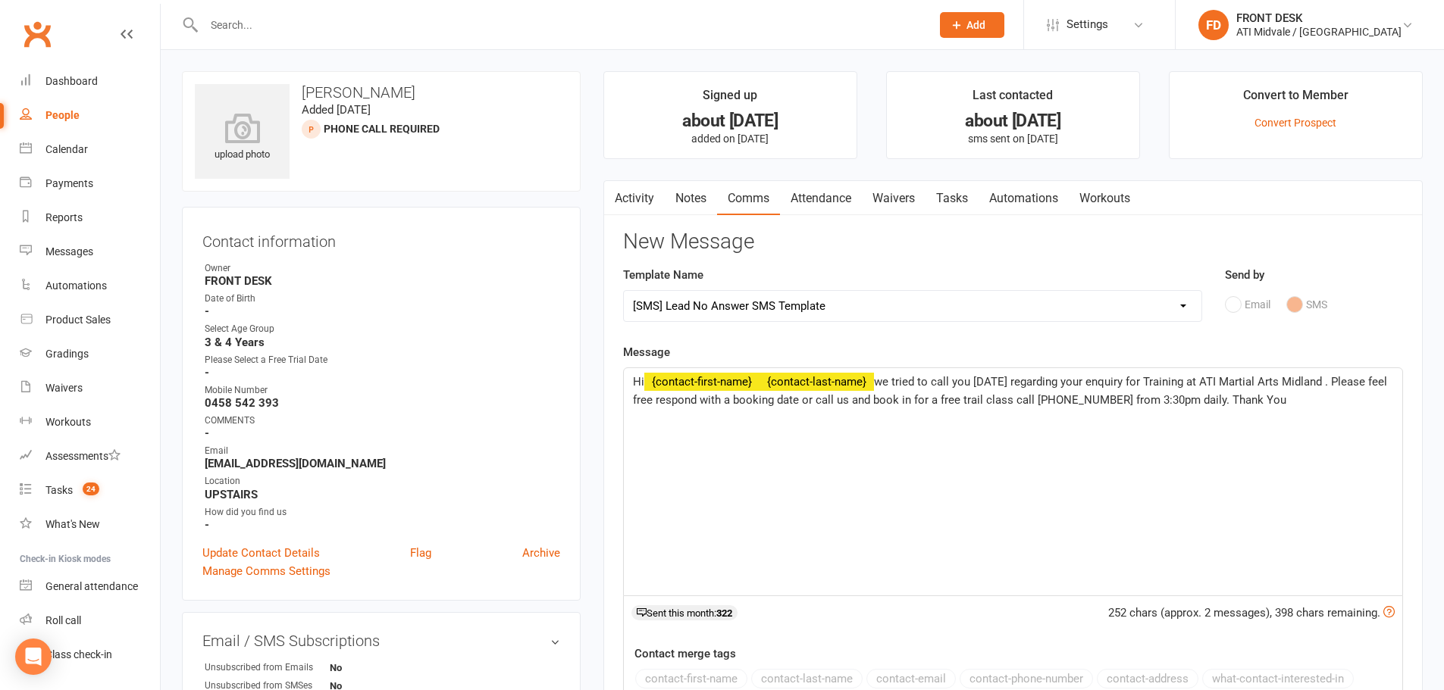
click at [874, 382] on span "﻿ {contact-last-name}" at bounding box center [816, 382] width 114 height 14
click at [880, 382] on span "we tried to call you today regarding your enquiry for Training at ATI Martial A…" at bounding box center [1011, 391] width 757 height 32
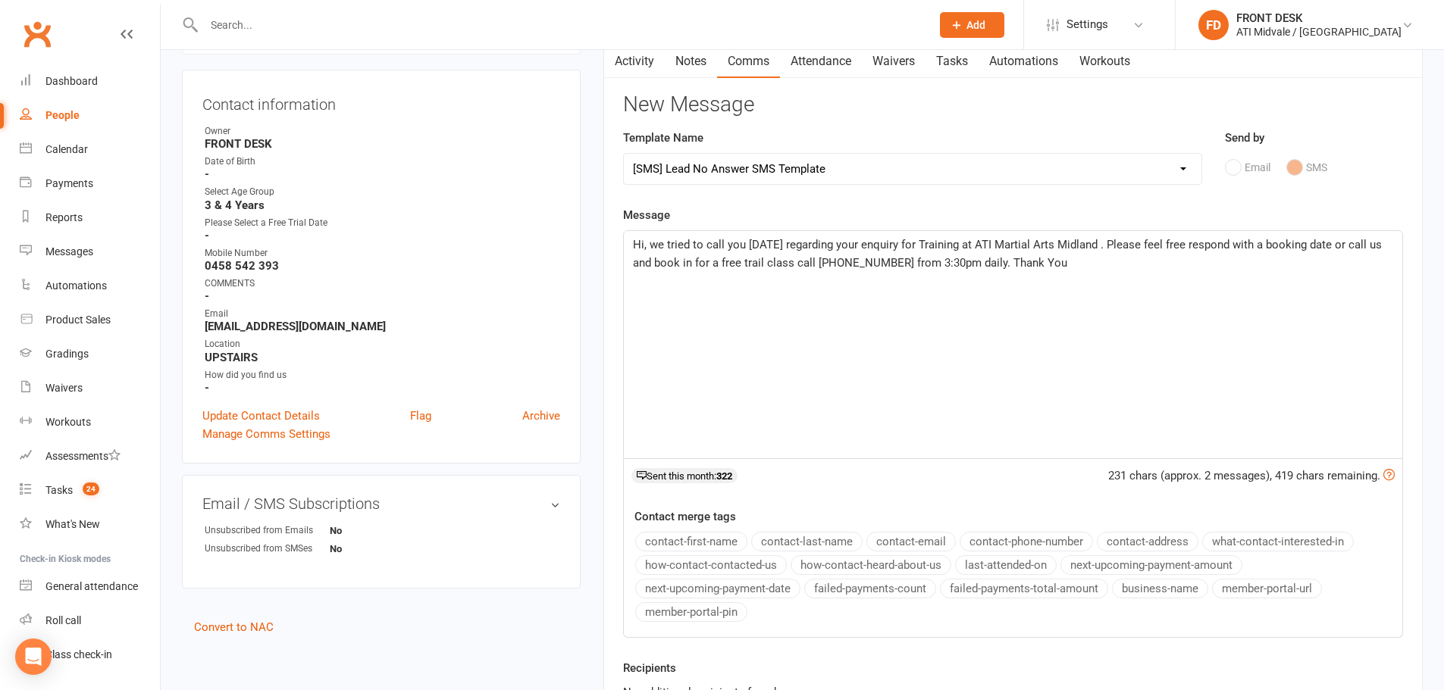
scroll to position [303, 0]
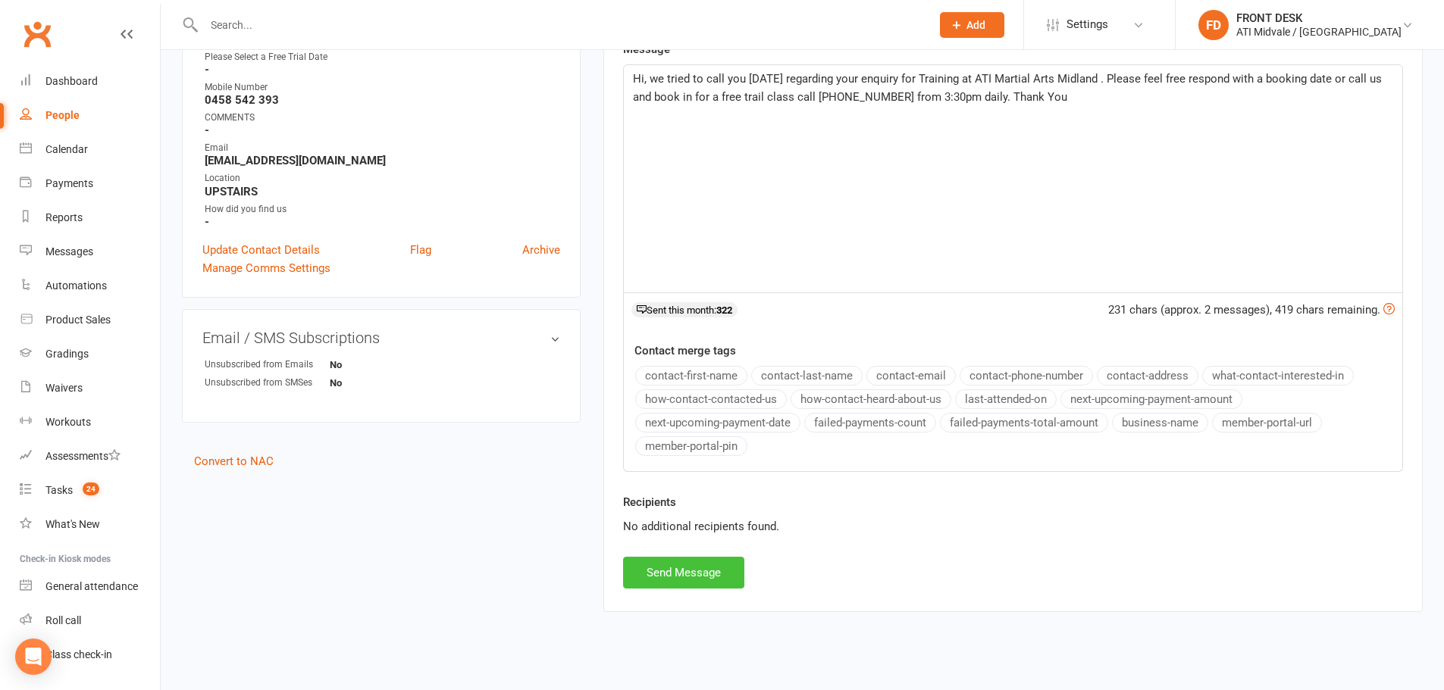
click at [698, 580] on button "Send Message" at bounding box center [683, 573] width 121 height 32
select select
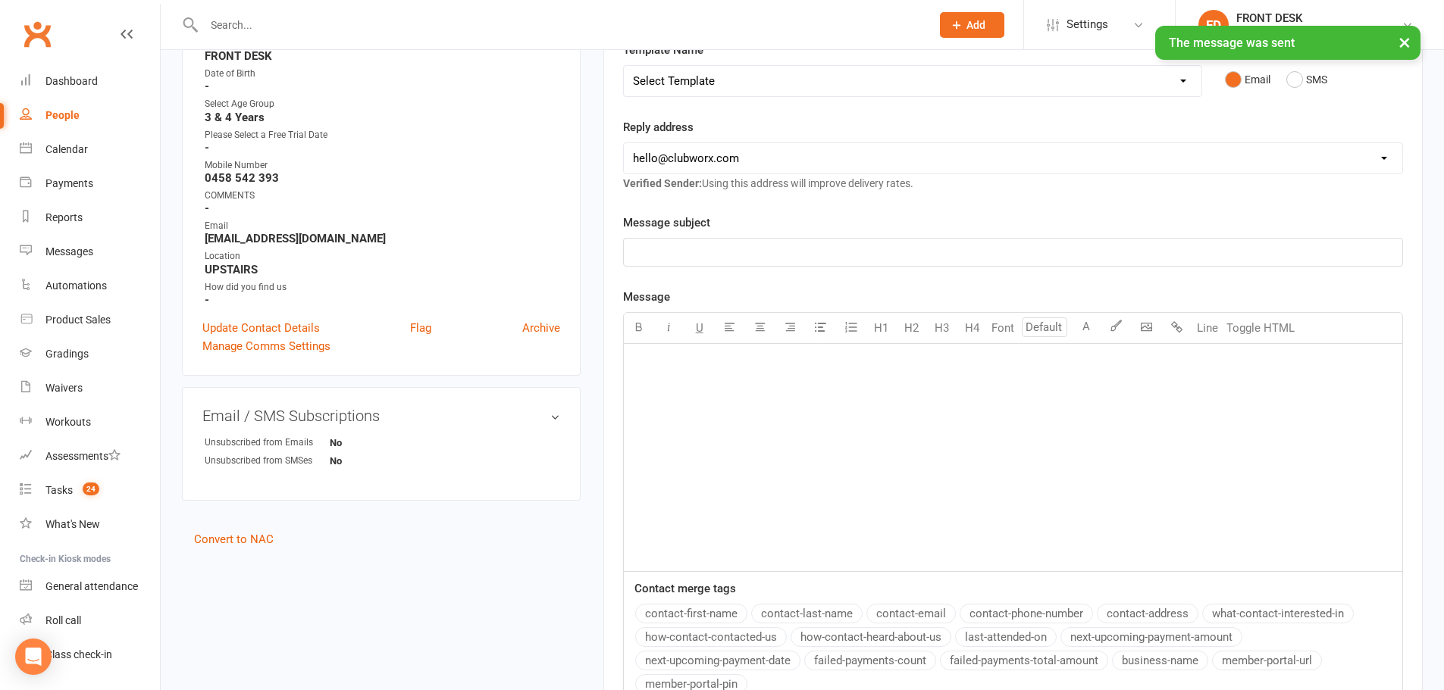
scroll to position [76, 0]
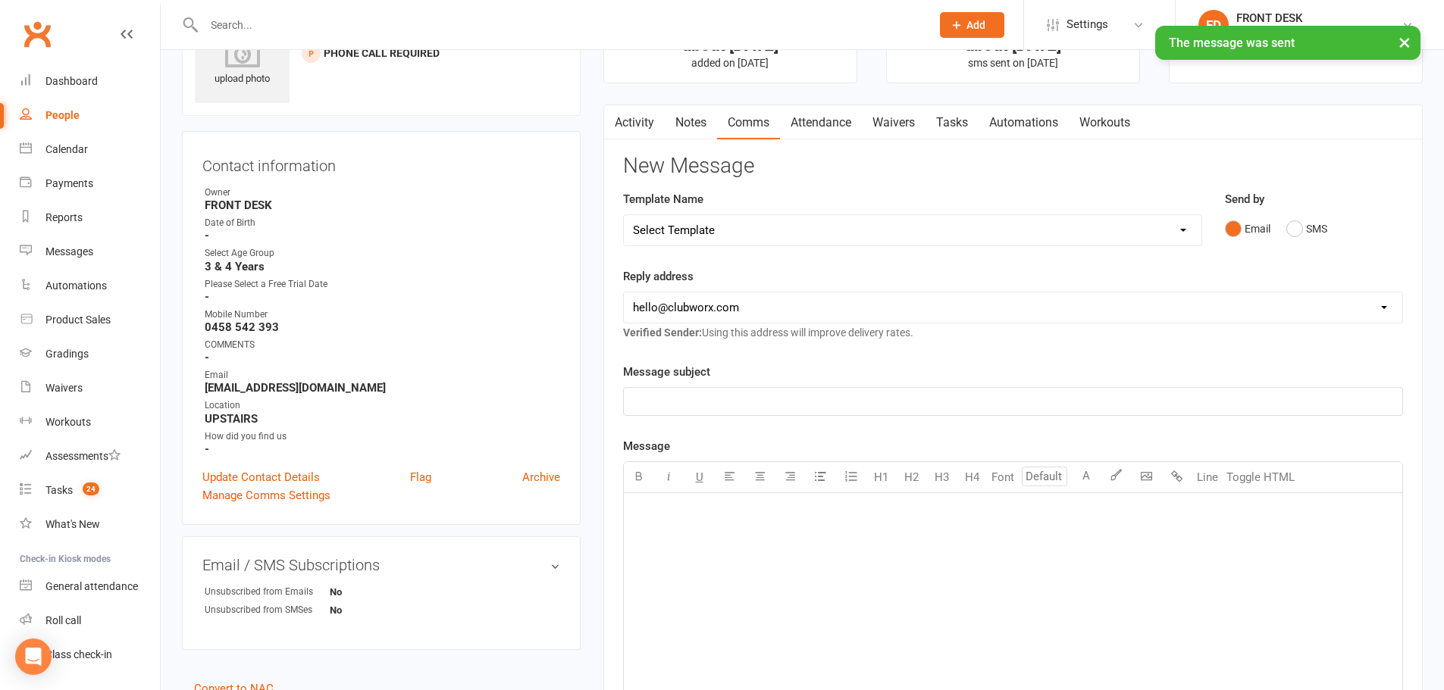
click at [962, 119] on link "Tasks" at bounding box center [951, 122] width 53 height 35
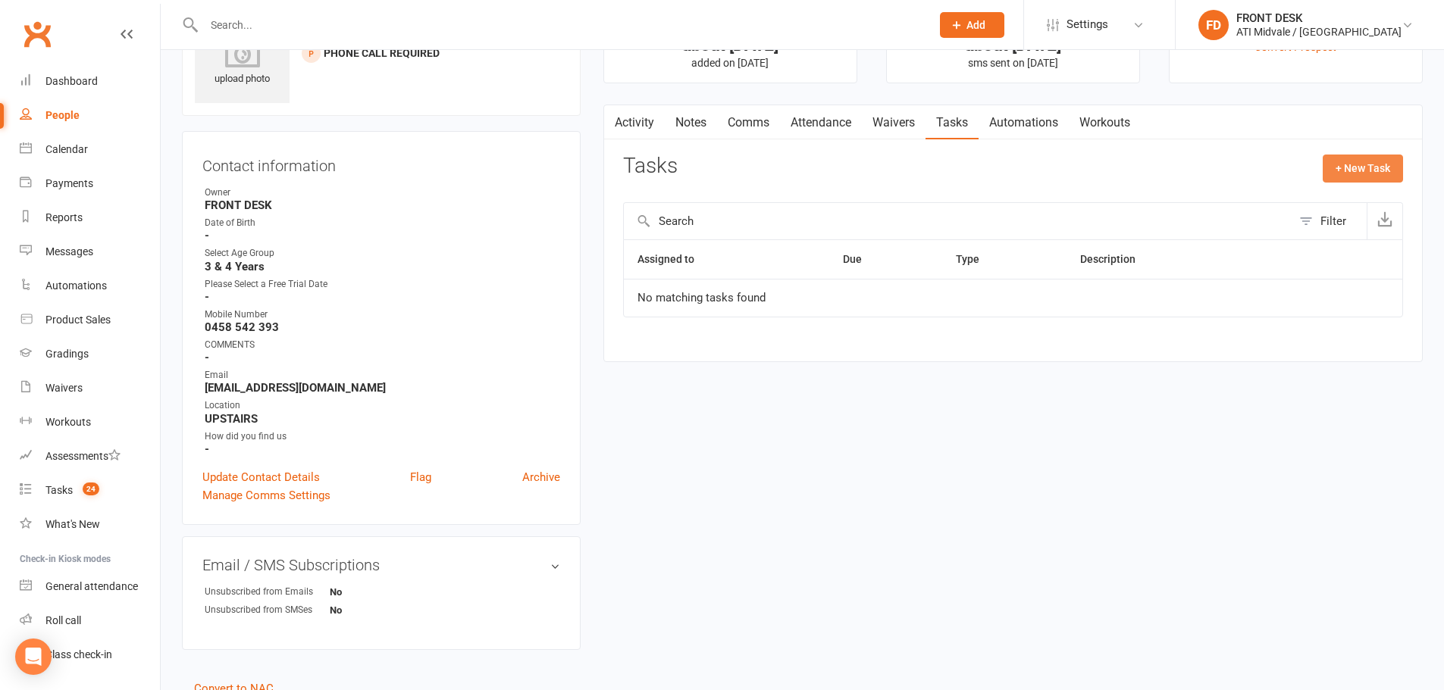
click at [1366, 167] on button "+ New Task" at bounding box center [1363, 168] width 80 height 27
select select "4288"
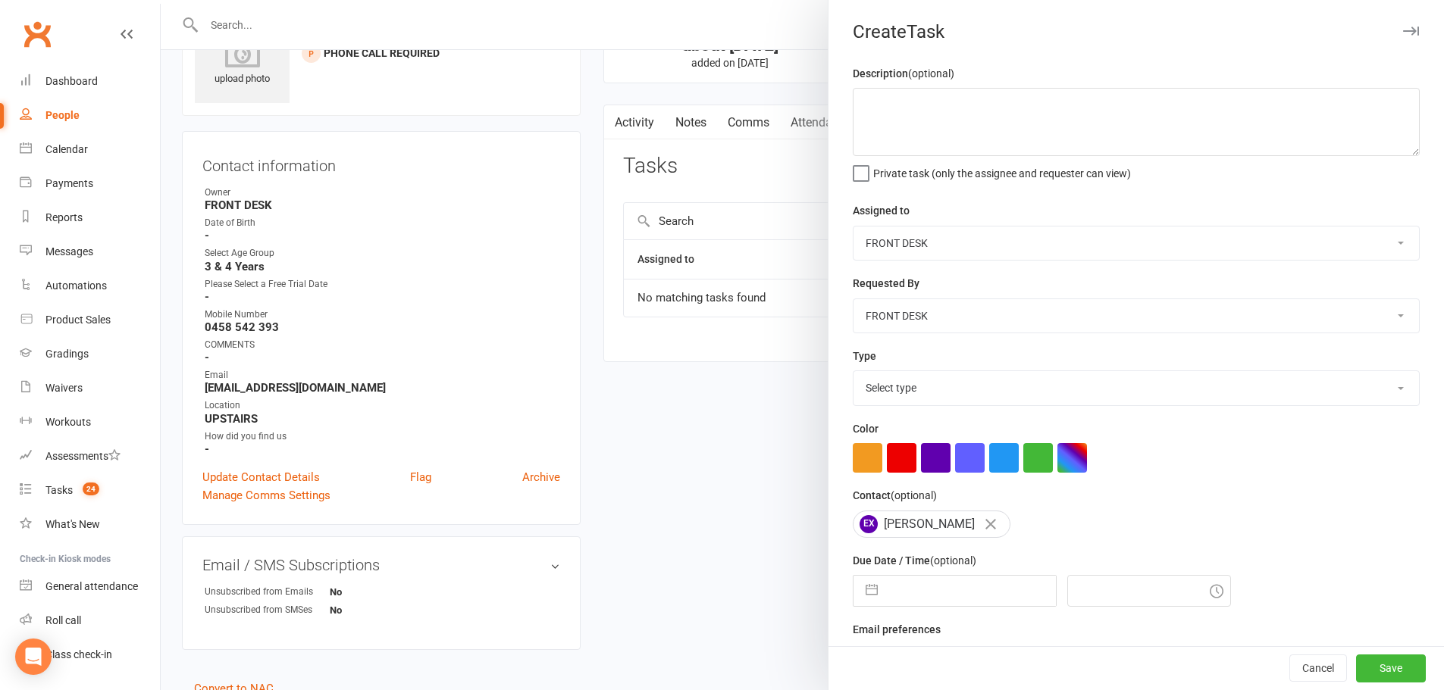
click at [906, 388] on select "Select type Add info to task Automatic renewal checking Booked in for 1st trial…" at bounding box center [1135, 387] width 565 height 33
select select "28178"
click at [853, 374] on select "Select type Add info to task Automatic renewal checking Booked in for 1st trial…" at bounding box center [1135, 387] width 565 height 33
click at [924, 596] on input "text" at bounding box center [970, 591] width 171 height 30
select select "6"
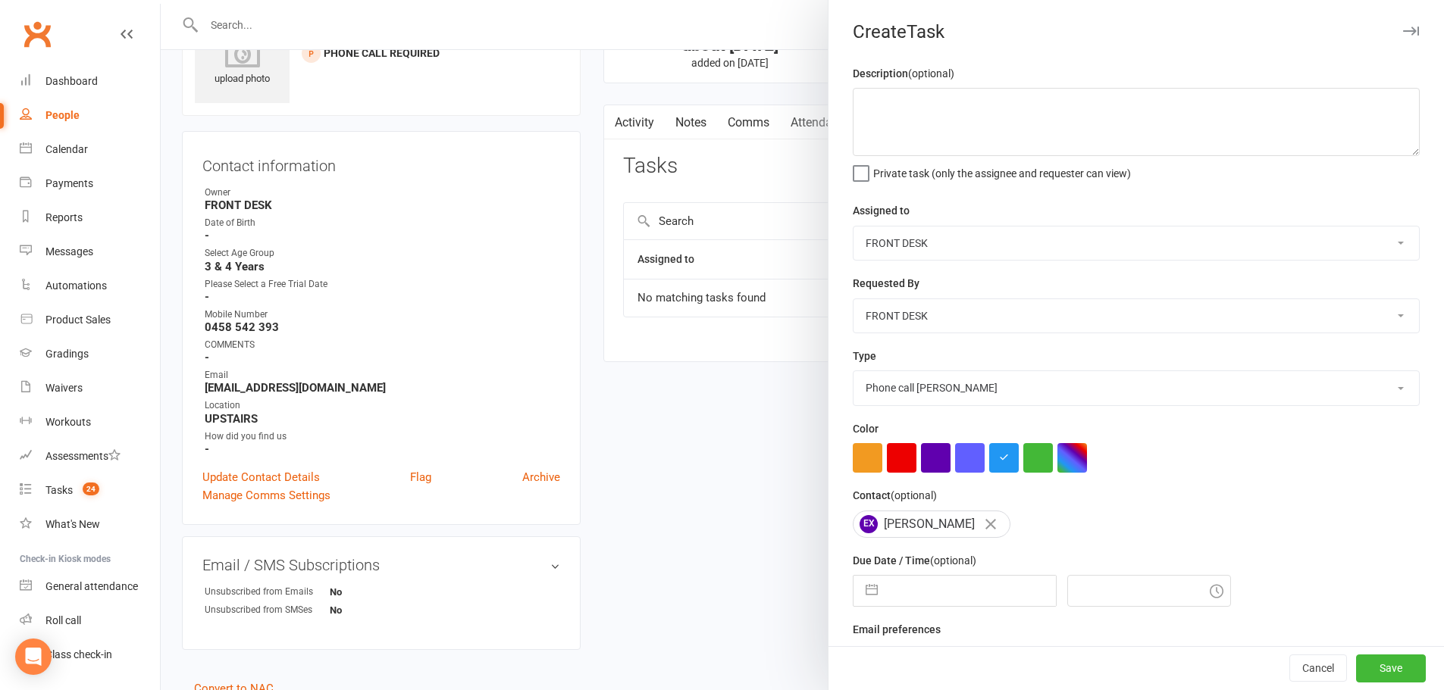
select select "2025"
select select "7"
select select "2025"
select select "8"
select select "2025"
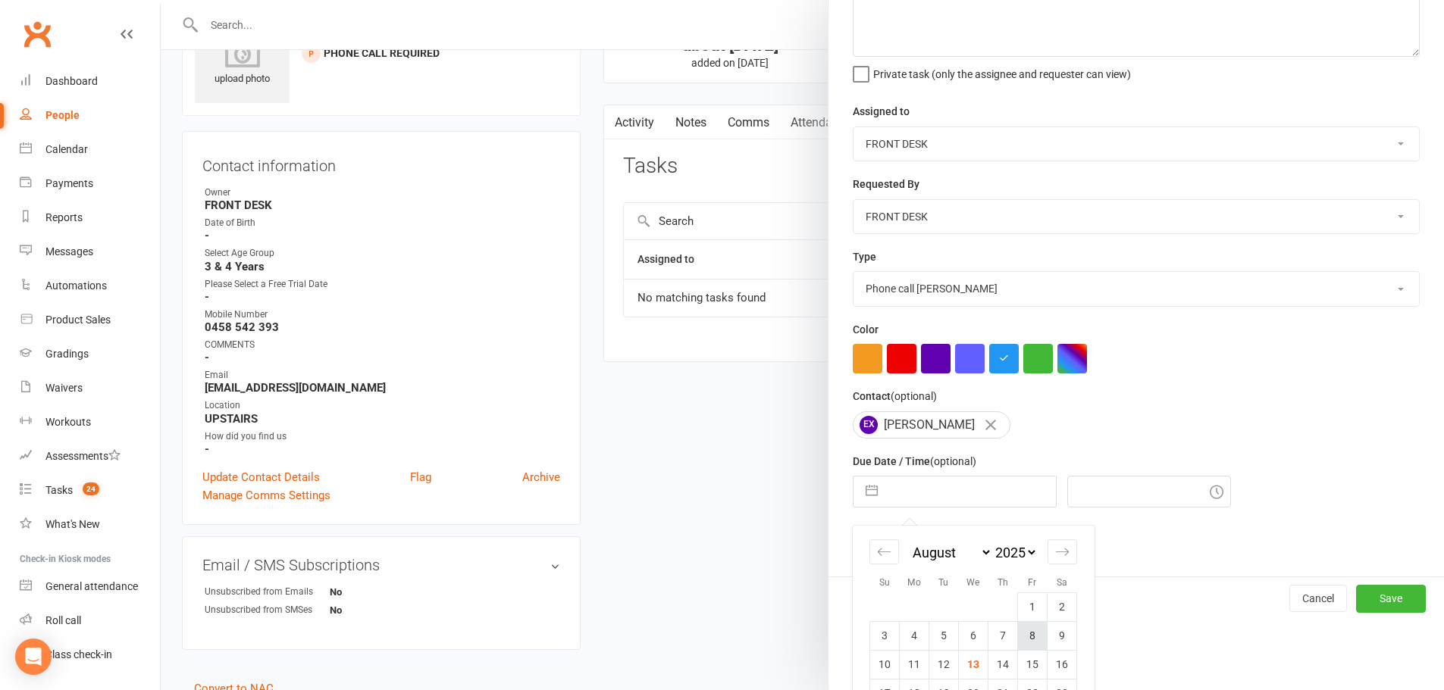
scroll to position [198, 0]
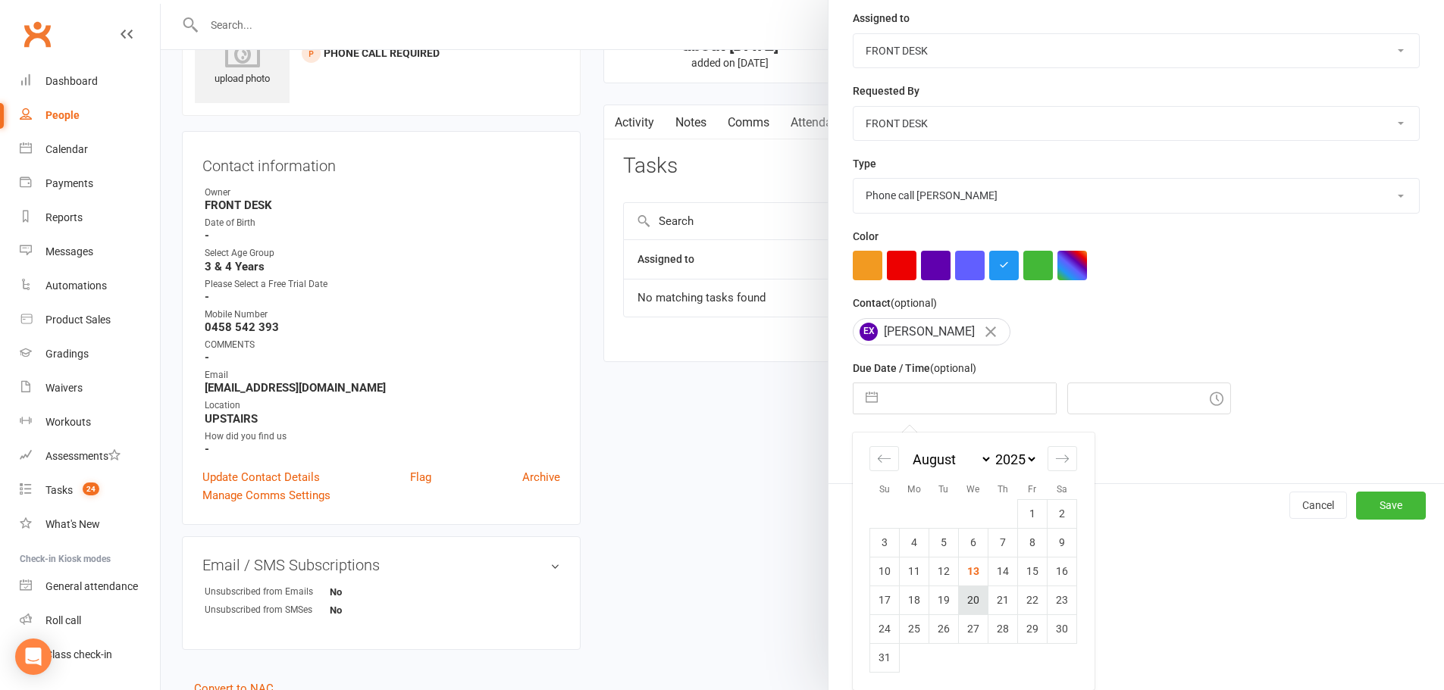
click at [964, 600] on td "20" at bounding box center [974, 600] width 30 height 29
type input "[DATE]"
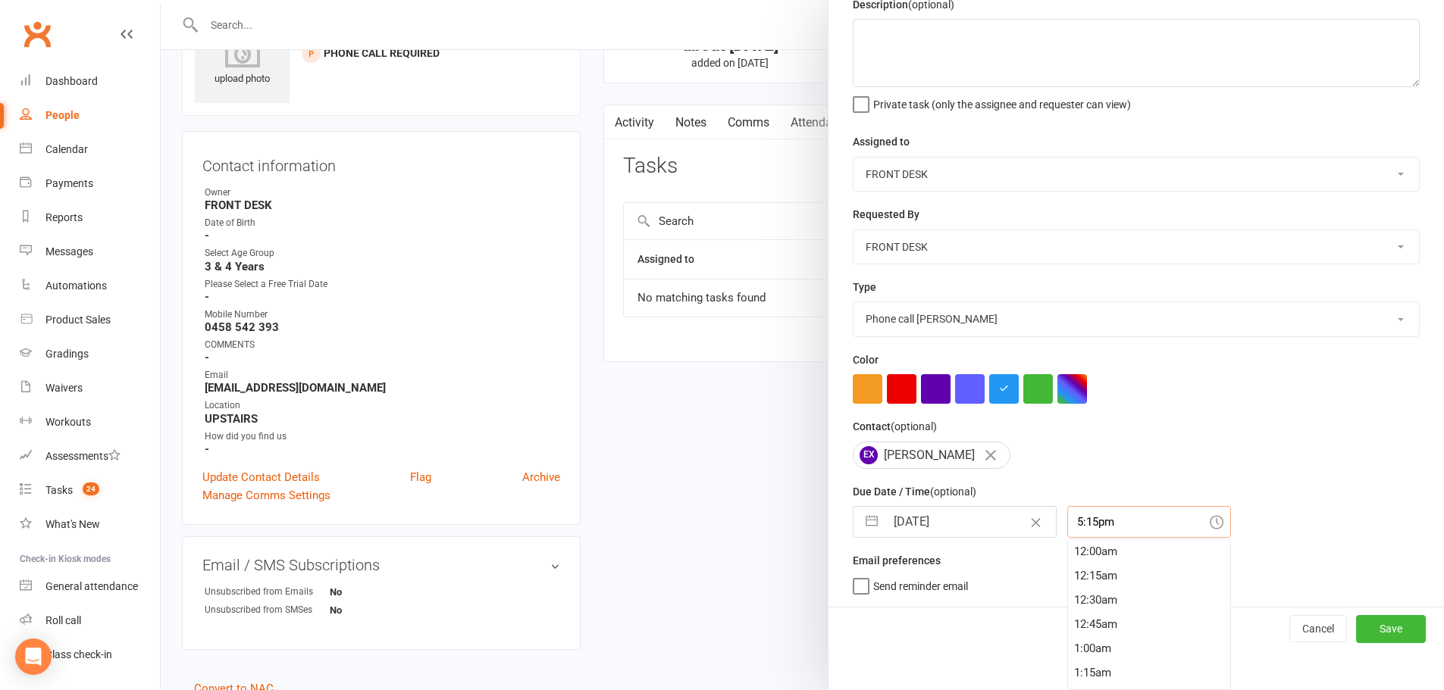
scroll to position [1649, 0]
drag, startPoint x: 1091, startPoint y: 554, endPoint x: 987, endPoint y: 575, distance: 106.7
click at [993, 576] on div "Description (optional) Private task (only the assignee and requester can view) …" at bounding box center [1135, 301] width 615 height 612
click at [1237, 506] on div "20 Aug 2025 Navigate forward to interact with the calendar and select a date. P…" at bounding box center [1136, 522] width 567 height 32
type input "8:30am"
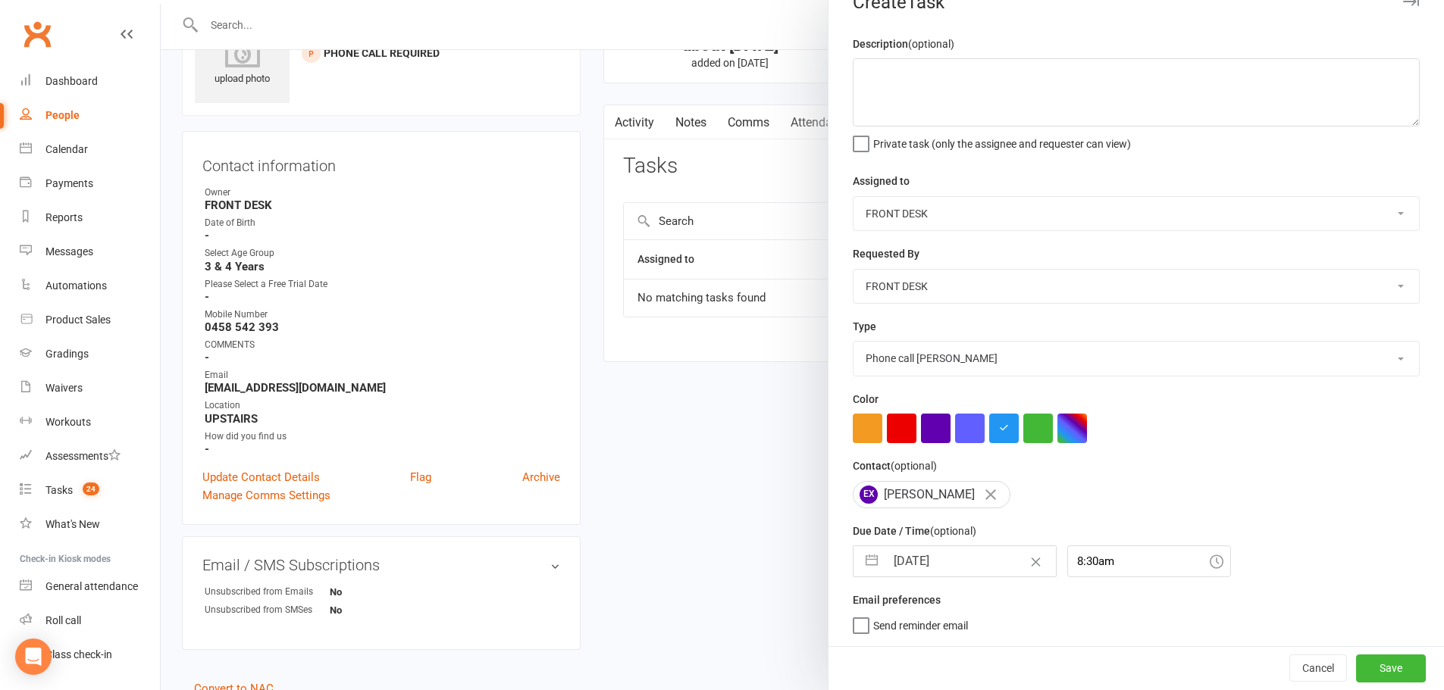
scroll to position [36, 0]
click at [930, 65] on textarea at bounding box center [1136, 92] width 567 height 68
type textarea "C"
type textarea "13/08/2025 - Called. Rang out . No VM option - LM"
click at [1373, 665] on button "Save" at bounding box center [1391, 668] width 70 height 27
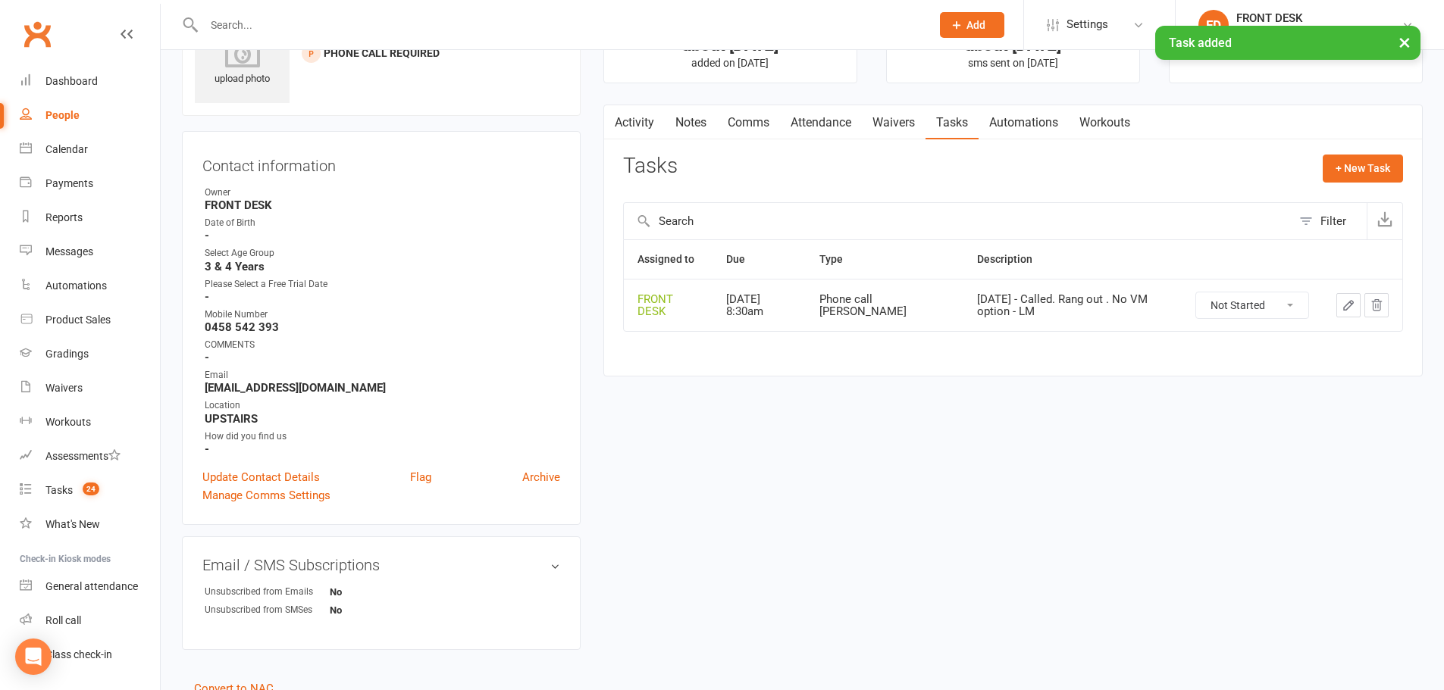
click at [644, 124] on link "Activity" at bounding box center [634, 122] width 61 height 35
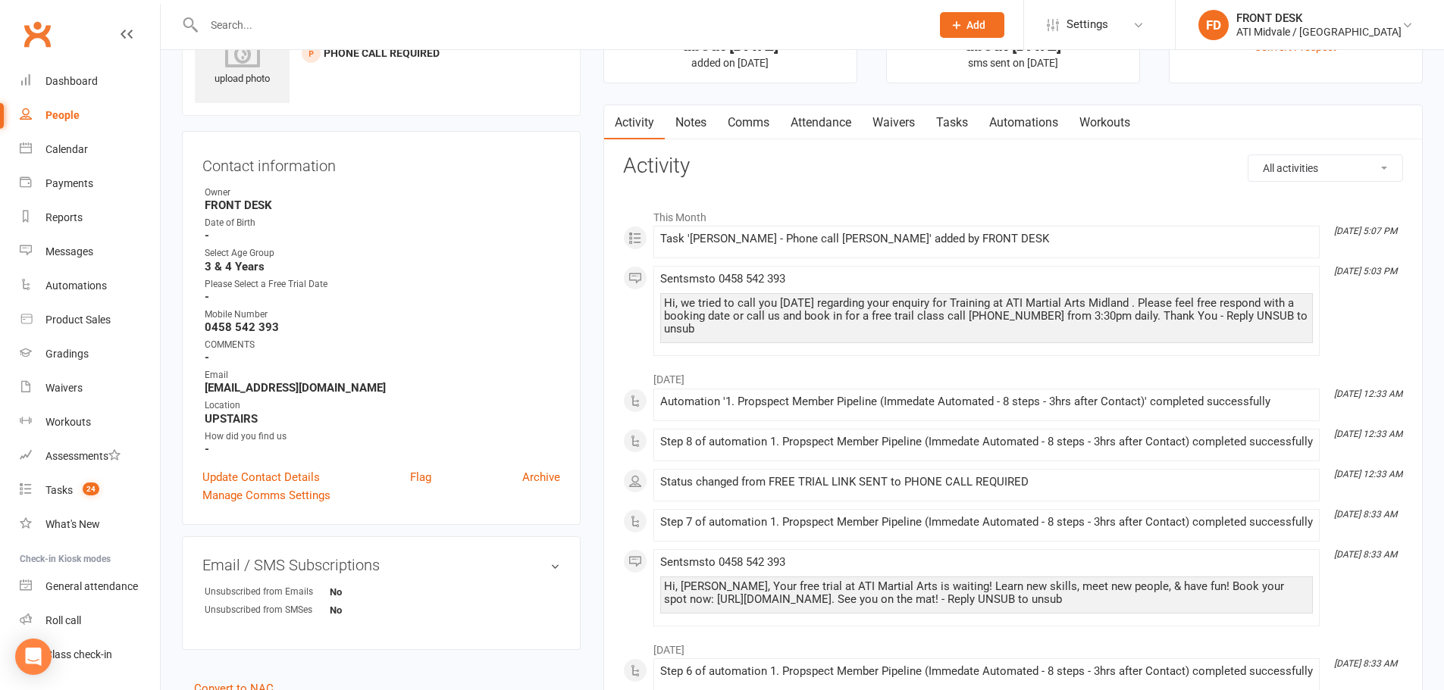
click at [345, 27] on input "text" at bounding box center [559, 24] width 721 height 21
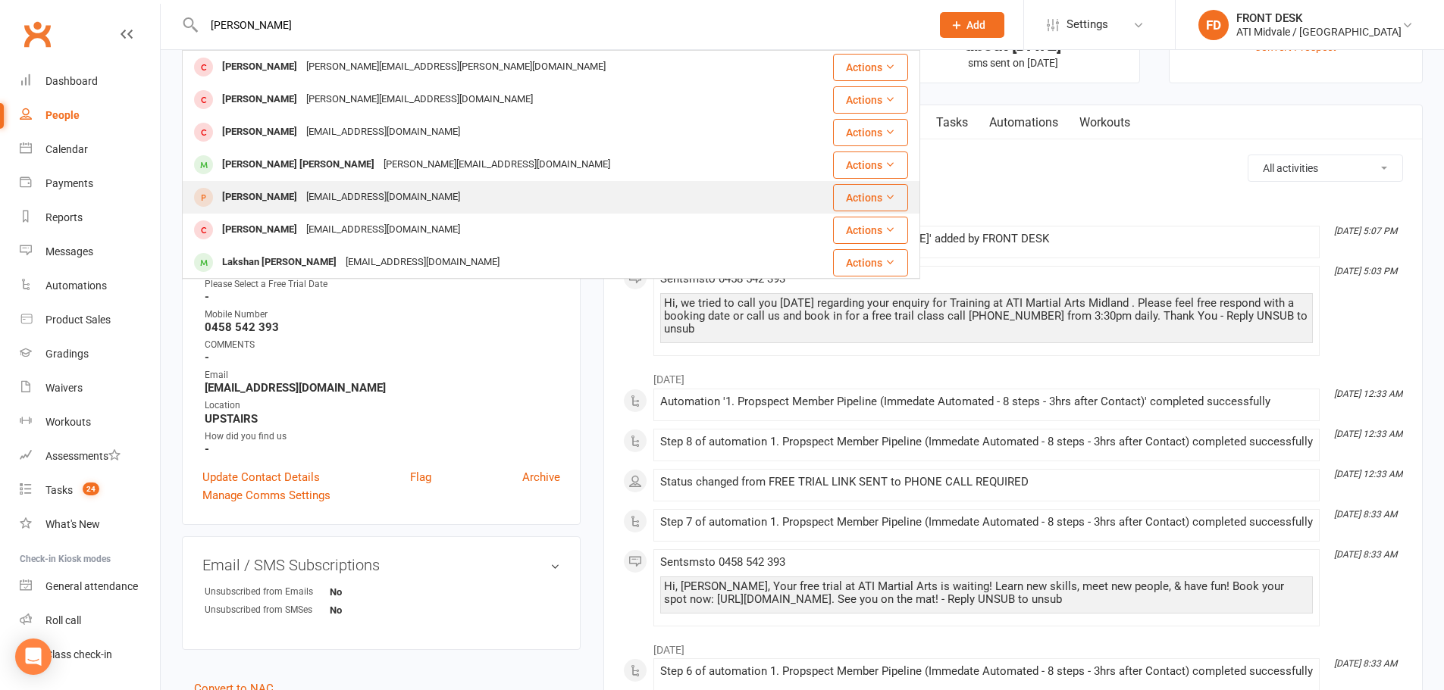
type input "sean"
click at [346, 198] on div "hayley02121966@gmail.com" at bounding box center [383, 197] width 163 height 22
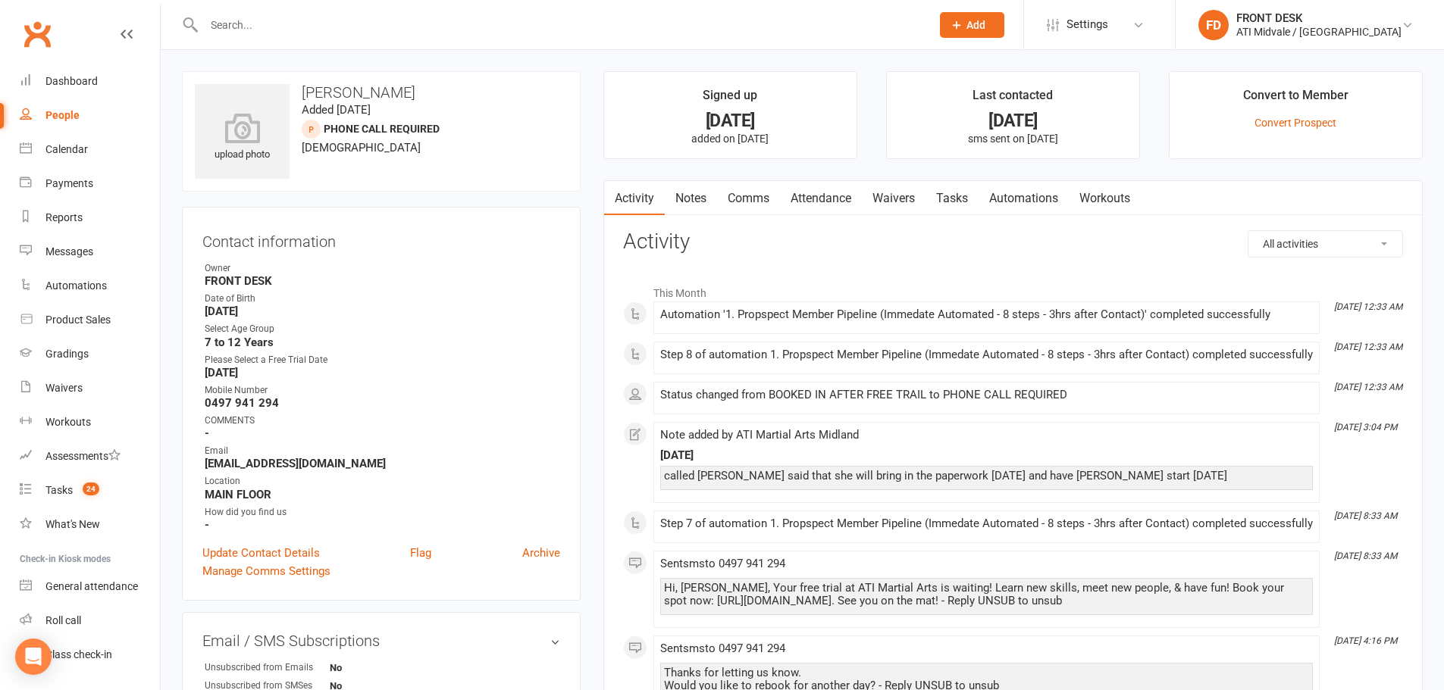
click at [1173, 653] on div "Sent sms to 0497 941 294 Thanks for letting us know. Would you like to rebook f…" at bounding box center [986, 675] width 653 height 64
click at [950, 199] on link "Tasks" at bounding box center [951, 198] width 53 height 35
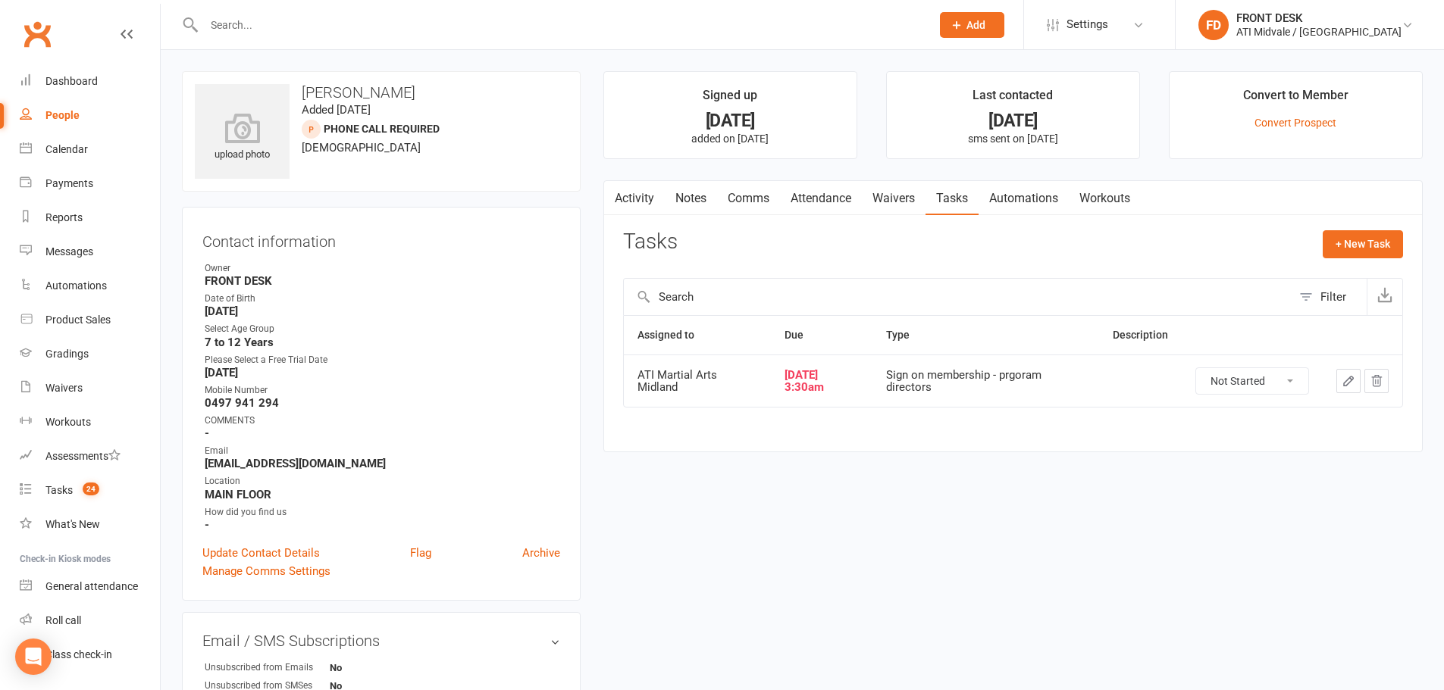
click at [1348, 374] on icon "button" at bounding box center [1348, 381] width 14 height 14
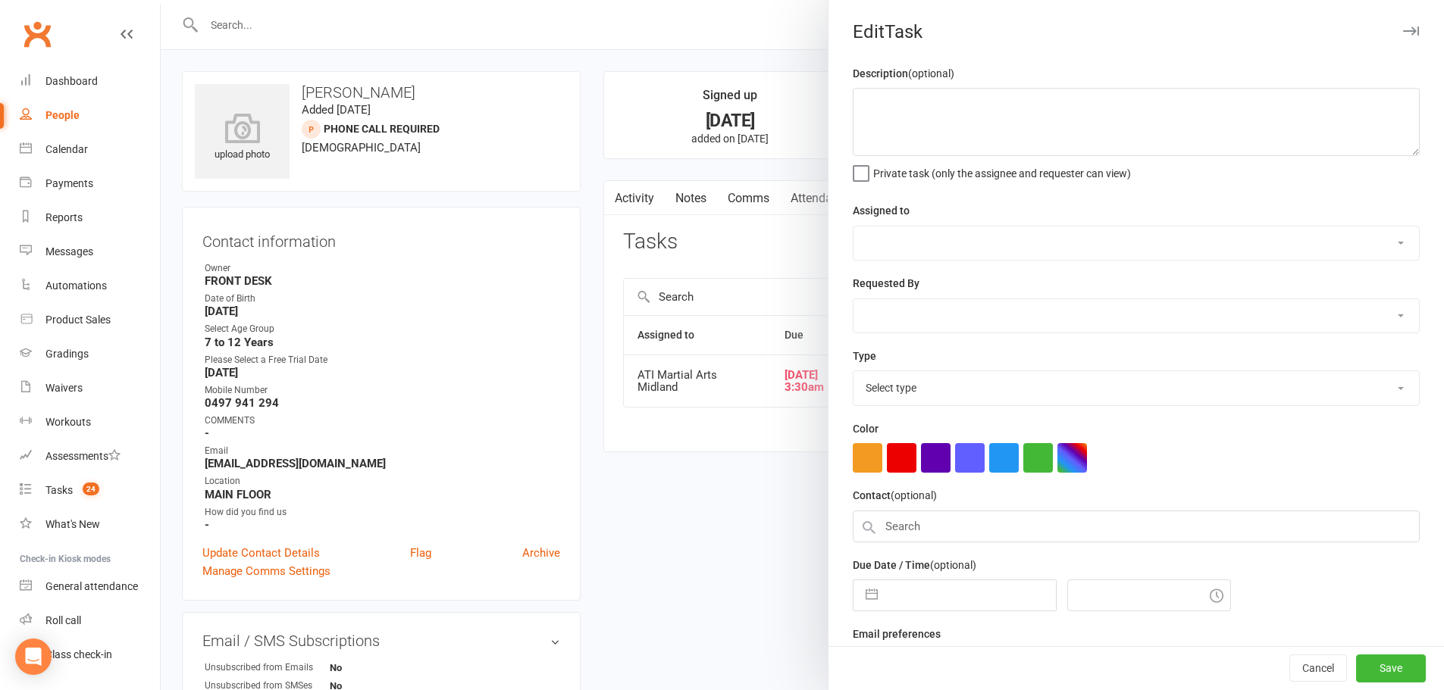
select select "32859"
type input "11 Aug 2025"
type input "3:30am"
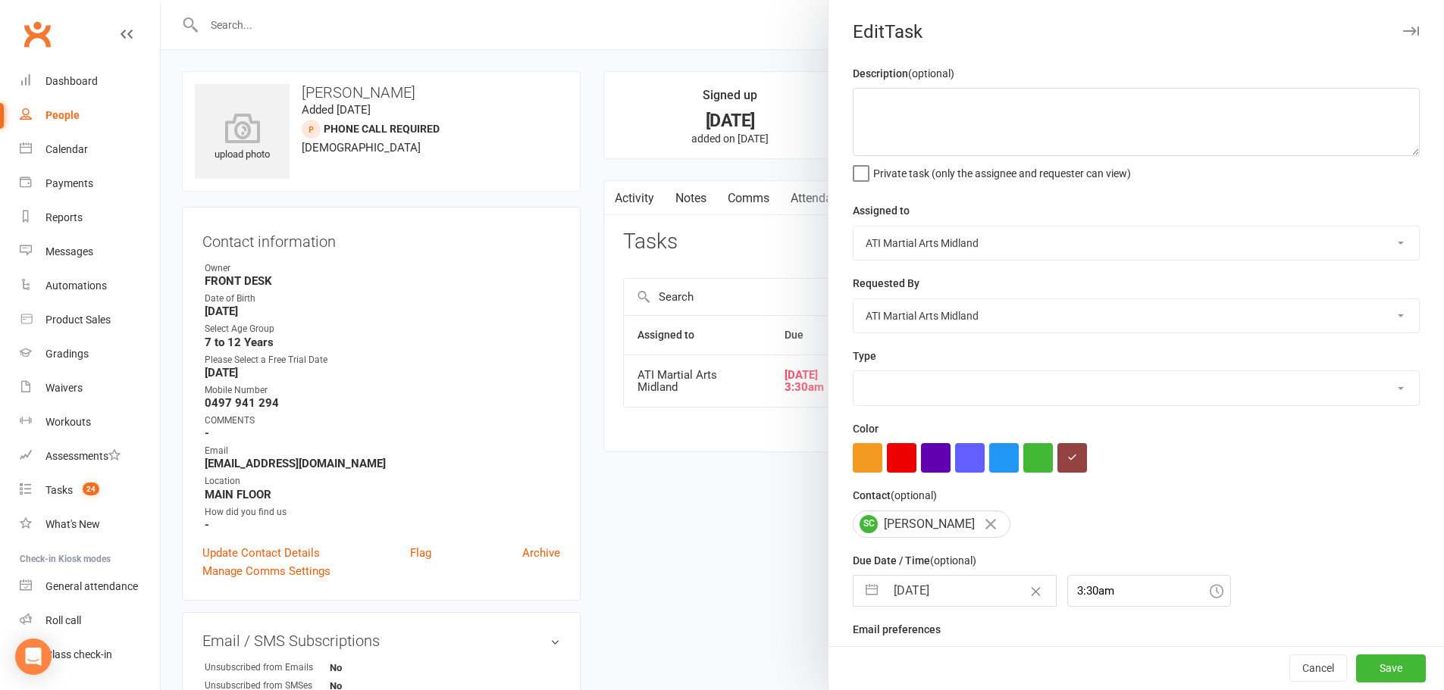
select select "22453"
click at [953, 594] on input "11 Aug 2025" at bounding box center [970, 591] width 171 height 30
select select "6"
select select "2025"
select select "7"
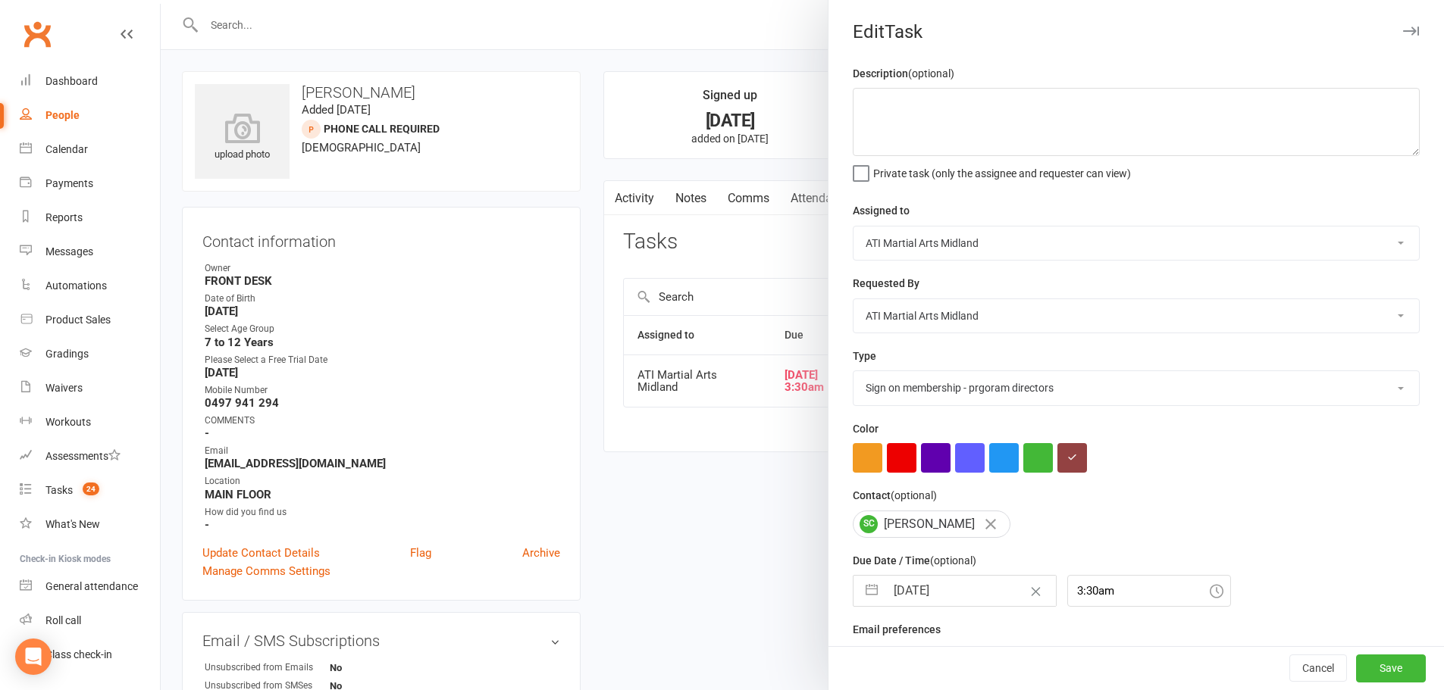
select select "2025"
select select "8"
select select "2025"
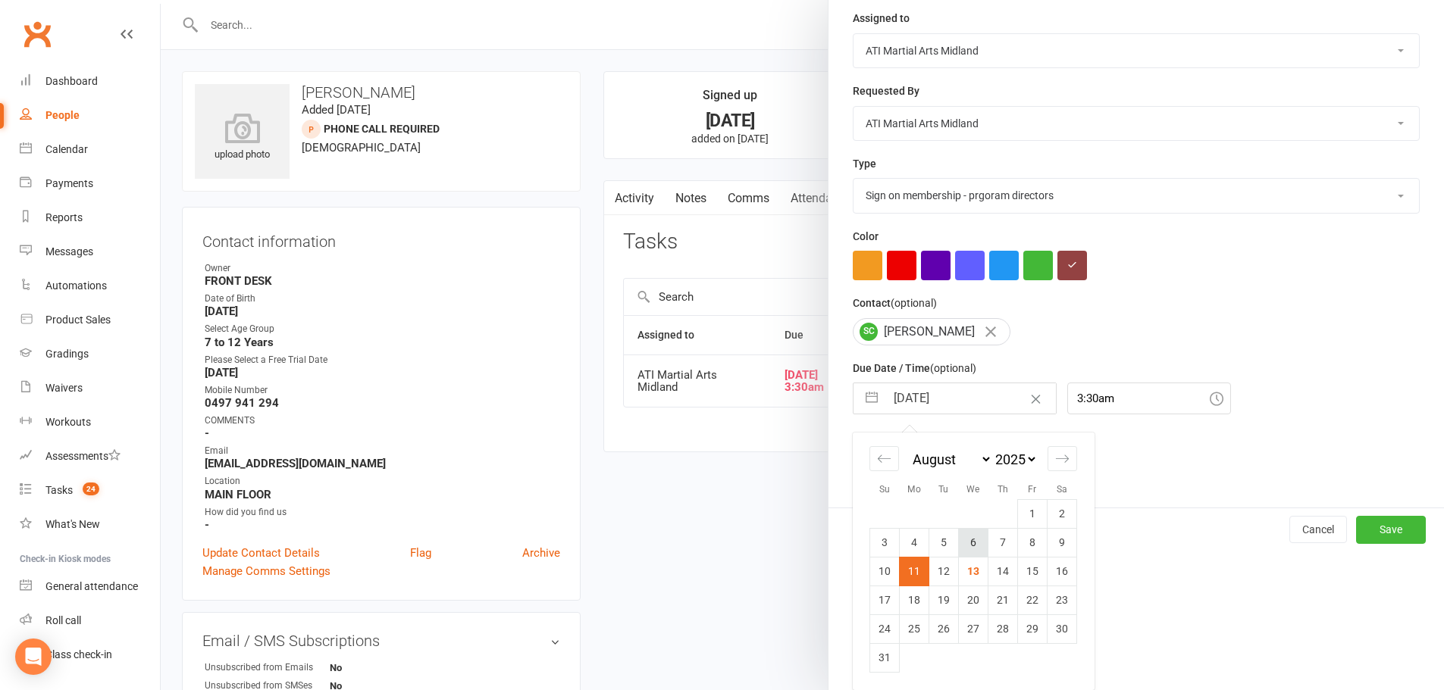
scroll to position [198, 0]
click at [772, 537] on div at bounding box center [802, 345] width 1283 height 690
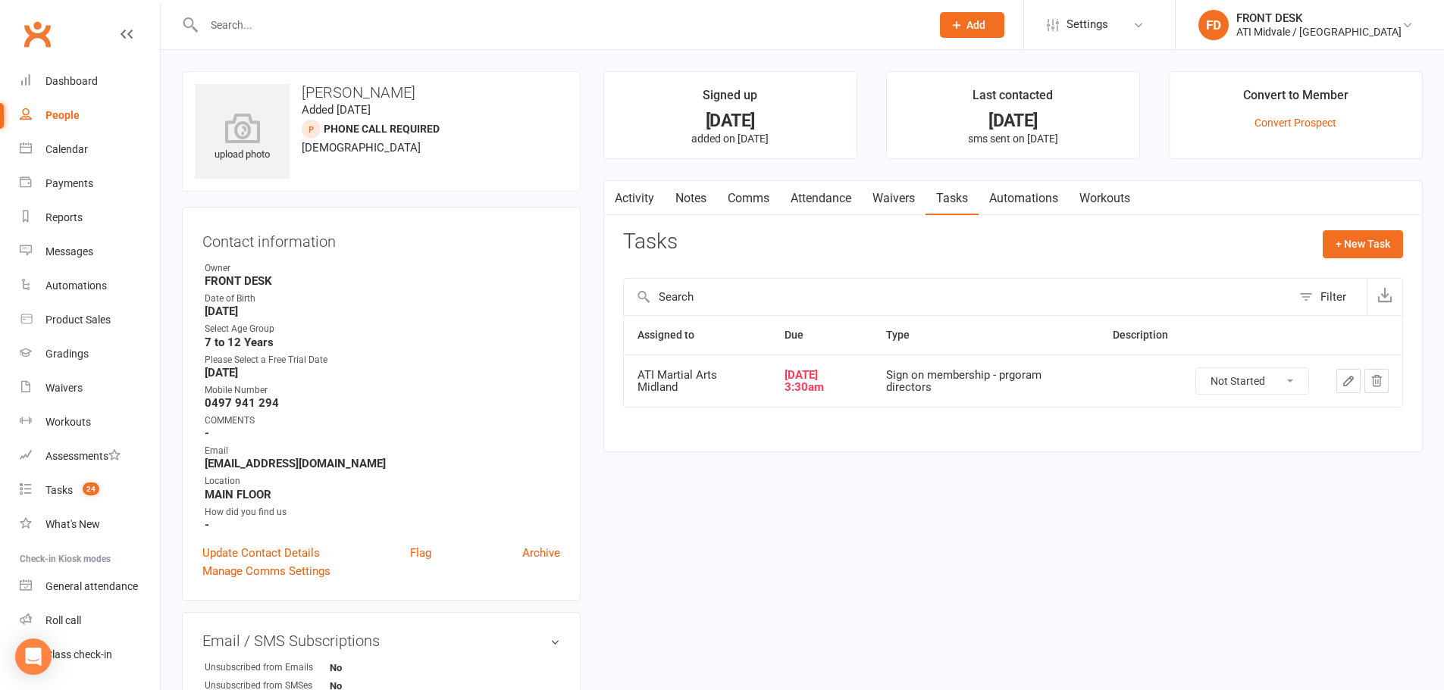
click at [638, 194] on link "Activity" at bounding box center [634, 198] width 61 height 35
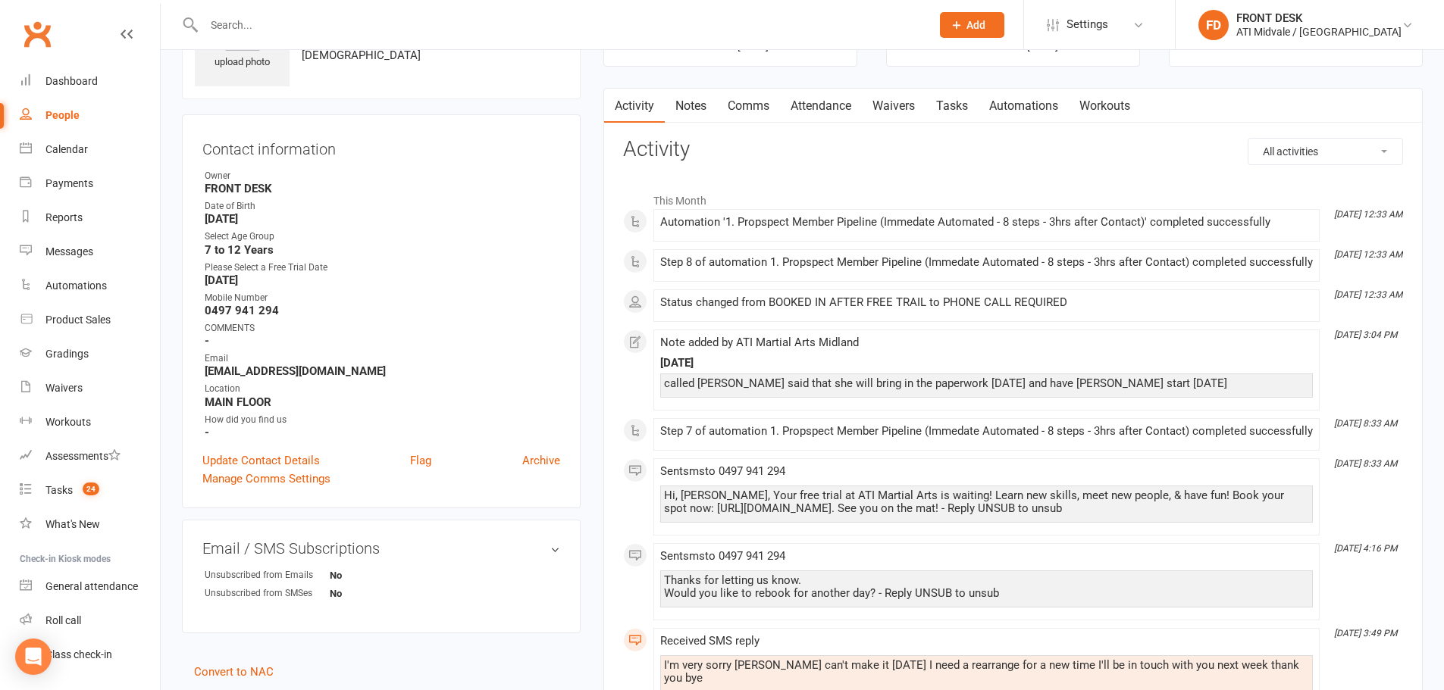
scroll to position [76, 0]
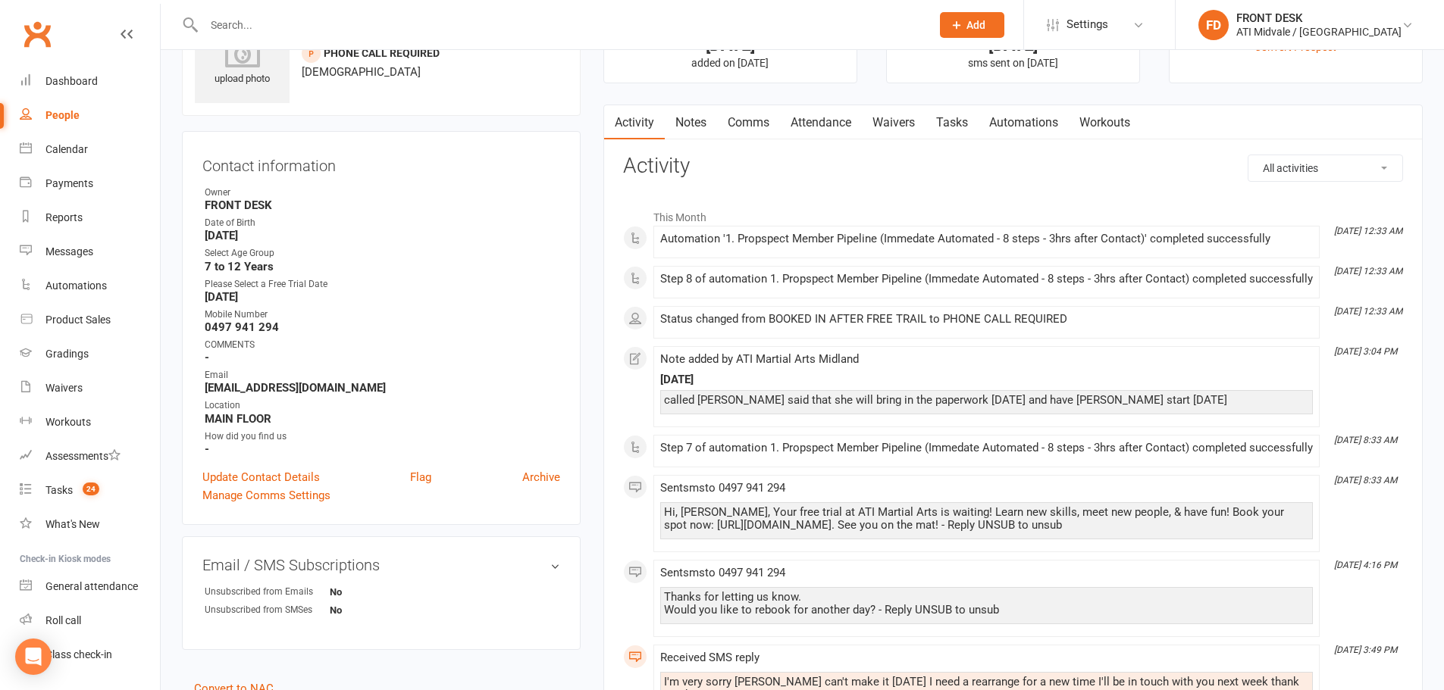
click at [943, 123] on link "Tasks" at bounding box center [951, 122] width 53 height 35
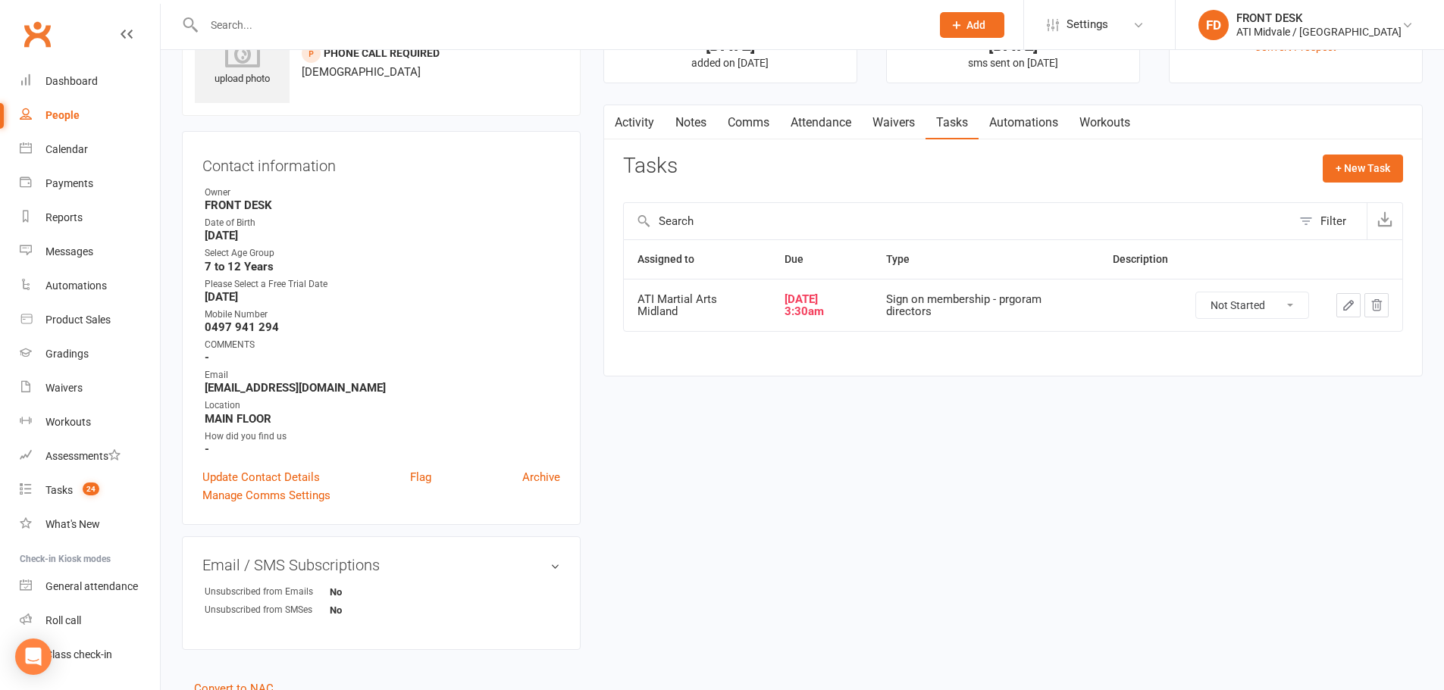
click at [1348, 302] on icon "button" at bounding box center [1348, 306] width 14 height 14
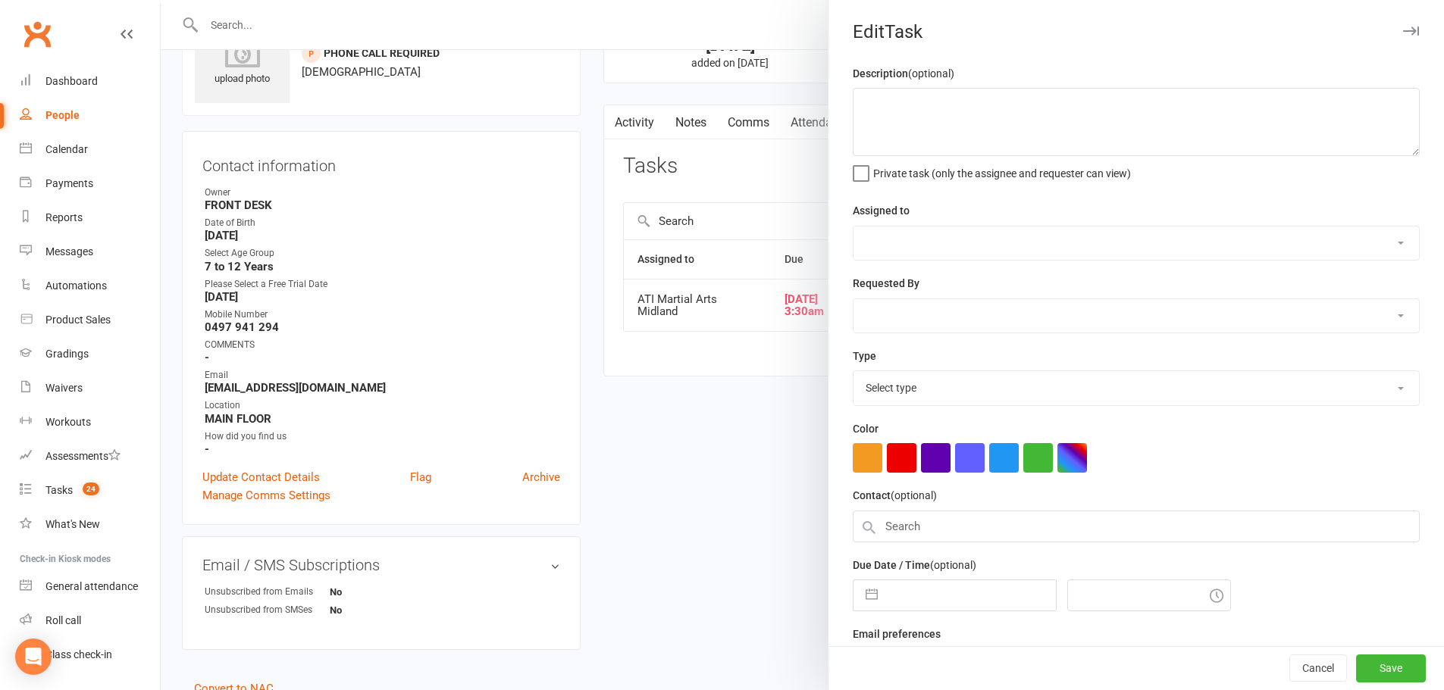
select select "32859"
type input "11 Aug 2025"
type input "3:30am"
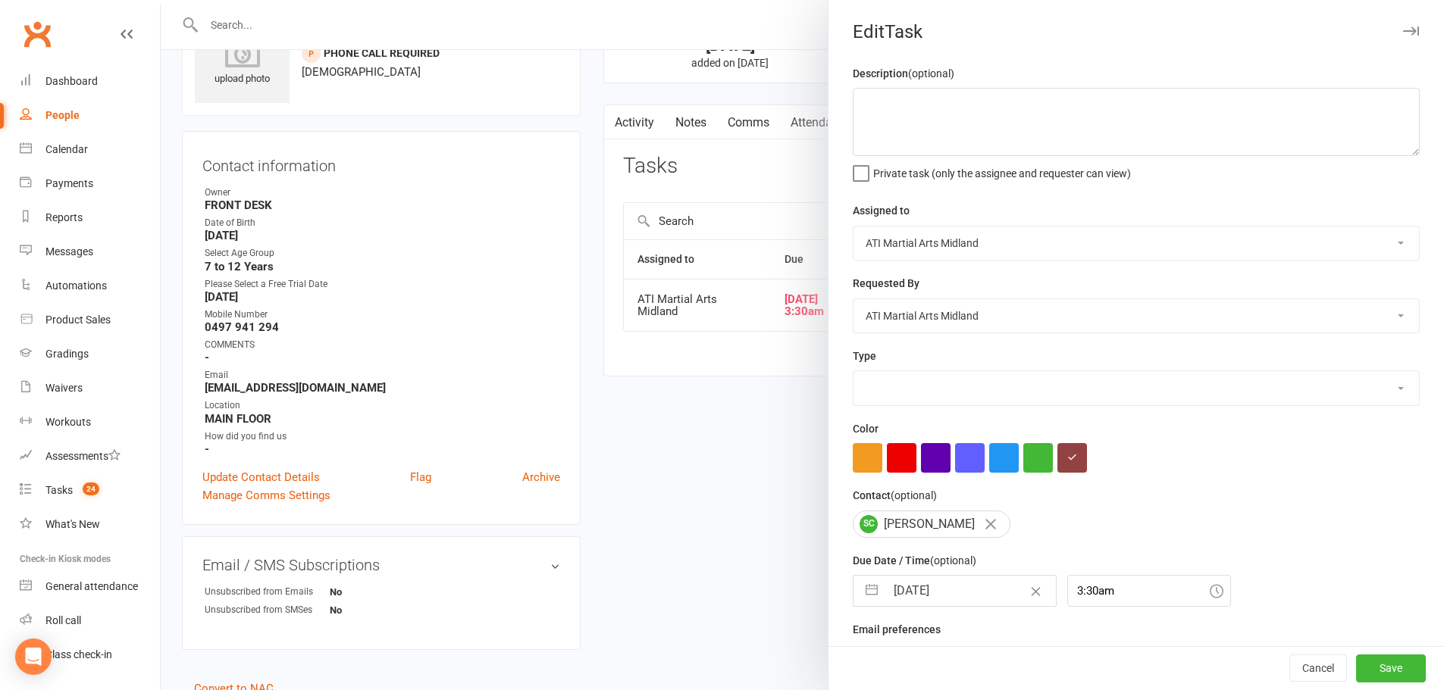
select select "22453"
click at [959, 597] on input "11 Aug 2025" at bounding box center [970, 591] width 171 height 30
select select "6"
select select "2025"
select select "7"
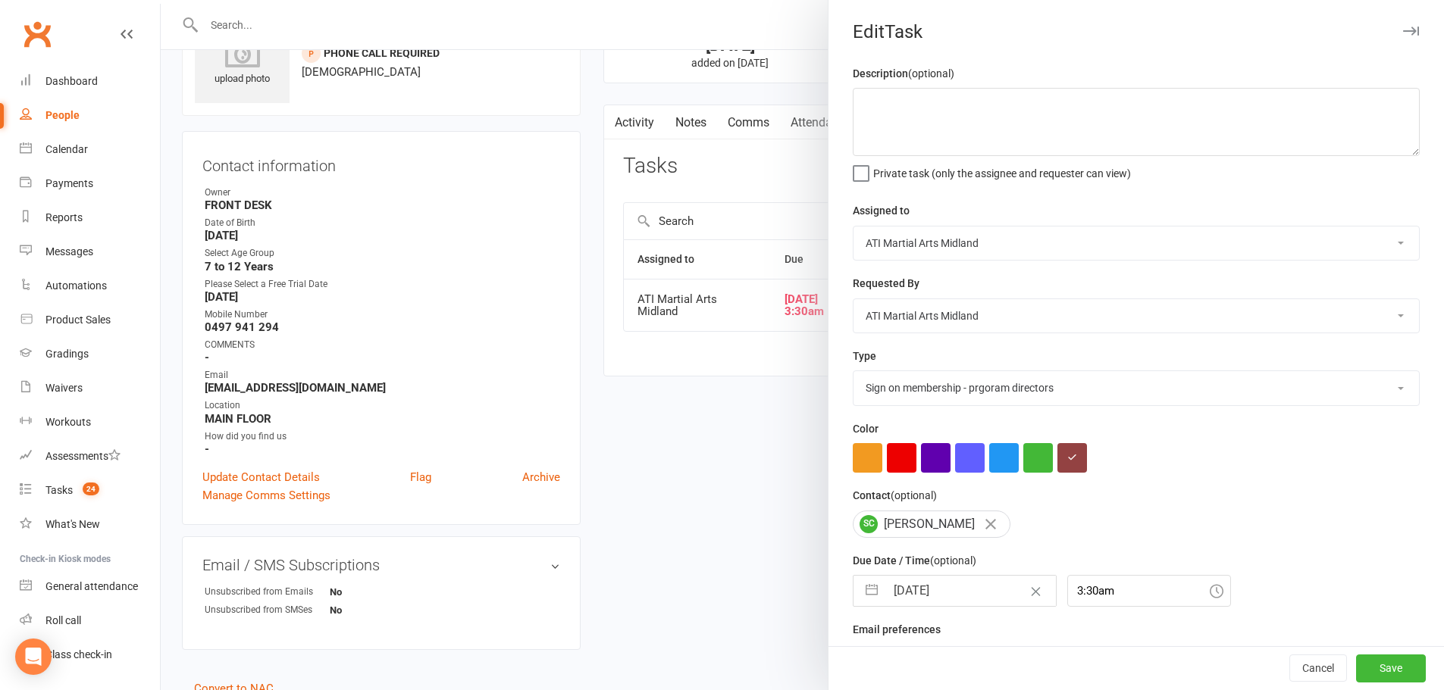
select select "2025"
select select "8"
select select "2025"
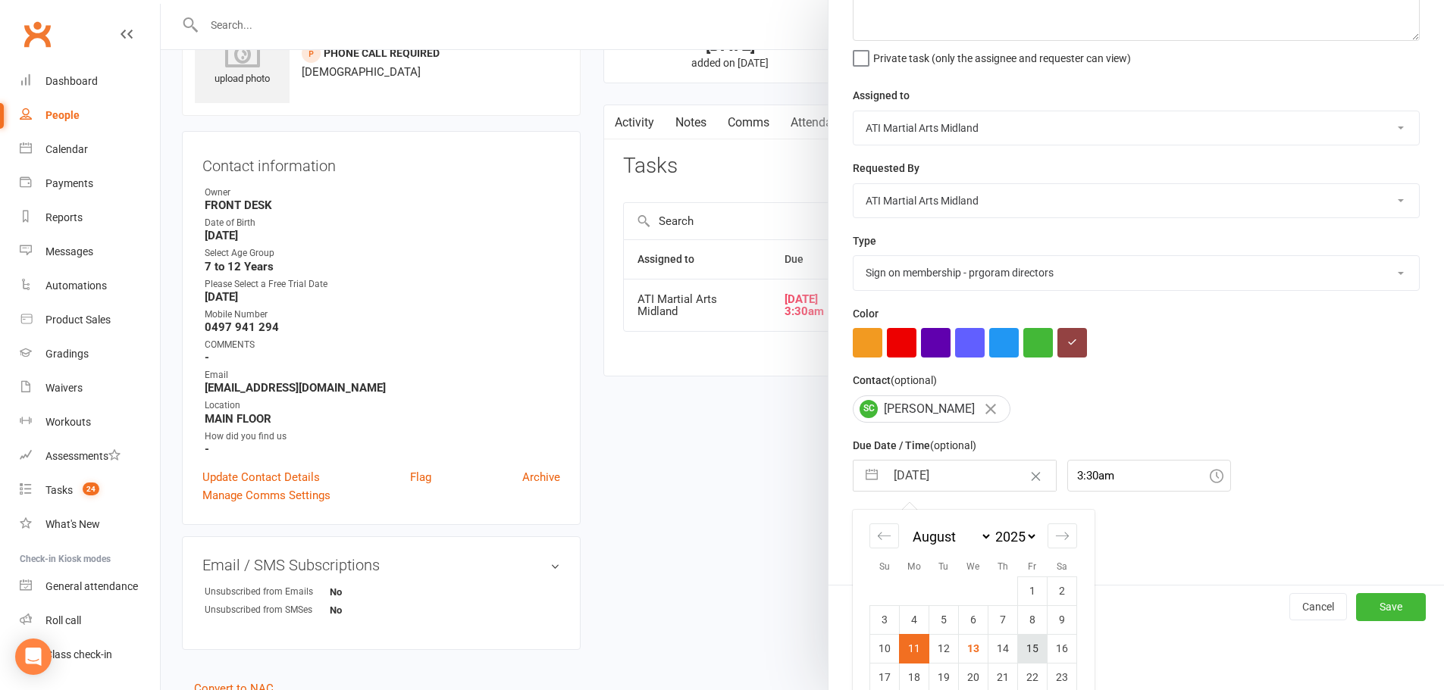
scroll to position [198, 0]
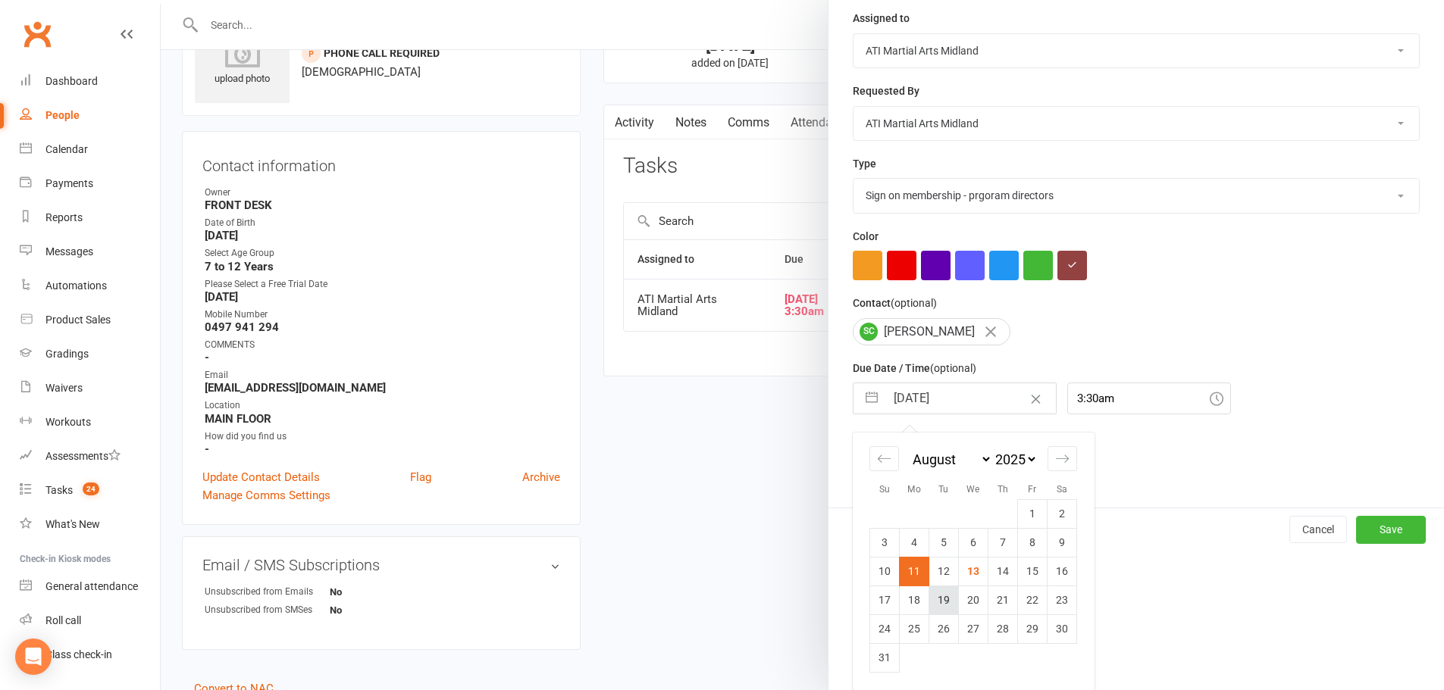
click at [939, 598] on td "19" at bounding box center [944, 600] width 30 height 29
type input "19 Aug 2025"
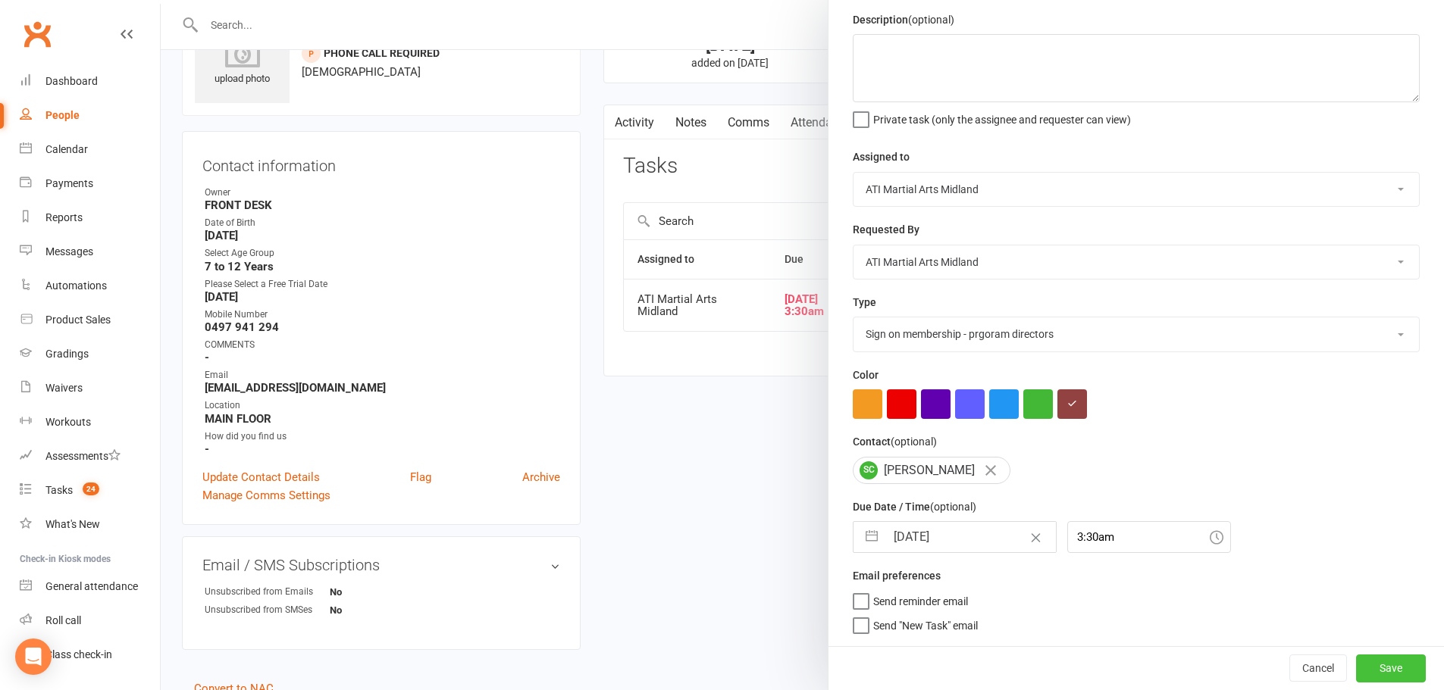
click at [1371, 669] on button "Save" at bounding box center [1391, 668] width 70 height 27
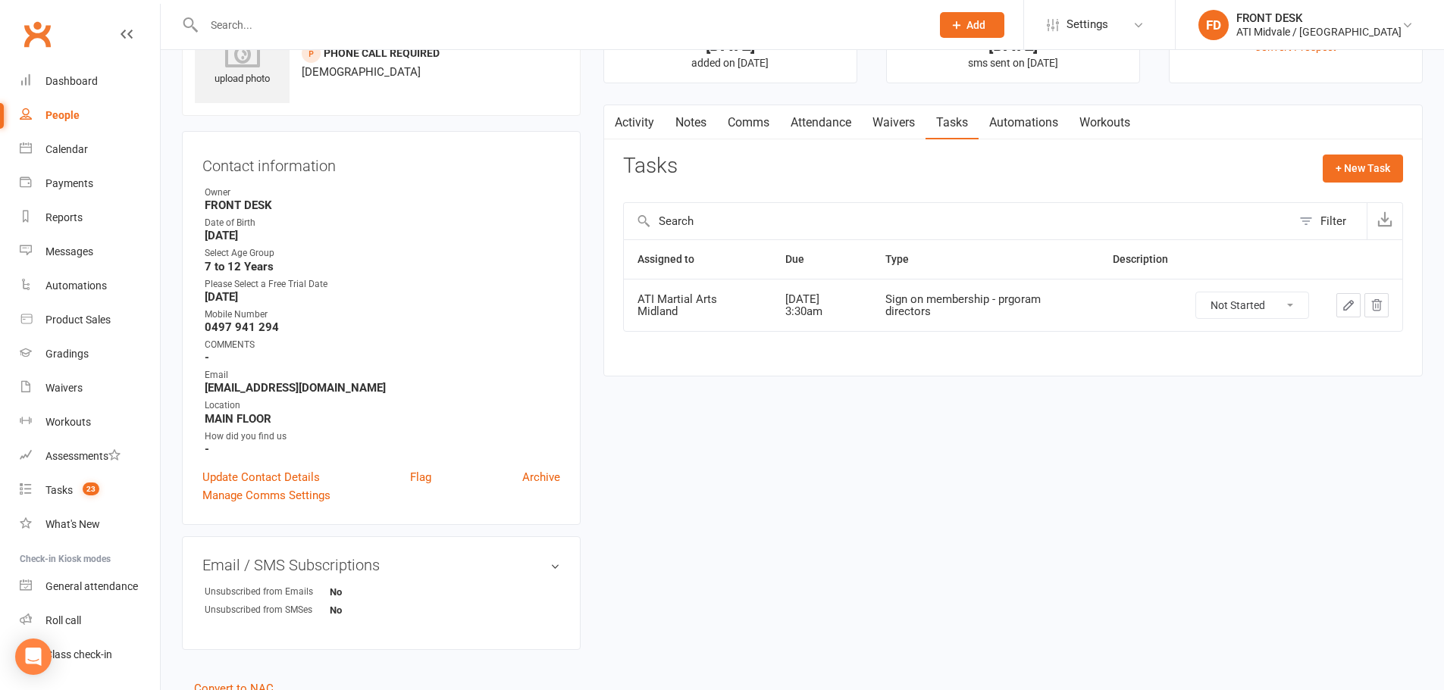
click at [637, 20] on input "text" at bounding box center [559, 24] width 721 height 21
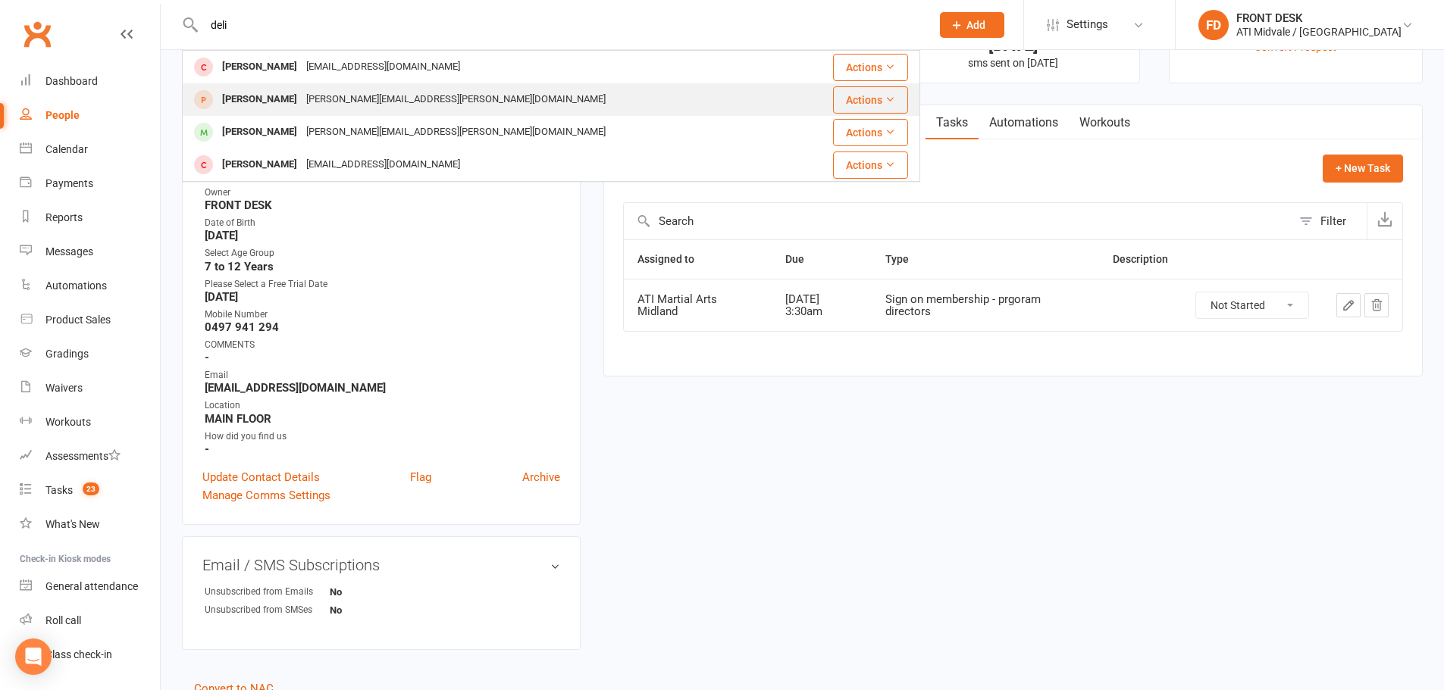
type input "deli"
click at [454, 104] on div "Delilah Brown alissa.j.pemberton@gmail.com" at bounding box center [489, 99] width 612 height 31
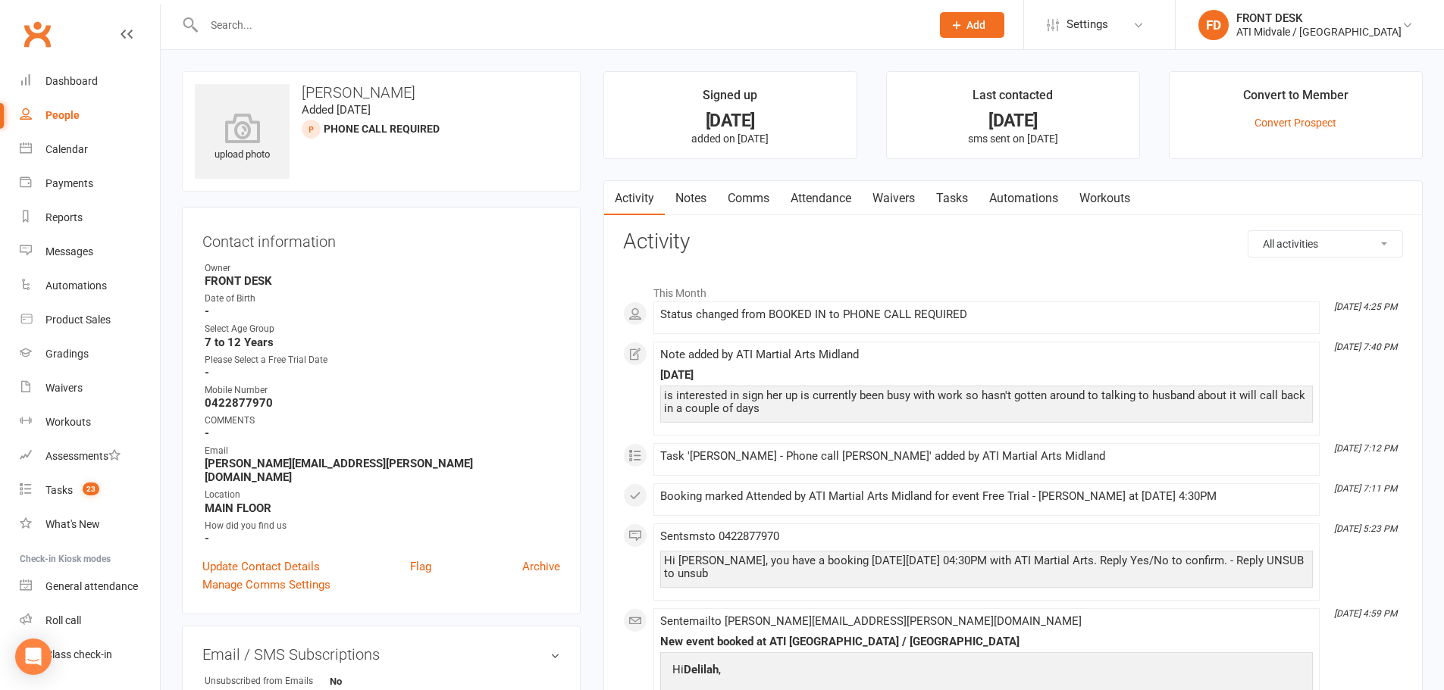
click at [455, 27] on input "text" at bounding box center [559, 24] width 721 height 21
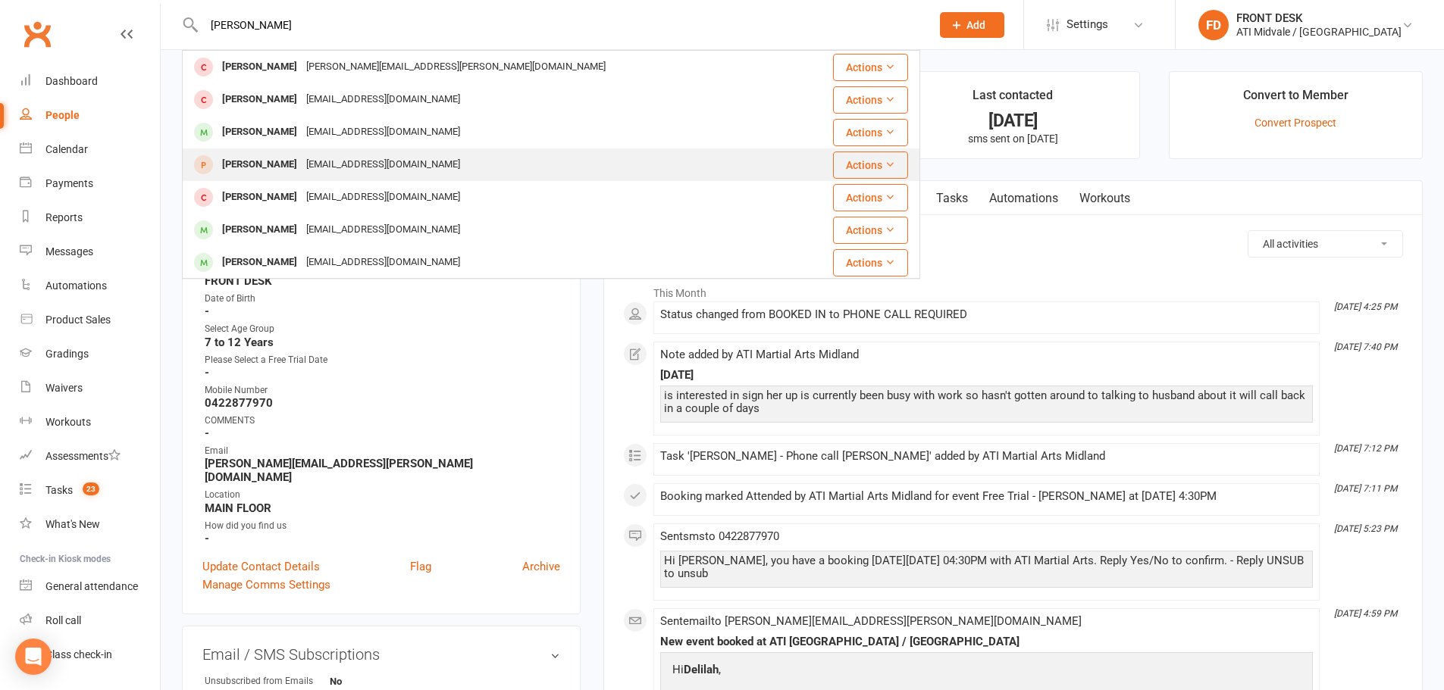
type input "isabell"
click at [294, 167] on div "Isabella Shepherd" at bounding box center [260, 165] width 84 height 22
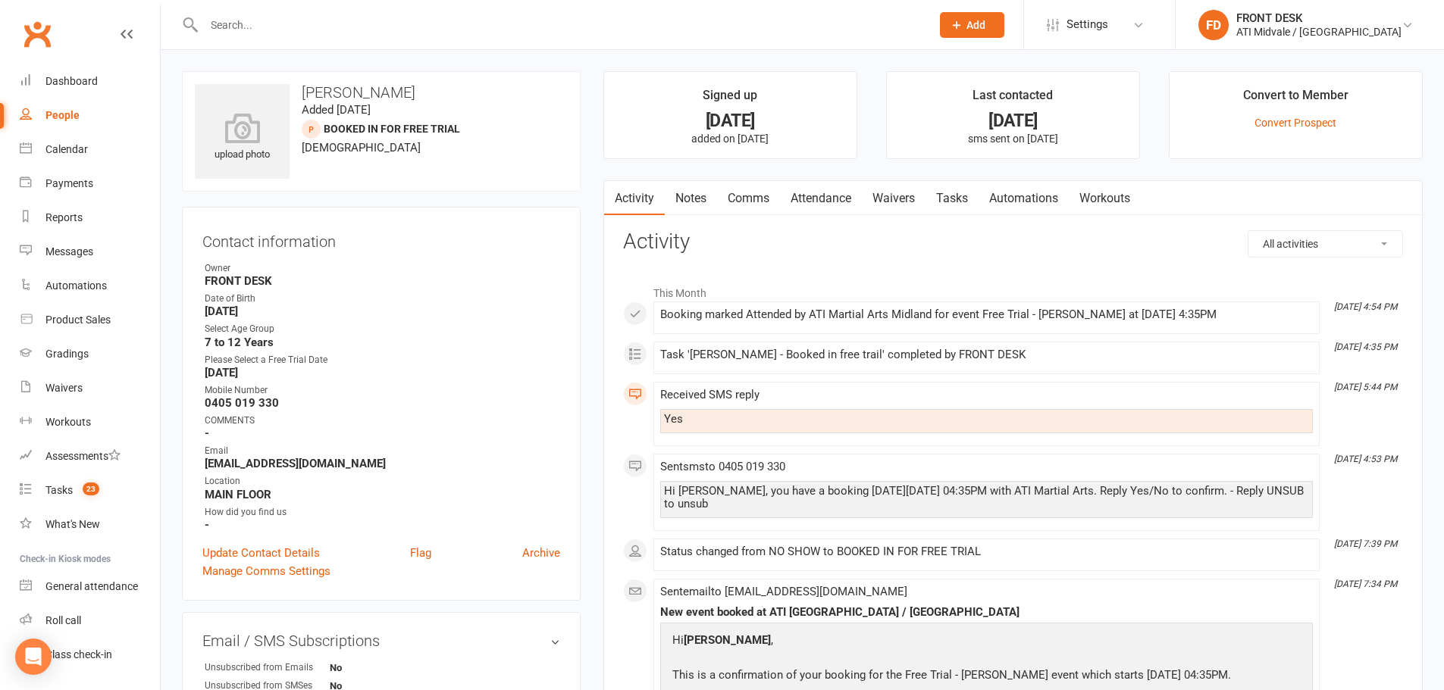
click at [824, 197] on link "Attendance" at bounding box center [821, 198] width 82 height 35
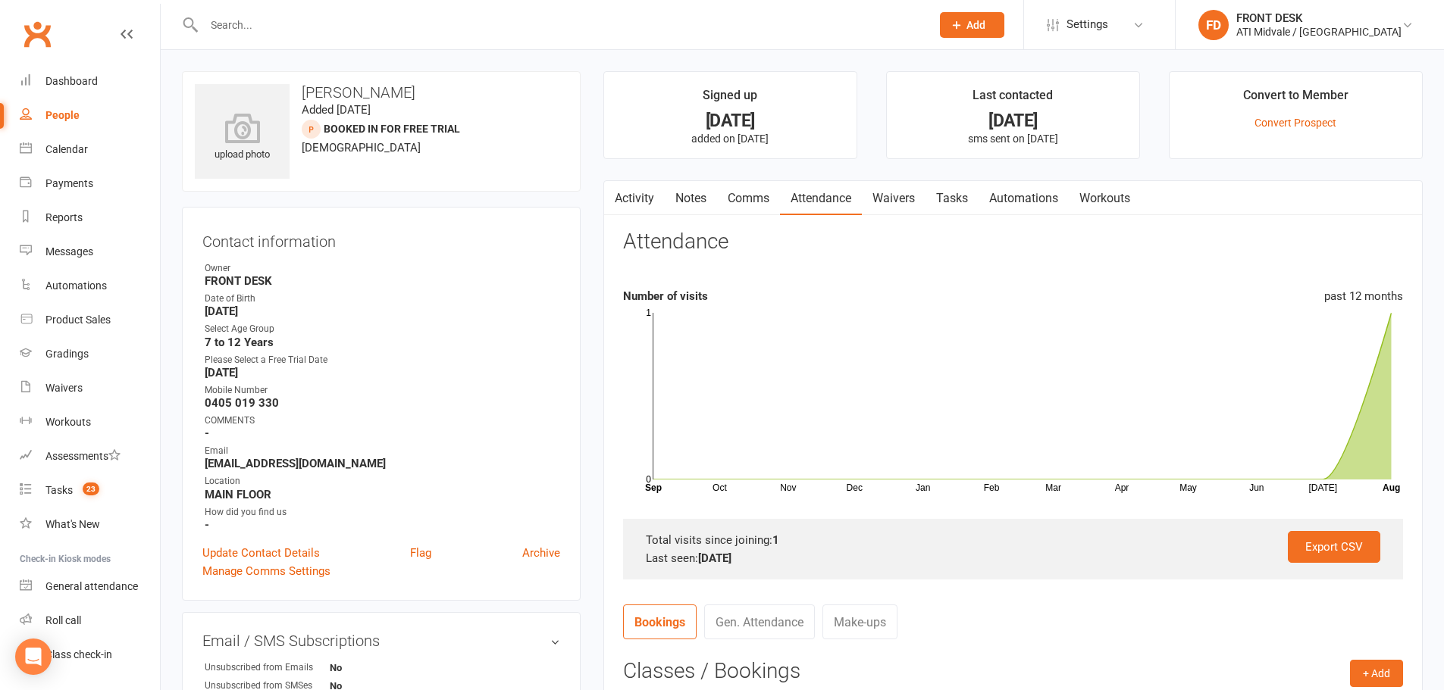
click at [744, 199] on link "Comms" at bounding box center [748, 198] width 63 height 35
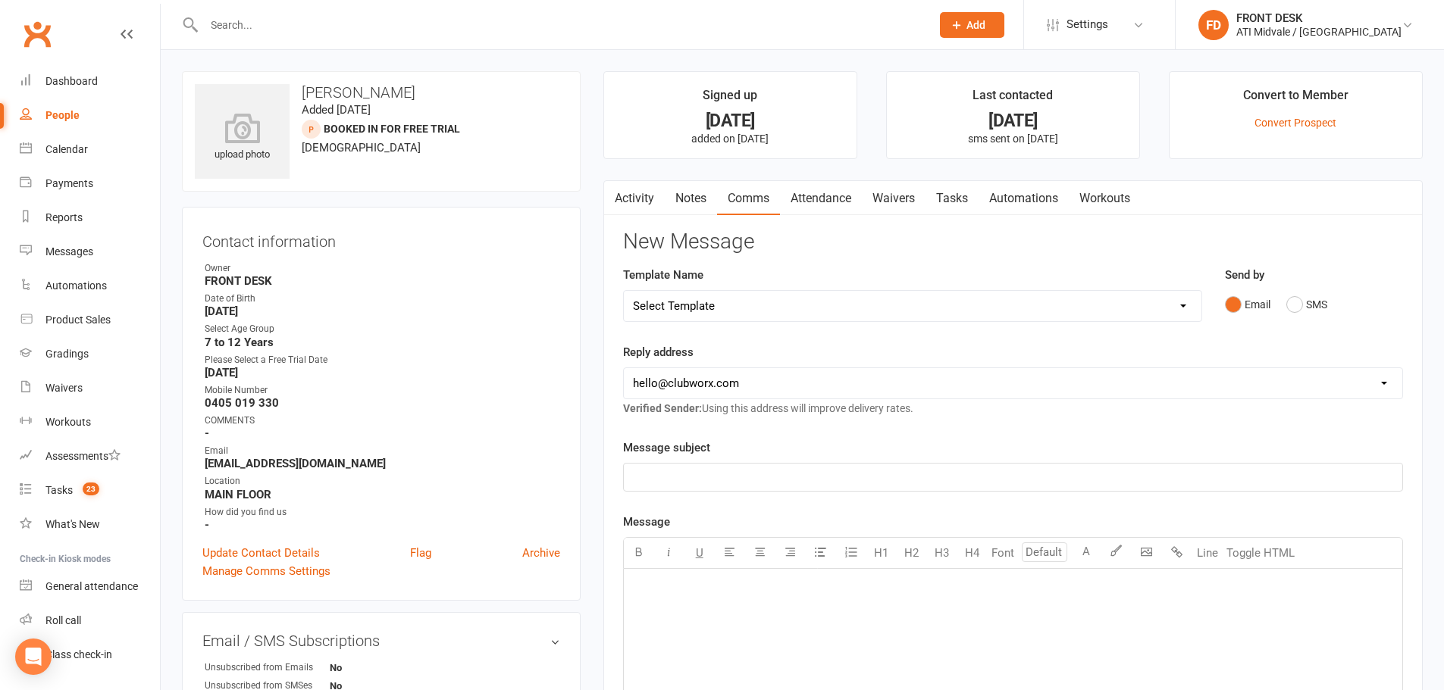
click at [822, 200] on link "Attendance" at bounding box center [821, 198] width 82 height 35
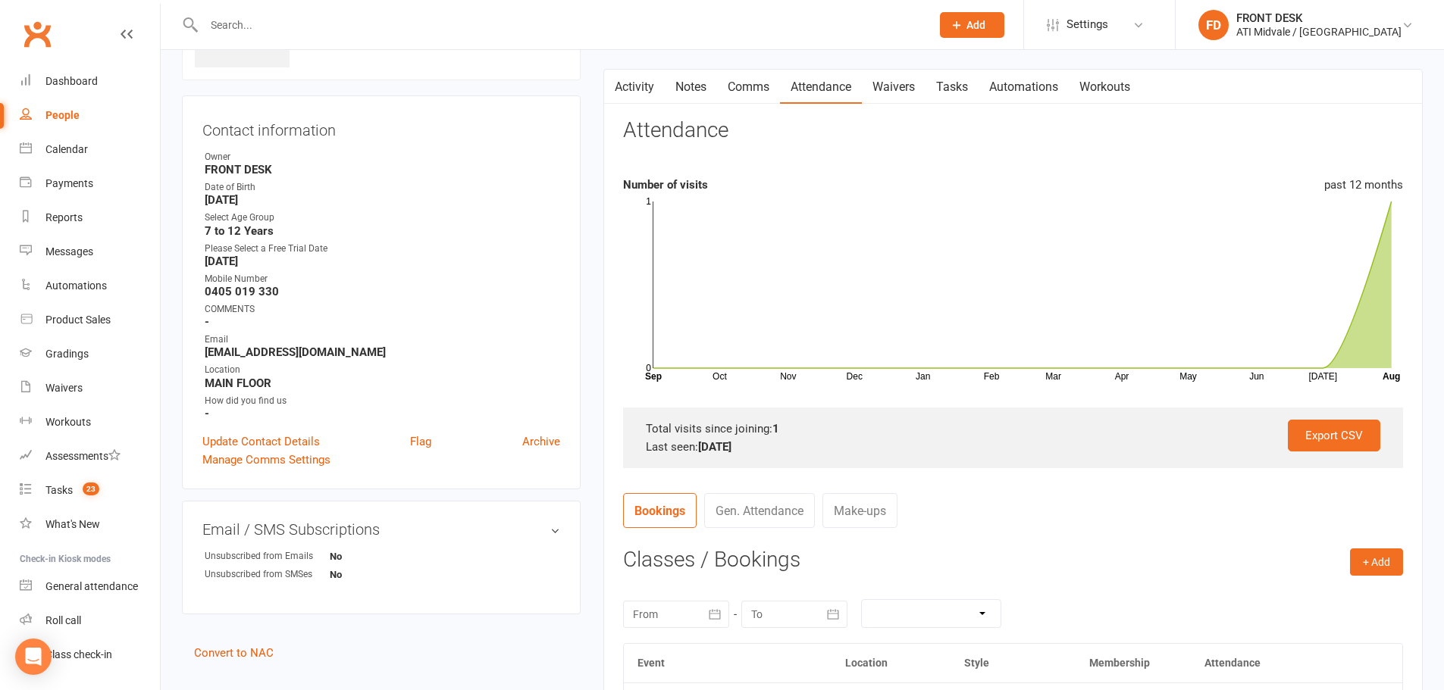
scroll to position [303, 0]
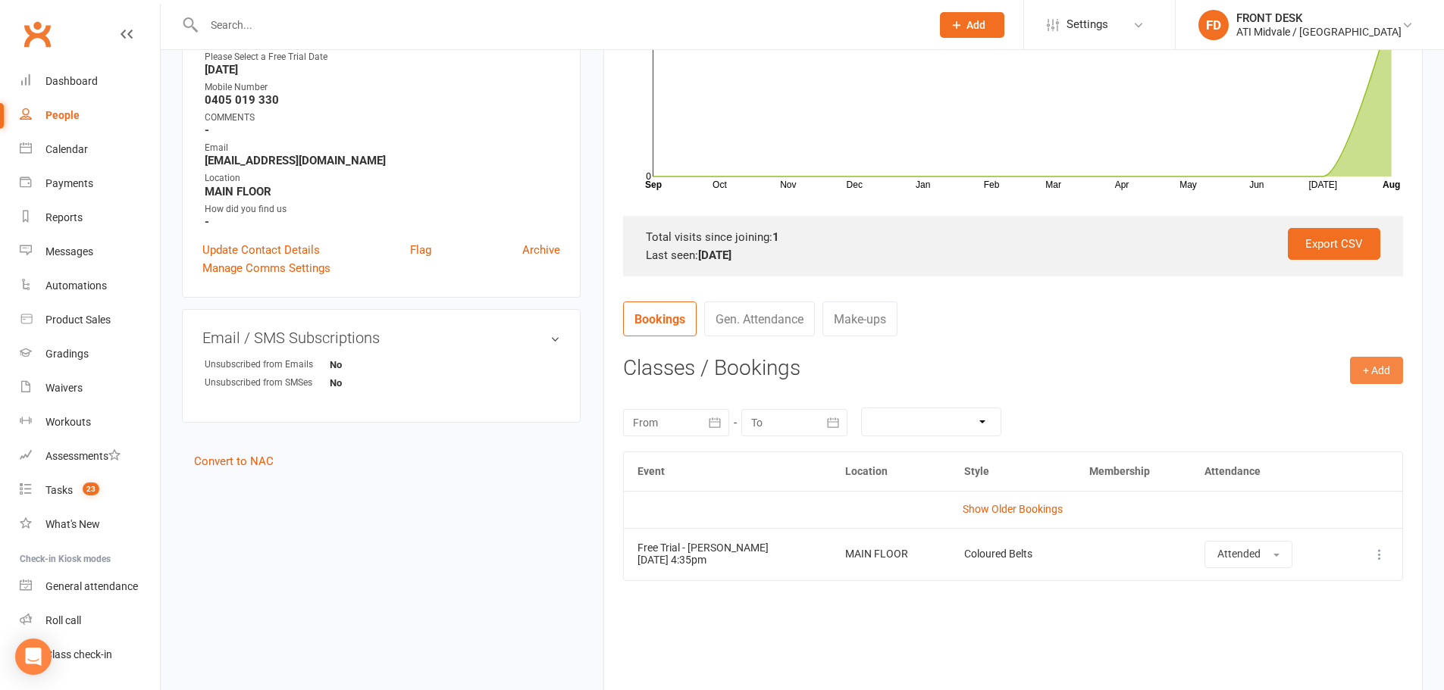
click at [1366, 364] on button "+ Add" at bounding box center [1376, 370] width 53 height 27
click at [1291, 436] on link "Add Appointment" at bounding box center [1327, 435] width 150 height 30
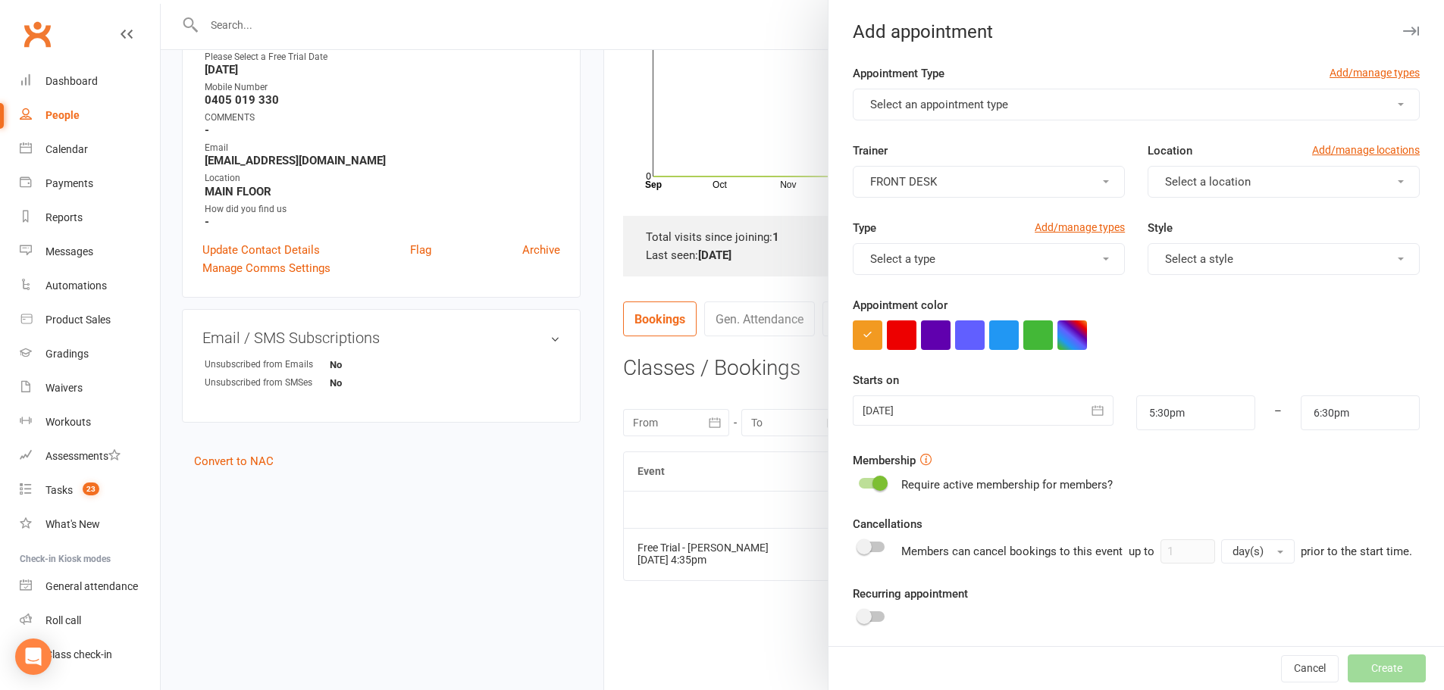
click at [942, 101] on span "Select an appointment type" at bounding box center [939, 105] width 138 height 14
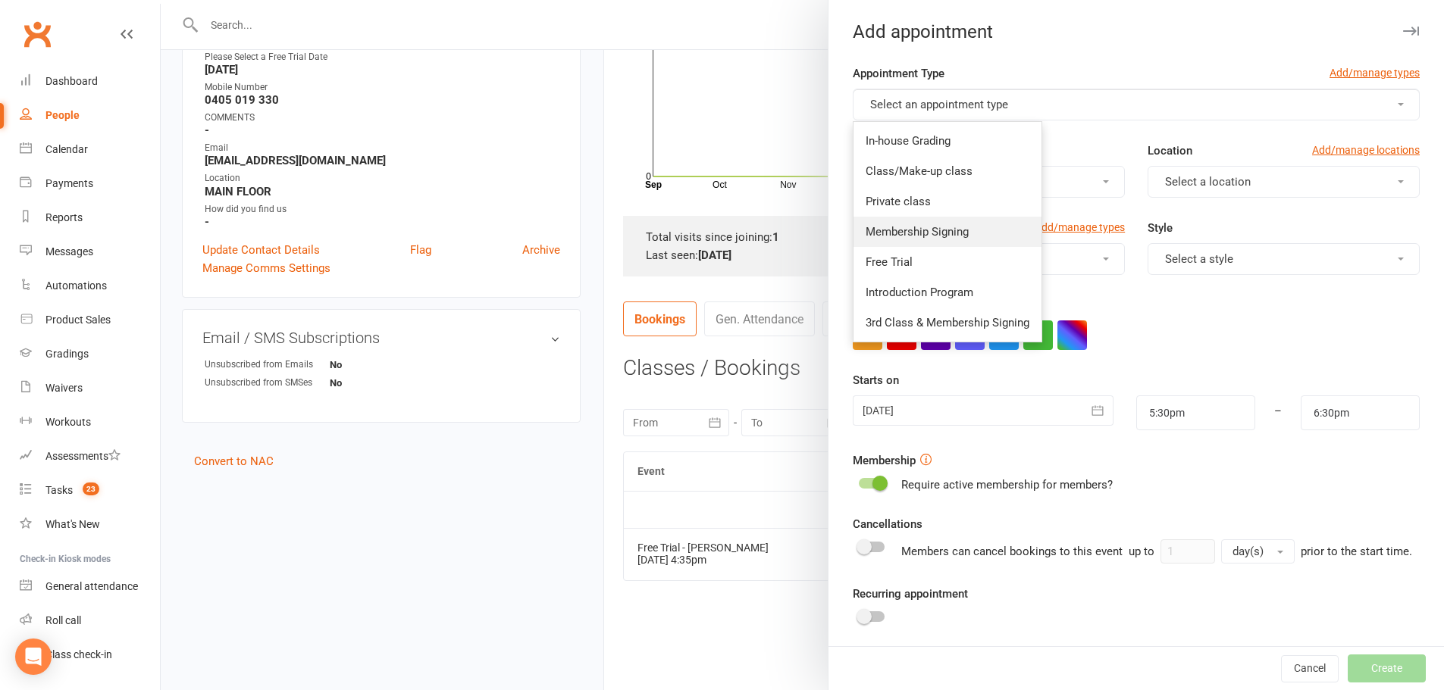
click at [917, 236] on span "Membership Signing" at bounding box center [917, 232] width 103 height 14
type input "6:00pm"
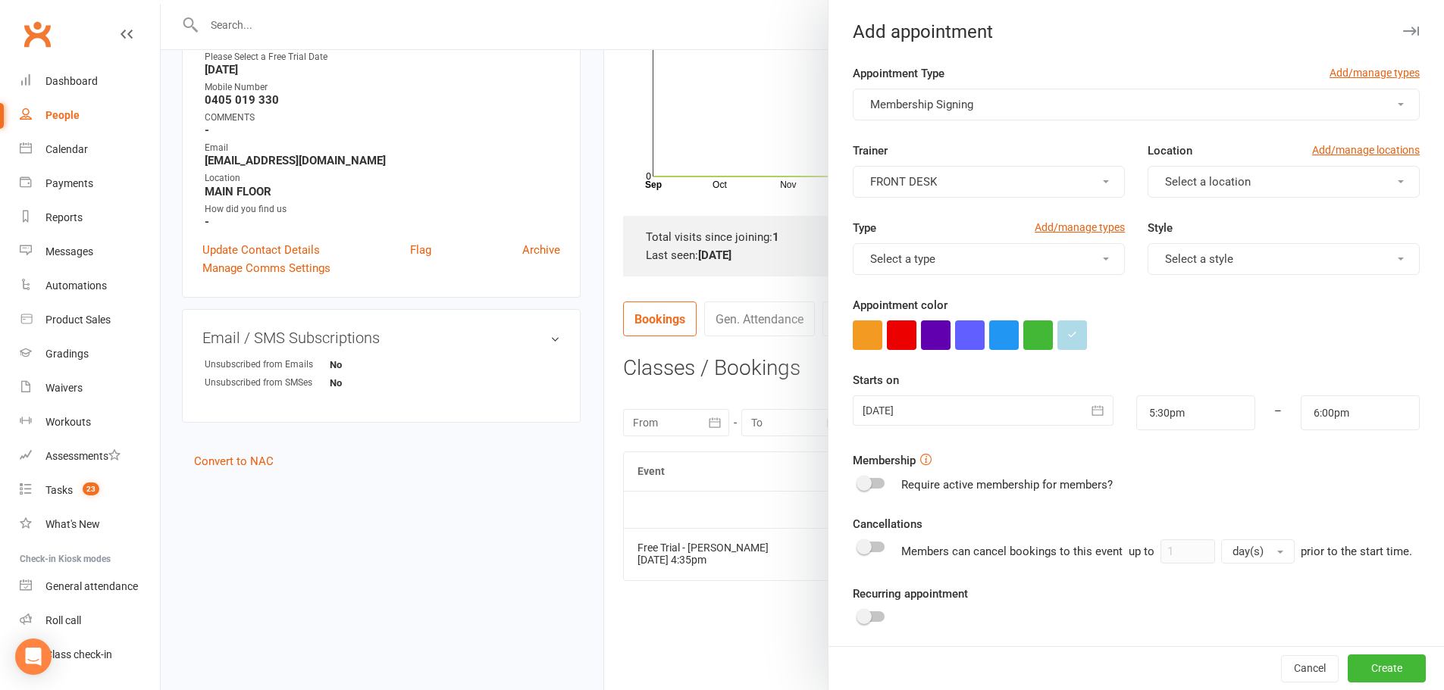
click at [1013, 186] on button "FRONT DESK" at bounding box center [989, 182] width 272 height 32
click at [914, 214] on span "ATI Martial Arts Midland" at bounding box center [927, 218] width 123 height 14
click at [1188, 177] on span "Select a location" at bounding box center [1208, 182] width 86 height 14
click at [1191, 221] on span "MAIN FLOOR" at bounding box center [1193, 218] width 66 height 14
click at [1023, 253] on button "Select a type" at bounding box center [989, 259] width 272 height 32
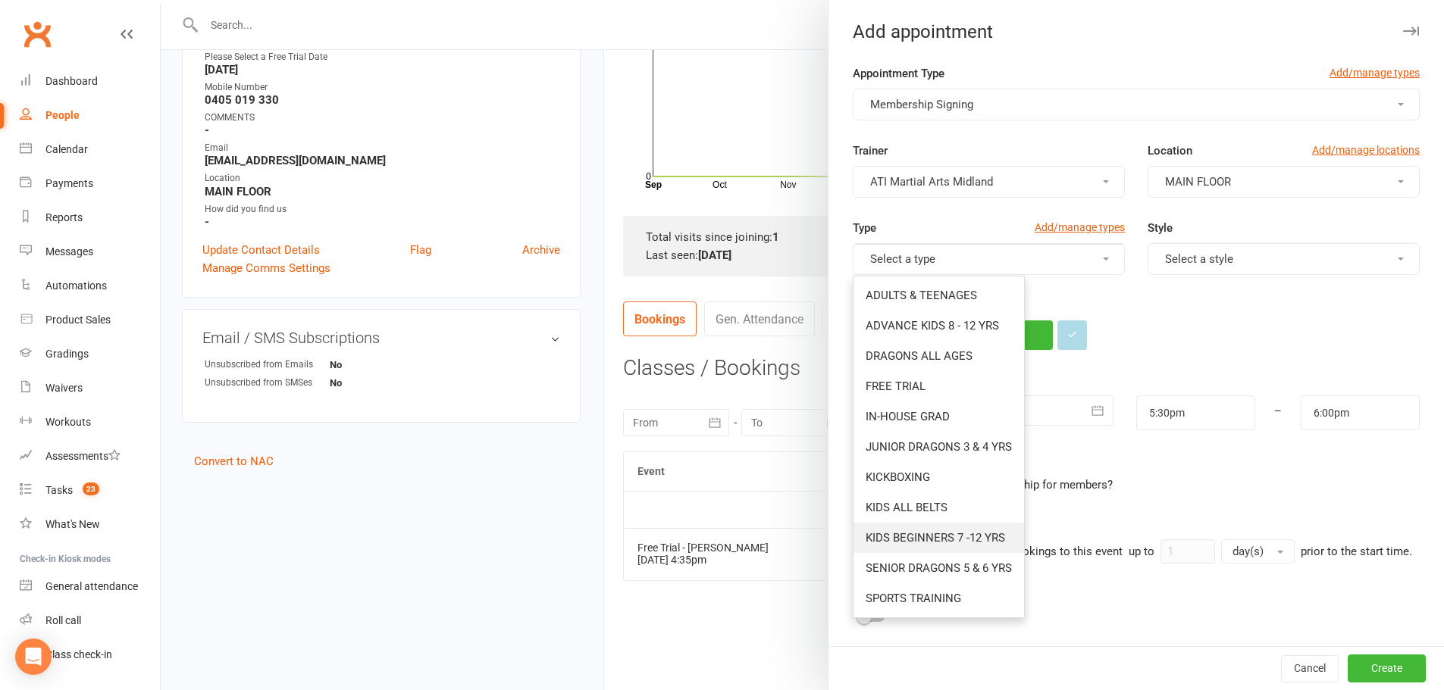
click at [989, 537] on span "KIDS BEGINNERS 7 -12 YRS" at bounding box center [935, 538] width 139 height 14
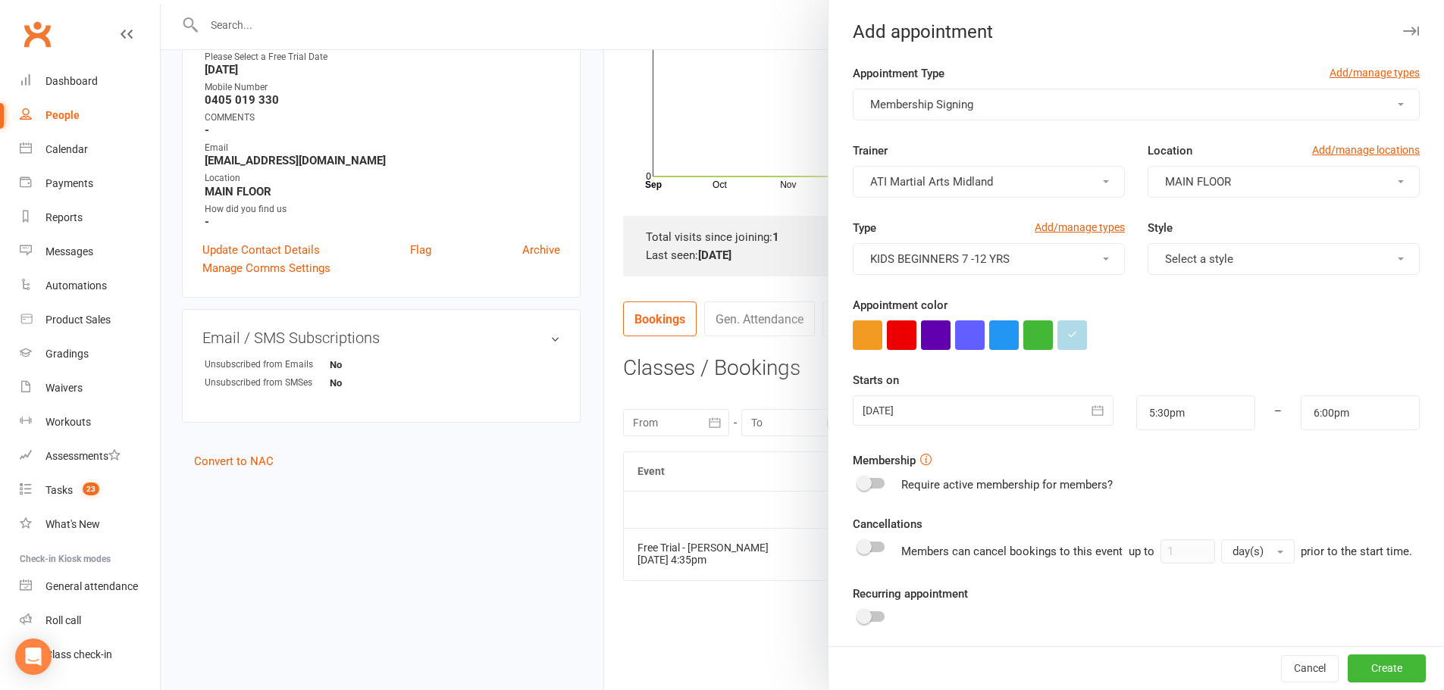
click at [1290, 265] on button "Select a style" at bounding box center [1283, 259] width 272 height 32
click at [1188, 295] on span "Coloured Belts" at bounding box center [1197, 296] width 75 height 14
click at [1090, 415] on icon "button" at bounding box center [1097, 410] width 15 height 15
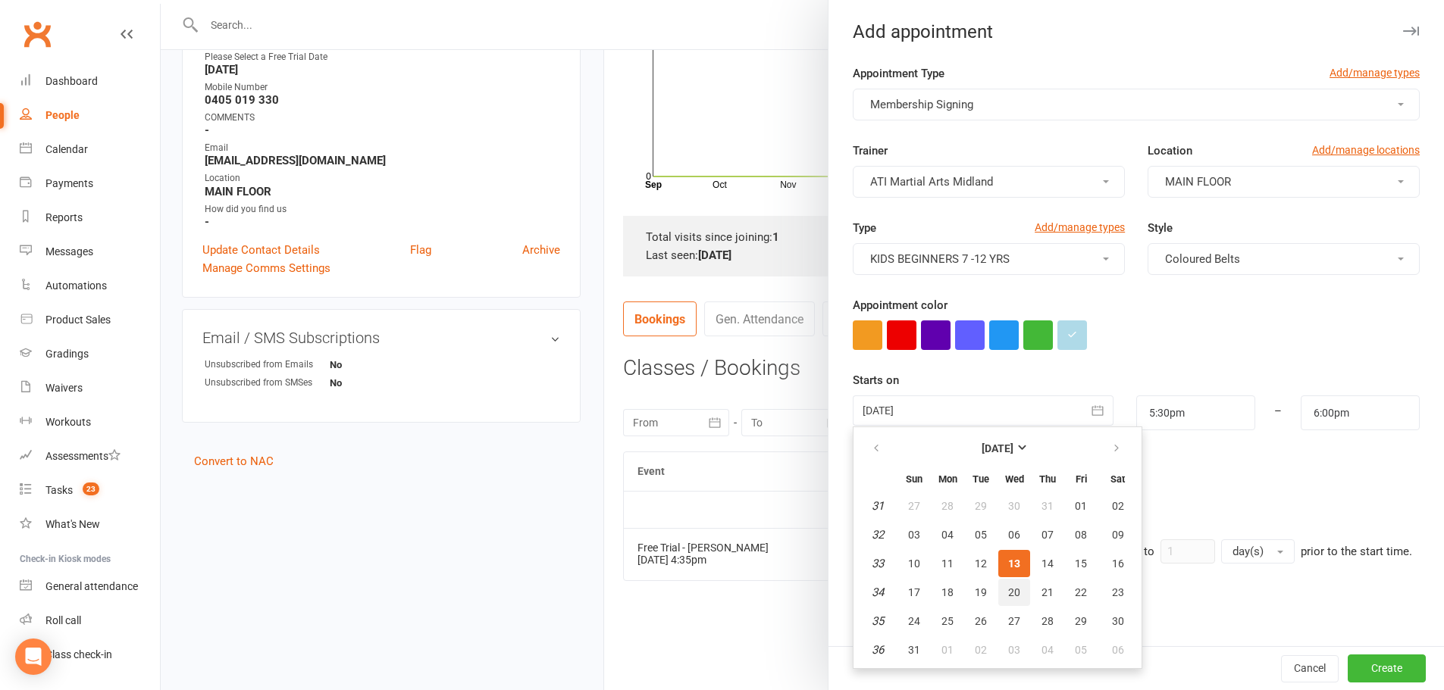
click at [1010, 592] on span "20" at bounding box center [1014, 593] width 12 height 12
type input "[DATE]"
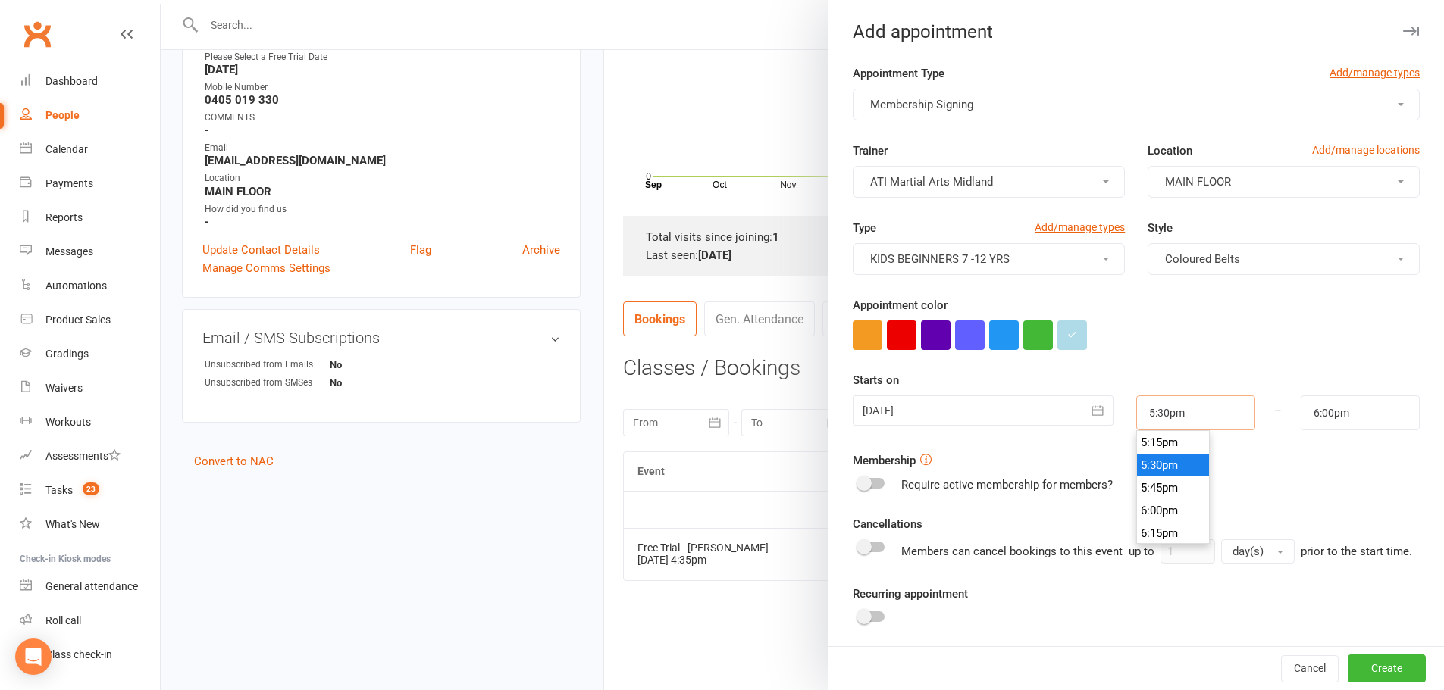
drag, startPoint x: 1179, startPoint y: 413, endPoint x: 1060, endPoint y: 417, distance: 119.1
click at [1063, 411] on div "20 Aug 2025 August 2025 Sun Mon Tue Wed Thu Fri Sat 31 27 28 29 30 31 01 02 32 …" at bounding box center [1136, 413] width 590 height 35
type input "4:35pm"
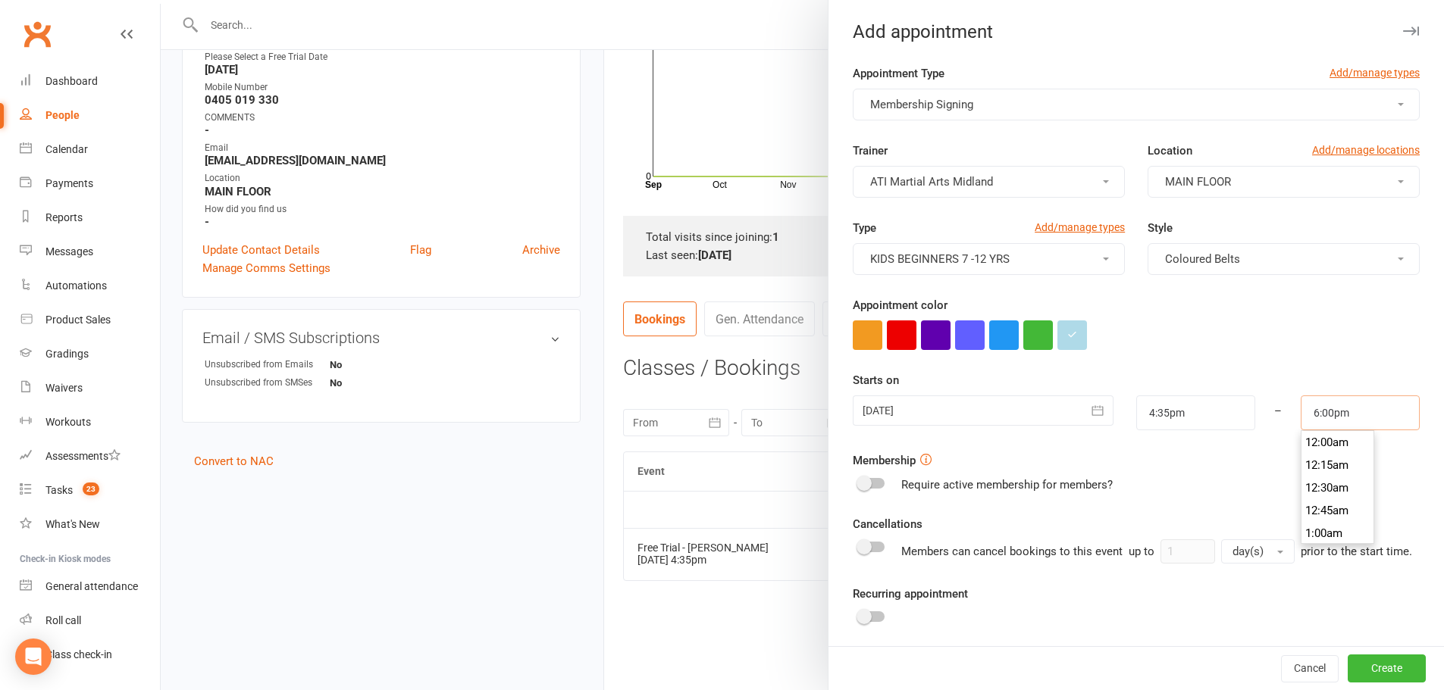
scroll to position [1614, 0]
drag, startPoint x: 1344, startPoint y: 409, endPoint x: 1254, endPoint y: 407, distance: 90.2
click at [1254, 407] on div "20 Aug 2025 August 2025 Sun Mon Tue Wed Thu Fri Sat 31 27 28 29 30 31 01 02 32 …" at bounding box center [1136, 413] width 590 height 35
type input "5:15pm"
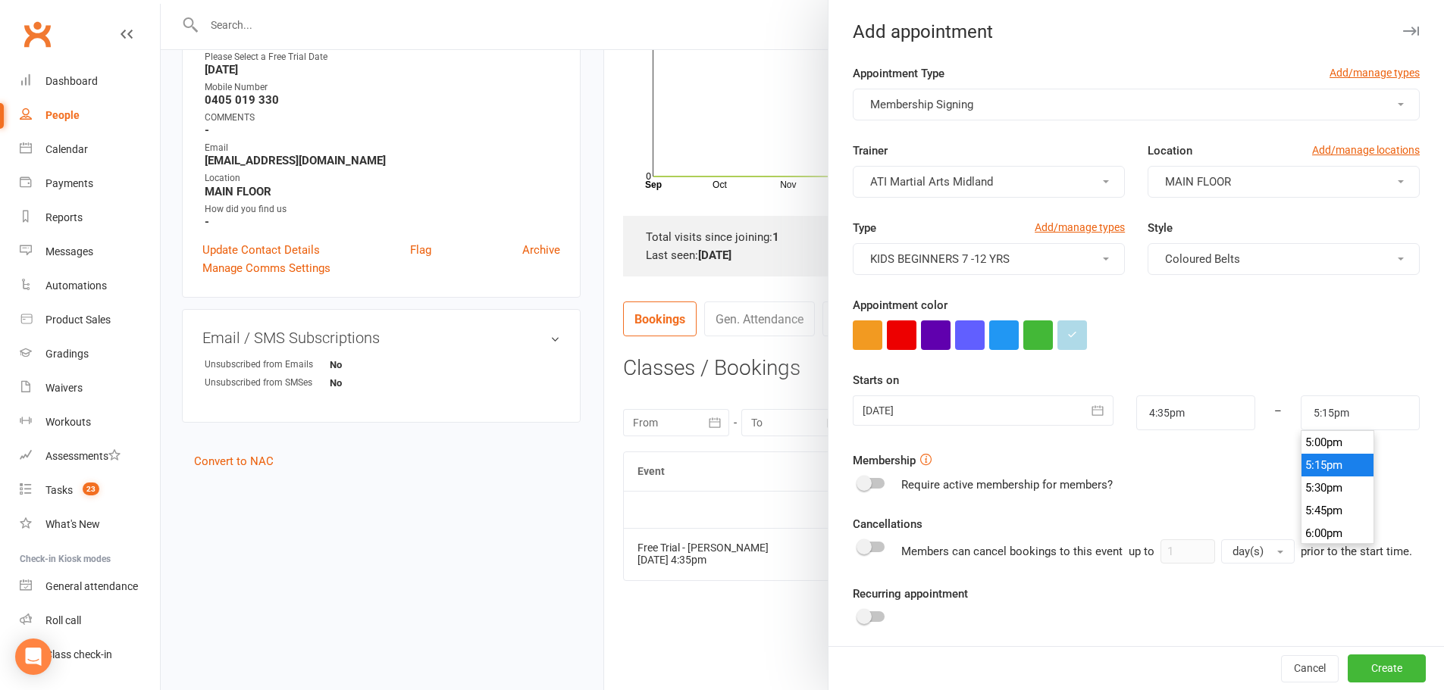
click at [1313, 335] on div at bounding box center [1136, 336] width 567 height 30
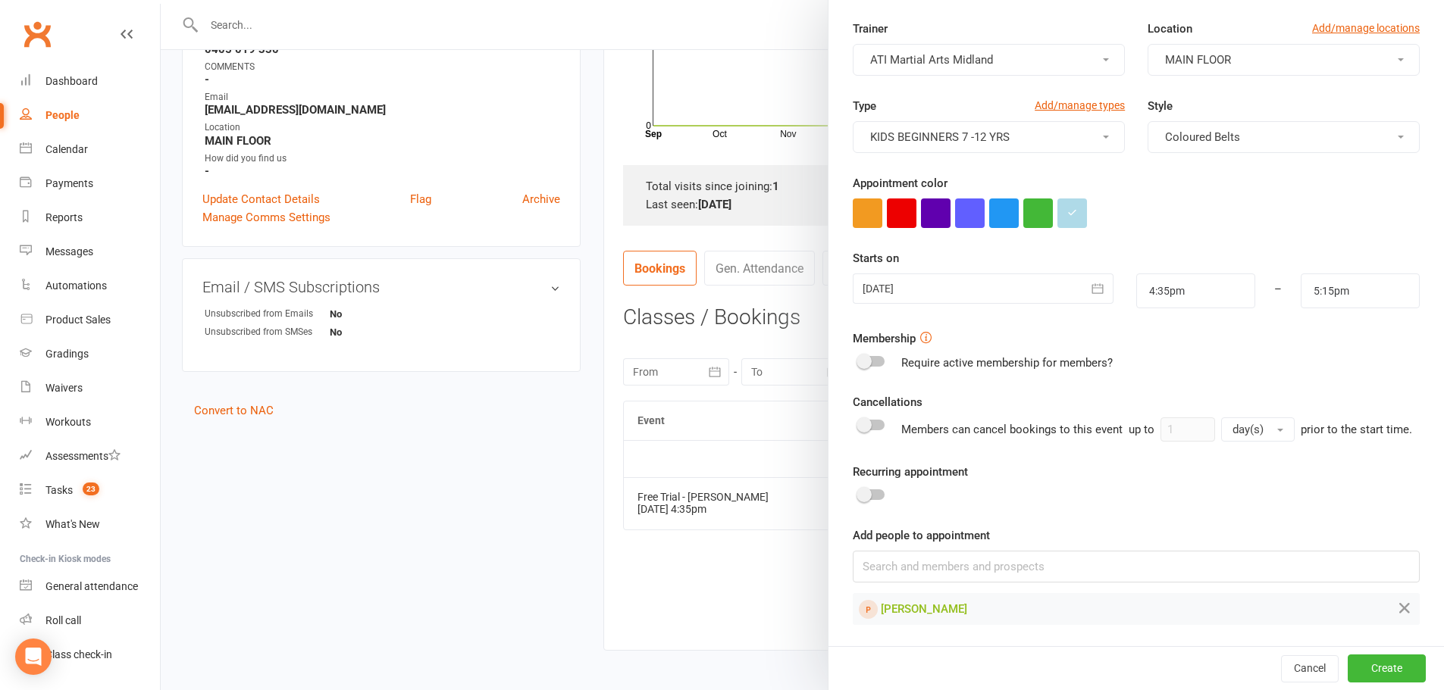
scroll to position [411, 0]
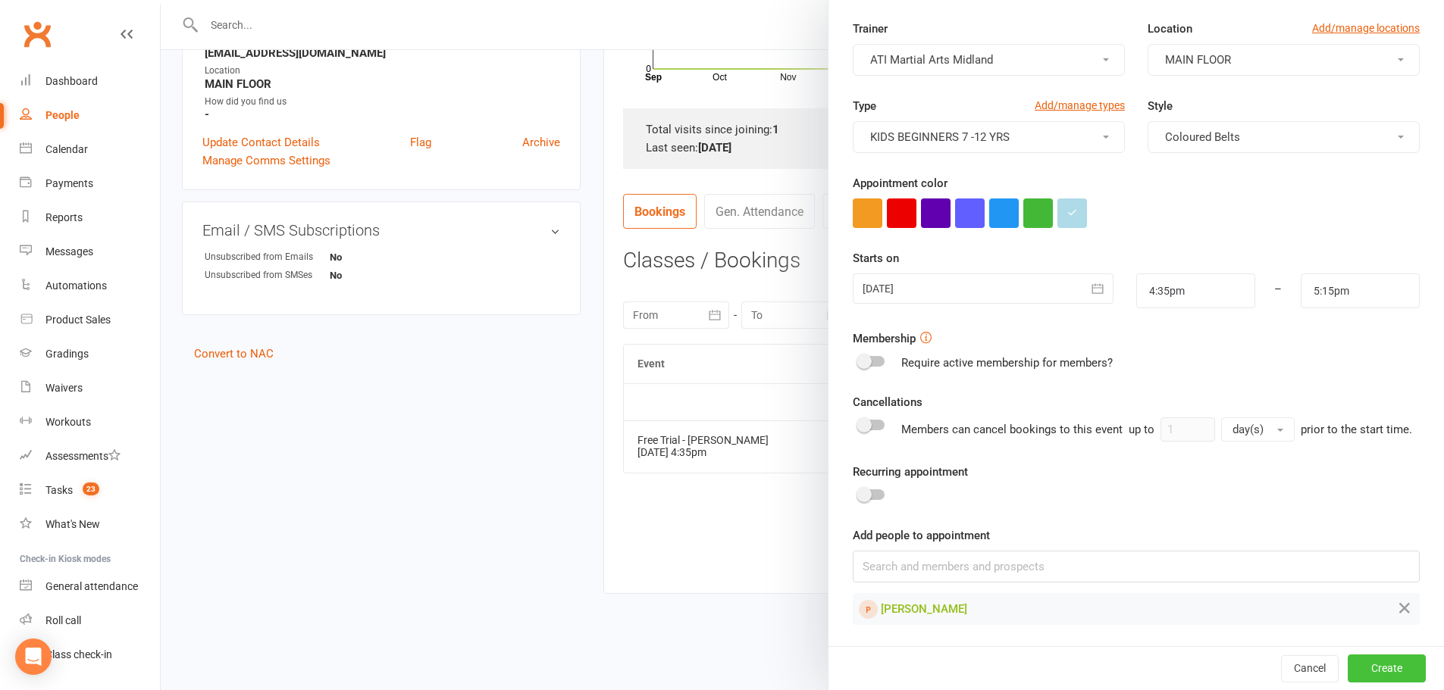
click at [1367, 670] on button "Create" at bounding box center [1387, 668] width 78 height 27
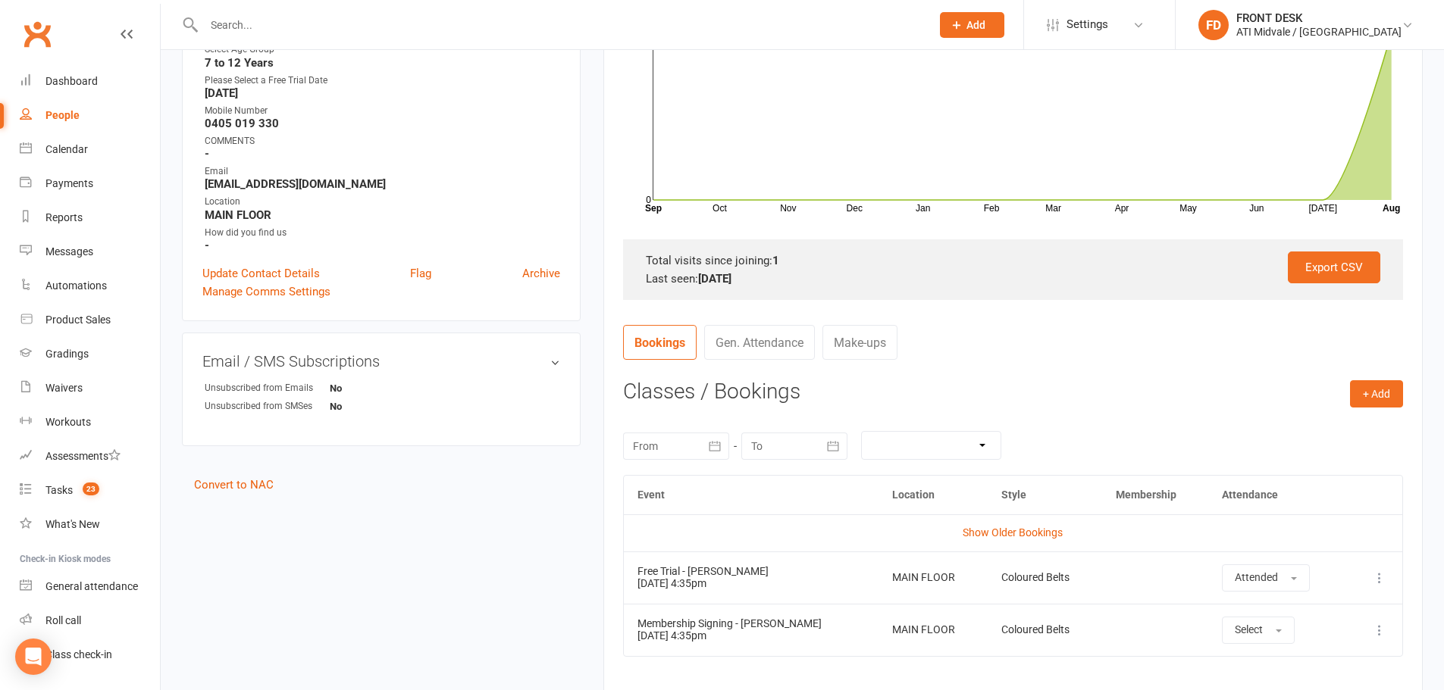
scroll to position [108, 0]
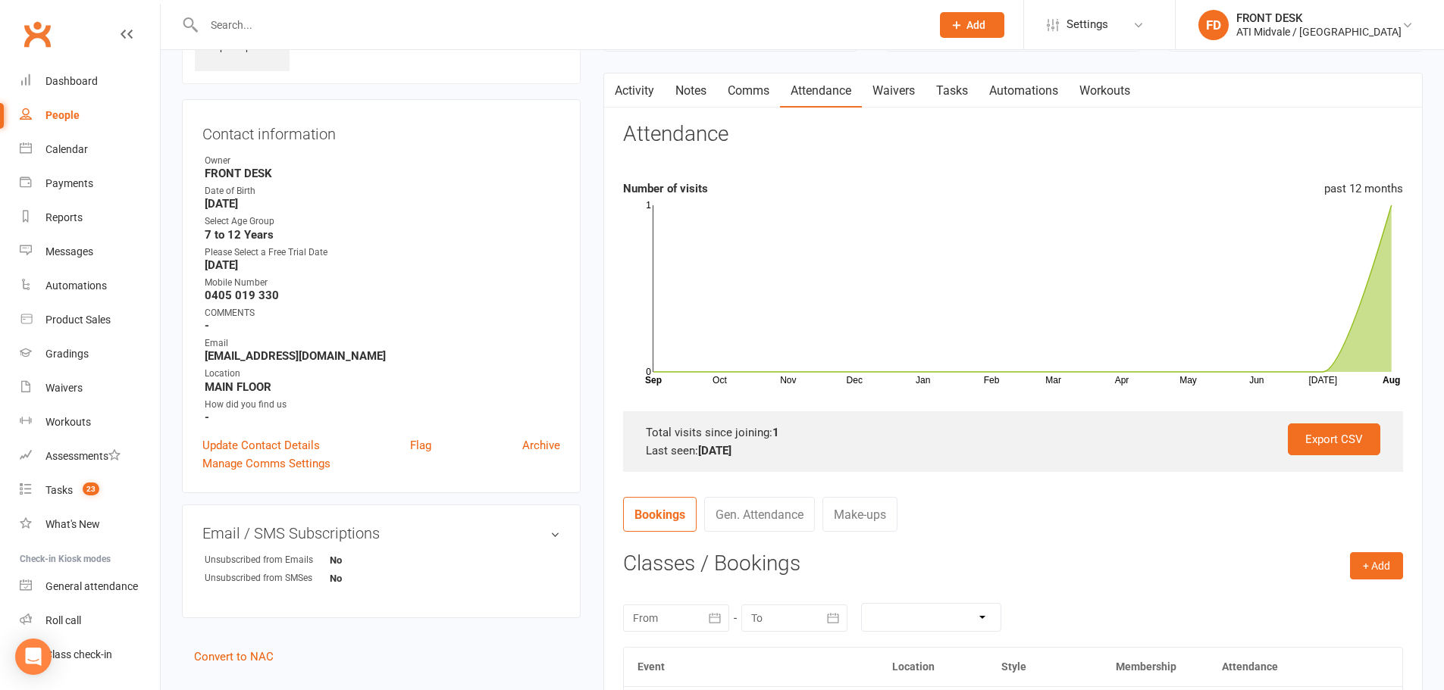
click at [948, 89] on link "Tasks" at bounding box center [951, 91] width 53 height 35
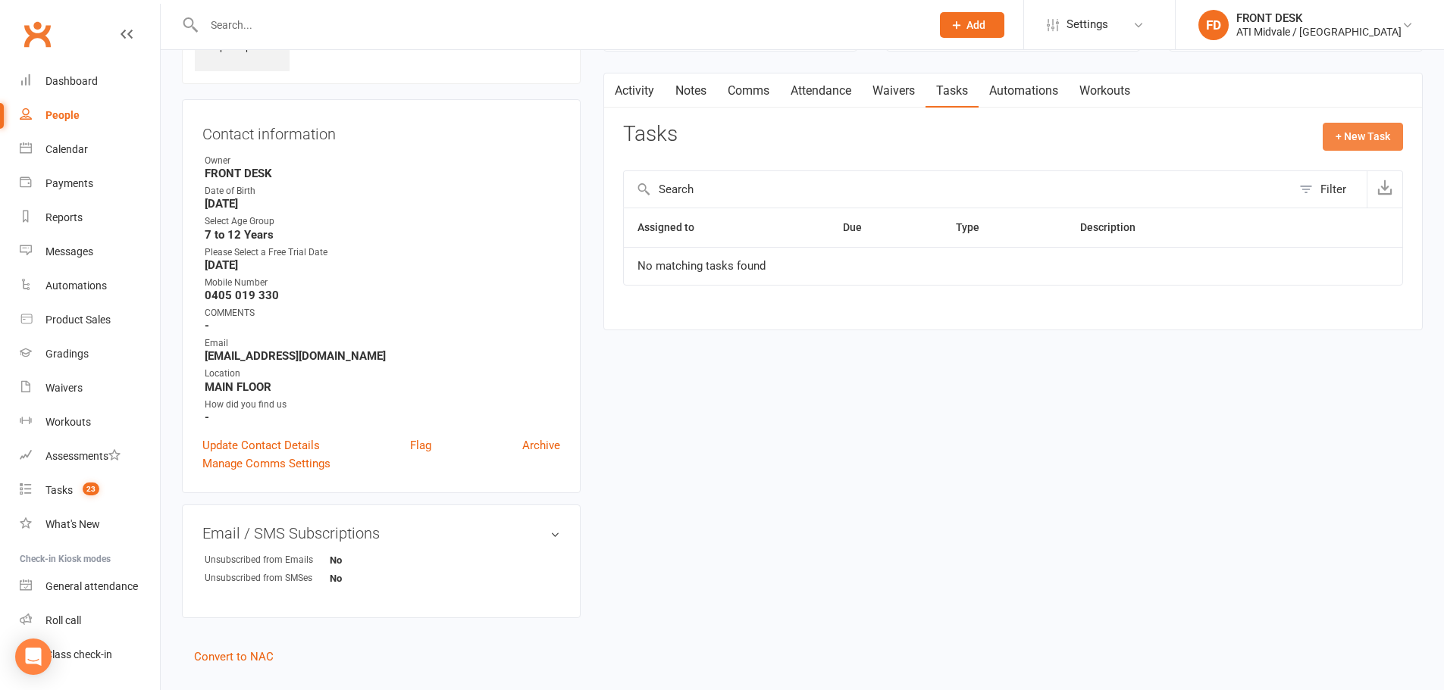
click at [1370, 133] on button "+ New Task" at bounding box center [1363, 136] width 80 height 27
select select "4288"
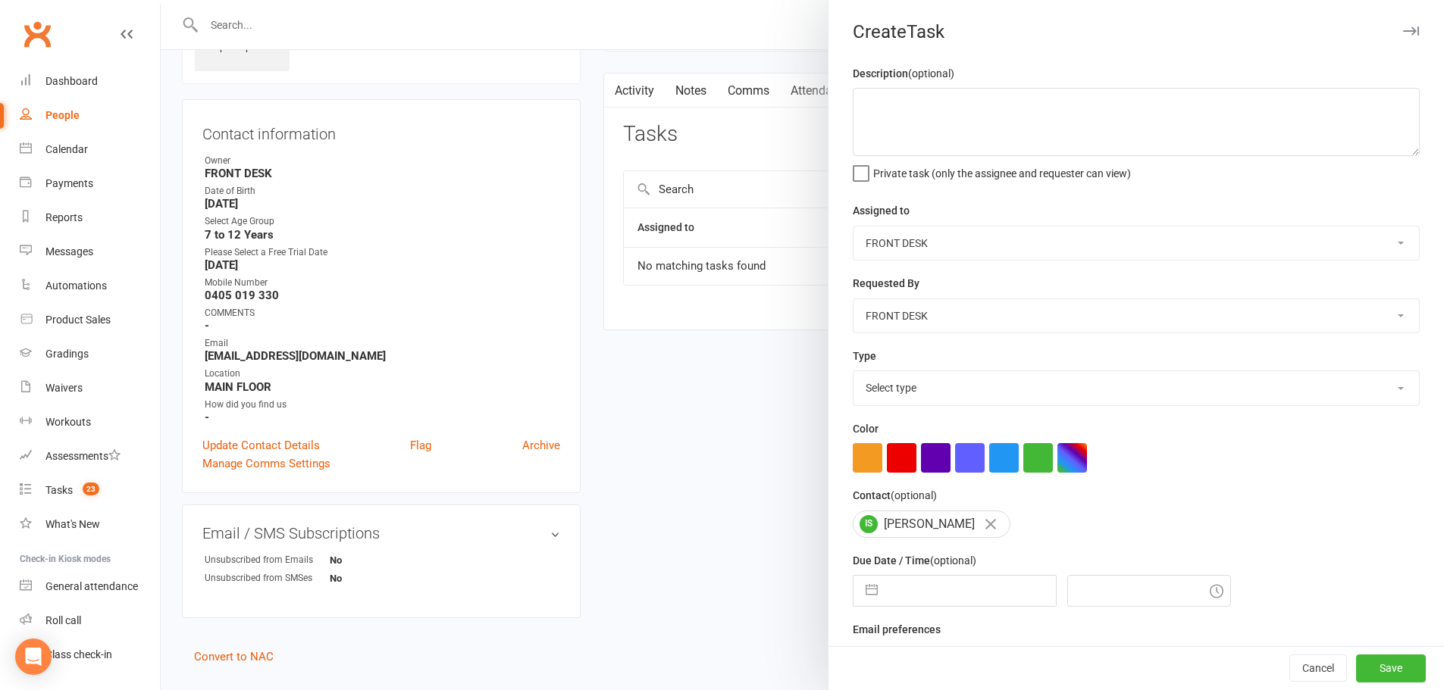
click at [925, 377] on select "Select type Add info to task Automatic renewal checking Booked in for 1st trial…" at bounding box center [1135, 387] width 565 height 33
select select "22453"
click at [853, 374] on select "Select type Add info to task Automatic renewal checking Booked in for 1st trial…" at bounding box center [1135, 387] width 565 height 33
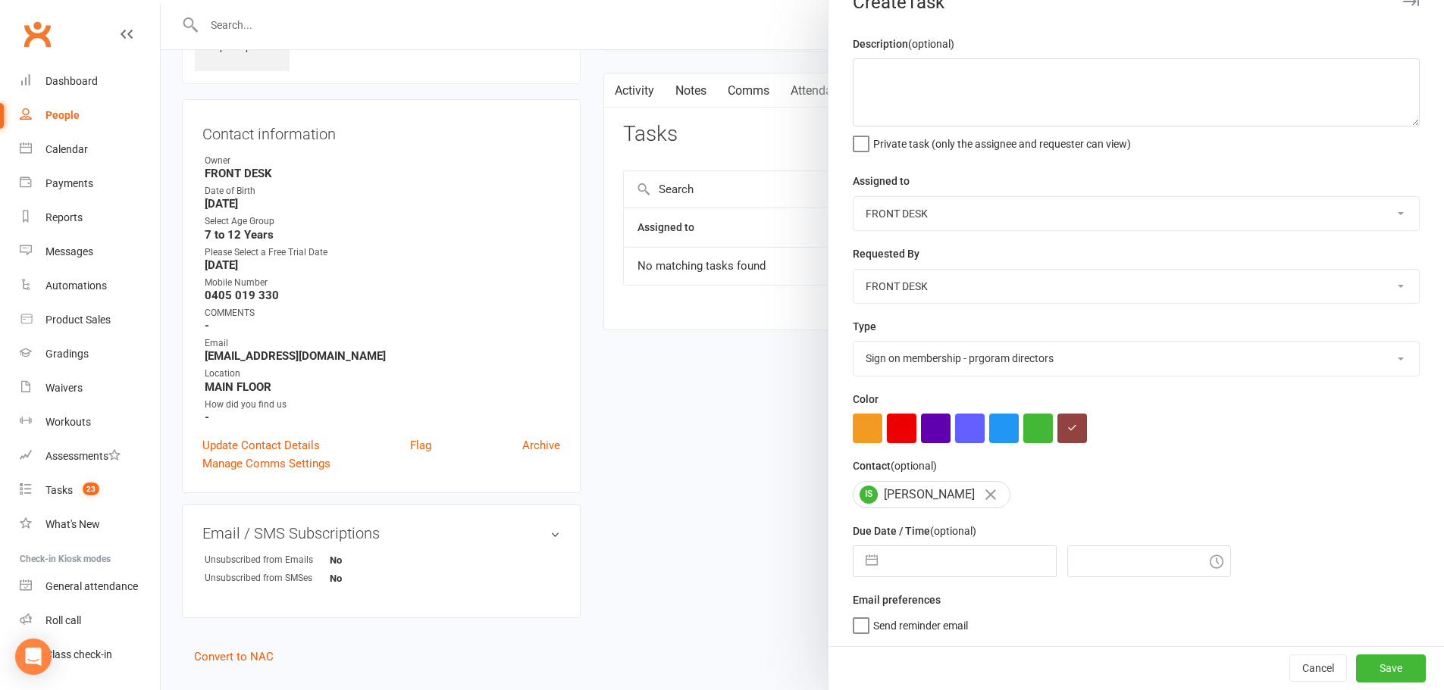
select select "6"
select select "2025"
select select "7"
select select "2025"
select select "8"
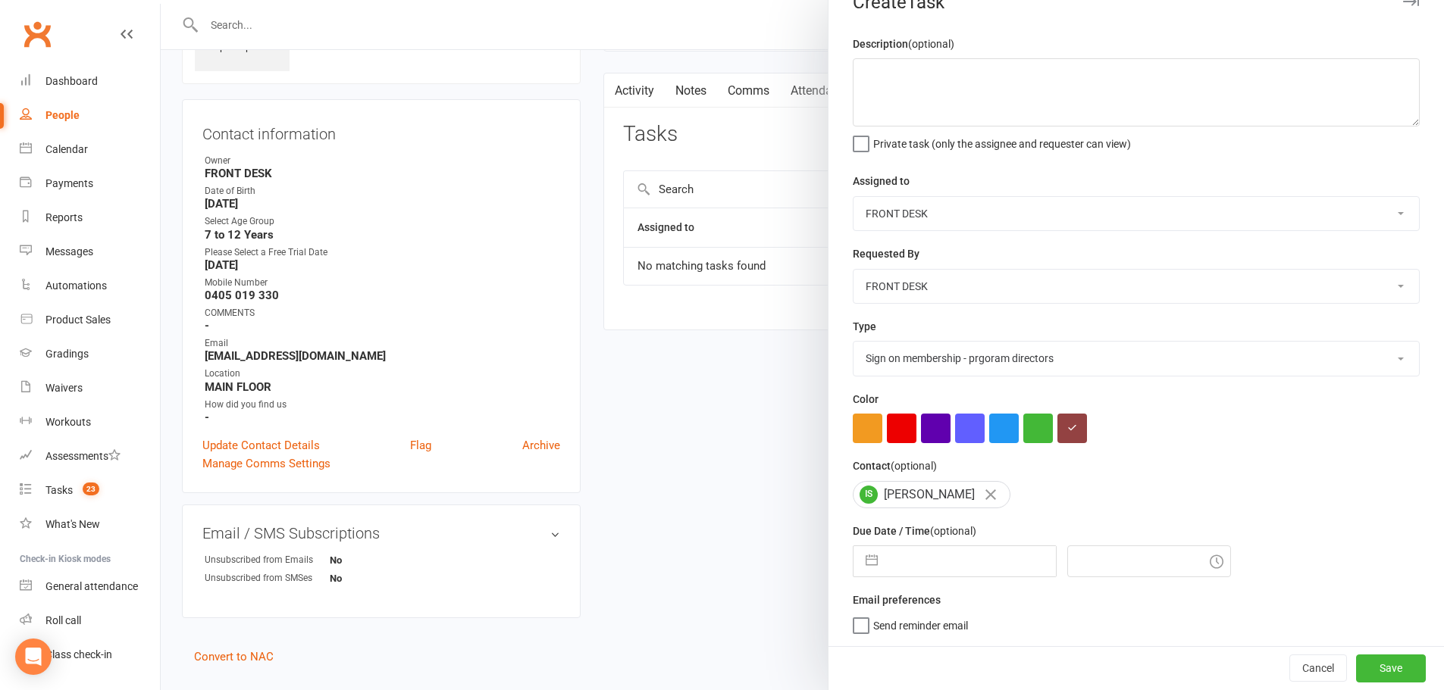
select select "2025"
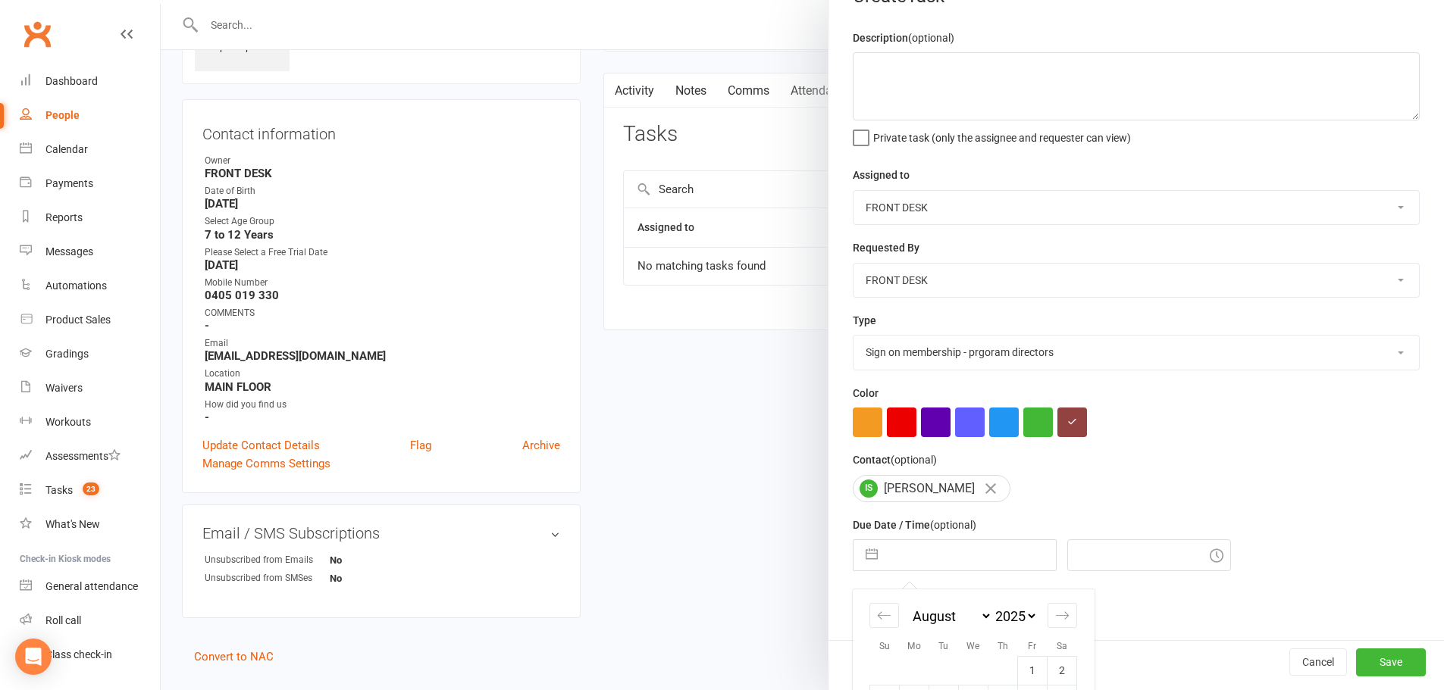
click at [981, 550] on input "text" at bounding box center [970, 555] width 171 height 30
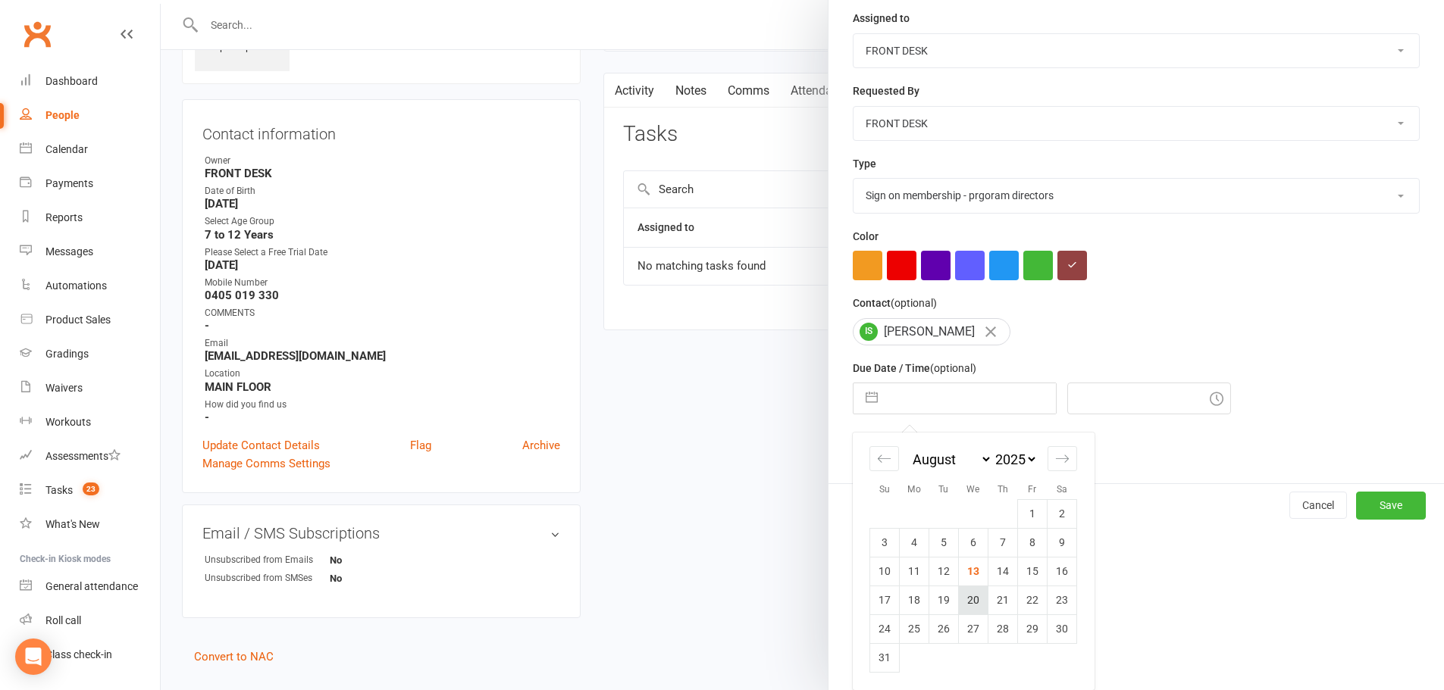
click at [967, 603] on td "20" at bounding box center [974, 600] width 30 height 29
type input "[DATE]"
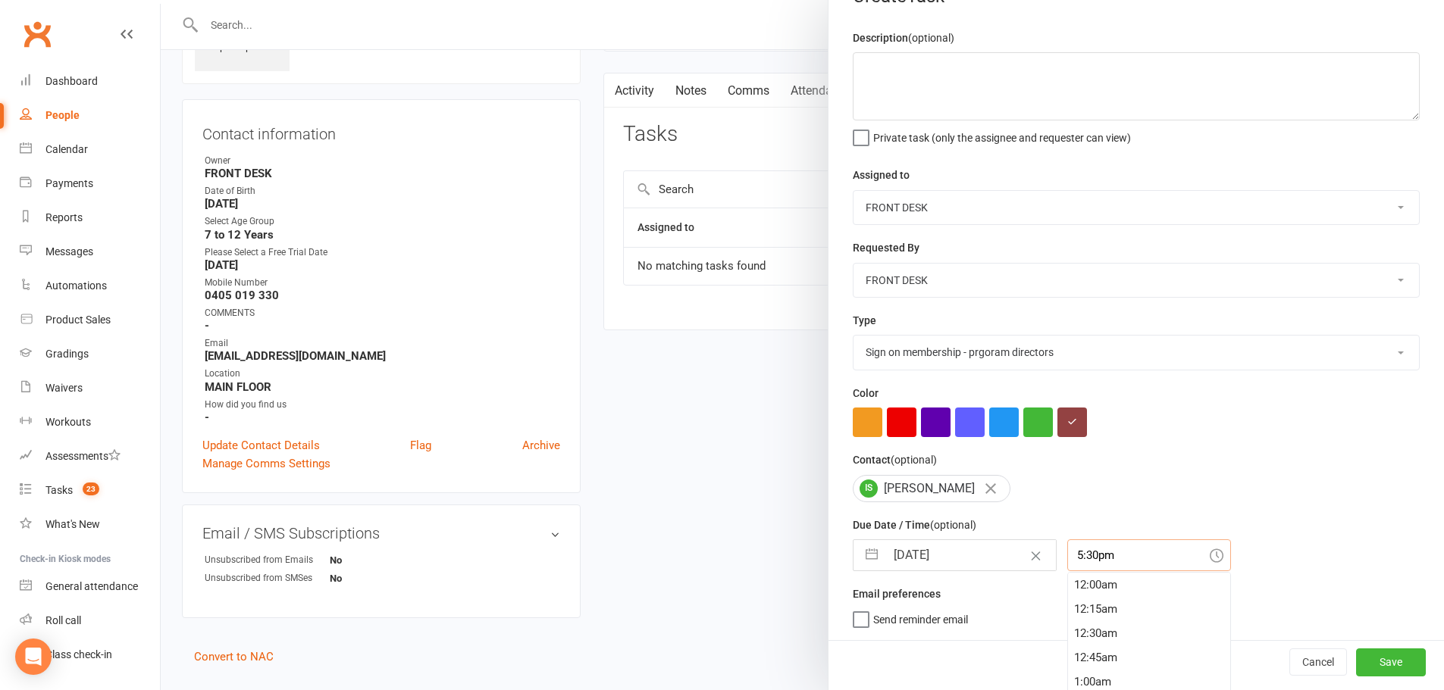
scroll to position [1673, 0]
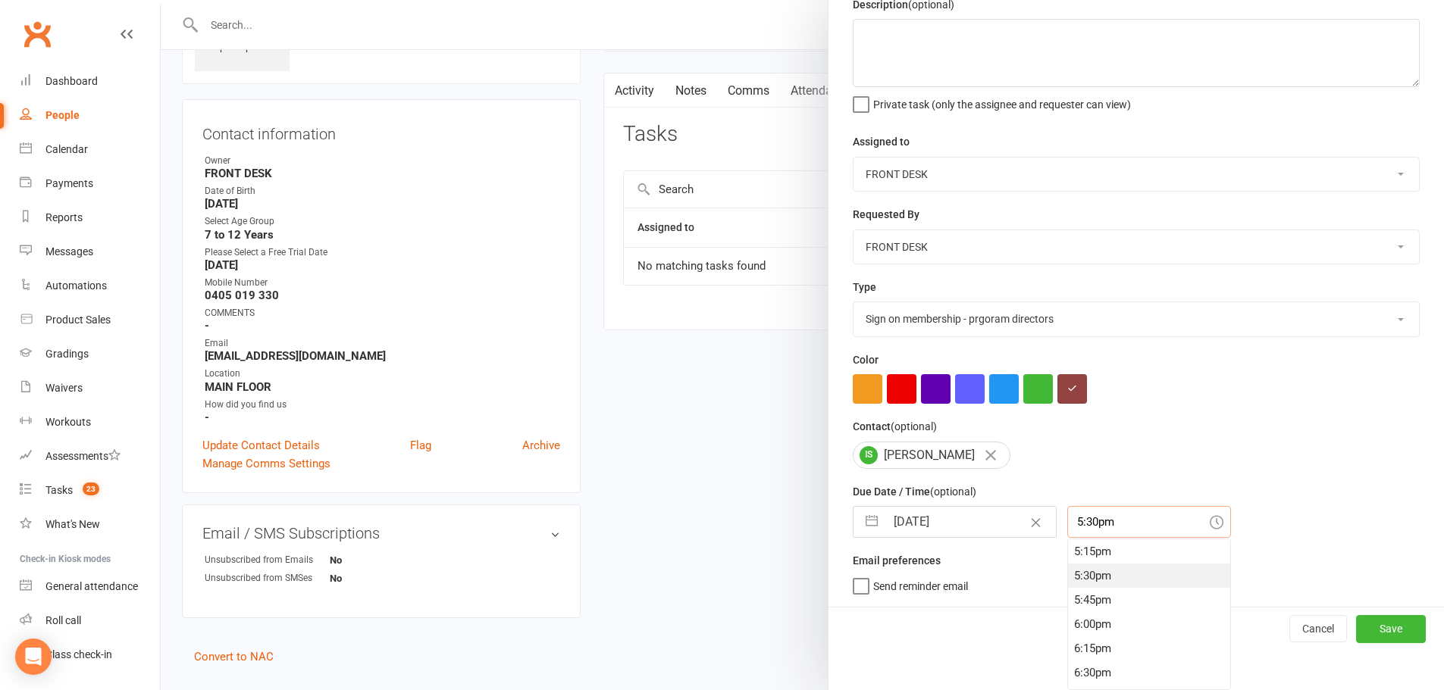
drag, startPoint x: 1116, startPoint y: 565, endPoint x: 1010, endPoint y: 567, distance: 105.4
click at [1010, 567] on div "Description (optional) Private task (only the assignee and requester can view) …" at bounding box center [1135, 301] width 615 height 612
click at [1247, 512] on div "20 Aug 2025 Navigate forward to interact with the calendar and select a date. P…" at bounding box center [1136, 522] width 567 height 32
type input "4:00pm"
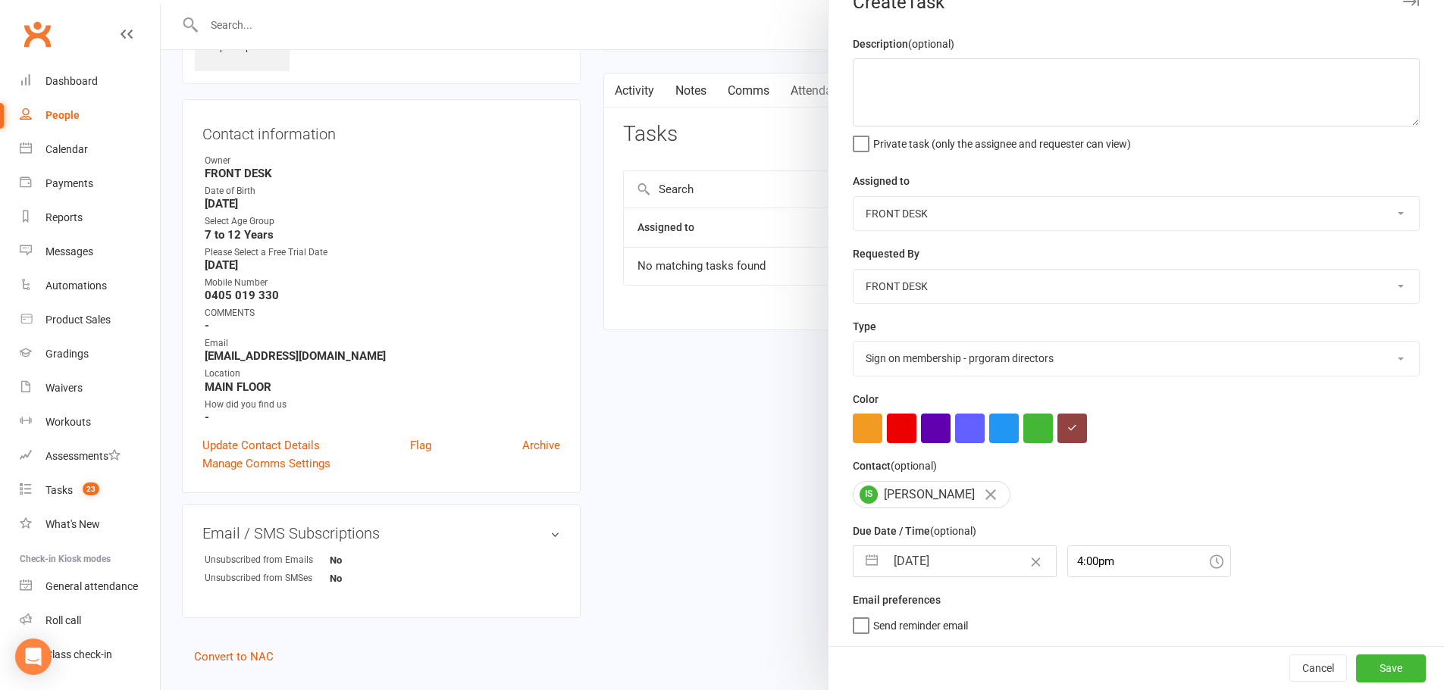
scroll to position [0, 0]
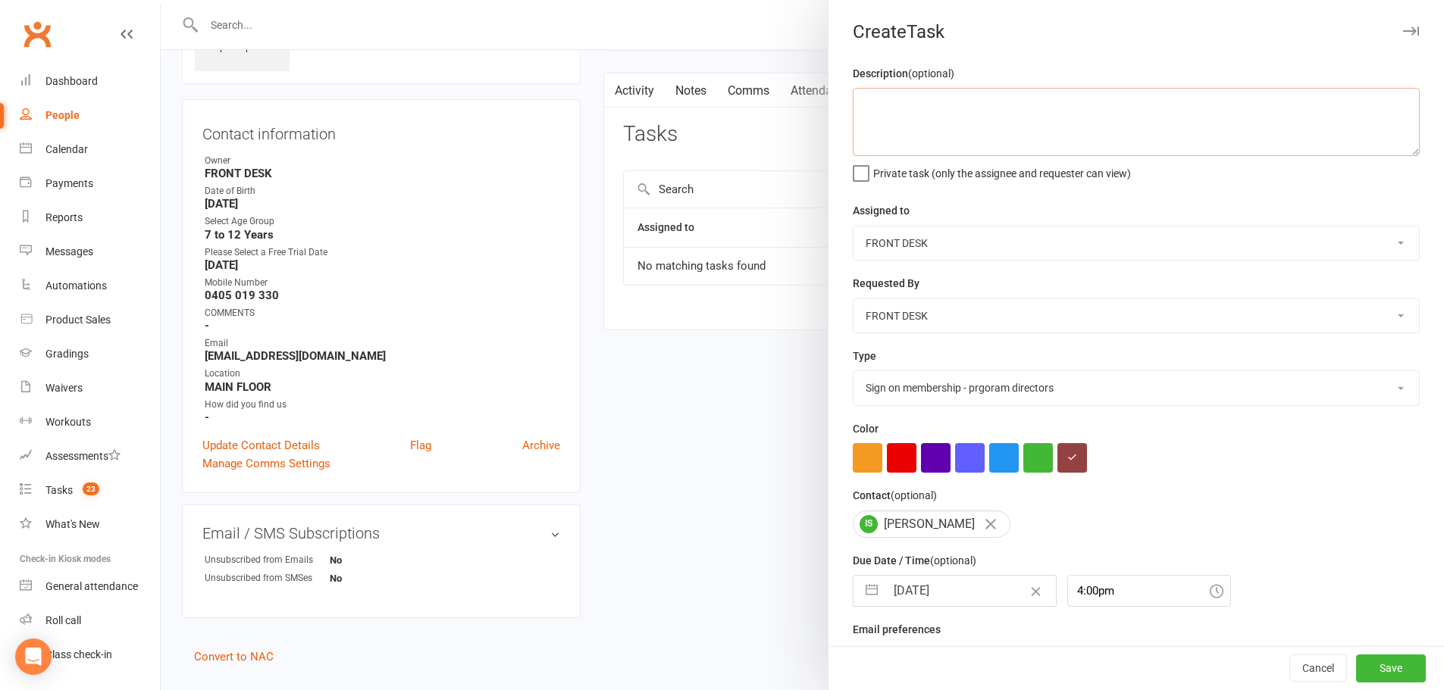
click at [884, 100] on textarea at bounding box center [1136, 122] width 567 height 68
drag, startPoint x: 862, startPoint y: 121, endPoint x: 879, endPoint y: 146, distance: 30.1
click at [862, 124] on textarea "Have taken forms home. Jst double checking she will commit before signing up." at bounding box center [1136, 122] width 567 height 68
click at [1160, 124] on textarea "Have taken forms home. Just double checking she will commit before signing up." at bounding box center [1136, 122] width 567 height 68
click at [856, 111] on textarea "Have taken forms home. Just double checking she will commit before signing up. …" at bounding box center [1136, 122] width 567 height 68
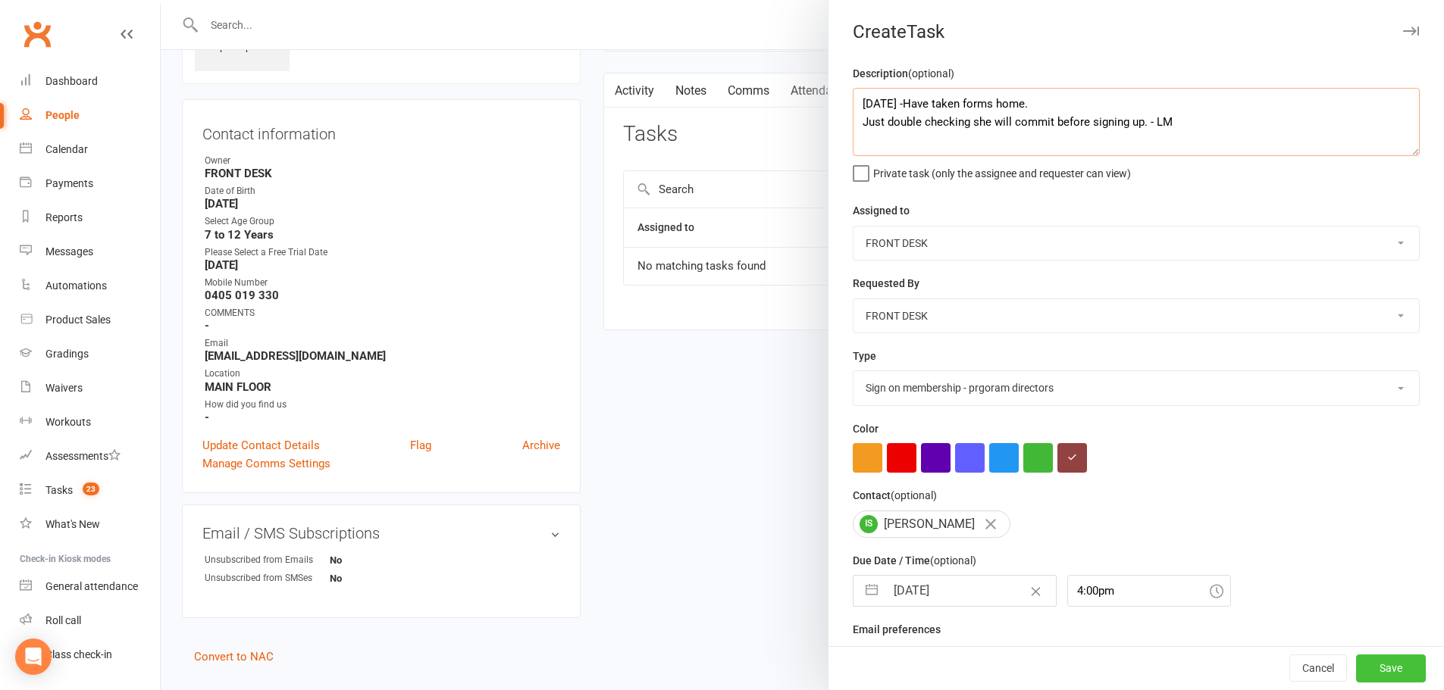
type textarea "13/08/2025 -Have taken forms home. Just double checking she will commit before …"
click at [1375, 668] on button "Save" at bounding box center [1391, 669] width 70 height 27
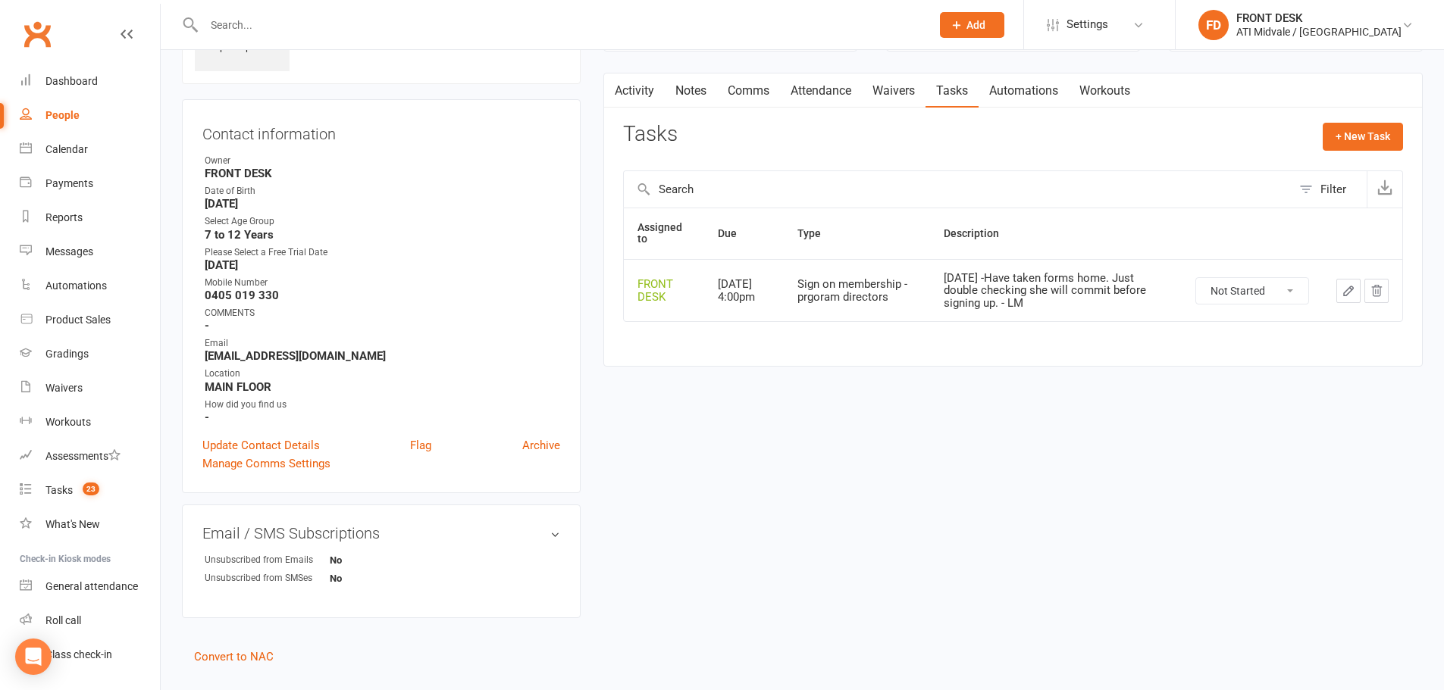
drag, startPoint x: 1016, startPoint y: 277, endPoint x: 1176, endPoint y: 302, distance: 161.0
click at [1176, 302] on td "13/08/2025 -Have taken forms home. Just double checking she will commit before …" at bounding box center [1056, 290] width 252 height 63
copy div "Have taken forms home. Just double checking she will commit before signing up. …"
click at [687, 91] on link "Notes" at bounding box center [691, 91] width 52 height 35
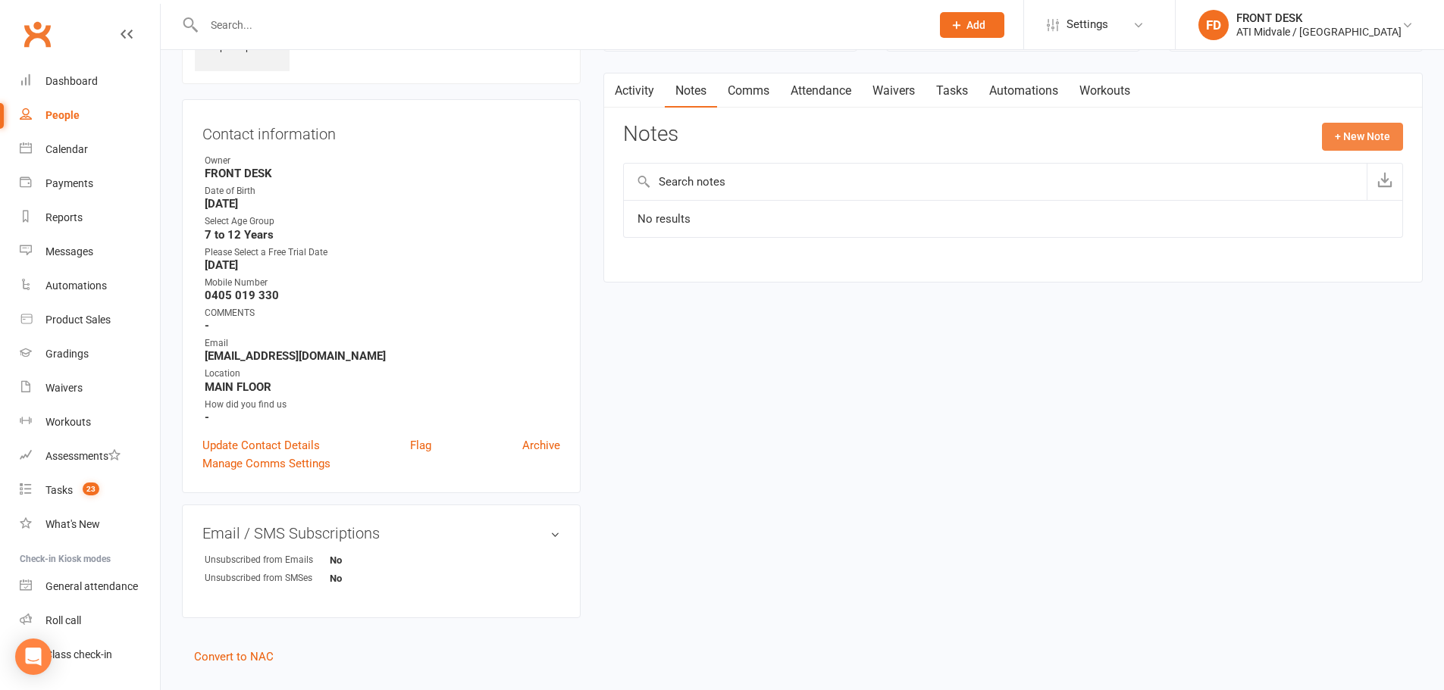
click at [1367, 127] on button "+ New Note" at bounding box center [1362, 136] width 81 height 27
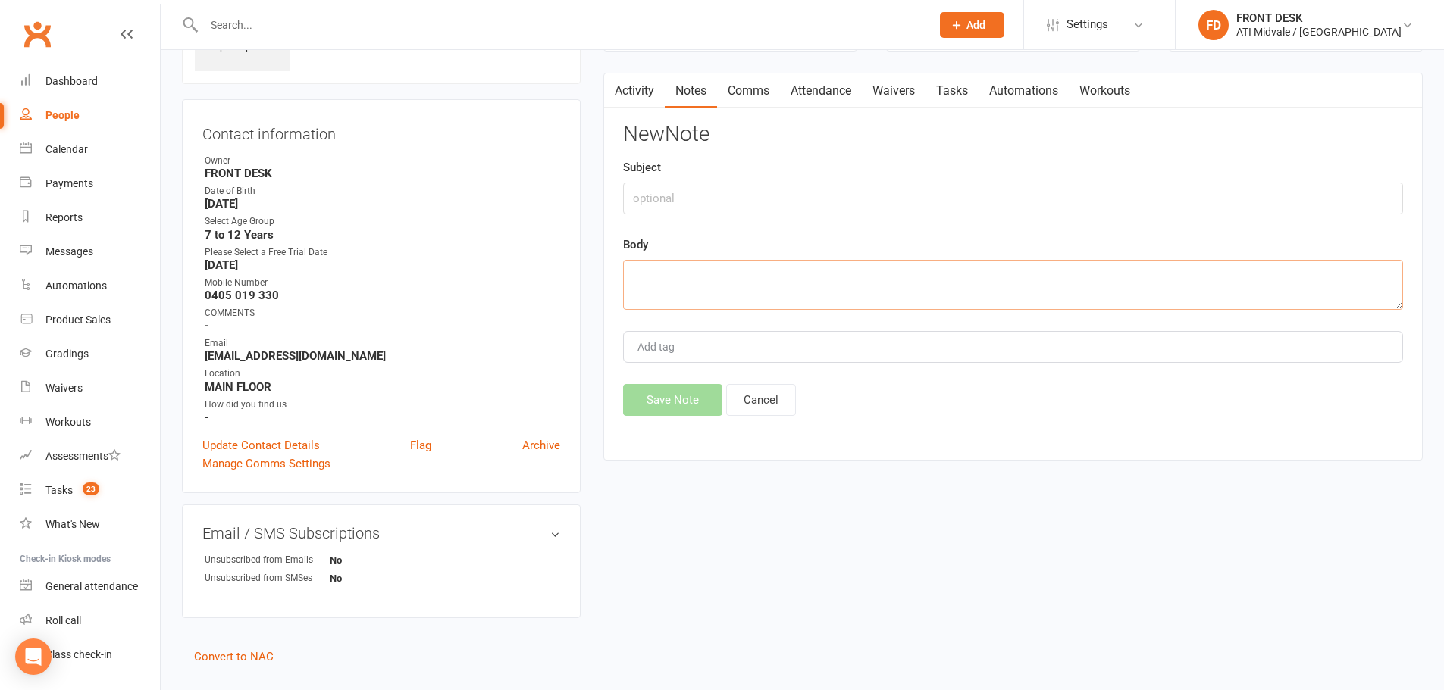
paste textarea "Have taken forms home. Just double checking she will commit before signing up. …"
type textarea "Have taken forms home. Just double checking she will commit before signing up. …"
click at [668, 400] on button "Save Note" at bounding box center [672, 400] width 99 height 32
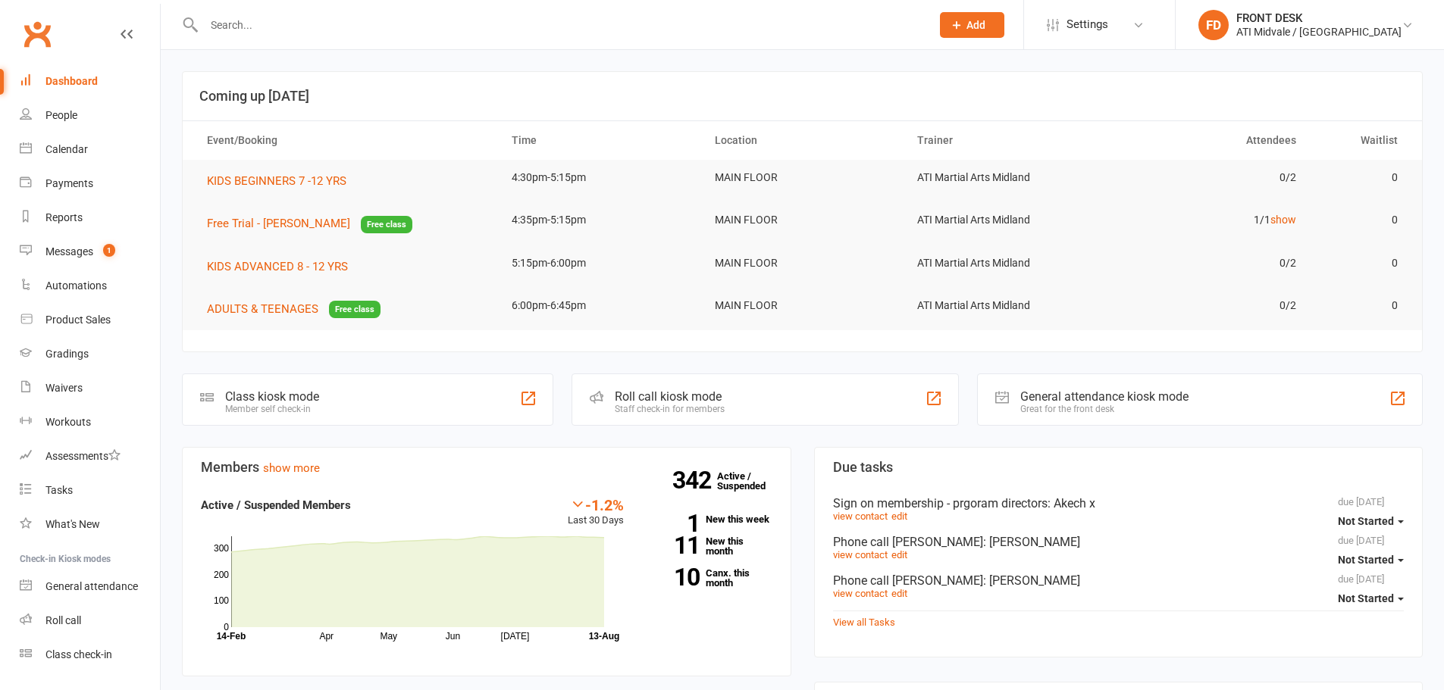
click at [263, 20] on input "text" at bounding box center [559, 24] width 721 height 21
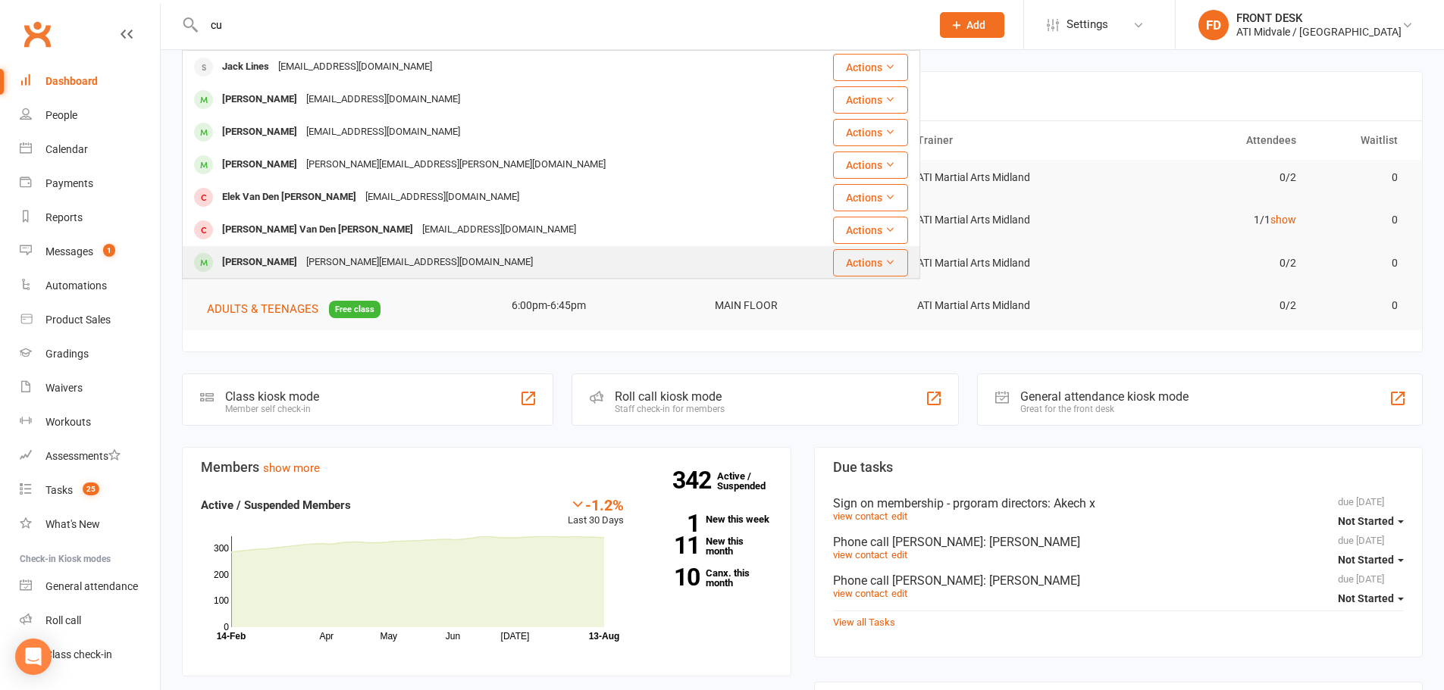
type input "c"
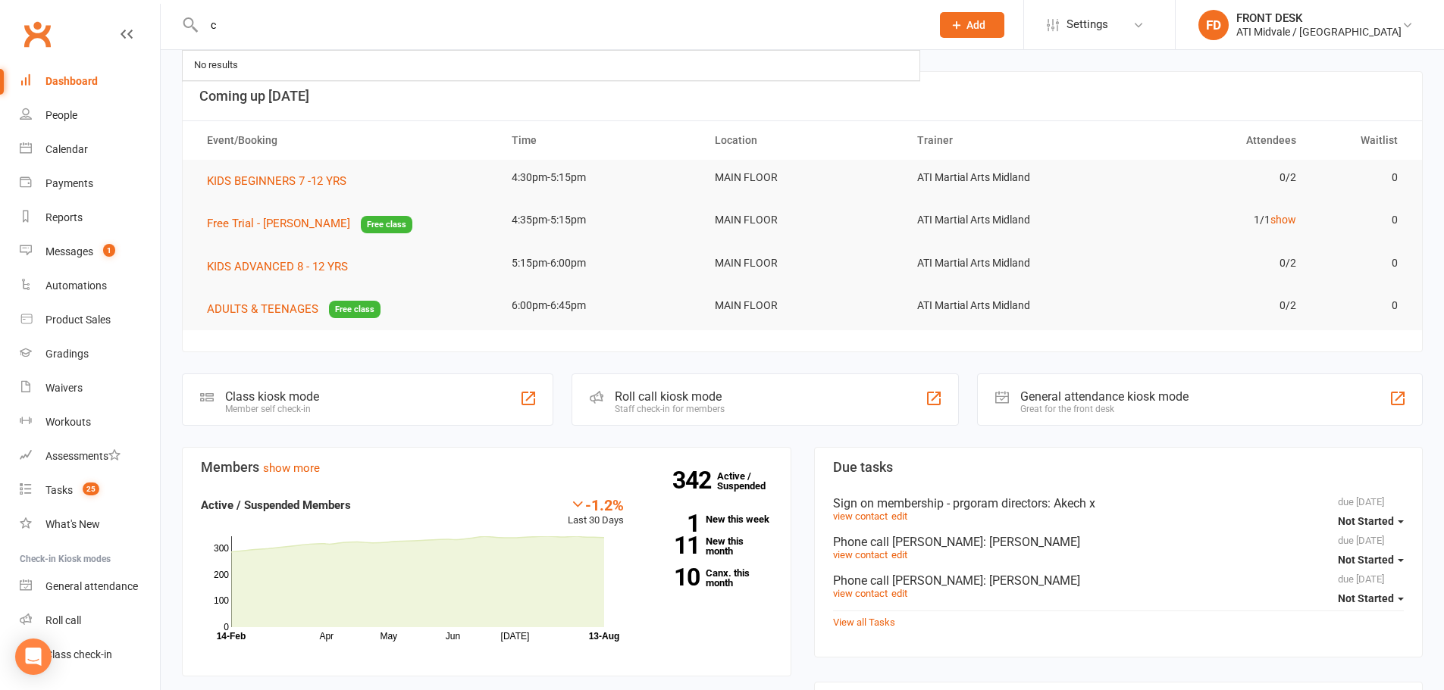
type input "c"
